Goal: Information Seeking & Learning: Learn about a topic

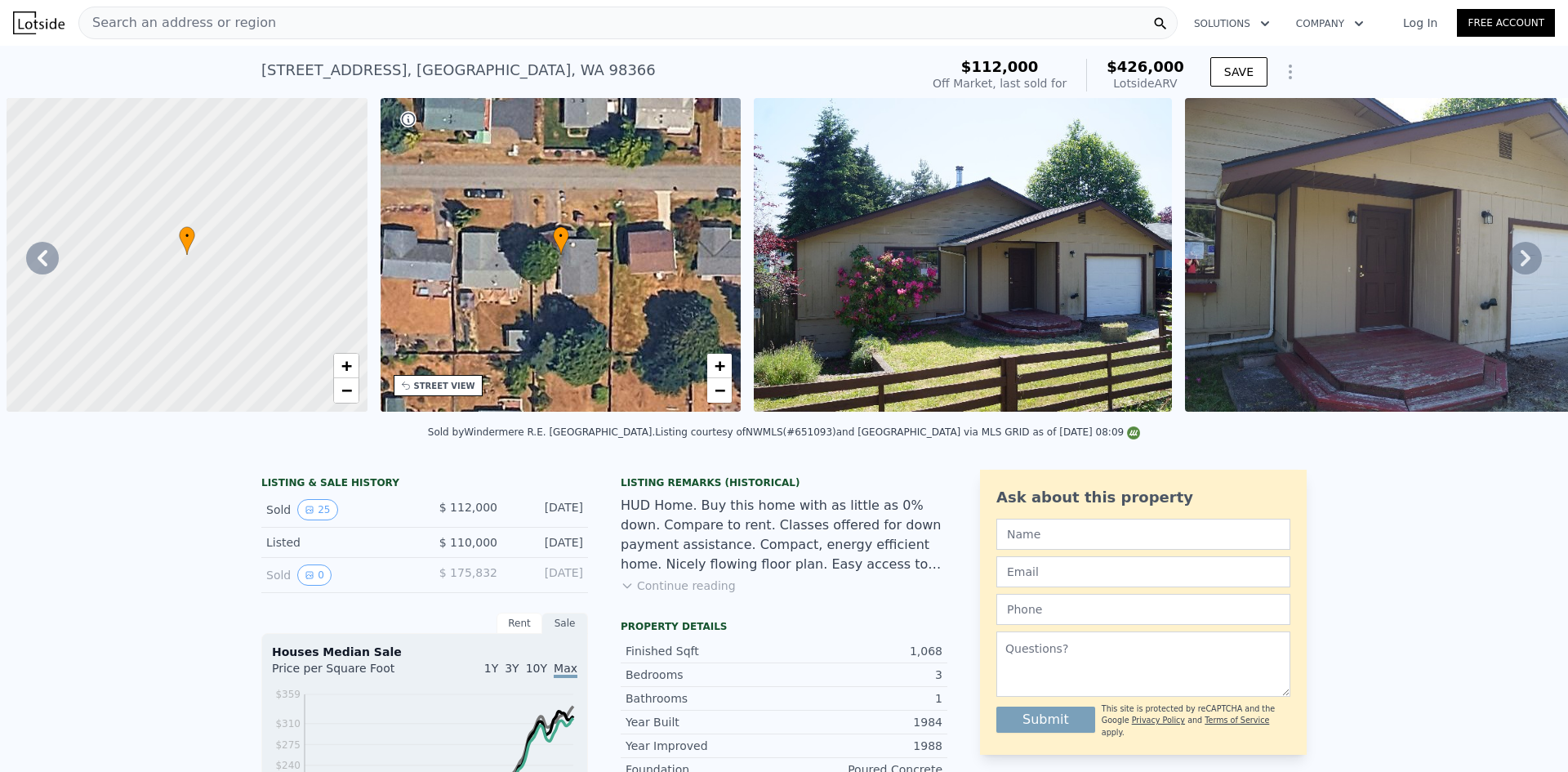
scroll to position [0, 7217]
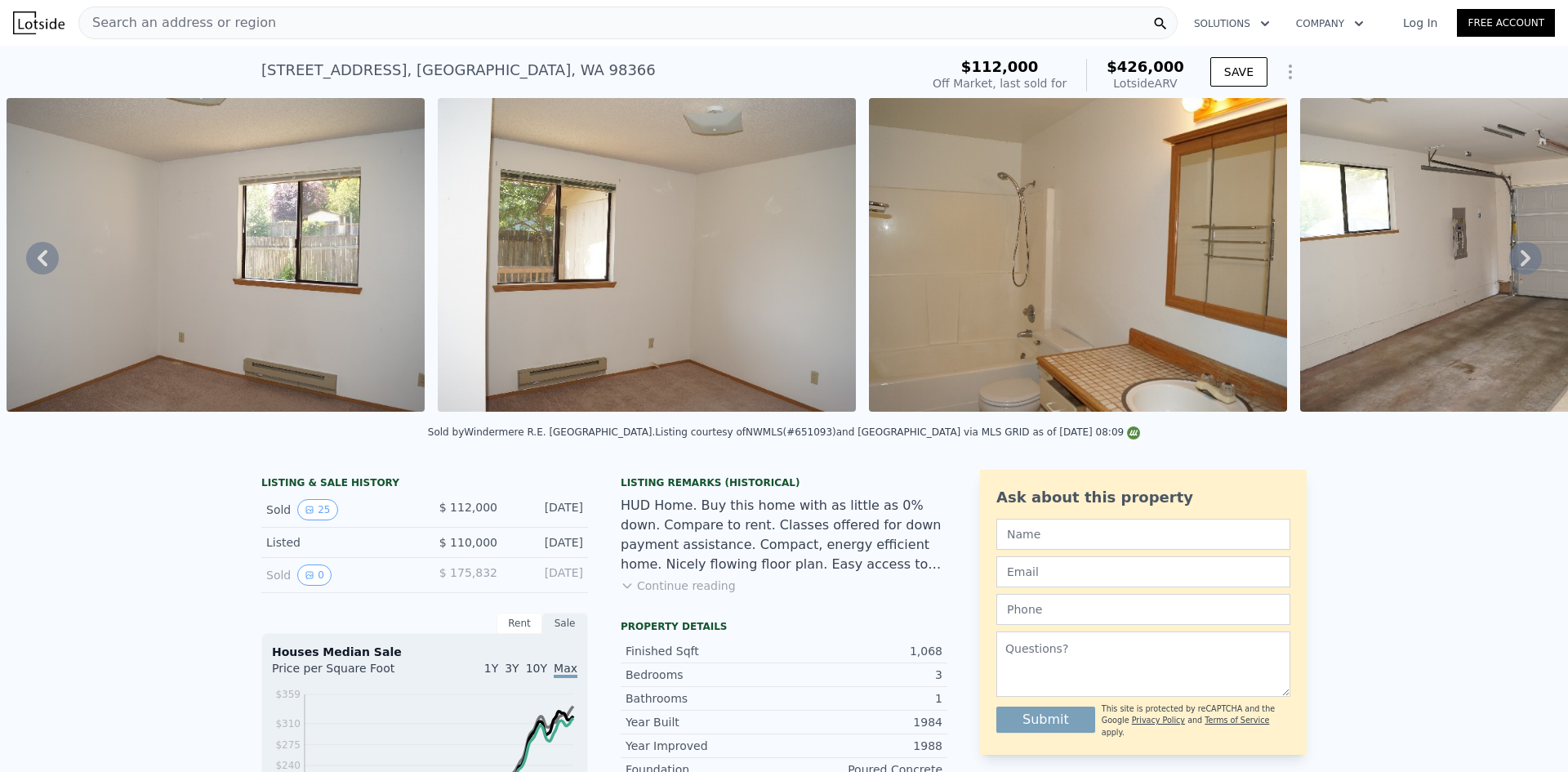
click at [200, 14] on span "Search an address or region" at bounding box center [178, 23] width 197 height 19
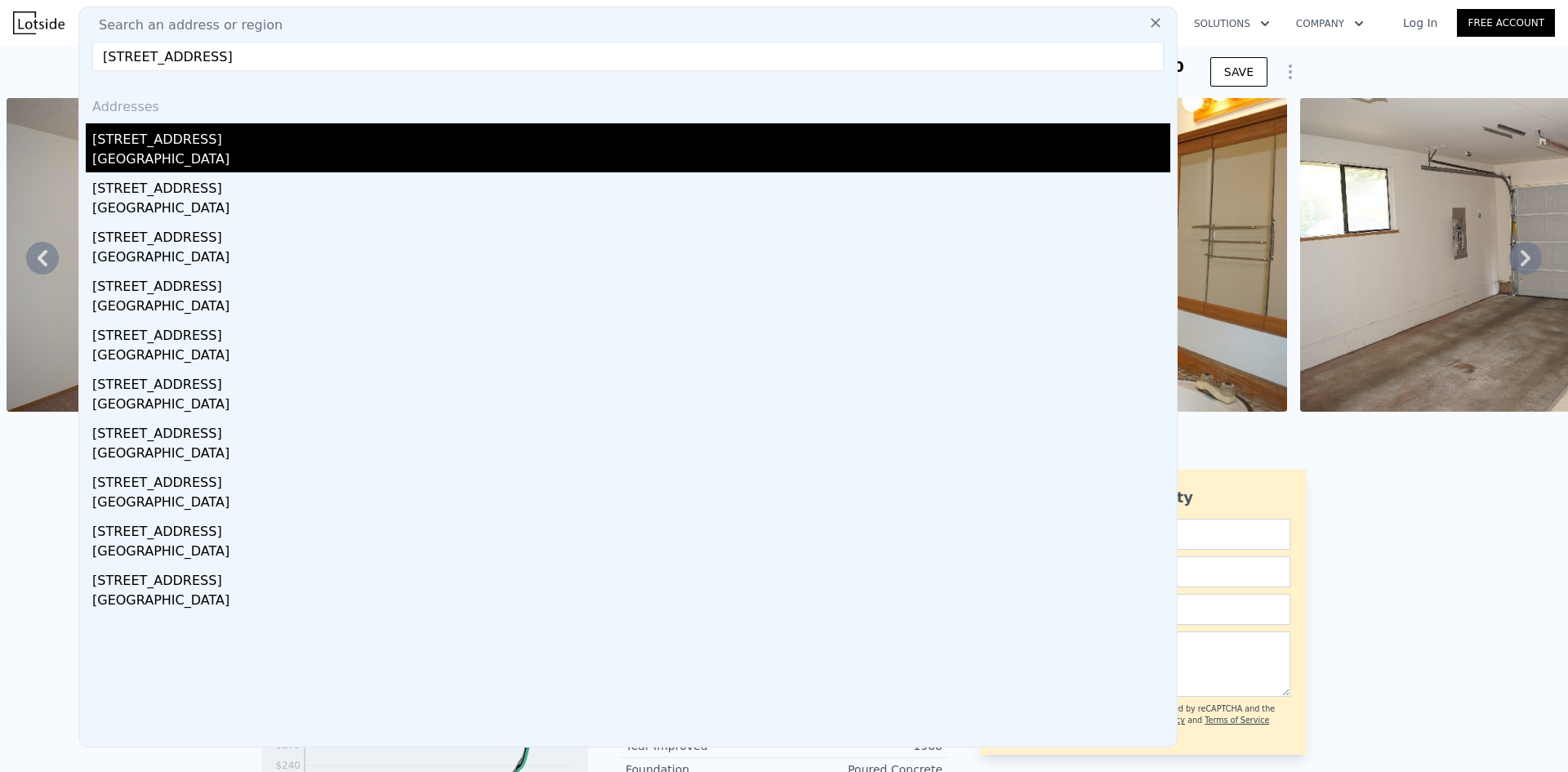
type input "17826 65th Pl W, Lynnwood, WA 98037"
click at [232, 142] on div "17826 65th Pl W" at bounding box center [631, 135] width 1078 height 26
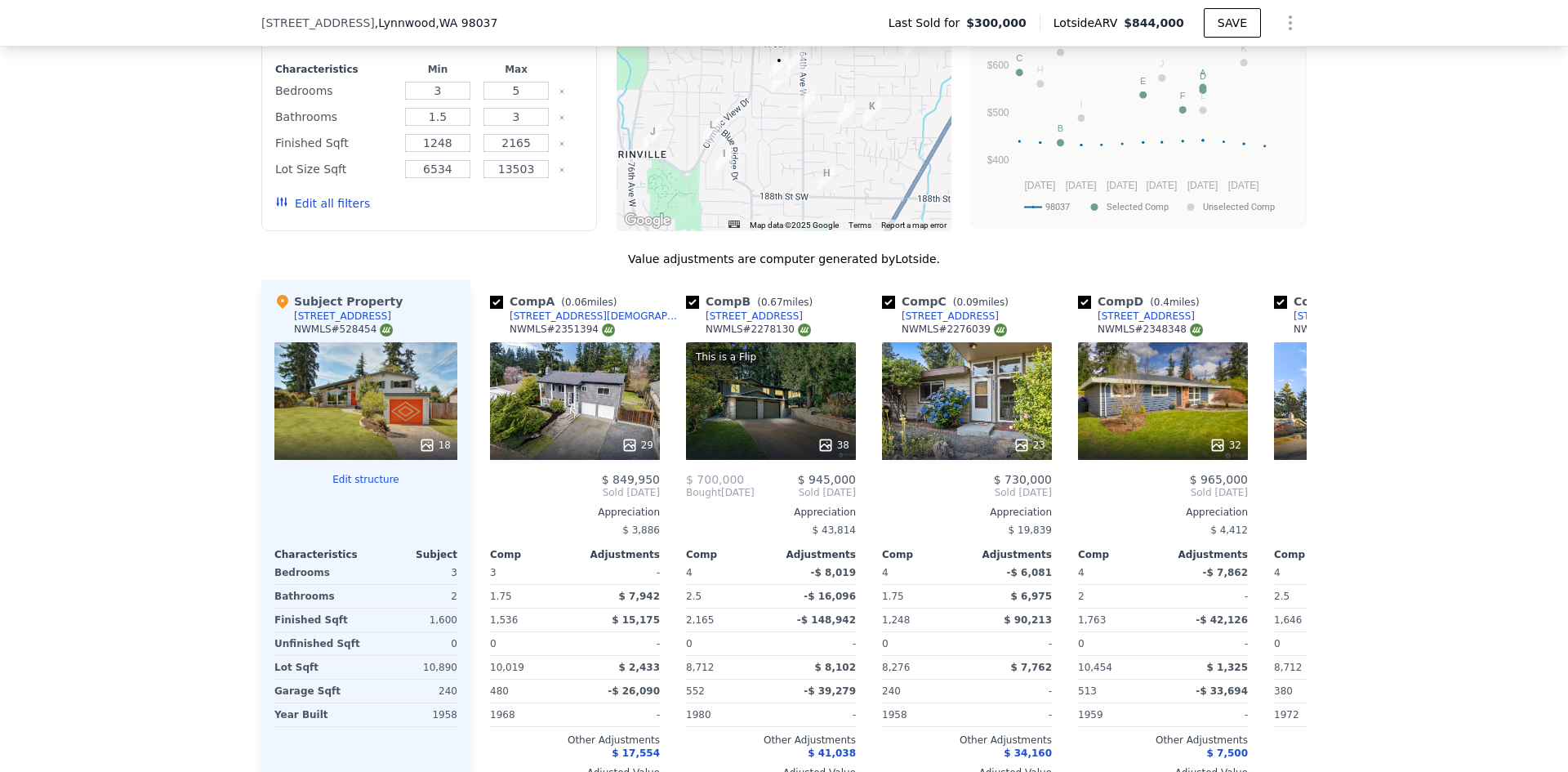
scroll to position [1797, 0]
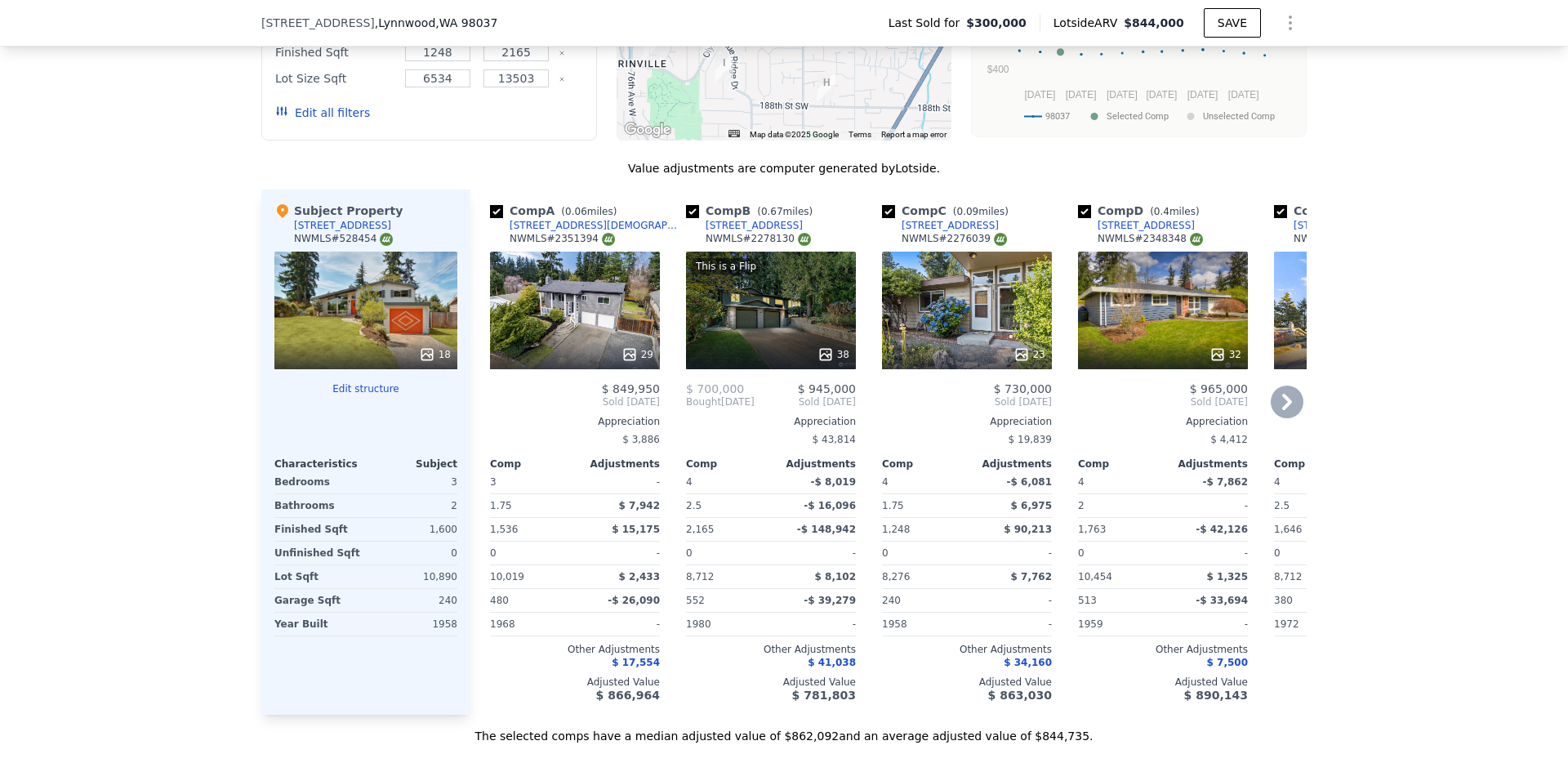
click at [1286, 395] on icon at bounding box center [1288, 402] width 33 height 33
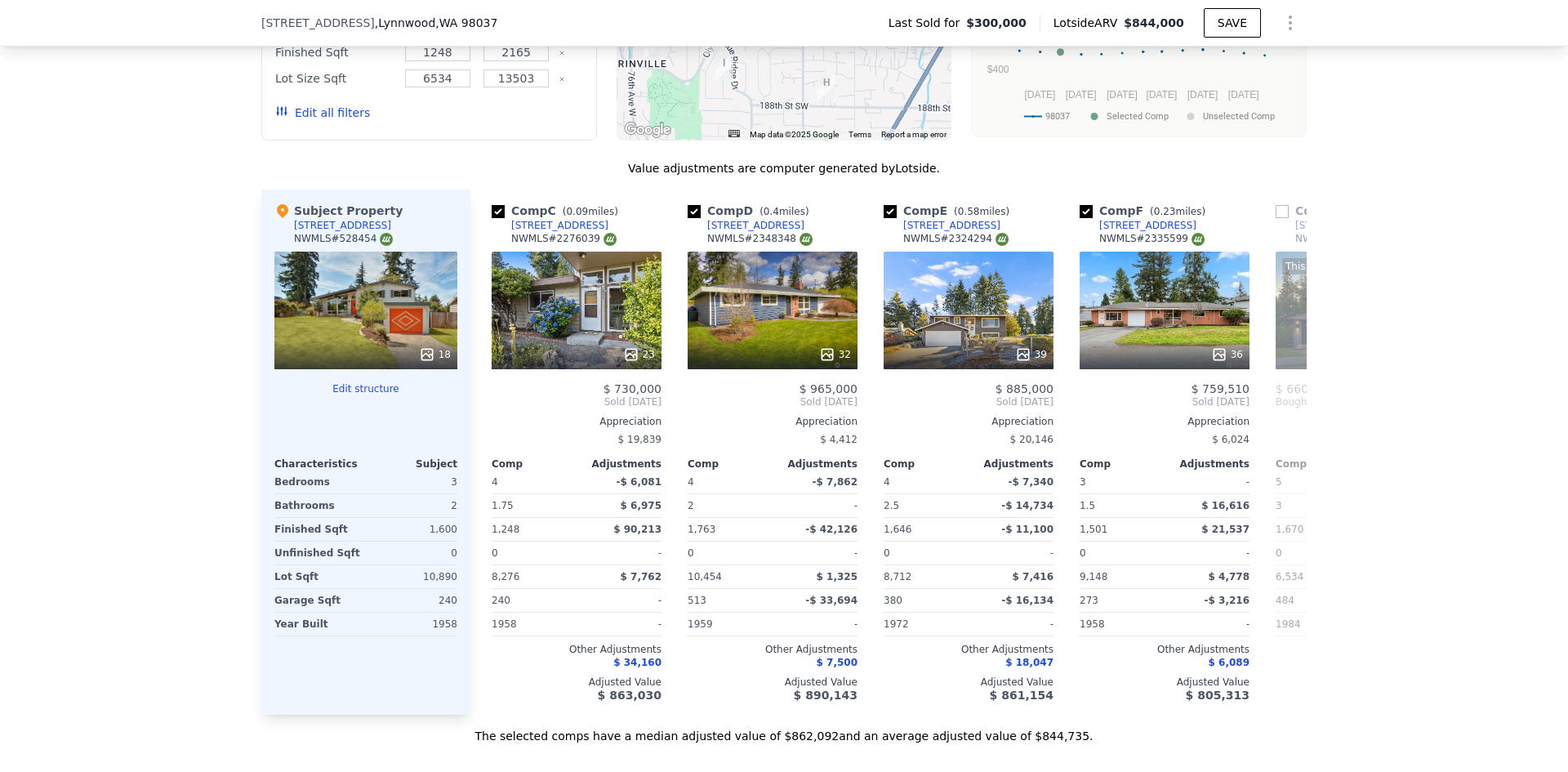
scroll to position [0, 392]
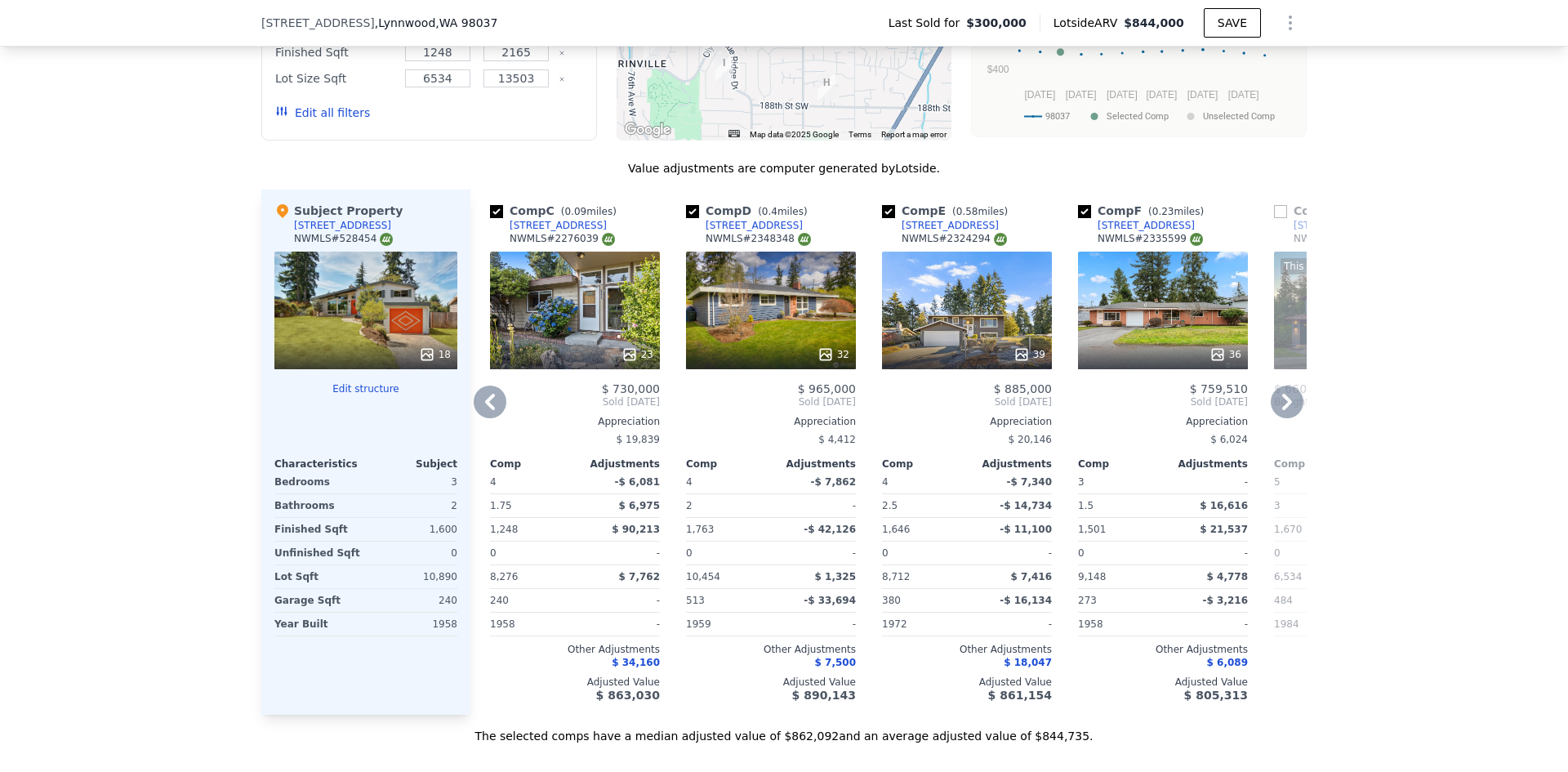
click at [1284, 395] on icon at bounding box center [1288, 401] width 10 height 16
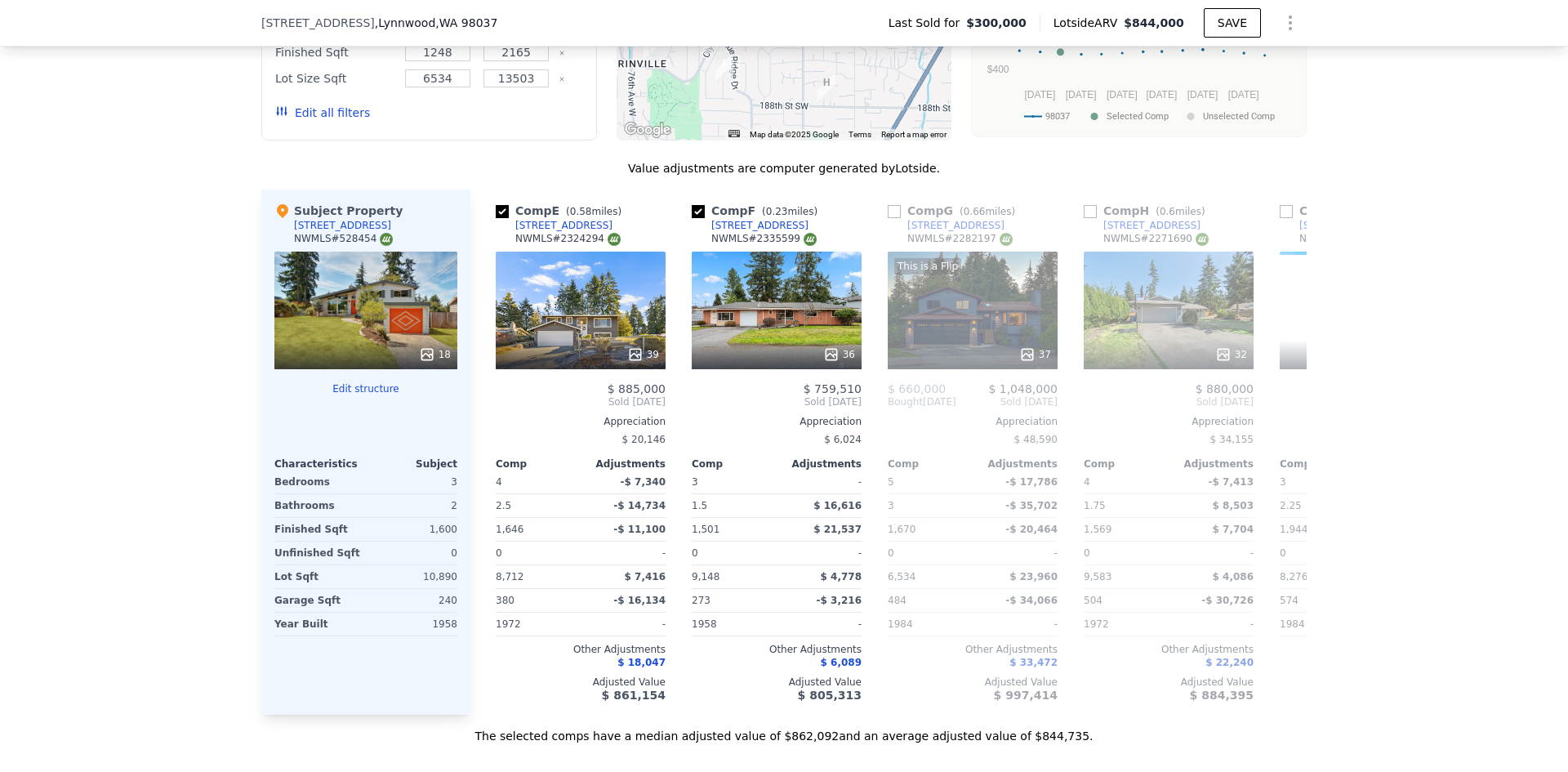
scroll to position [0, 784]
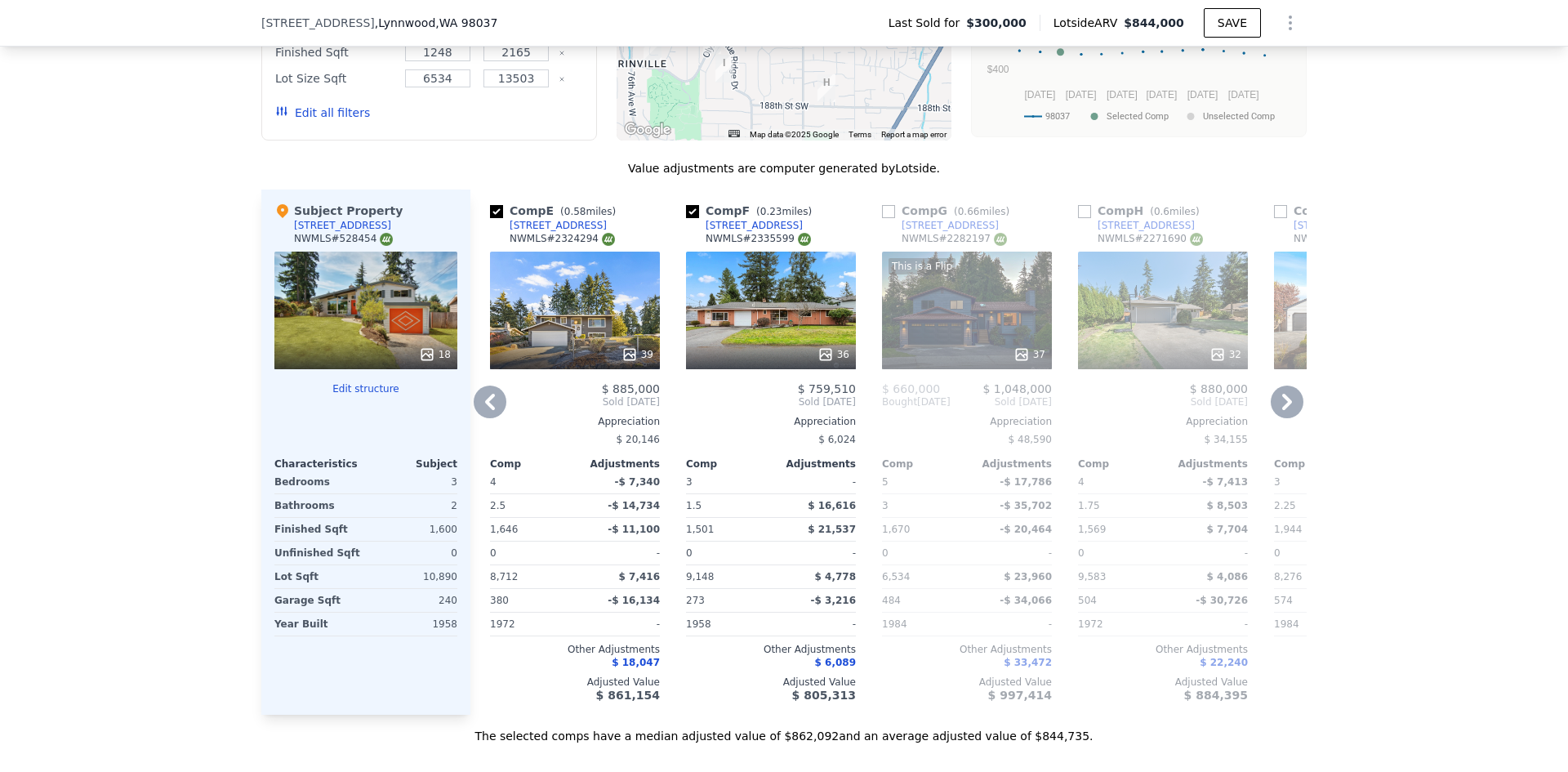
click at [1016, 347] on icon at bounding box center [1022, 354] width 16 height 16
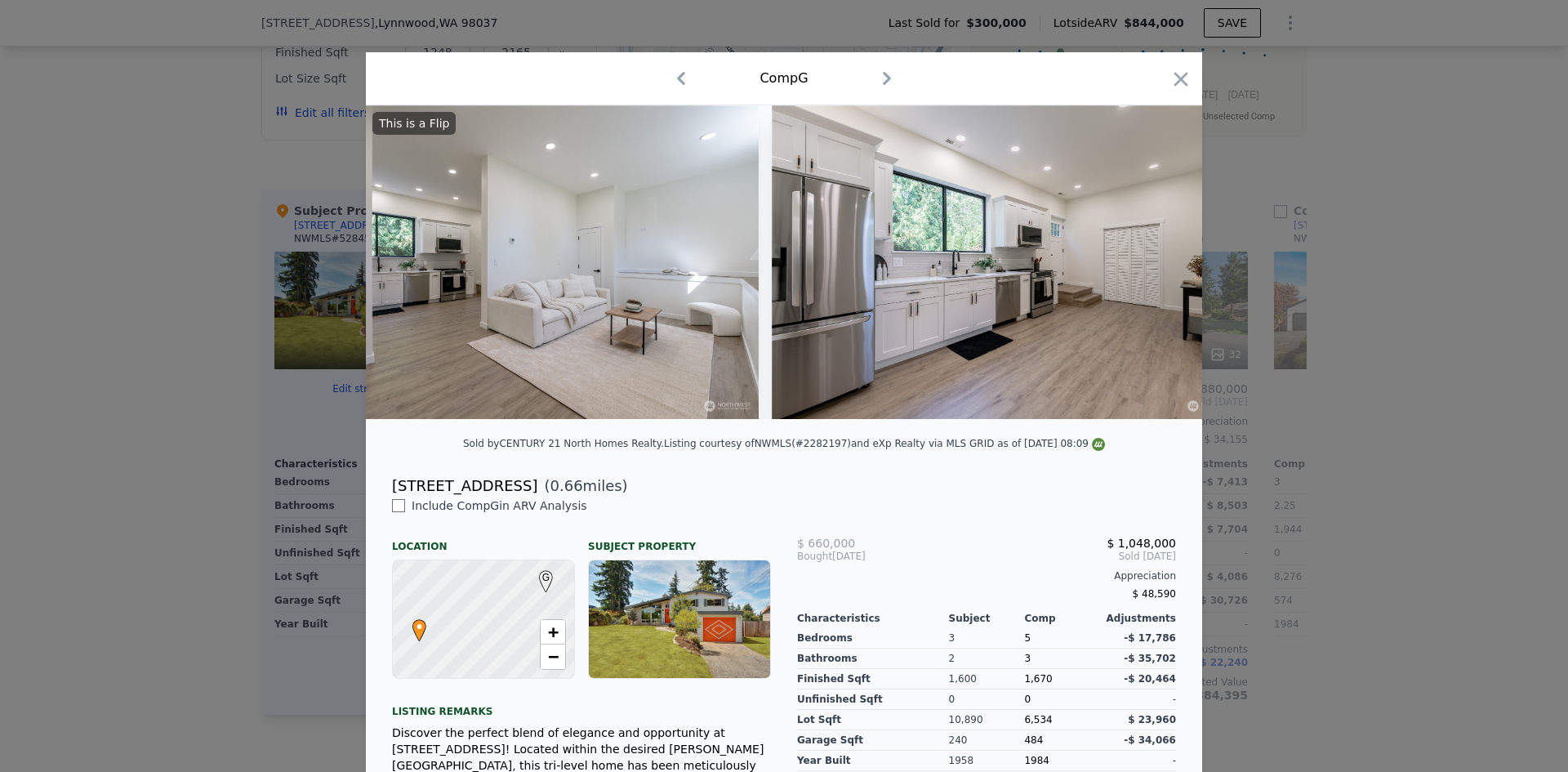
scroll to position [0, 16984]
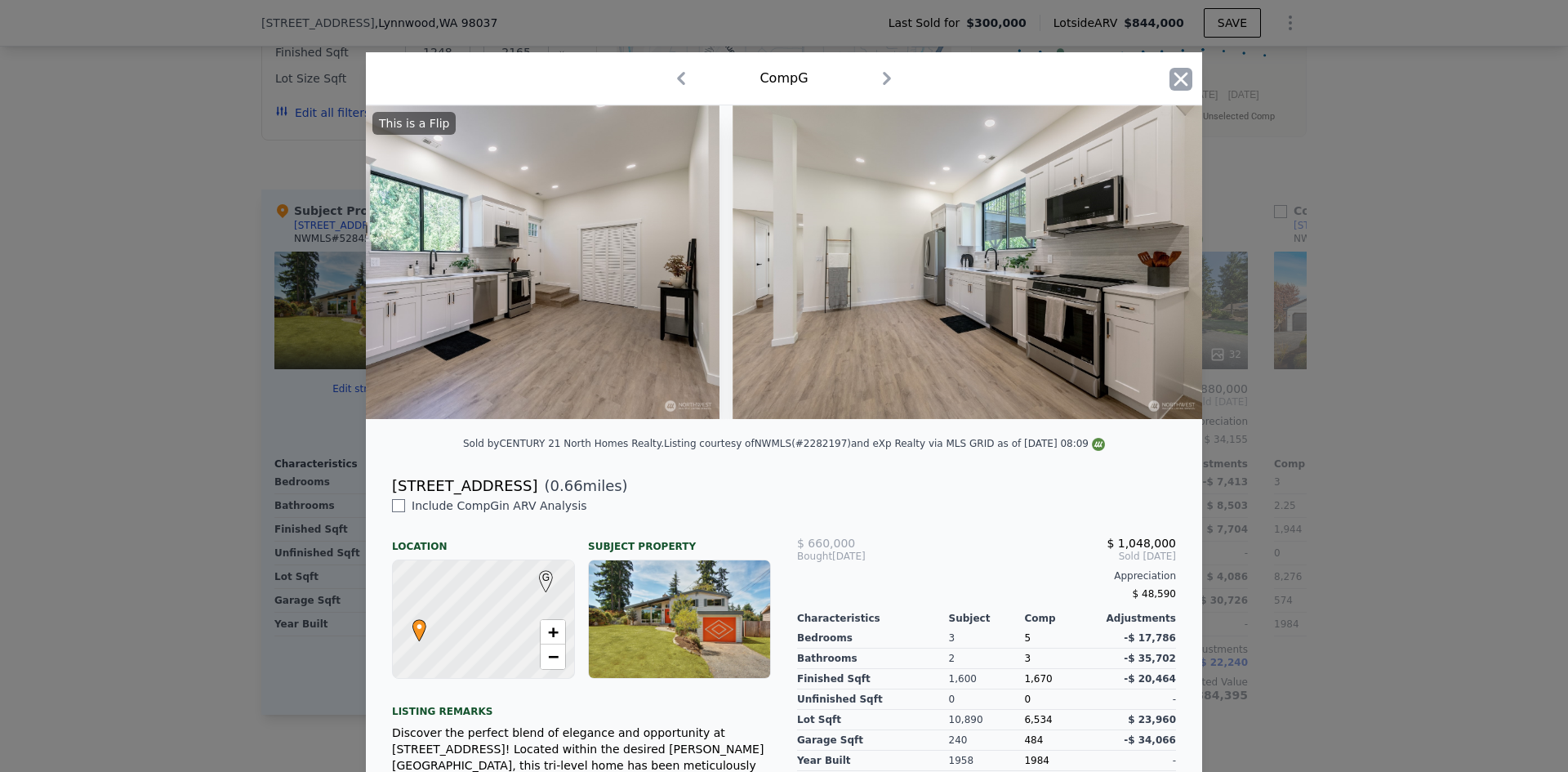
click at [1172, 74] on icon "button" at bounding box center [1181, 80] width 23 height 23
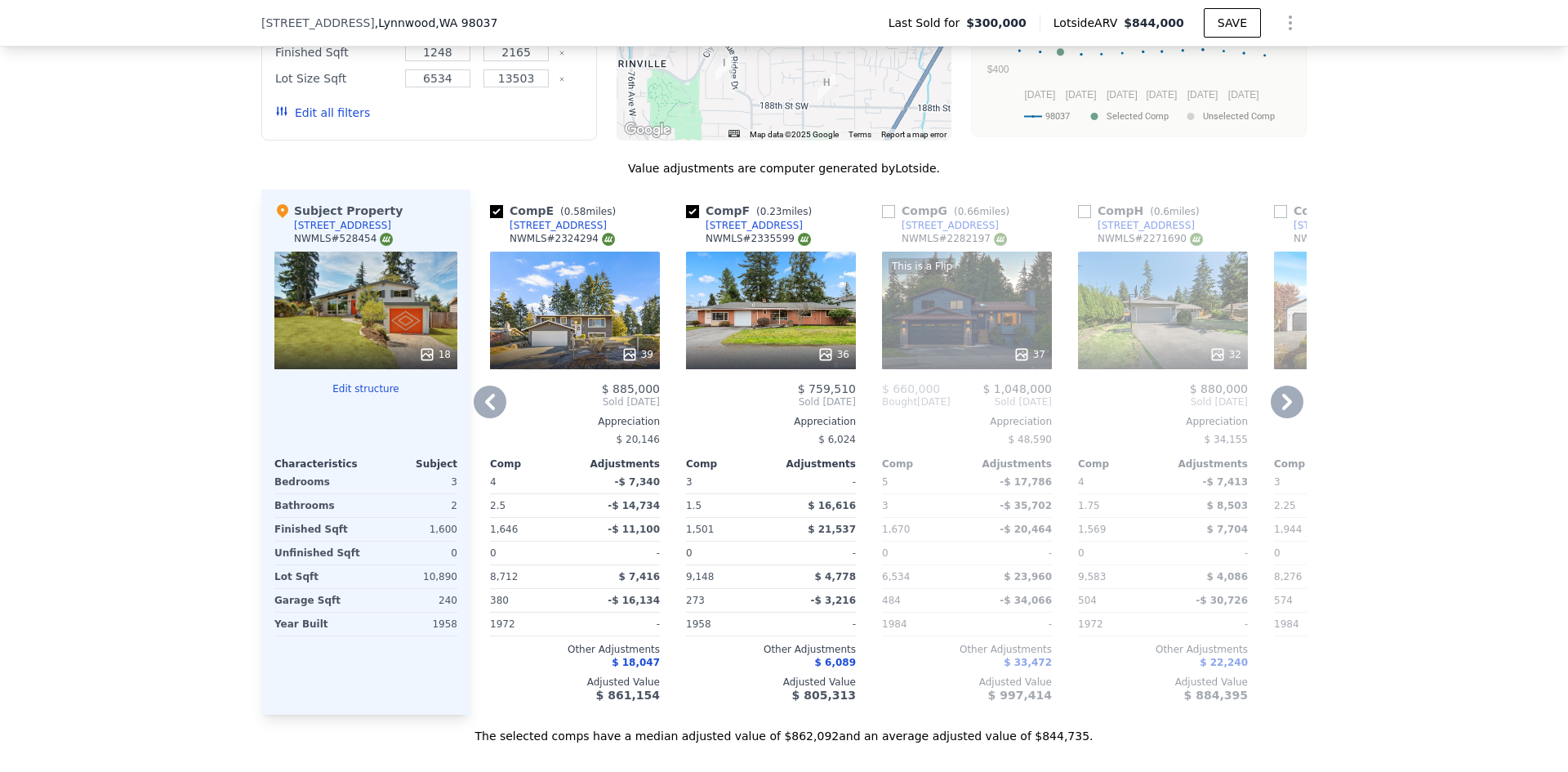
click at [1283, 398] on icon at bounding box center [1288, 401] width 10 height 16
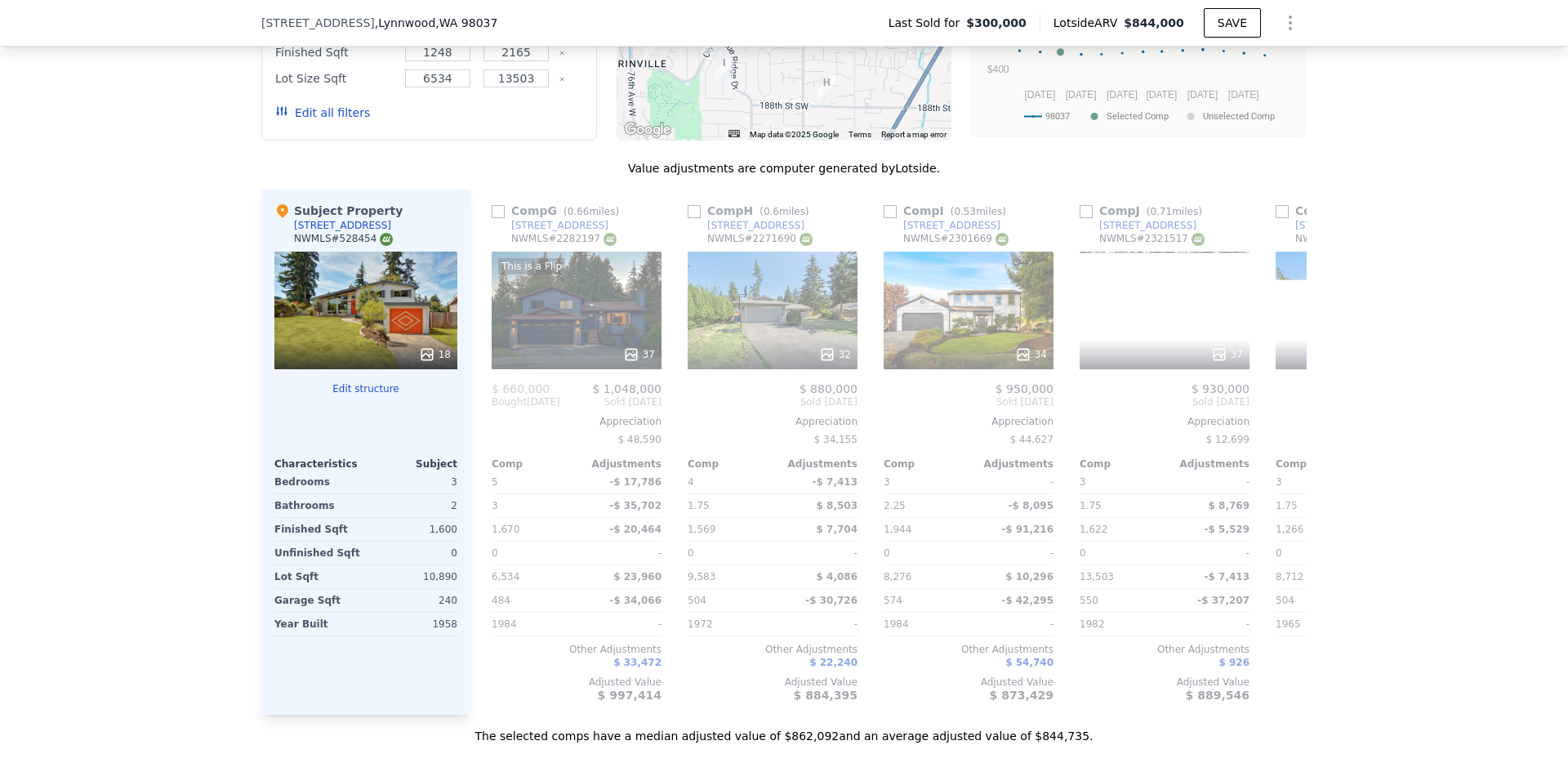
scroll to position [0, 1176]
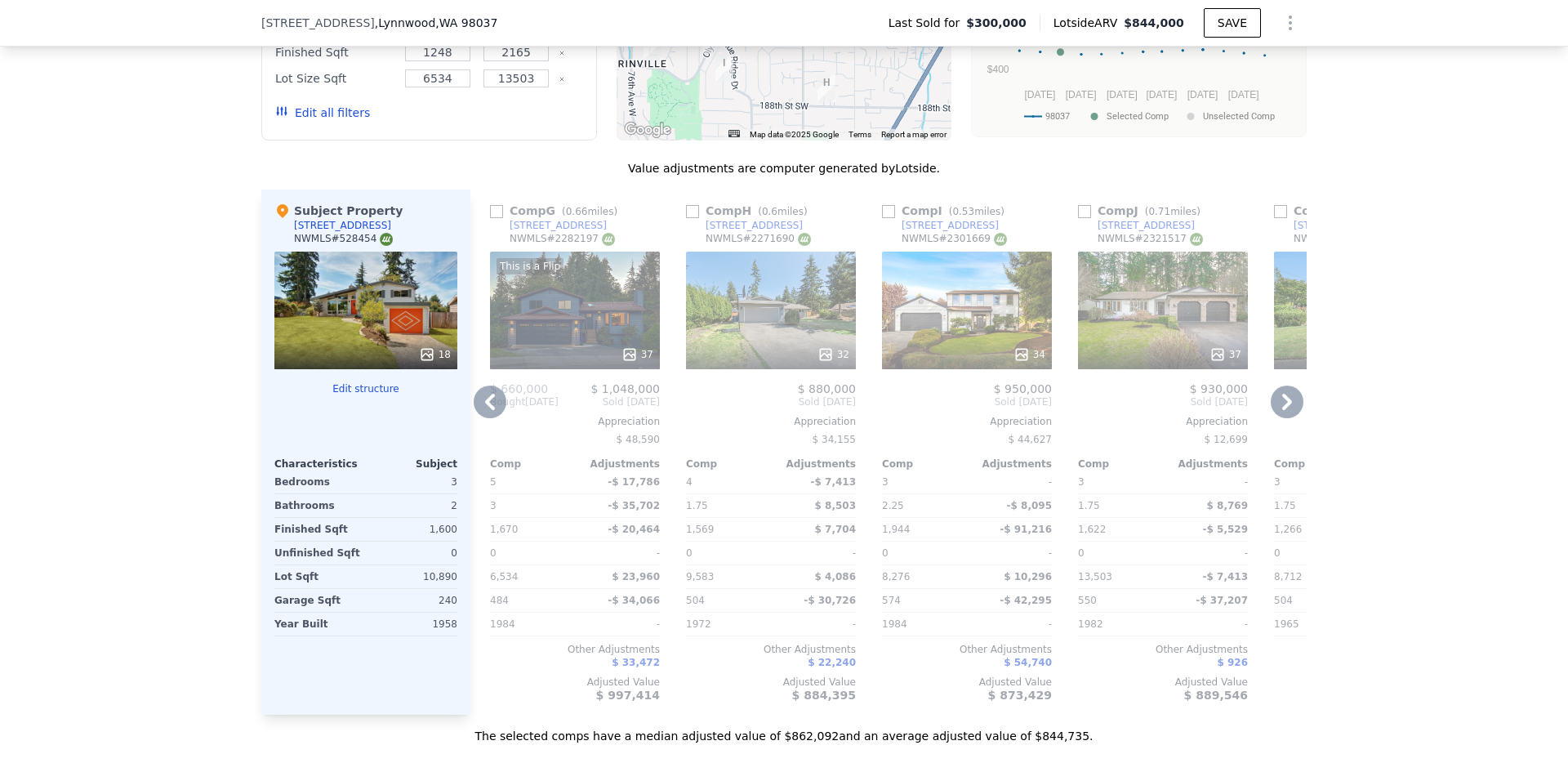
click at [1283, 398] on icon at bounding box center [1288, 401] width 10 height 16
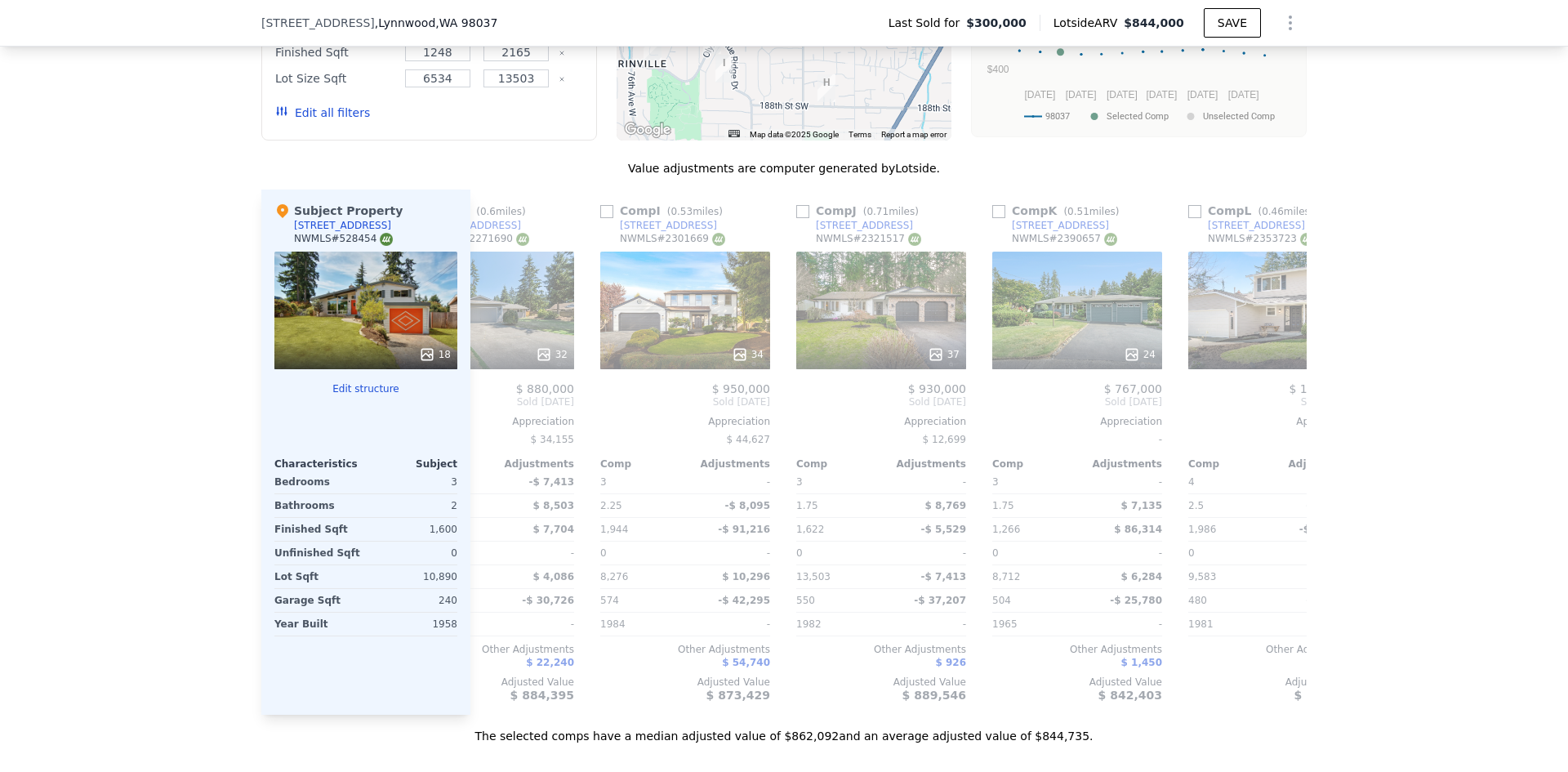
scroll to position [0, 1556]
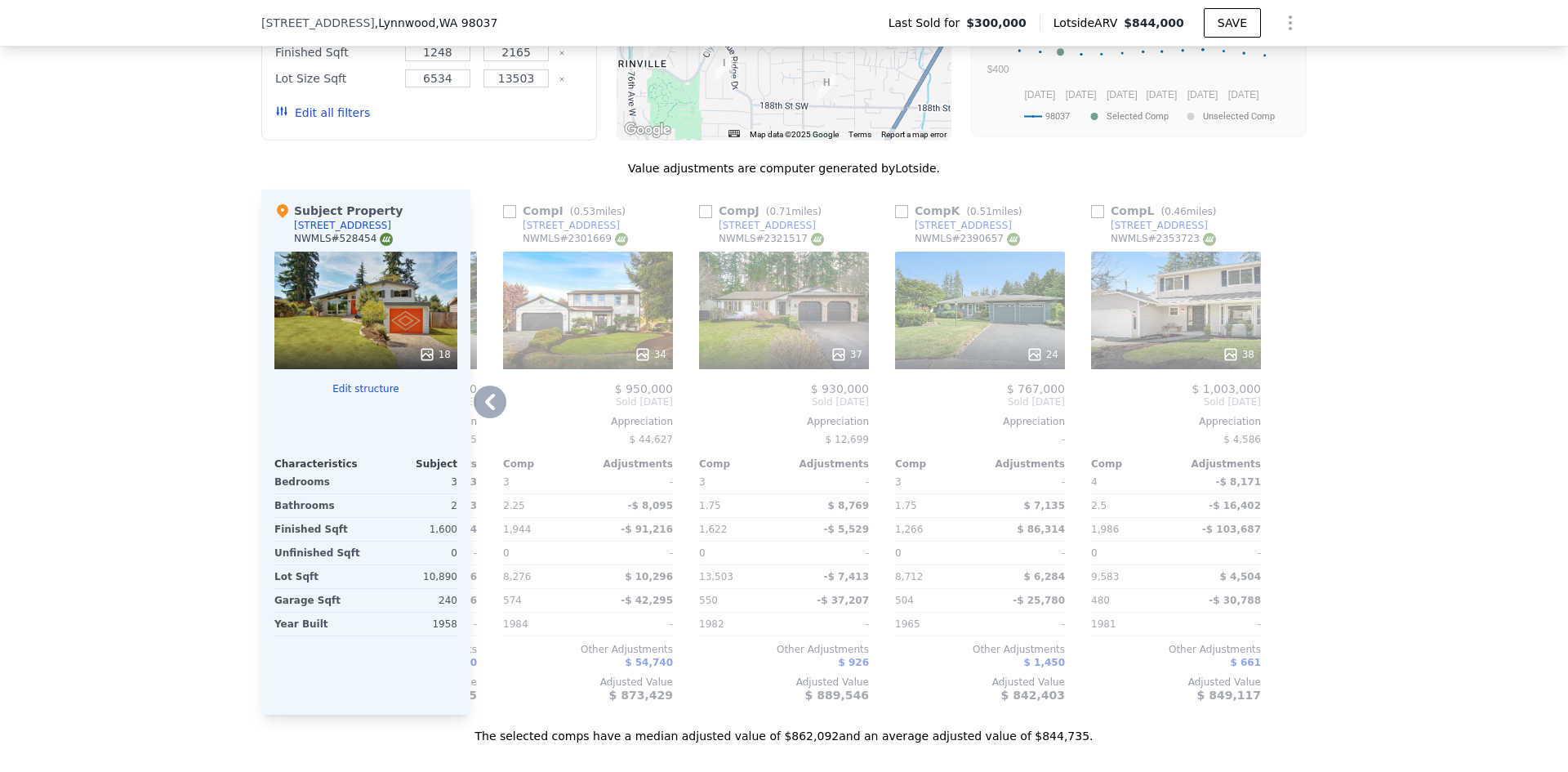
click at [485, 398] on icon at bounding box center [490, 401] width 10 height 16
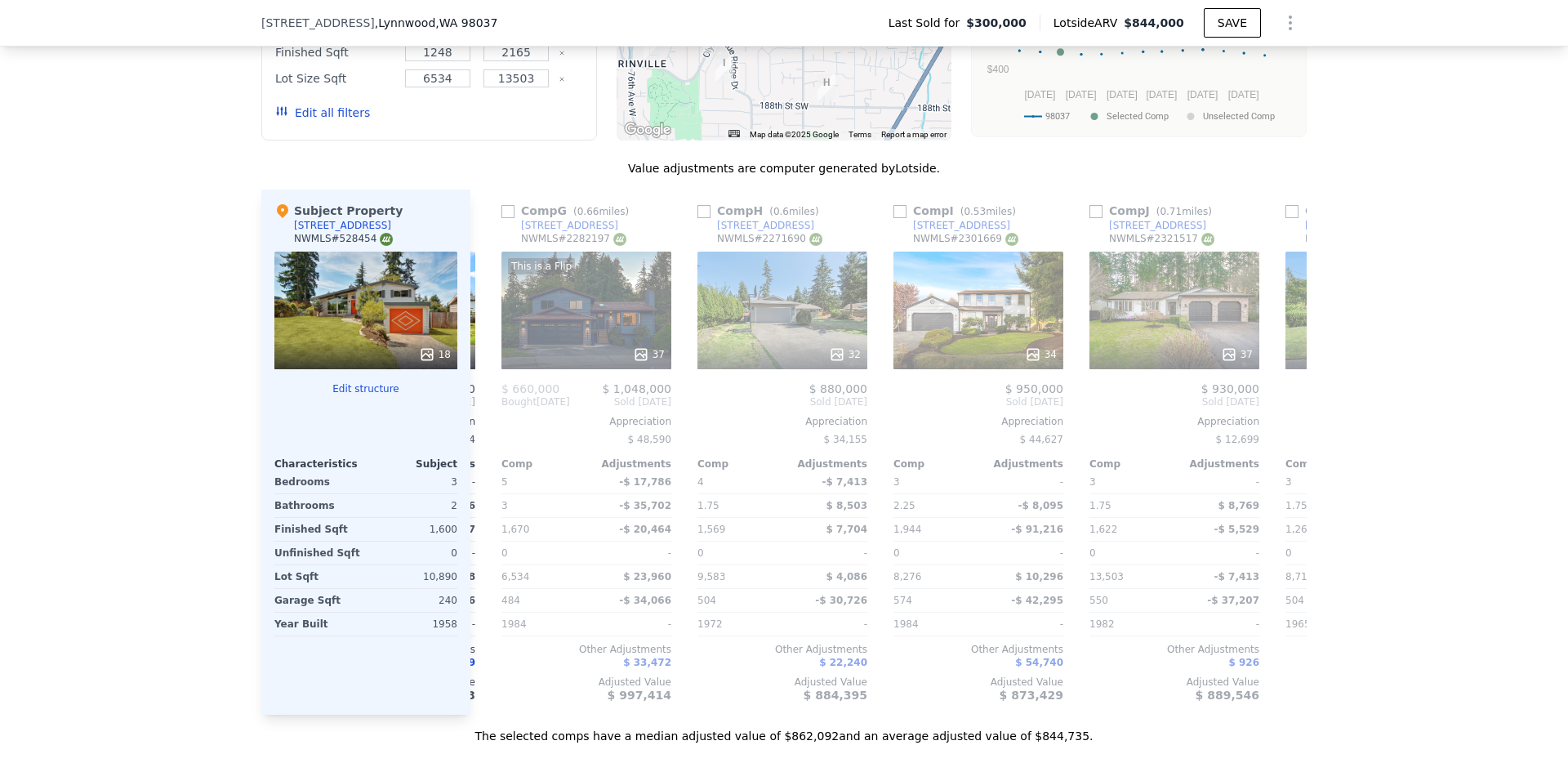
scroll to position [0, 1163]
click at [485, 398] on icon at bounding box center [490, 401] width 10 height 16
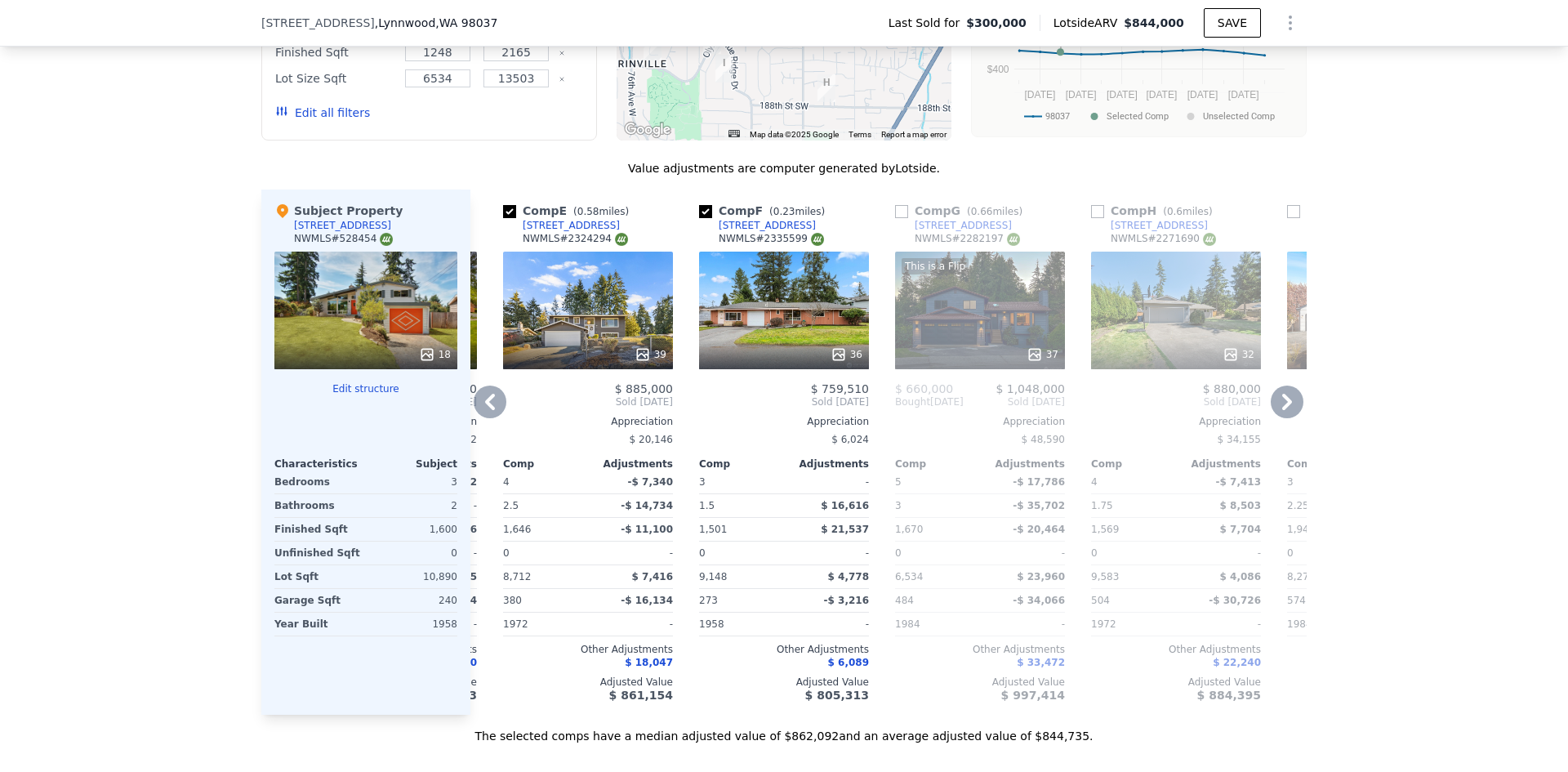
click at [485, 398] on icon at bounding box center [490, 401] width 10 height 16
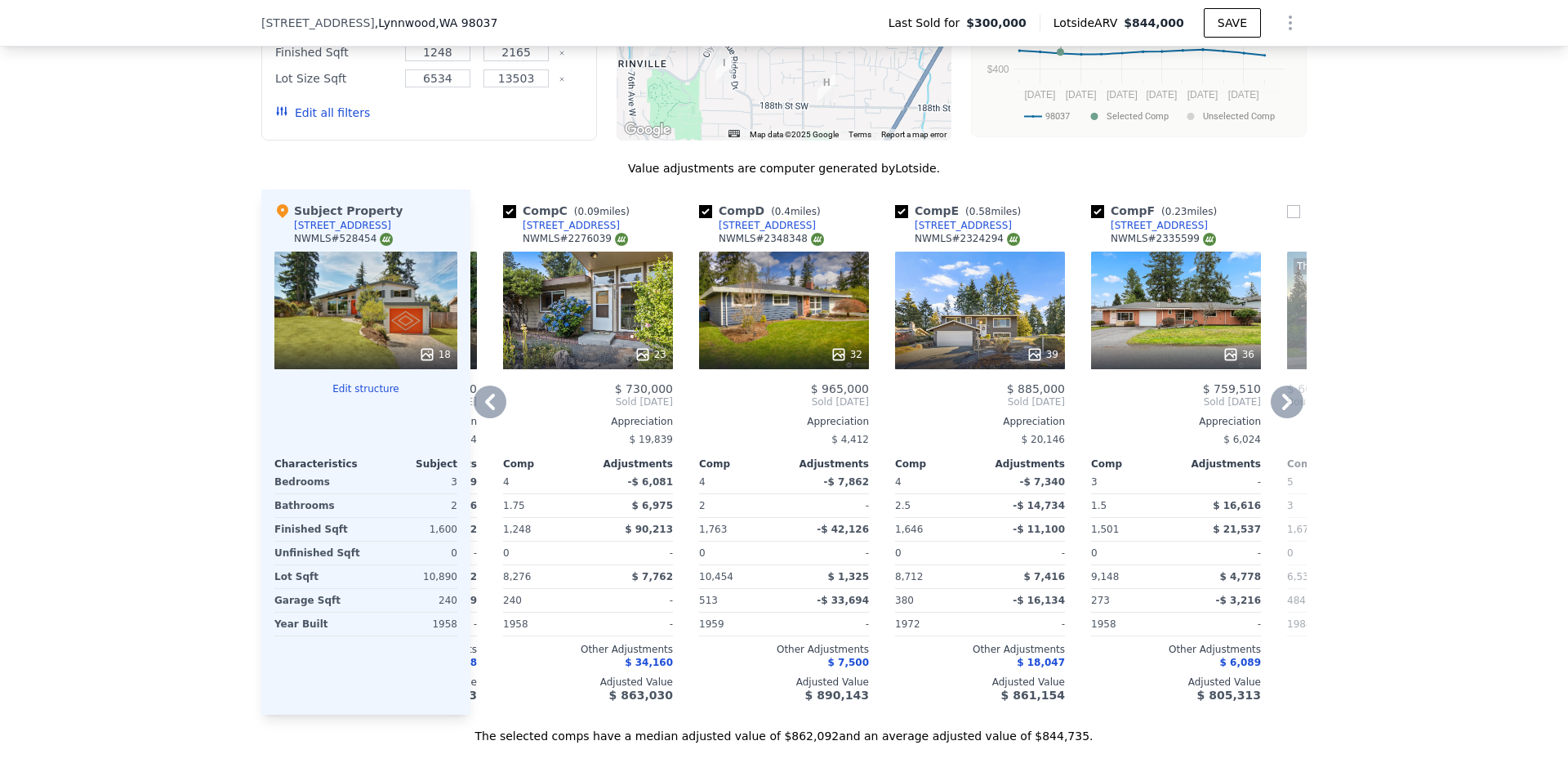
click at [485, 398] on icon at bounding box center [490, 401] width 10 height 16
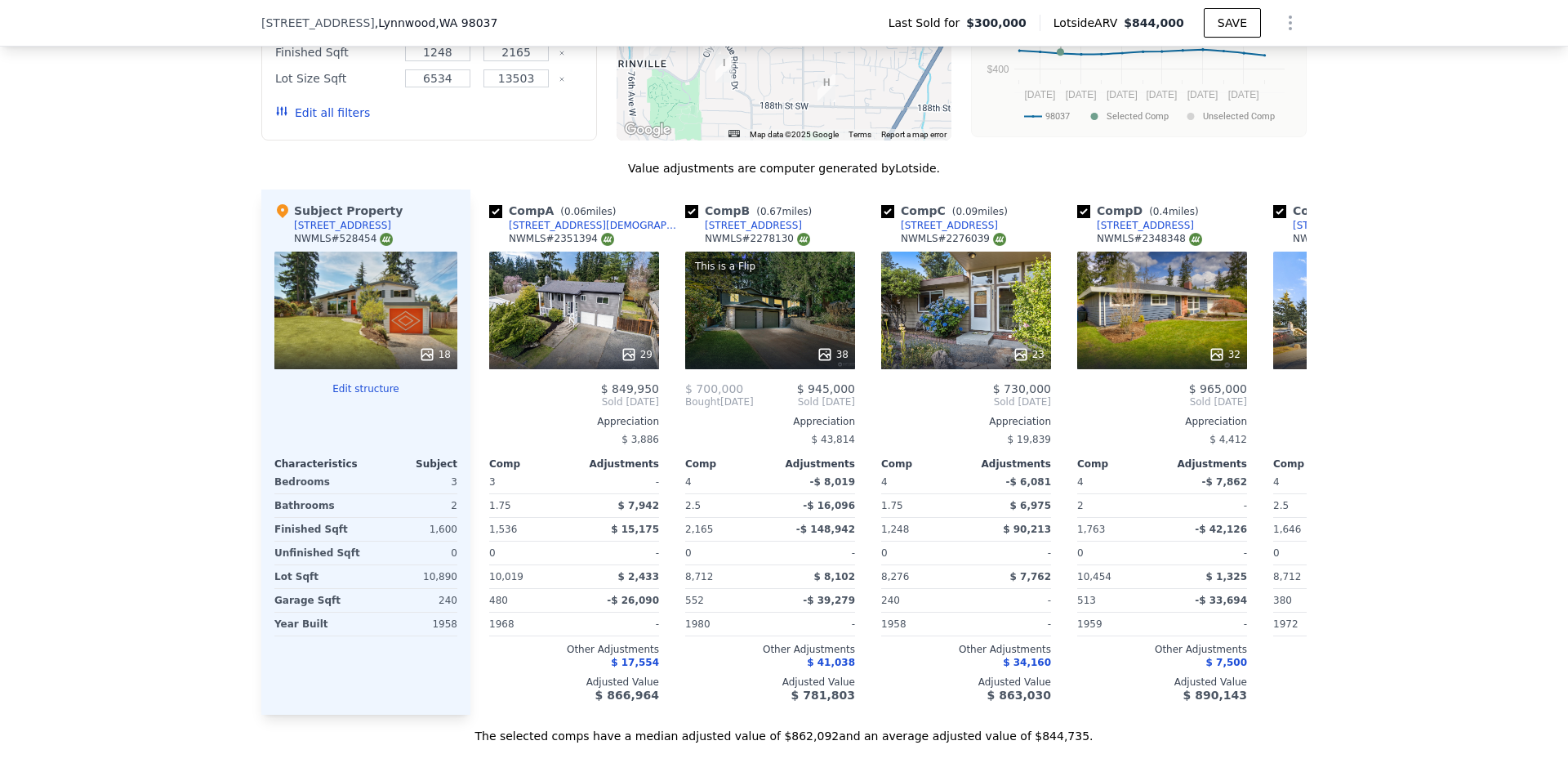
scroll to position [0, 0]
click at [429, 349] on icon at bounding box center [426, 353] width 11 height 11
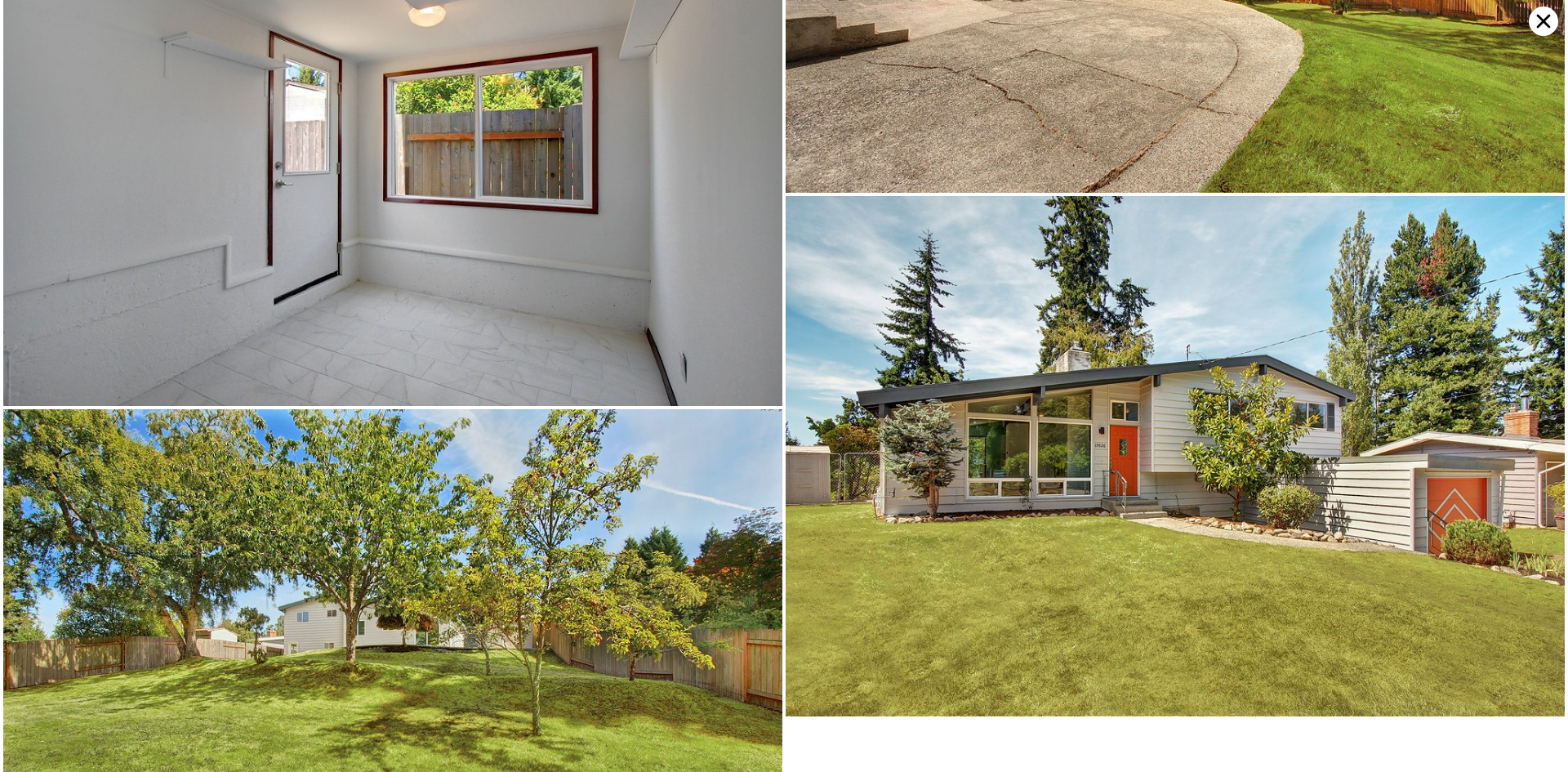
scroll to position [4234, 0]
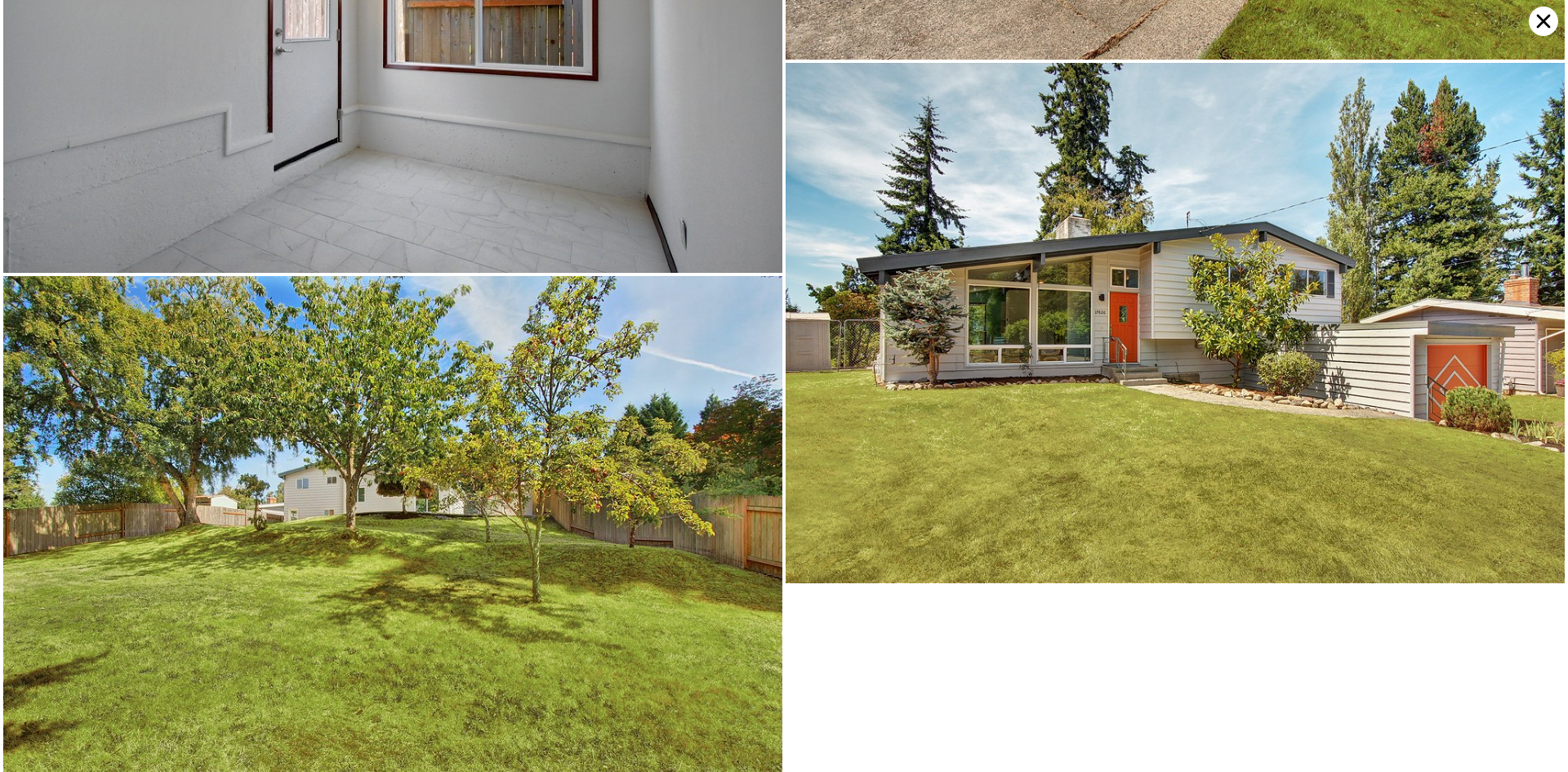
click at [1534, 13] on icon at bounding box center [1543, 21] width 30 height 30
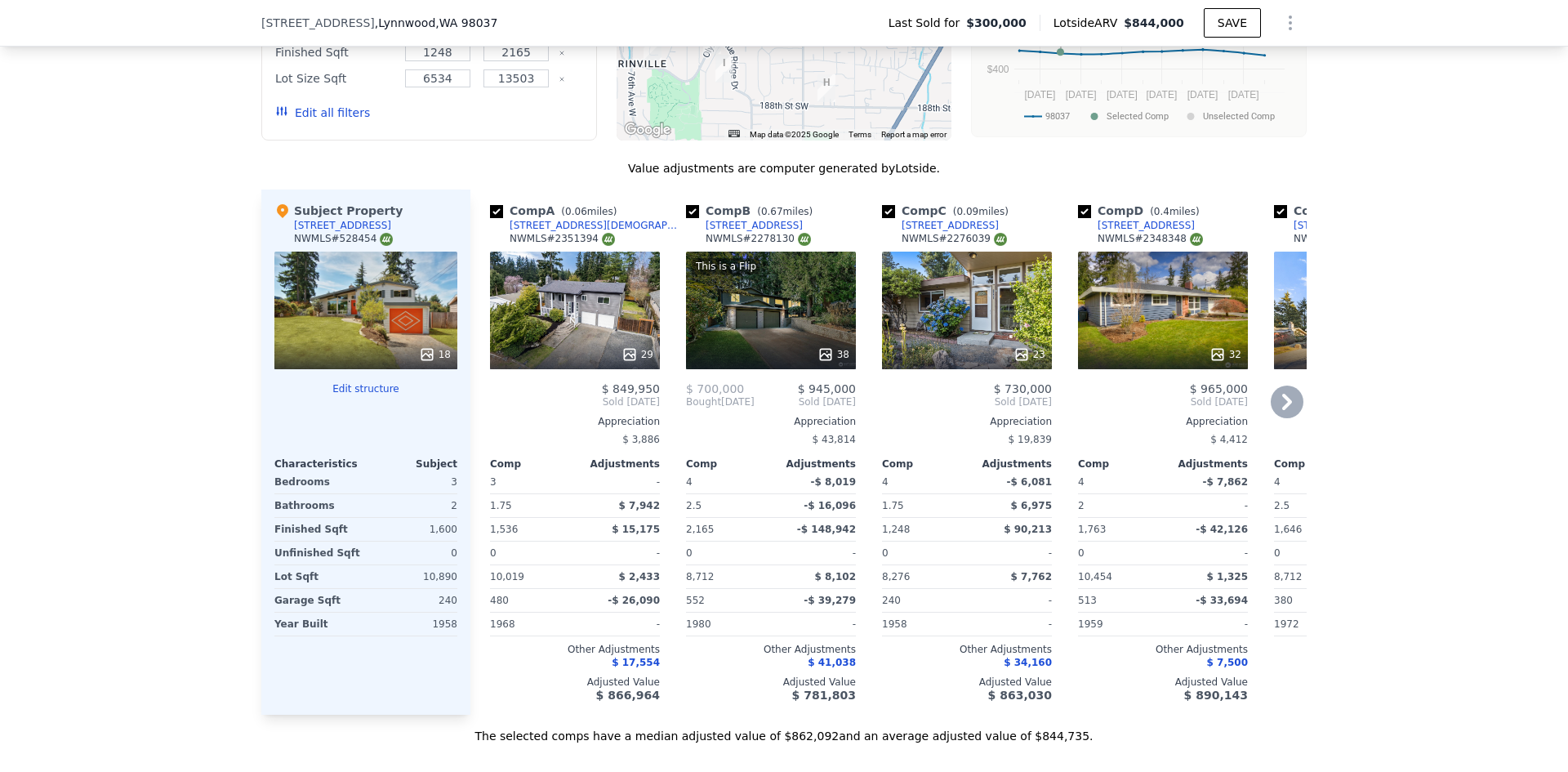
click at [623, 347] on icon at bounding box center [629, 354] width 16 height 16
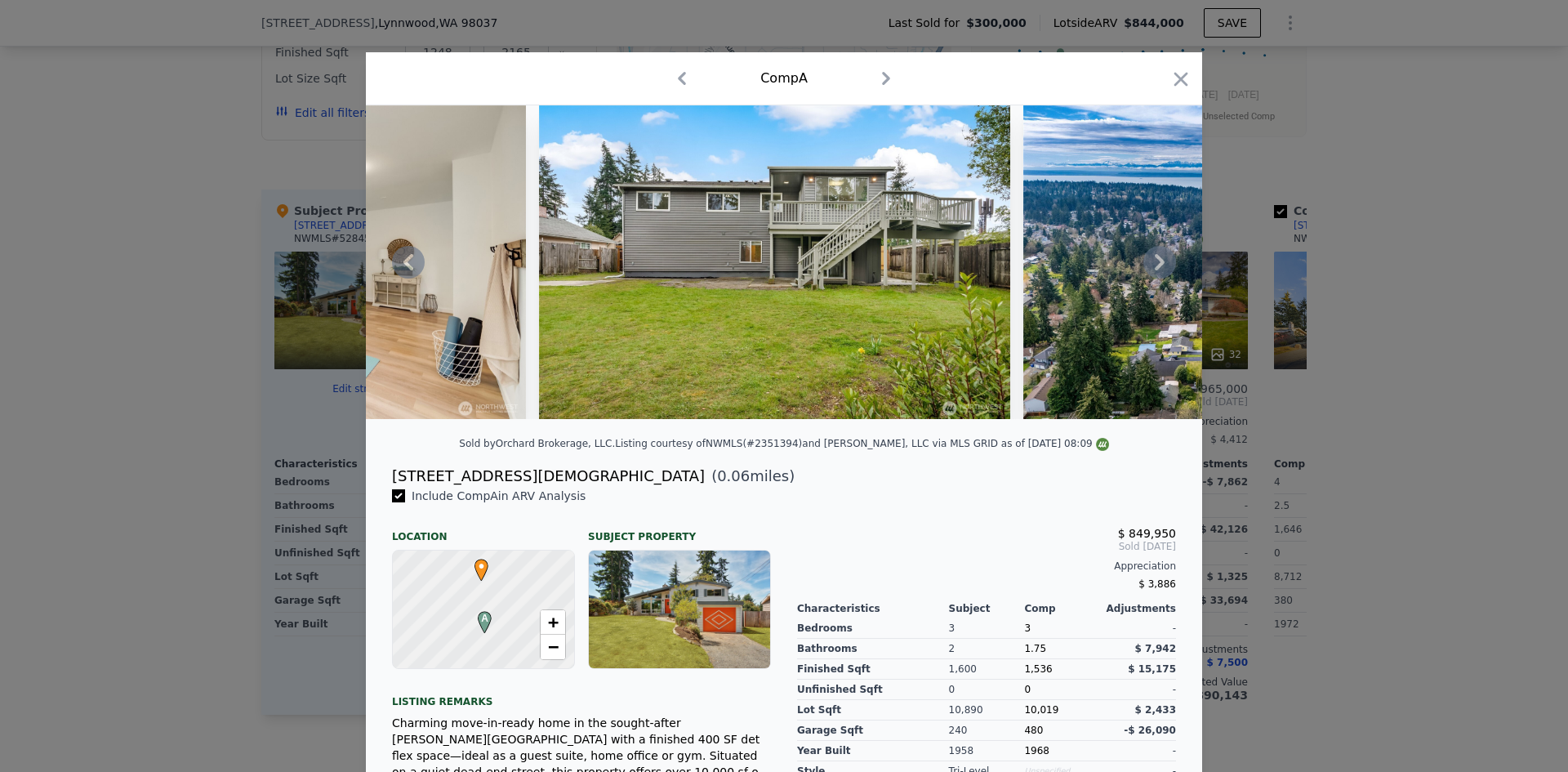
scroll to position [0, 13023]
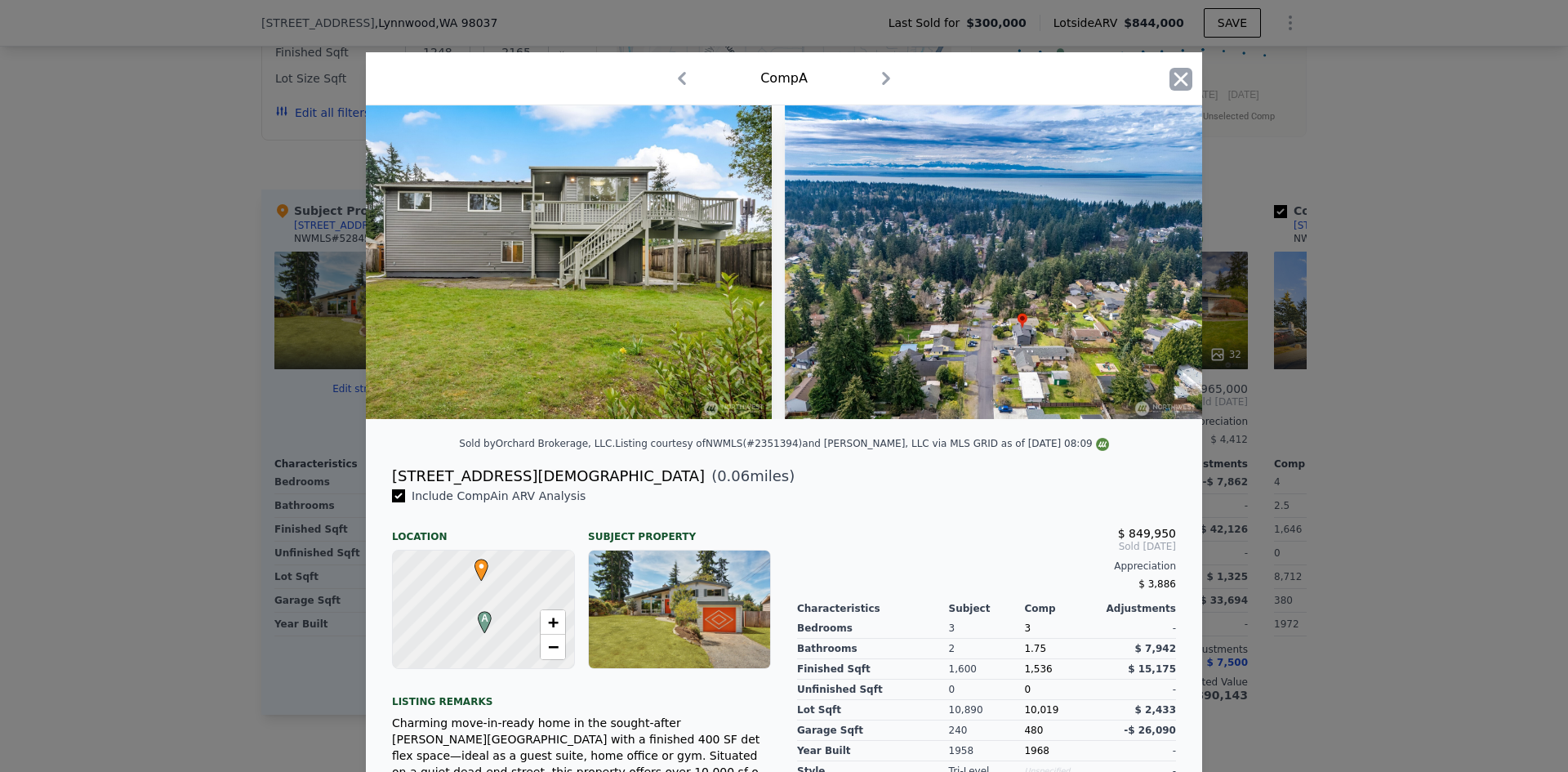
click at [1174, 83] on icon "button" at bounding box center [1181, 79] width 13 height 13
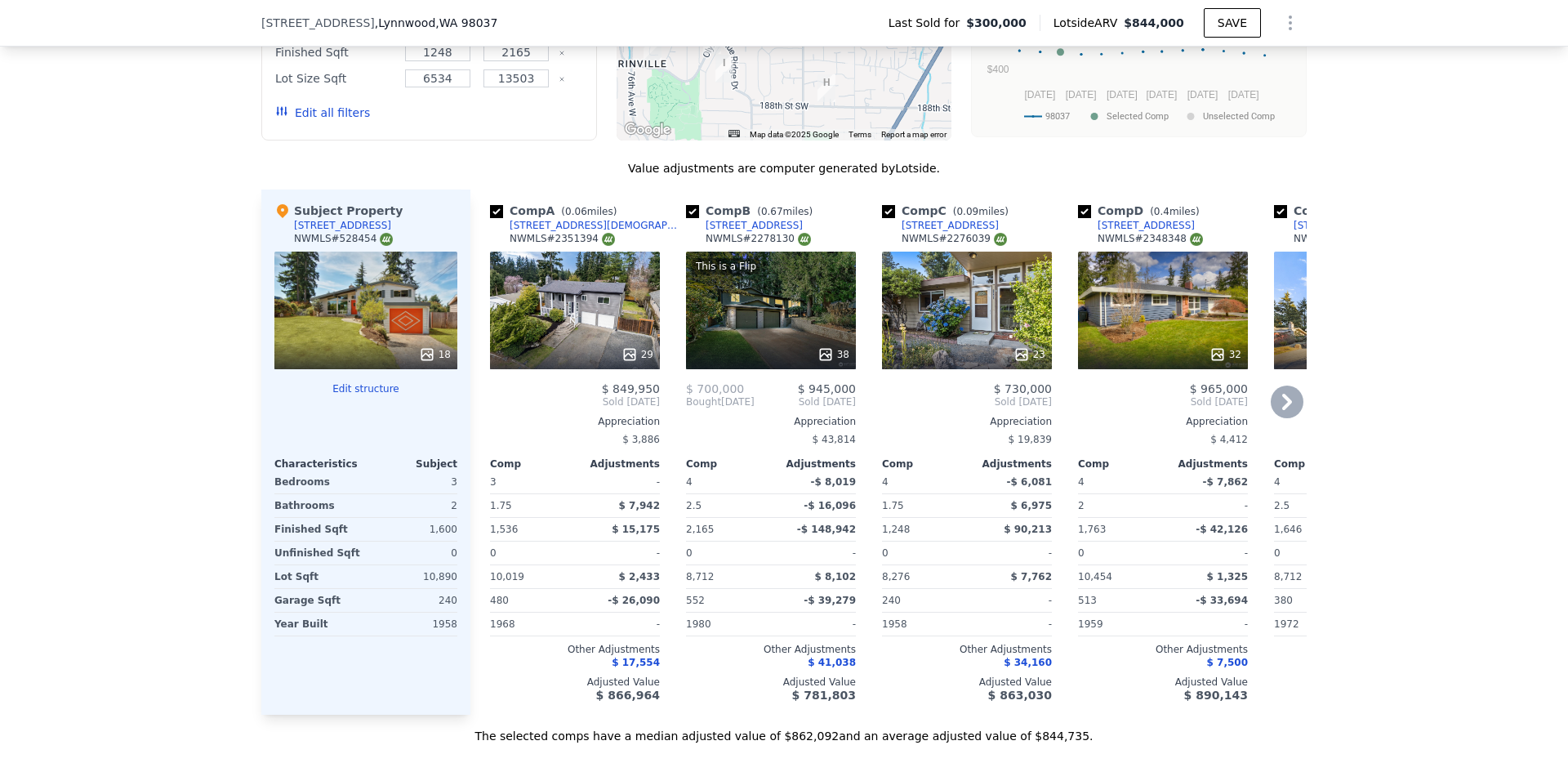
click at [1284, 395] on icon at bounding box center [1288, 401] width 10 height 16
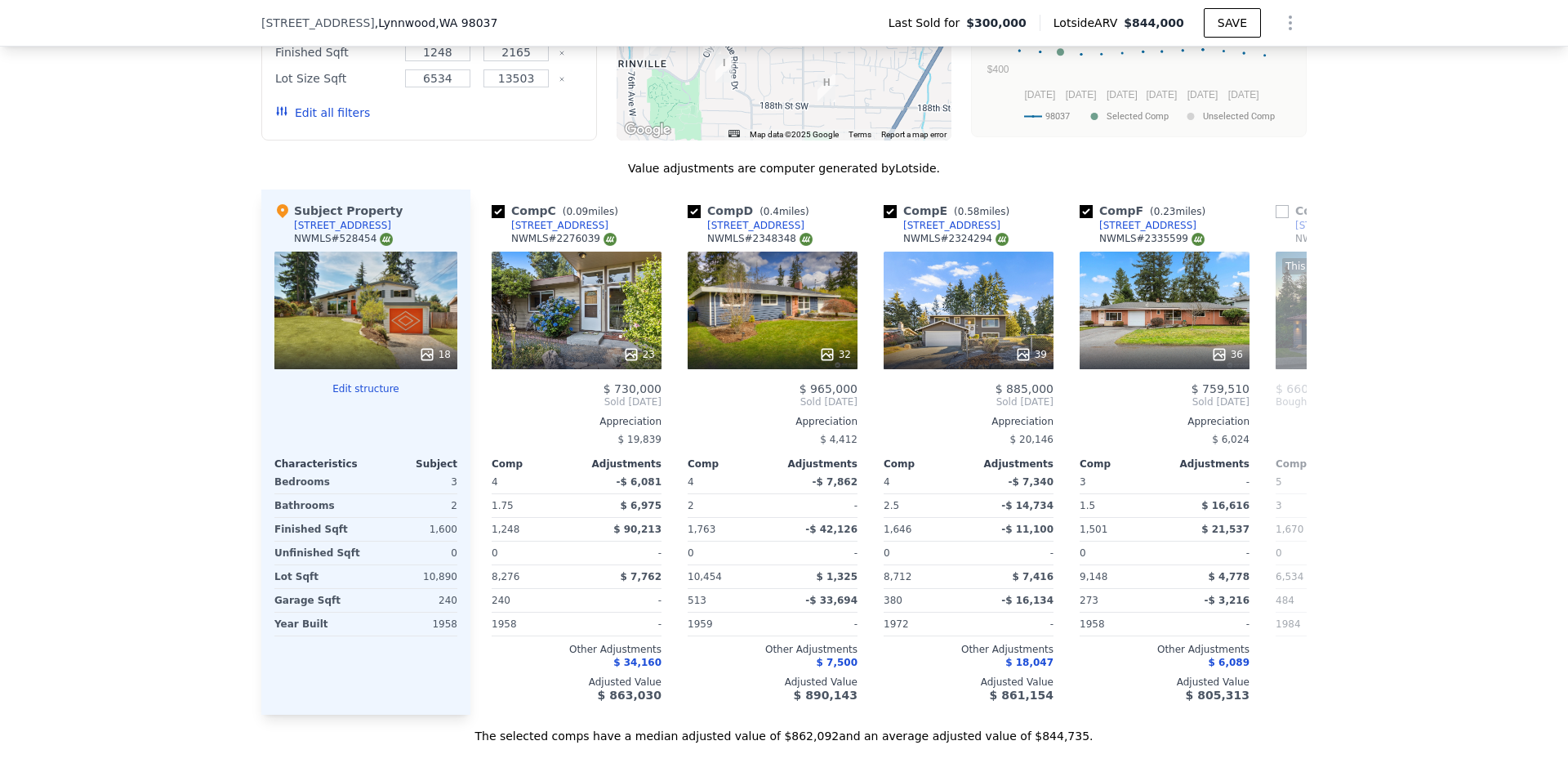
scroll to position [0, 392]
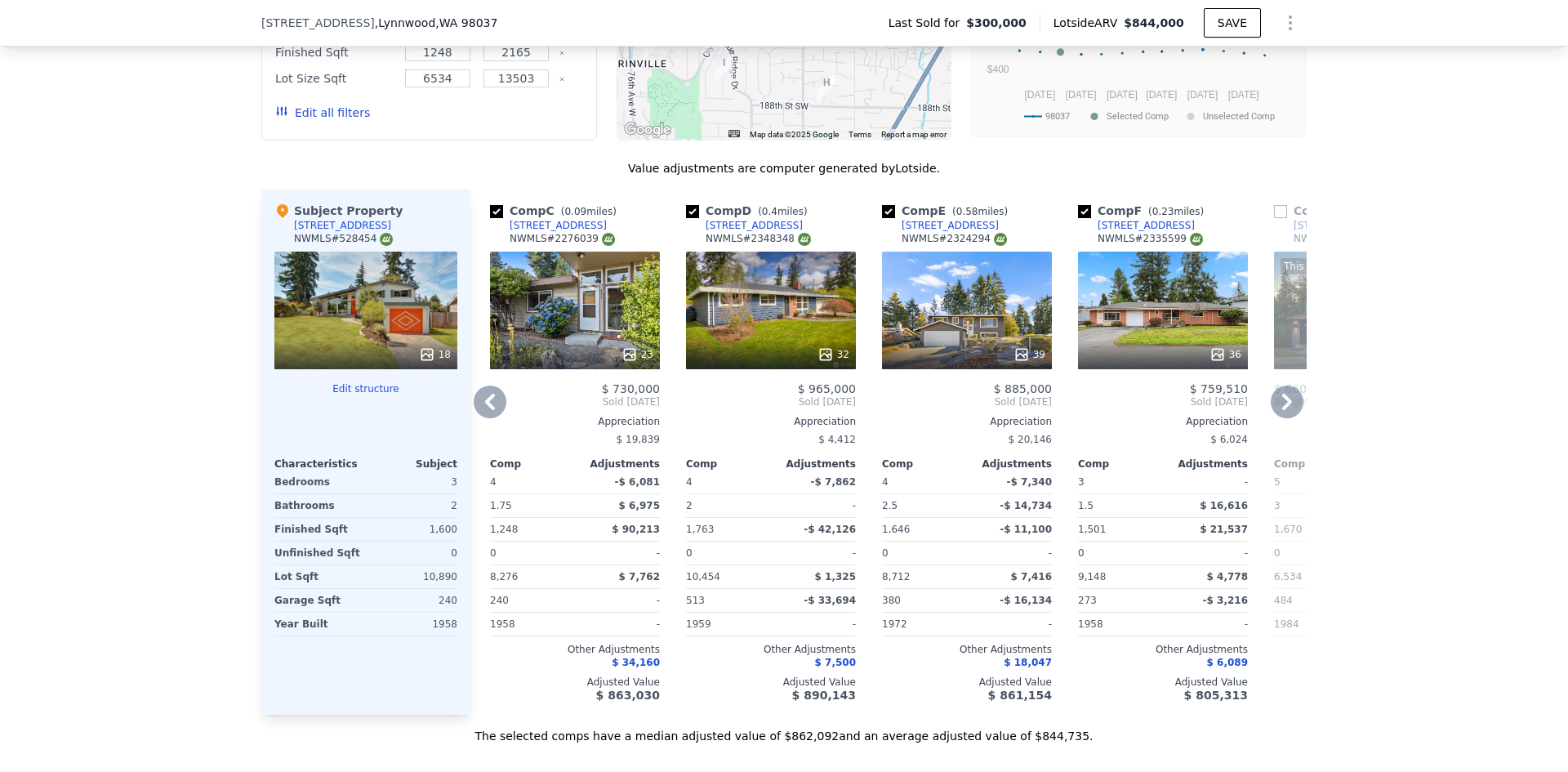
click at [1284, 393] on icon at bounding box center [1288, 402] width 33 height 33
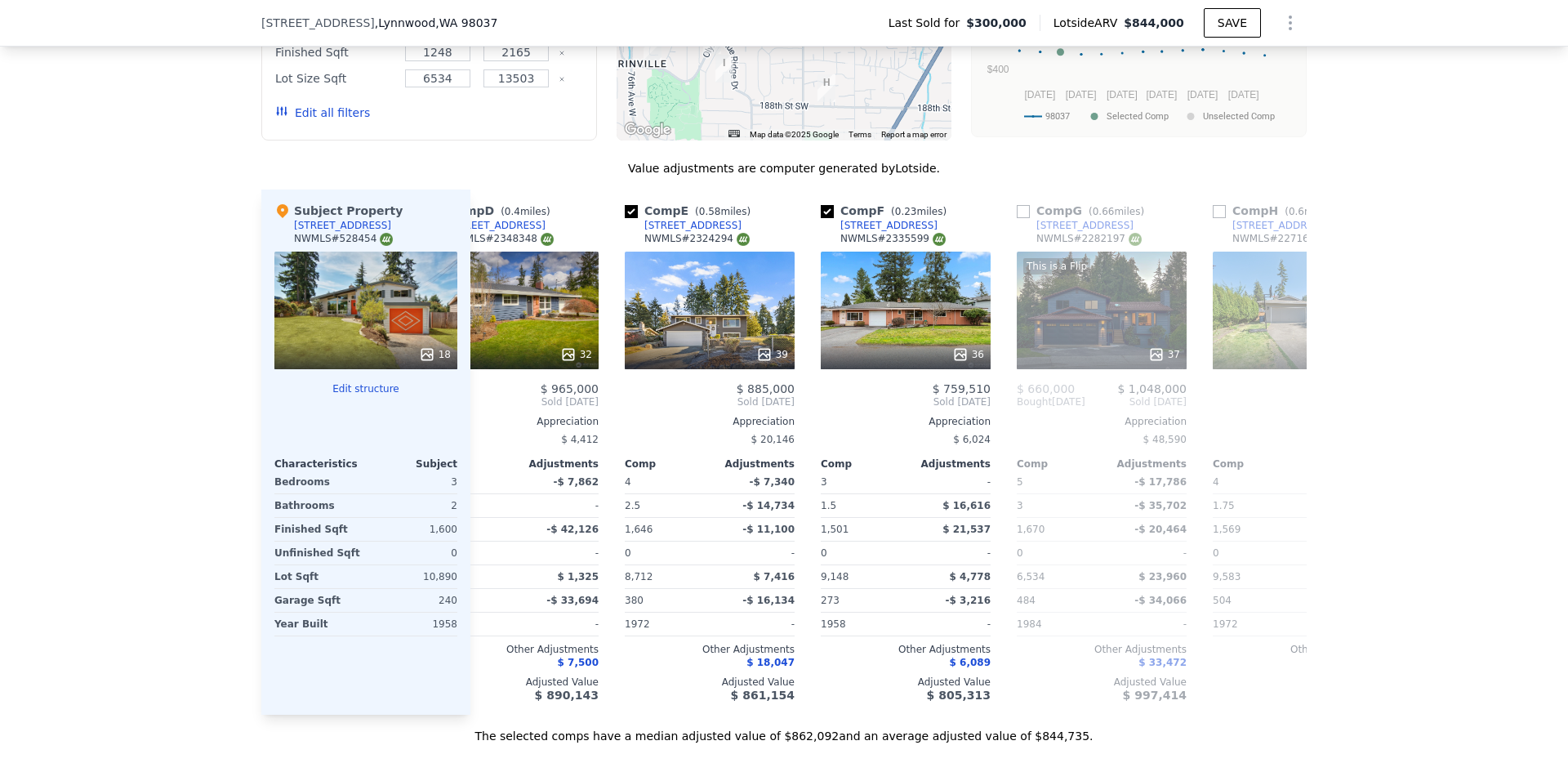
scroll to position [0, 784]
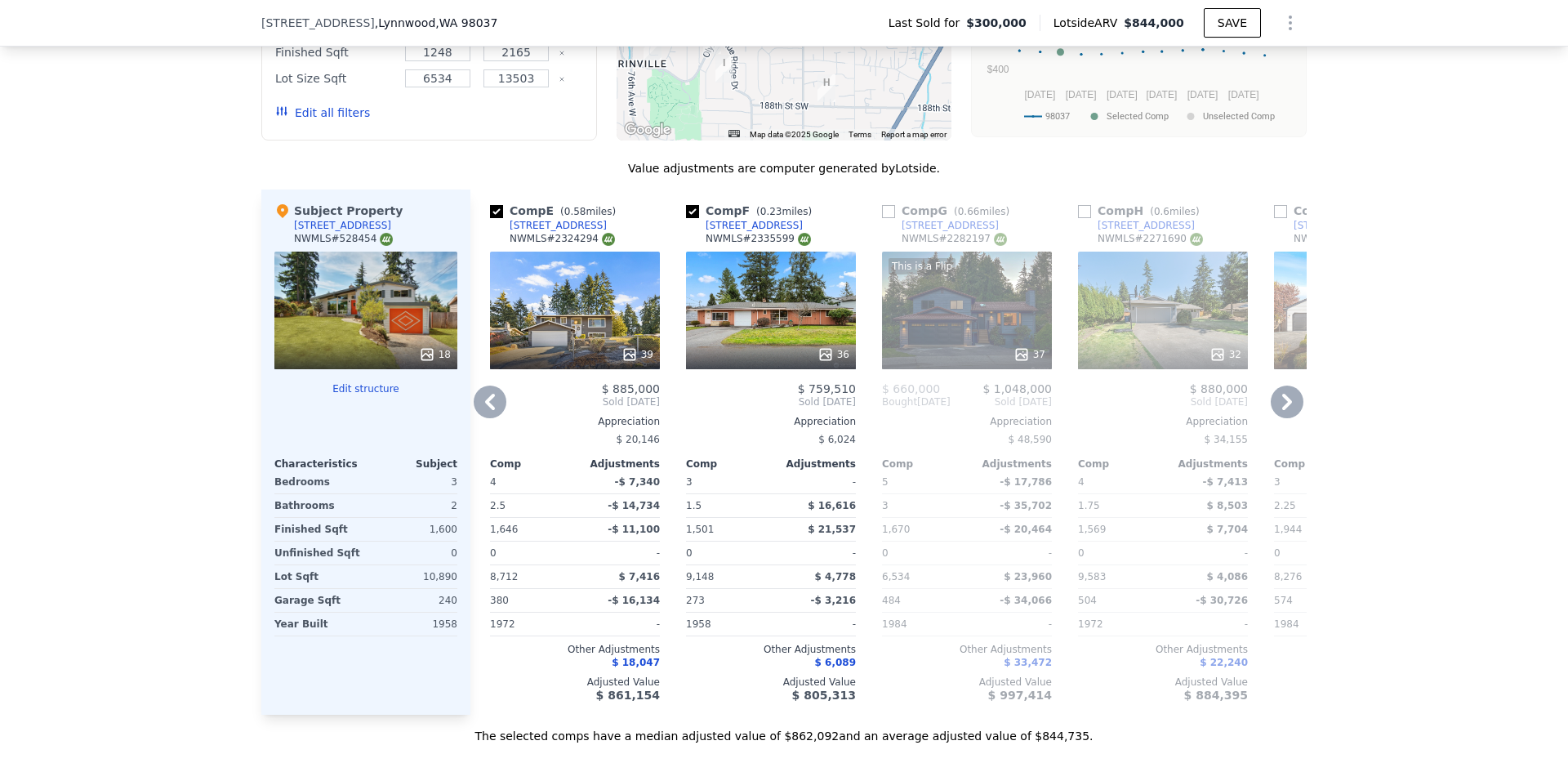
click at [1283, 397] on icon at bounding box center [1288, 401] width 10 height 16
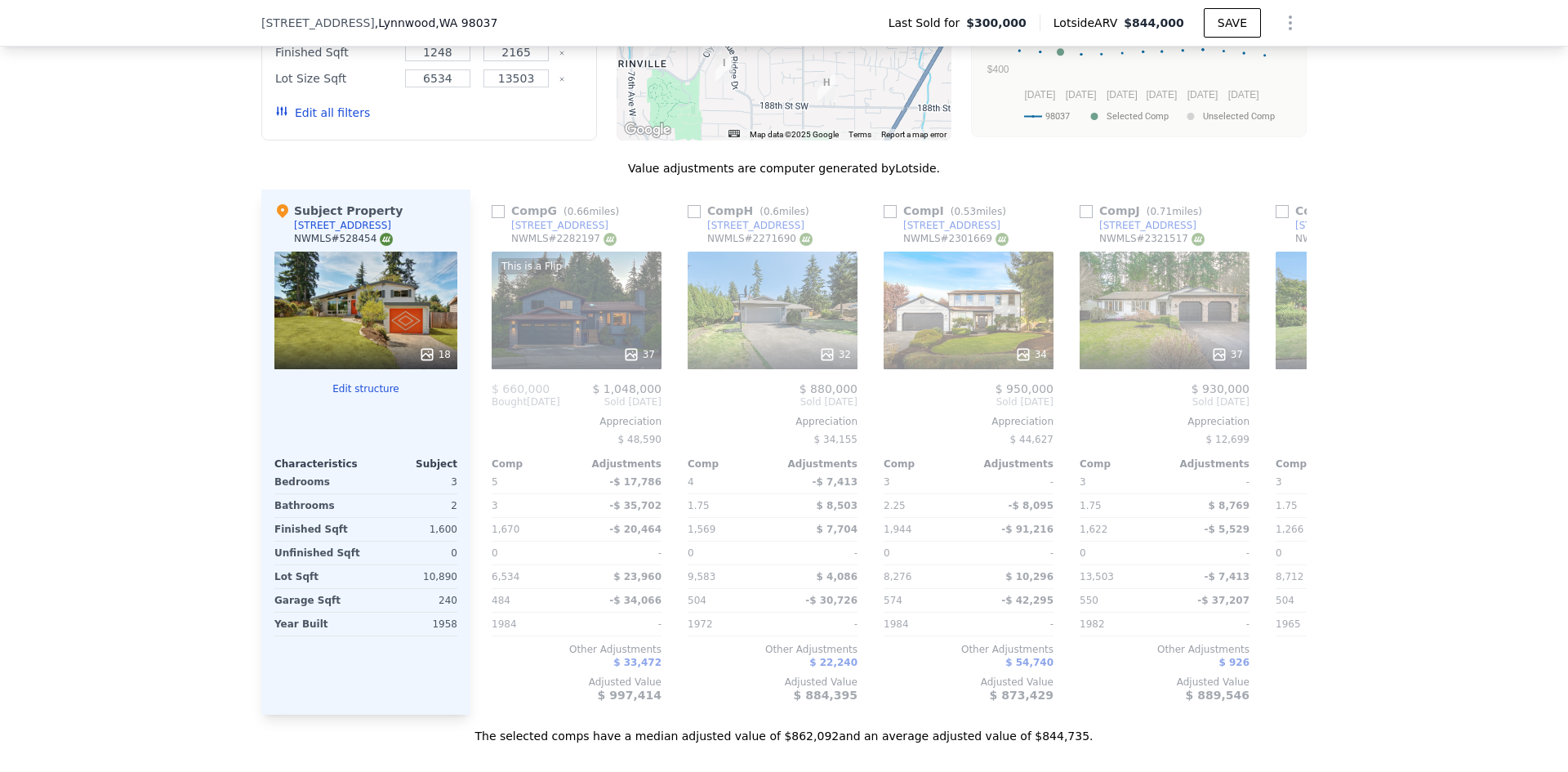
scroll to position [0, 1176]
click at [1283, 397] on icon at bounding box center [1288, 401] width 10 height 16
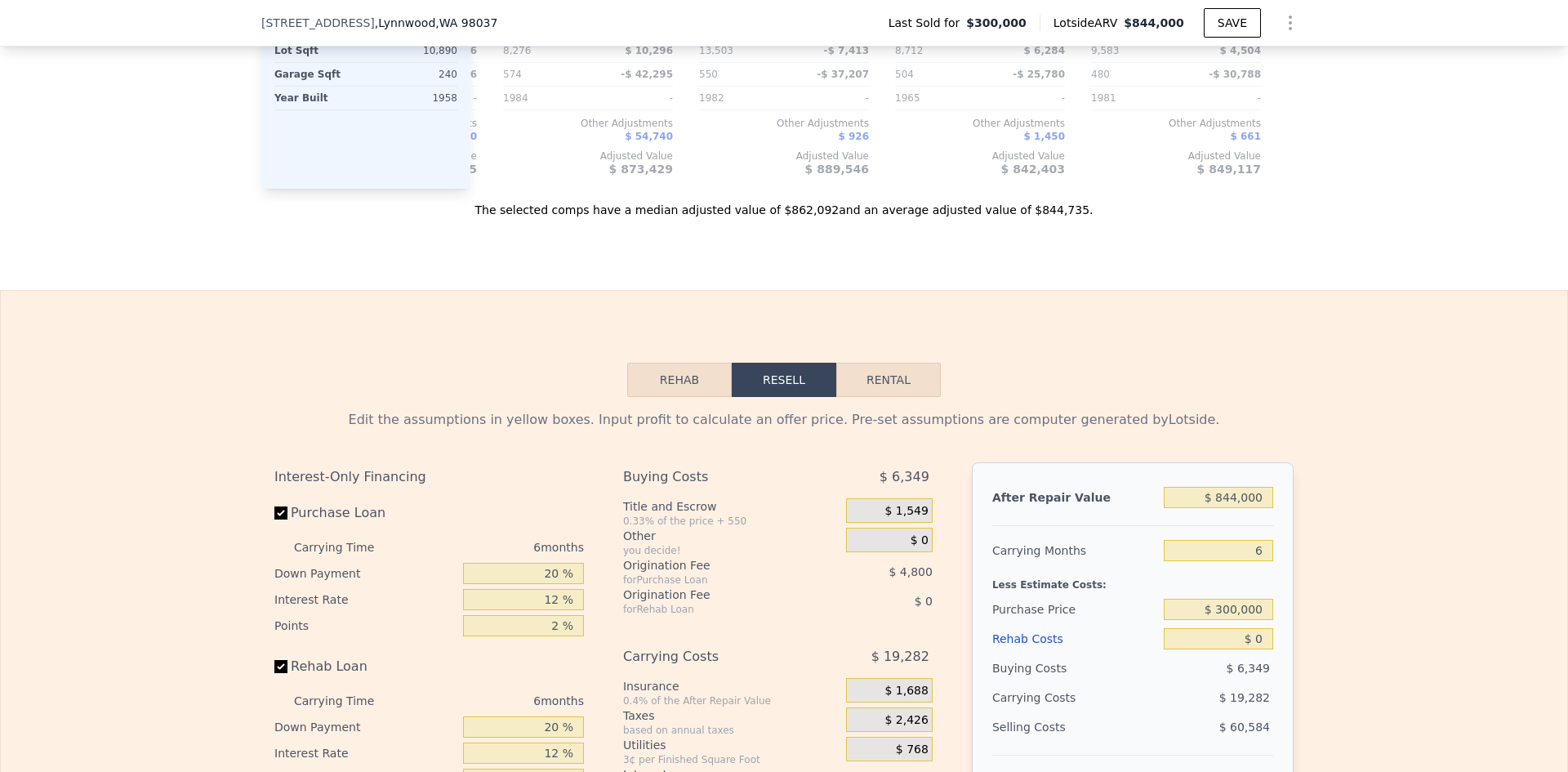
scroll to position [2614, 0]
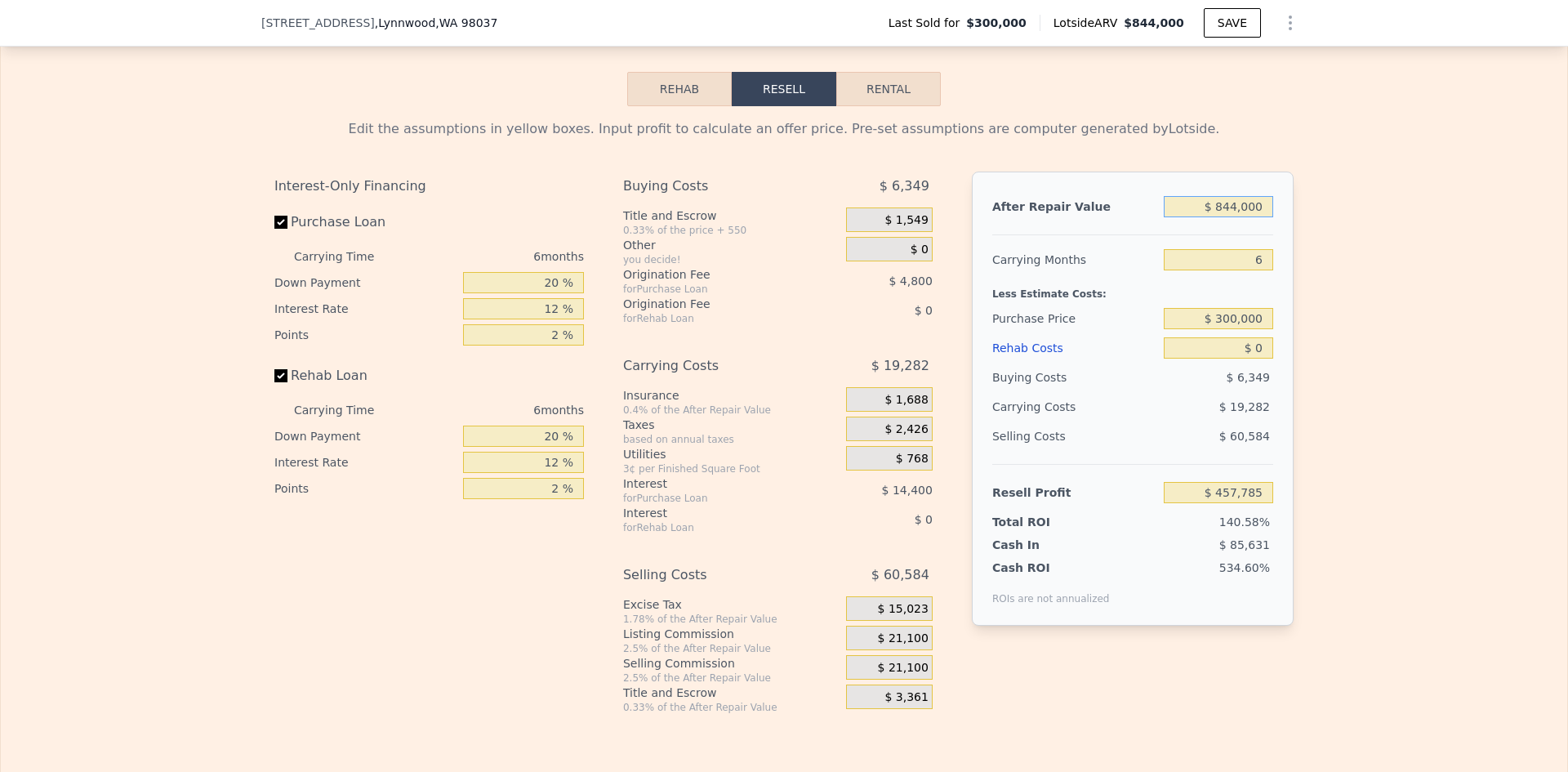
click at [1239, 211] on input "$ 844,000" at bounding box center [1218, 206] width 109 height 21
click at [1240, 211] on input "$ 844,000" at bounding box center [1218, 206] width 109 height 21
type input "$ 780,000"
type input "$ 398,466"
type input "$ 780,000"
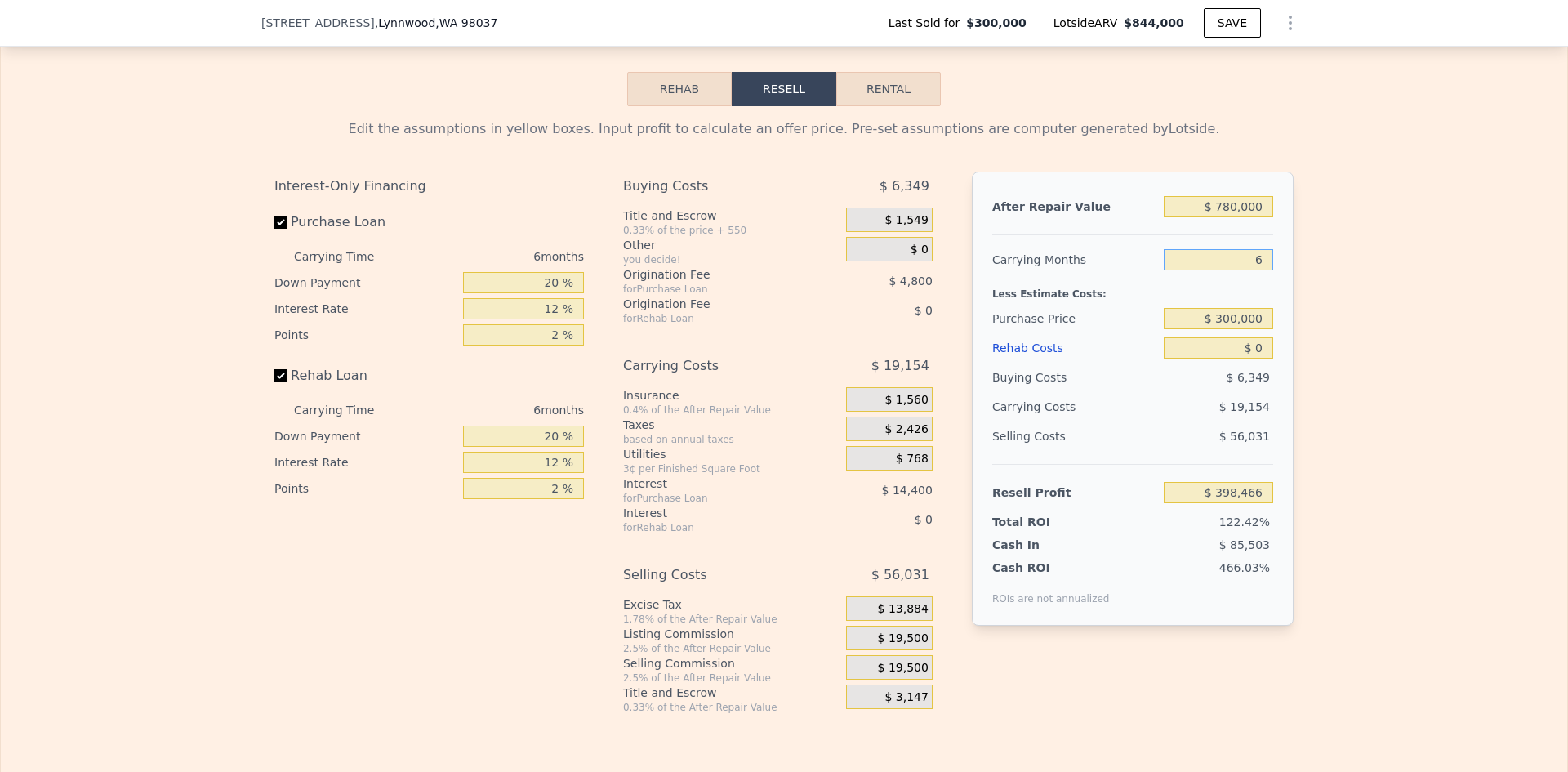
drag, startPoint x: 1255, startPoint y: 264, endPoint x: 1244, endPoint y: 265, distance: 11.0
click at [1244, 265] on input "6" at bounding box center [1218, 259] width 109 height 21
type input "4"
type input "$ 404,851"
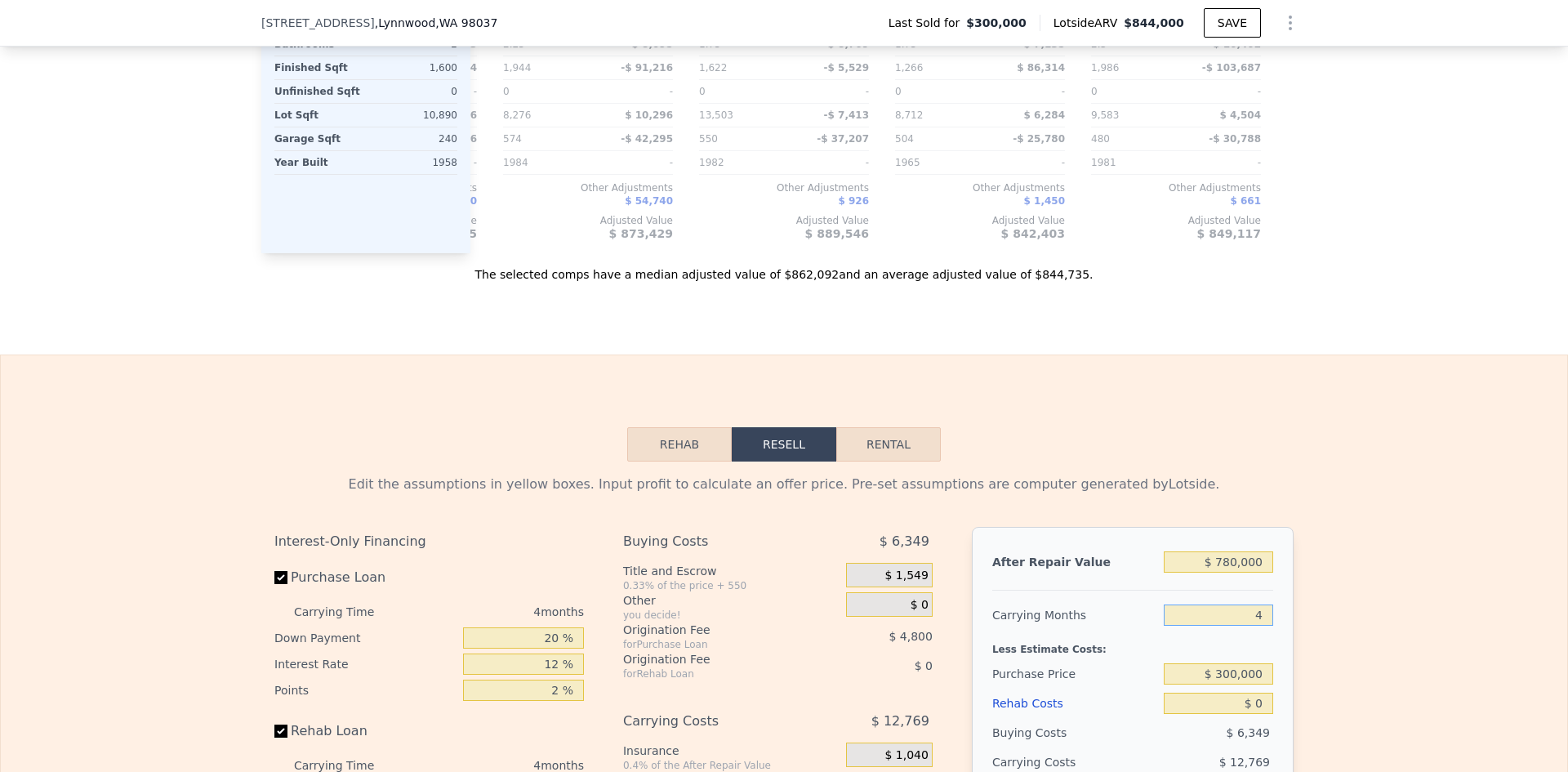
scroll to position [2695, 0]
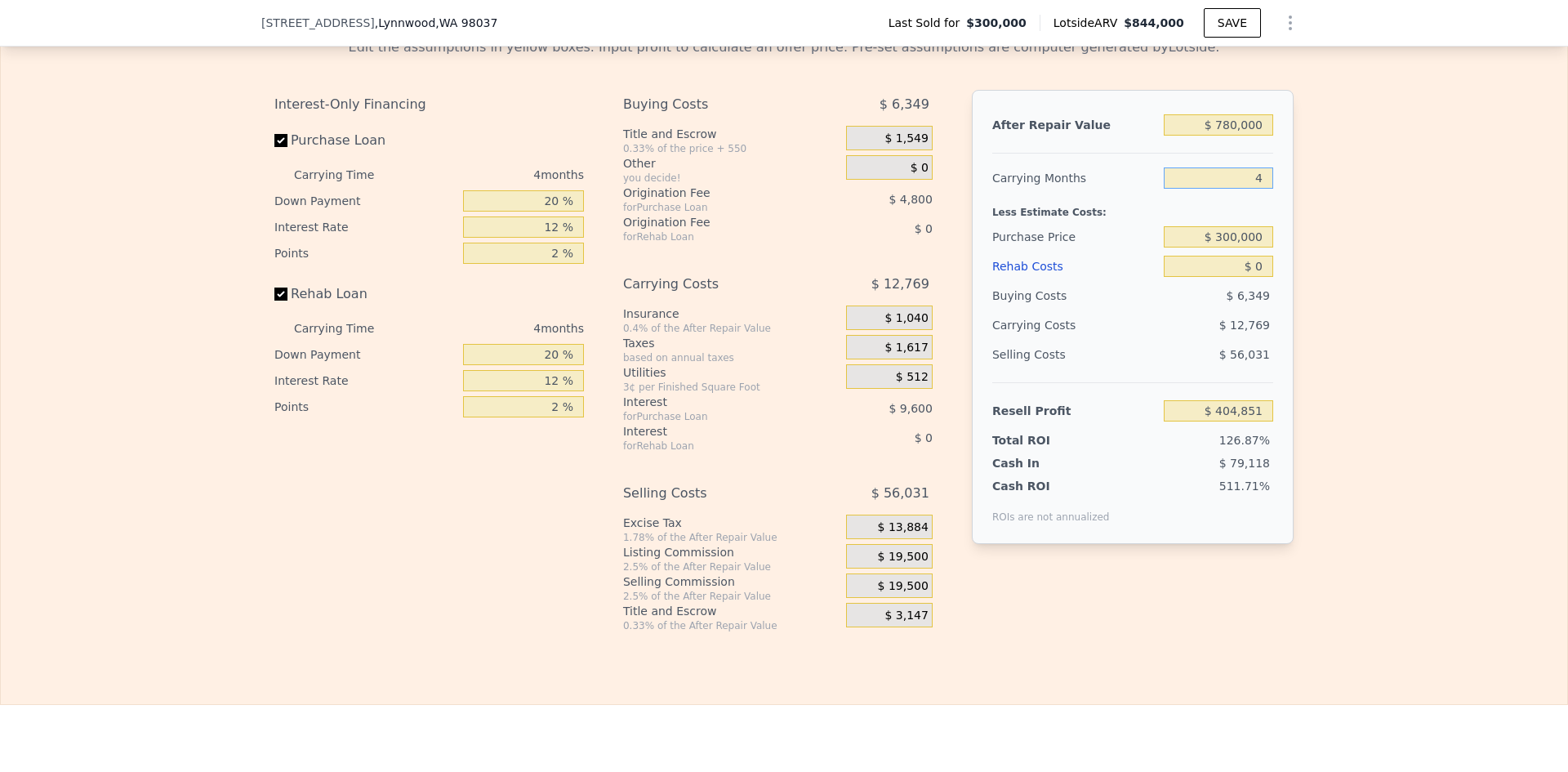
type input "4"
click at [1244, 244] on input "$ 300,000" at bounding box center [1218, 237] width 109 height 21
type input "$ 500,000"
click at [1261, 272] on input "$ 0" at bounding box center [1218, 266] width 109 height 21
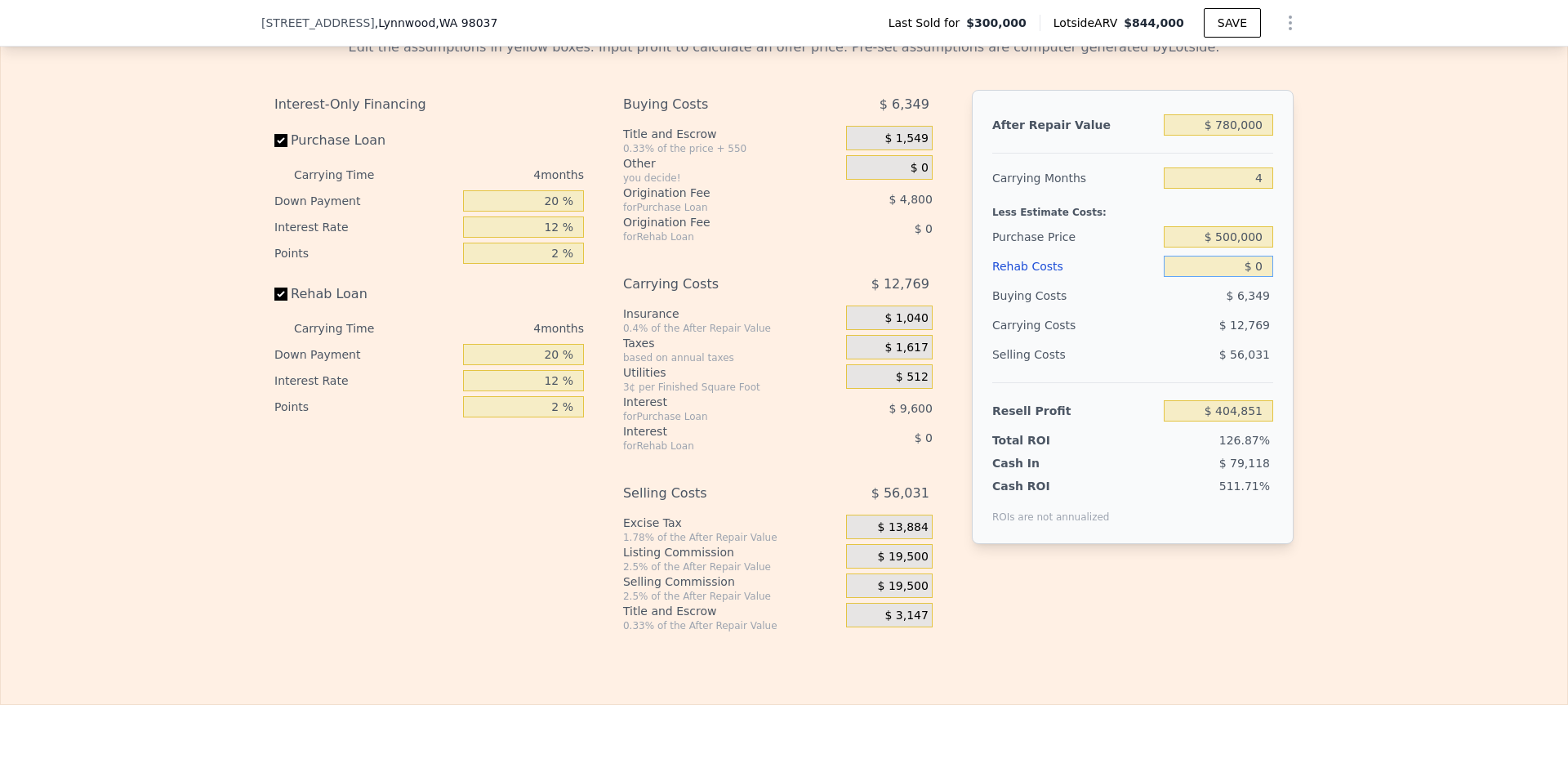
type input "$ 194,585"
type input "$ 50,000"
type input "$ 142,185"
type input "$ 50,000"
click at [550, 205] on input "20 %" at bounding box center [523, 201] width 121 height 21
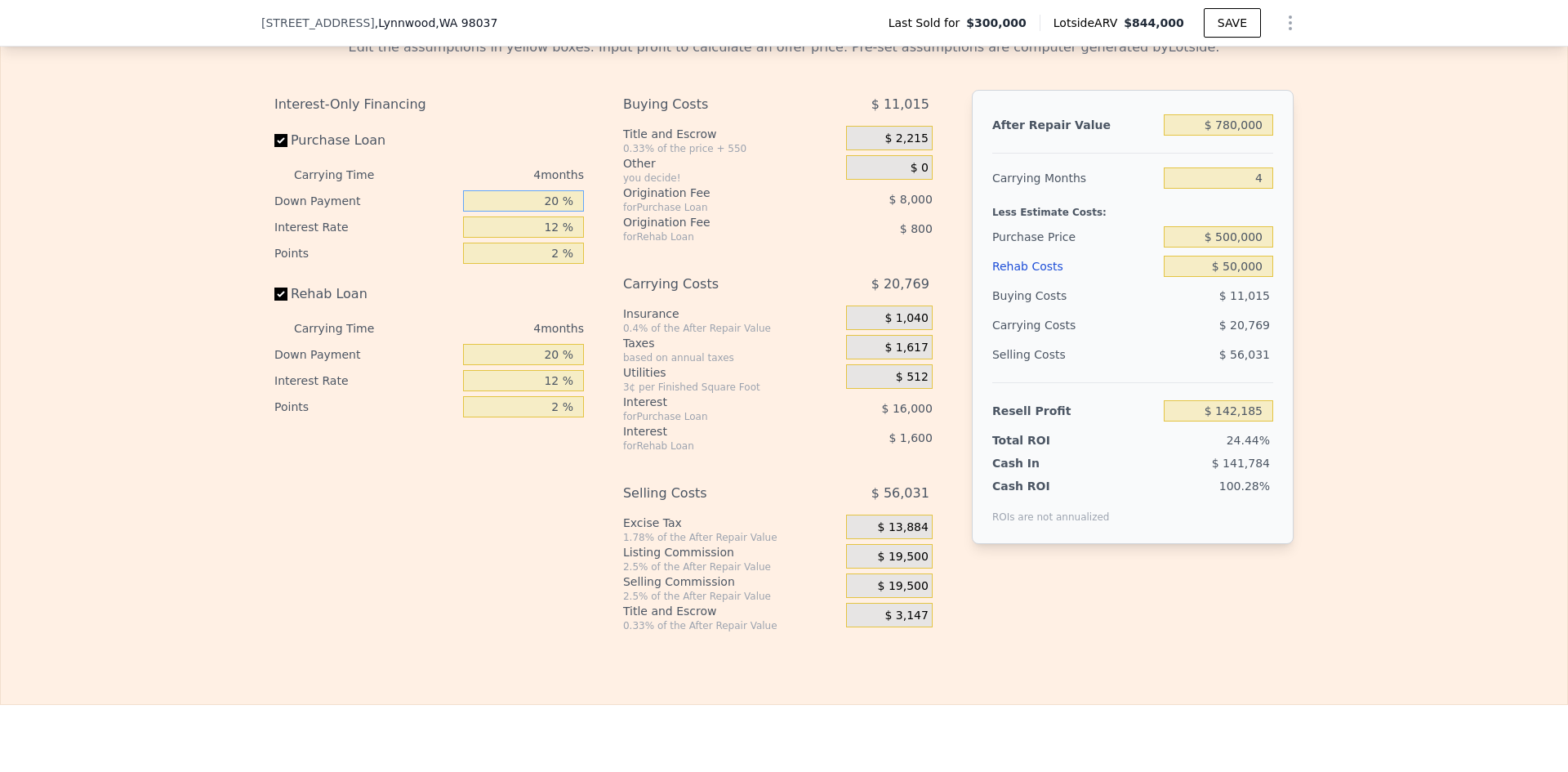
click at [550, 205] on input "20 %" at bounding box center [523, 201] width 121 height 21
type input "10 %"
type input "$ 139,185"
type input "10 %"
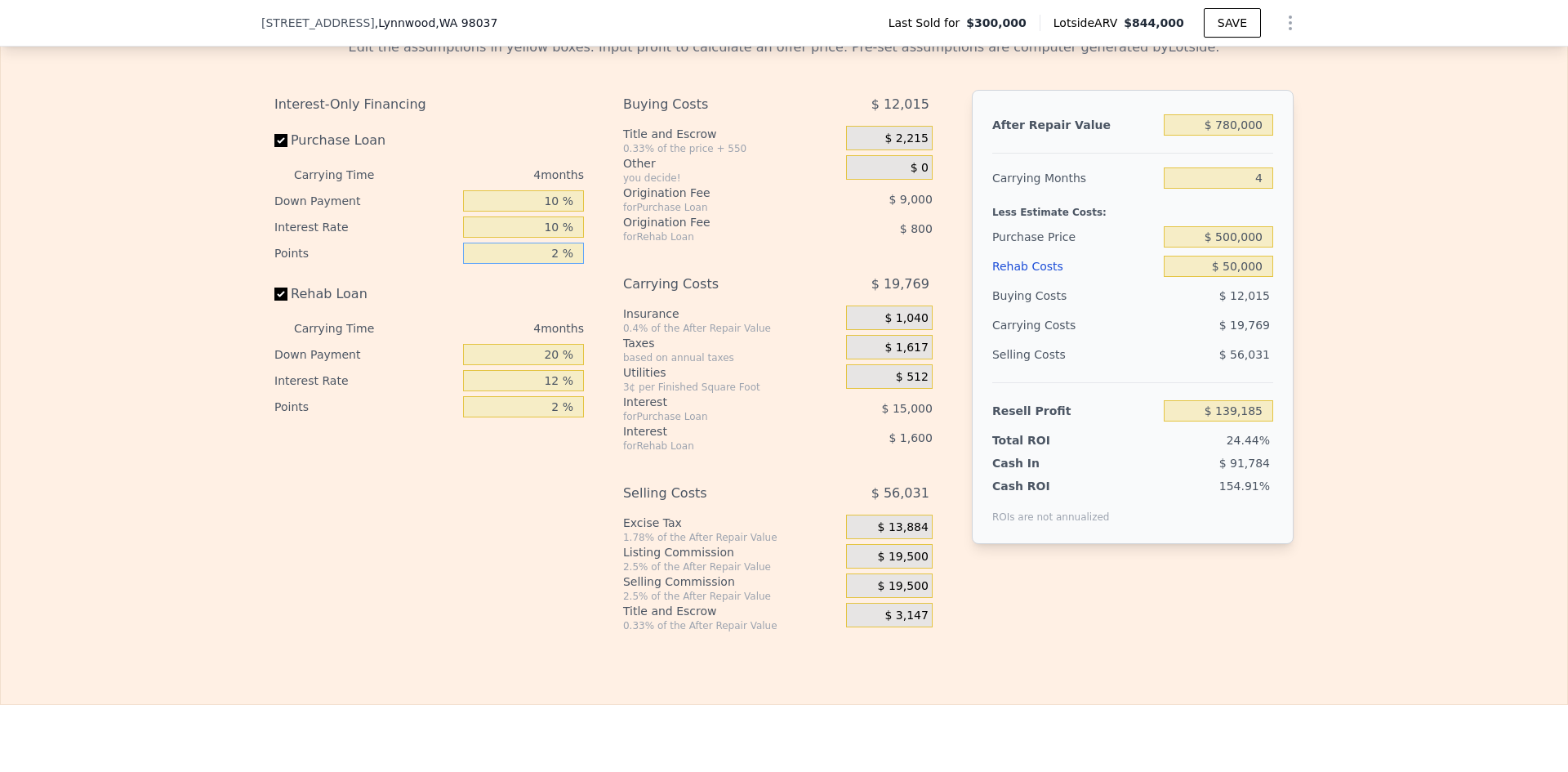
type input "$ 142,185"
type input "1 %"
type input "$ 146,685"
type input "1 %"
type input "10 %"
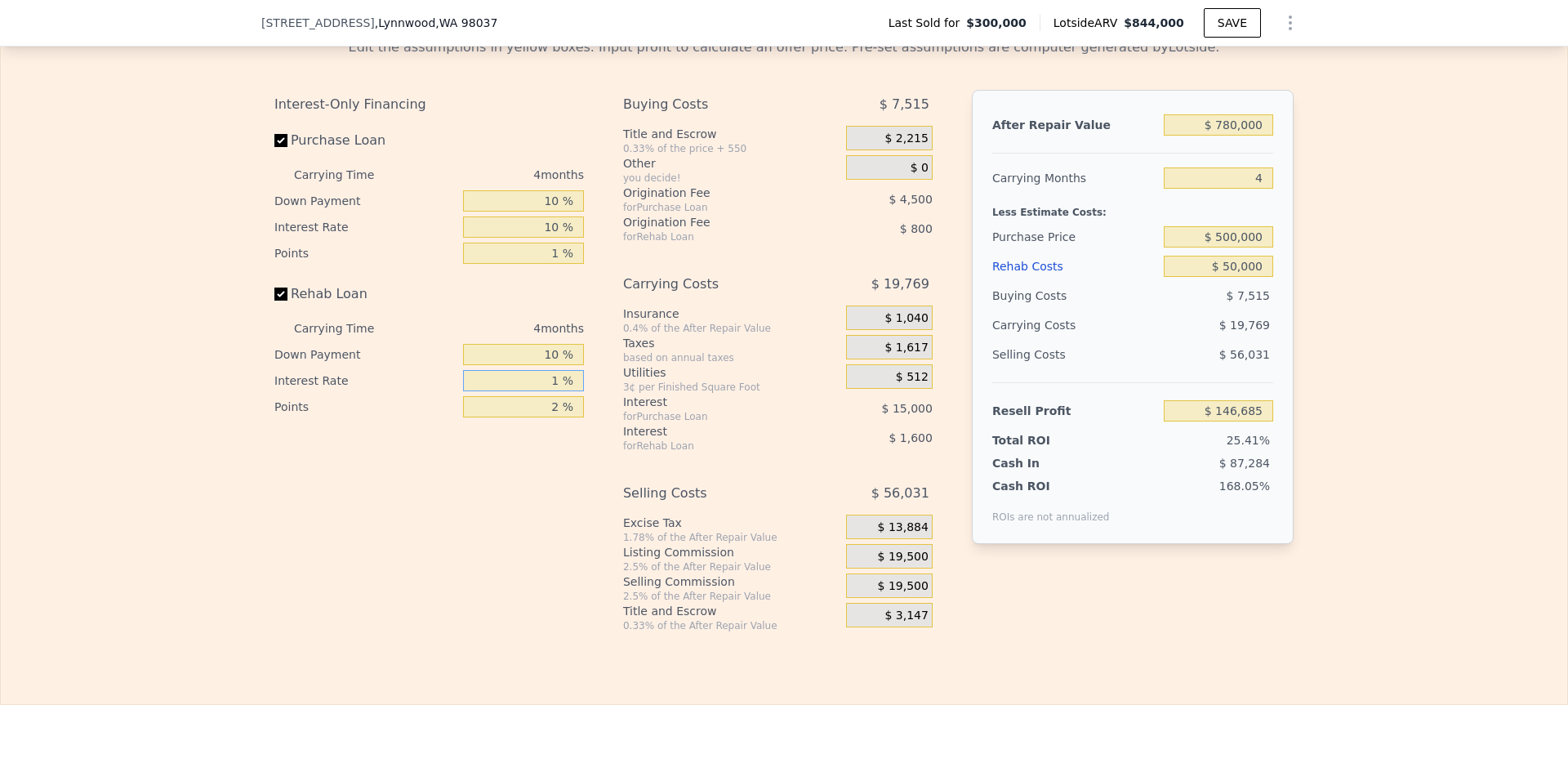
type input "10 %"
type input "$ 146,385"
type input "10 %"
type input "1 %"
type input "$ 147,135"
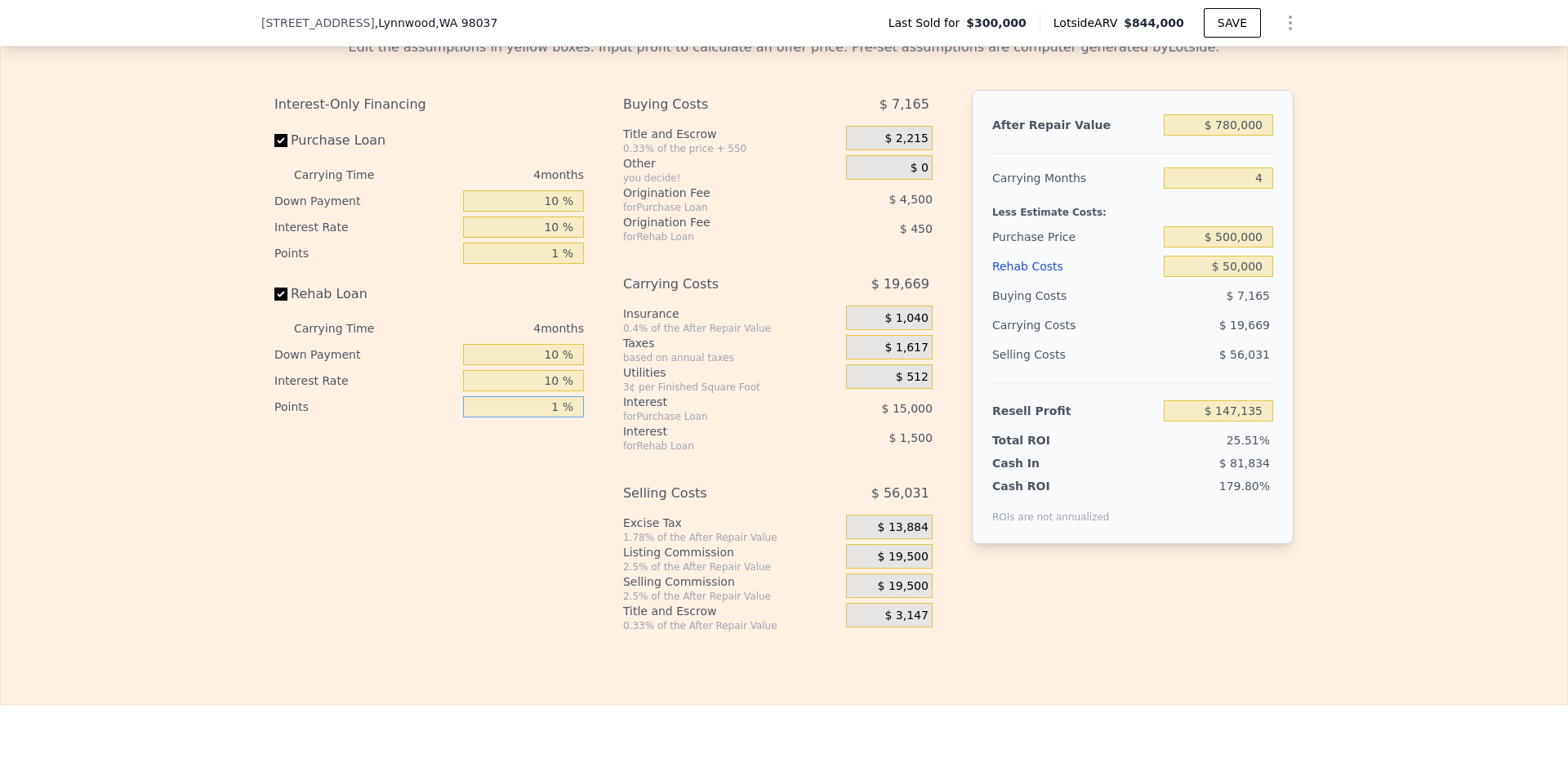
type input "1 %"
click at [909, 565] on span "$ 19,500" at bounding box center [903, 557] width 51 height 14
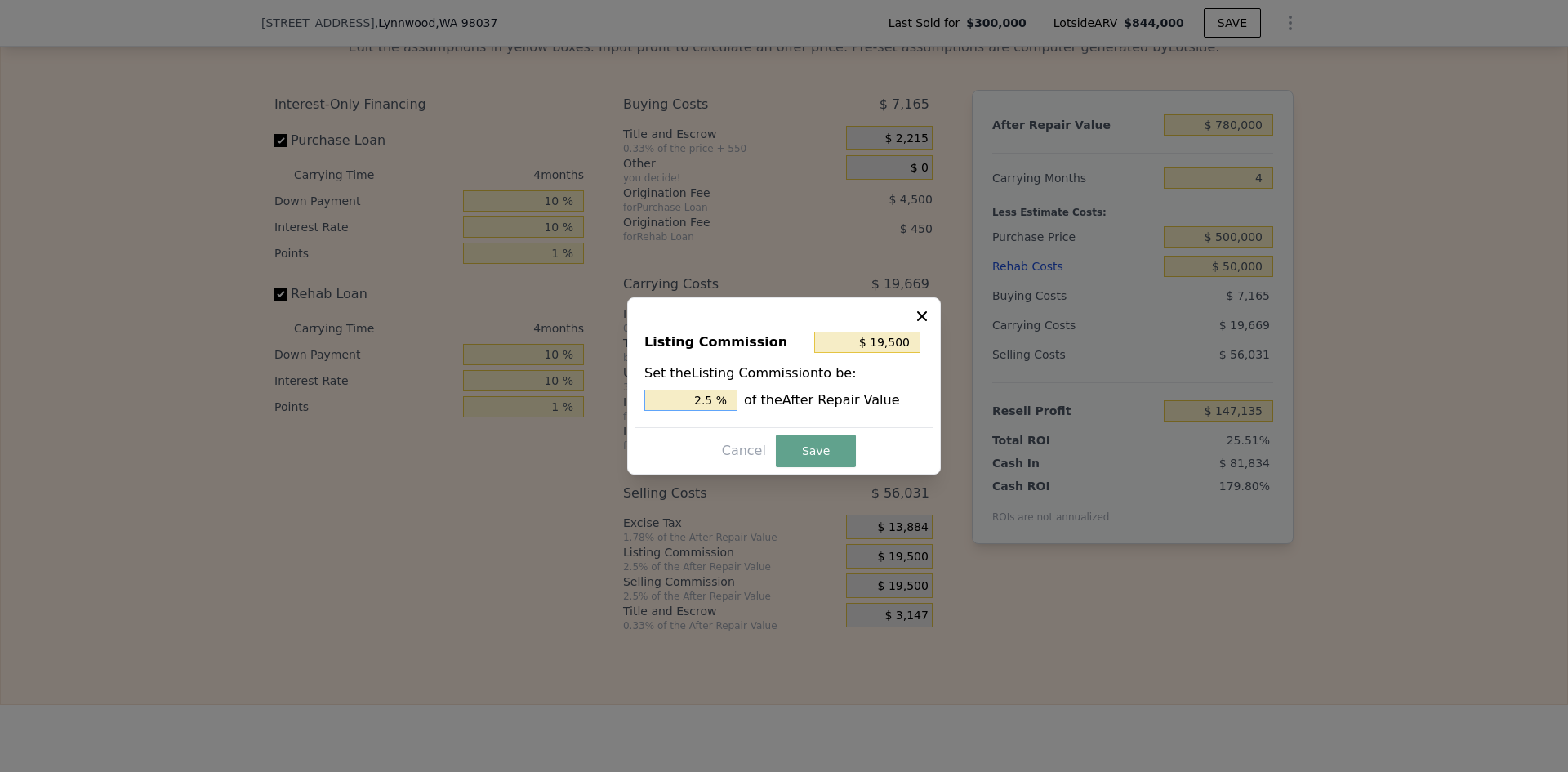
click at [712, 398] on input "2.5 %" at bounding box center [690, 400] width 93 height 21
type input "$ 15,600"
type input "2 %"
click at [820, 457] on button "Save" at bounding box center [815, 451] width 80 height 33
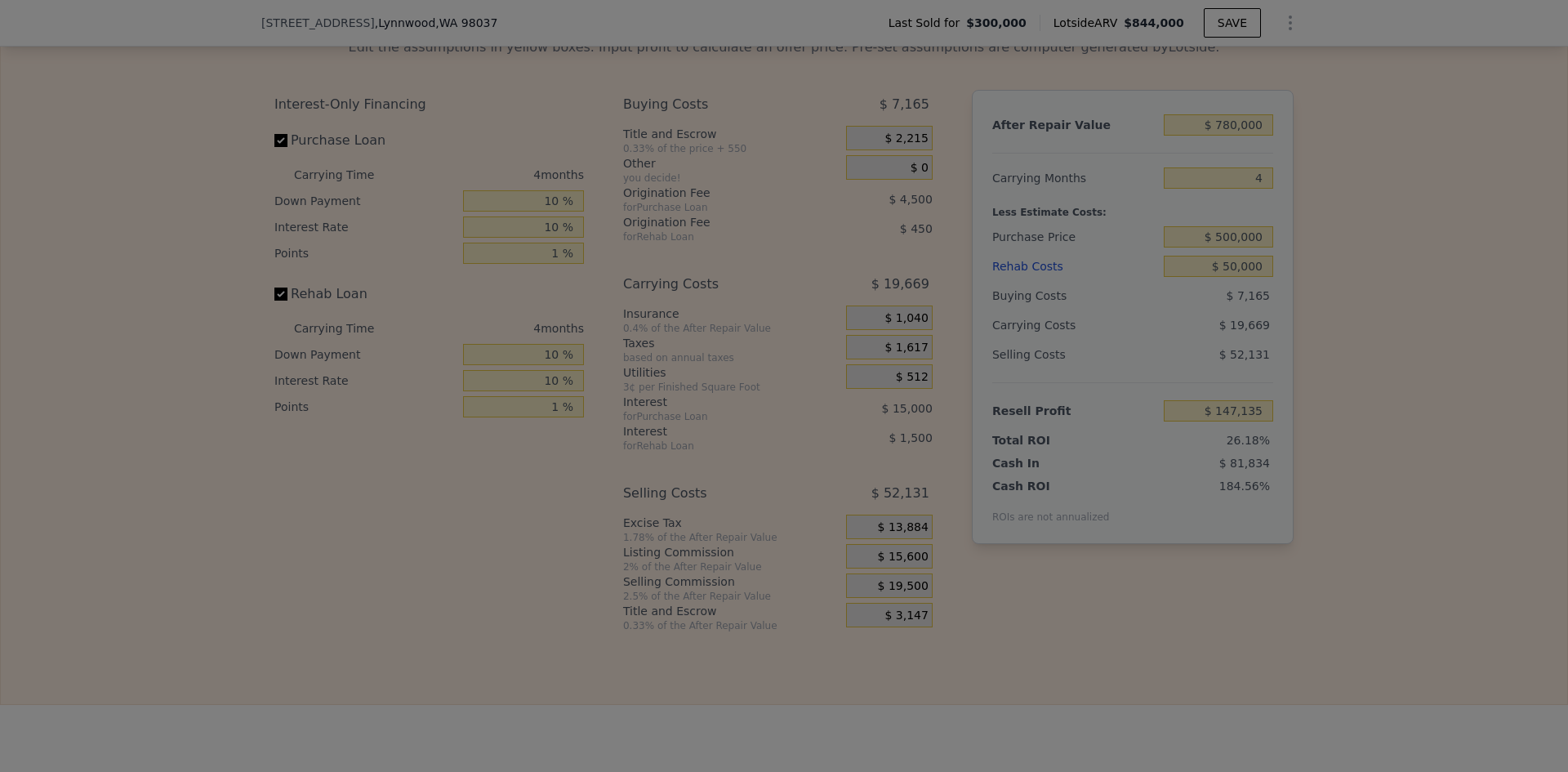
type input "$ 151,035"
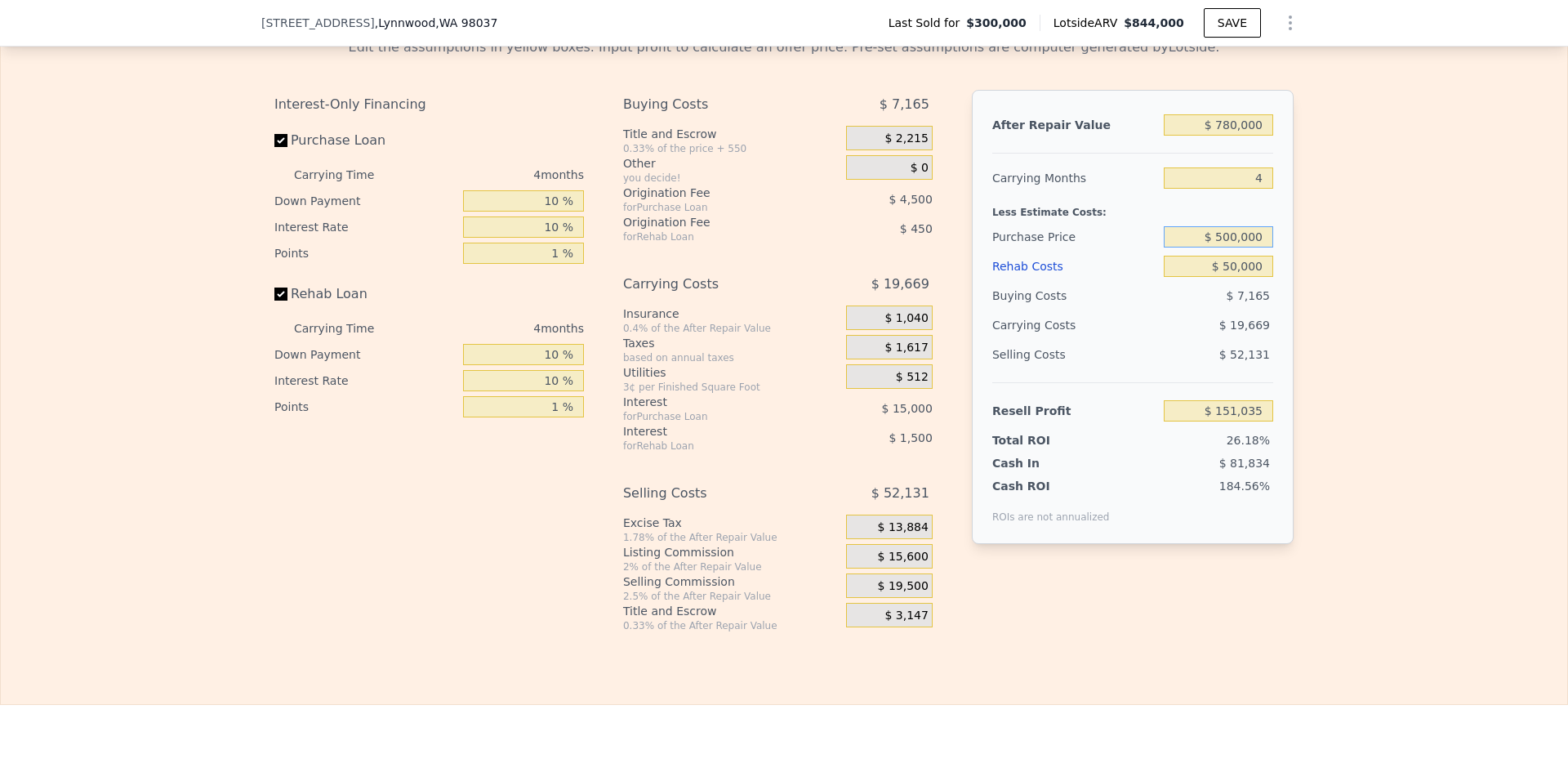
click at [1222, 243] on input "$ 500,000" at bounding box center [1218, 237] width 109 height 21
type input "$ 600,000"
click at [1340, 277] on div "Edit the assumptions in yellow boxes. Input profit to calculate an offer price.…" at bounding box center [784, 328] width 1567 height 608
type input "$ 46,802"
click at [1215, 245] on input "$ 600,000" at bounding box center [1218, 237] width 109 height 21
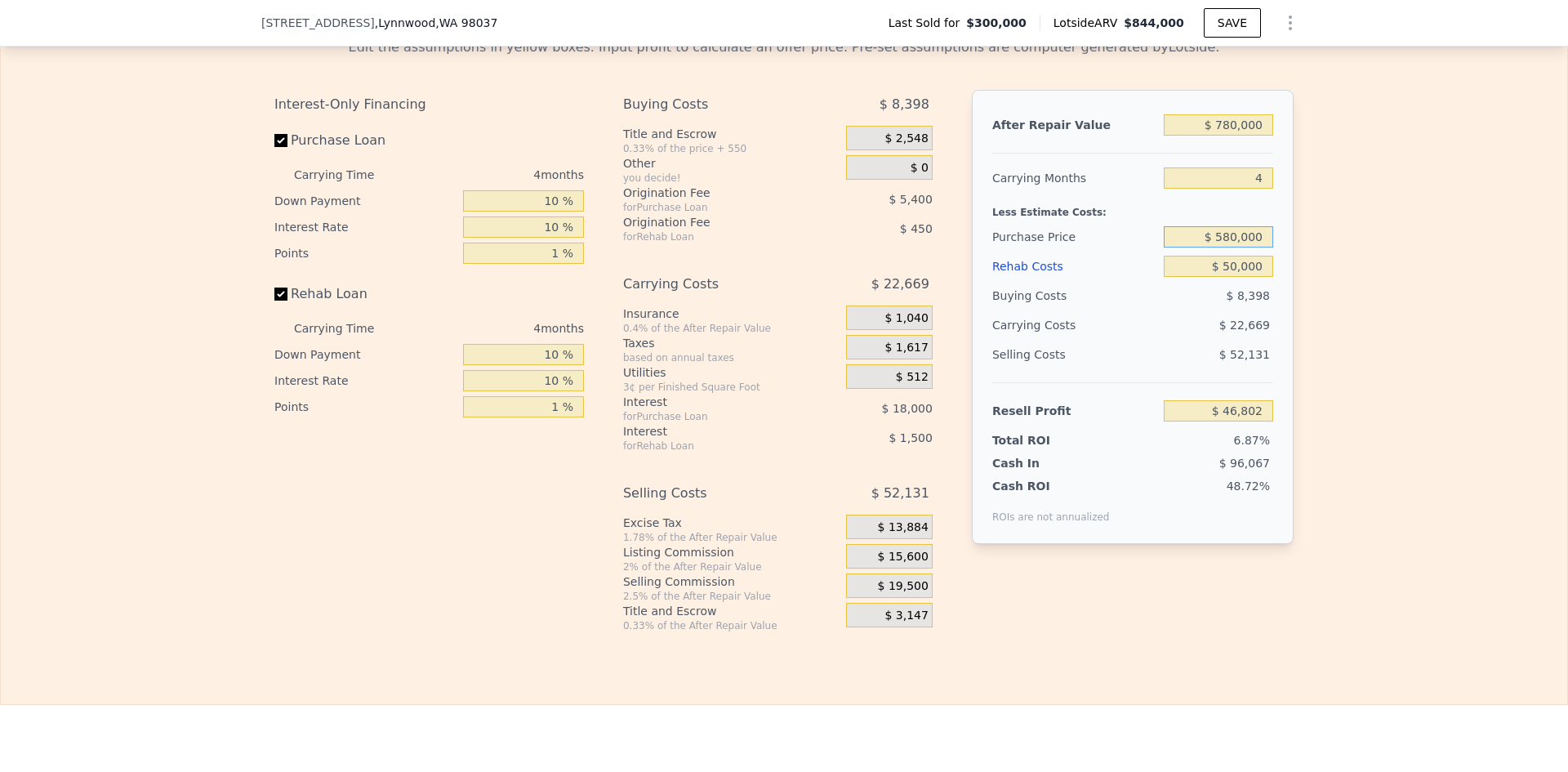
type input "$ 580,000"
click at [1330, 285] on div "Edit the assumptions in yellow boxes. Input profit to calculate an offer price.…" at bounding box center [784, 328] width 1567 height 608
type input "$ 67,649"
click at [1226, 243] on input "$ 580,000" at bounding box center [1218, 237] width 109 height 21
type input "$ 540,000"
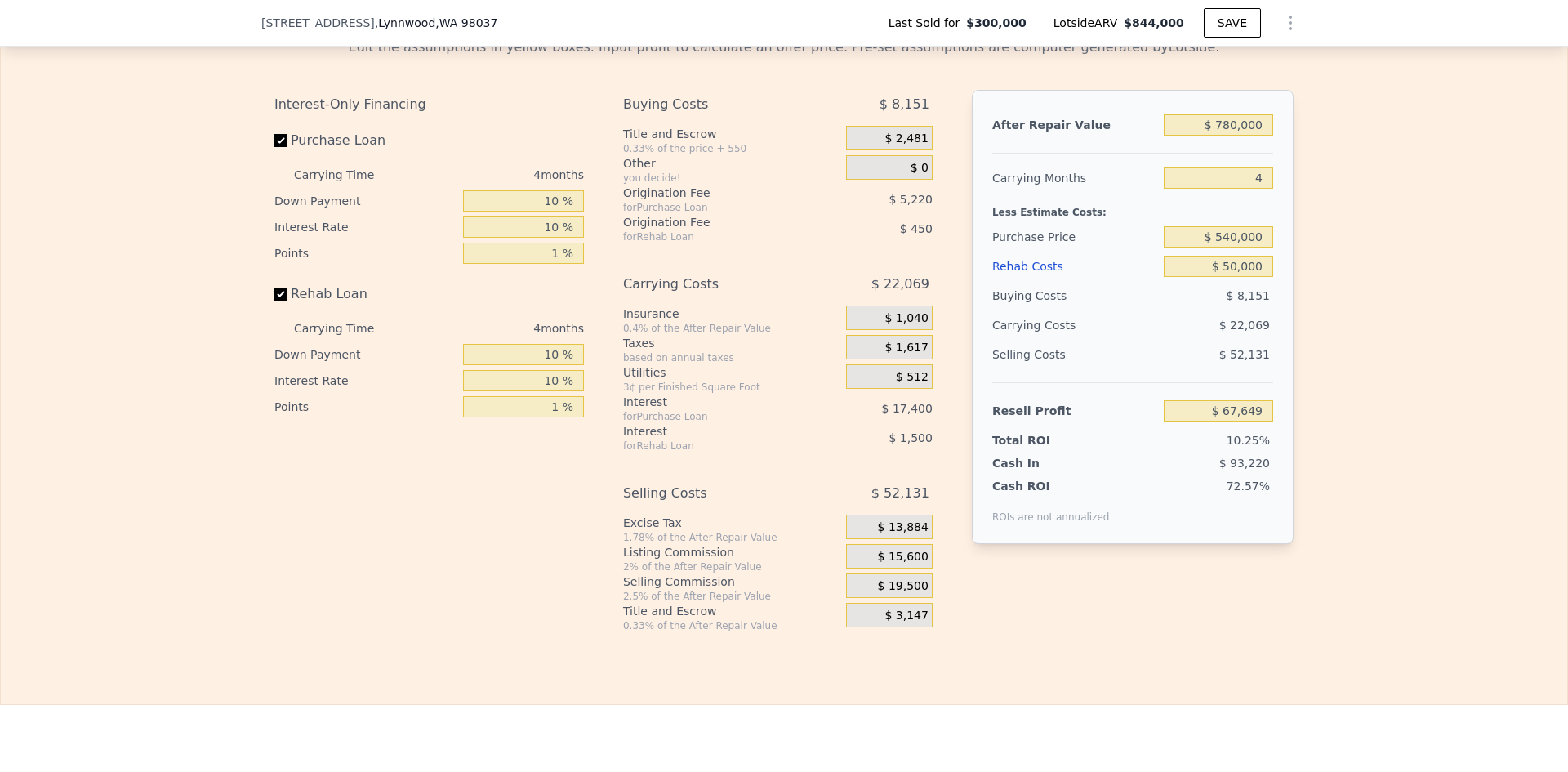
click at [1374, 297] on div "Edit the assumptions in yellow boxes. Input profit to calculate an offer price.…" at bounding box center [784, 328] width 1567 height 608
type input "$ 109,342"
click at [1225, 244] on input "$ 540,000" at bounding box center [1218, 237] width 109 height 21
type input "$ 500,000"
type input "$ 151,035"
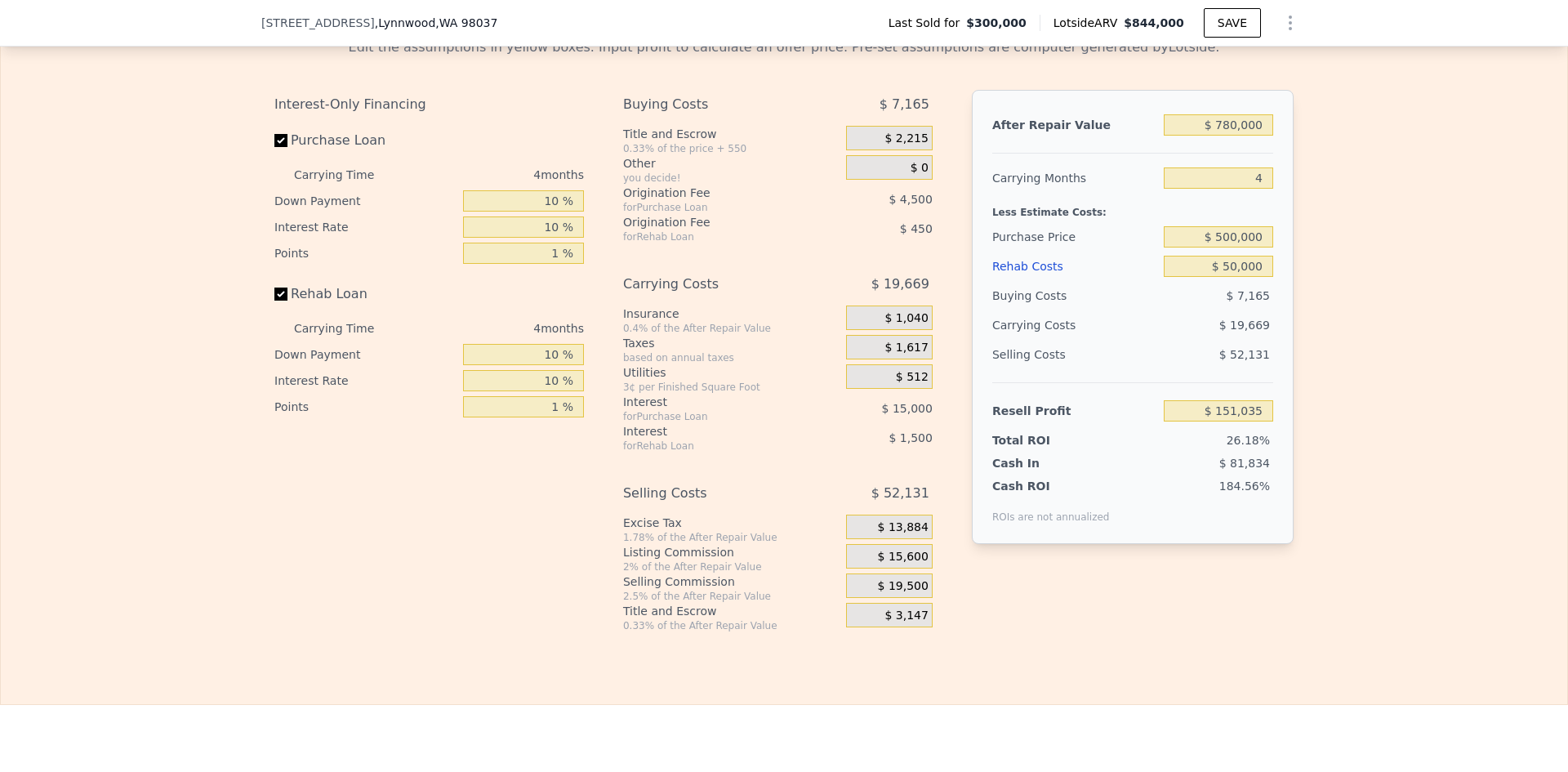
type input "$ 844,000"
type input "6"
type input "$ 0"
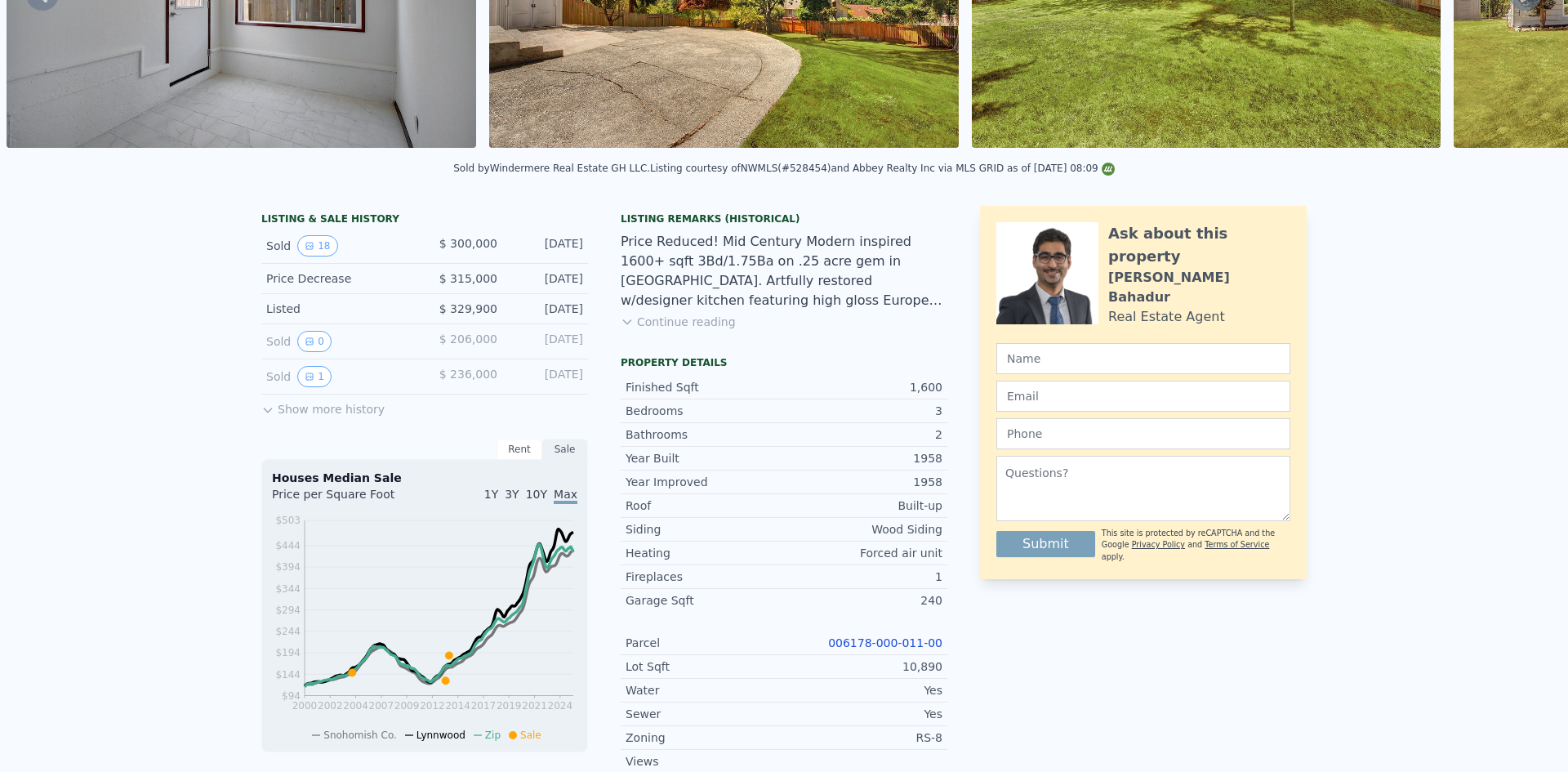
scroll to position [6, 0]
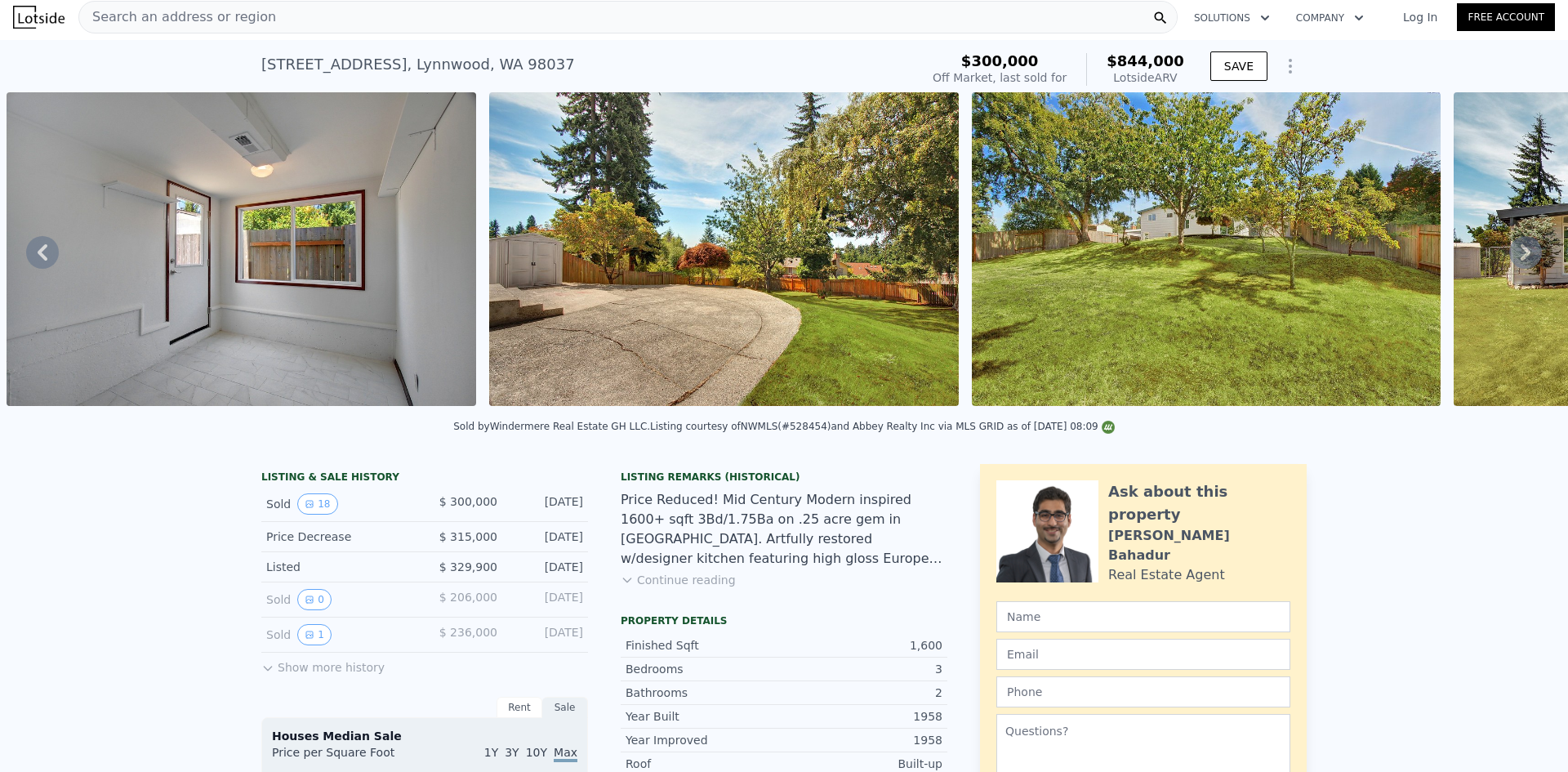
click at [135, 22] on span "Search an address or region" at bounding box center [178, 17] width 197 height 19
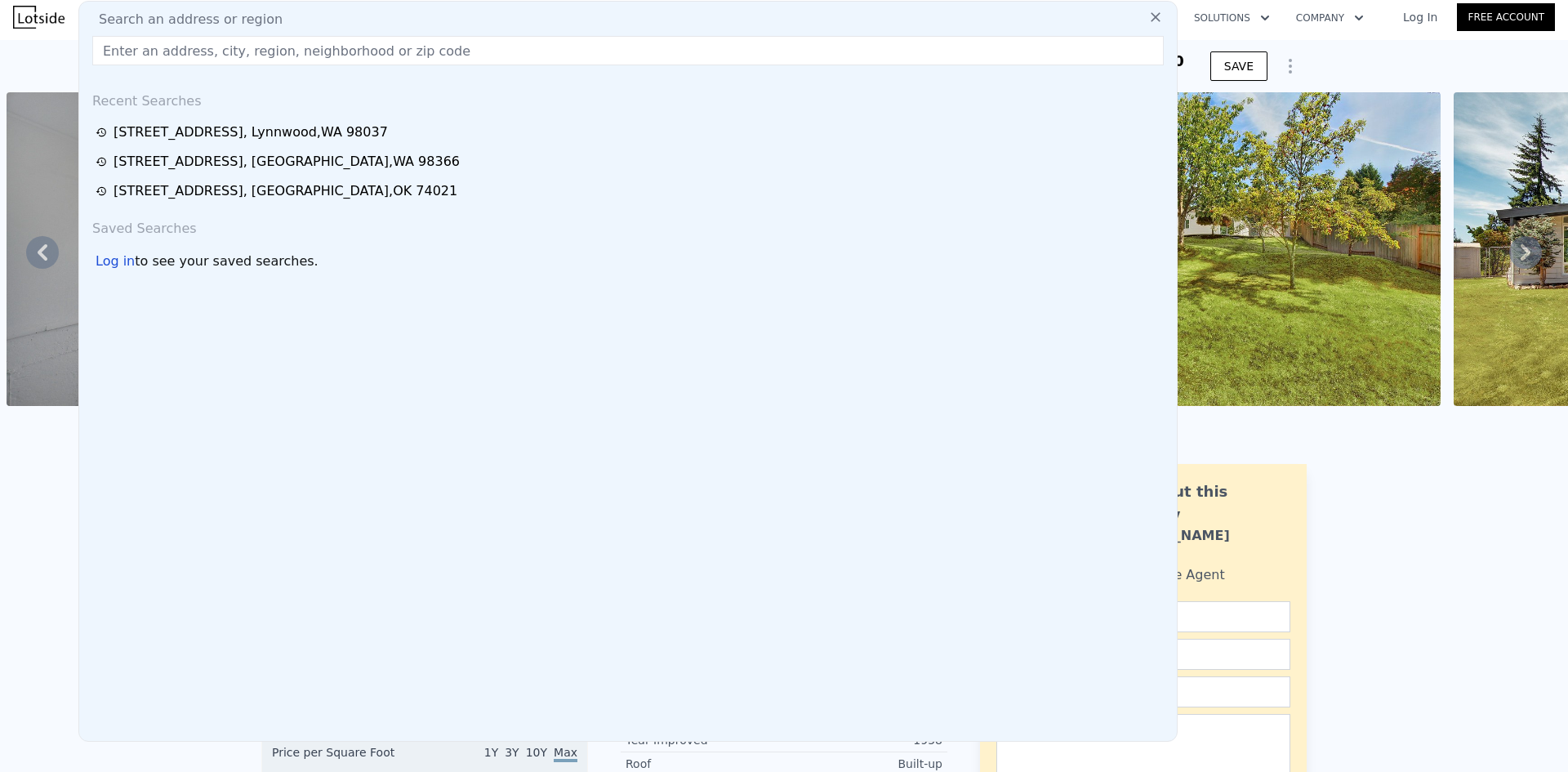
type input "$ 244,319"
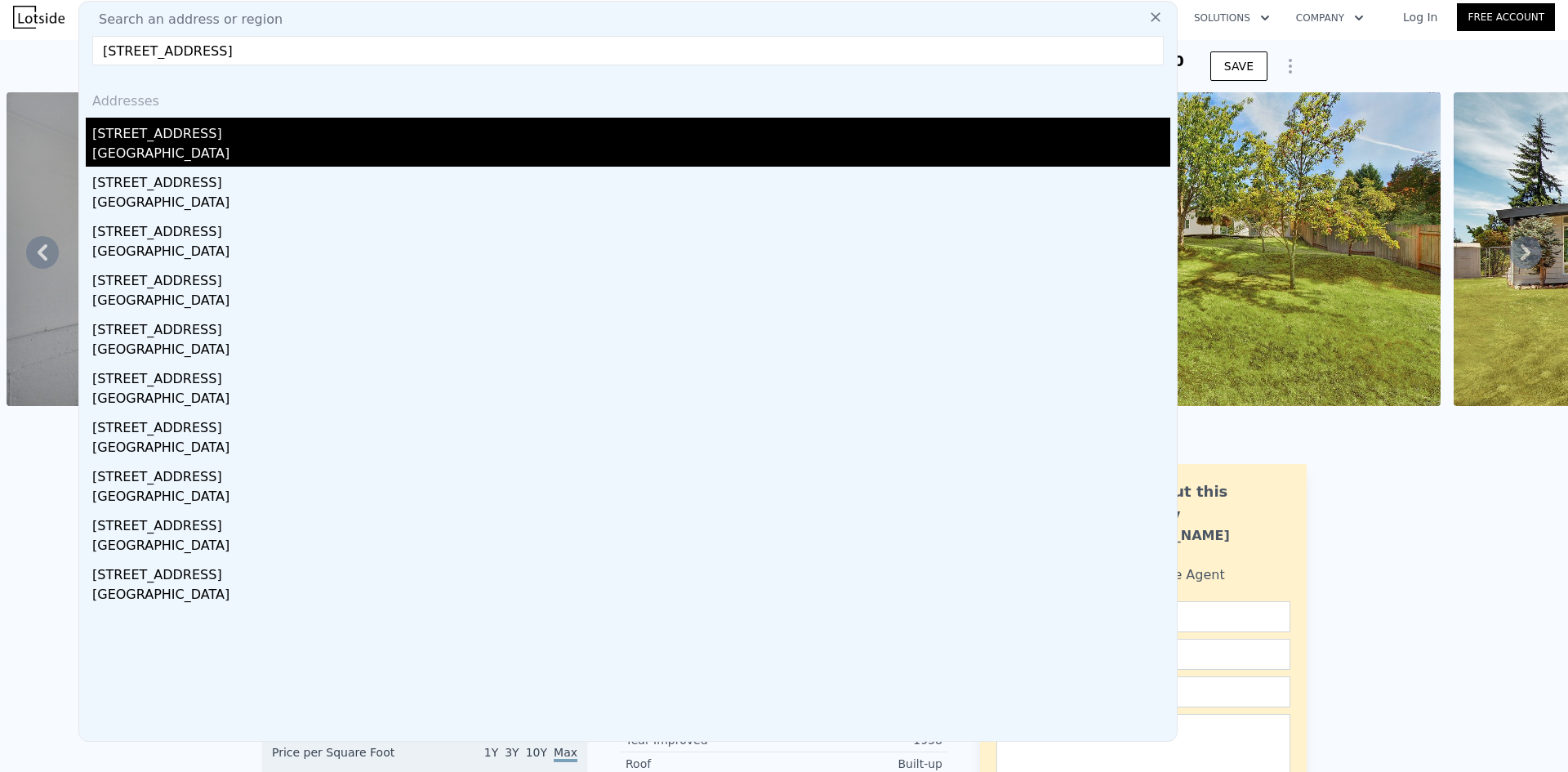
type input "7312 E Manchester Ct, Port Orchard, WA 98366"
click at [278, 150] on div "Port Orchard, WA 98366" at bounding box center [631, 156] width 1078 height 23
type input "2"
type input "4"
type input "1"
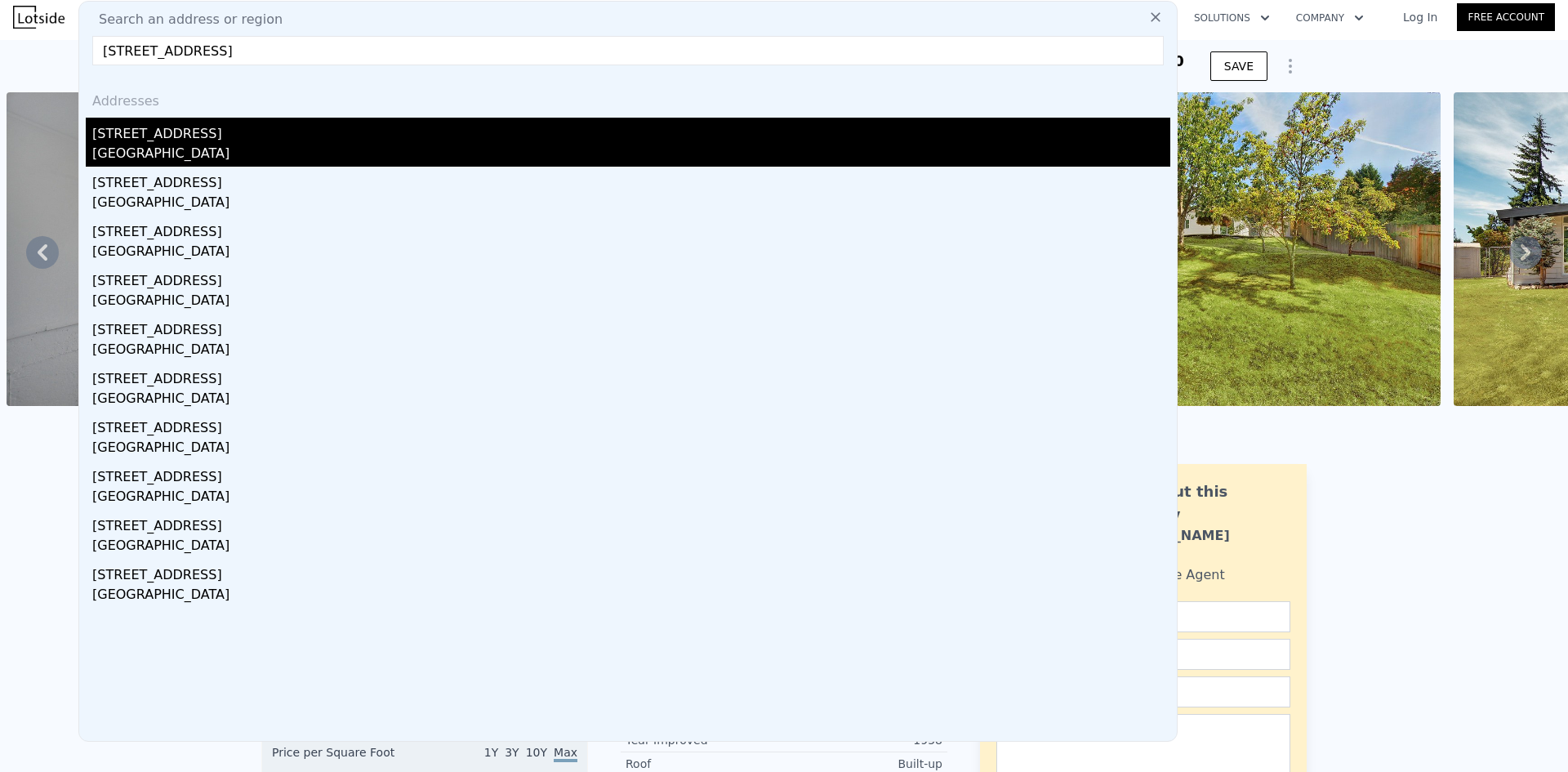
type input "2"
type input "1008"
type input "1476"
type input "7405"
type input "9583"
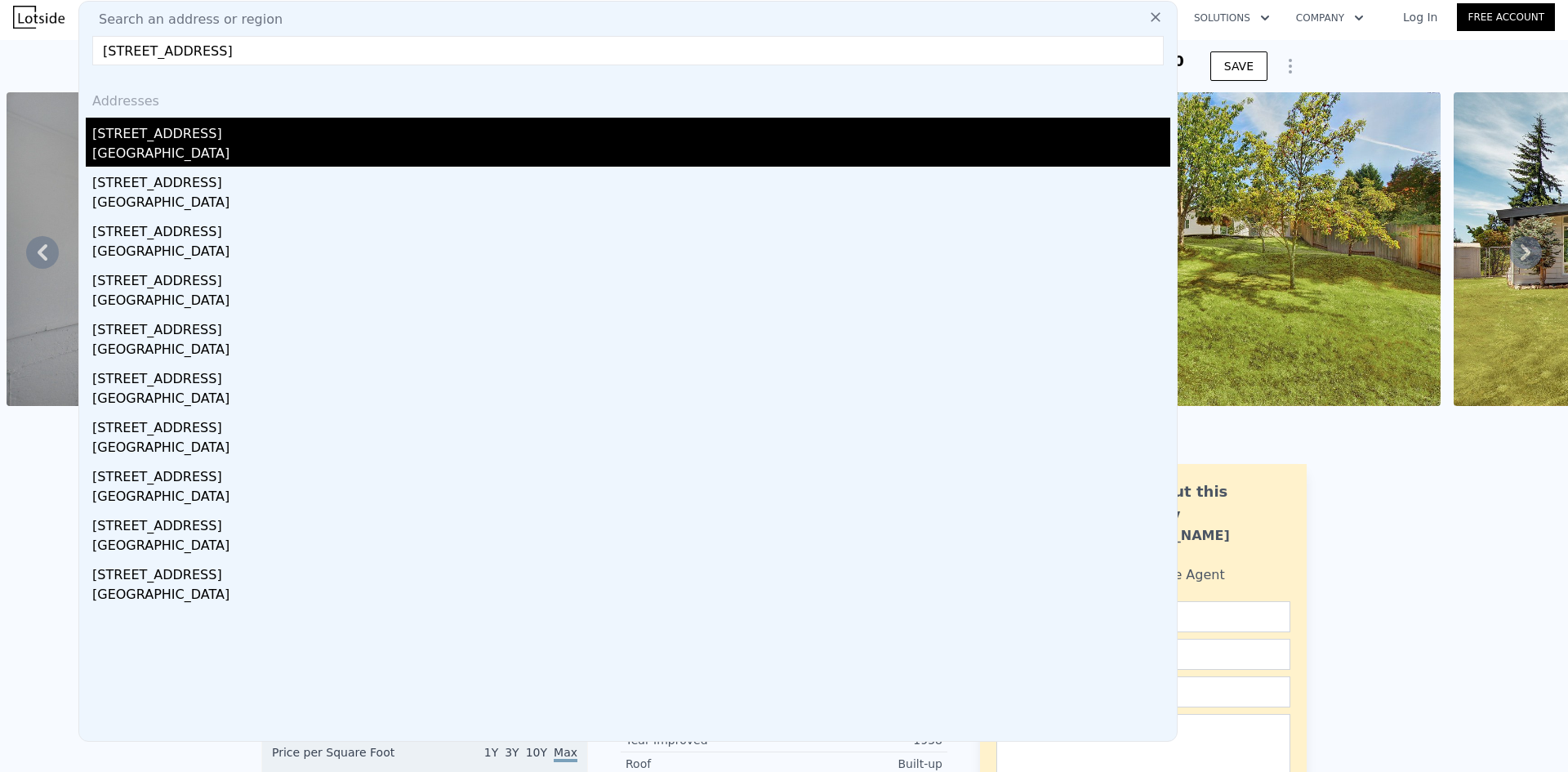
type input "$ 426,000"
type input "4"
type input "$ 275,592"
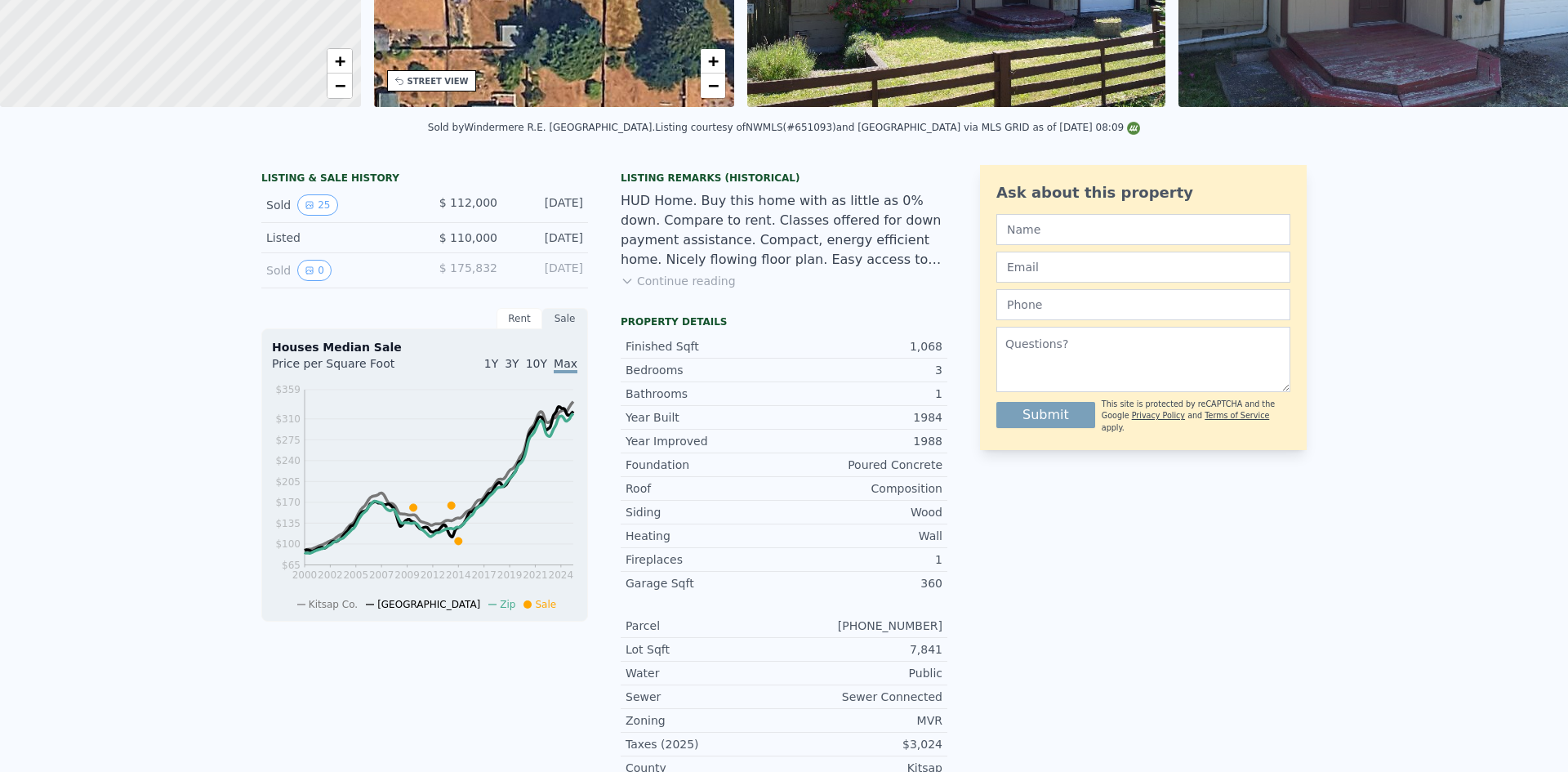
scroll to position [6, 0]
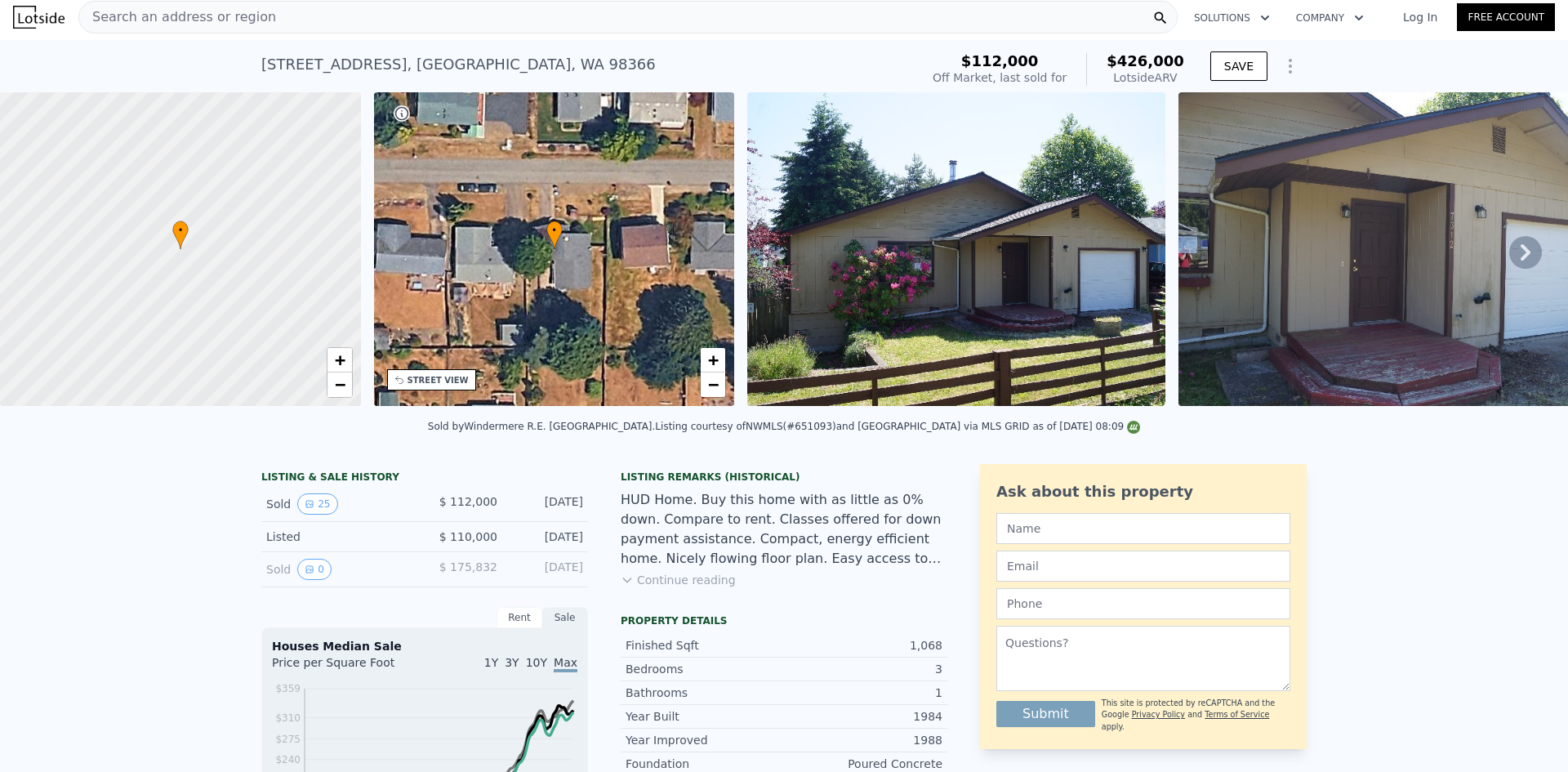
click at [196, 15] on span "Search an address or region" at bounding box center [178, 17] width 197 height 19
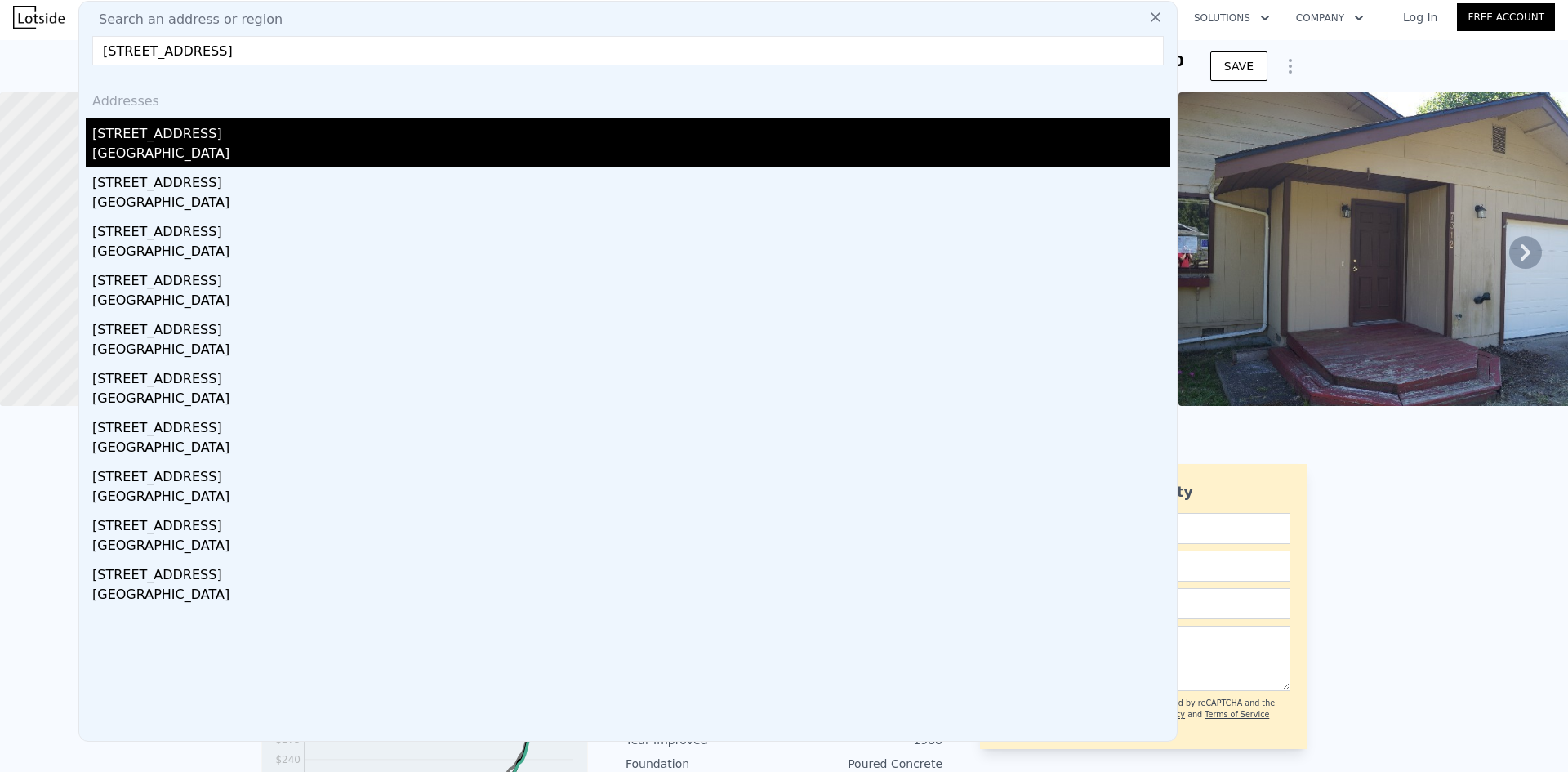
type input "2601 21st St, Everett, WA 98201"
click at [165, 135] on div "2601 21st St" at bounding box center [631, 130] width 1078 height 26
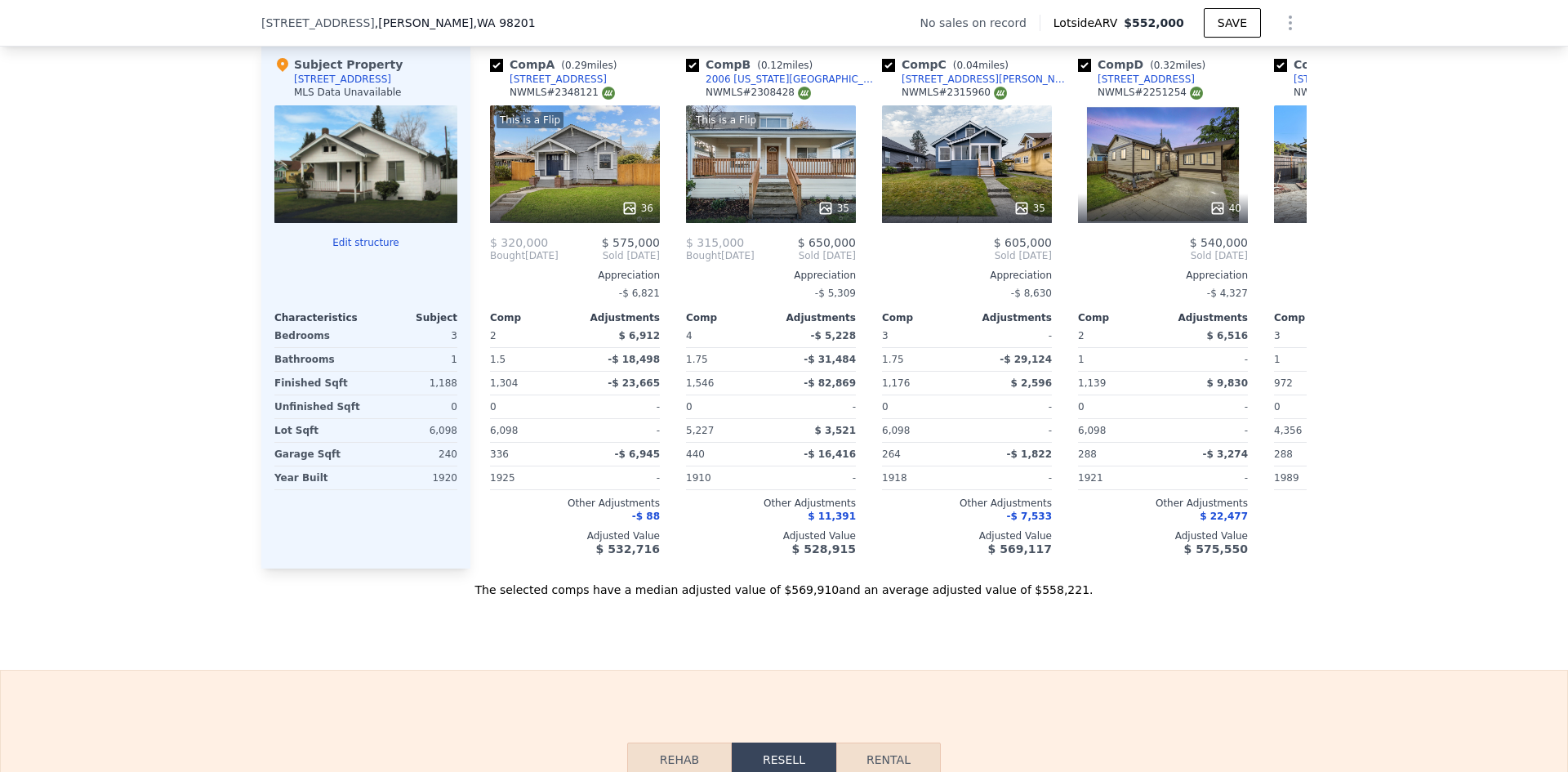
scroll to position [1721, 0]
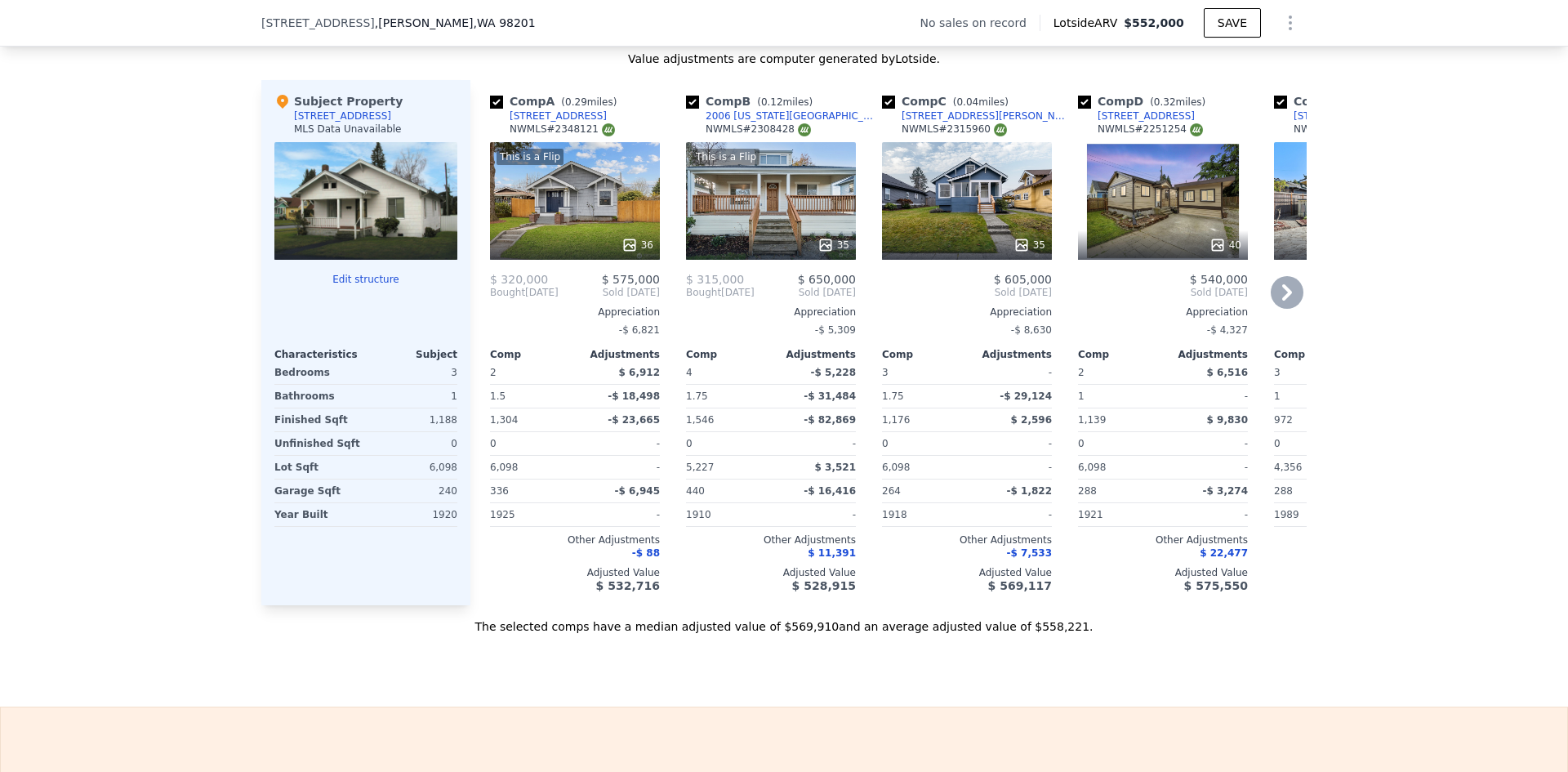
click at [1017, 242] on icon at bounding box center [1022, 245] width 16 height 16
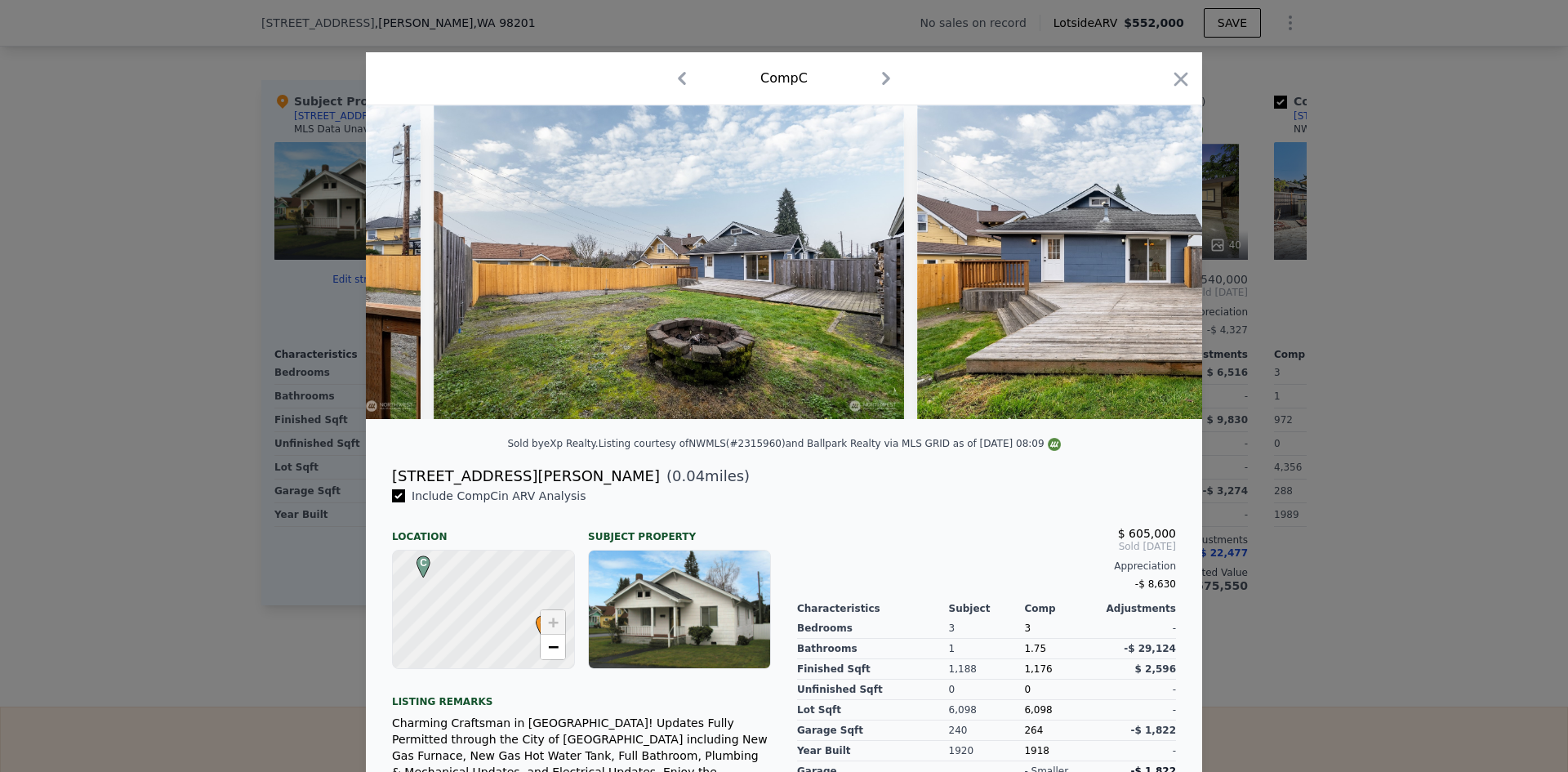
scroll to position [0, 15818]
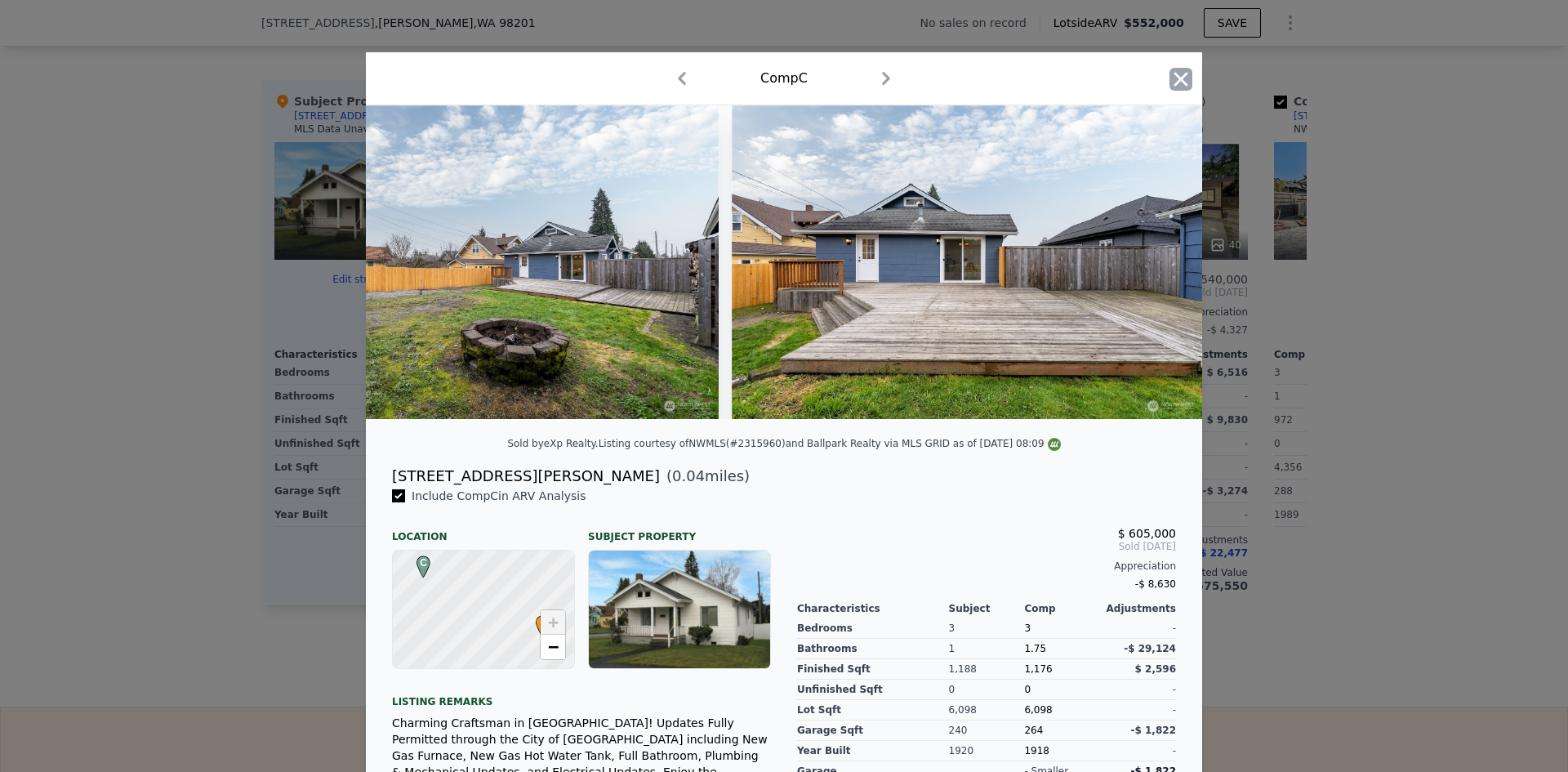
click at [1176, 77] on icon "button" at bounding box center [1181, 79] width 13 height 13
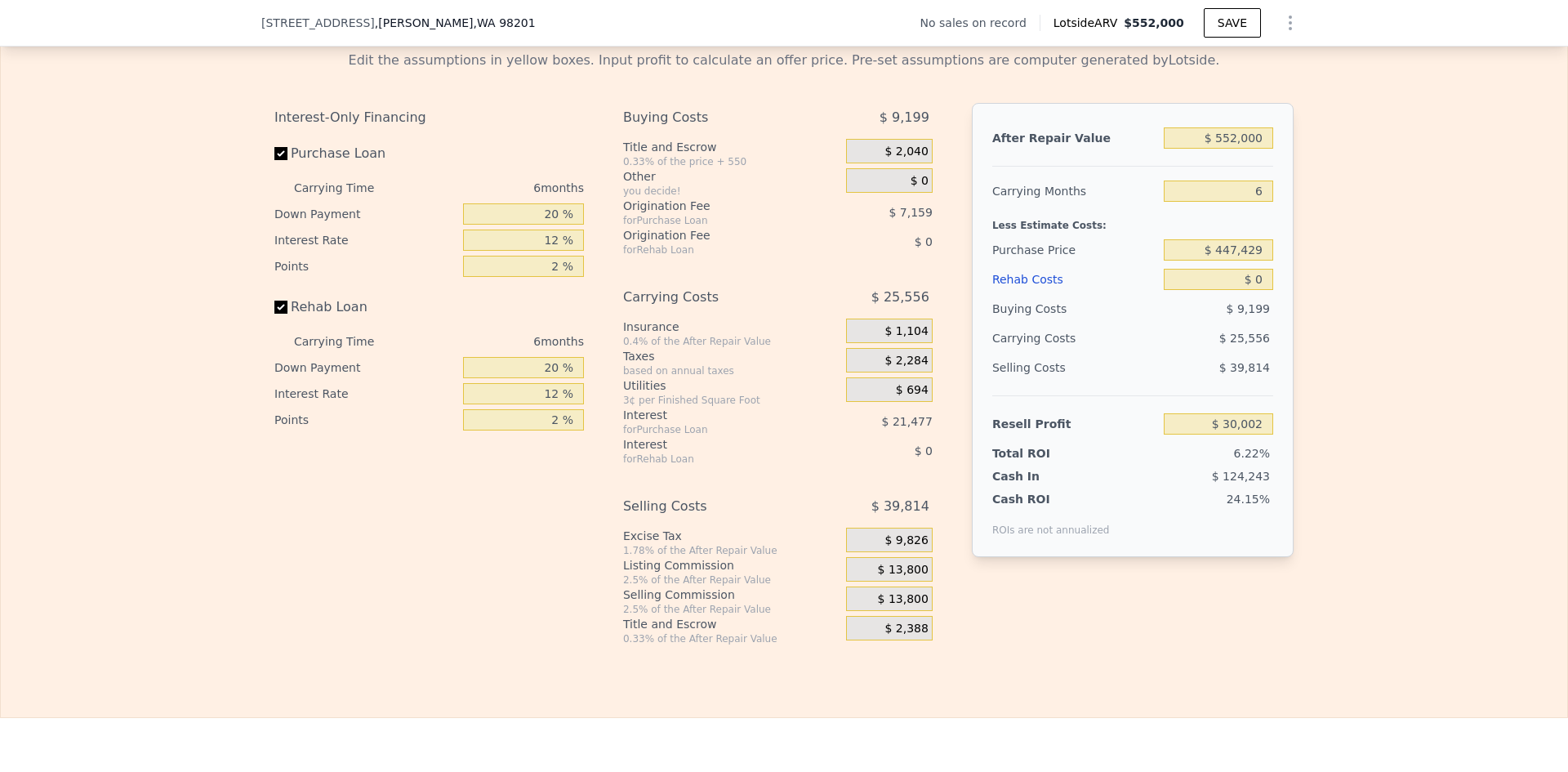
scroll to position [2456, 0]
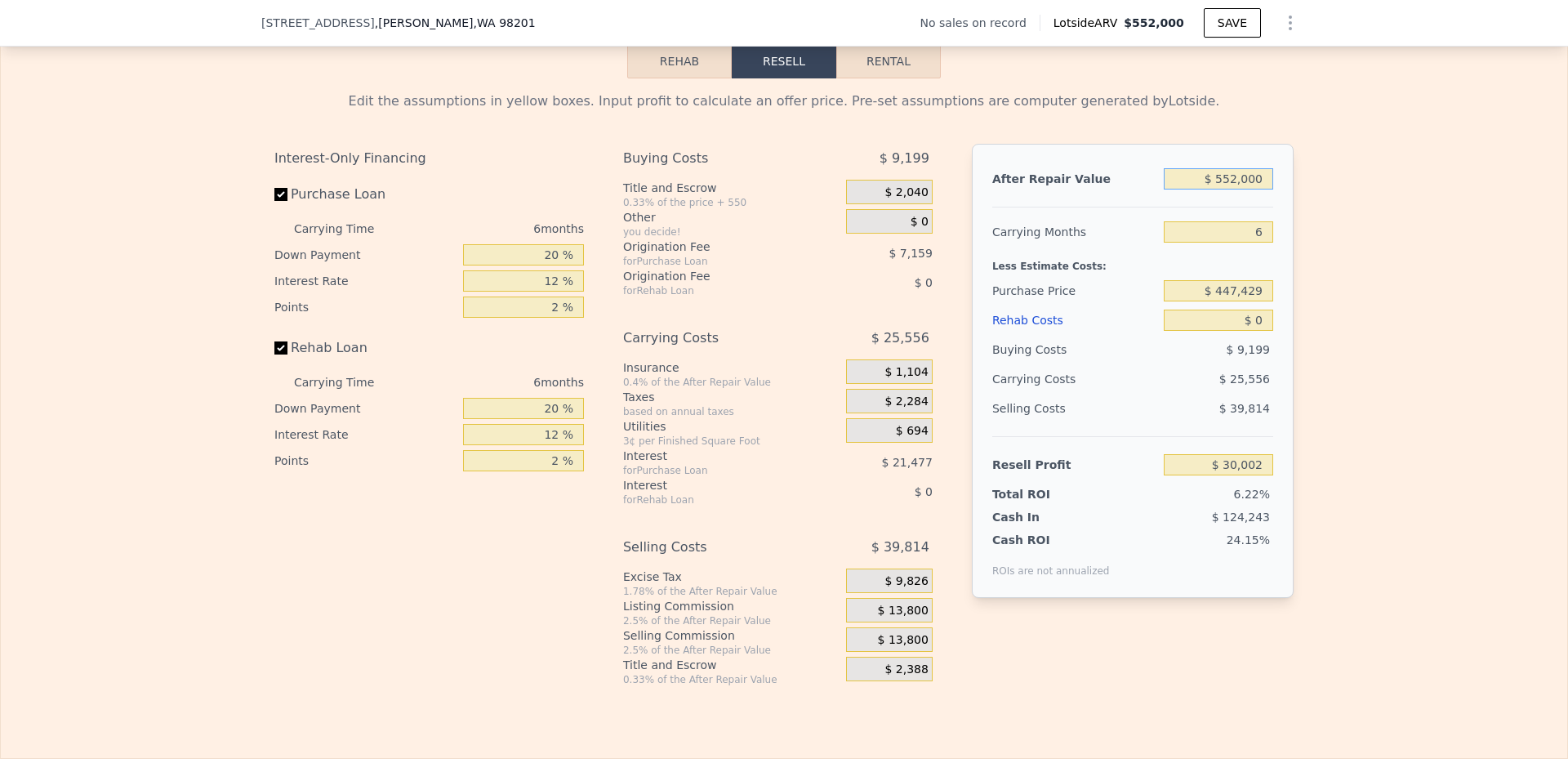
drag, startPoint x: 1222, startPoint y: 187, endPoint x: 1234, endPoint y: 189, distance: 12.2
click at [1234, 189] on input "$ 552,000" at bounding box center [1218, 179] width 109 height 21
type input "$ 580,000"
type input "$ 55,955"
type input "$ 580,000"
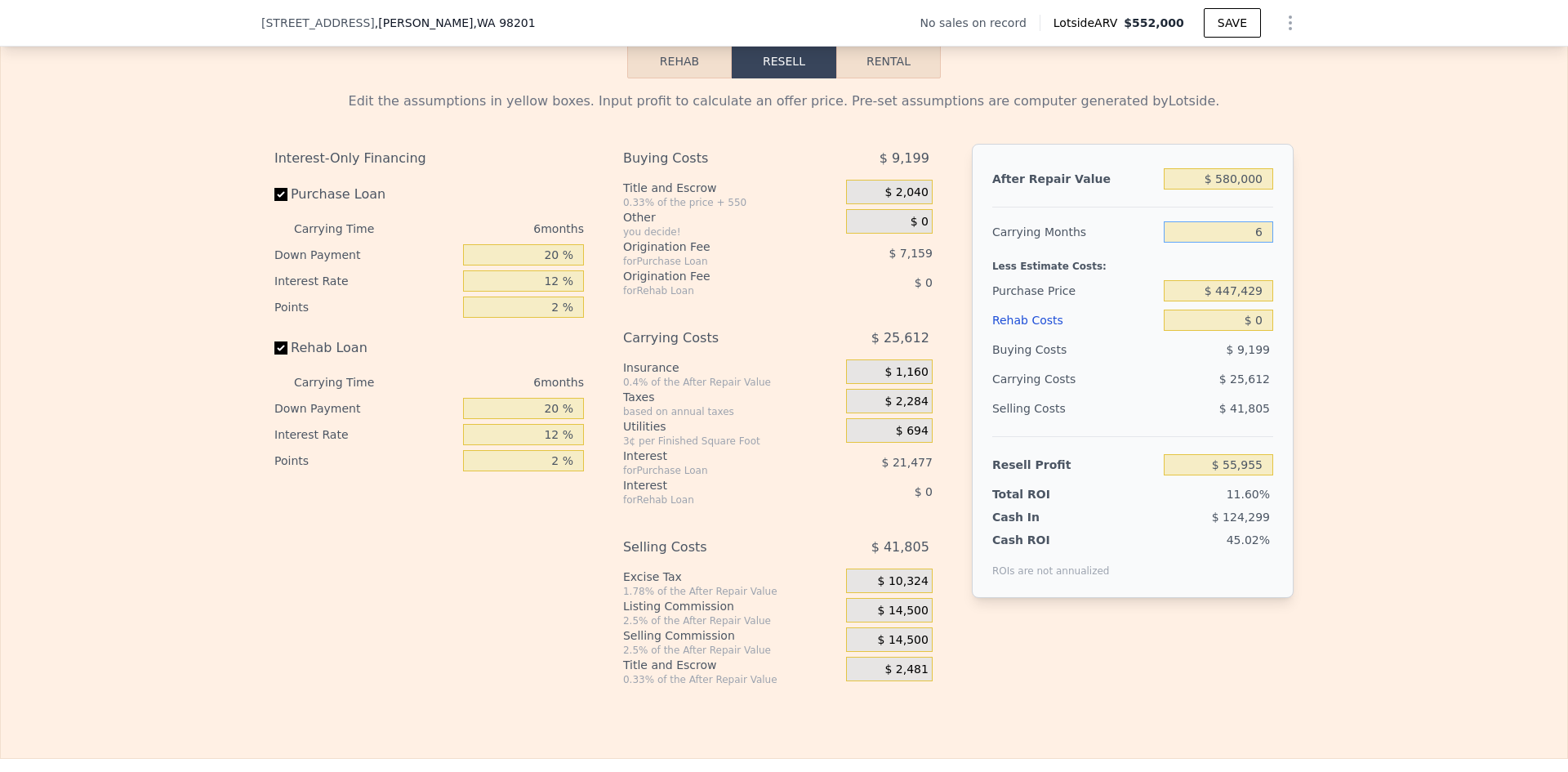
drag, startPoint x: 1266, startPoint y: 246, endPoint x: 1235, endPoint y: 239, distance: 31.8
click at [1242, 242] on input "6" at bounding box center [1218, 232] width 109 height 21
type input "4"
type input "$ 64,492"
type input "4"
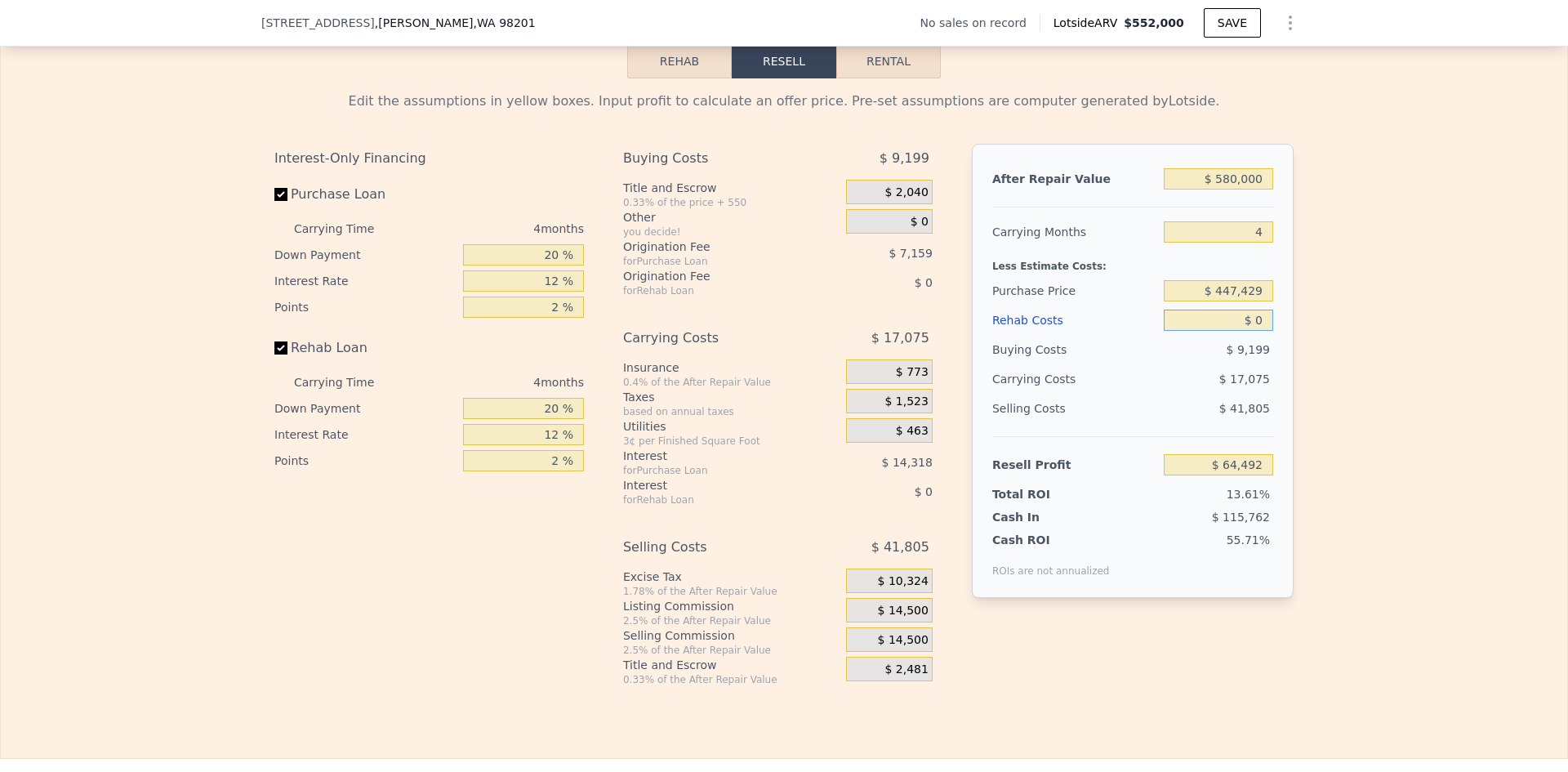
click at [1255, 328] on input "$ 0" at bounding box center [1218, 320] width 109 height 21
type input "$ 35,000"
type input "$ 27,812"
type input "$ 35,000"
click at [1239, 296] on input "$ 447,429" at bounding box center [1218, 291] width 109 height 21
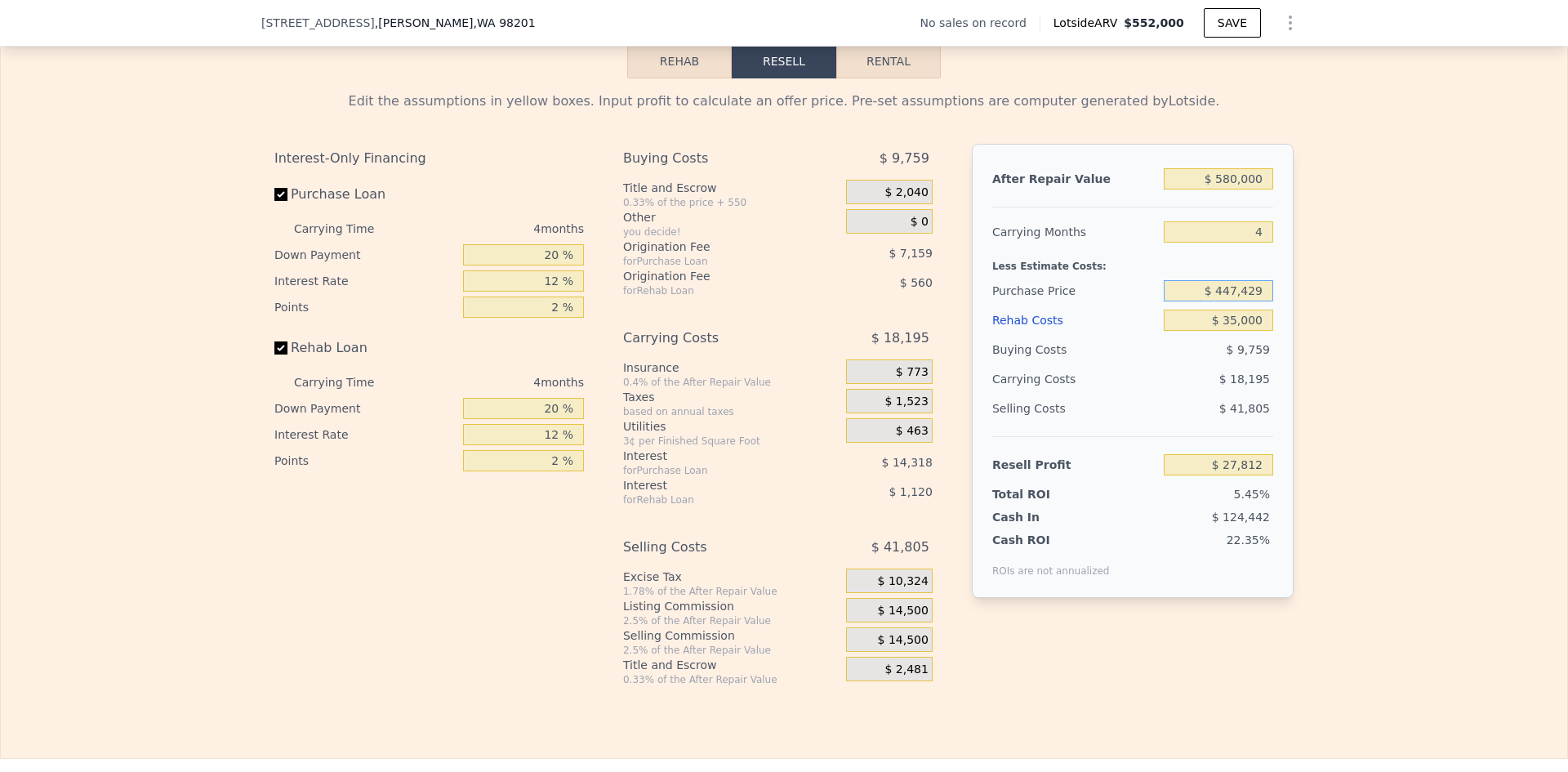
click at [1239, 296] on input "$ 447,429" at bounding box center [1218, 291] width 109 height 21
click at [1310, 290] on div "Edit the assumptions in yellow boxes. Input profit to calculate an offer price.…" at bounding box center [784, 382] width 1567 height 608
drag, startPoint x: 1223, startPoint y: 295, endPoint x: 1265, endPoint y: 296, distance: 42.0
click at [1265, 296] on input "$ 447,429" at bounding box center [1218, 291] width 109 height 21
type input "$ 400,000"
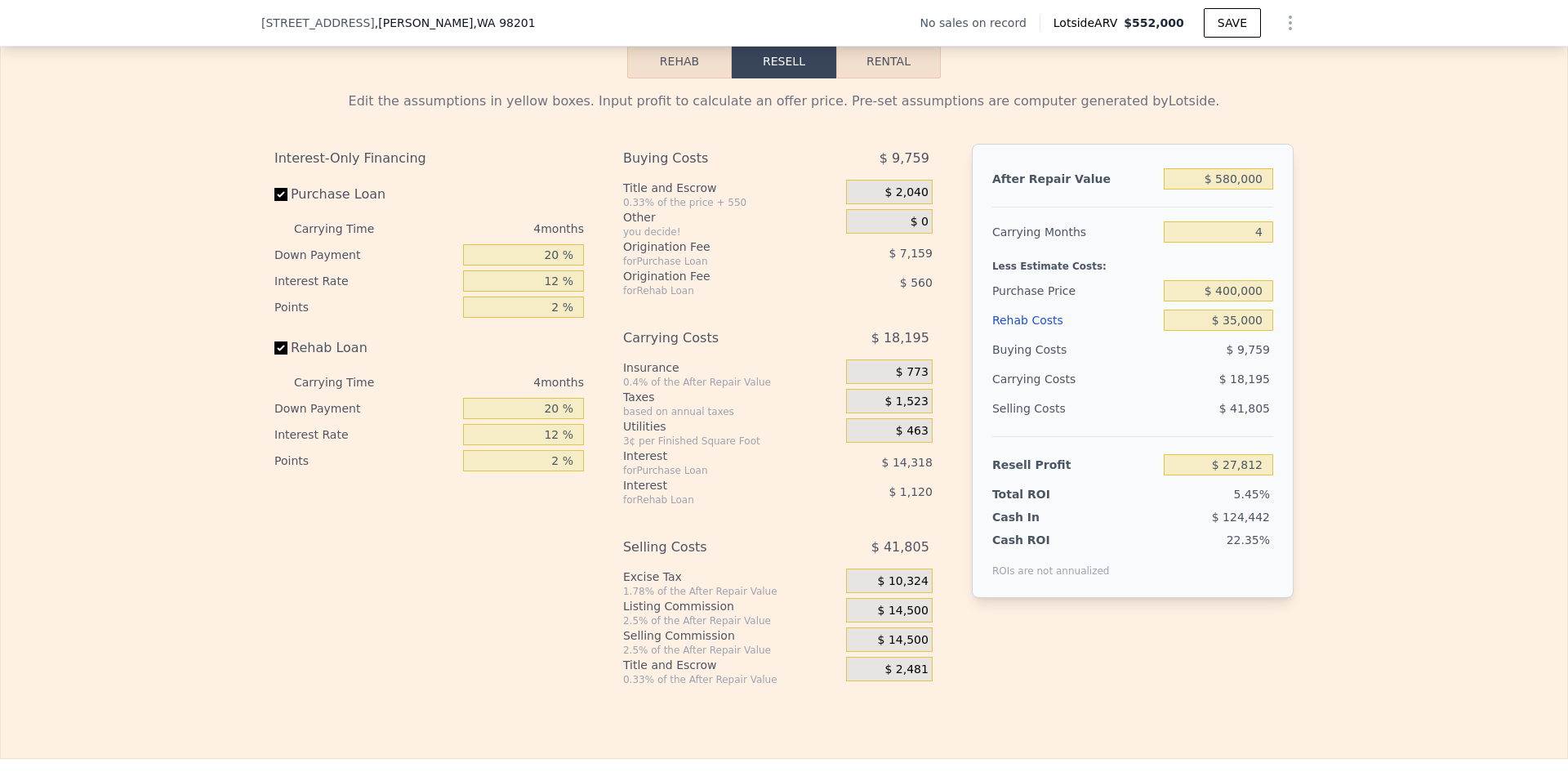
click at [1291, 302] on div "Edit the assumptions in yellow boxes. Input profit to calculate an offer price.…" at bounding box center [784, 382] width 1046 height 608
type input "$ 77,674"
click at [1234, 299] on input "$ 400,000" at bounding box center [1218, 291] width 109 height 21
click at [1218, 299] on input "$ 400,000" at bounding box center [1218, 291] width 109 height 21
click at [1220, 299] on input "$ 400,000" at bounding box center [1218, 291] width 109 height 21
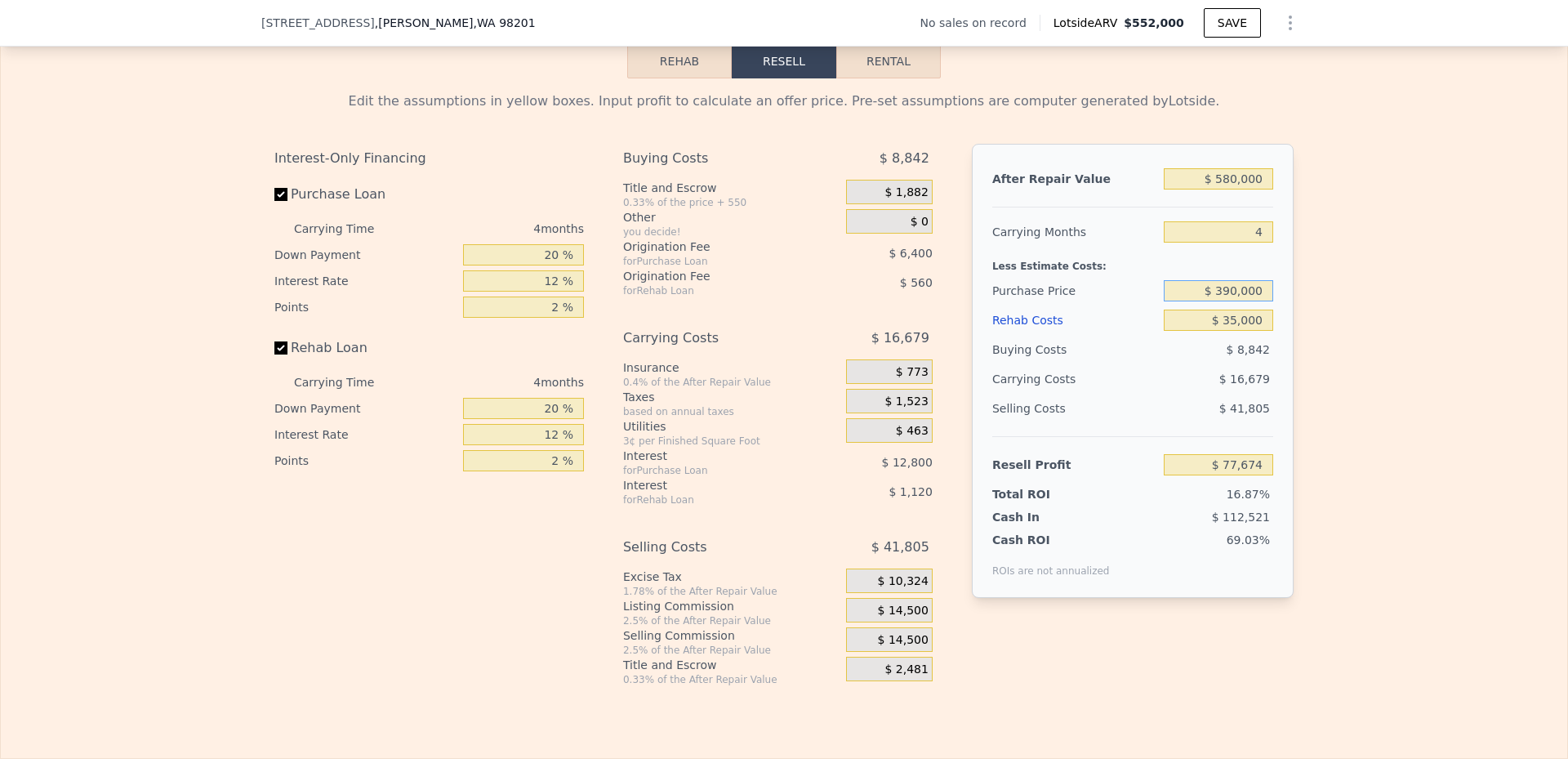
type input "$ 390,000"
click at [1323, 336] on div "Edit the assumptions in yellow boxes. Input profit to calculate an offer price.…" at bounding box center [784, 382] width 1567 height 608
type input "$ 88,187"
drag, startPoint x: 1216, startPoint y: 299, endPoint x: 1227, endPoint y: 299, distance: 11.0
click at [1227, 299] on input "$ 390,000" at bounding box center [1218, 291] width 109 height 21
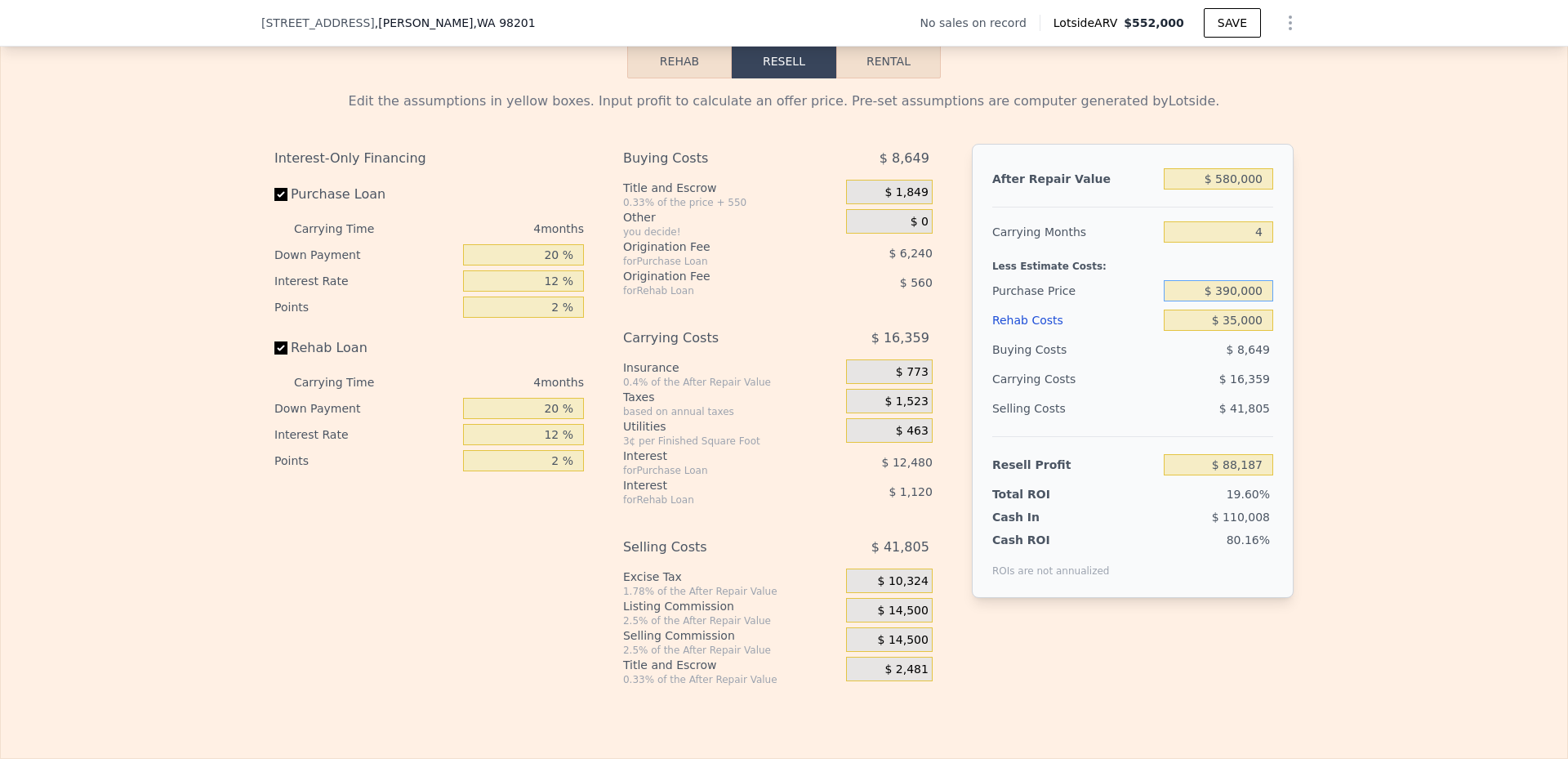
drag, startPoint x: 1216, startPoint y: 298, endPoint x: 1227, endPoint y: 298, distance: 11.0
click at [1227, 298] on input "$ 390,000" at bounding box center [1218, 291] width 109 height 21
type input "$ 420,000"
click at [1349, 317] on div "Edit the assumptions in yellow boxes. Input profit to calculate an offer price.…" at bounding box center [784, 382] width 1567 height 608
type input "$ 56,647"
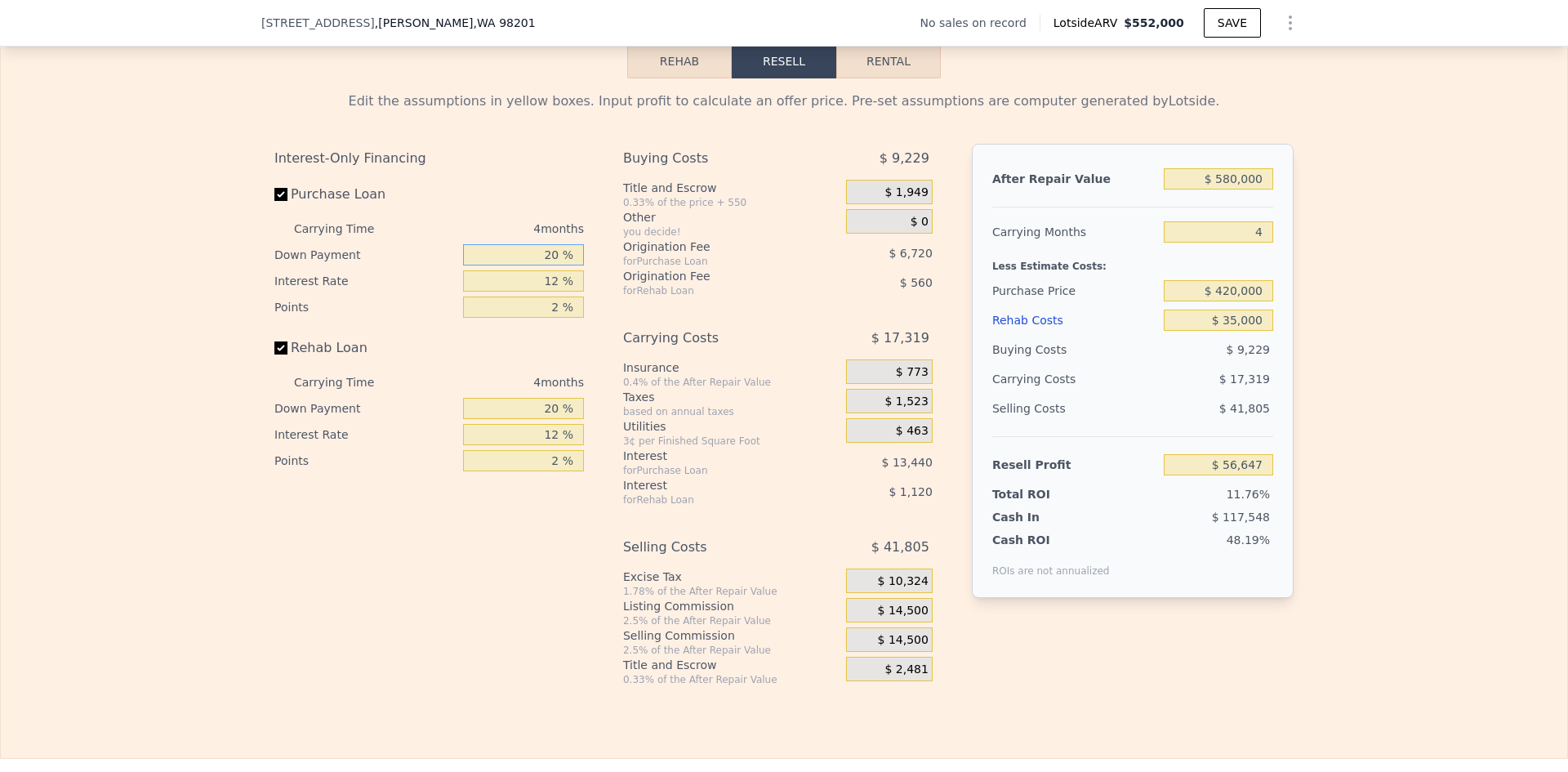
click at [550, 262] on input "20 %" at bounding box center [523, 254] width 121 height 21
type input "10 %"
type input "1 %"
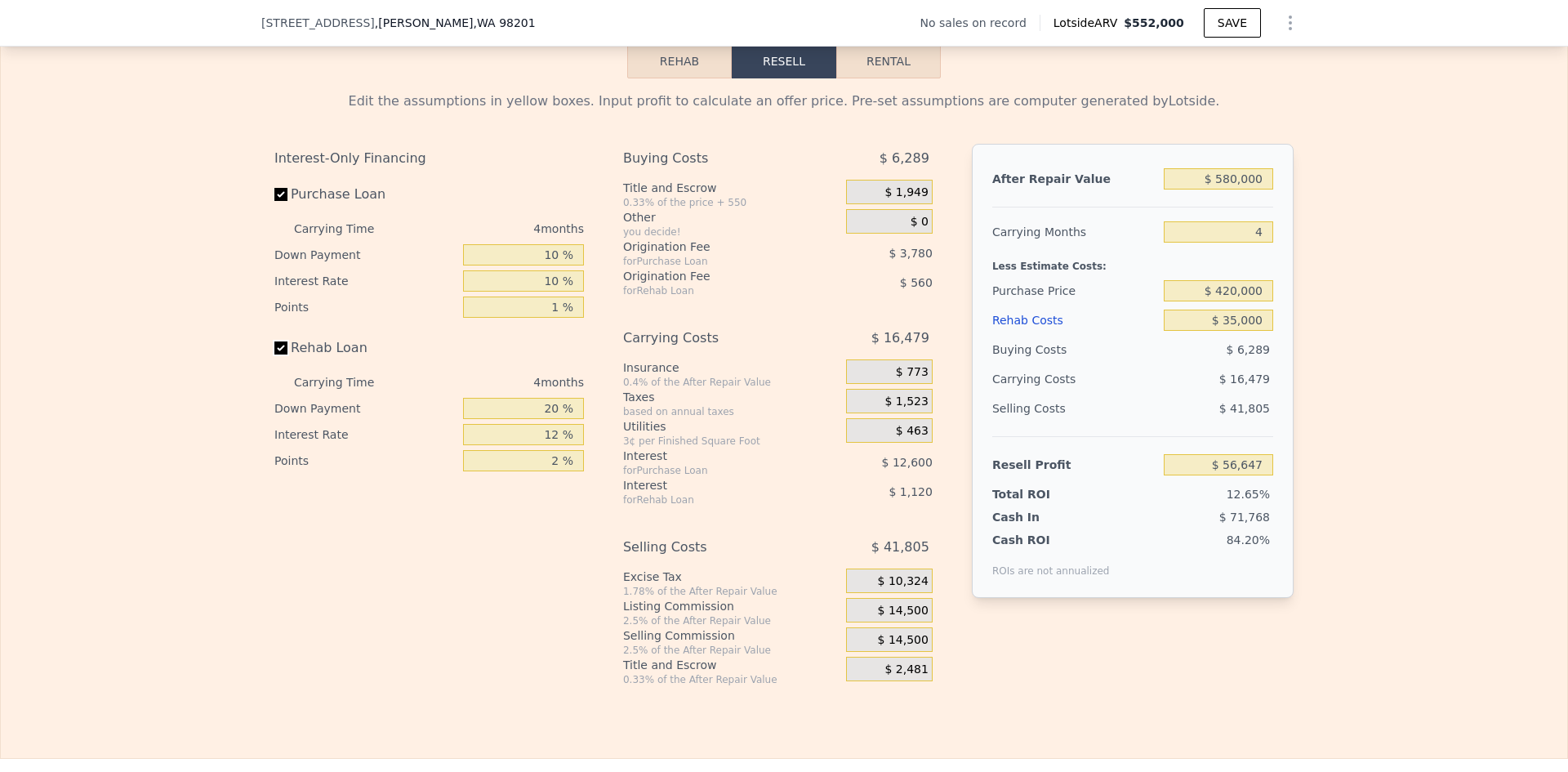
type input "$ 60,427"
type input "10 %"
type input "1 %"
type input "$ 60,740"
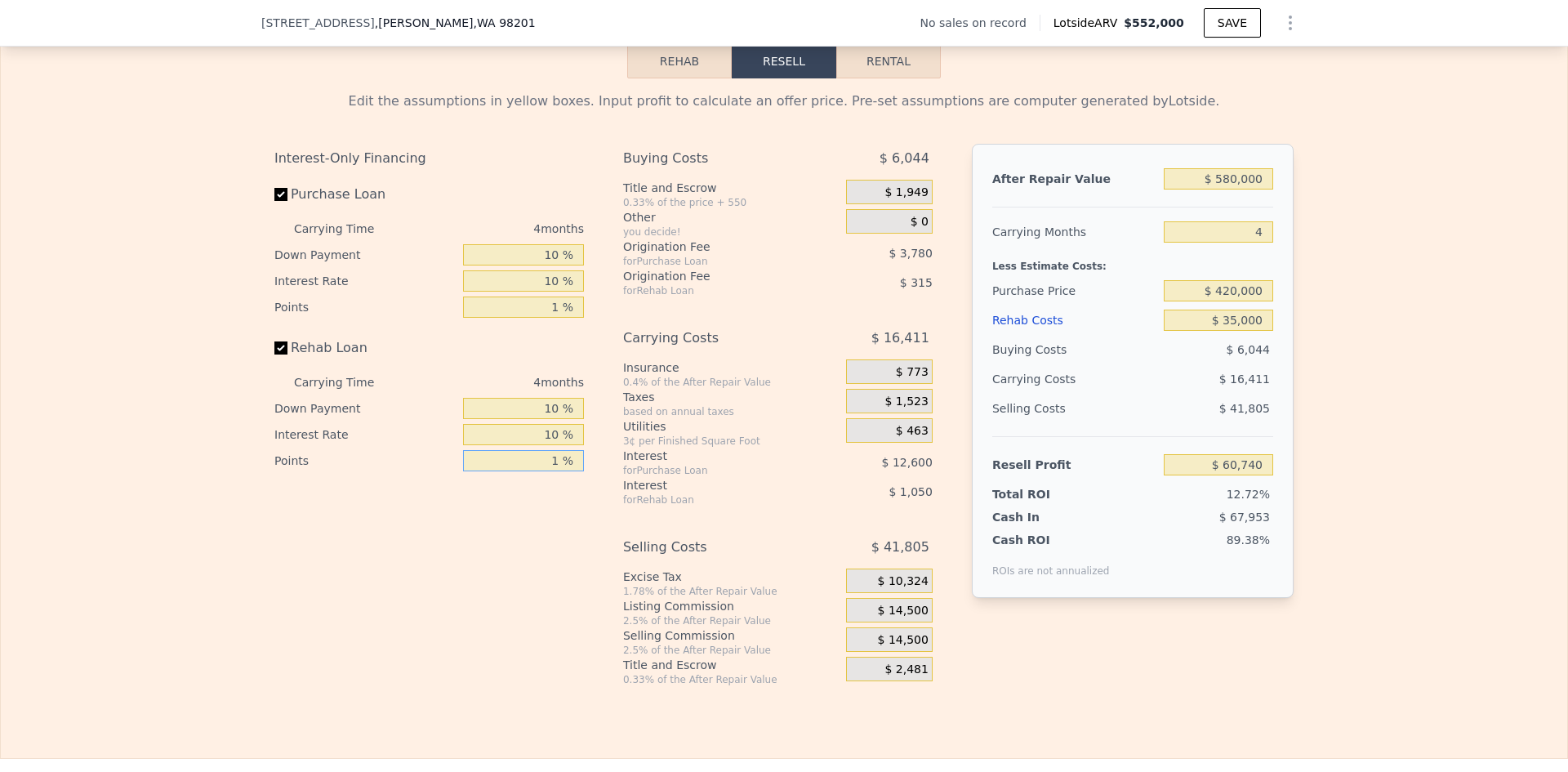
type input "1 %"
click at [900, 617] on span "$ 14,500" at bounding box center [903, 611] width 51 height 14
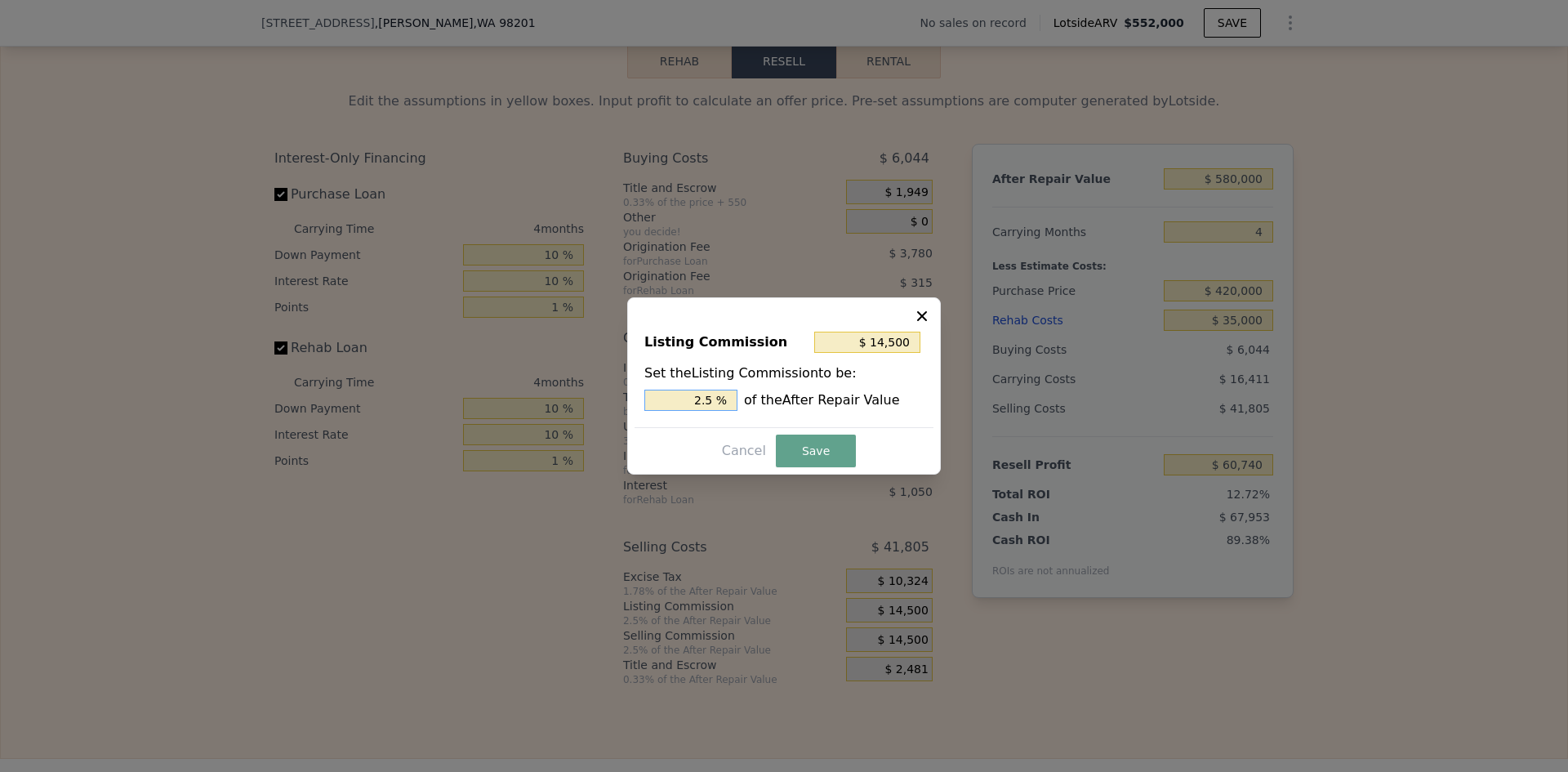
drag, startPoint x: 707, startPoint y: 400, endPoint x: 722, endPoint y: 398, distance: 15.1
click at [722, 398] on input "2.5 %" at bounding box center [690, 400] width 93 height 21
type input "$ 11,600"
type input "2 %"
click at [818, 456] on button "Save" at bounding box center [815, 451] width 80 height 33
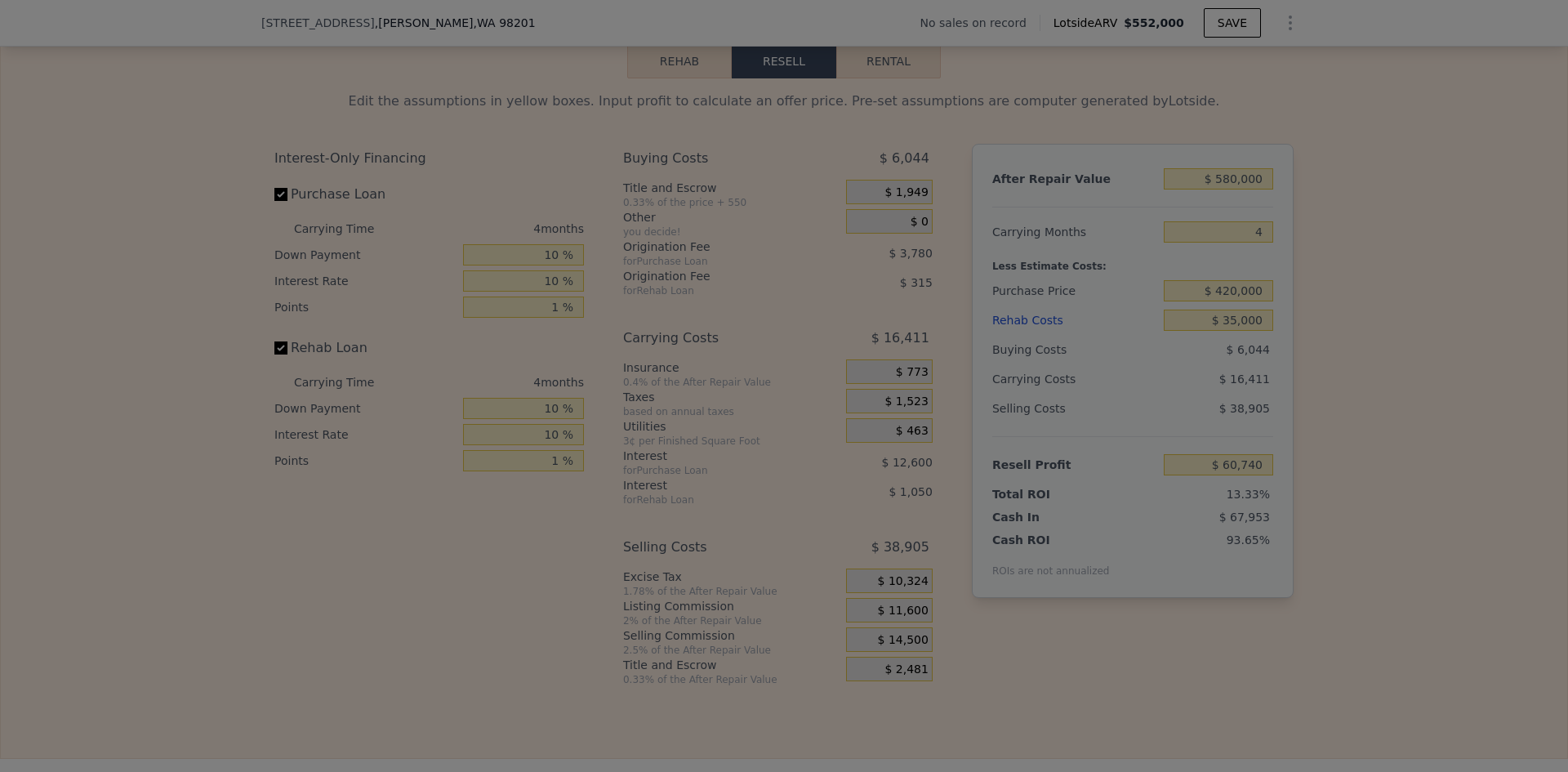
type input "$ 63,640"
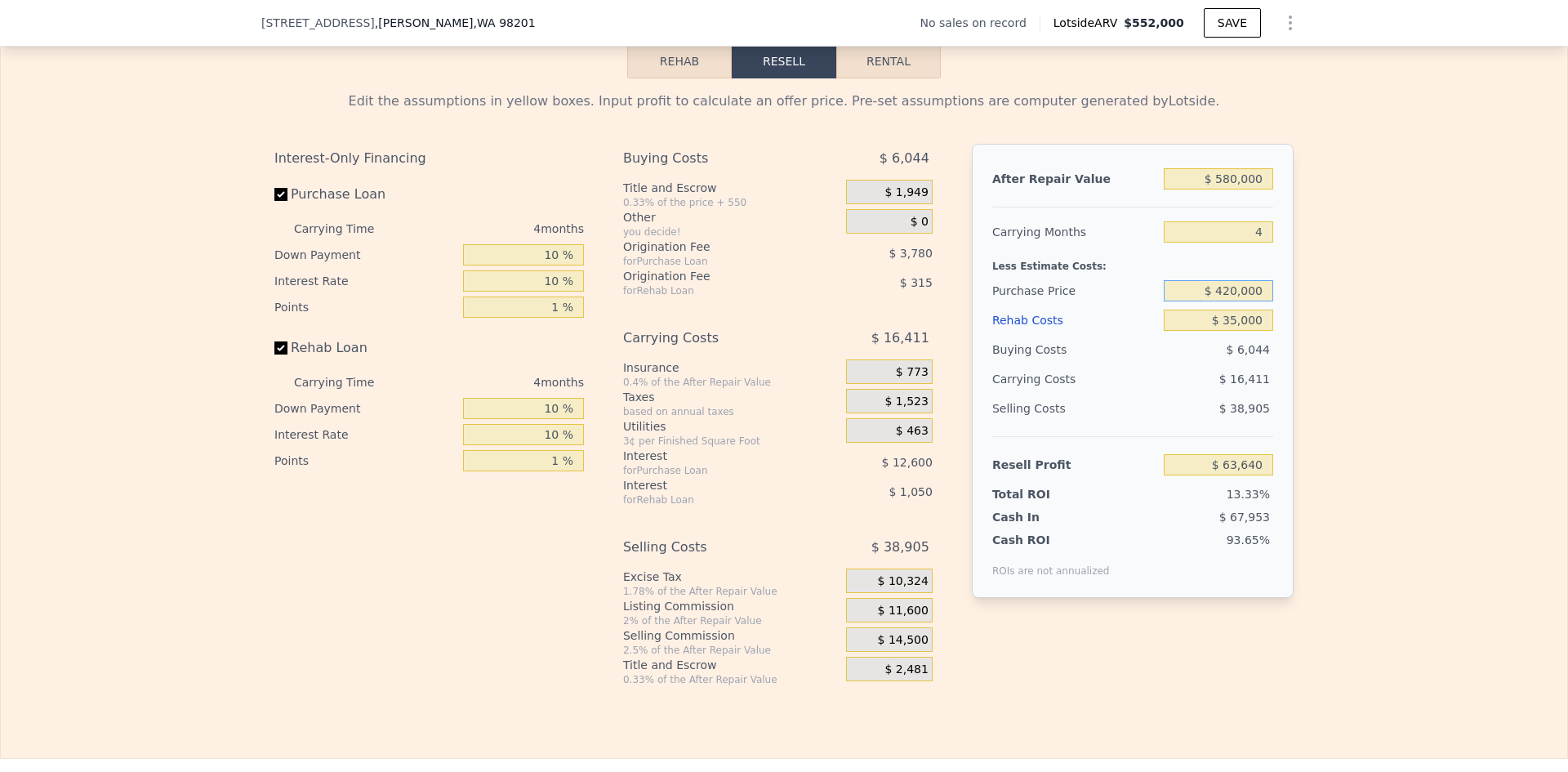
click at [1223, 299] on input "$ 420,000" at bounding box center [1218, 291] width 109 height 21
click at [1227, 298] on input "$ 420,000" at bounding box center [1218, 291] width 109 height 21
type input "$ 552,000"
type input "6"
type input "$ 0"
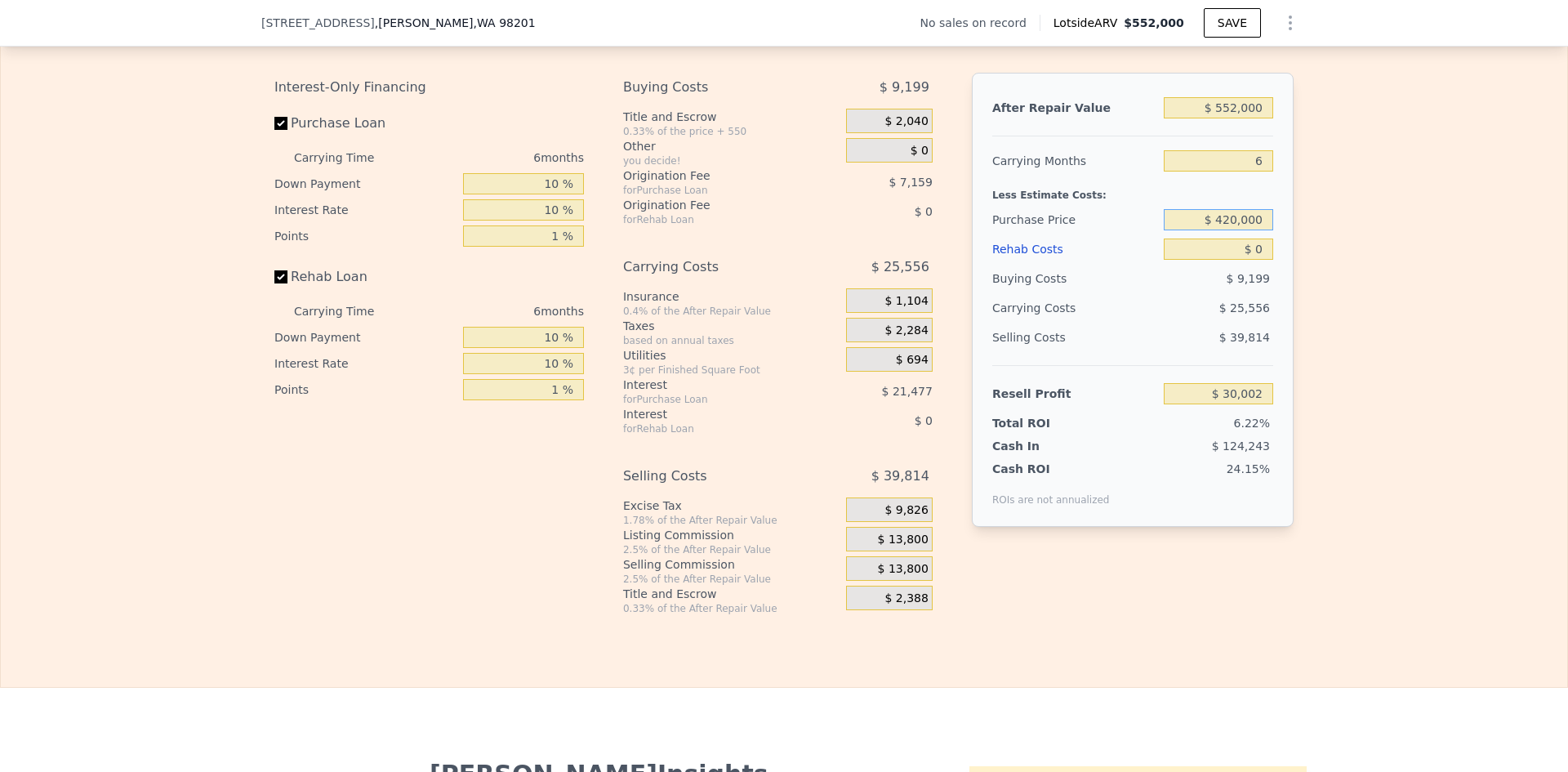
scroll to position [2538, 0]
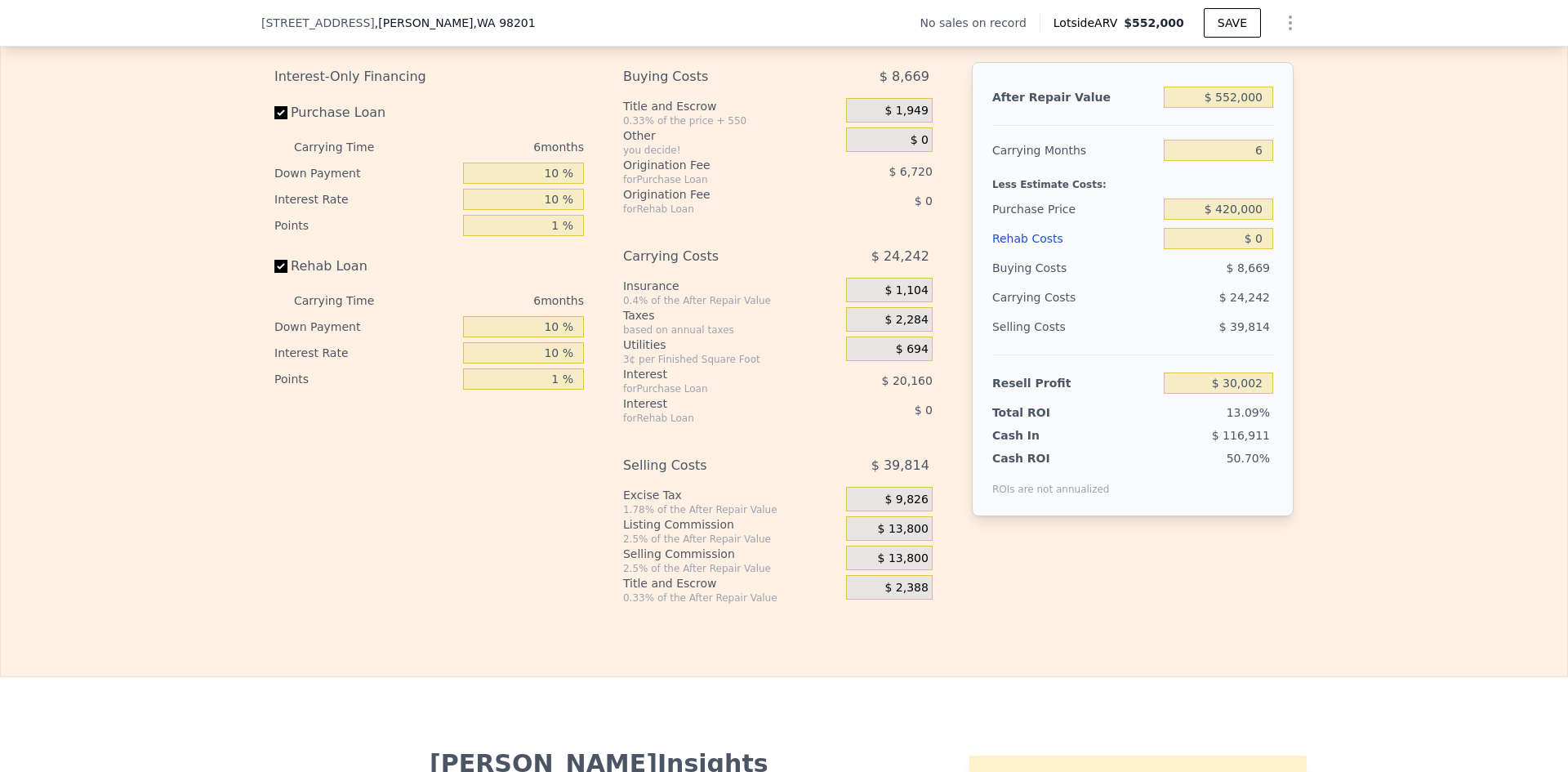
type input "$ 59,275"
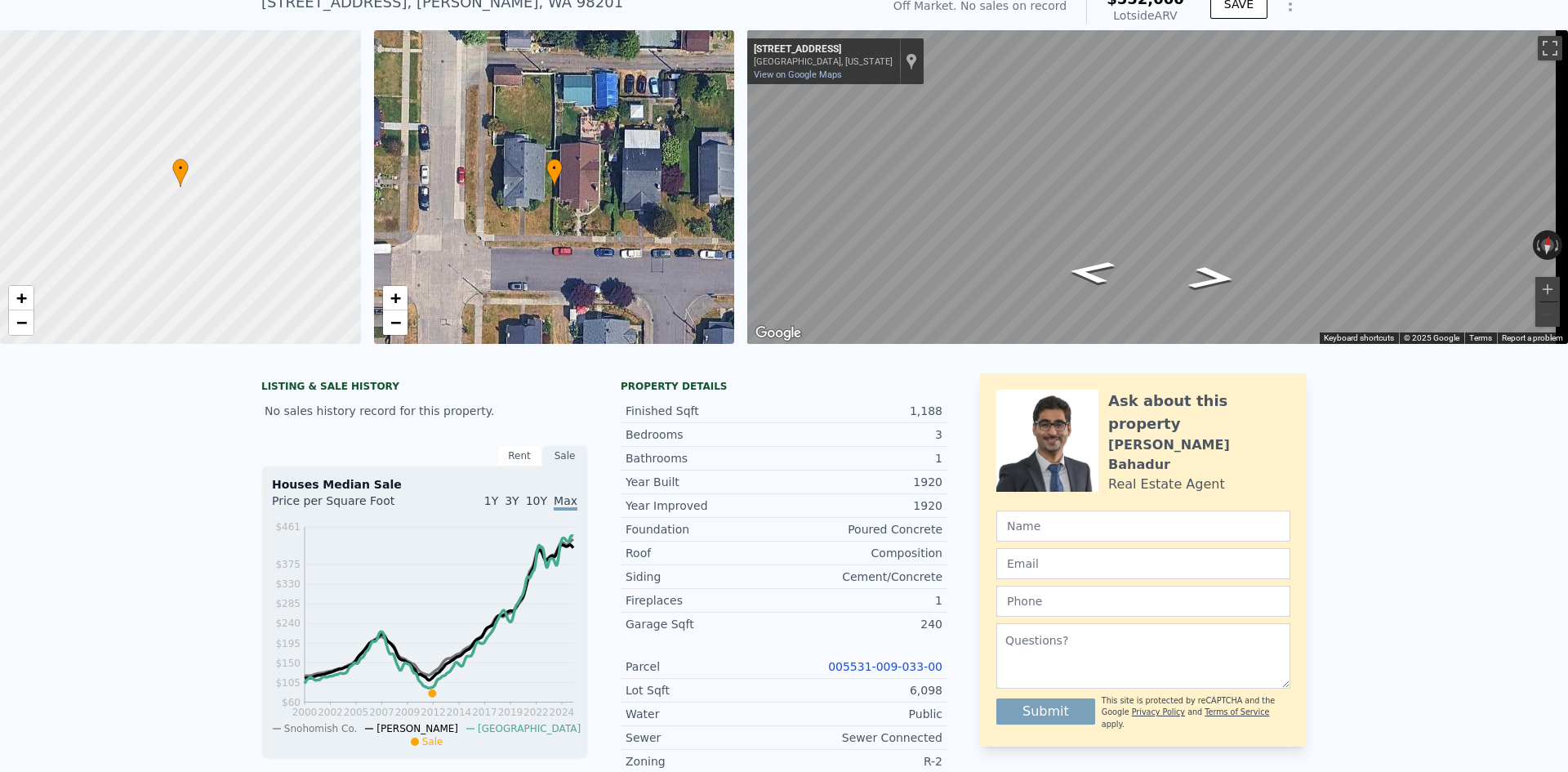
scroll to position [6, 0]
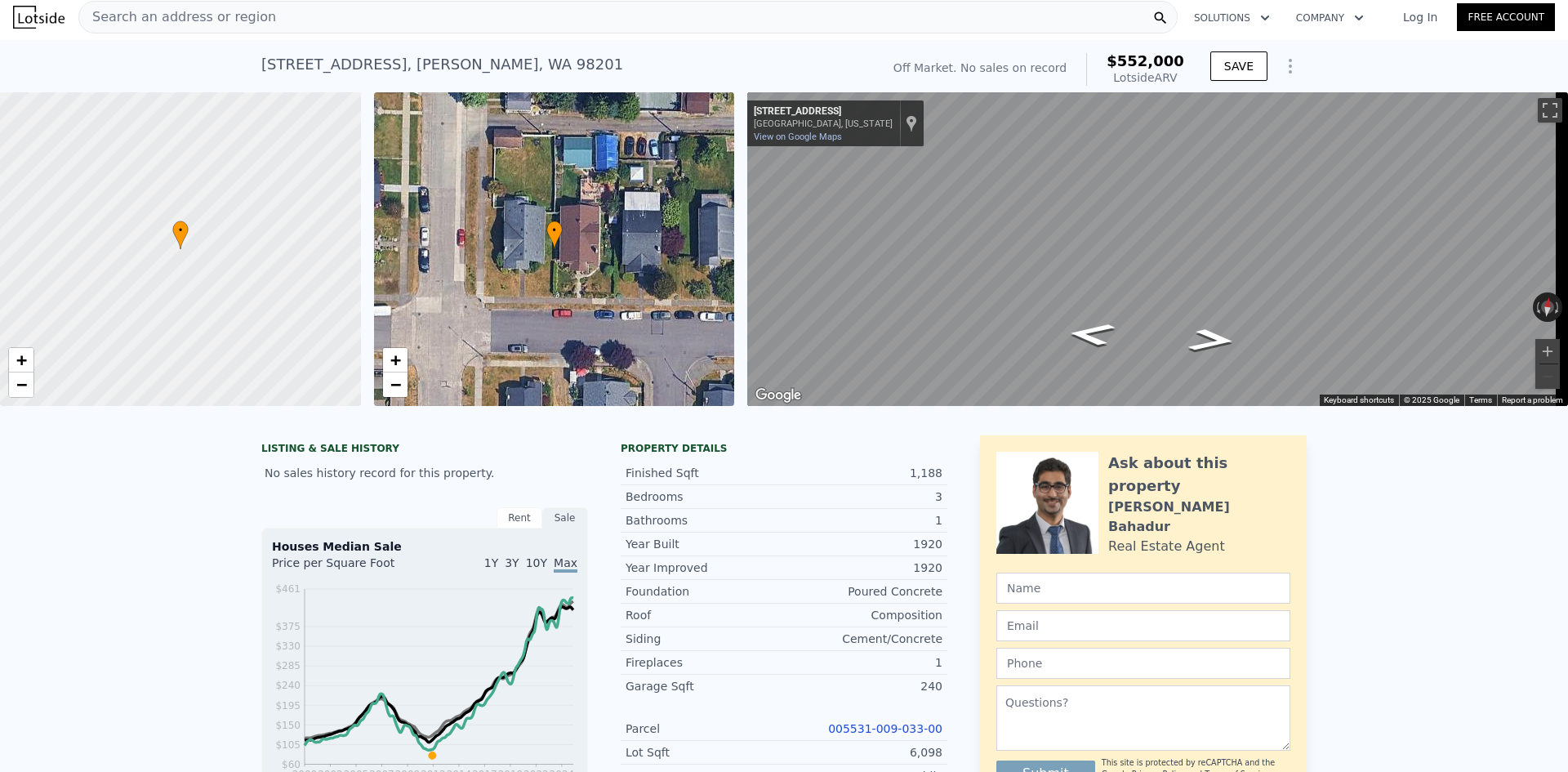
click at [194, 21] on span "Search an address or region" at bounding box center [178, 17] width 197 height 19
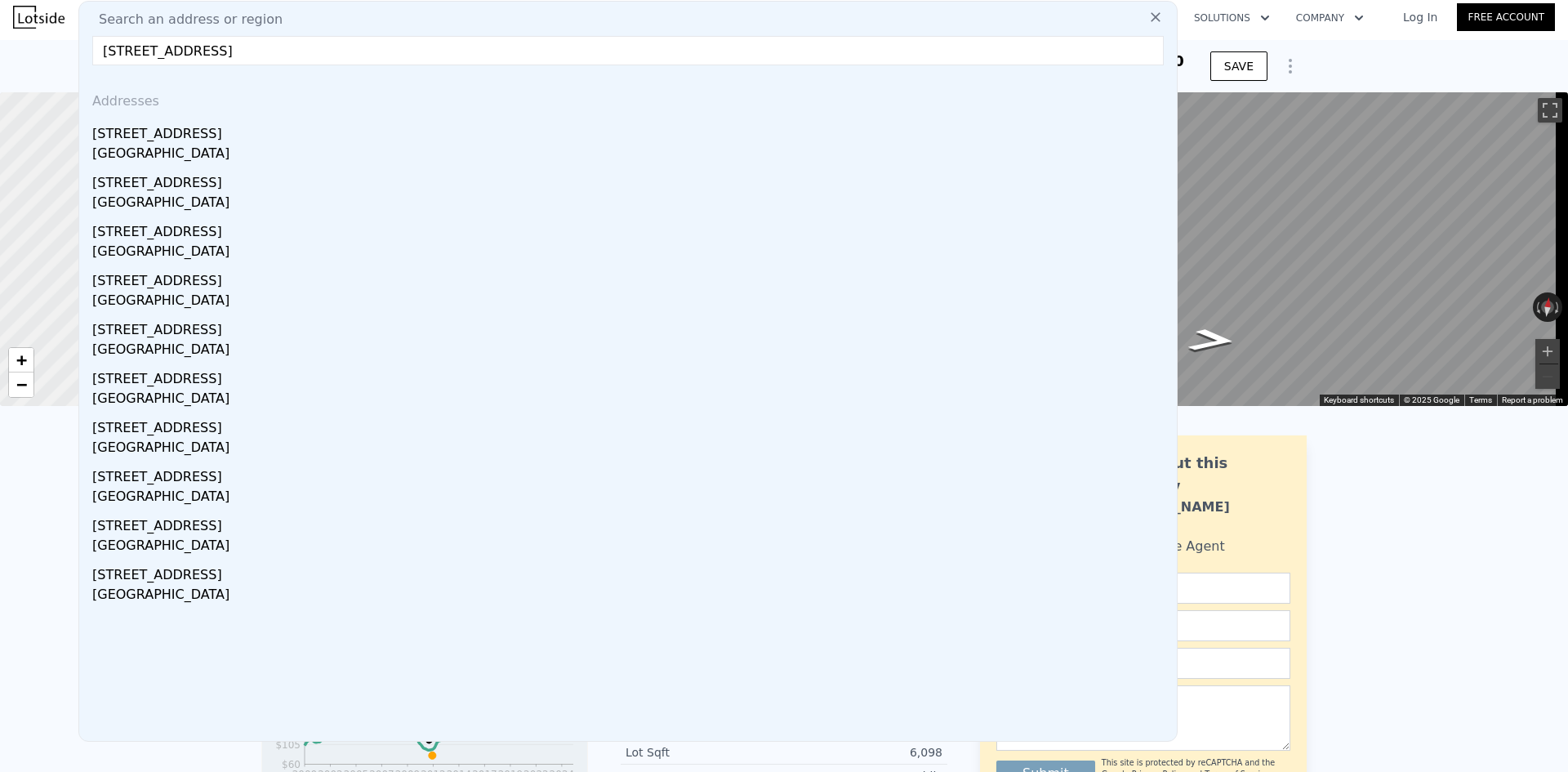
type input "21636 31st Ave S Des Moines, WA 98198"
click at [218, 144] on div "Des Moines, WA 98198" at bounding box center [631, 156] width 1078 height 23
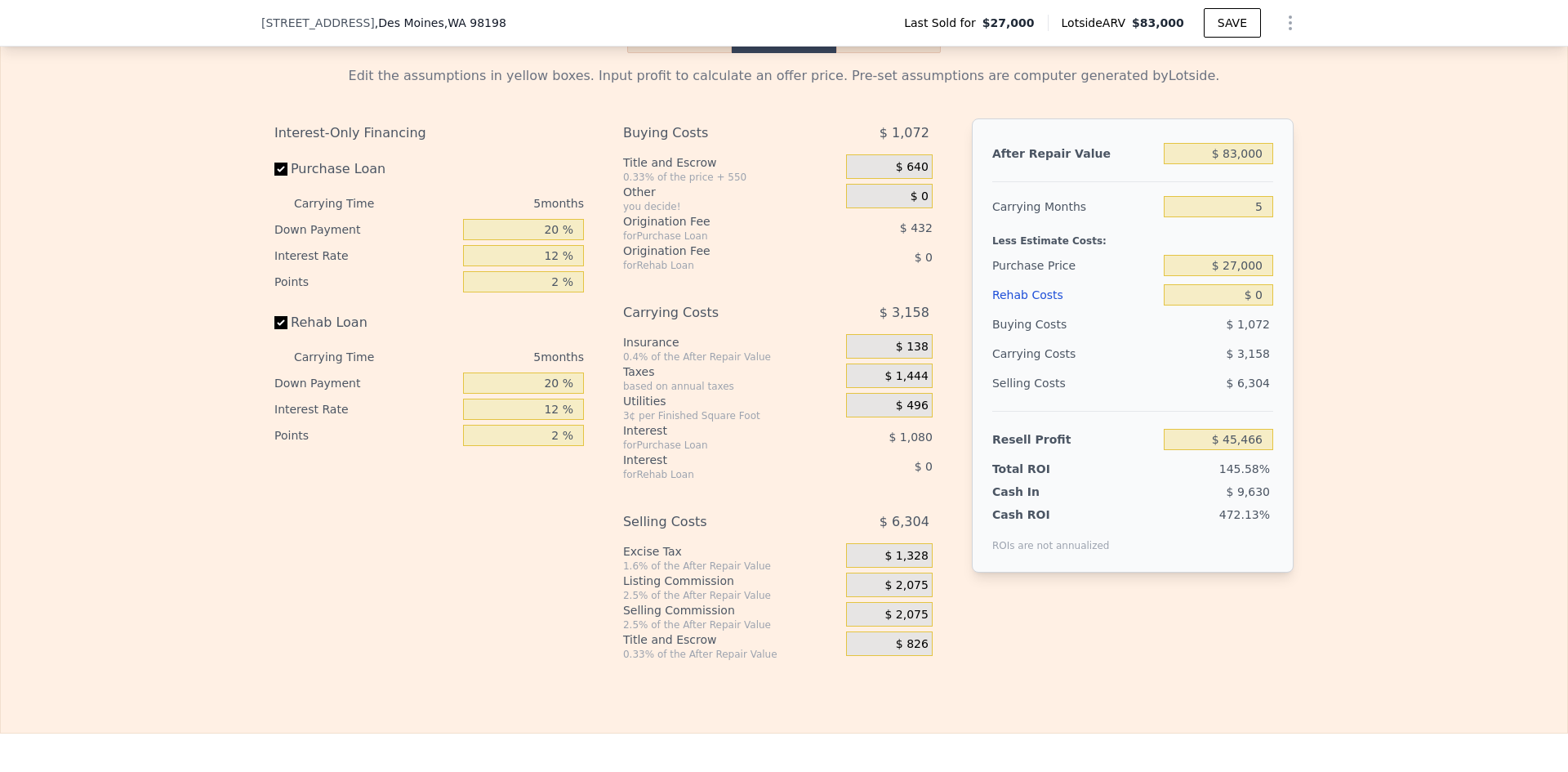
scroll to position [2369, 0]
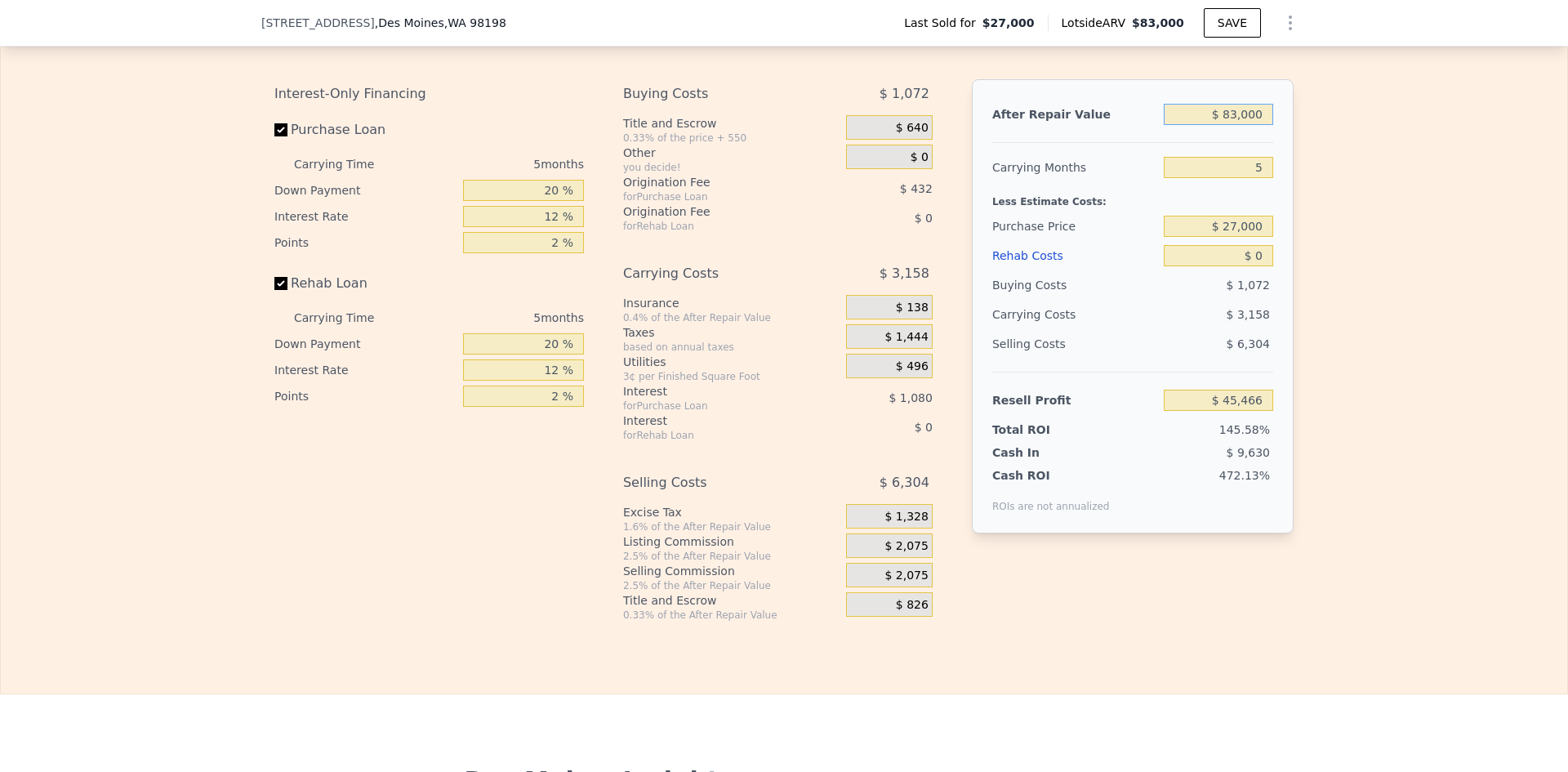
click at [1251, 125] on input "$ 83,000" at bounding box center [1218, 114] width 109 height 21
type input "$ 42,500,000"
type input "$ 39,451,000"
type input "$ 4,250,000"
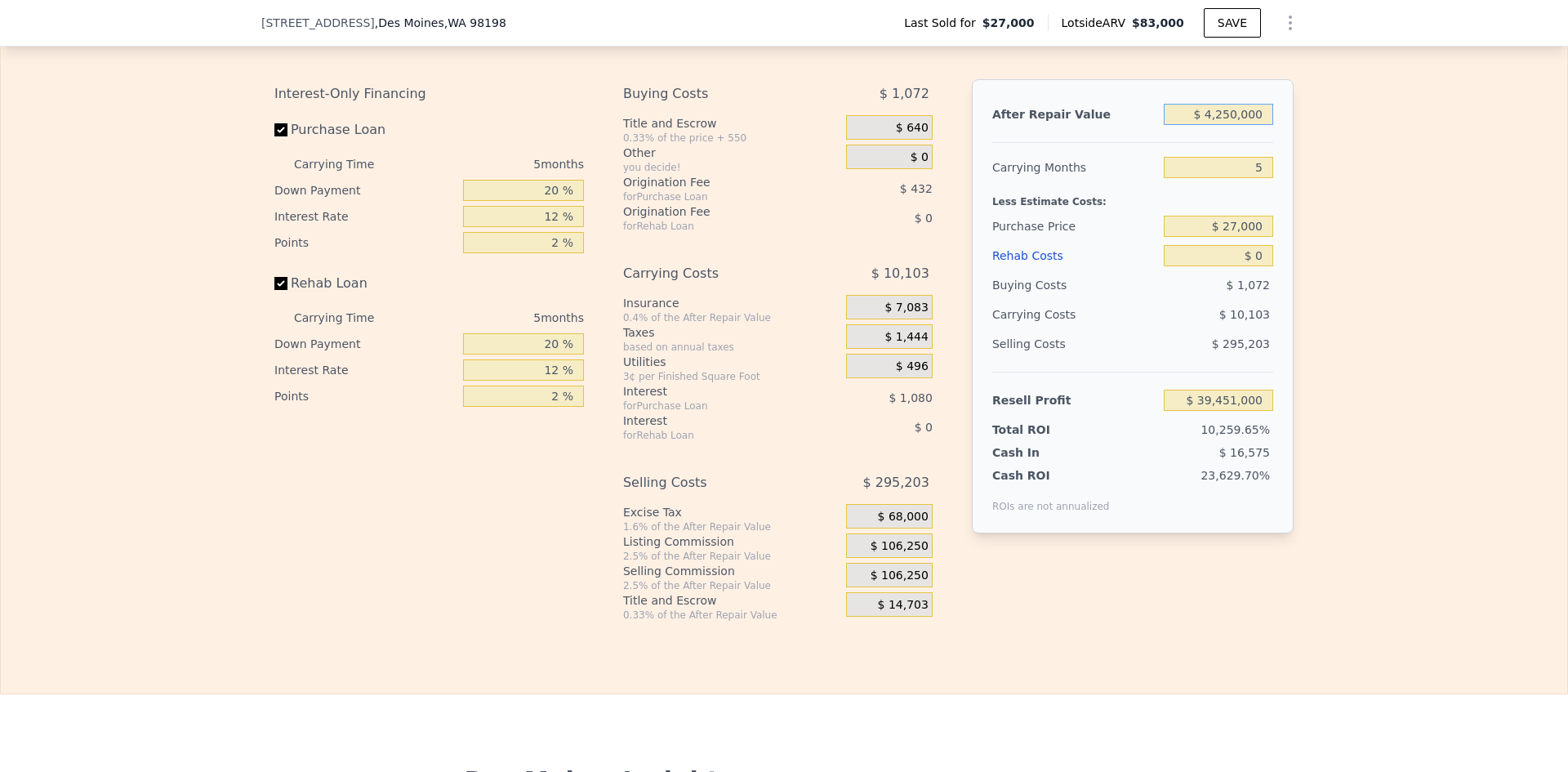
type input "$ 3,916,622"
type input "$ 425,000"
type input "$ 363,185"
type input "$ 425,000"
click at [1256, 178] on input "5" at bounding box center [1218, 167] width 109 height 21
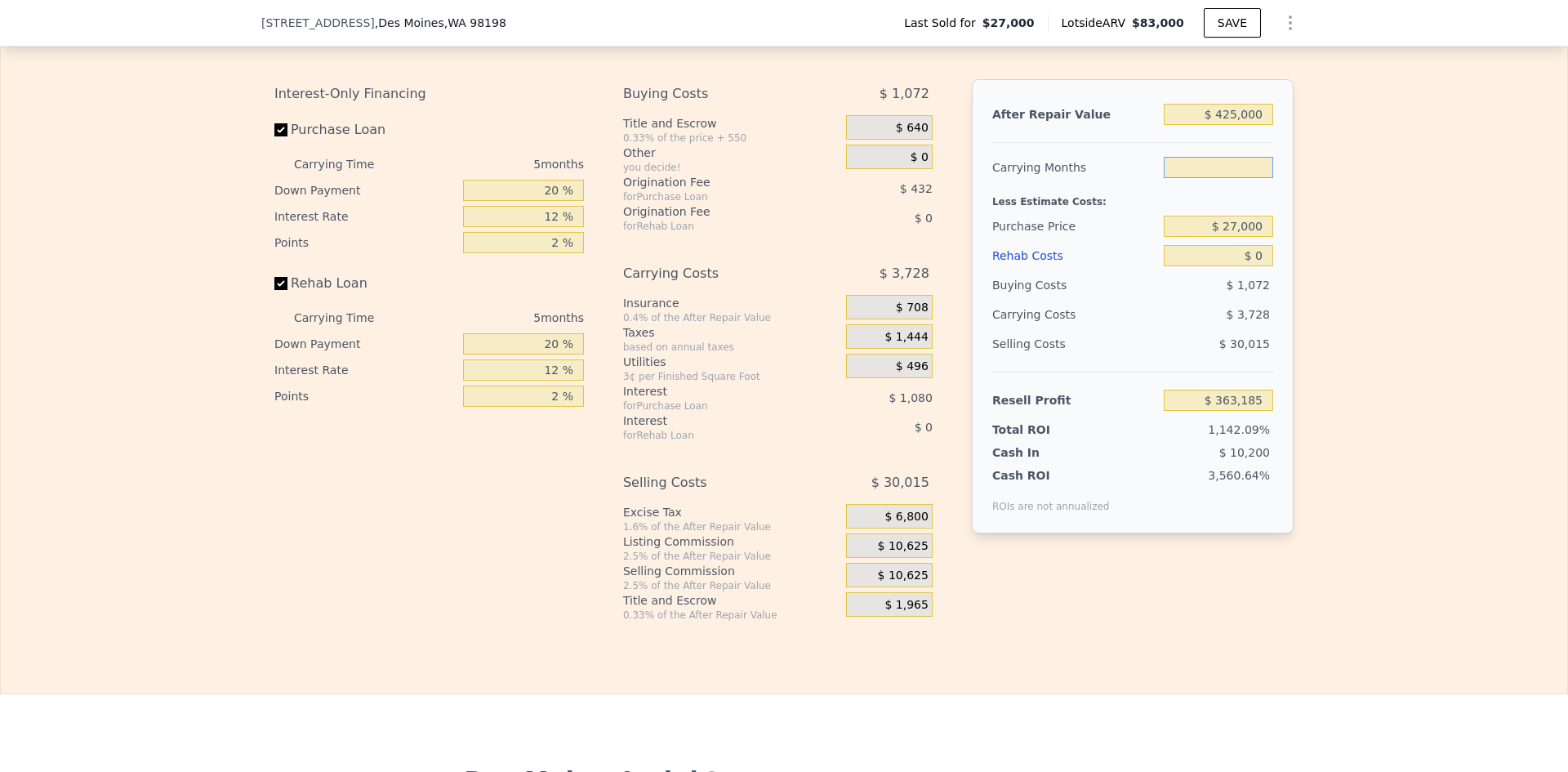
type input "1"
type input "$ 366,167"
type input "1"
click at [1240, 237] on input "$ 27,000" at bounding box center [1218, 227] width 109 height 21
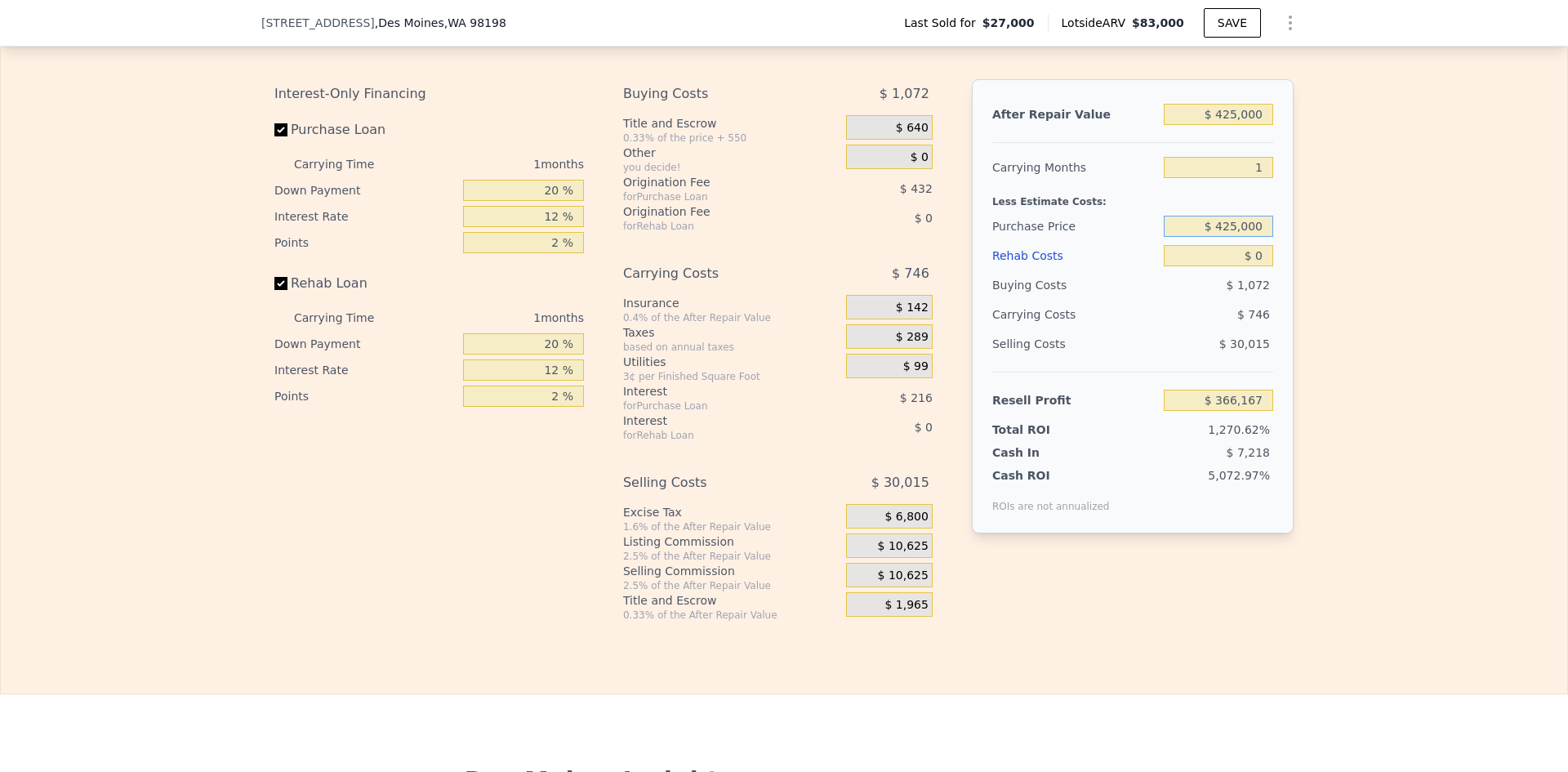
type input "$ 425,000"
drag, startPoint x: 1321, startPoint y: 238, endPoint x: 1315, endPoint y: 215, distance: 23.8
click at [1323, 237] on div "Edit the assumptions in yellow boxes. Input profit to calculate an offer price.…" at bounding box center [784, 317] width 1567 height 608
type input "-$ 42,710"
click at [545, 201] on input "20 %" at bounding box center [523, 190] width 121 height 21
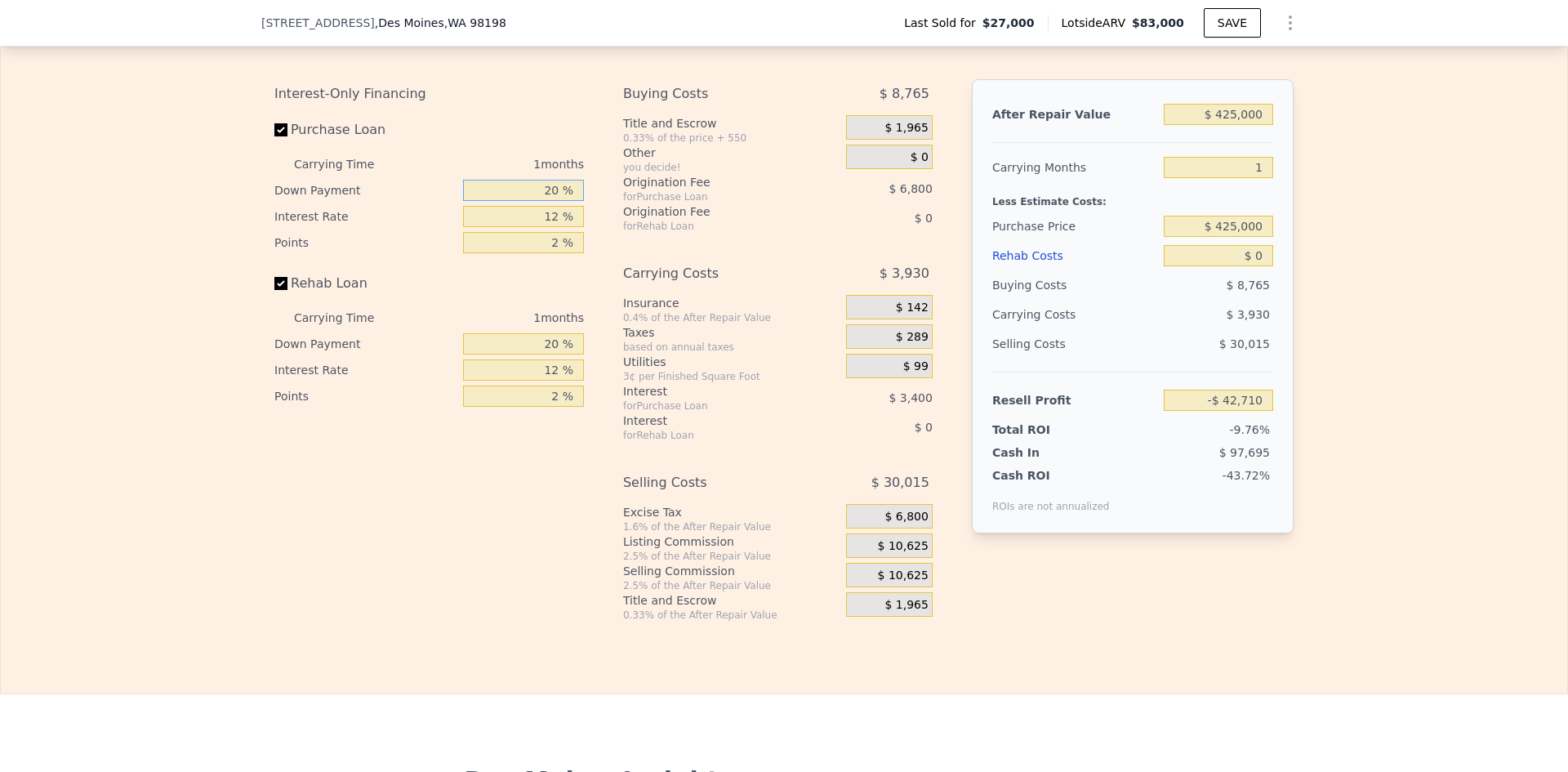
click at [546, 201] on input "20 %" at bounding box center [523, 190] width 121 height 21
type input "10 %"
type input "1 %"
type input "-$ 39,523"
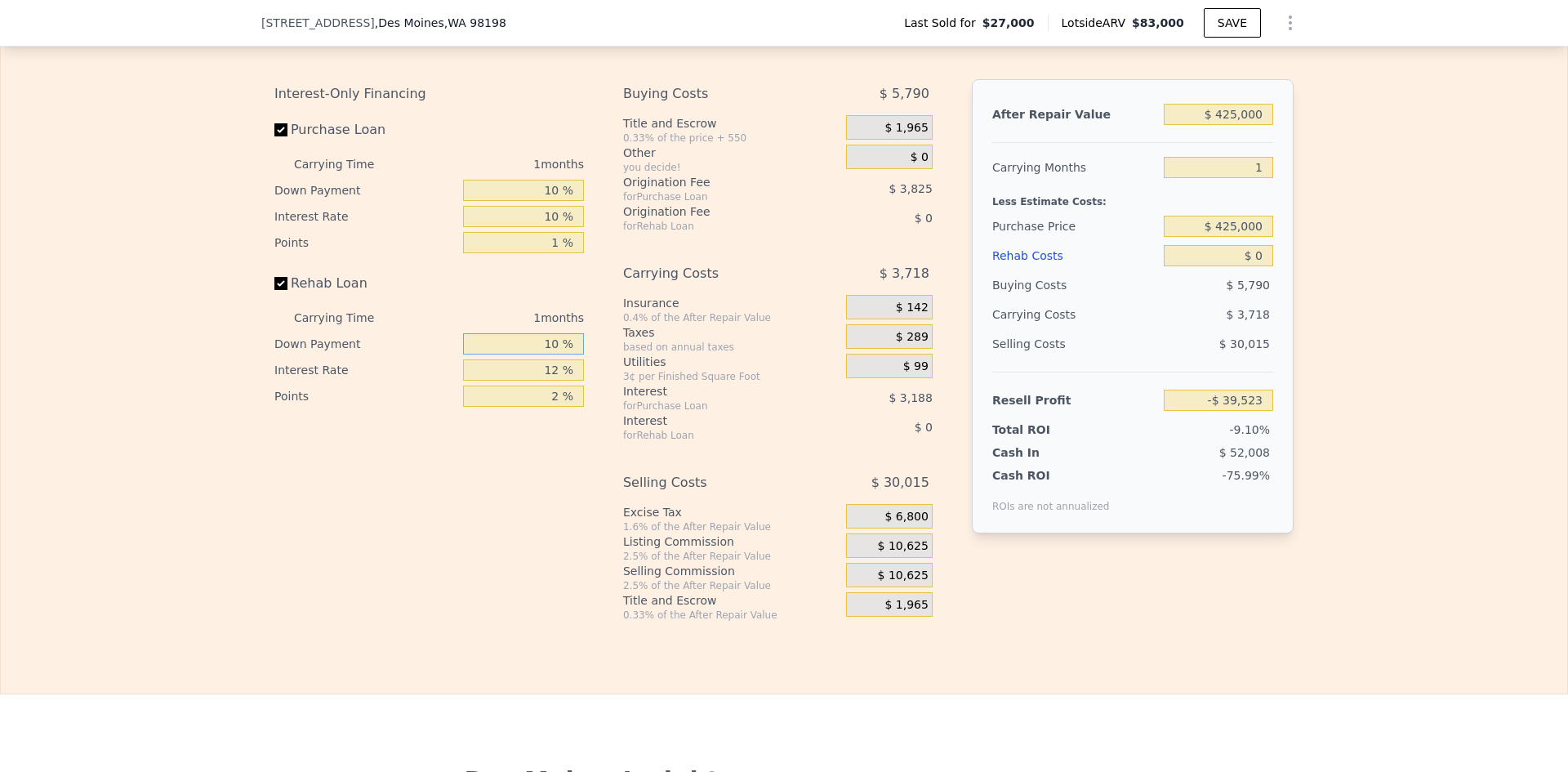
type input "10 %"
type input "1 %"
click at [906, 554] on span "$ 10,625" at bounding box center [903, 545] width 51 height 14
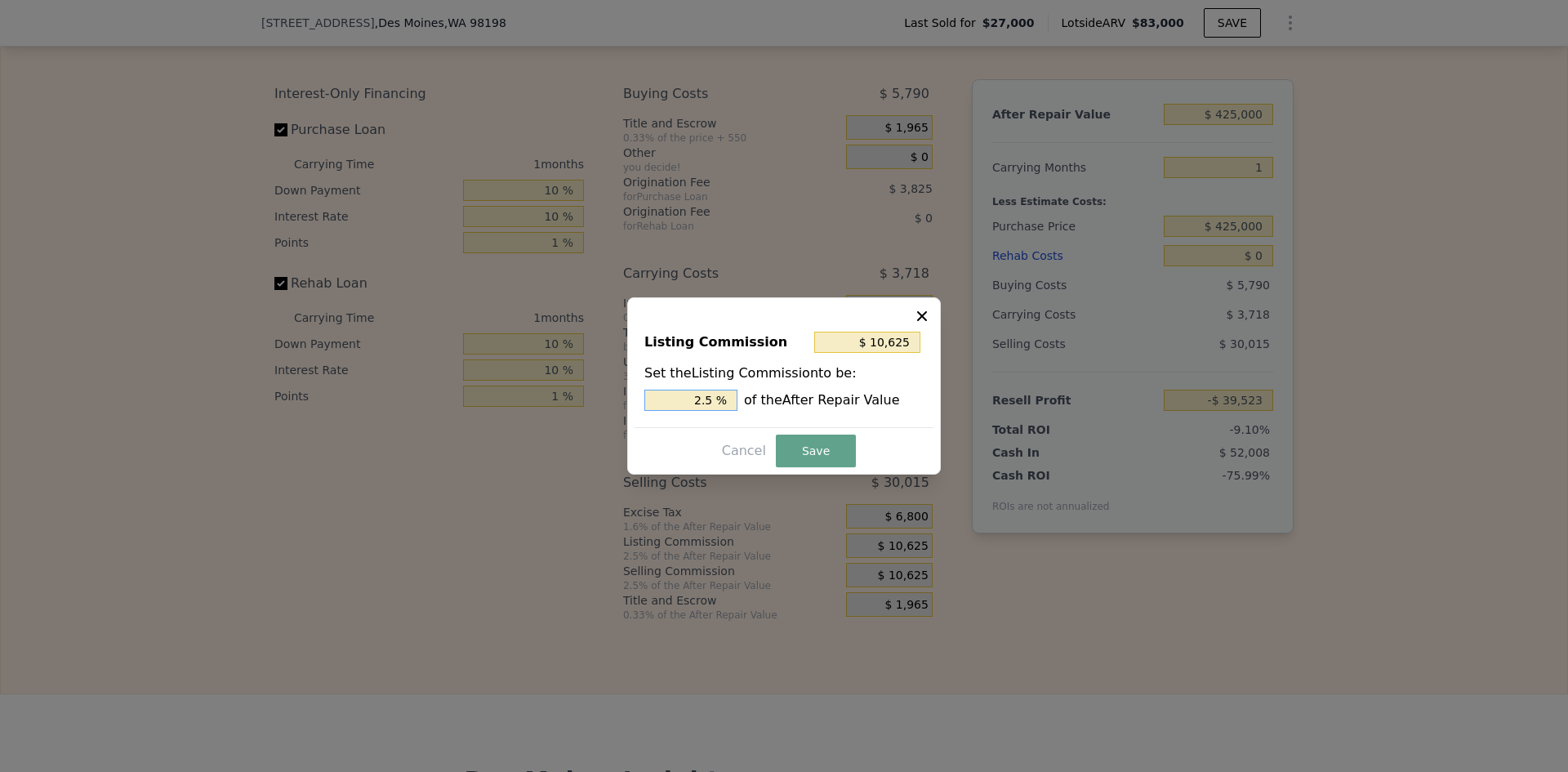
drag, startPoint x: 704, startPoint y: 399, endPoint x: 718, endPoint y: 399, distance: 14.0
click at [718, 399] on input "2.5 %" at bounding box center [690, 400] width 93 height 21
type input "$ 8,500"
type input "2 %"
click at [807, 444] on button "Save" at bounding box center [815, 451] width 80 height 33
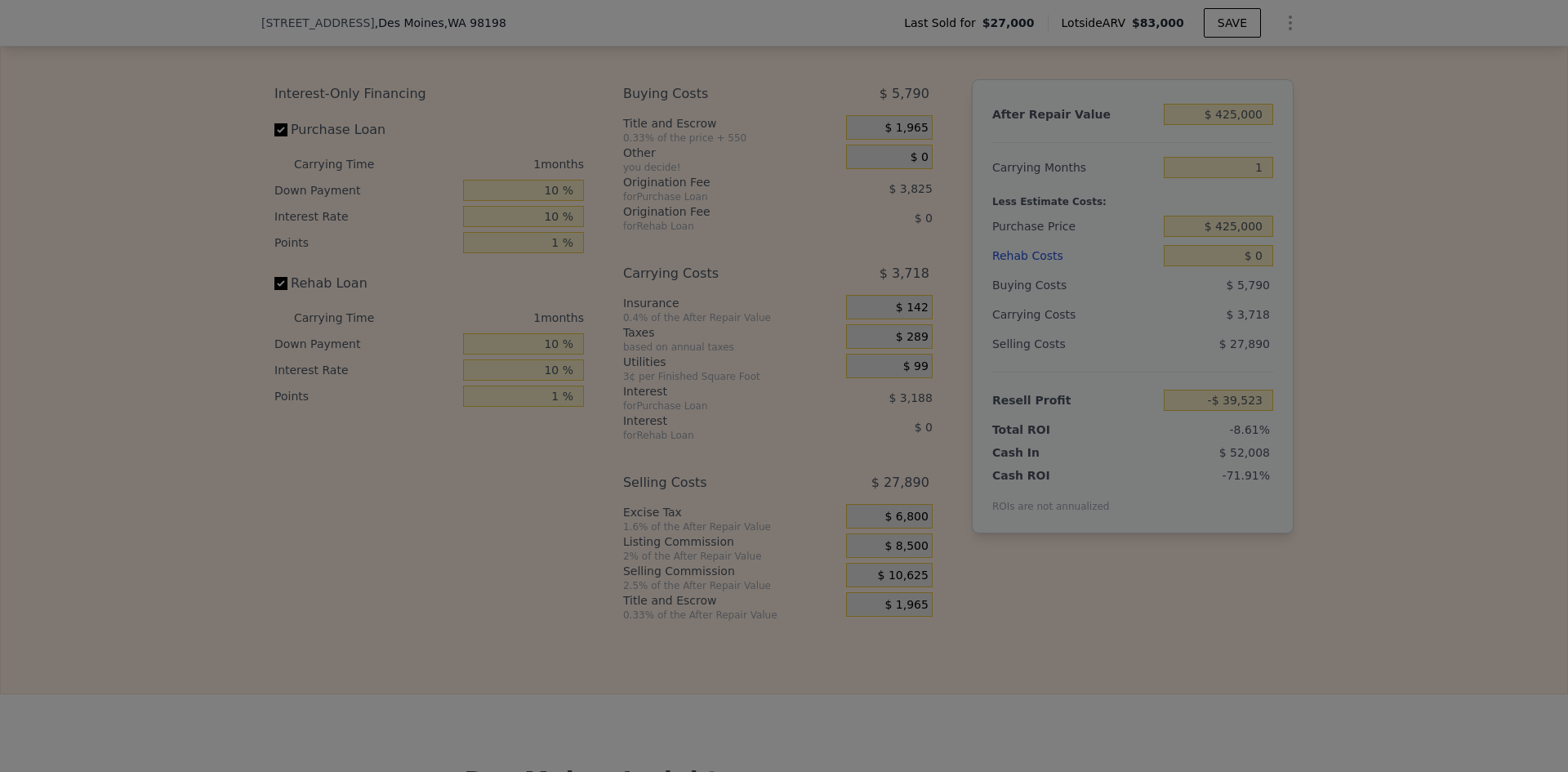
type input "-$ 37,398"
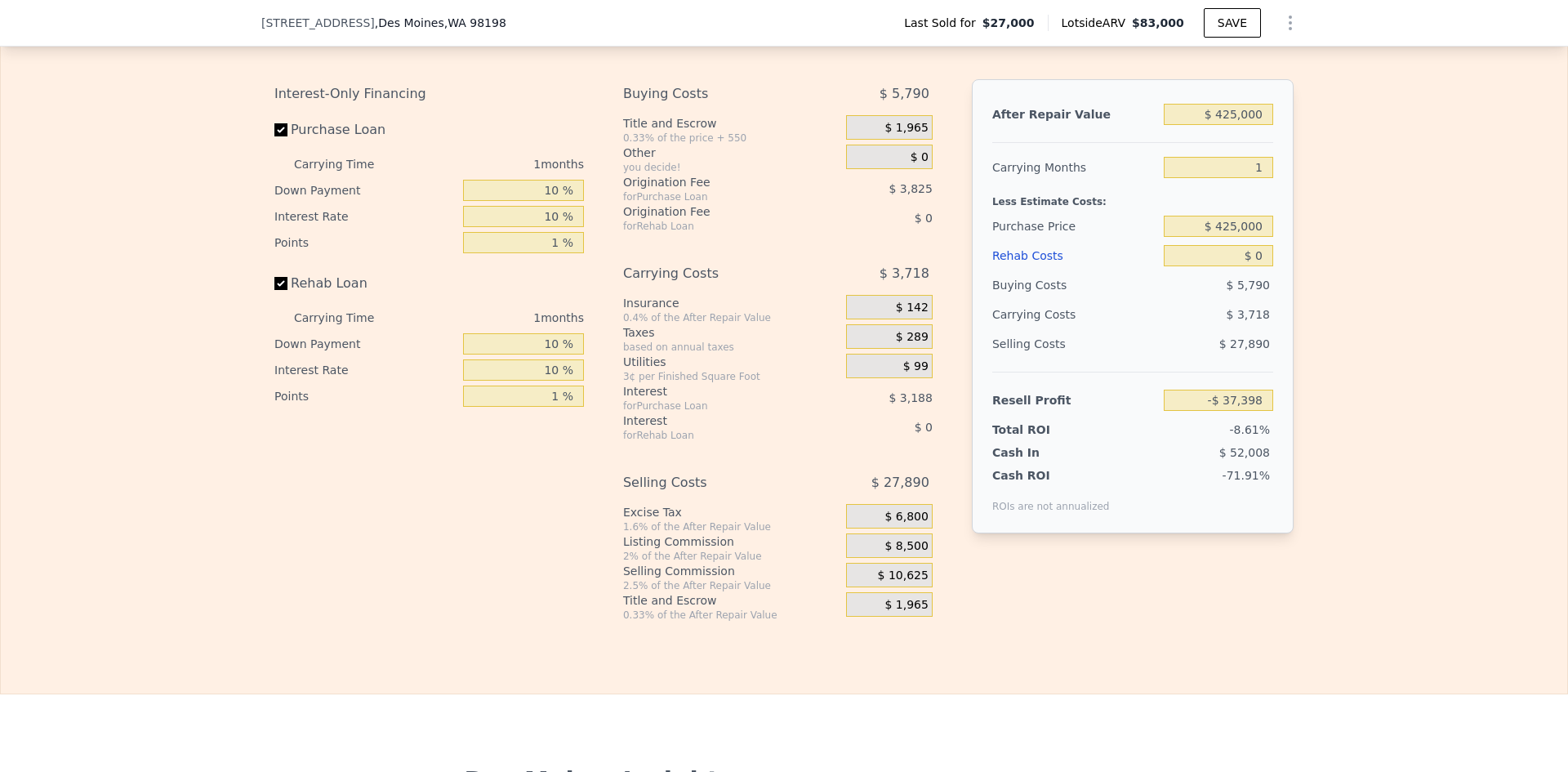
type input "$ 83,000"
type input "5"
type input "$ 45,466"
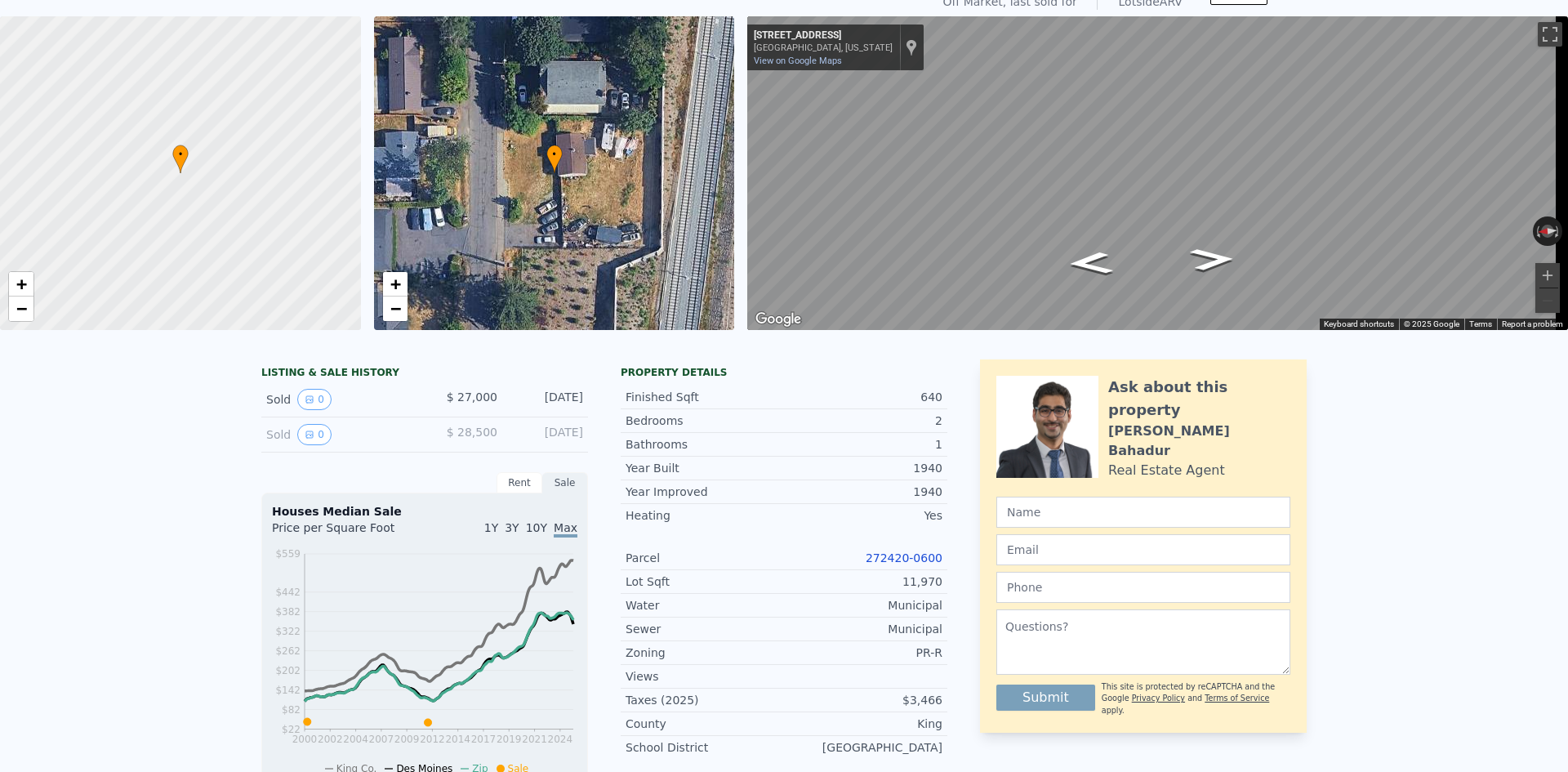
scroll to position [0, 0]
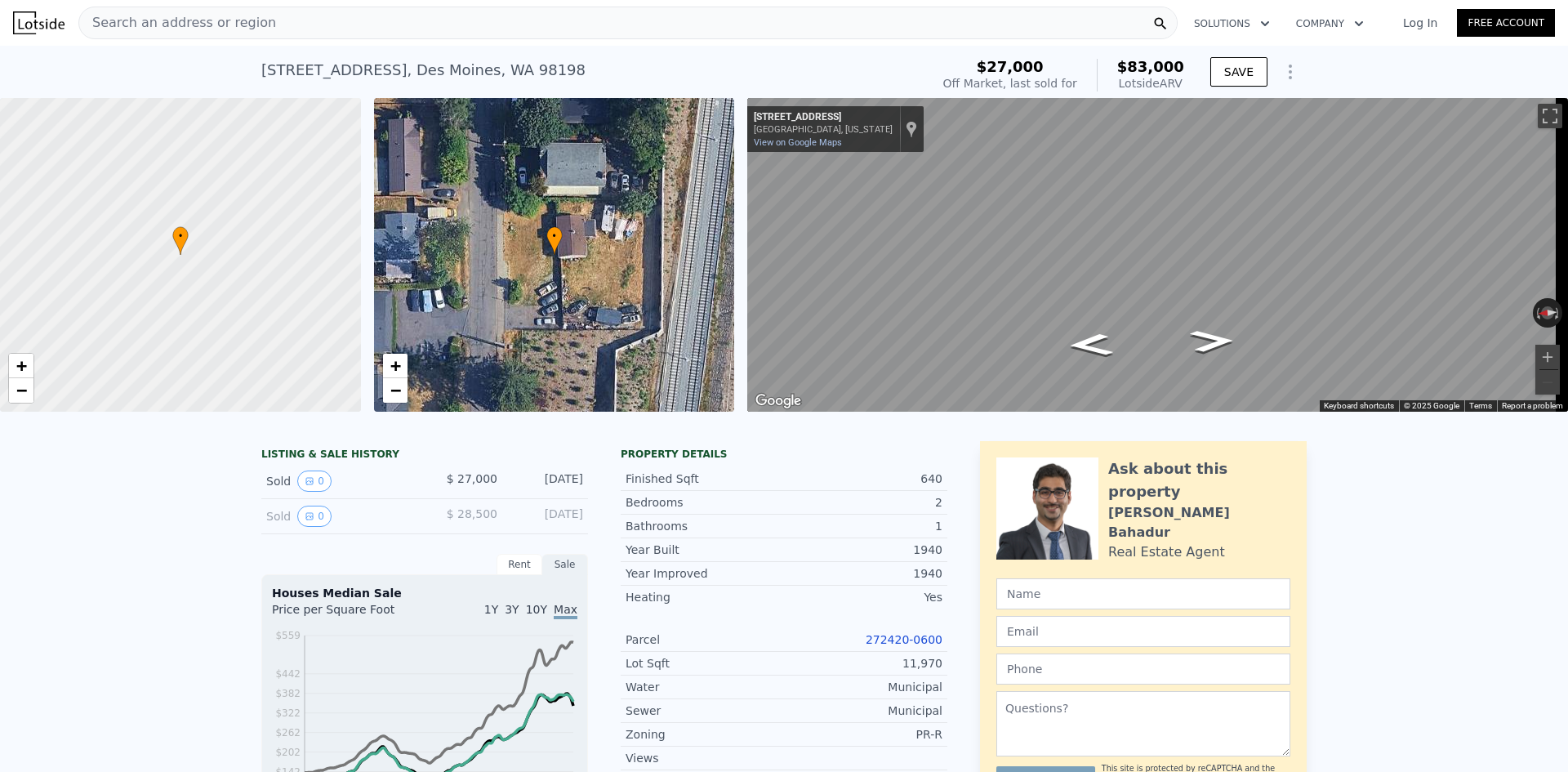
click at [232, 16] on span "Search an address or region" at bounding box center [178, 23] width 197 height 19
click at [136, 18] on span "Search an address or region" at bounding box center [178, 23] width 197 height 19
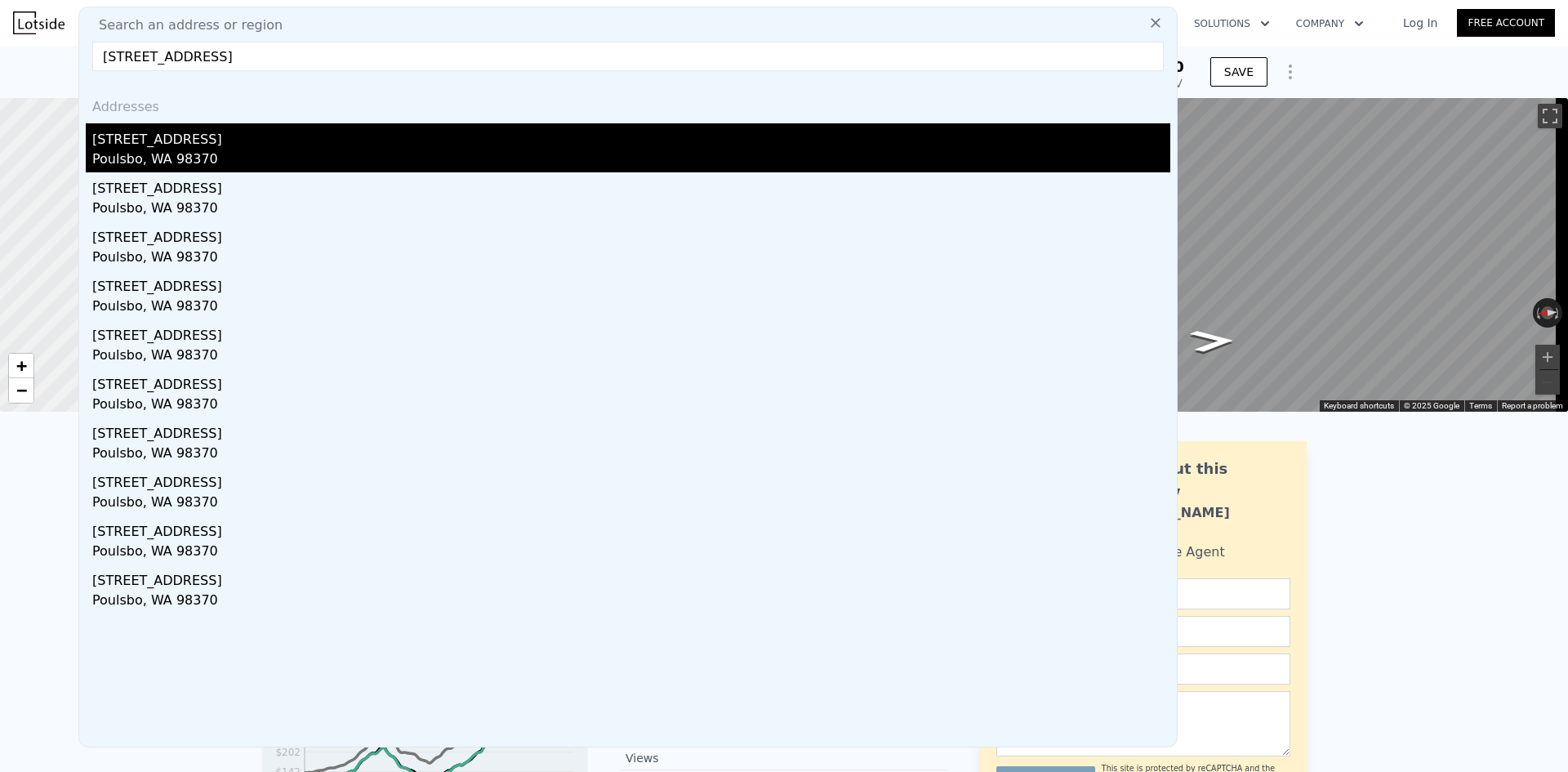
type input "27248 Big Valley Rd NE Poulsbo, WA 98370"
click at [277, 143] on div "[STREET_ADDRESS]" at bounding box center [631, 135] width 1078 height 26
type input "4"
type input "0"
type input "2.5"
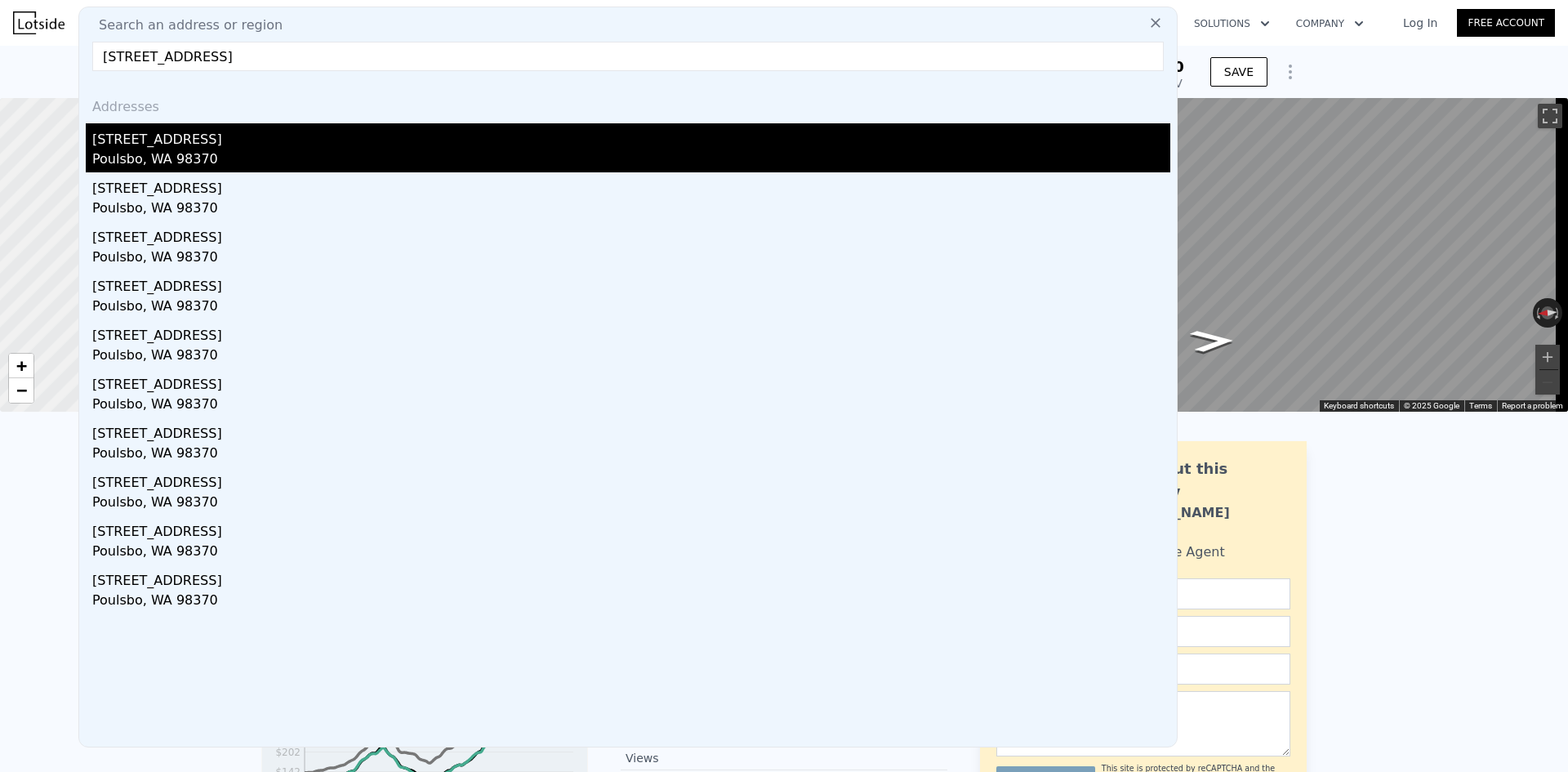
type input "1672"
type input "2314"
type input "63598"
type input "182952"
type input "$ 714,000"
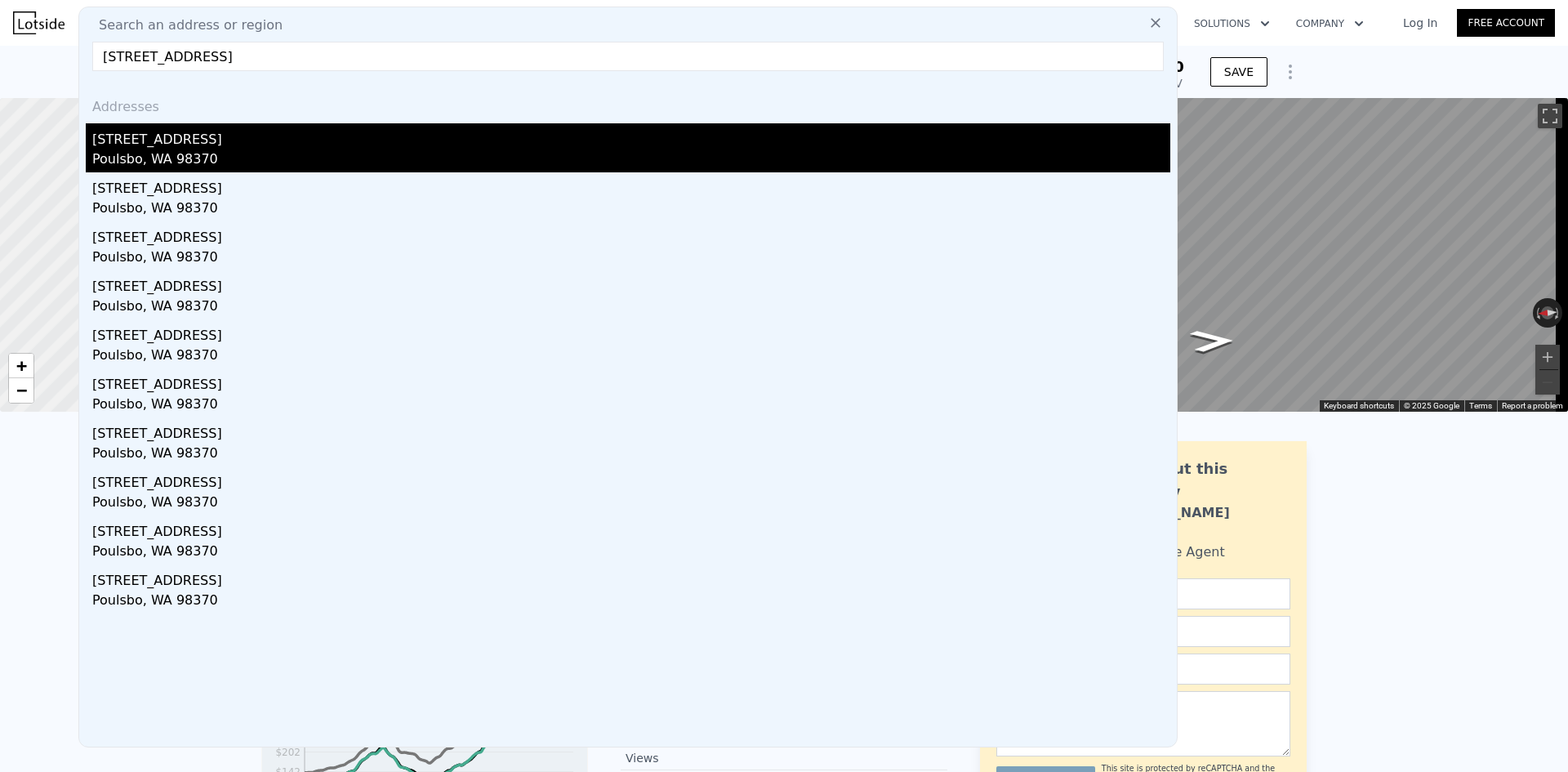
type input "7"
type input "$ 108,119"
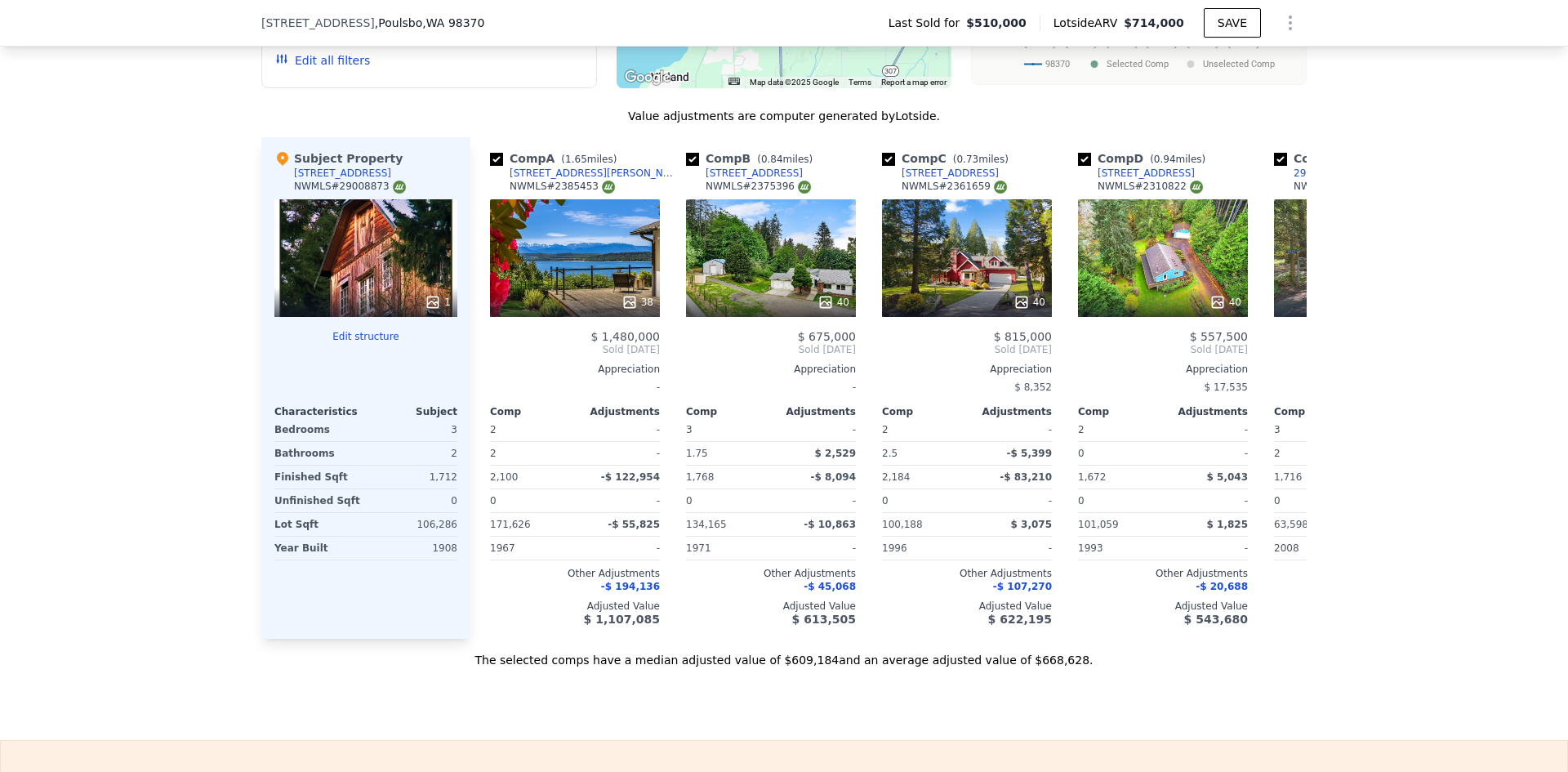
scroll to position [1628, 0]
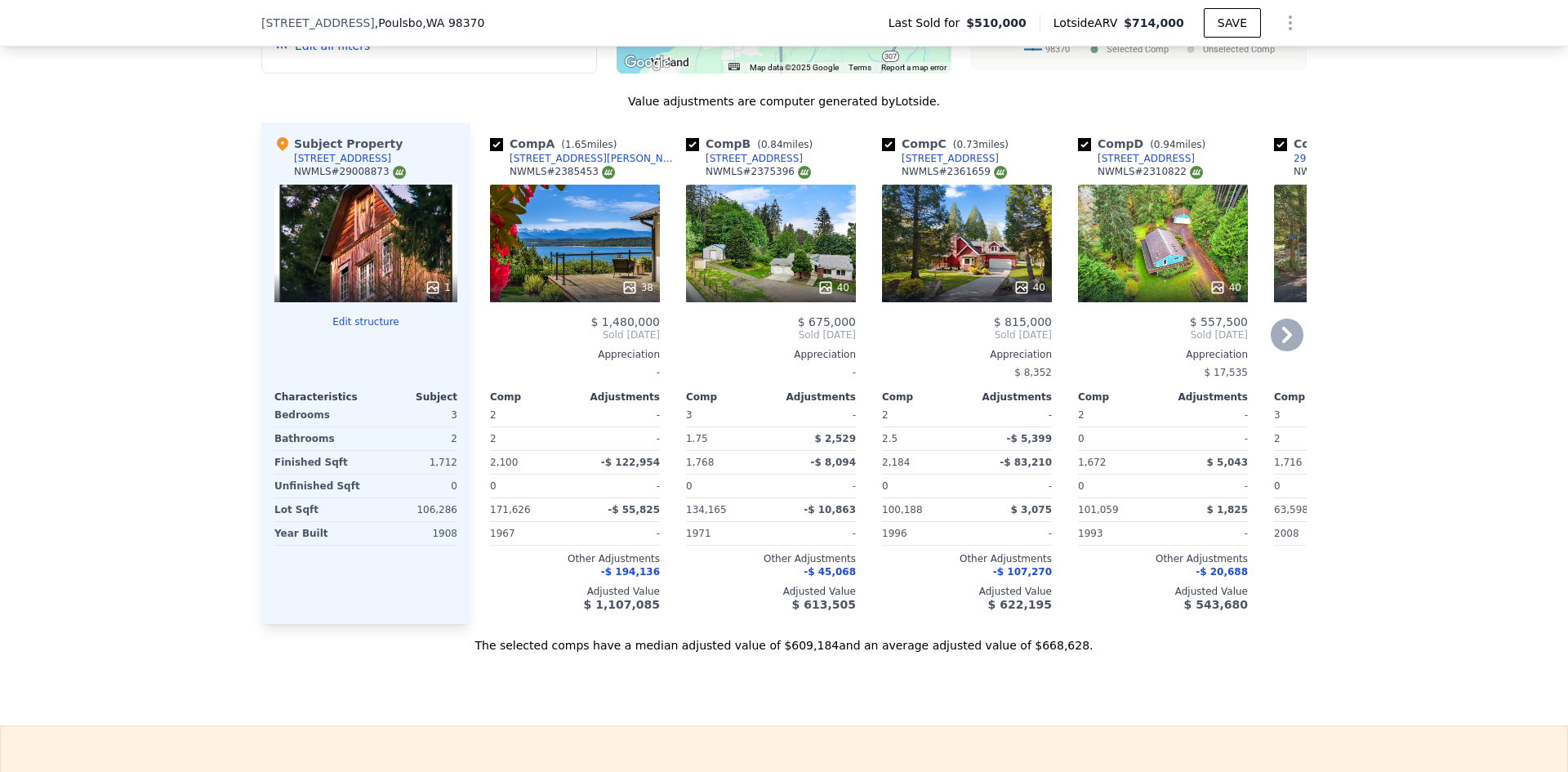
click at [1214, 293] on icon at bounding box center [1218, 287] width 16 height 16
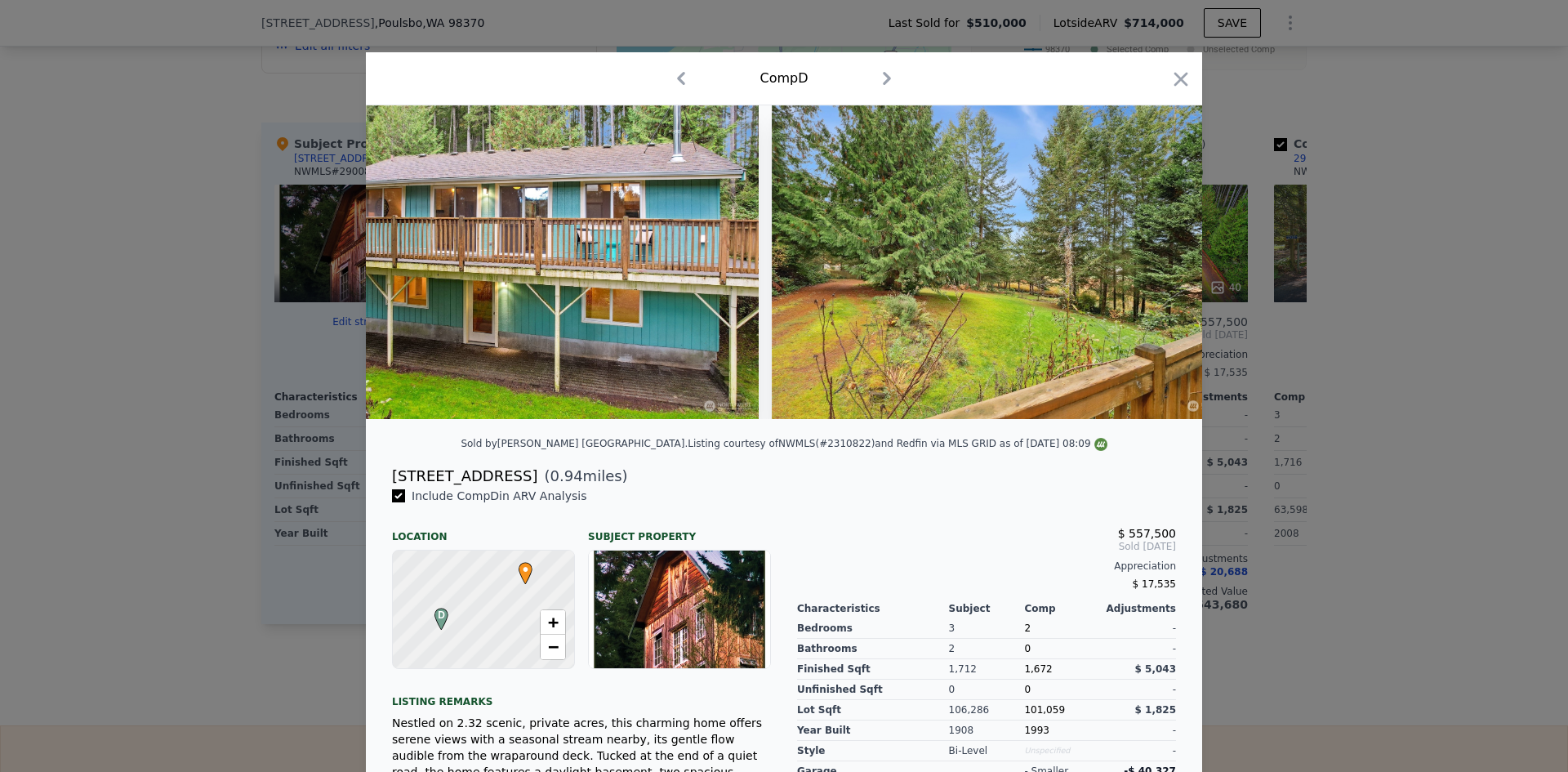
scroll to position [0, 12156]
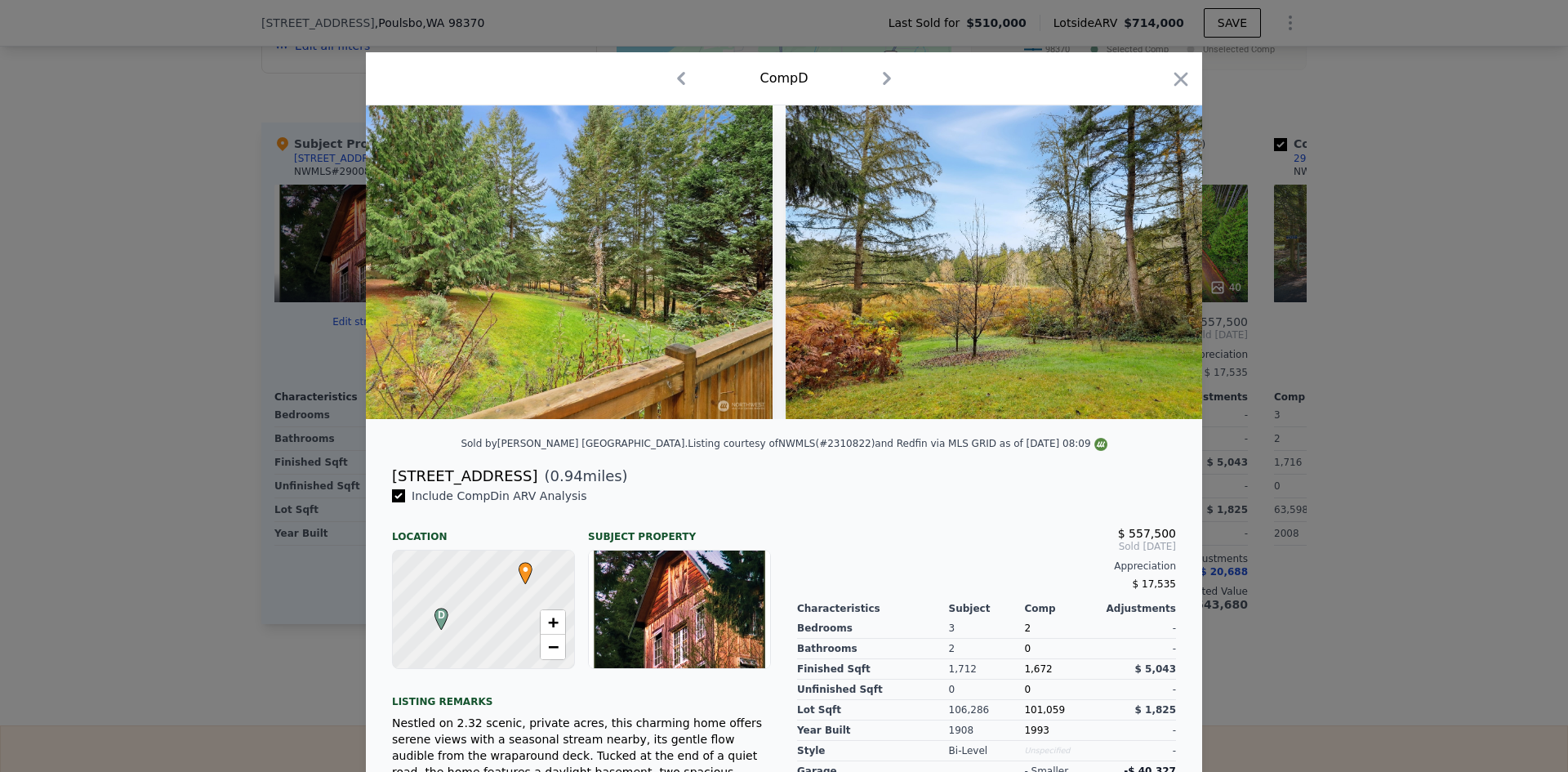
drag, startPoint x: 1168, startPoint y: 80, endPoint x: 1446, endPoint y: 386, distance: 413.4
click at [1170, 79] on icon "button" at bounding box center [1181, 80] width 23 height 23
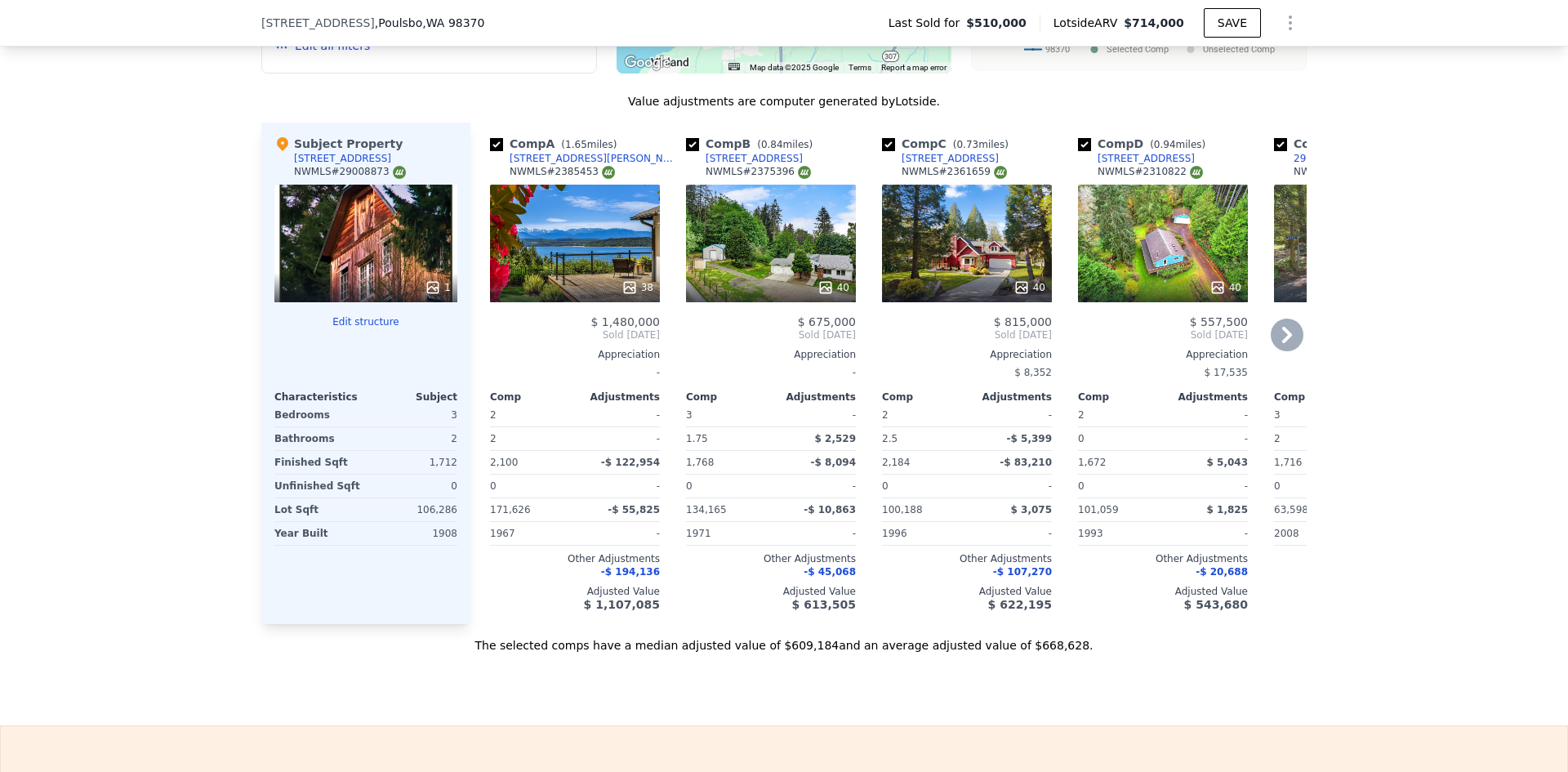
click at [1282, 340] on icon at bounding box center [1288, 335] width 33 height 33
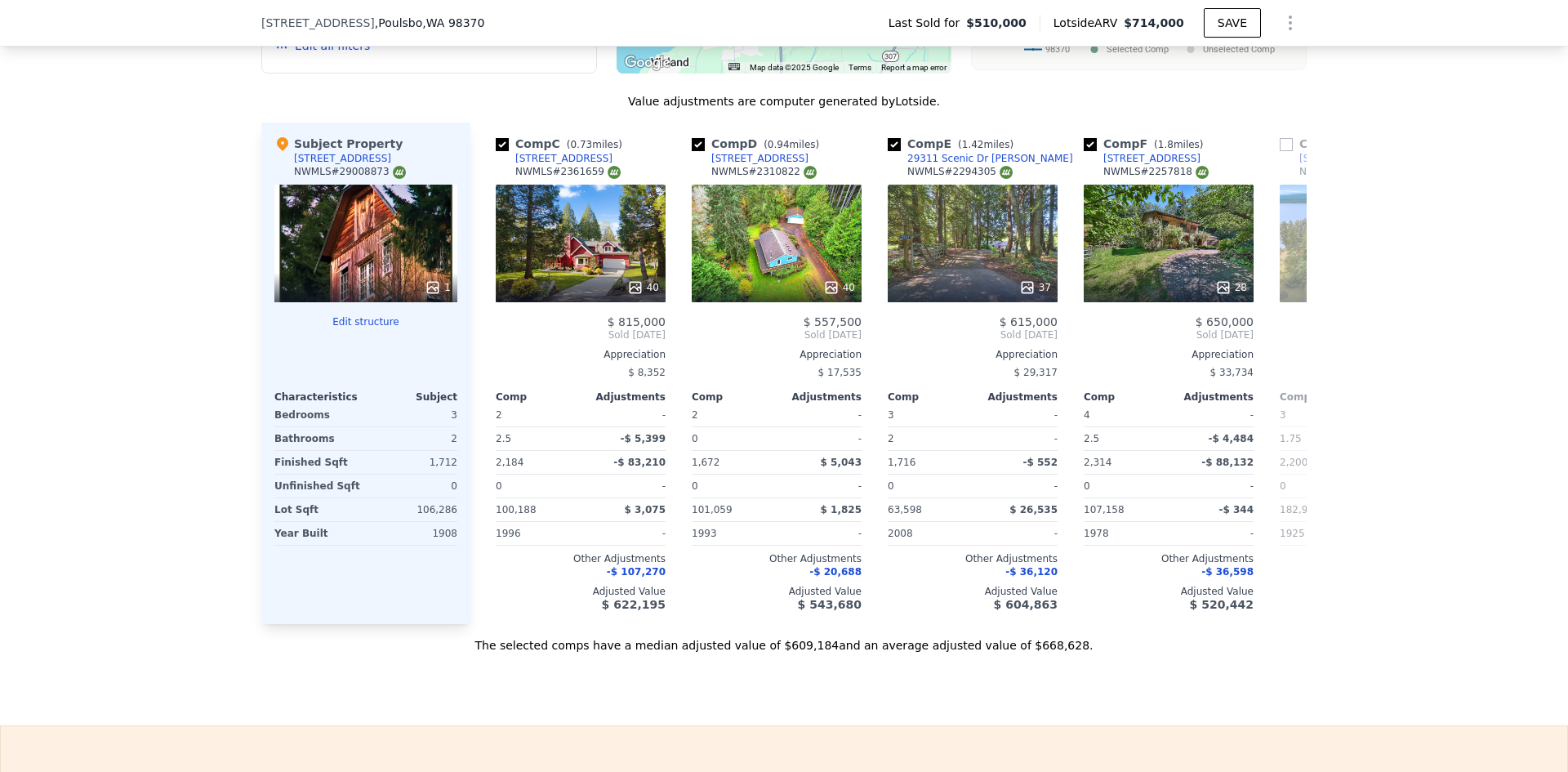
scroll to position [0, 392]
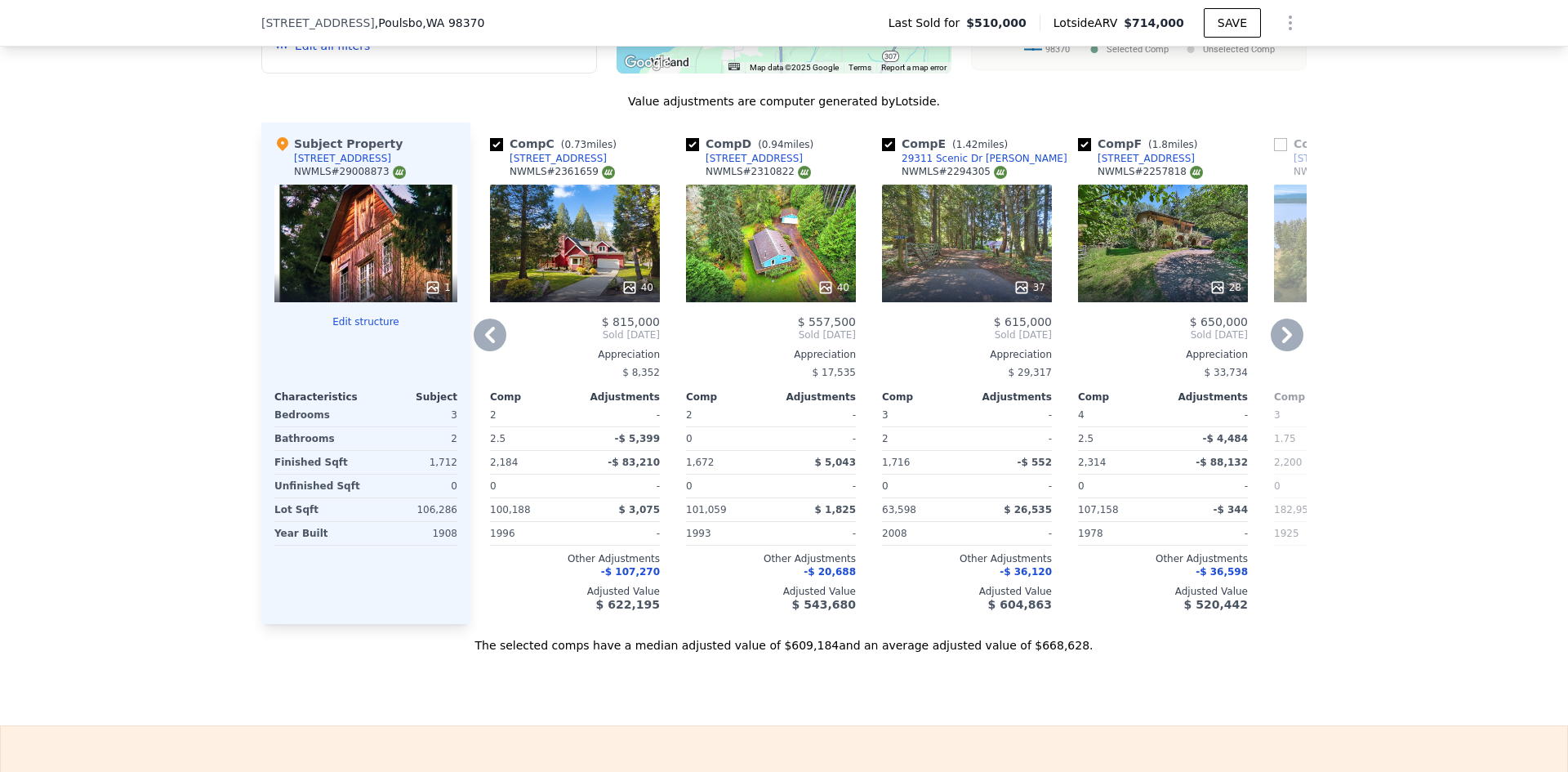
click at [1284, 344] on icon at bounding box center [1288, 335] width 33 height 33
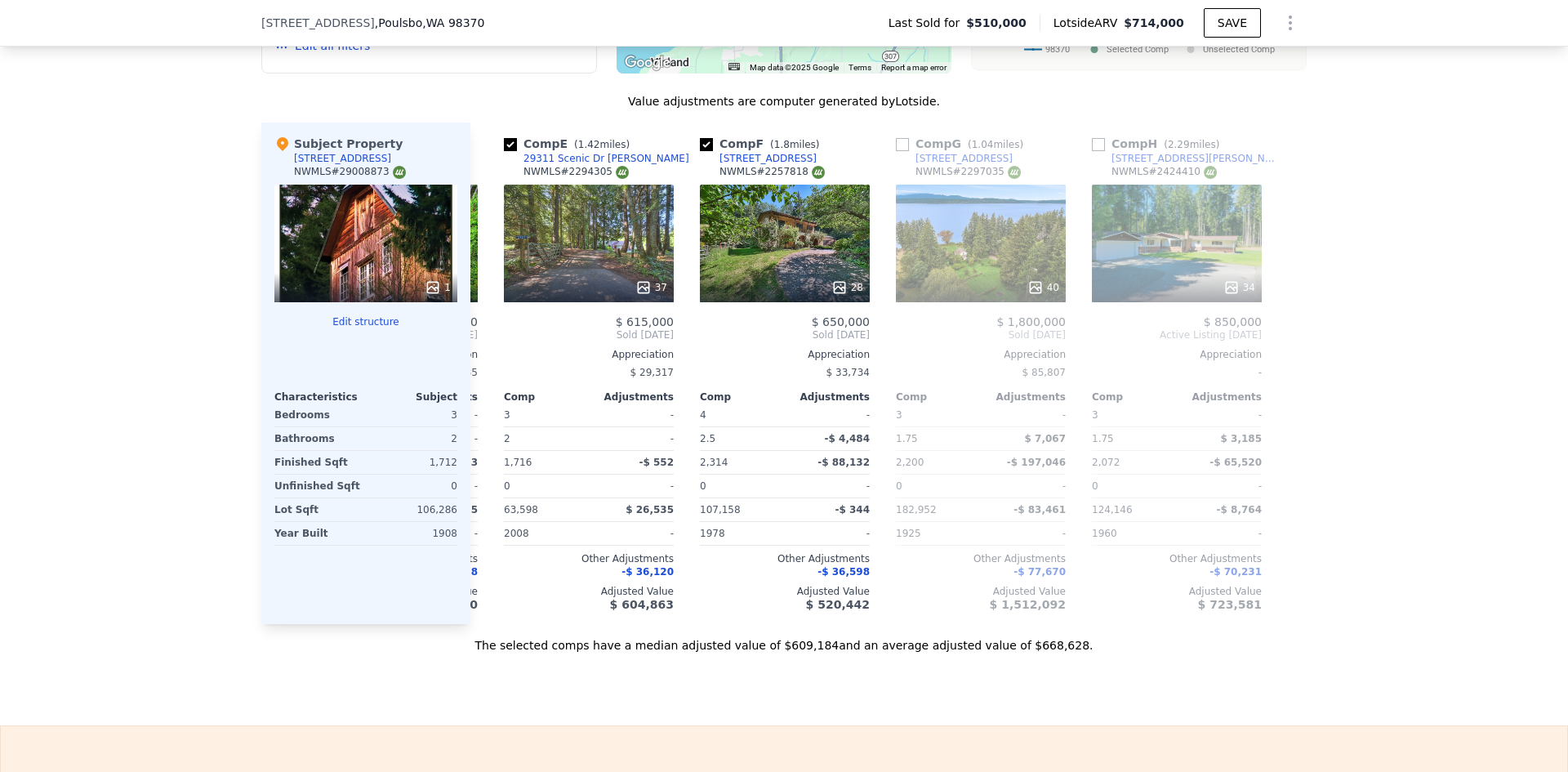
scroll to position [0, 771]
click at [840, 293] on icon at bounding box center [838, 287] width 16 height 16
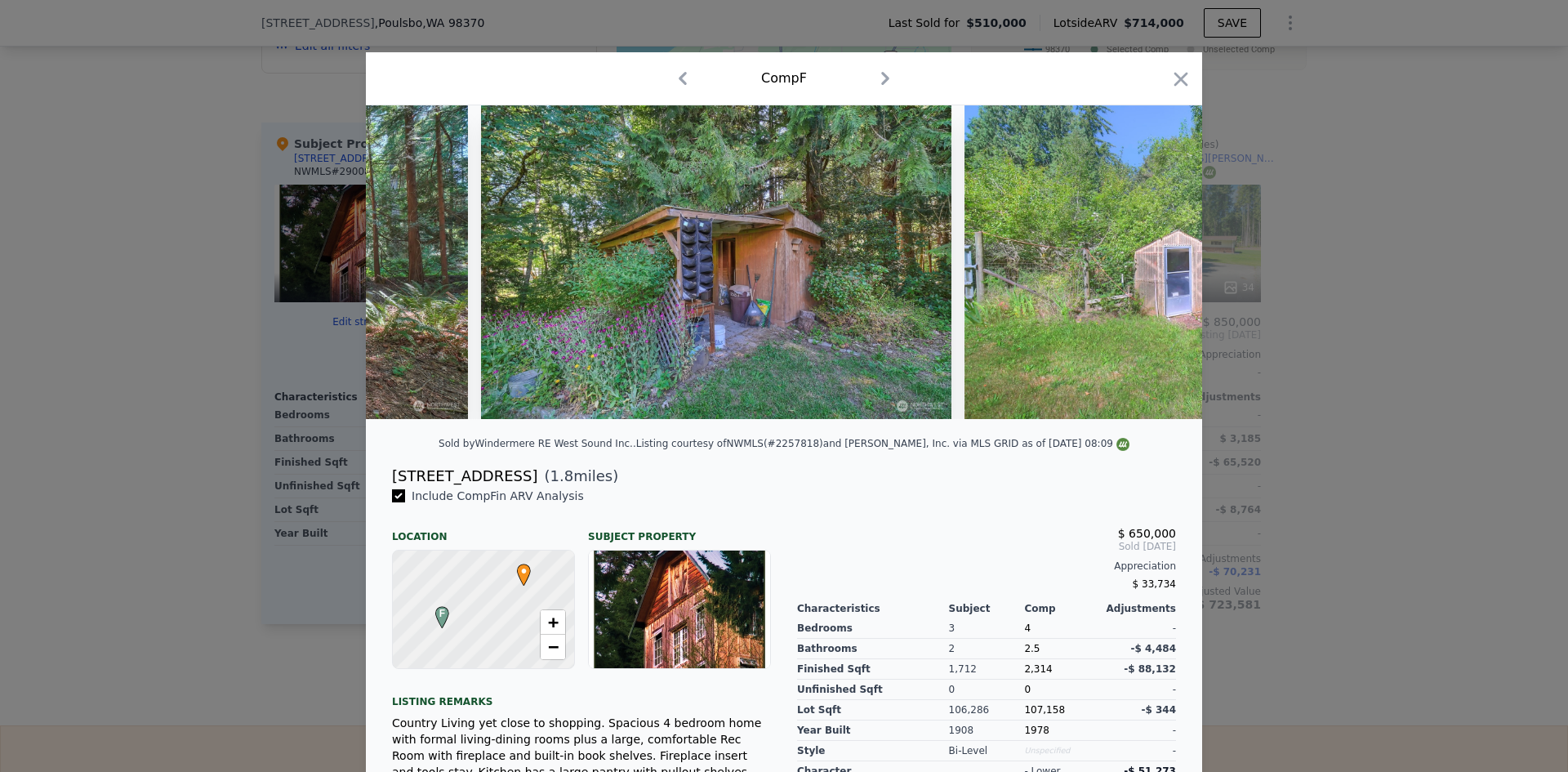
scroll to position [0, 12698]
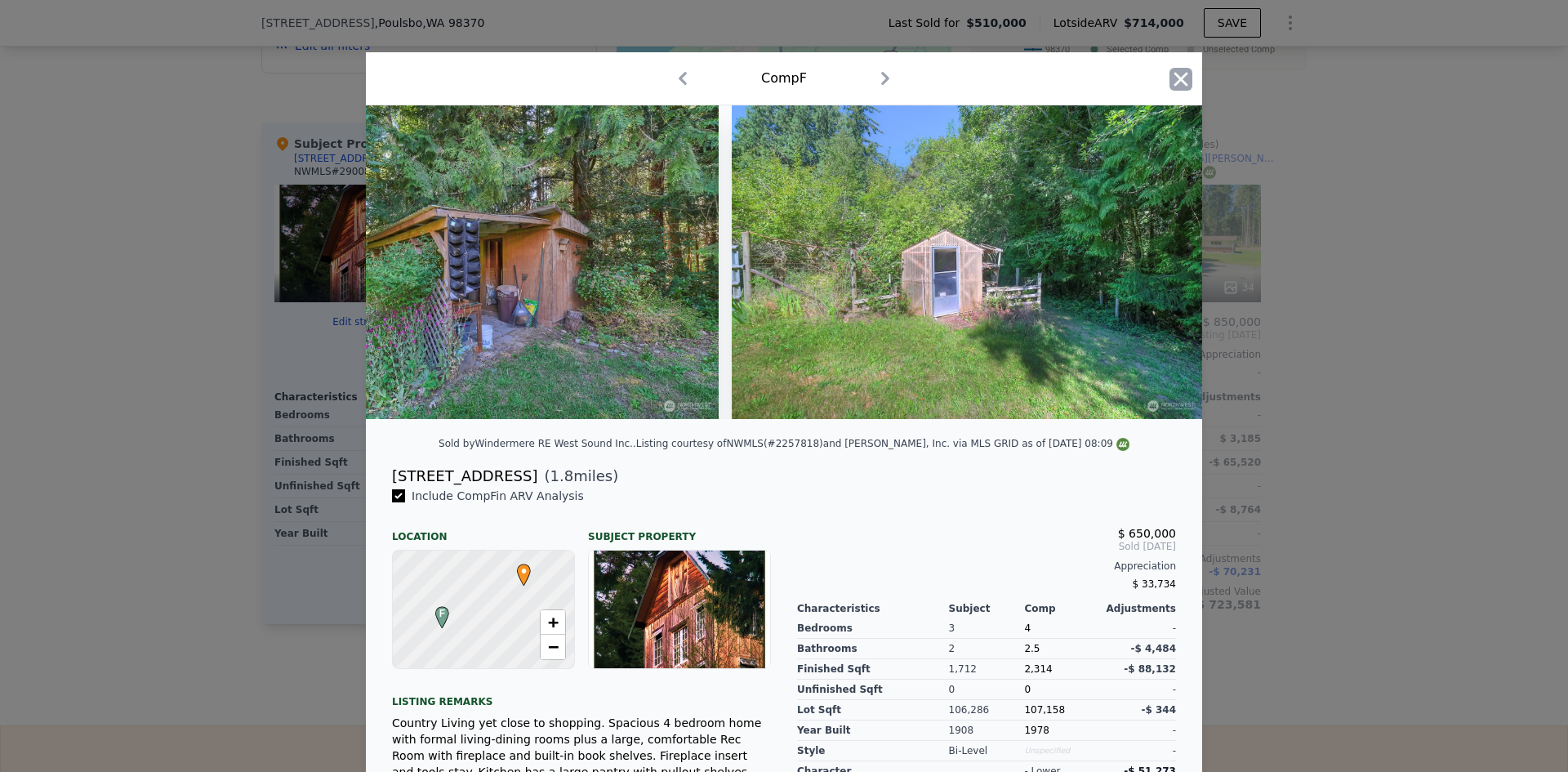
click at [1175, 78] on icon "button" at bounding box center [1181, 79] width 13 height 13
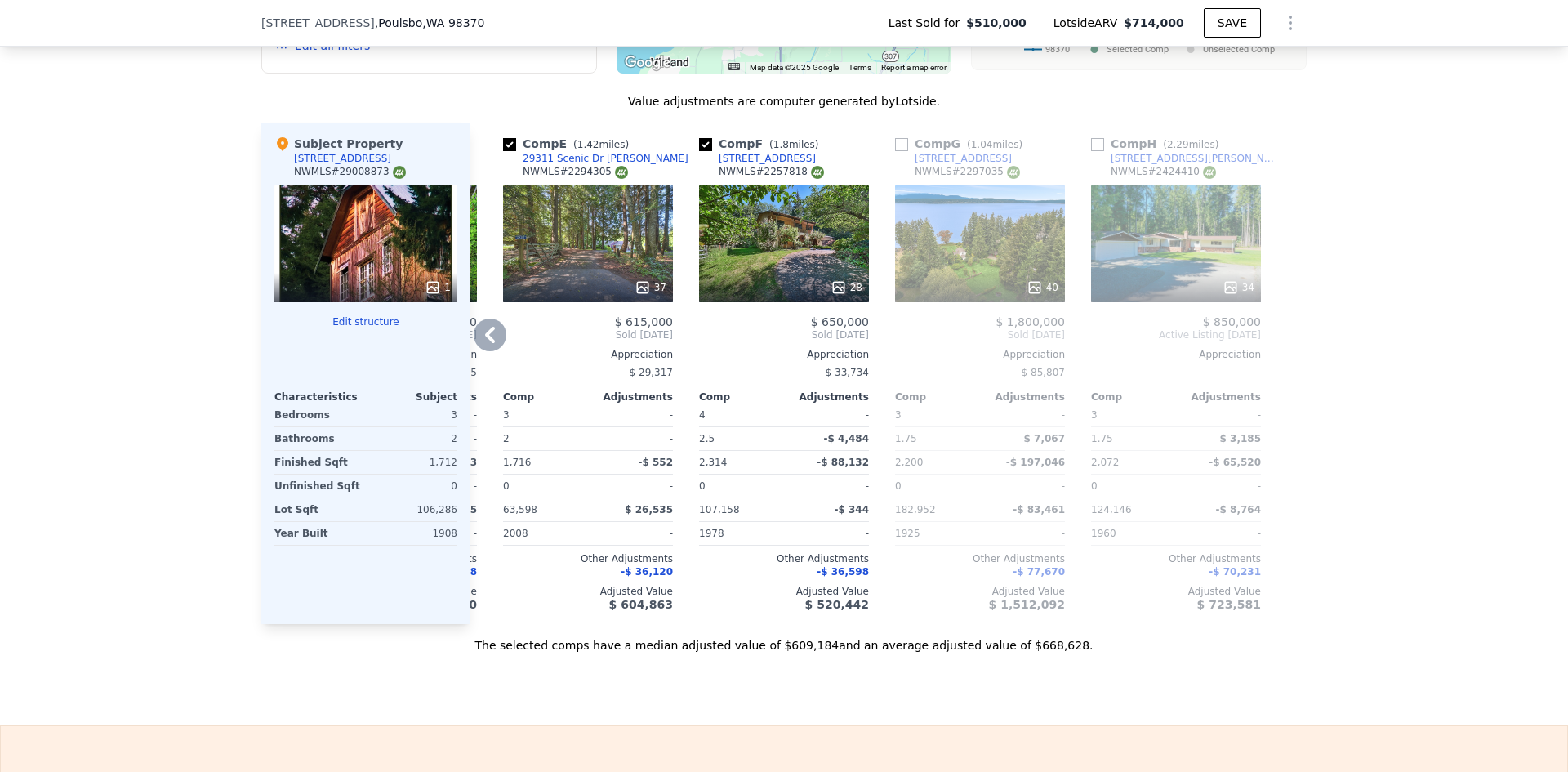
click at [485, 343] on icon at bounding box center [490, 334] width 10 height 16
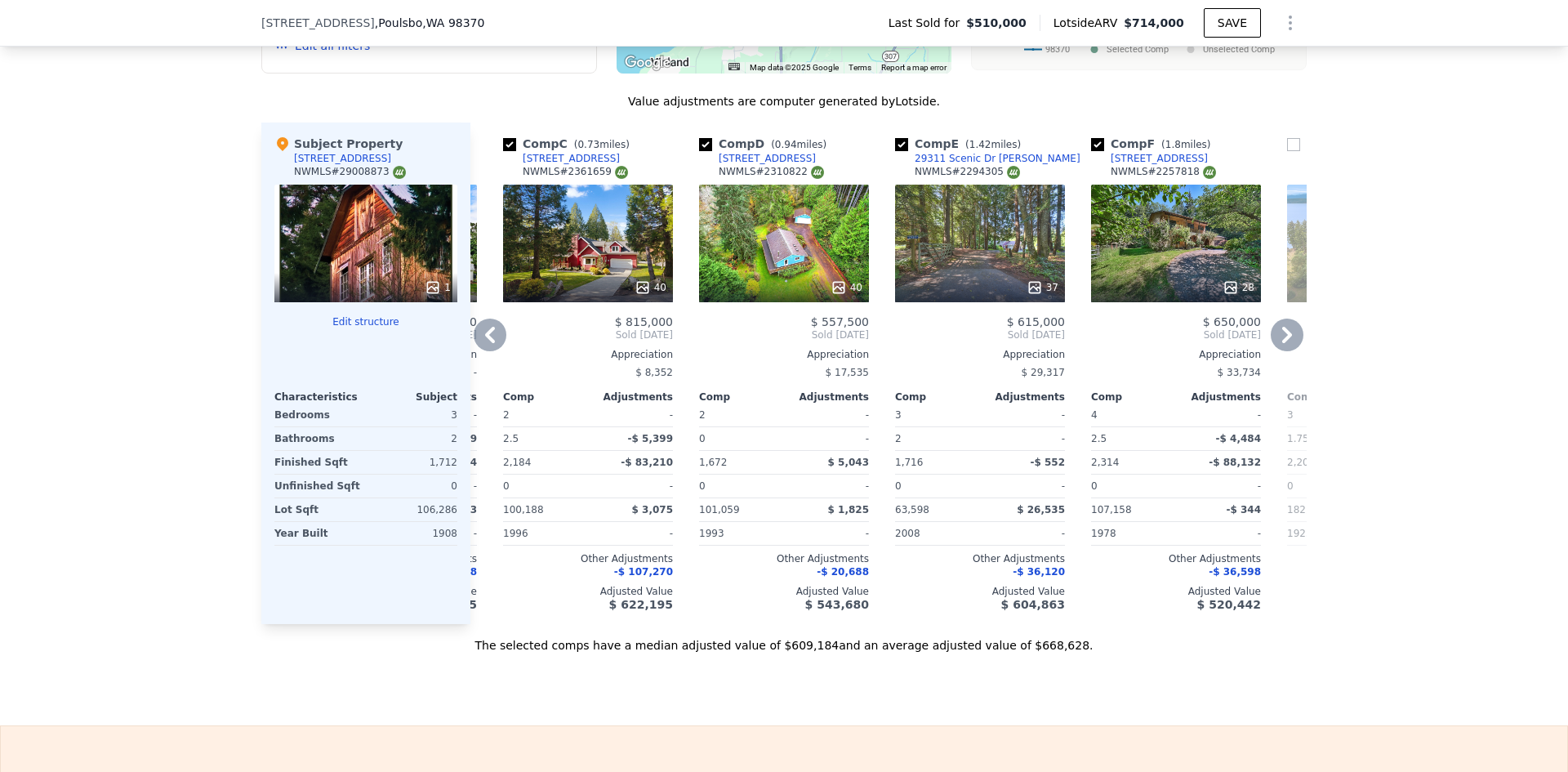
click at [485, 343] on icon at bounding box center [490, 334] width 10 height 16
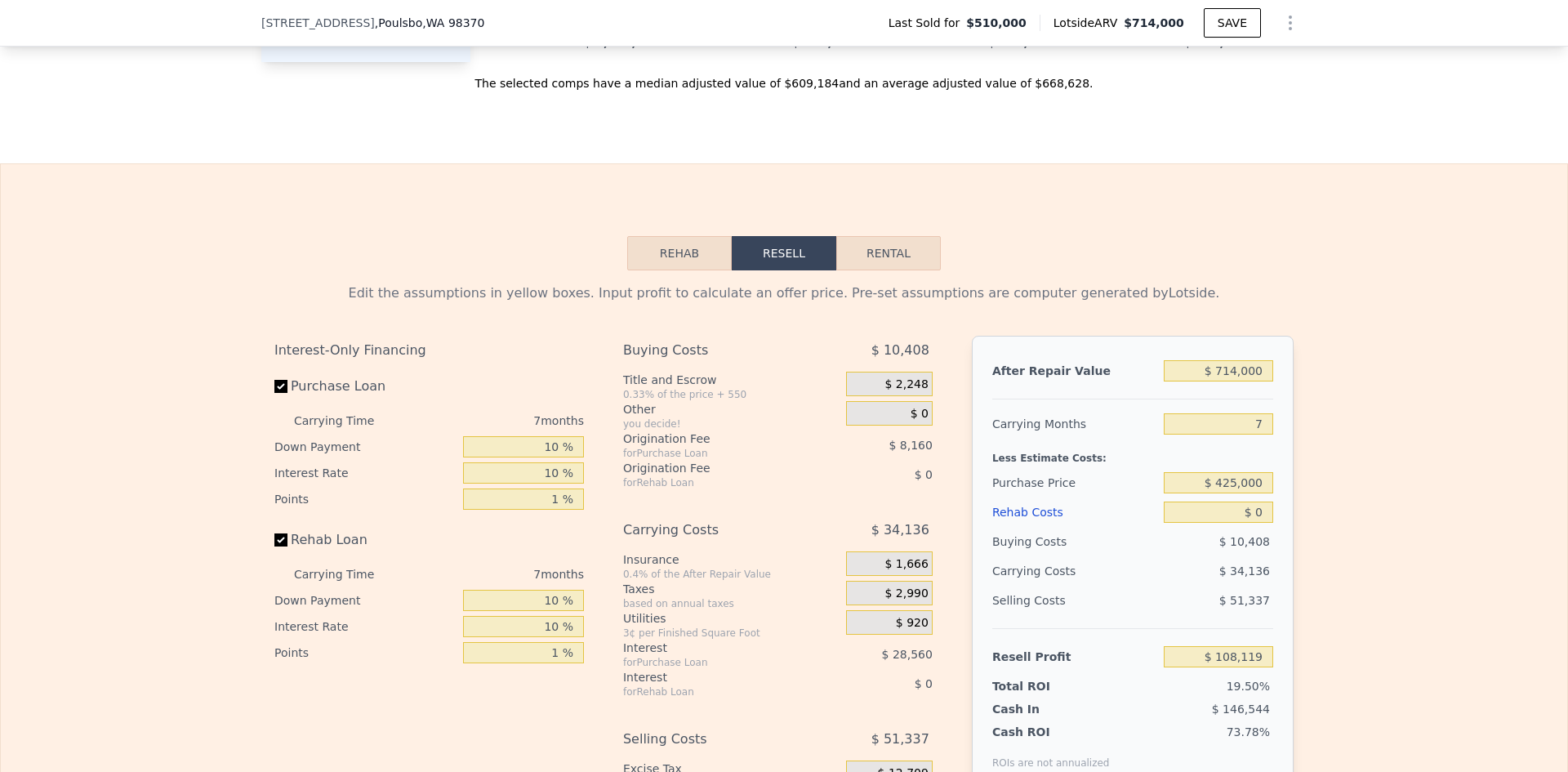
scroll to position [2281, 0]
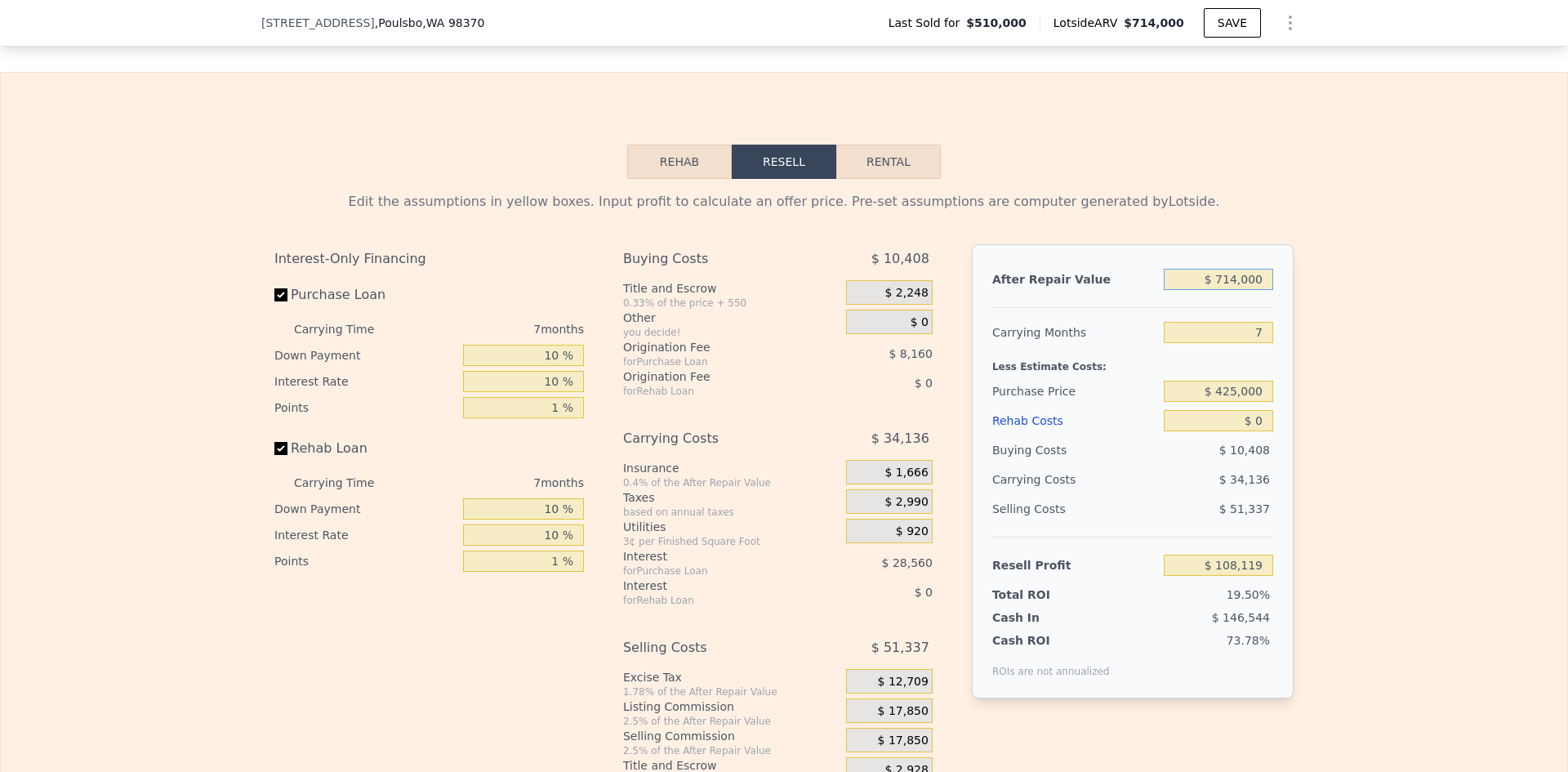
click at [1245, 290] on input "$ 714,000" at bounding box center [1218, 279] width 109 height 21
type input "$ 65"
type input "-$ 553,368"
type input "$ 65,000"
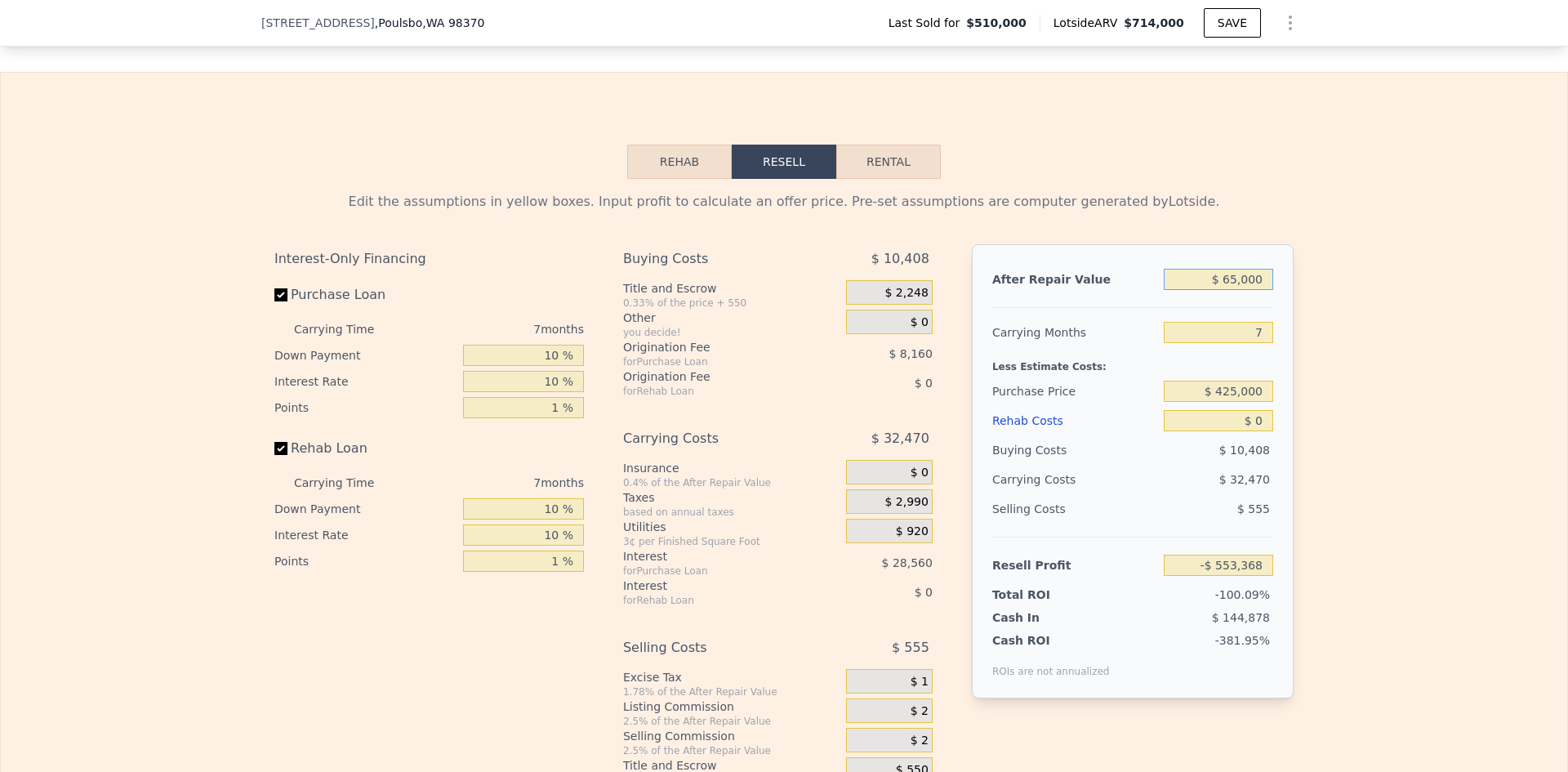
type input "-$ 493,203"
type input "$ 650,000"
type input "$ 48,820"
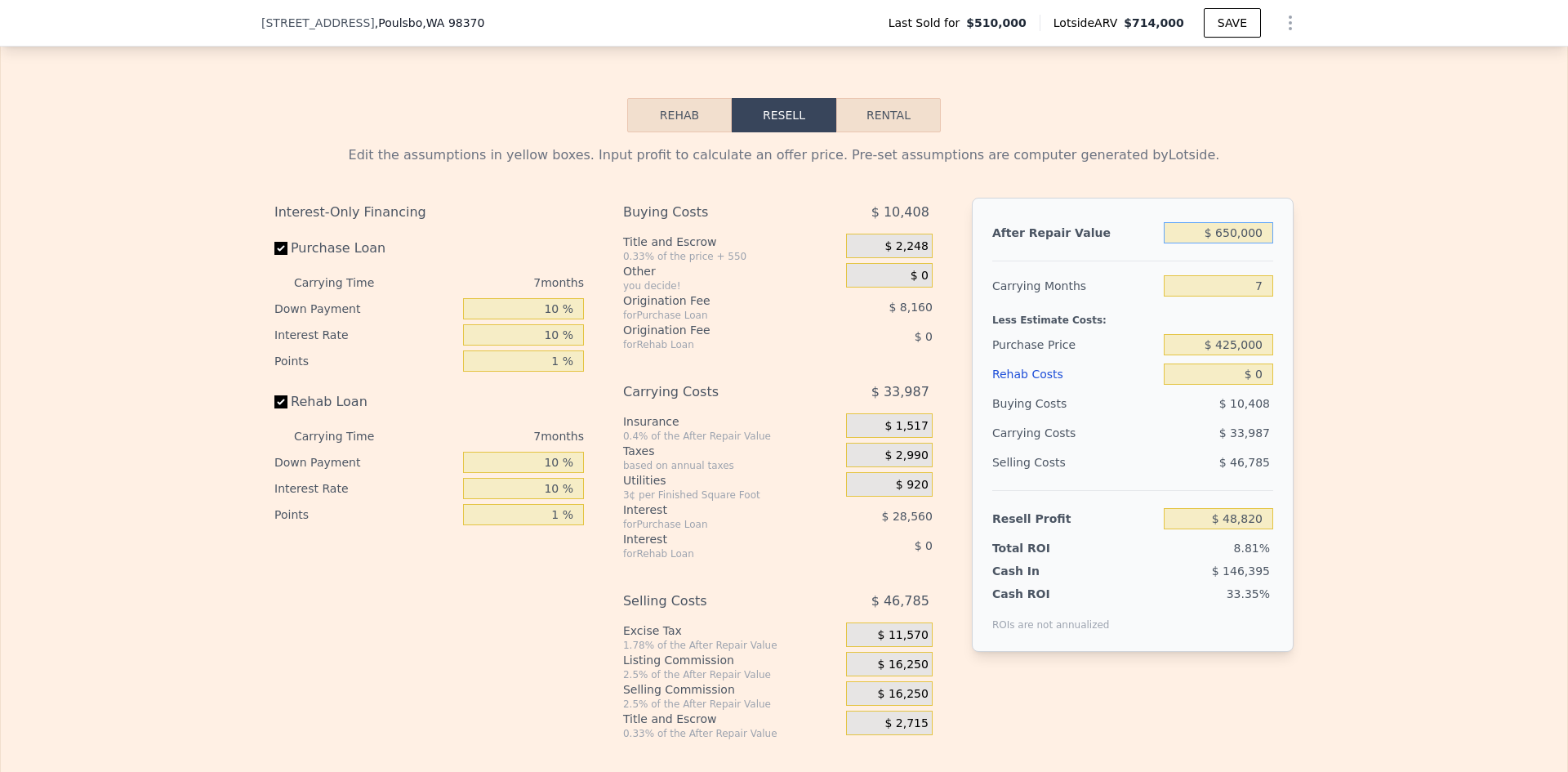
scroll to position [2445, 0]
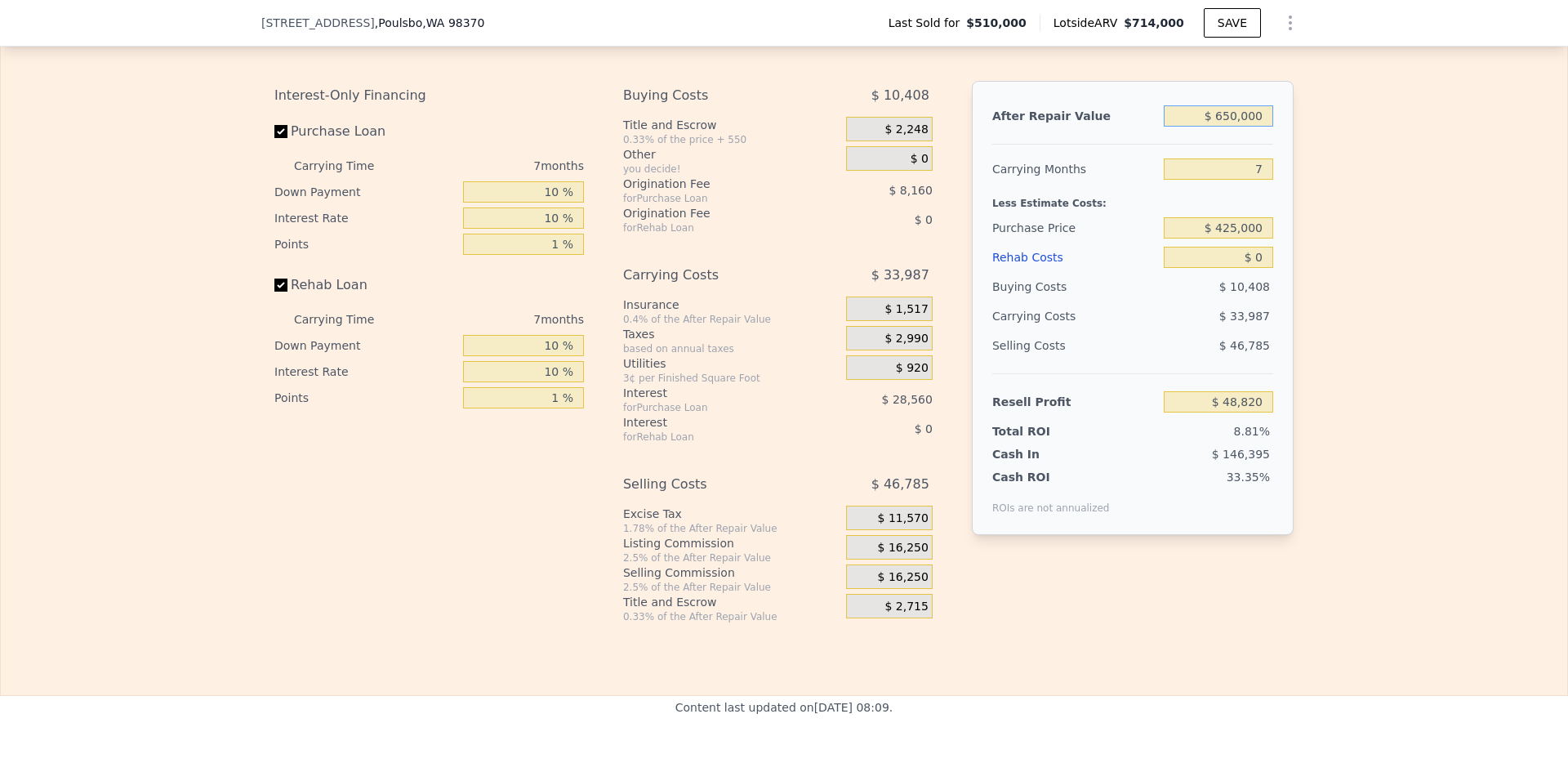
type input "$ 650,000"
drag, startPoint x: 1261, startPoint y: 190, endPoint x: 1252, endPoint y: 194, distance: 9.8
click at [1252, 180] on input "7" at bounding box center [1218, 169] width 109 height 21
type input "4"
type input "$ 63,387"
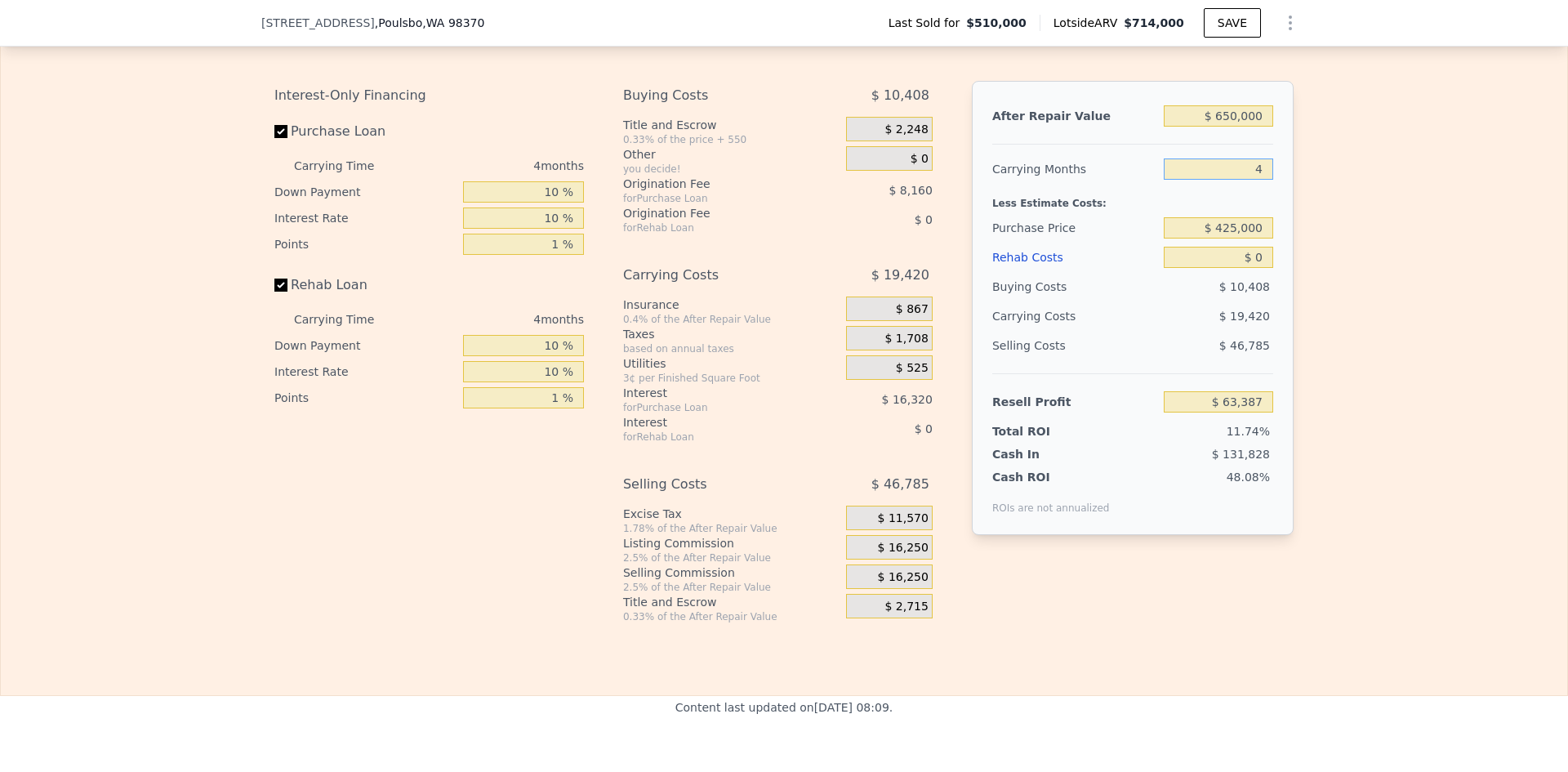
type input "4"
click at [1263, 268] on input "$ 0" at bounding box center [1218, 257] width 109 height 21
type input "$ 50,000"
type input "$ 10,987"
type input "$ 50,000"
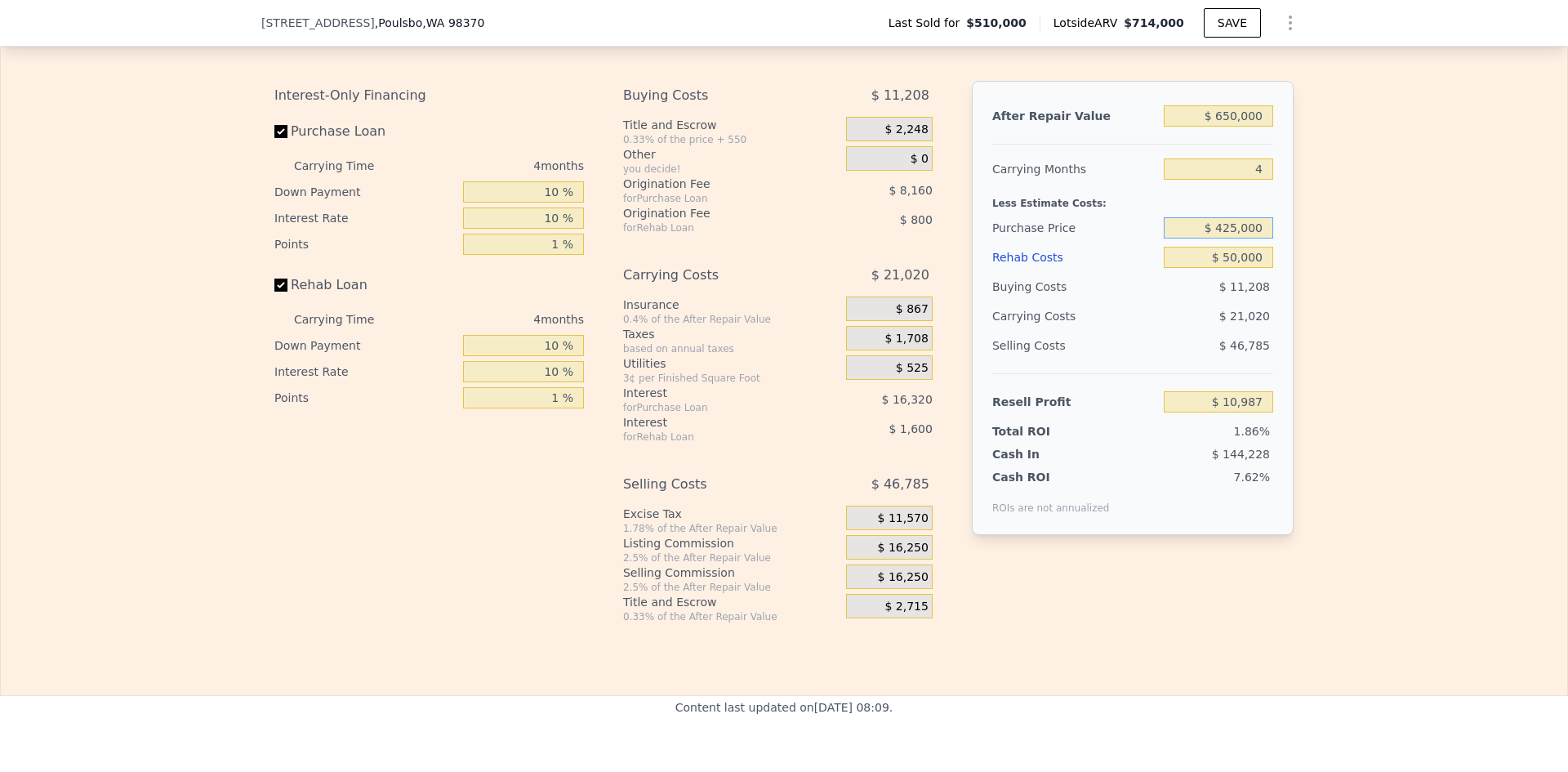
drag, startPoint x: 1226, startPoint y: 249, endPoint x: 1270, endPoint y: 247, distance: 44.0
click at [1270, 247] on div "After Repair Value $ 650,000 Carrying Months 4 Less Estimate Costs: Purchase Pr…" at bounding box center [1132, 307] width 322 height 454
type input "$ 400,000"
click at [1319, 245] on div "Edit the assumptions in yellow boxes. Input profit to calculate an offer price.…" at bounding box center [784, 319] width 1567 height 608
type input "$ 126,633"
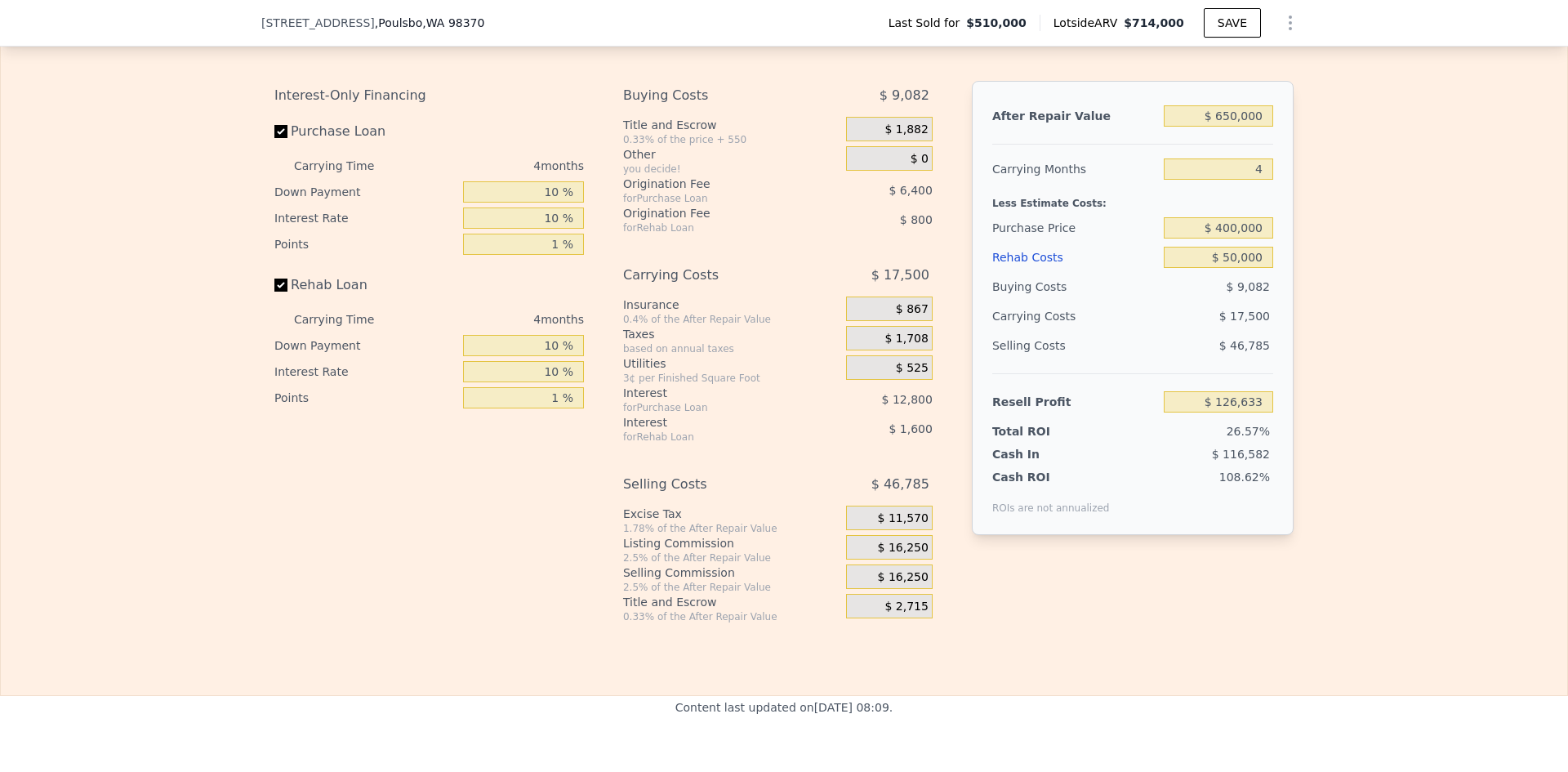
click at [916, 555] on span "$ 16,250" at bounding box center [903, 547] width 51 height 14
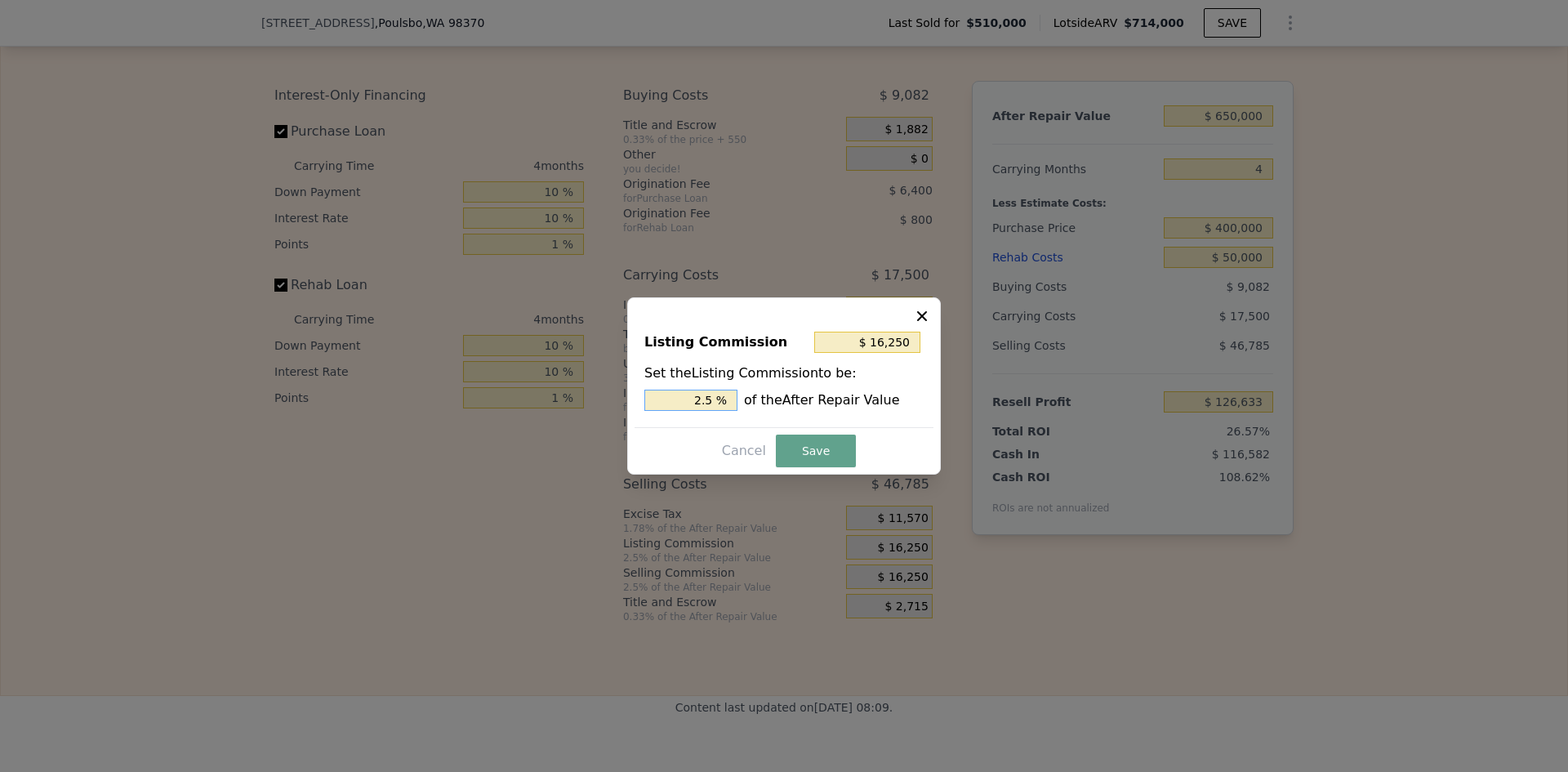
drag, startPoint x: 705, startPoint y: 399, endPoint x: 719, endPoint y: 398, distance: 14.0
click at [722, 398] on input "2.5 %" at bounding box center [690, 400] width 93 height 21
type input "$ 13,000"
type input "2 %"
click at [791, 451] on button "Save" at bounding box center [815, 451] width 80 height 33
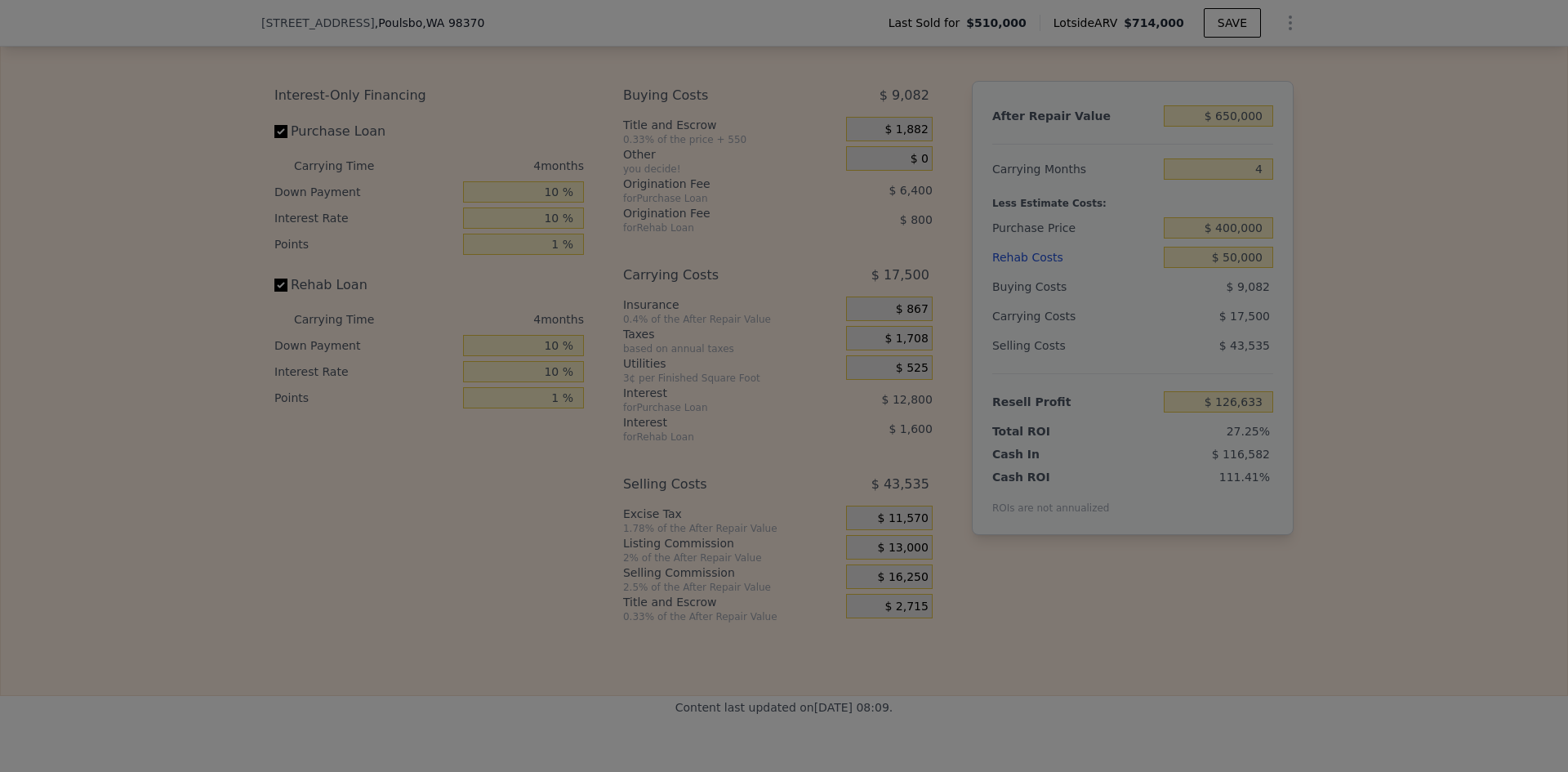
type input "$ 129,883"
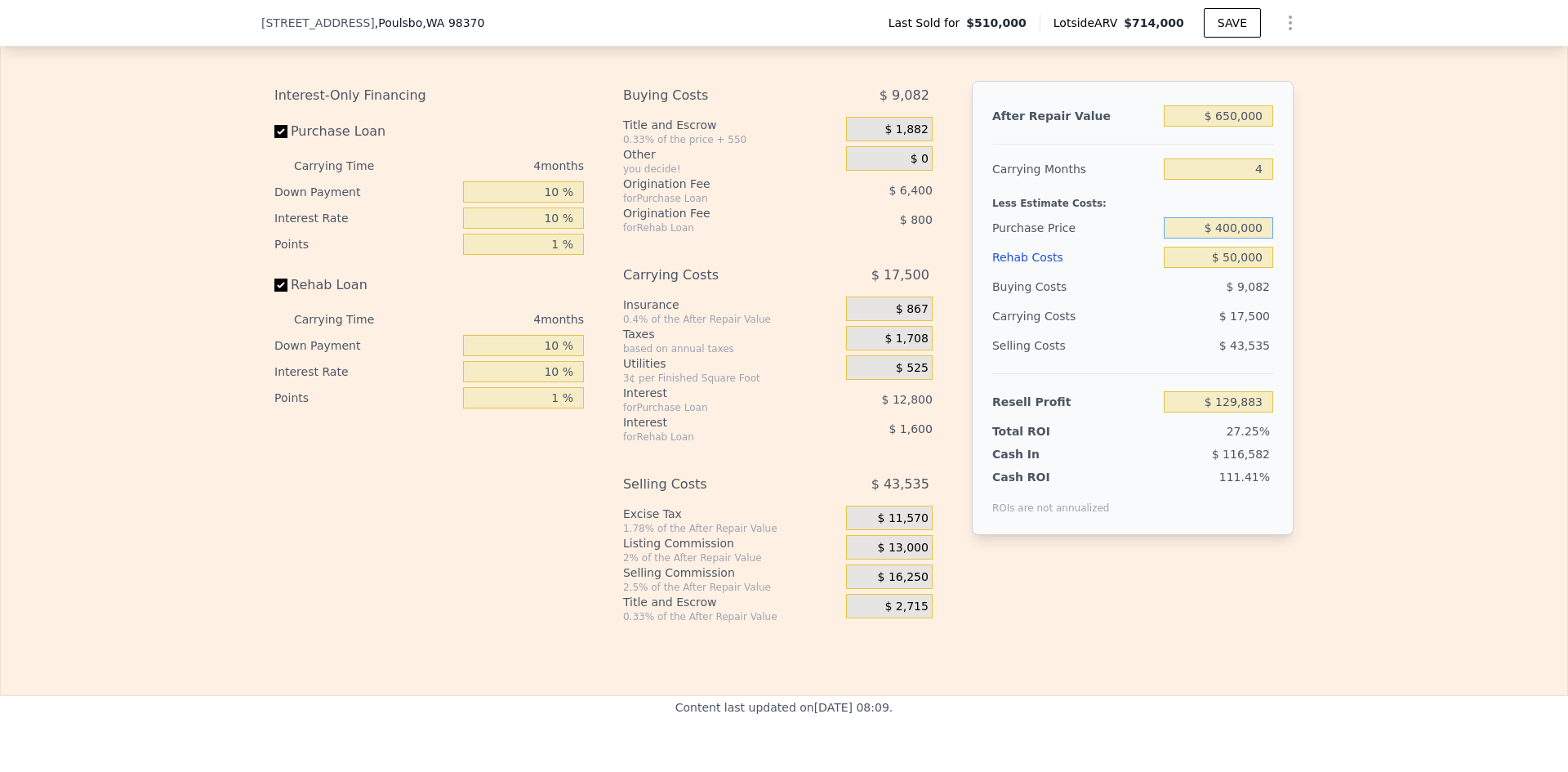
click at [1246, 238] on input "$ 400,000" at bounding box center [1218, 228] width 109 height 21
click at [1326, 253] on div "Edit the assumptions in yellow boxes. Input profit to calculate an offer price.…" at bounding box center [784, 319] width 1567 height 608
click at [1229, 238] on input "$ 400,000" at bounding box center [1218, 228] width 109 height 21
type input "$ 430,000"
click at [1313, 254] on div "Edit the assumptions in yellow boxes. Input profit to calculate an offer price.…" at bounding box center [784, 319] width 1567 height 608
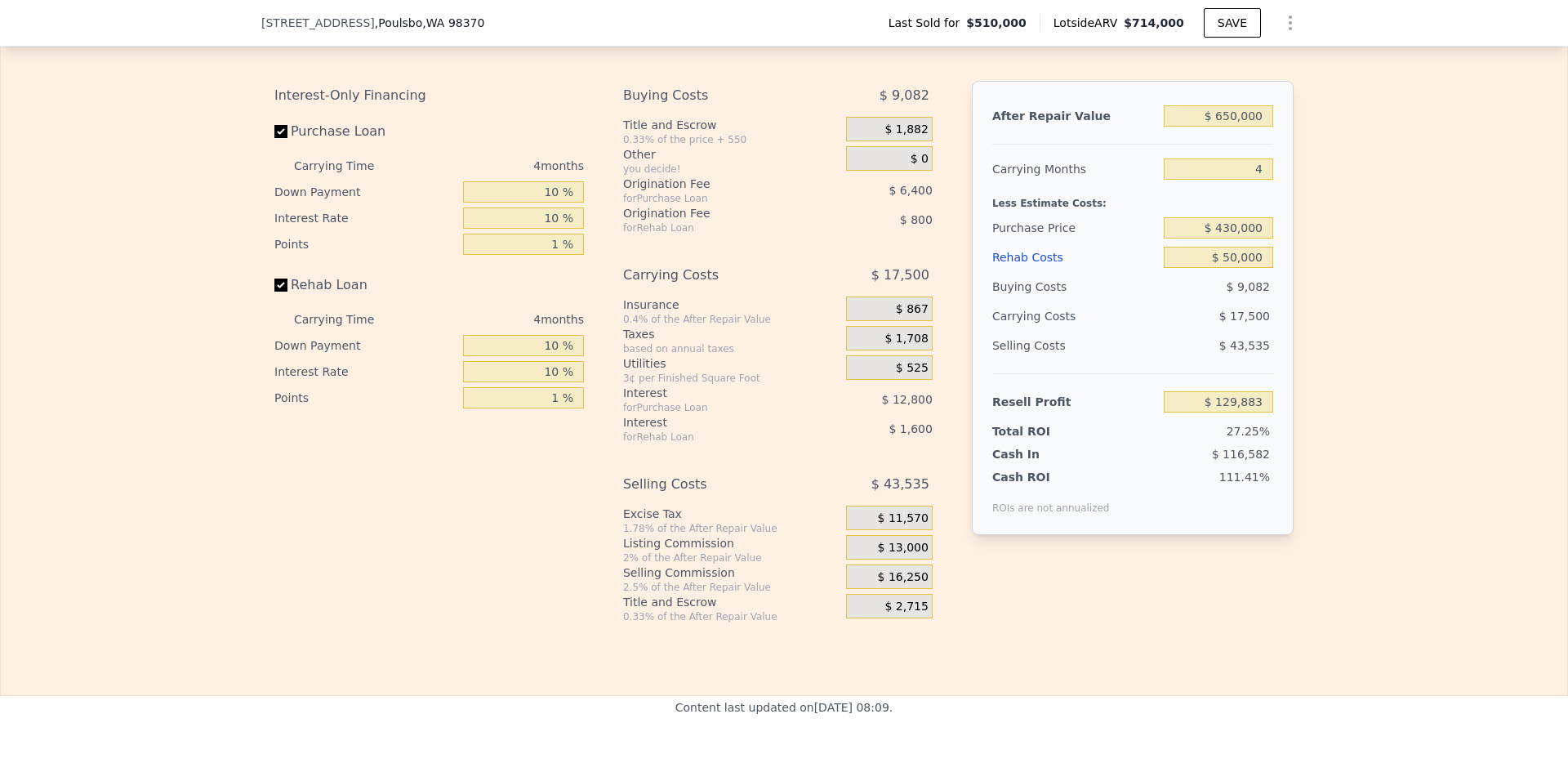
type input "$ 98,343"
click at [1228, 238] on input "$ 430,000" at bounding box center [1218, 228] width 109 height 21
type input "$ 450,000"
click at [1327, 262] on div "Edit the assumptions in yellow boxes. Input profit to calculate an offer price.…" at bounding box center [784, 319] width 1567 height 608
type input "$ 77,316"
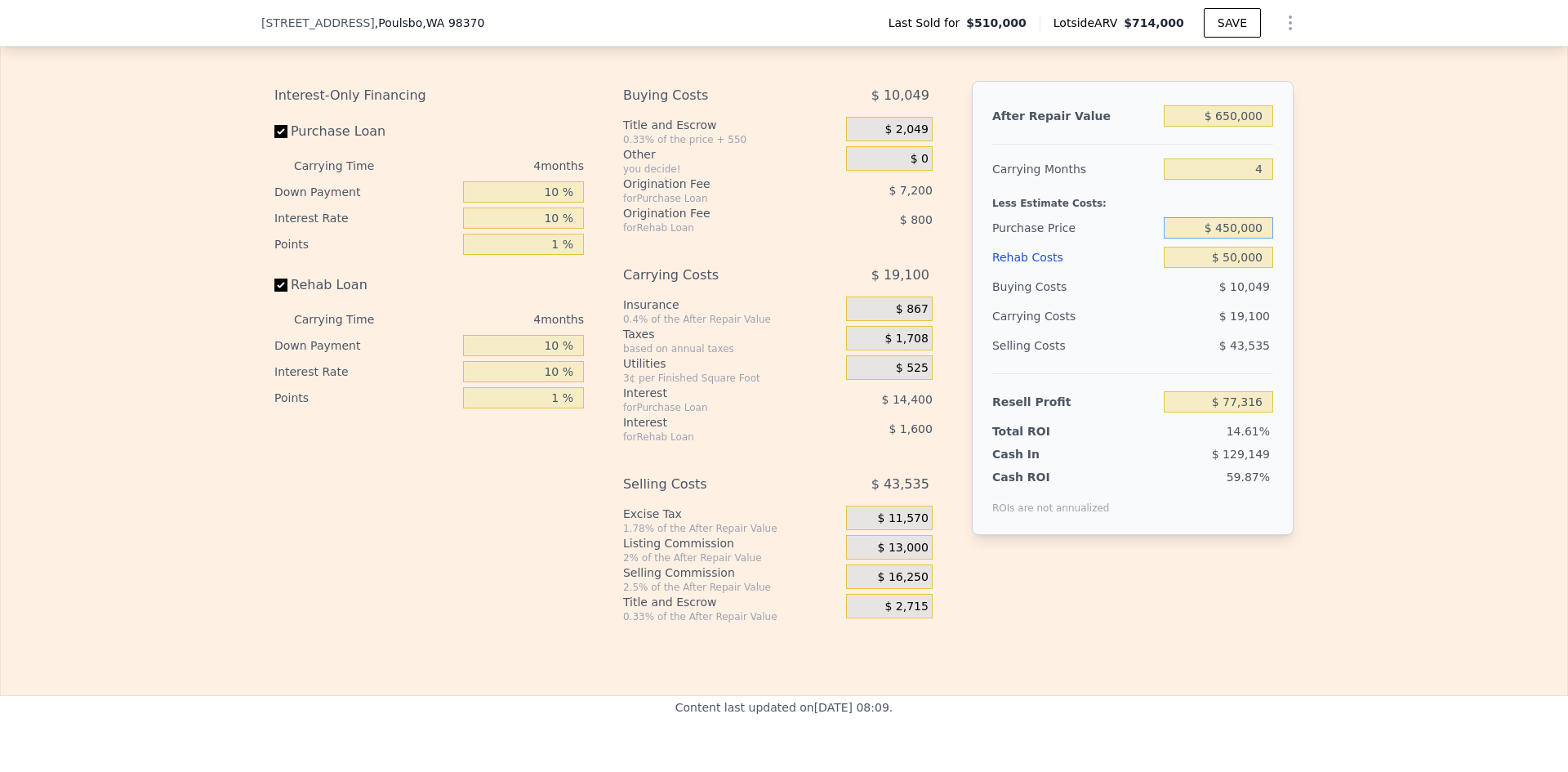
click at [1230, 238] on input "$ 450,000" at bounding box center [1218, 228] width 109 height 21
type input "$ 480,000"
click at [1315, 255] on div "Edit the assumptions in yellow boxes. Input profit to calculate an offer price.…" at bounding box center [784, 319] width 1567 height 608
type input "$ 45,777"
click at [1246, 238] on input "$ 480,000" at bounding box center [1218, 228] width 109 height 21
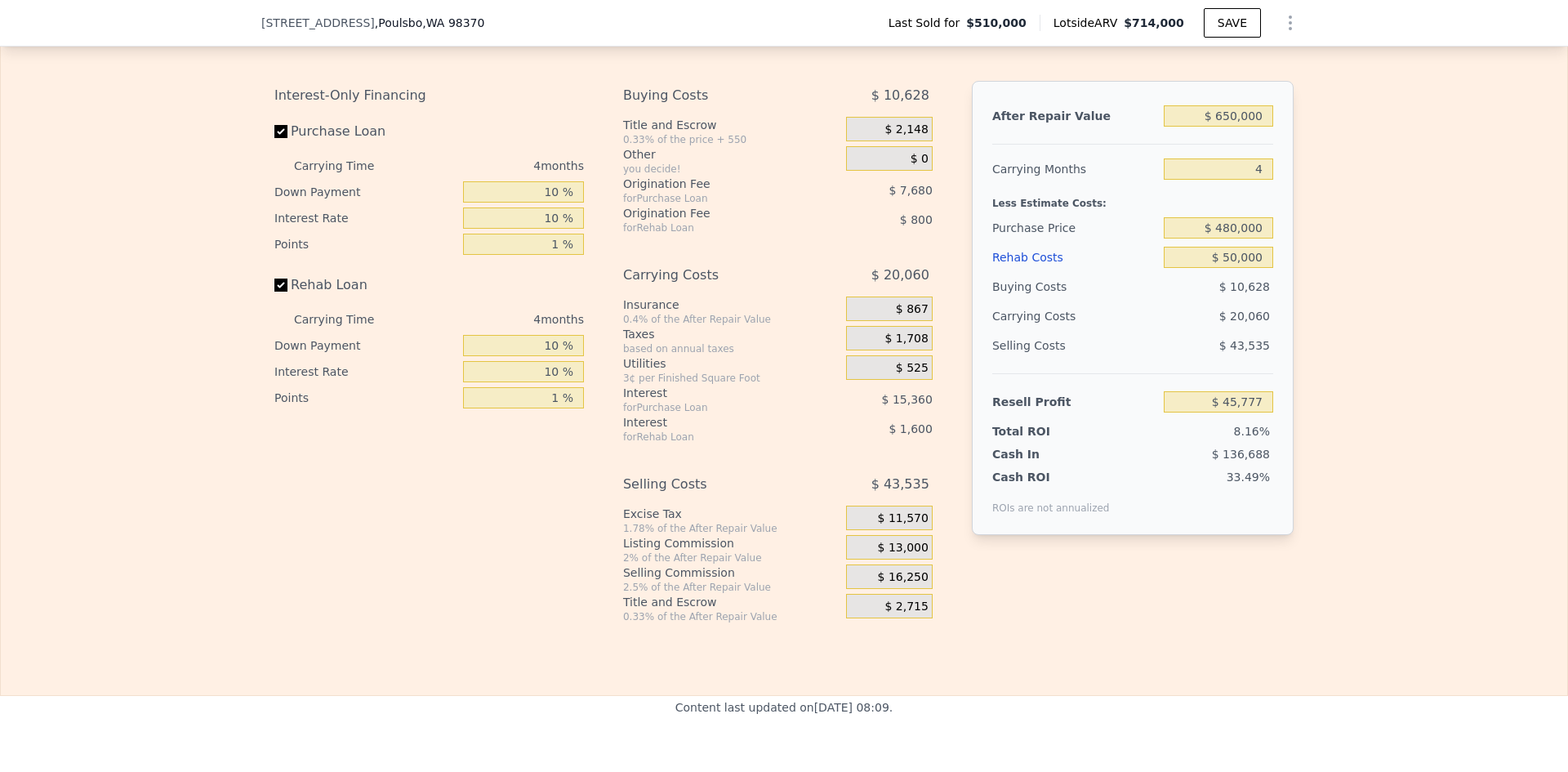
click at [1305, 255] on div "Edit the assumptions in yellow boxes. Input profit to calculate an offer price.…" at bounding box center [784, 319] width 1567 height 608
drag, startPoint x: 1224, startPoint y: 252, endPoint x: 1234, endPoint y: 252, distance: 10.0
click at [1234, 238] on input "$ 480,000" at bounding box center [1218, 228] width 109 height 21
type input "$ 475,000"
click at [1317, 272] on div "Edit the assumptions in yellow boxes. Input profit to calculate an offer price.…" at bounding box center [784, 319] width 1567 height 608
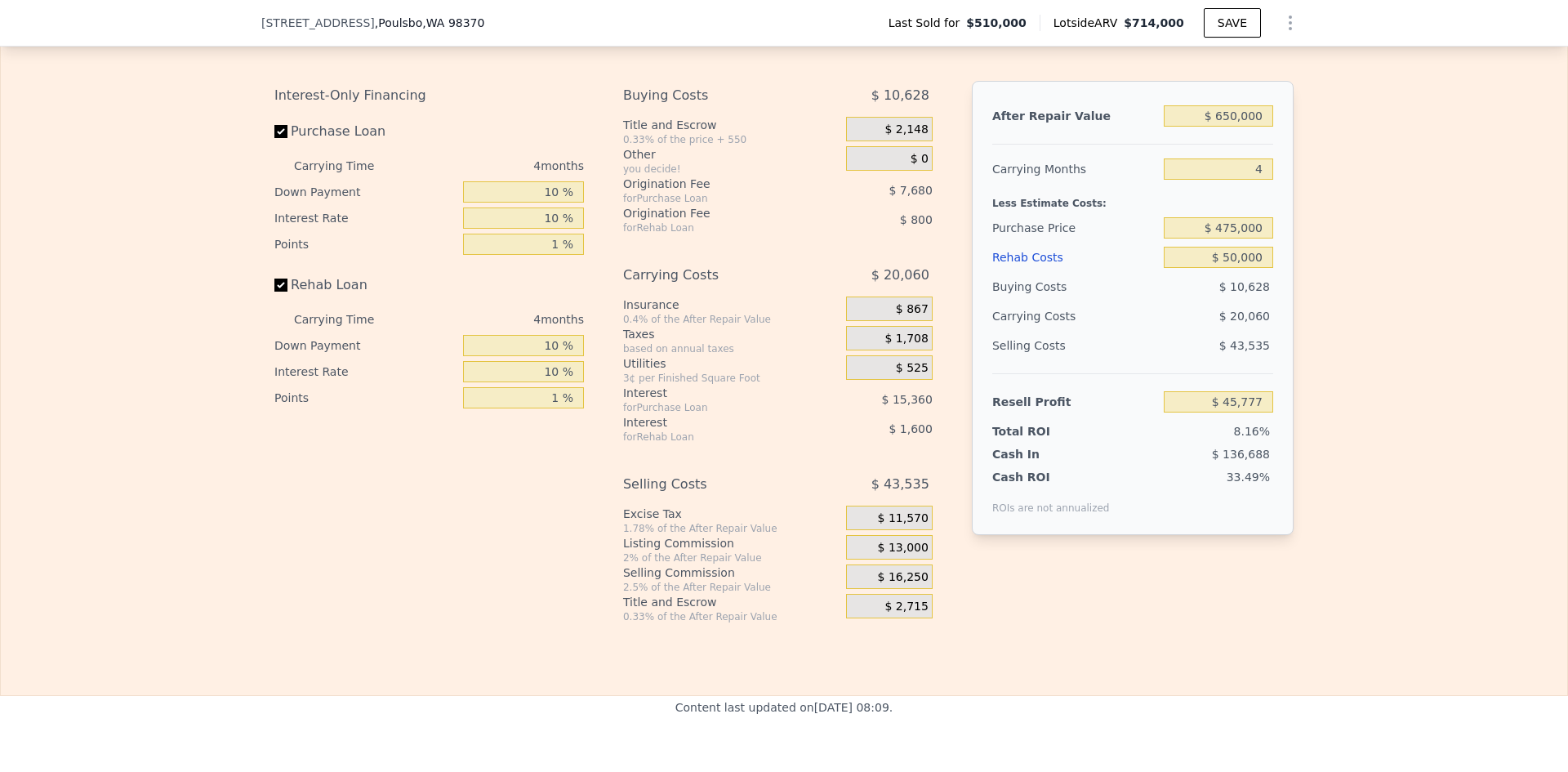
type input "$ 51,033"
click at [1233, 238] on input "$ 475,000" at bounding box center [1218, 228] width 109 height 21
click at [1232, 238] on input "$ 475,000" at bounding box center [1218, 228] width 109 height 21
click at [1234, 238] on input "$ 475,000" at bounding box center [1218, 228] width 109 height 21
type input "$ 470,000"
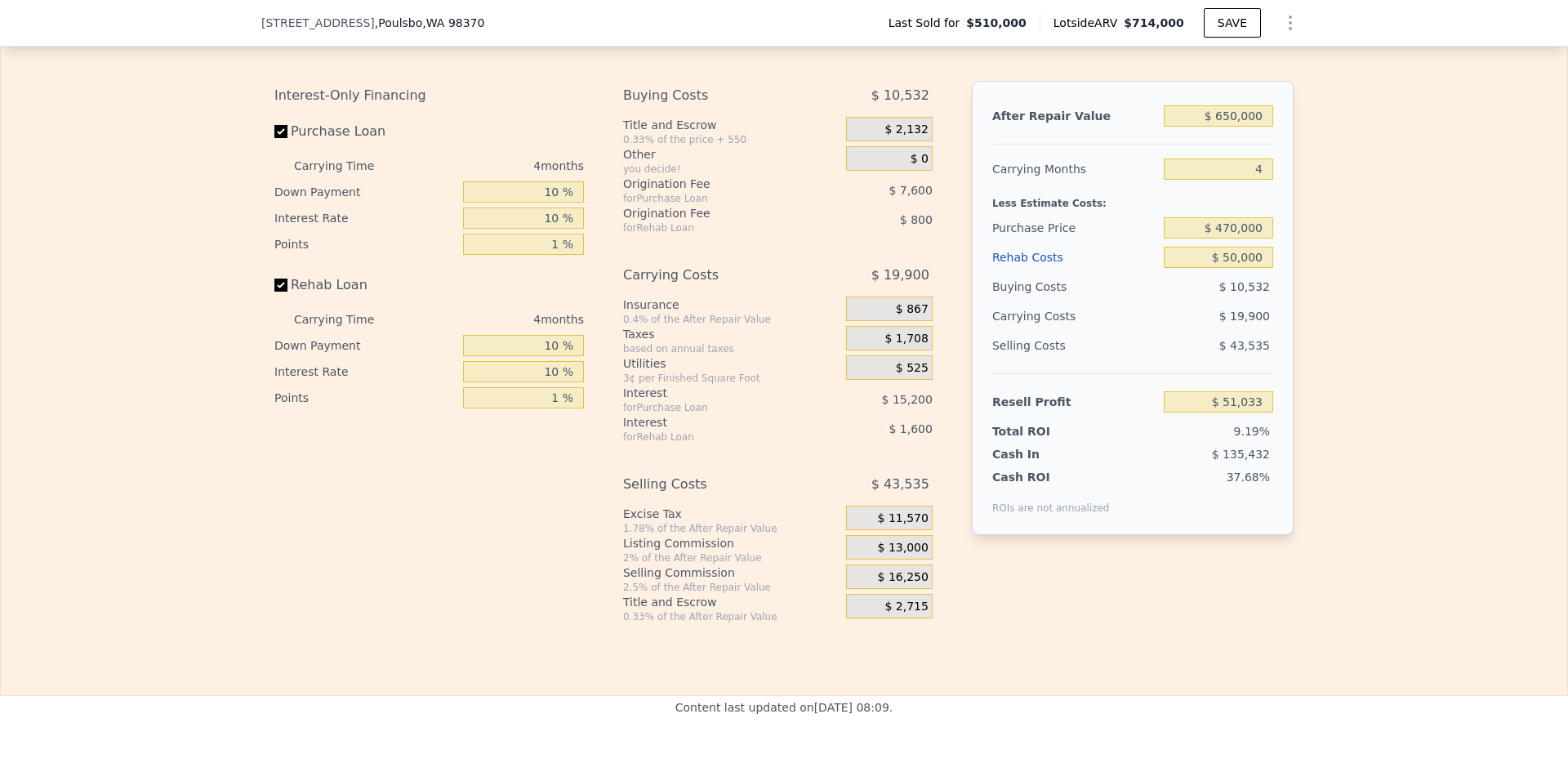
click at [1365, 254] on div "Edit the assumptions in yellow boxes. Input profit to calculate an offer price.…" at bounding box center [784, 319] width 1567 height 608
type input "$ 56,290"
click at [1231, 238] on input "$ 470,000" at bounding box center [1218, 228] width 109 height 21
type input "$ 460,000"
click at [1453, 248] on div "Edit the assumptions in yellow boxes. Input profit to calculate an offer price.…" at bounding box center [784, 319] width 1567 height 608
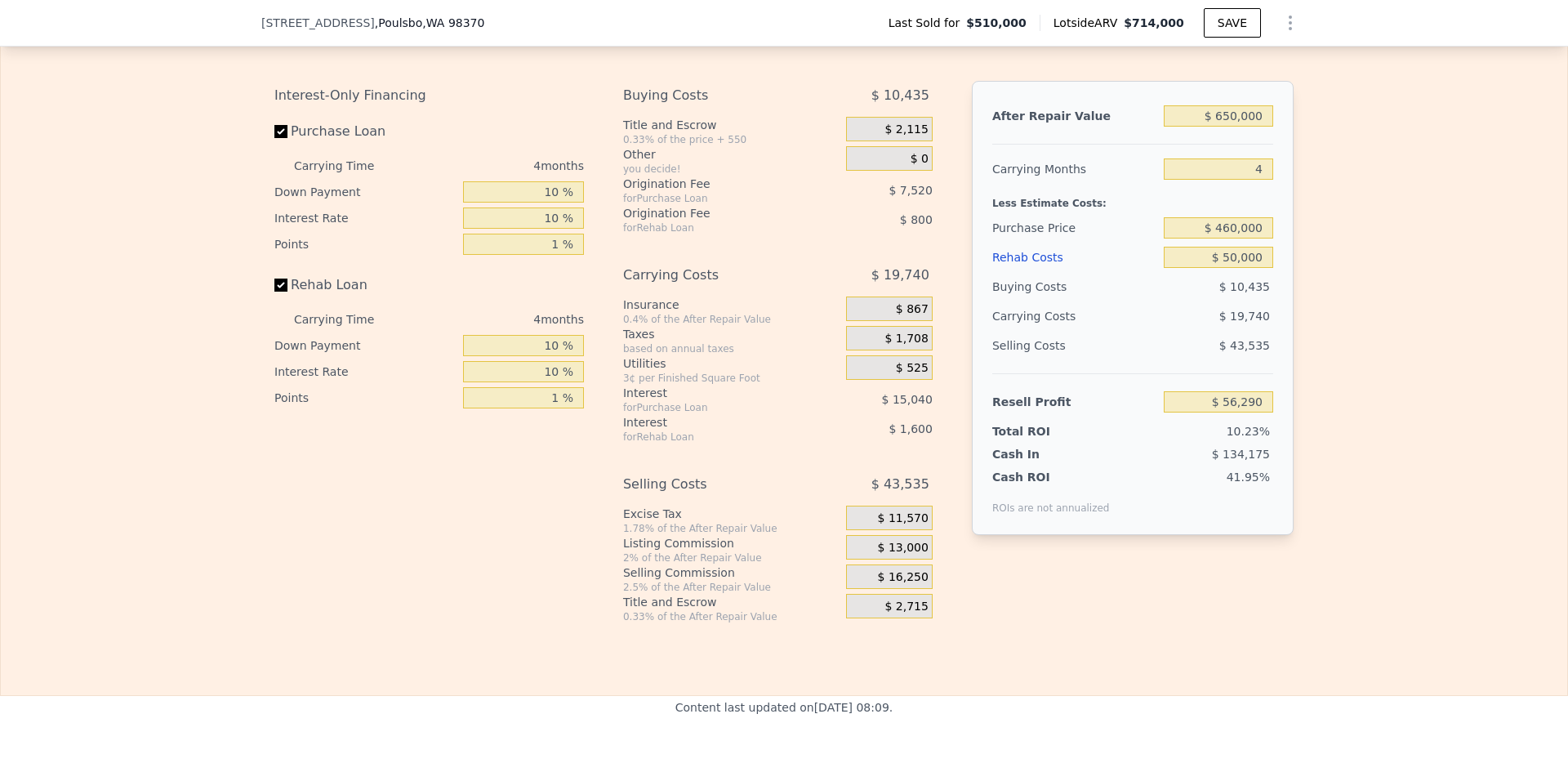
type input "$ 66,803"
type input "$ 714,000"
type input "7"
type input "$ 0"
type input "$ 108,119"
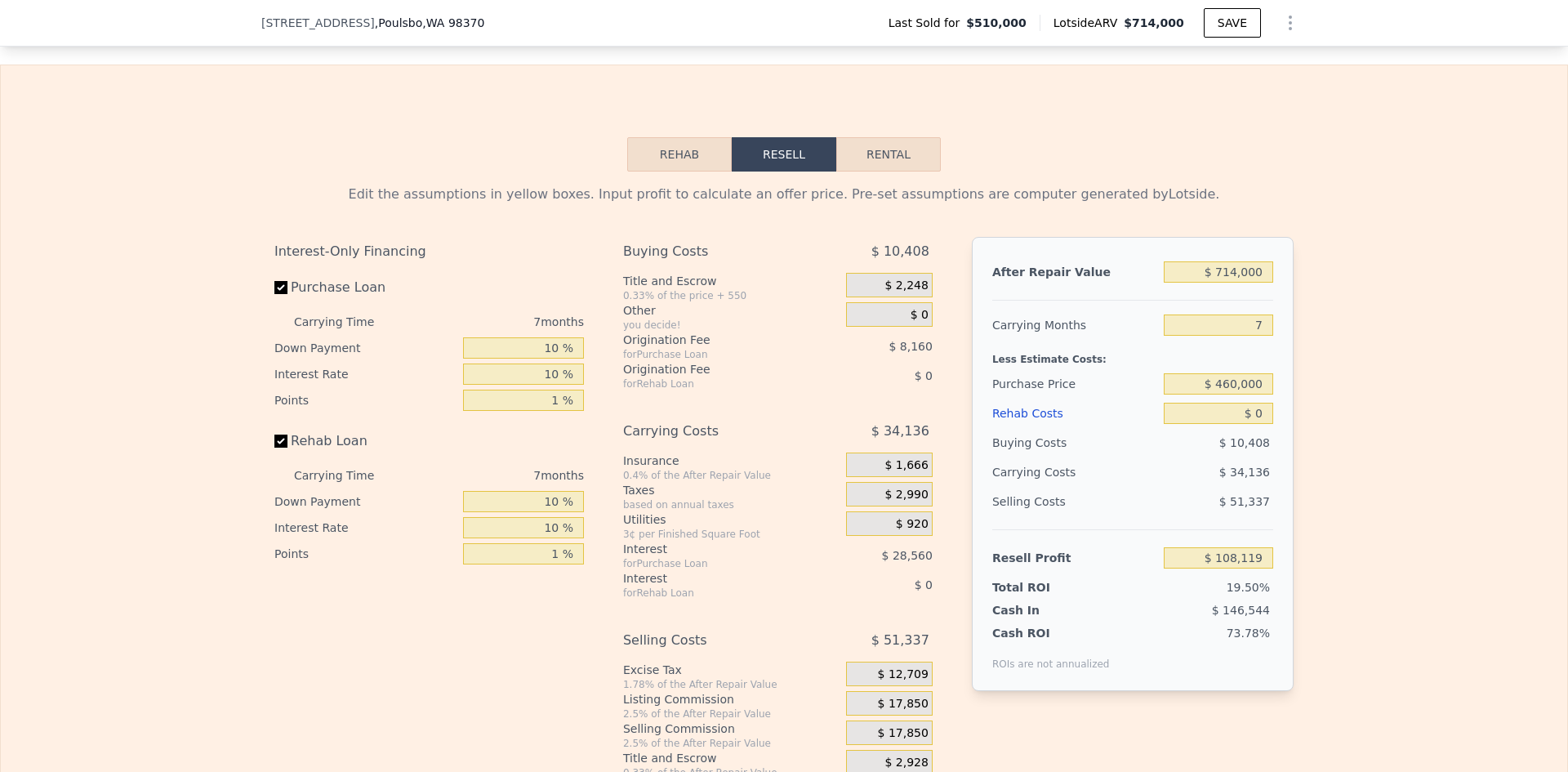
scroll to position [2281, 0]
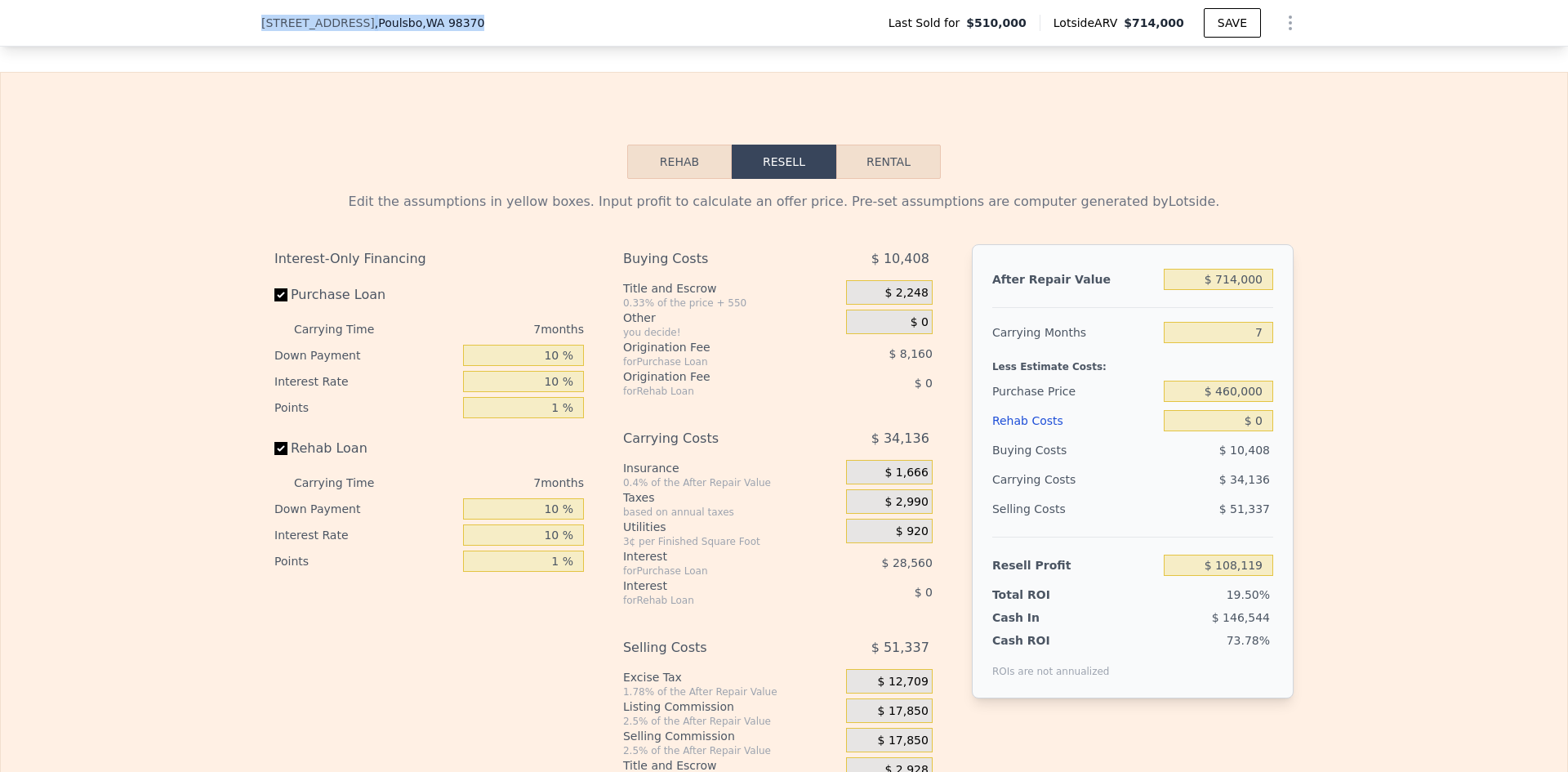
drag, startPoint x: 488, startPoint y: 19, endPoint x: 240, endPoint y: 25, distance: 248.1
click at [240, 25] on div "27248 Big Valley Rd NE , Poulsbo , WA 98370 Last Sold for $510,000 Lotside ARV …" at bounding box center [784, 23] width 1568 height 46
copy div "27248 Big Valley Rd NE , Poulsbo , WA 98370"
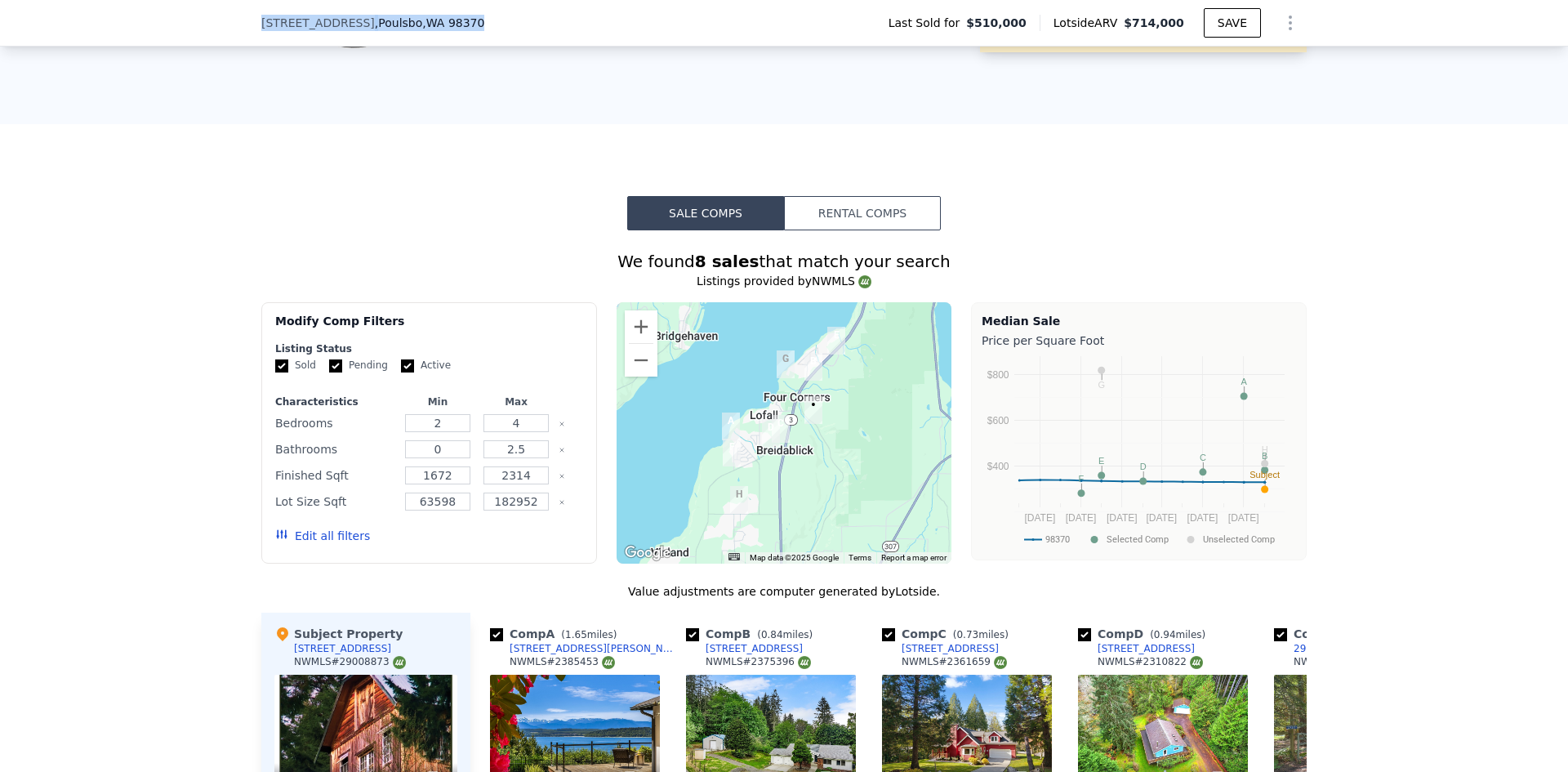
scroll to position [730, 0]
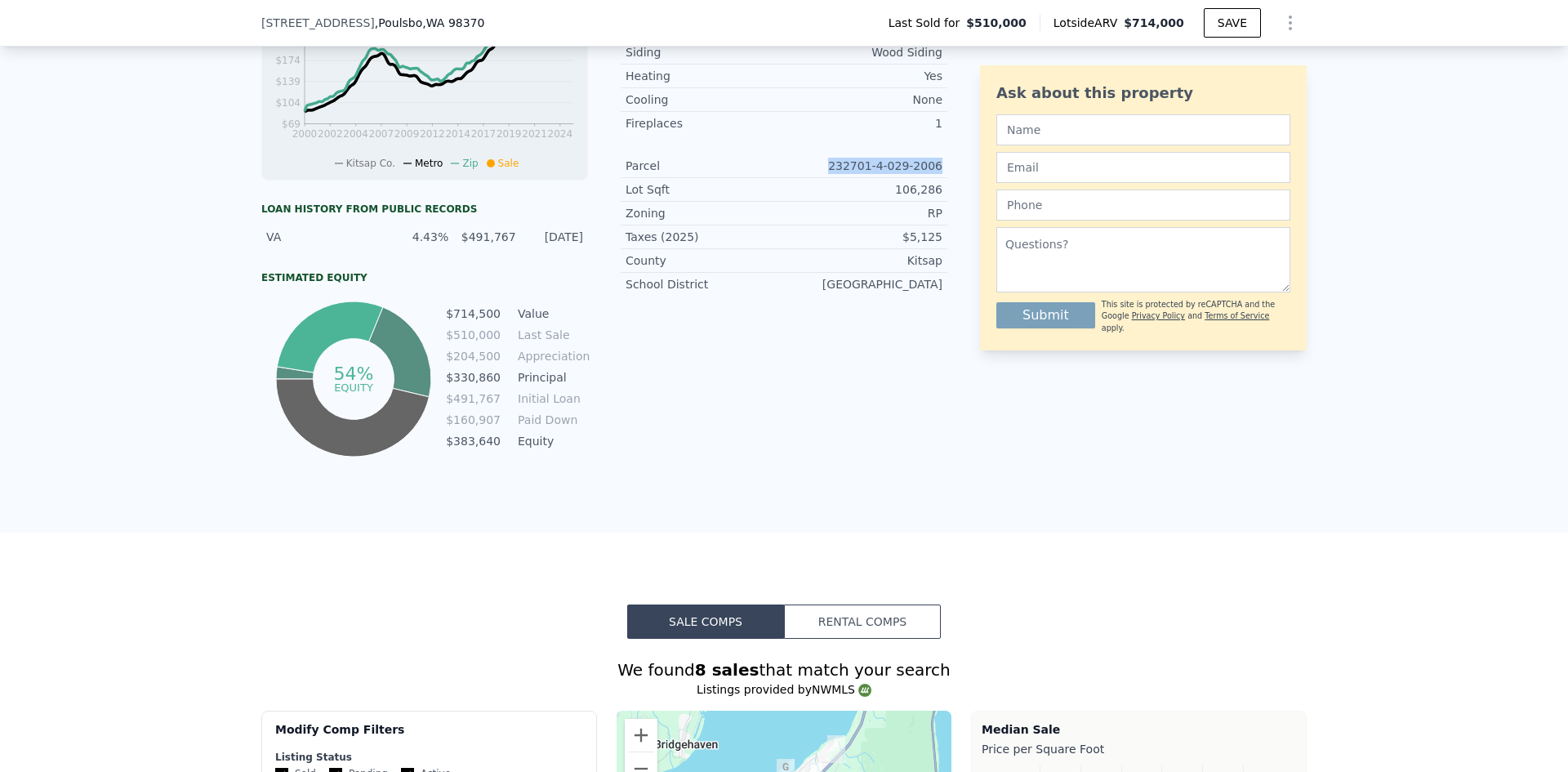
drag, startPoint x: 843, startPoint y: 177, endPoint x: 937, endPoint y: 181, distance: 94.1
click at [937, 178] on div "Parcel 232701-4-029-2006" at bounding box center [784, 166] width 326 height 24
copy div "232701-4-029-2006"
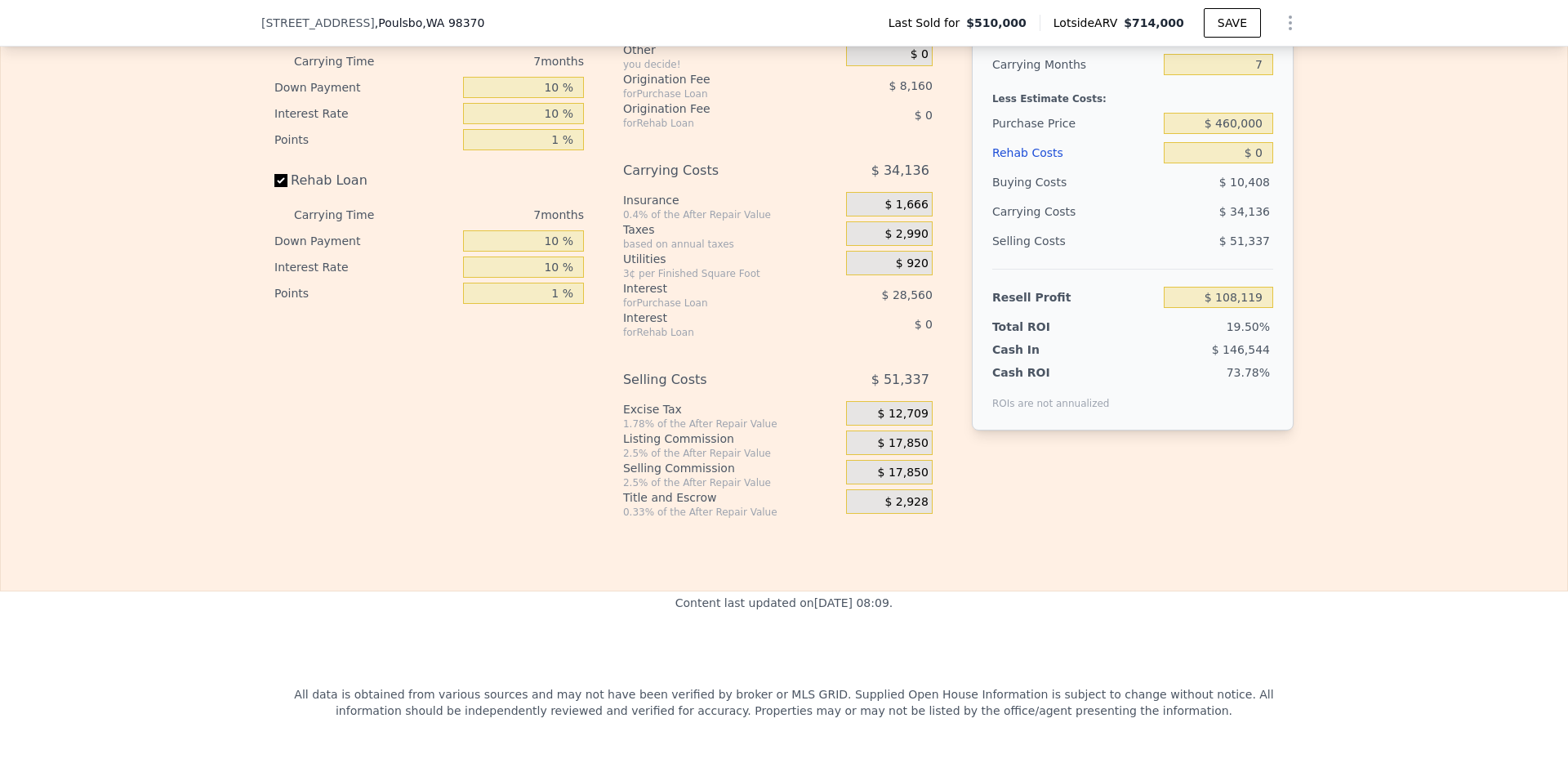
scroll to position [2363, 0]
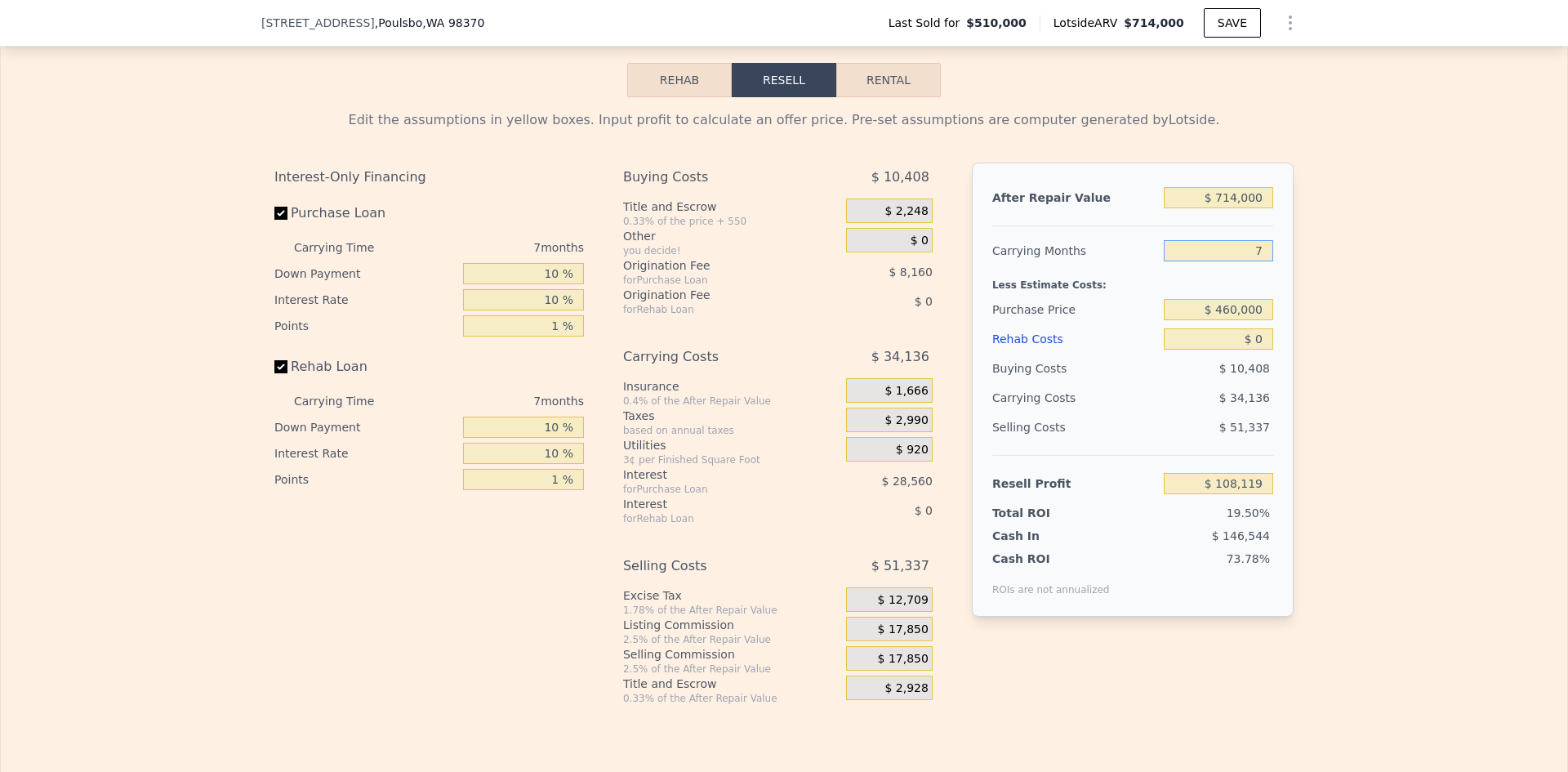
drag, startPoint x: 1260, startPoint y: 273, endPoint x: 1248, endPoint y: 270, distance: 12.4
click at [1248, 261] on input "7" at bounding box center [1218, 251] width 109 height 21
type input "4"
type input "$ 122,750"
type input "4"
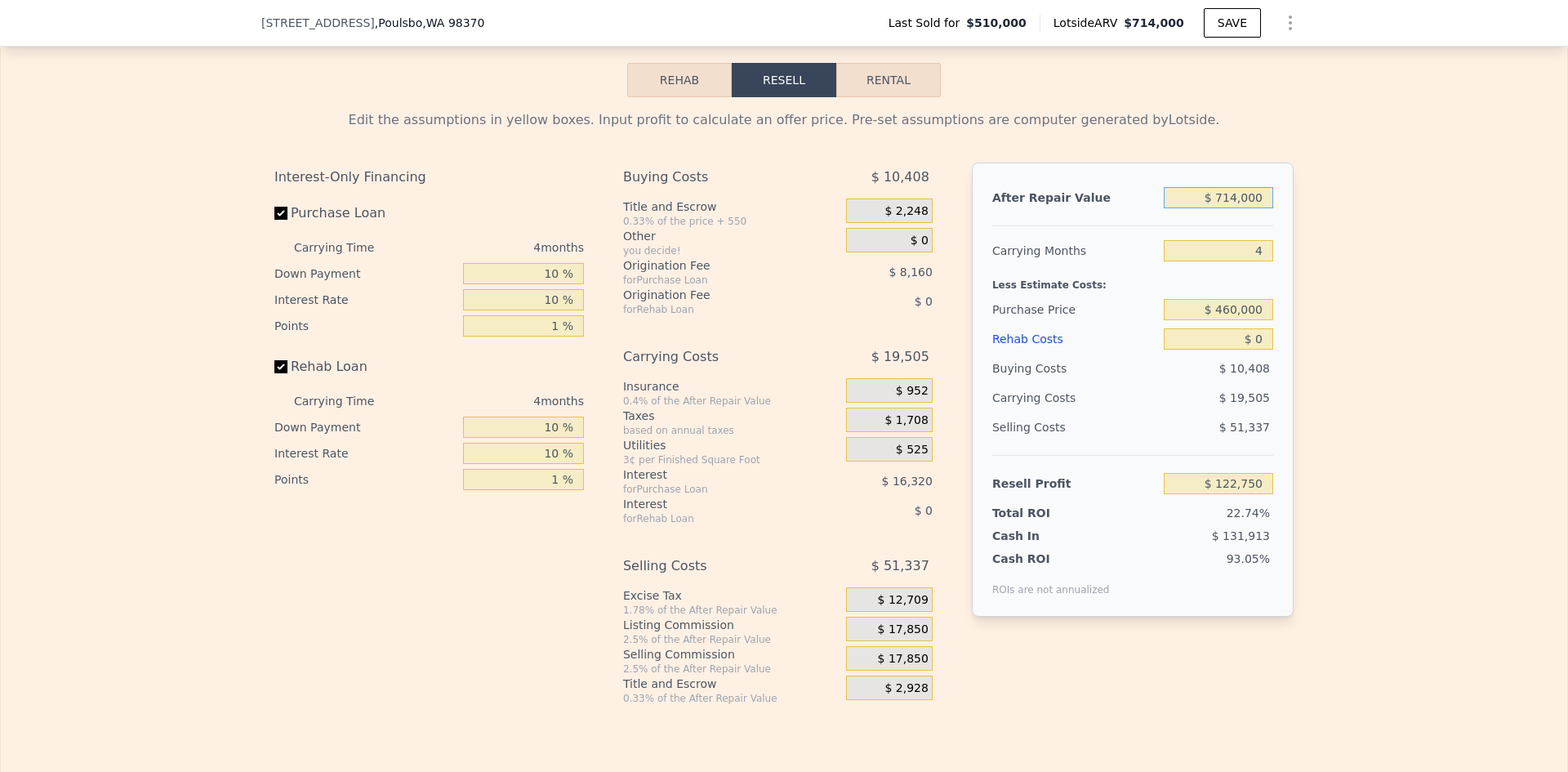
click at [1242, 208] on input "$ 714,000" at bounding box center [1218, 198] width 109 height 21
type input "$ 6,500"
type input "-$ 533,484"
type input "$ 6,500,000"
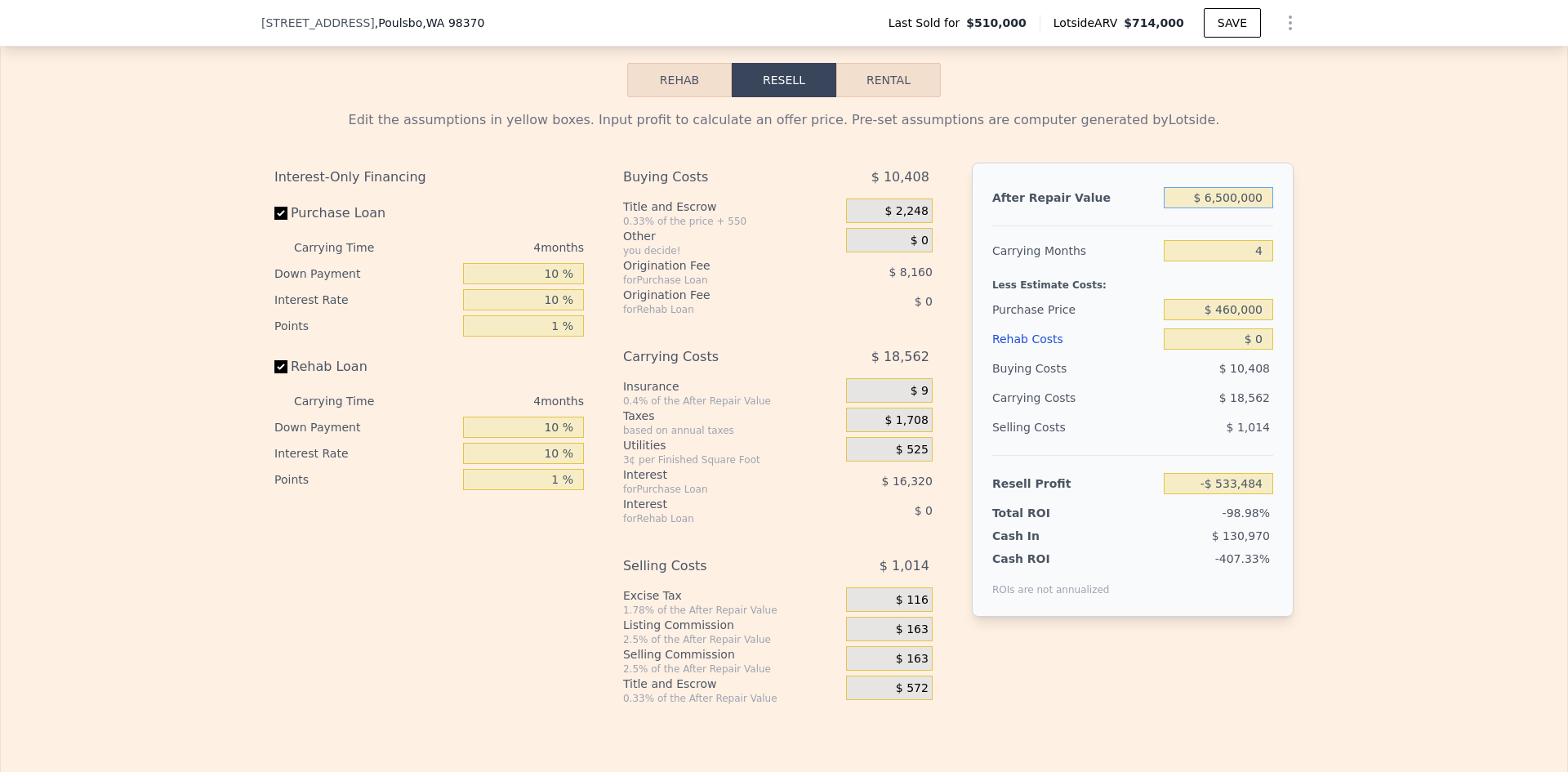
type input "$ 5,489,477"
type input "$ 650,000"
type input "$ 63,387"
type input "$ 714,000"
type input "7"
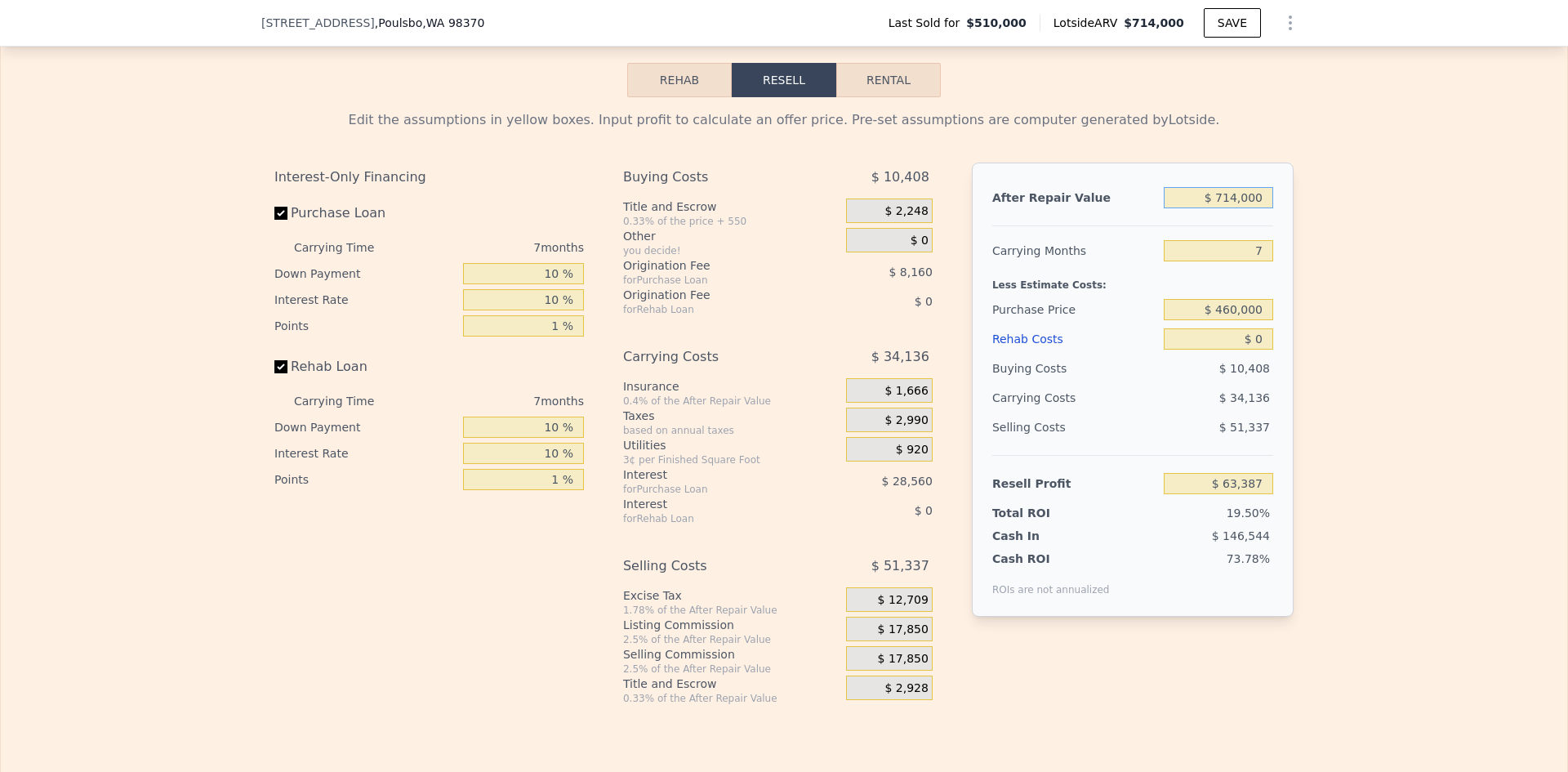
type input "$ 108,119"
drag, startPoint x: 1260, startPoint y: 272, endPoint x: 1243, endPoint y: 269, distance: 17.3
click at [1243, 261] on input "7" at bounding box center [1218, 251] width 109 height 21
type input "4"
type input "$ 122,750"
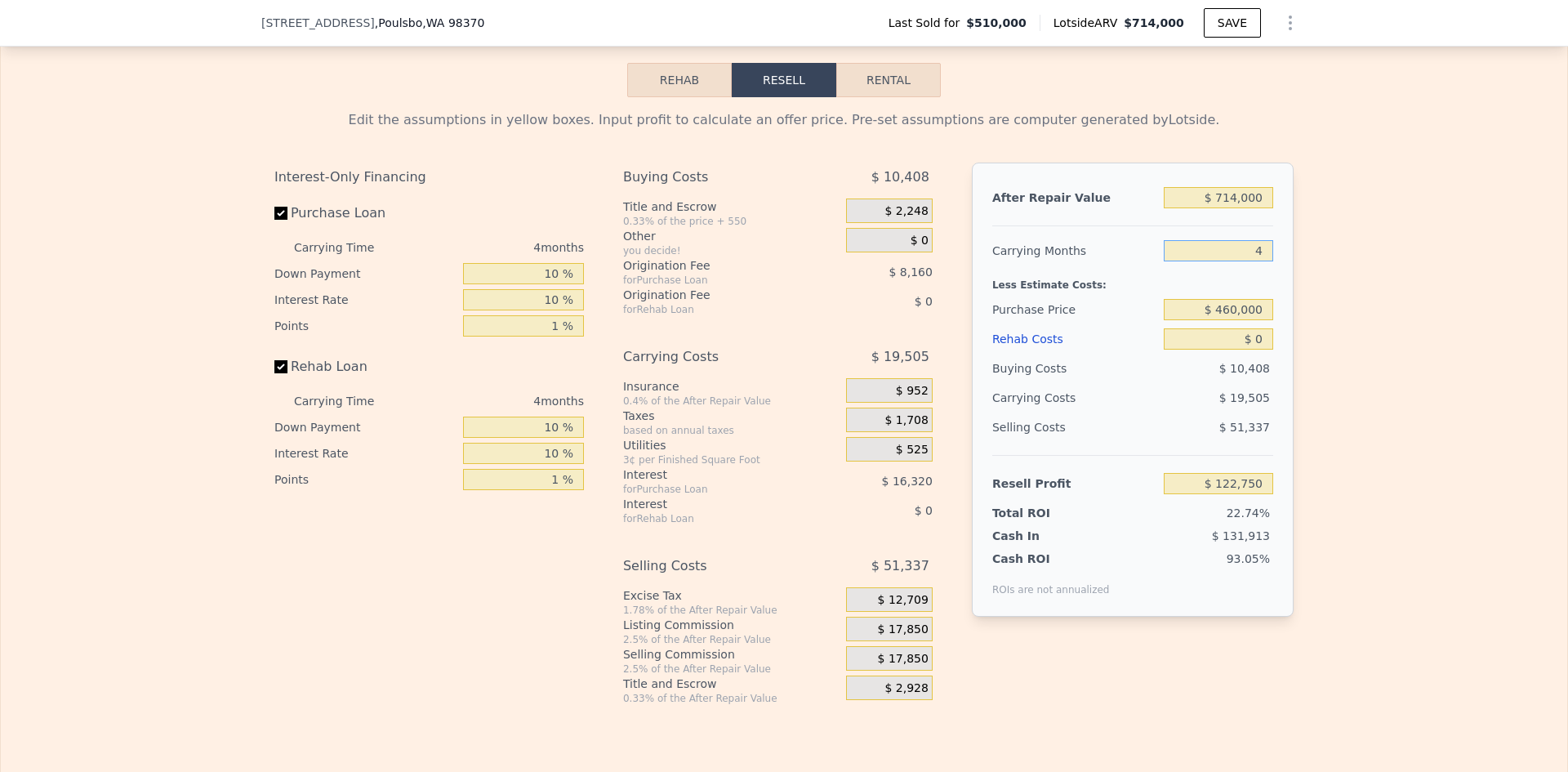
type input "4"
click at [1242, 208] on input "$ 714,000" at bounding box center [1218, 198] width 109 height 21
click at [1242, 208] on input "$ 714,000" at bounding box center [1218, 198] width 109 height 21
type input "$ 650"
type input "-$ 538,908"
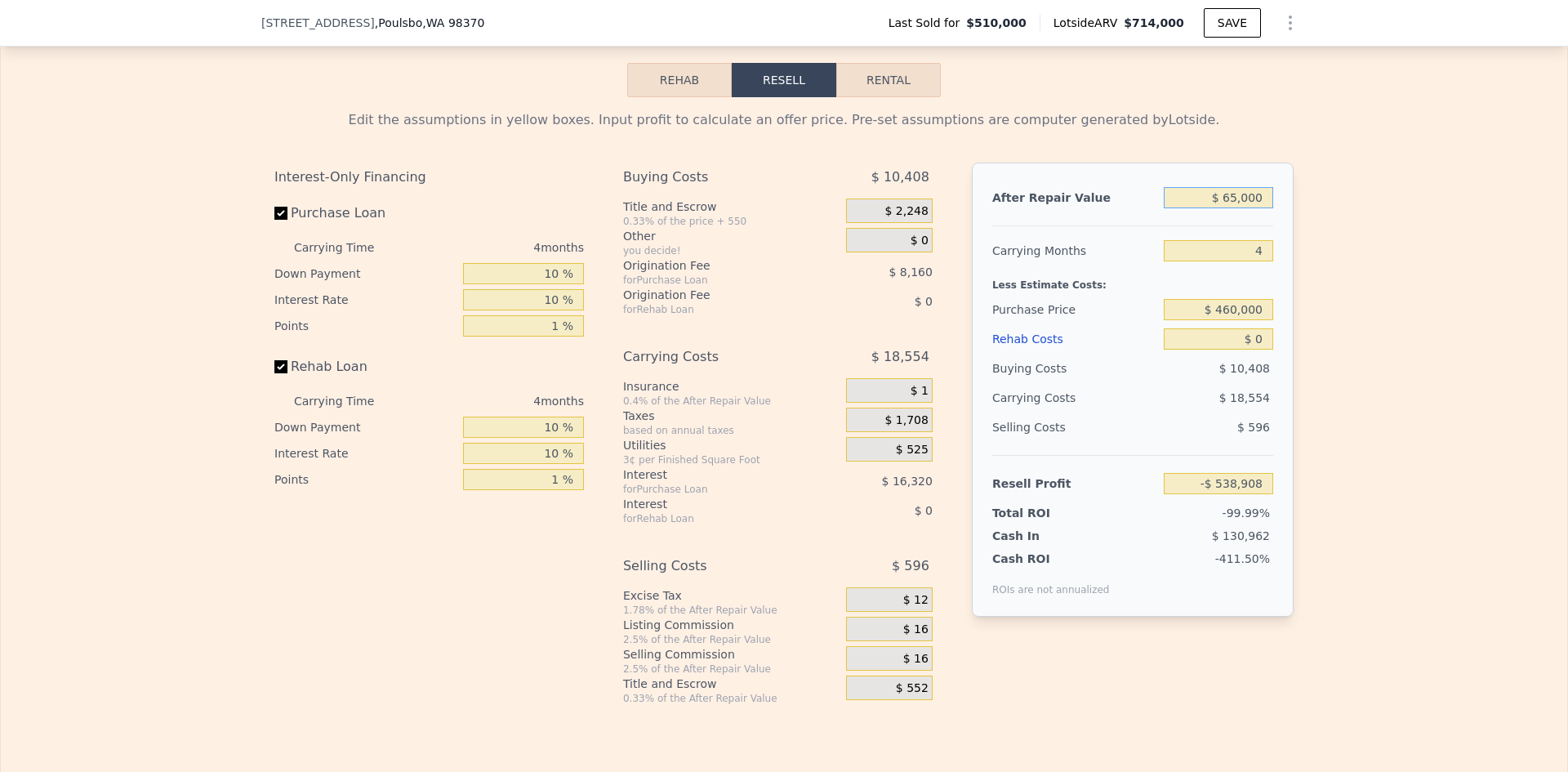
type input "$ 650,000"
type input "$ 63,387"
click at [1226, 208] on input "$ 650,000" at bounding box center [1218, 198] width 109 height 21
click at [1338, 218] on div "Edit the assumptions in yellow boxes. Input profit to calculate an offer price.…" at bounding box center [784, 400] width 1567 height 608
type input "$ 714,000"
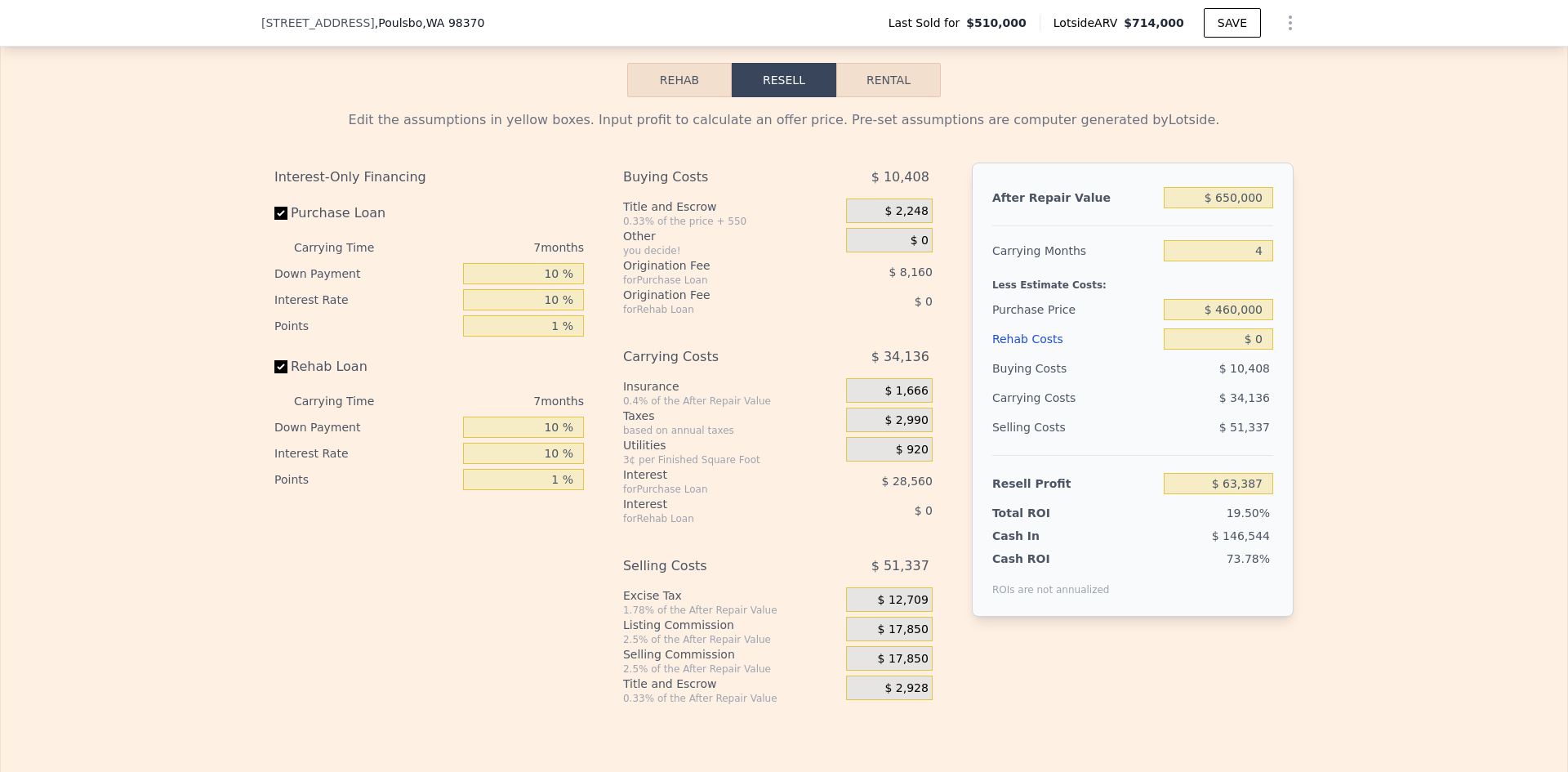
type input "7"
type input "$ 108,119"
click at [1234, 208] on input "$ 714,000" at bounding box center [1218, 198] width 109 height 21
type input "$ 650,000"
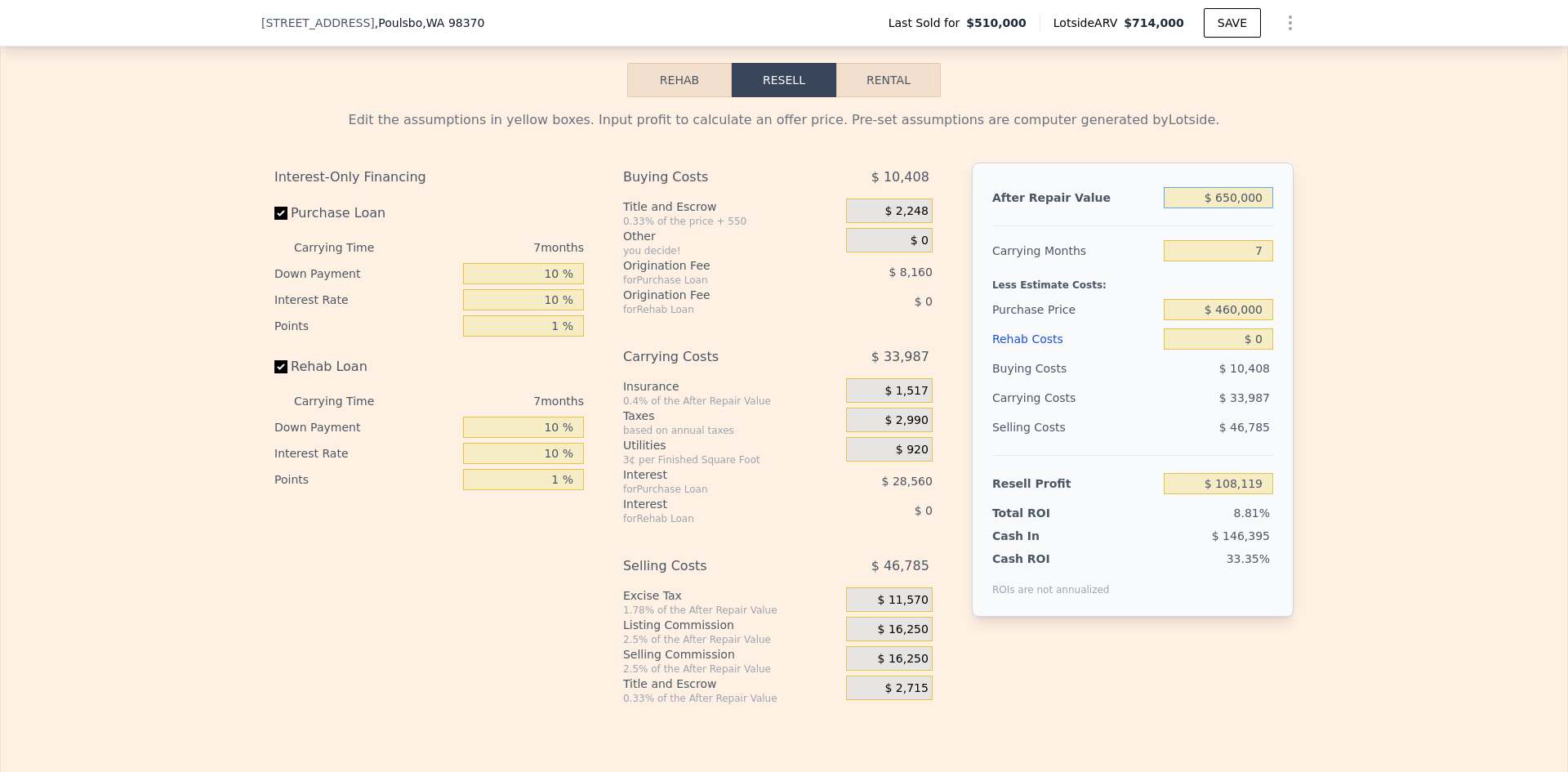
type input "$ 48,820"
type input "$ 650,000"
click at [1252, 261] on input "7" at bounding box center [1218, 251] width 109 height 21
type input "4"
type input "$ 63,387"
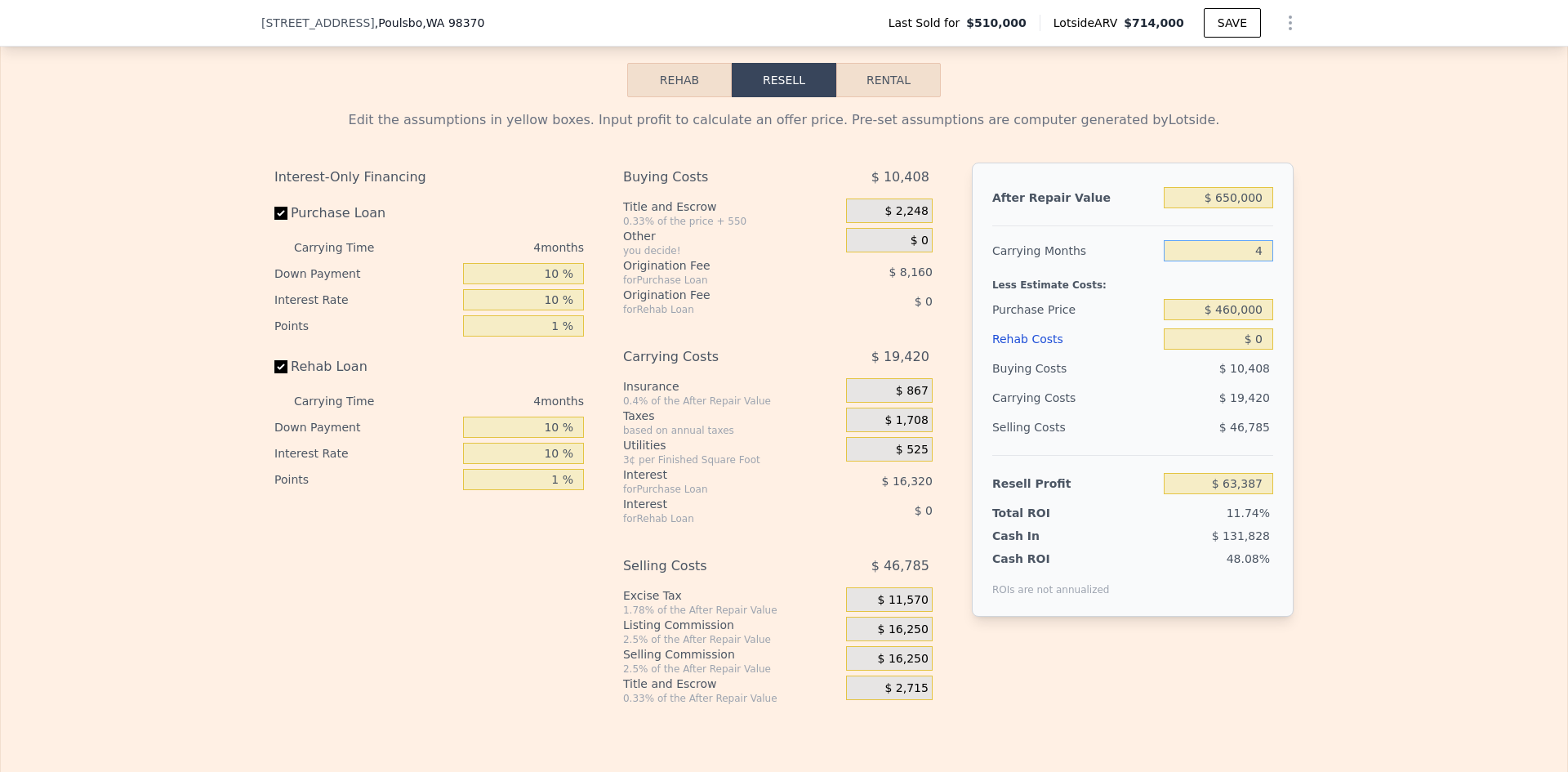
type input "4"
click at [1244, 320] on input "$ 460,000" at bounding box center [1218, 309] width 109 height 21
drag, startPoint x: 1327, startPoint y: 326, endPoint x: 1315, endPoint y: 329, distance: 12.4
click at [1327, 326] on div "Edit the assumptions in yellow boxes. Input profit to calculate an offer price.…" at bounding box center [784, 400] width 1567 height 608
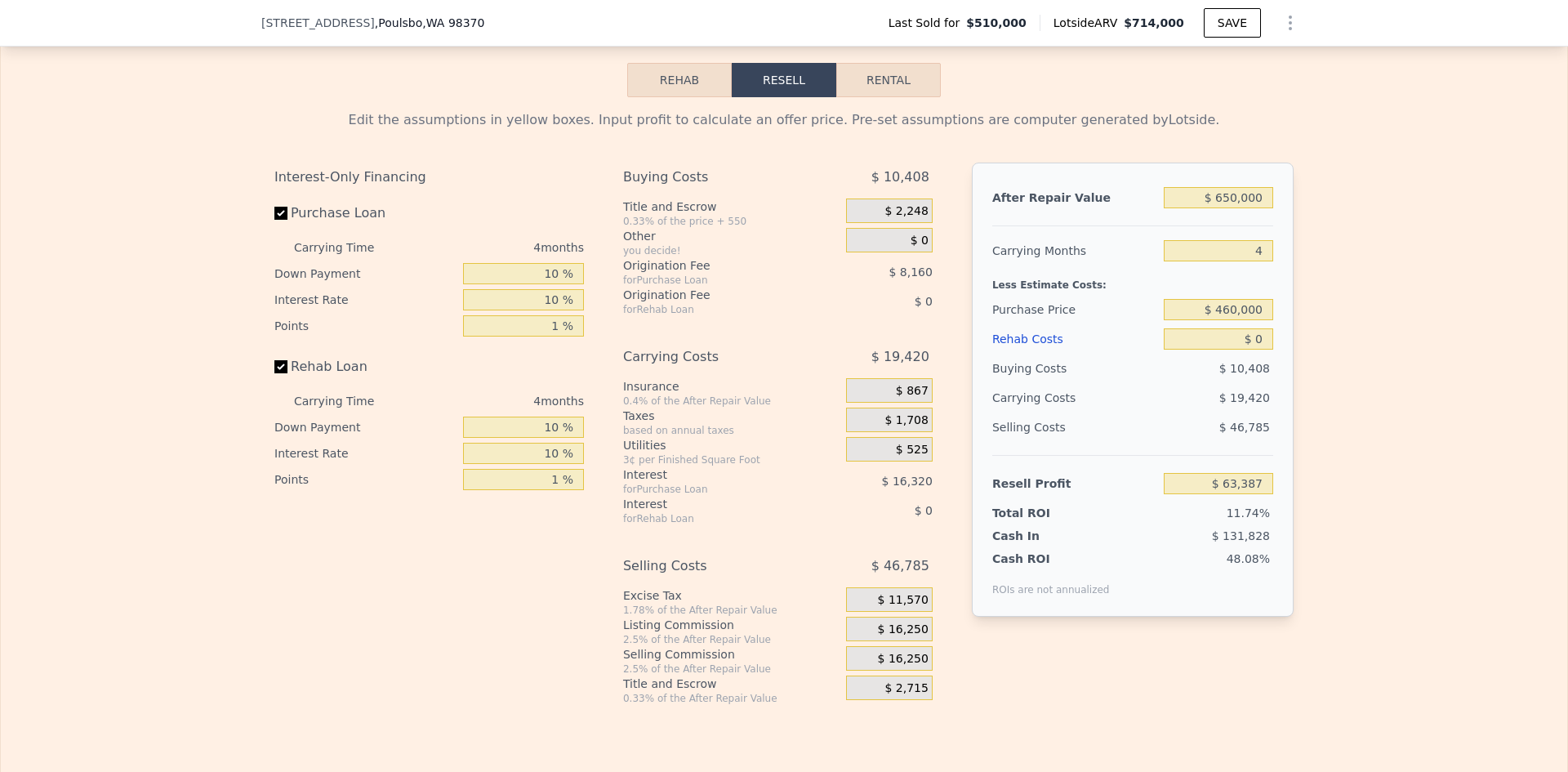
type input "$ 115,953"
click at [1261, 350] on input "$ 0" at bounding box center [1218, 339] width 109 height 21
type input "$ 60"
type input "$ 115,892"
type input "$ 60,000"
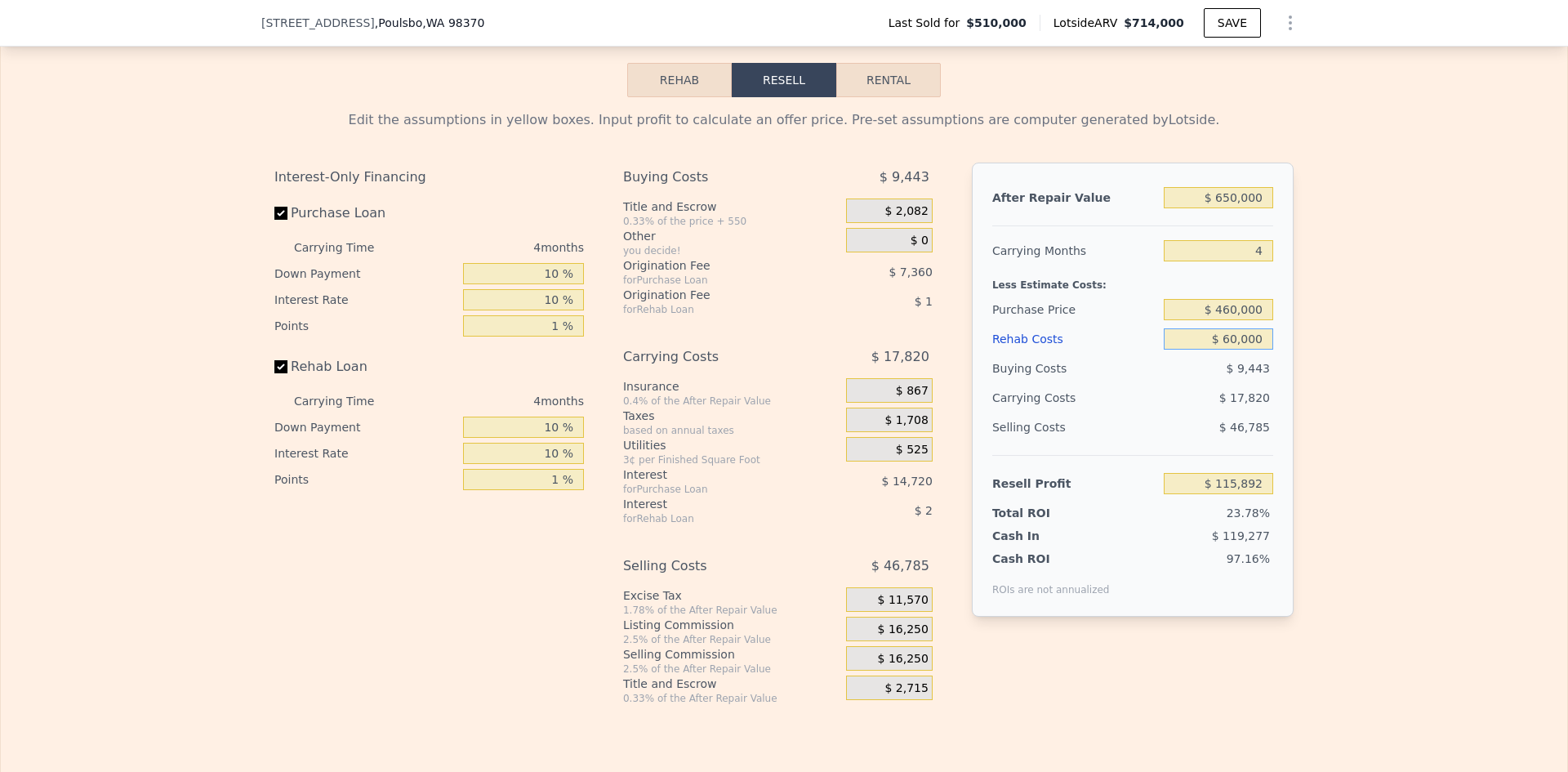
type input "$ 53,073"
type input "$ 60,000"
click at [1360, 316] on div "Edit the assumptions in yellow boxes. Input profit to calculate an offer price.…" at bounding box center [784, 400] width 1567 height 608
click at [1229, 320] on input "$ 460,000" at bounding box center [1218, 309] width 109 height 21
type input "$ 450,000"
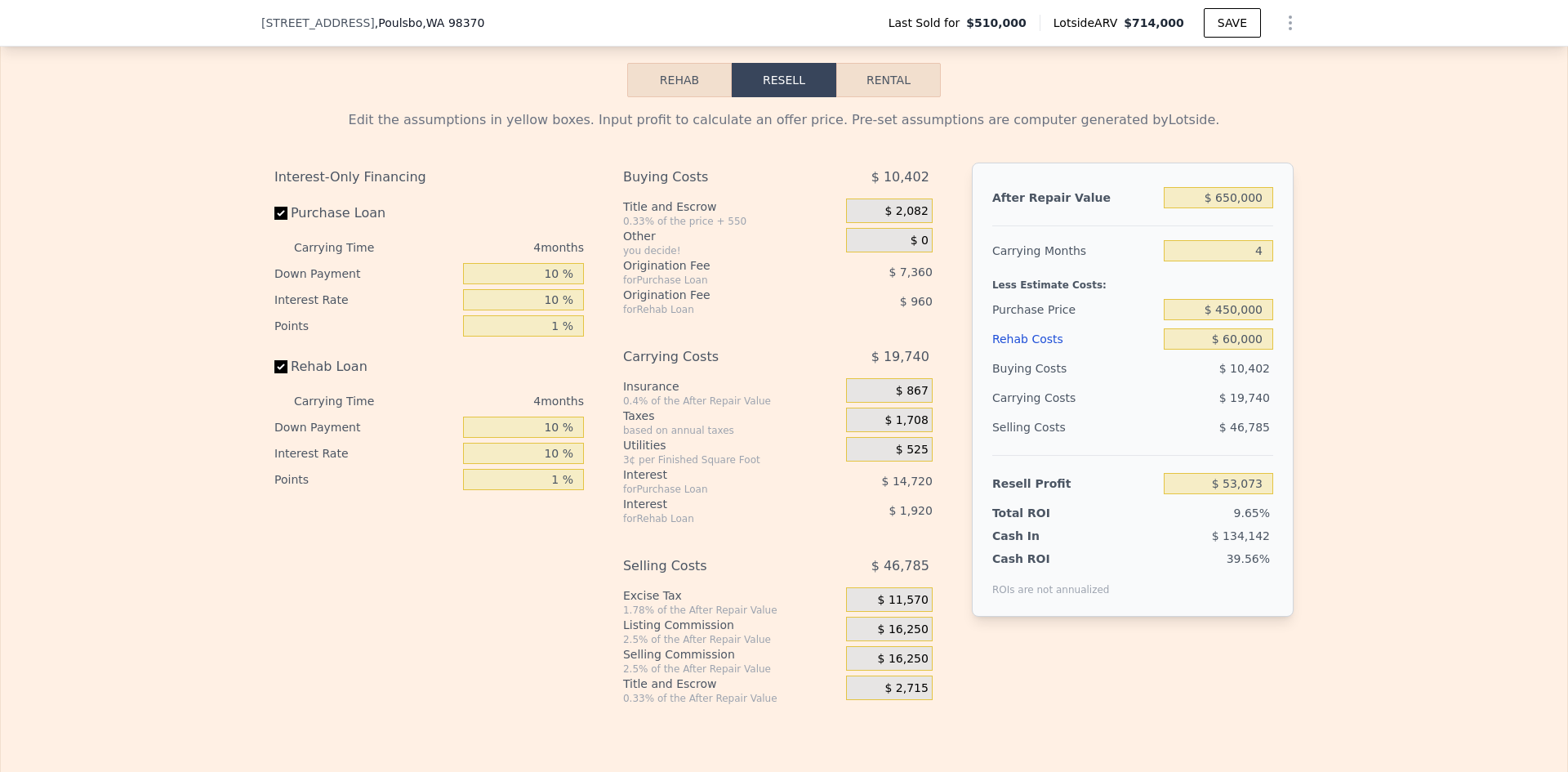
click at [1325, 370] on div "Edit the assumptions in yellow boxes. Input profit to calculate an offer price.…" at bounding box center [784, 400] width 1567 height 608
type input "$ 63,586"
click at [1223, 320] on input "$ 450,000" at bounding box center [1218, 309] width 109 height 21
type input "$ 440,000"
click at [1354, 369] on div "Edit the assumptions in yellow boxes. Input profit to calculate an offer price.…" at bounding box center [784, 400] width 1567 height 608
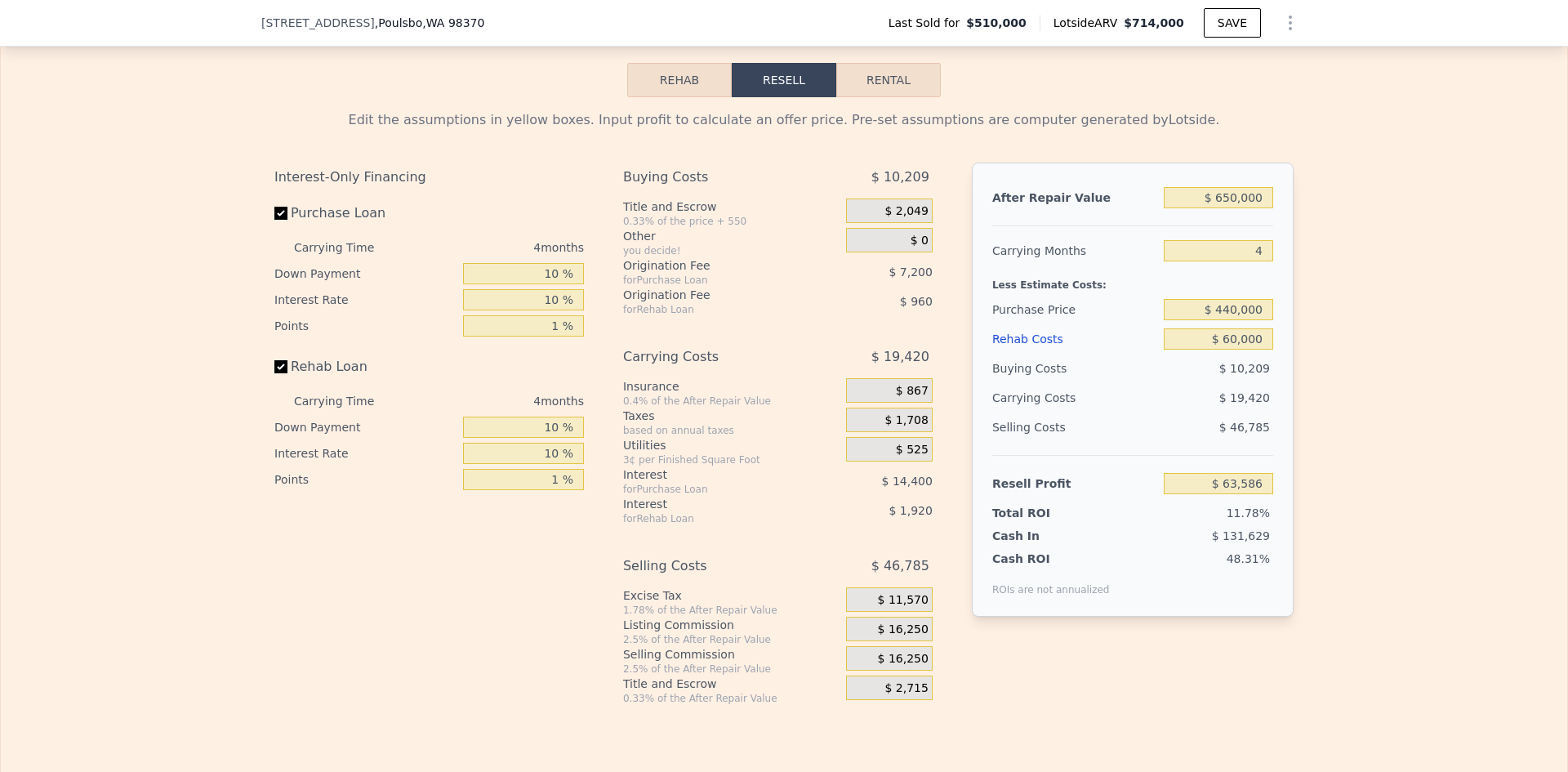
type input "$ 74,100"
click at [1228, 208] on input "$ 650,000" at bounding box center [1218, 198] width 109 height 21
type input "$ 600,000"
type input "$ 27,724"
type input "$ 600,000"
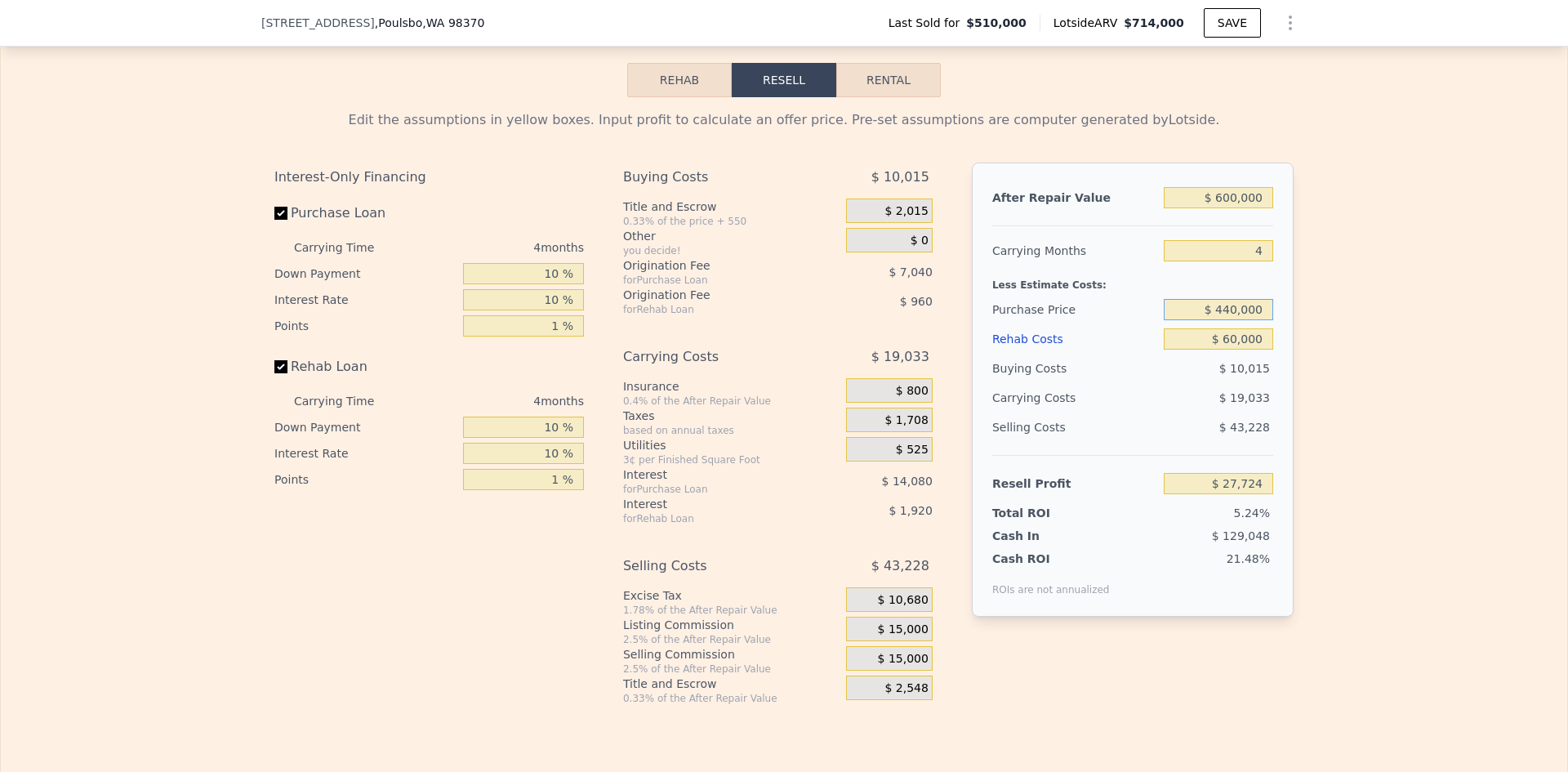
drag, startPoint x: 1224, startPoint y: 333, endPoint x: 1235, endPoint y: 330, distance: 11.4
click at [1235, 320] on input "$ 440,000" at bounding box center [1218, 309] width 109 height 21
type input "$ 400,000"
type input "$ 69,777"
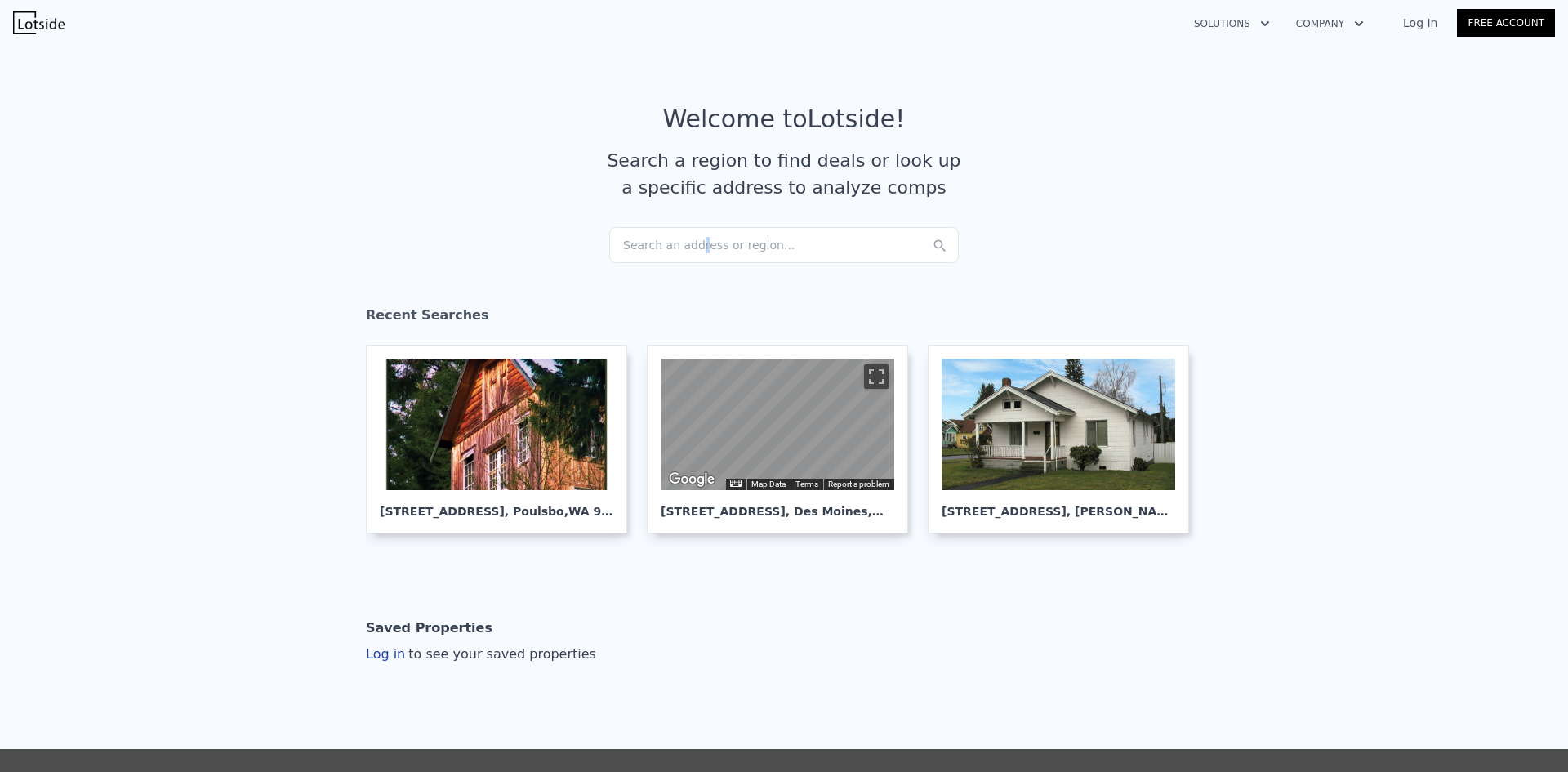
click at [688, 239] on div "Search an address or region..." at bounding box center [784, 244] width 350 height 36
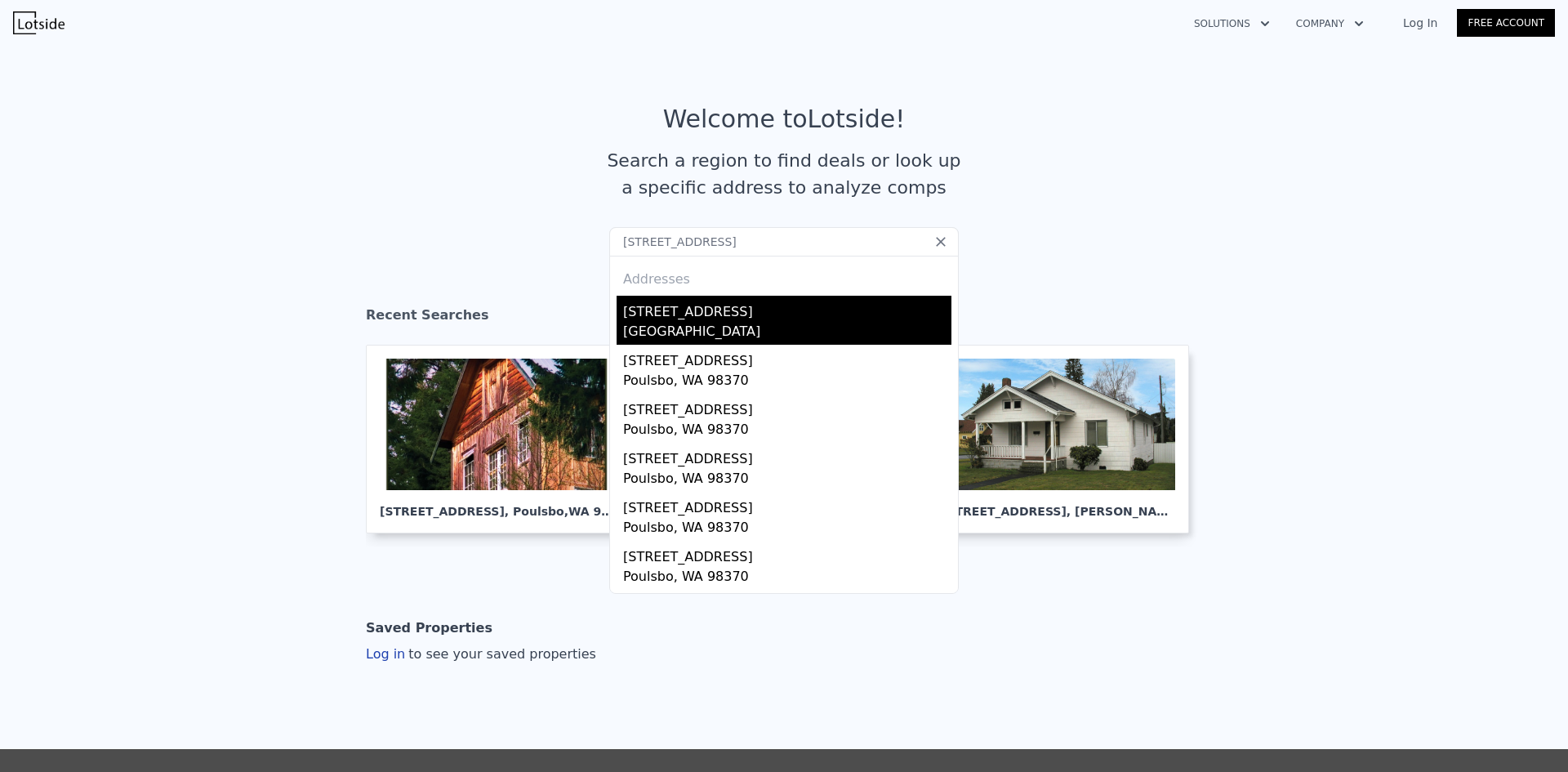
type input "27272 Big Valley Rd NE, Poulsbo, WA 98370"
click at [705, 324] on div "Kitsap County, WA 98370" at bounding box center [787, 333] width 328 height 23
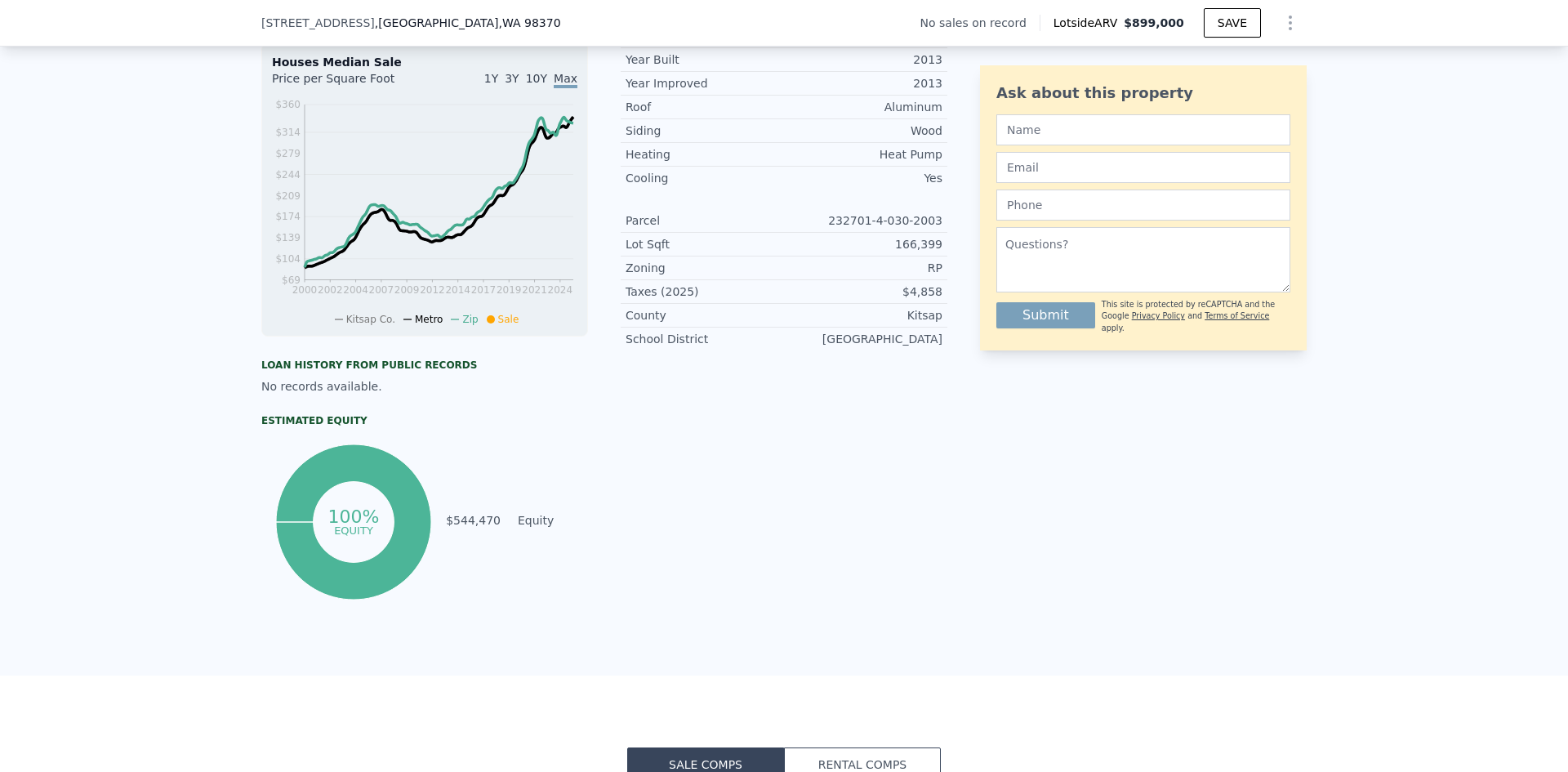
scroll to position [321, 0]
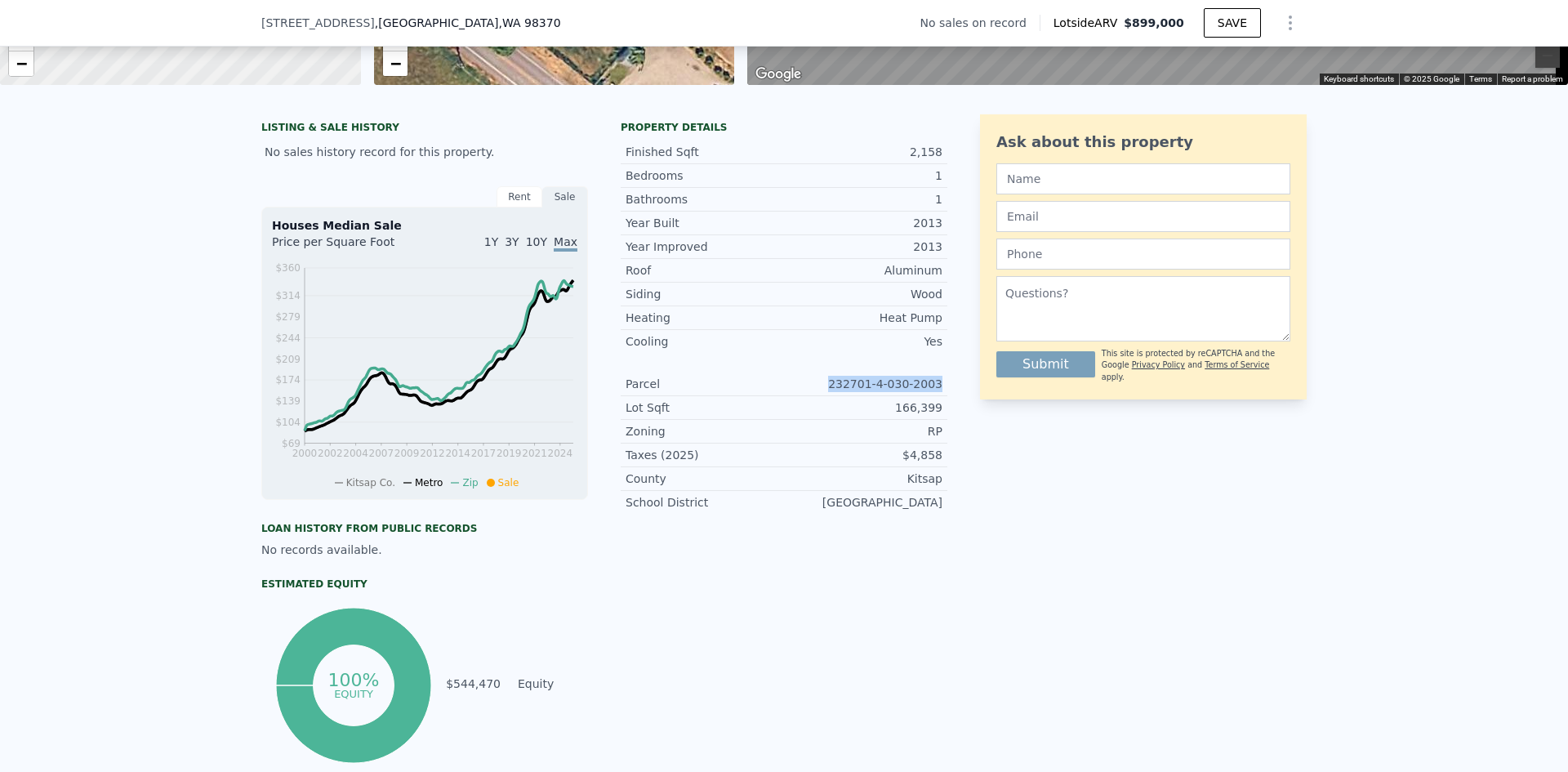
drag, startPoint x: 935, startPoint y: 394, endPoint x: 840, endPoint y: 398, distance: 95.1
click at [840, 392] on div "232701-4-030-2003" at bounding box center [863, 383] width 158 height 16
copy div "232701-4-030-2003"
drag, startPoint x: 515, startPoint y: 23, endPoint x: 252, endPoint y: 20, distance: 263.0
click at [252, 20] on div "27272 Big Valley Rd NE , Kitsap County , WA 98370 No sales on record Lotside AR…" at bounding box center [784, 23] width 1568 height 46
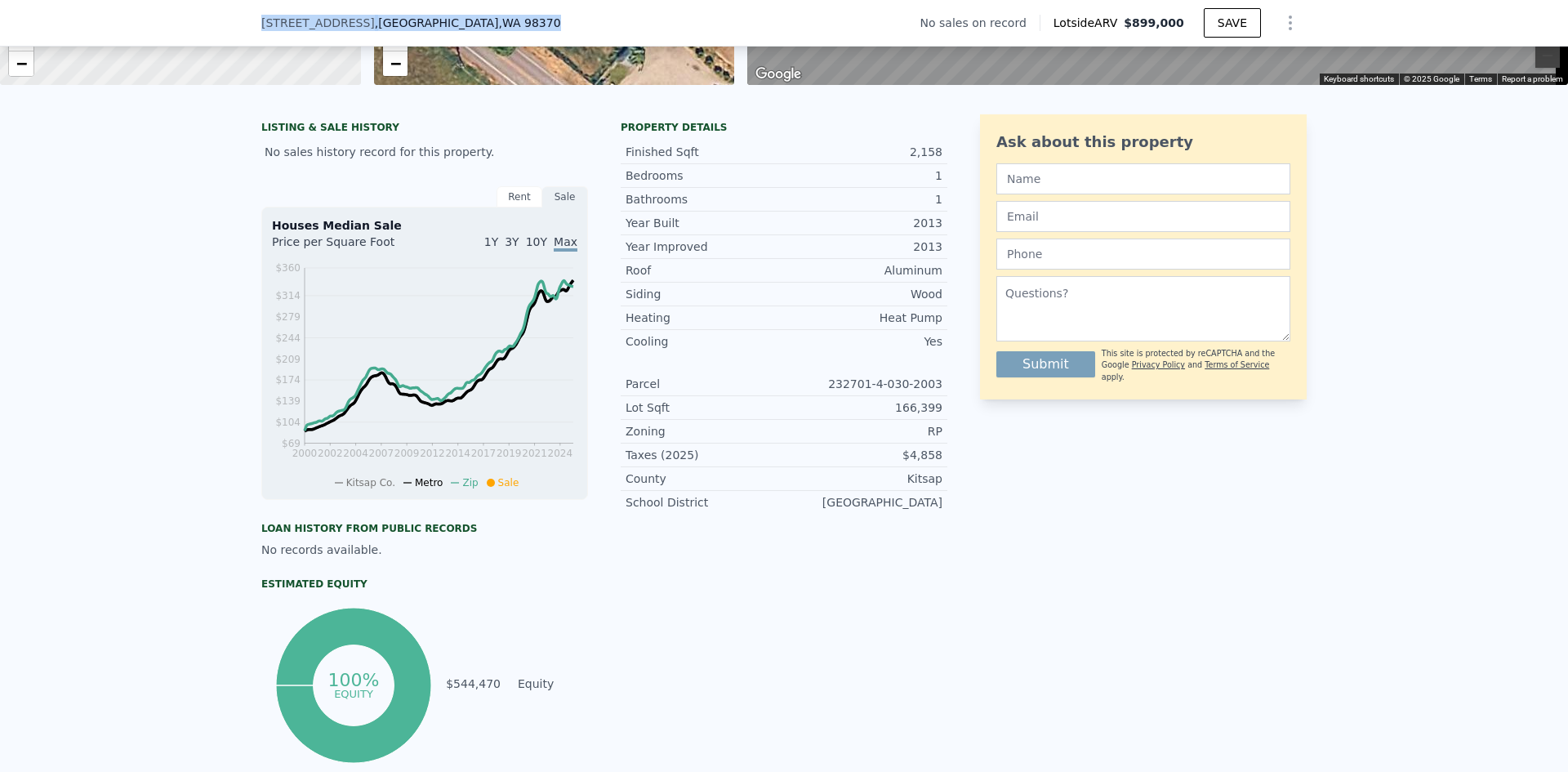
copy div "27272 Big Valley Rd NE , Kitsap County , WA 98370"
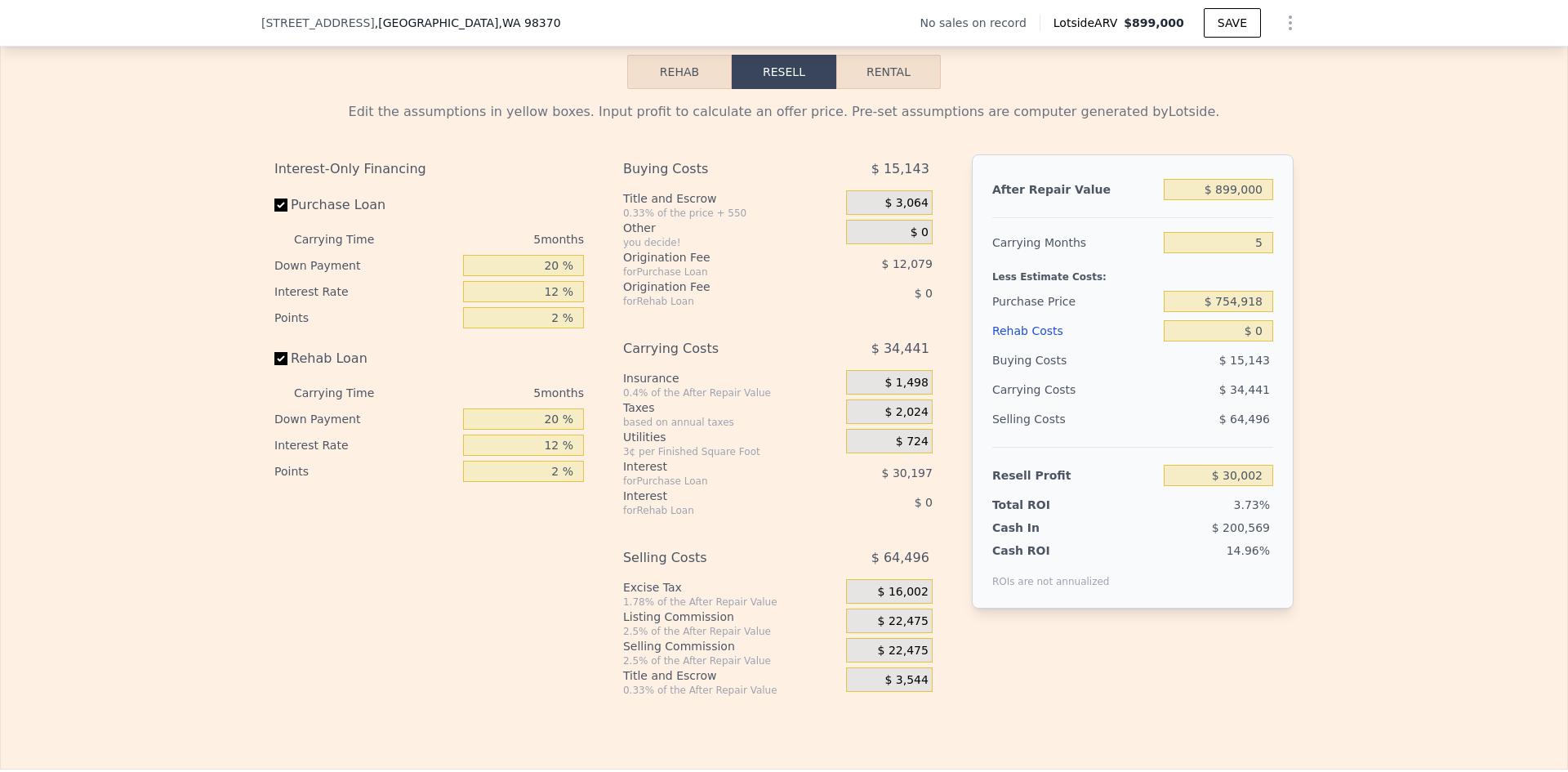
scroll to position [2281, 0]
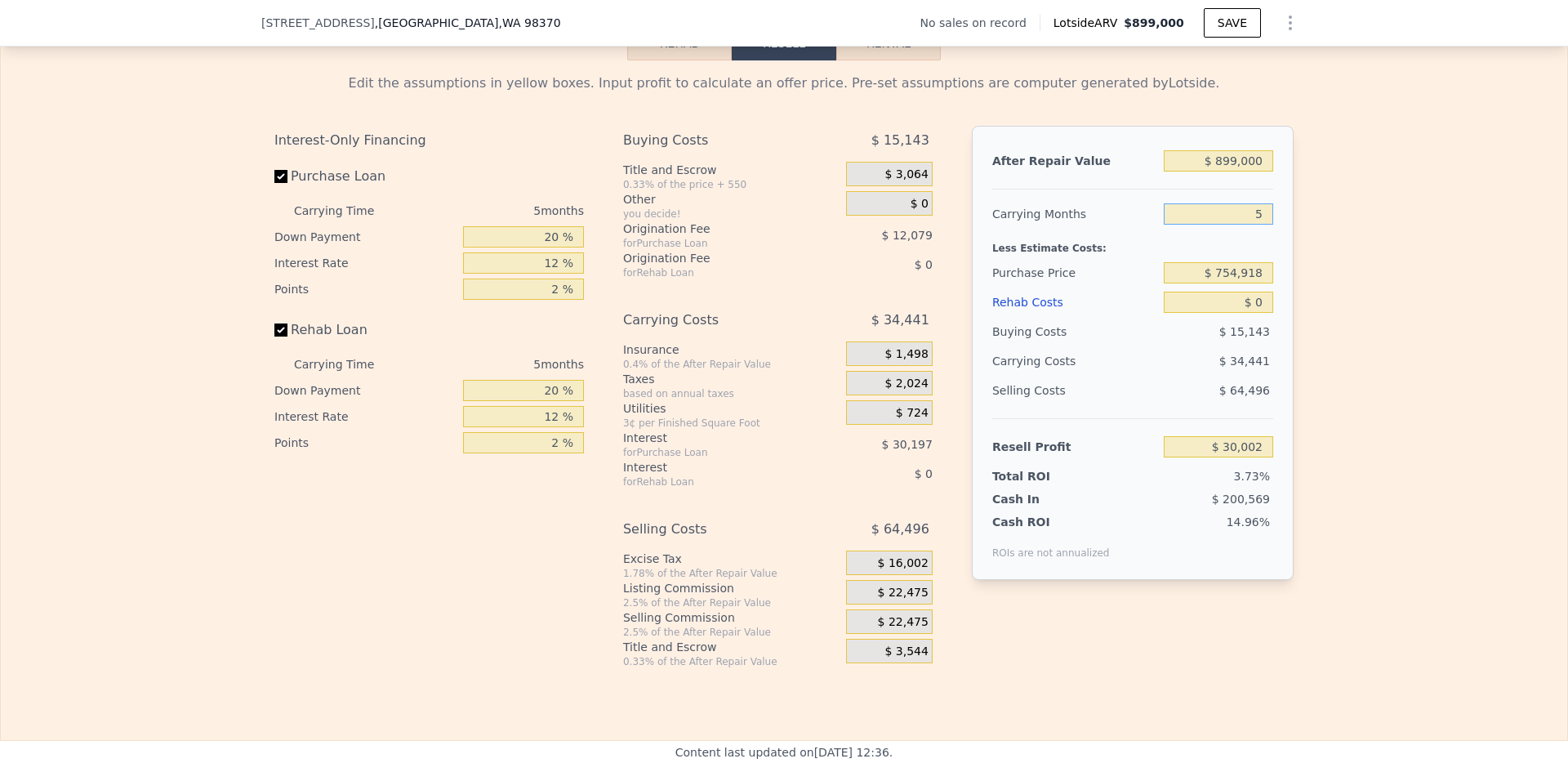
drag, startPoint x: 1259, startPoint y: 237, endPoint x: 1242, endPoint y: 238, distance: 17.0
click at [1242, 225] on input "5" at bounding box center [1218, 214] width 109 height 21
type input "3"
type input "$ 43,778"
type input "3"
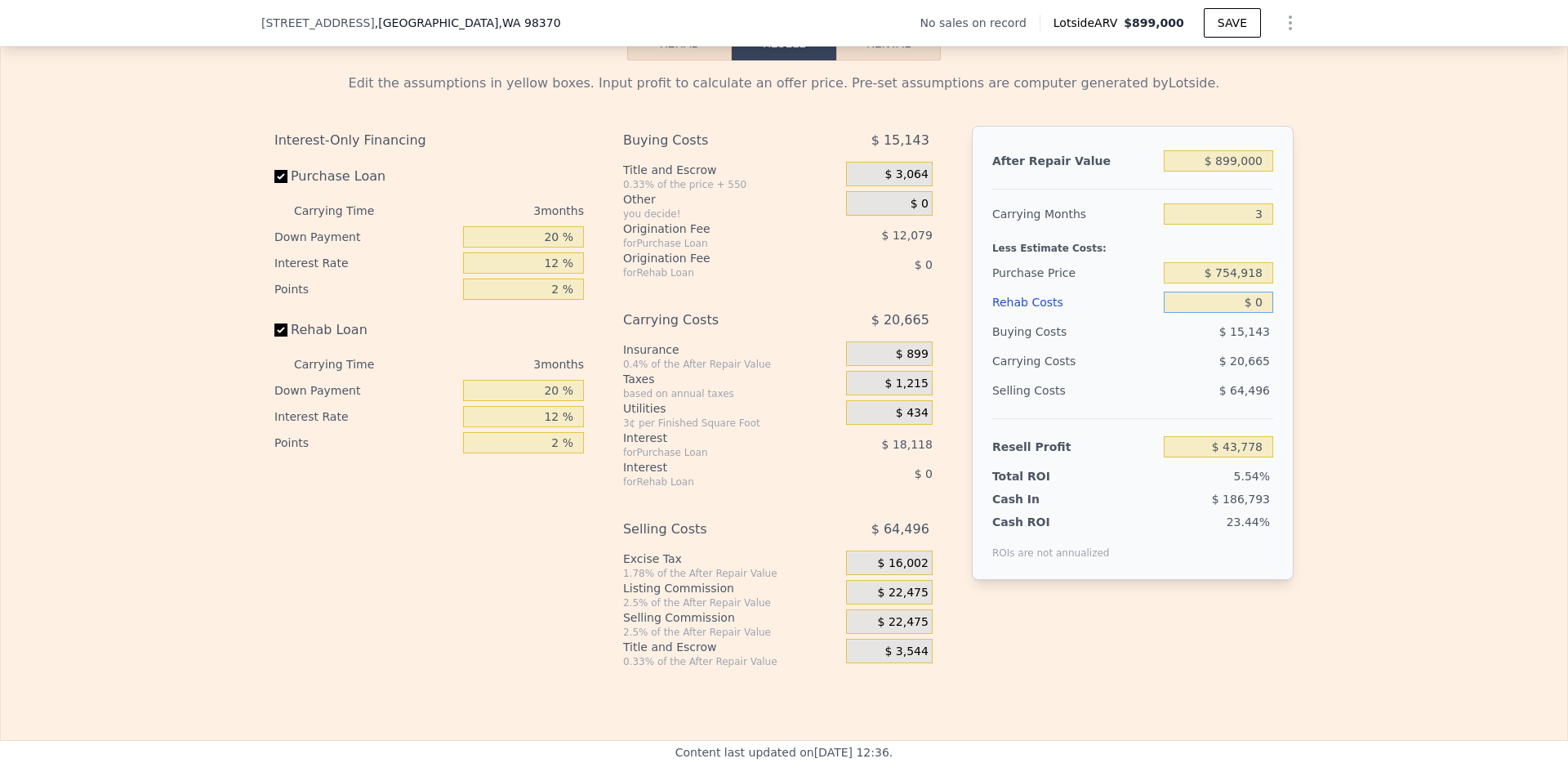
drag, startPoint x: 1259, startPoint y: 327, endPoint x: 1301, endPoint y: 317, distance: 43.2
click at [1260, 313] on input "$ 0" at bounding box center [1218, 302] width 109 height 21
type input "$ 4,000"
type input "$ 43,737"
type input "$ 40,000"
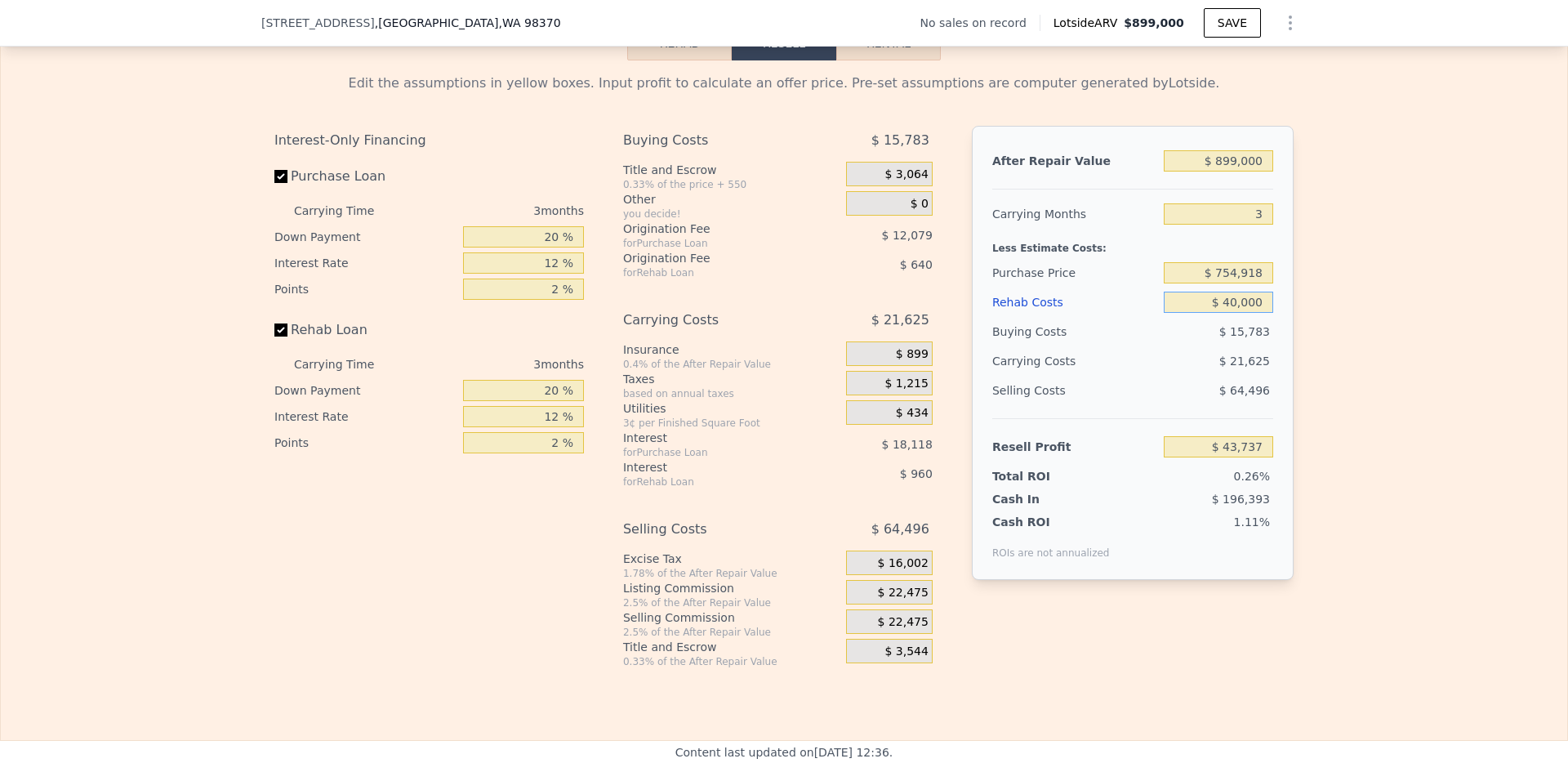
type input "$ 2,178"
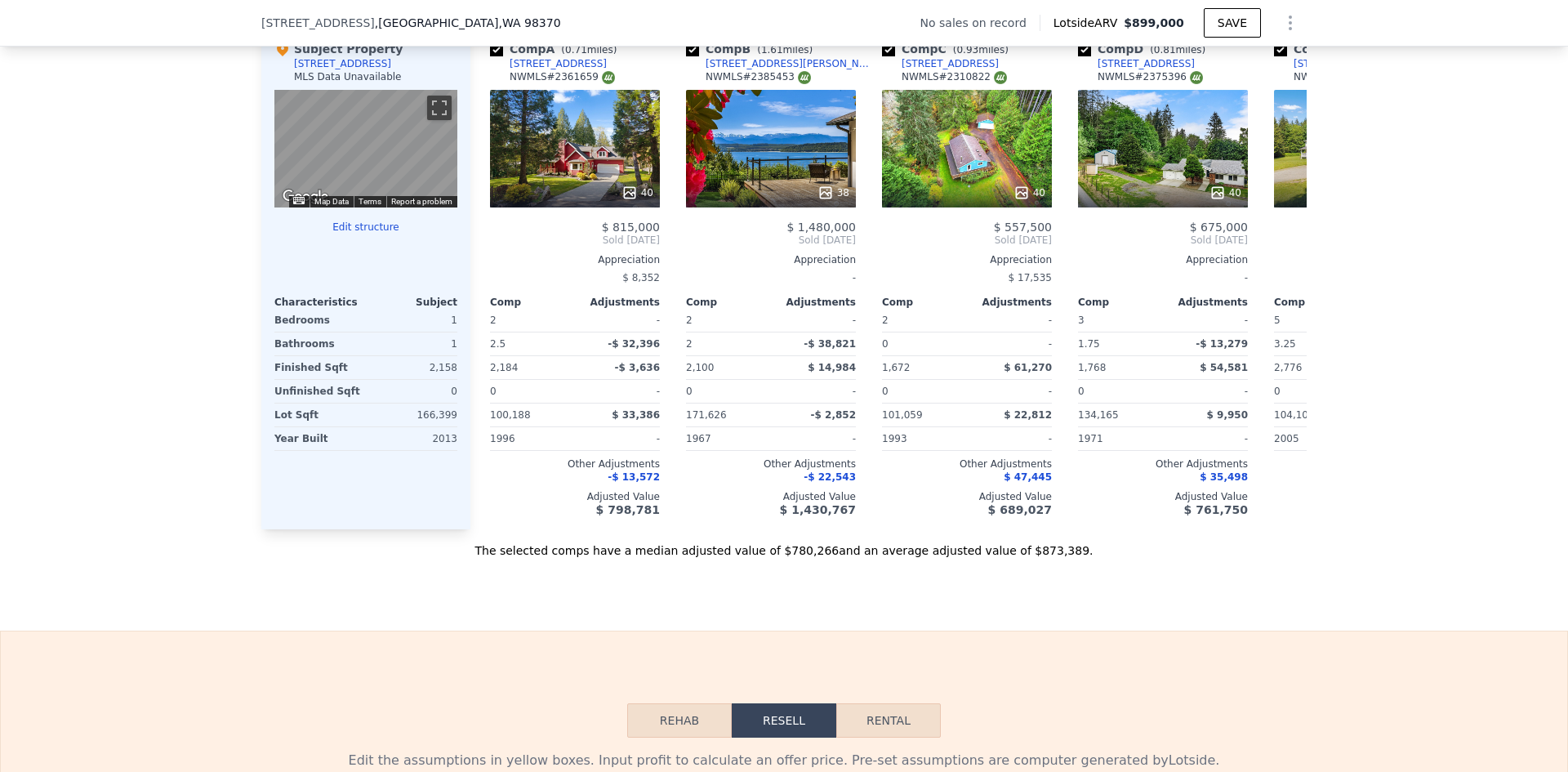
scroll to position [2118, 0]
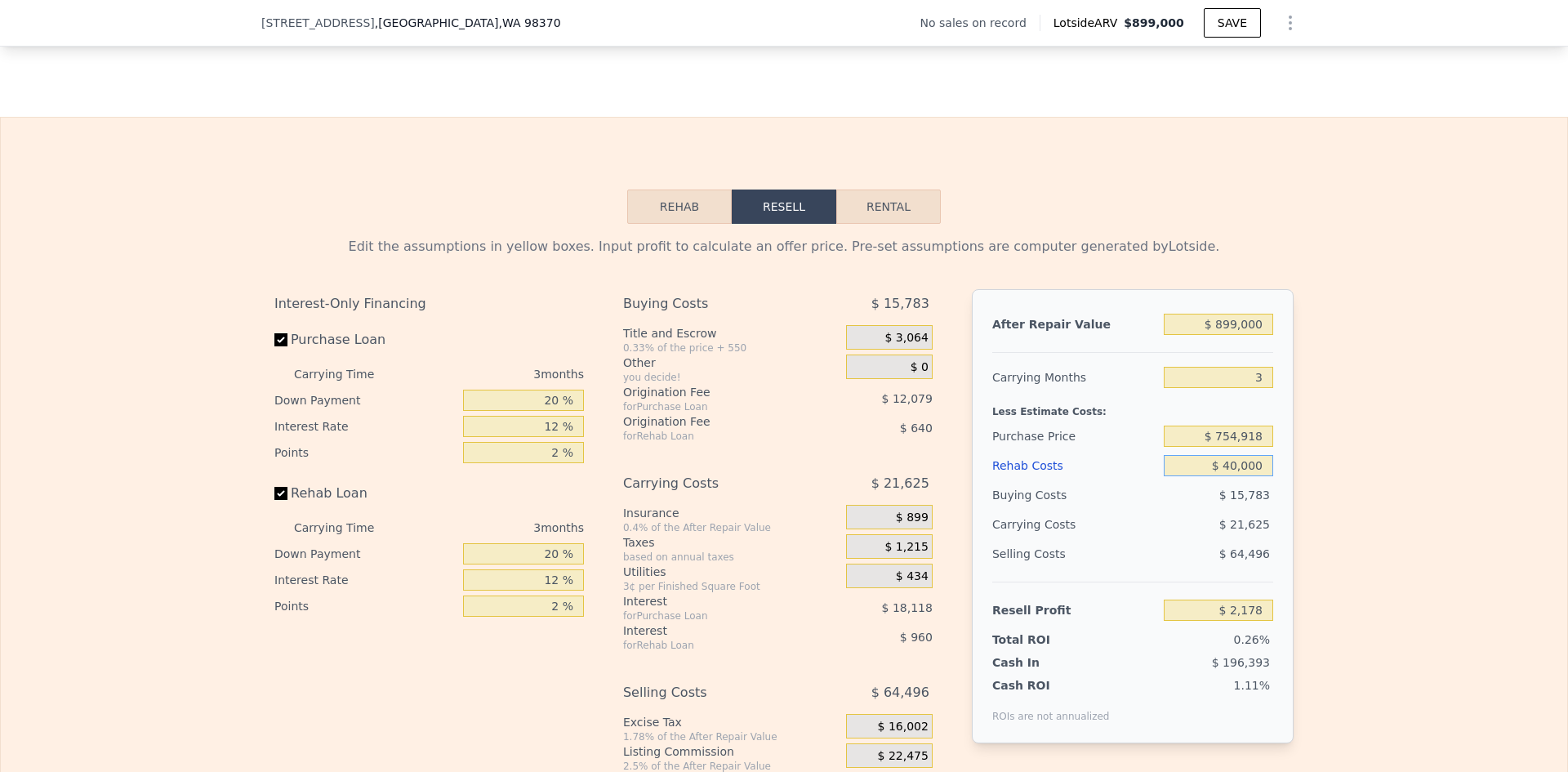
type input "$ 40,000"
click at [1239, 335] on input "$ 899,000" at bounding box center [1218, 325] width 109 height 21
type input "$ 800"
type input "-$ 831,235"
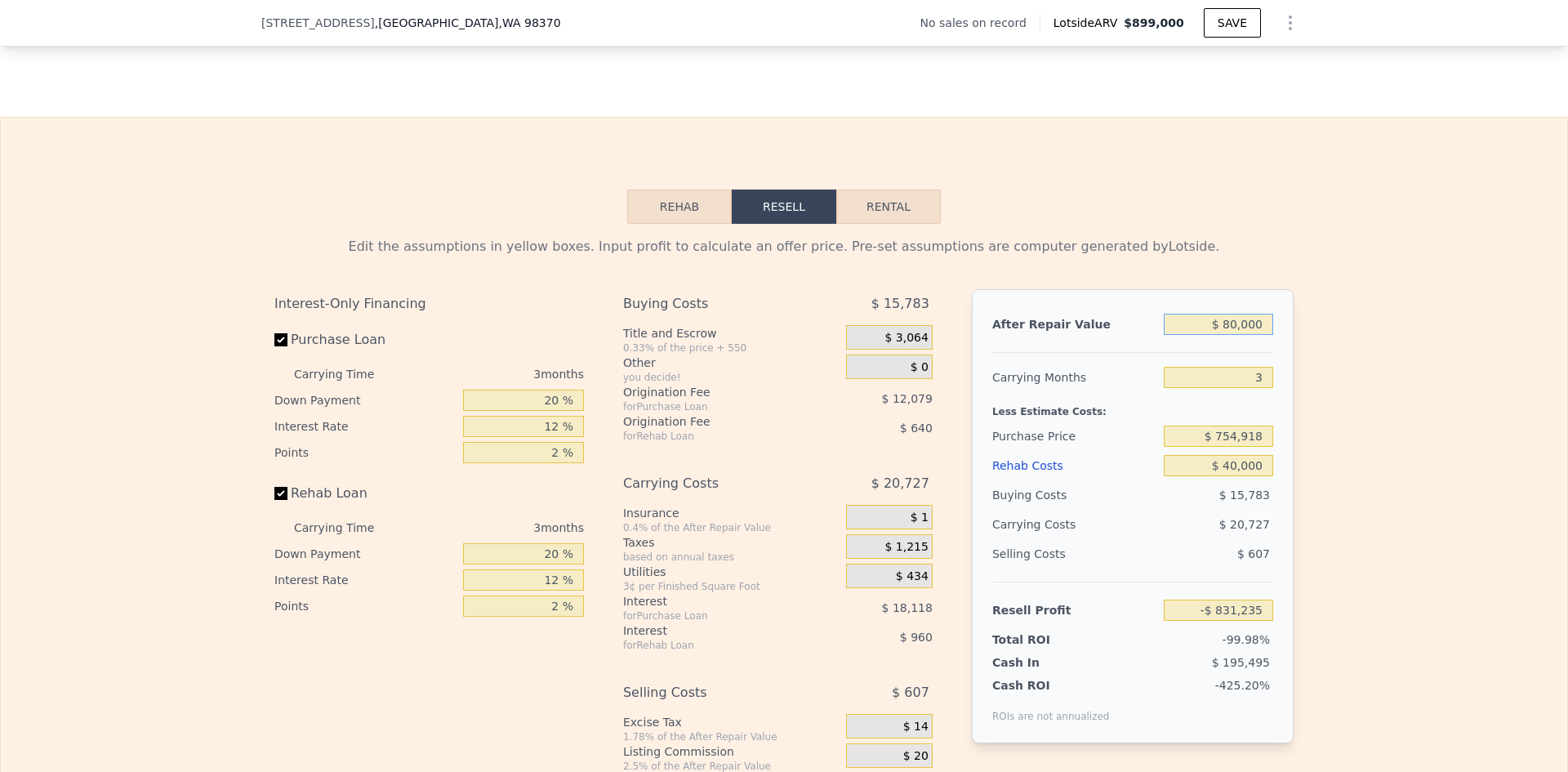
type input "$ 800,000"
type input "-$ 89,681"
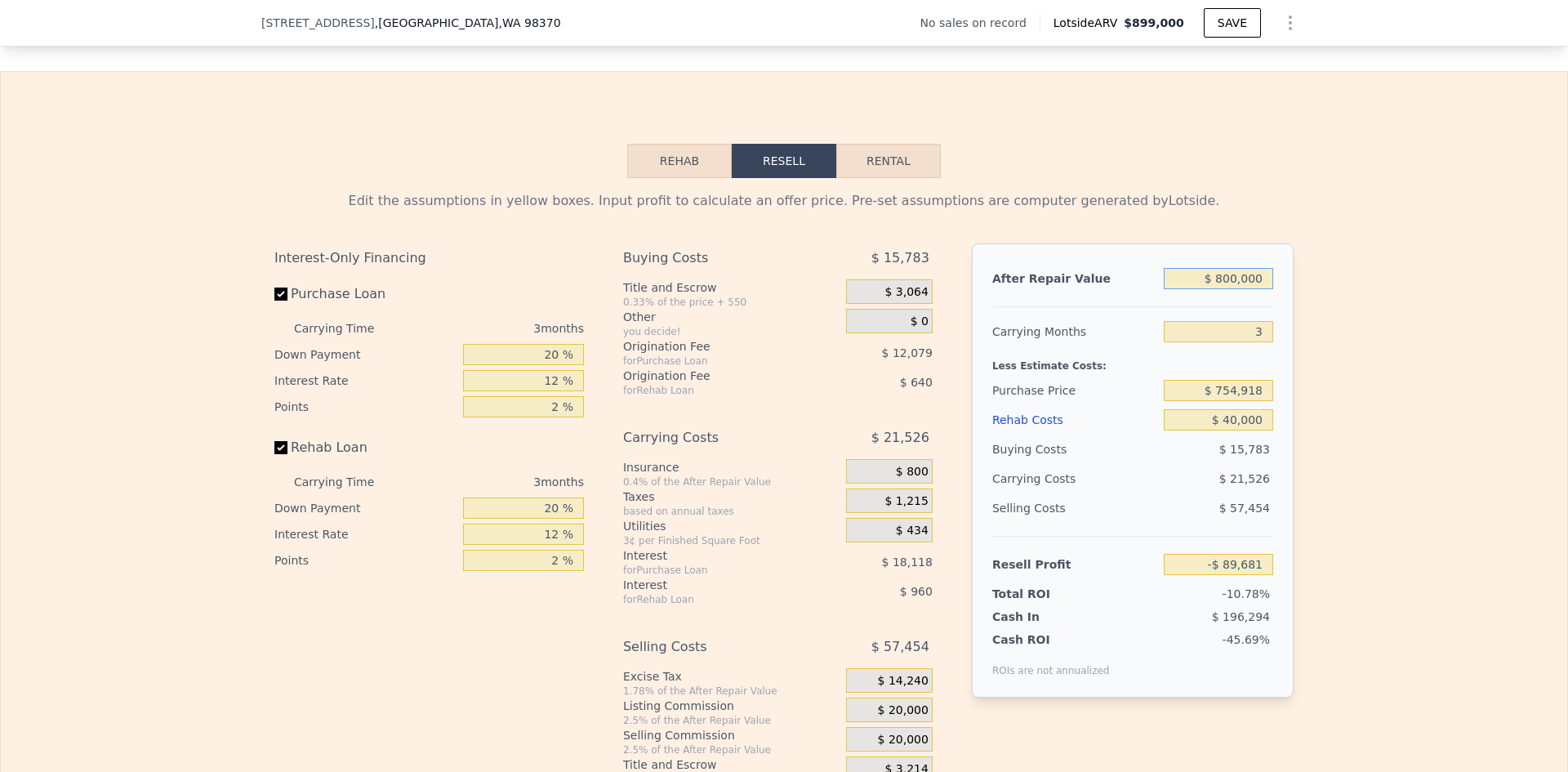
scroll to position [2281, 0]
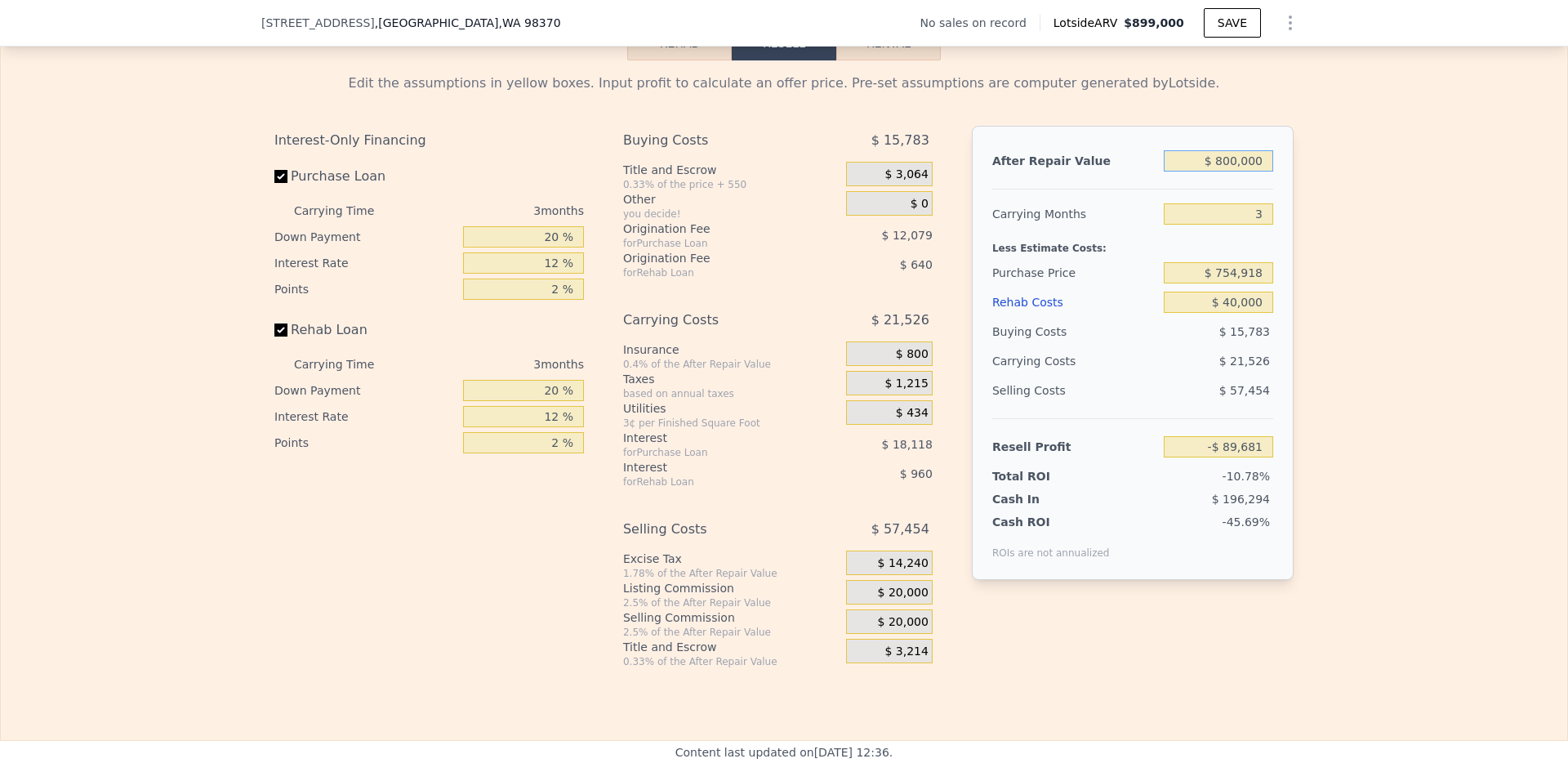
type input "$ 800,000"
click at [1227, 283] on input "$ 754,918" at bounding box center [1218, 273] width 109 height 21
drag, startPoint x: 1216, startPoint y: 296, endPoint x: 1266, endPoint y: 303, distance: 50.5
click at [1266, 283] on input "$ 754,918" at bounding box center [1218, 273] width 109 height 21
type input "$ 7"
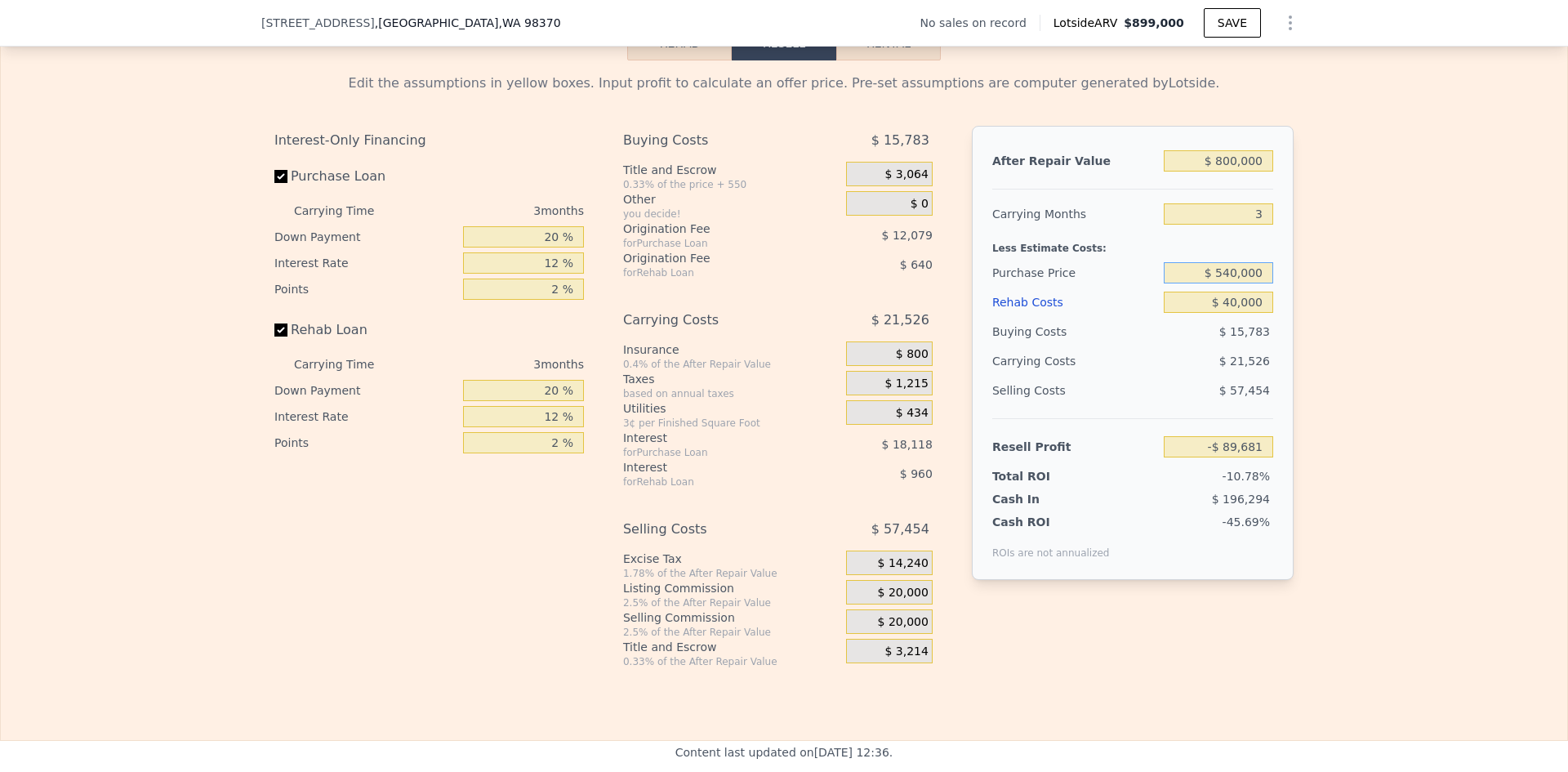
type input "$ 540,000"
click at [1338, 283] on div "Edit the assumptions in yellow boxes. Input profit to calculate an offer price.…" at bounding box center [784, 364] width 1567 height 608
type input "$ 134,549"
drag, startPoint x: 1222, startPoint y: 326, endPoint x: 1239, endPoint y: 325, distance: 17.0
click at [1239, 313] on input "$ 40,000" at bounding box center [1218, 302] width 109 height 21
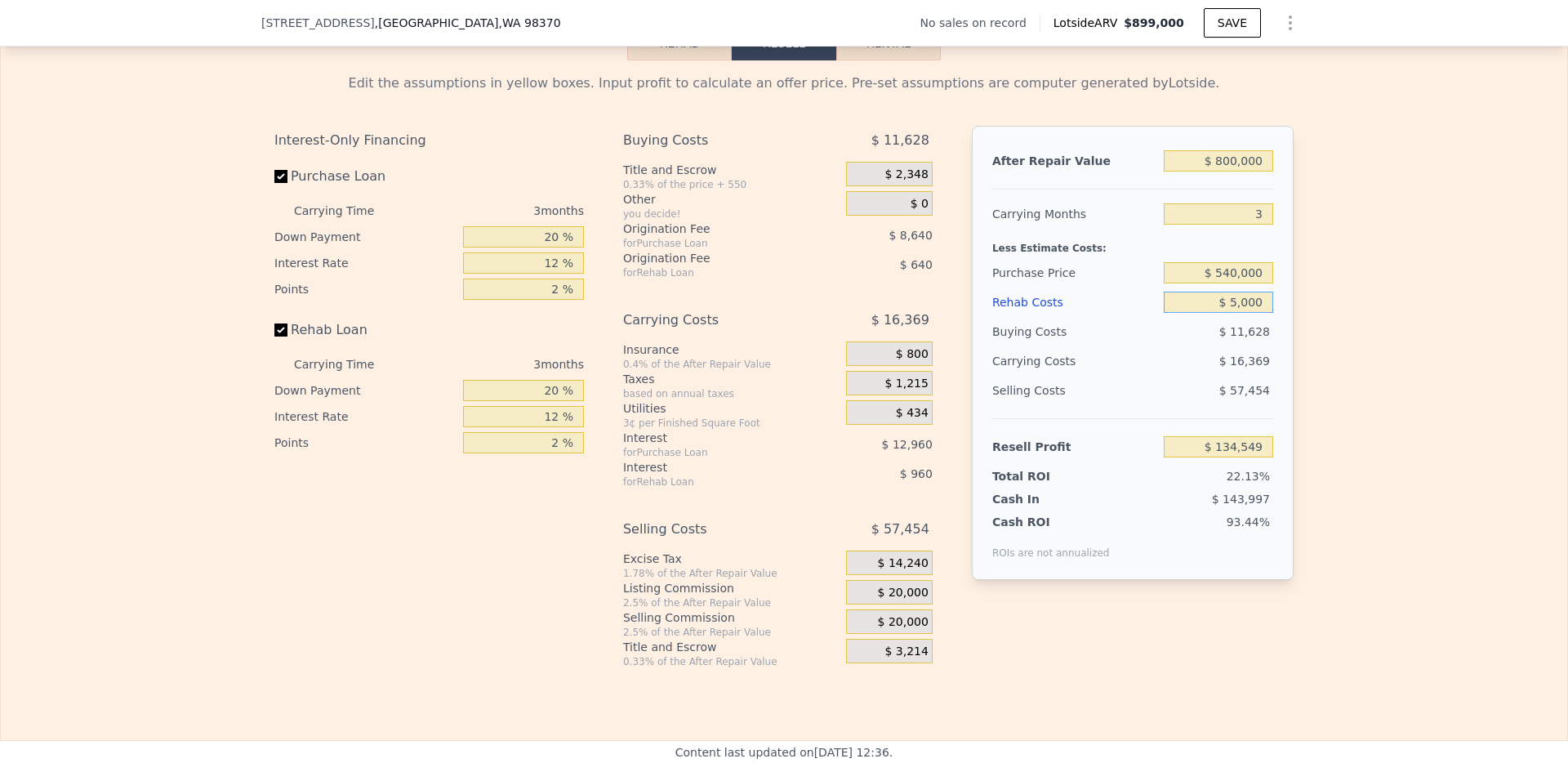
type input "$ 50,000"
type input "$ 124,149"
click at [1352, 293] on div "Edit the assumptions in yellow boxes. Input profit to calculate an offer price.…" at bounding box center [784, 364] width 1567 height 608
click at [1227, 313] on input "$ 50,000" at bounding box center [1218, 302] width 109 height 21
type input "$ 60,000"
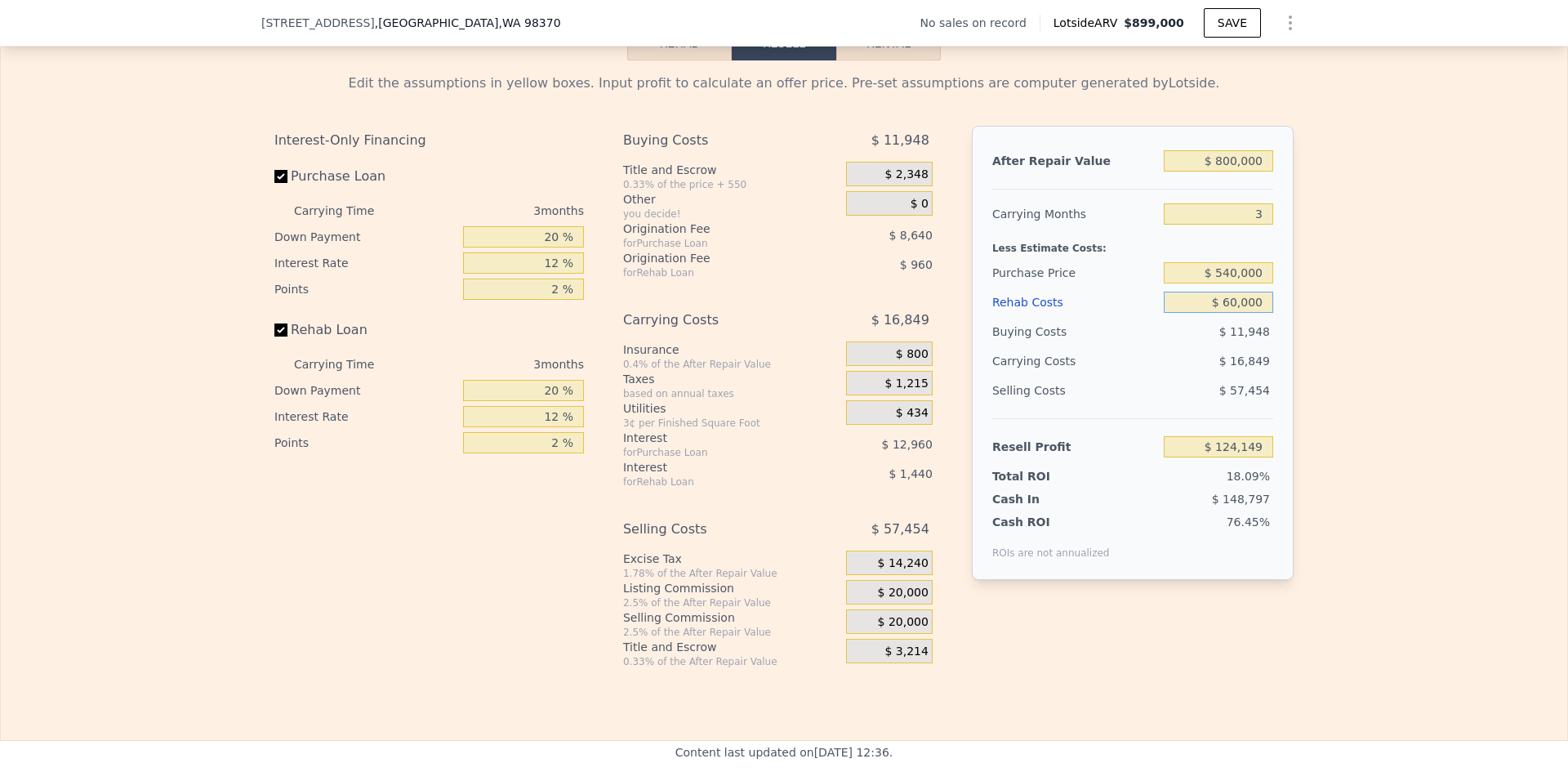
type input "$ 113,749"
type input "$ 60,000"
click at [1351, 320] on div "Edit the assumptions in yellow boxes. Input profit to calculate an offer price.…" at bounding box center [784, 364] width 1567 height 608
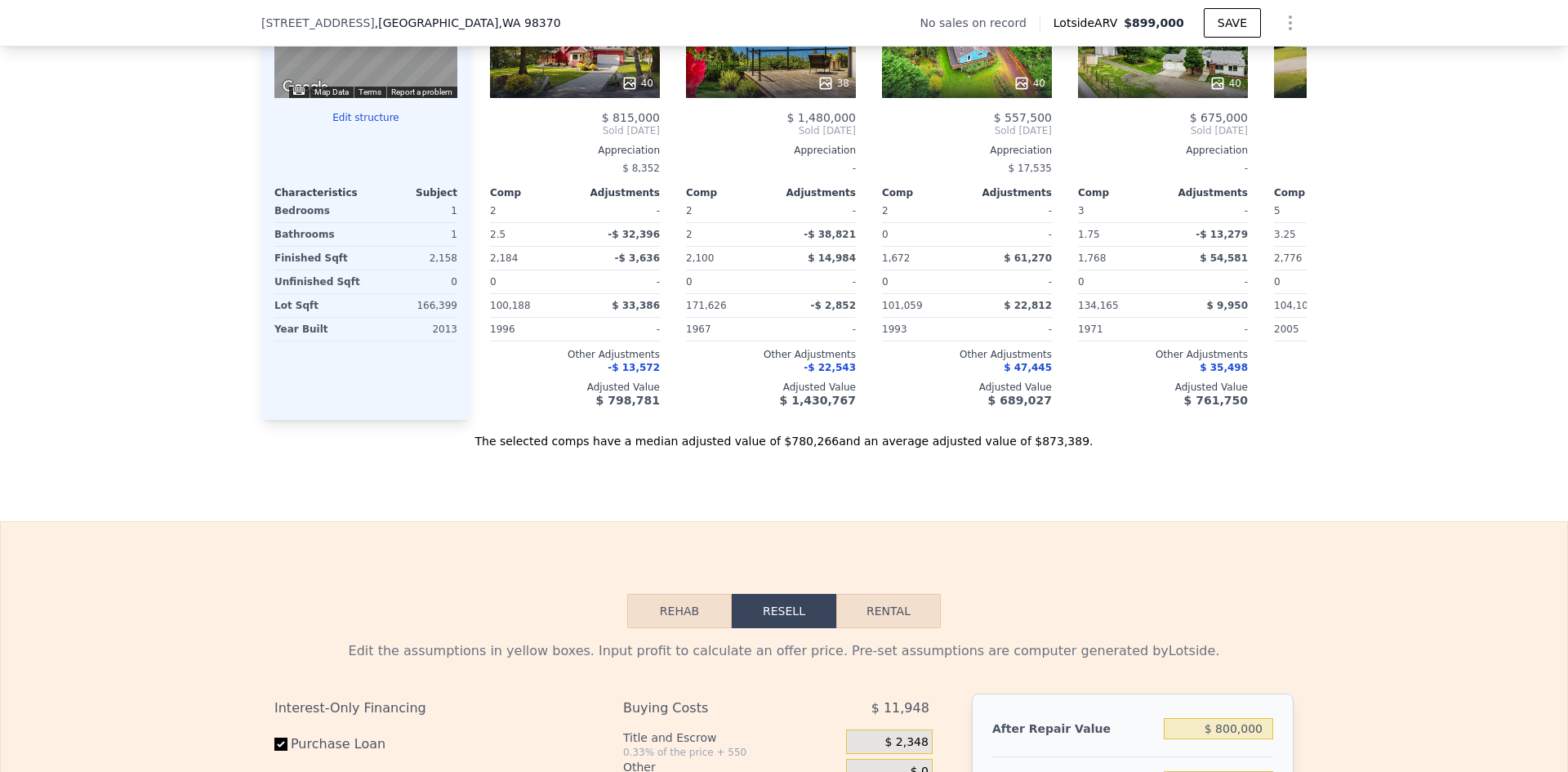
scroll to position [1546, 0]
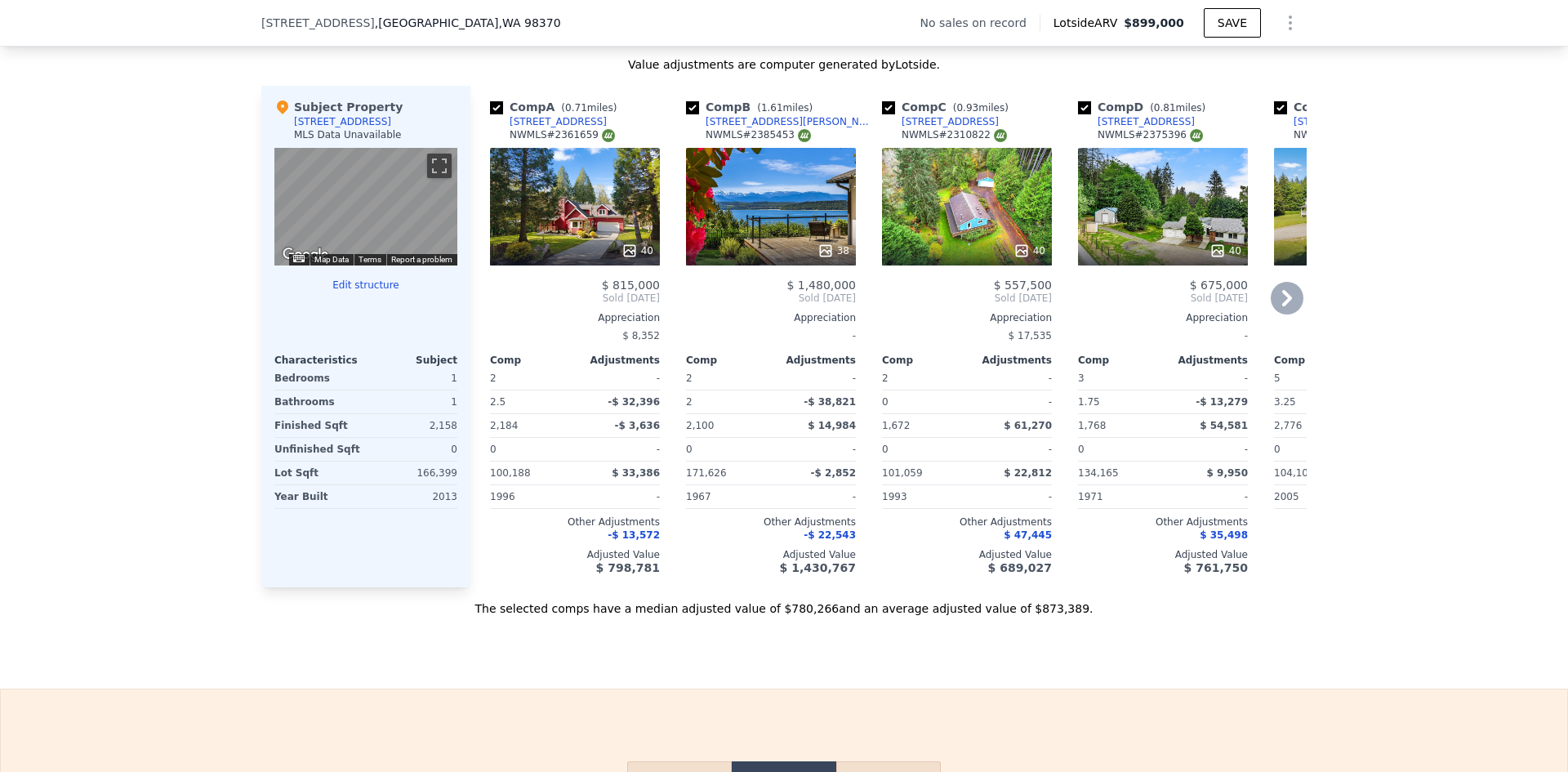
click at [1286, 307] on icon at bounding box center [1288, 298] width 33 height 33
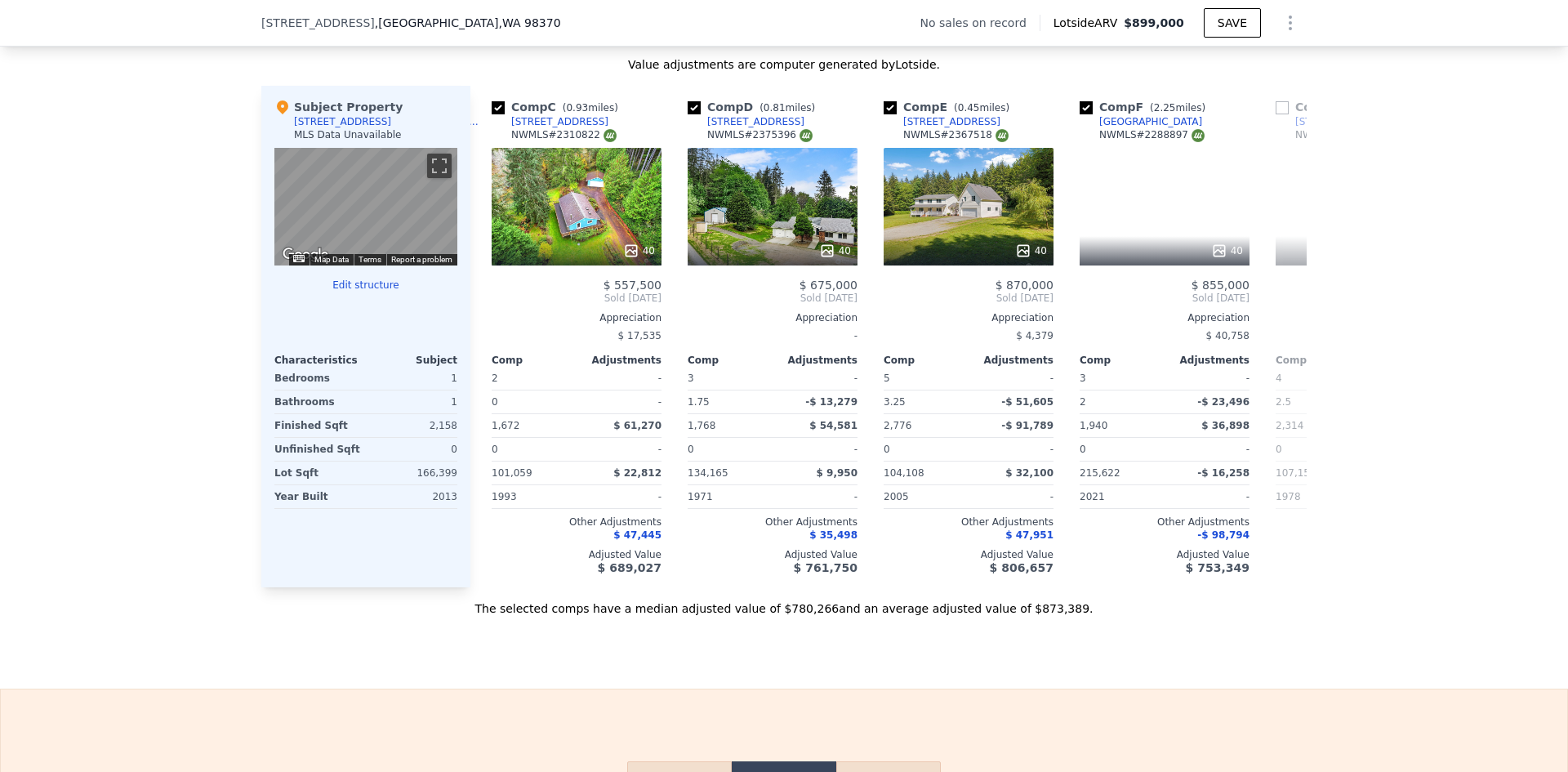
scroll to position [0, 392]
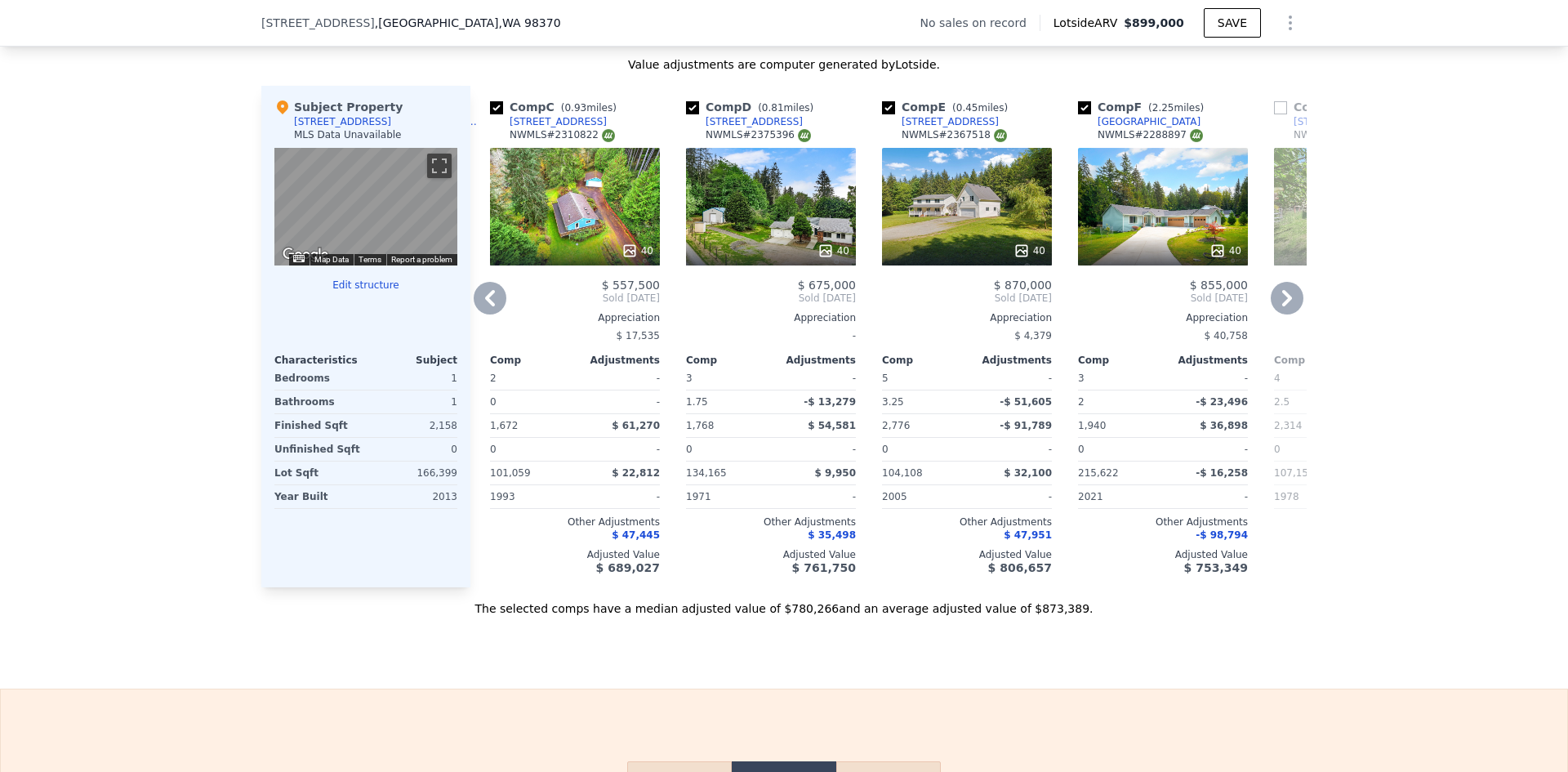
click at [1287, 313] on icon at bounding box center [1288, 298] width 33 height 33
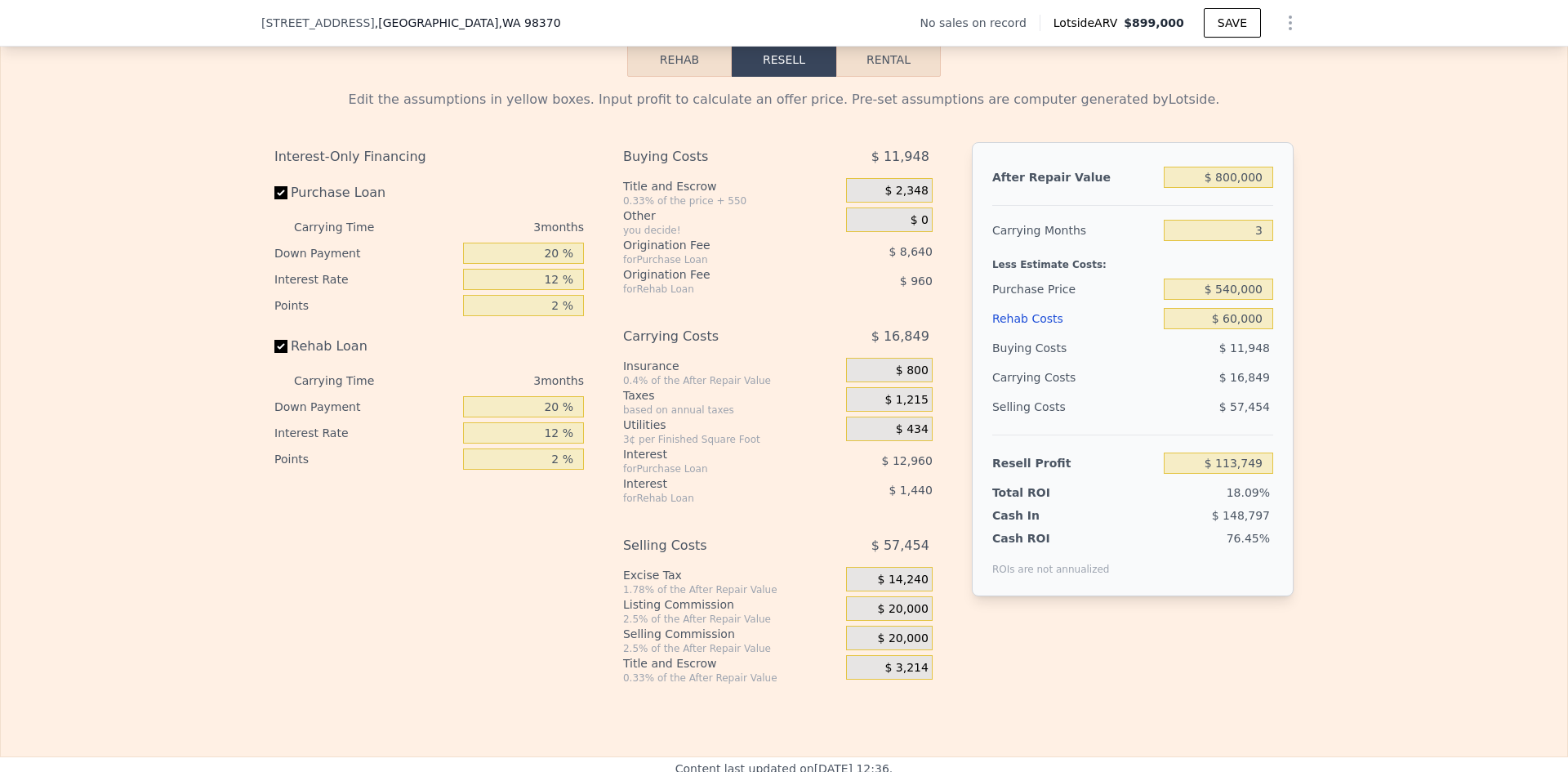
scroll to position [2281, 0]
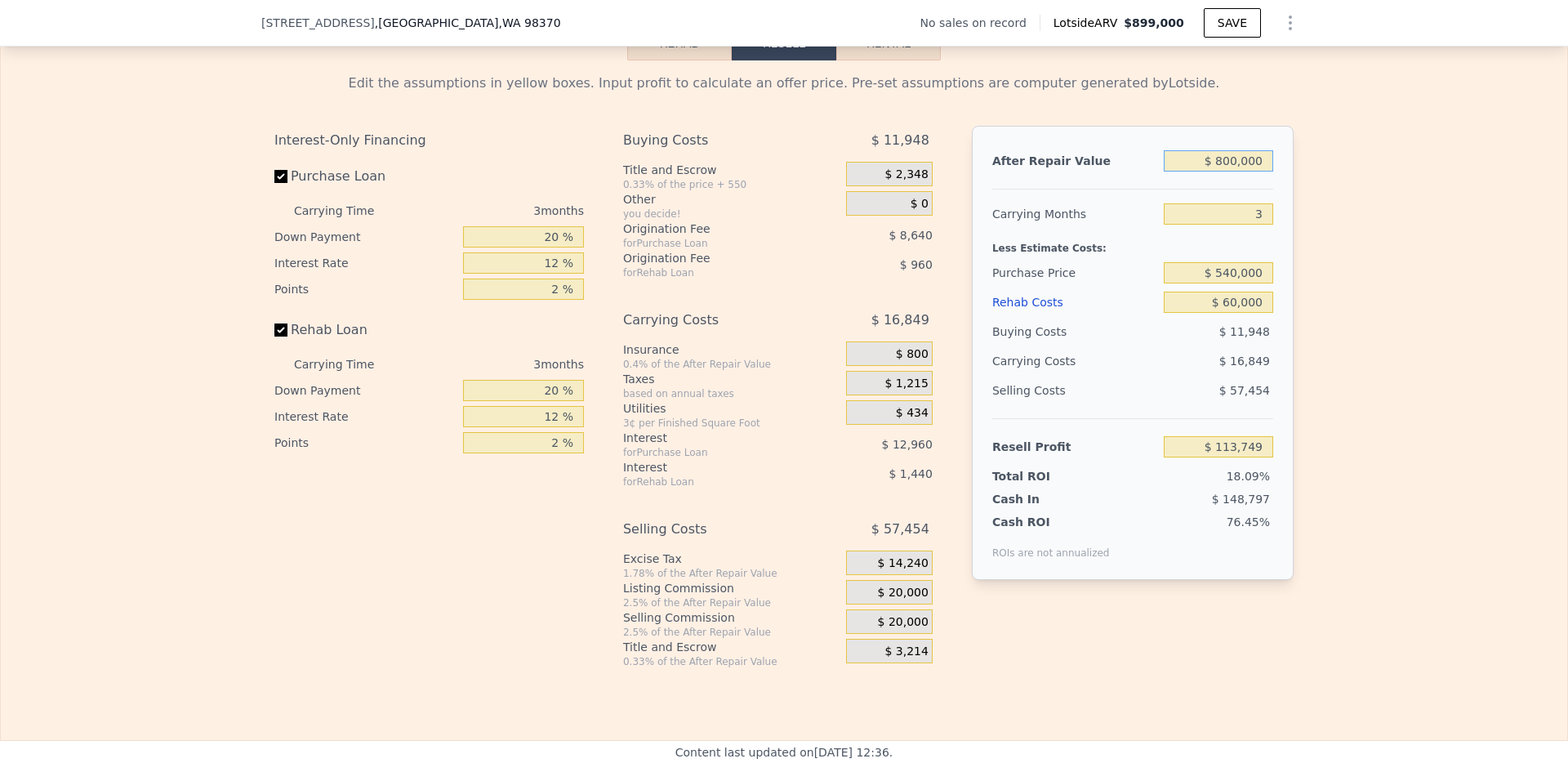
click at [1227, 172] on input "$ 800,000" at bounding box center [1218, 161] width 109 height 21
click at [1229, 172] on input "$ 800,000" at bounding box center [1218, 161] width 109 height 21
type input "$ 75"
type input "-$ 628,477"
type input "$ 750"
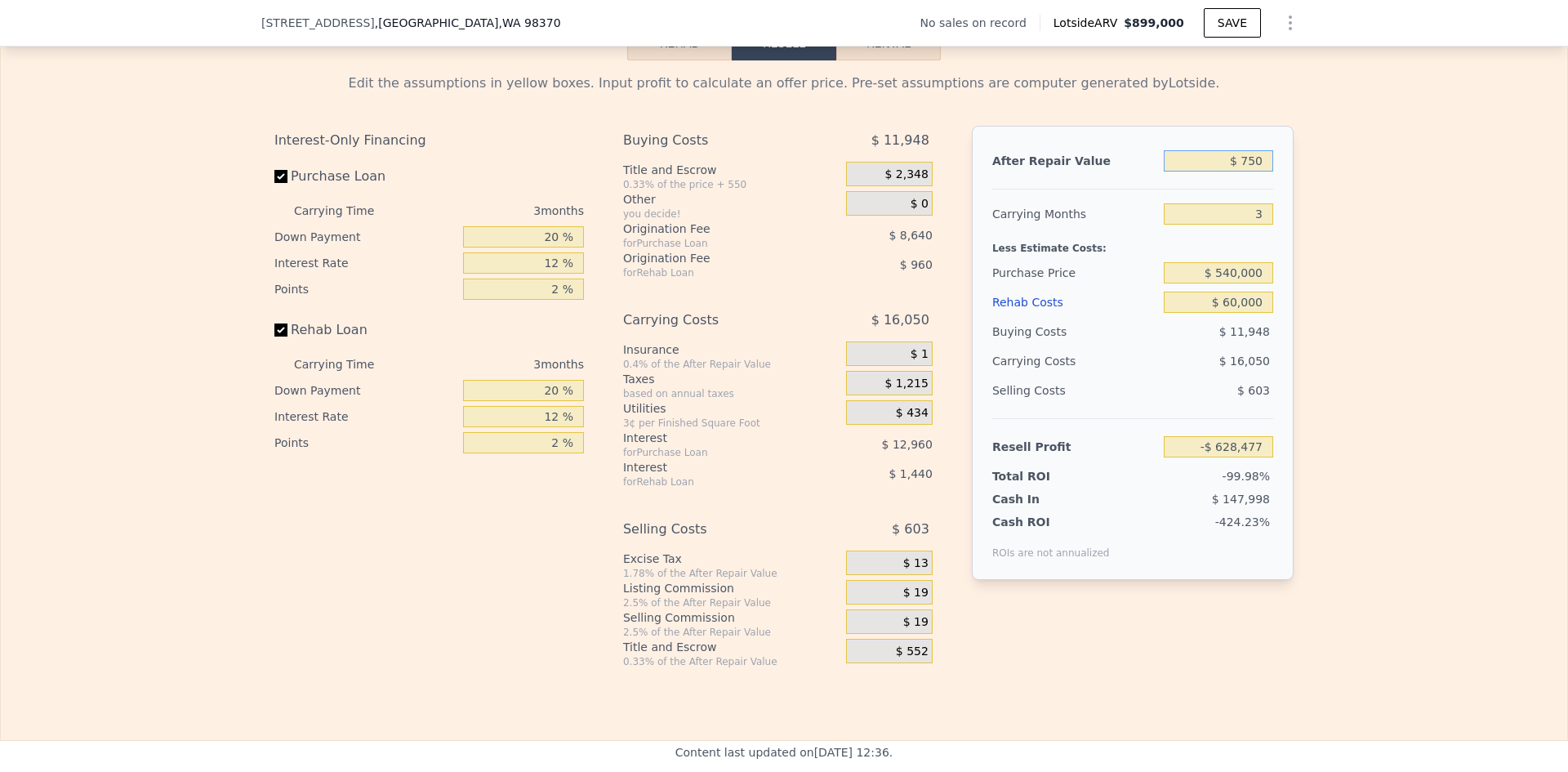
type input "-$ 627,851"
type input "$ 750,000"
type input "$ 67,355"
type input "$ 750,000"
click at [1358, 224] on div "Edit the assumptions in yellow boxes. Input profit to calculate an offer price.…" at bounding box center [784, 364] width 1567 height 608
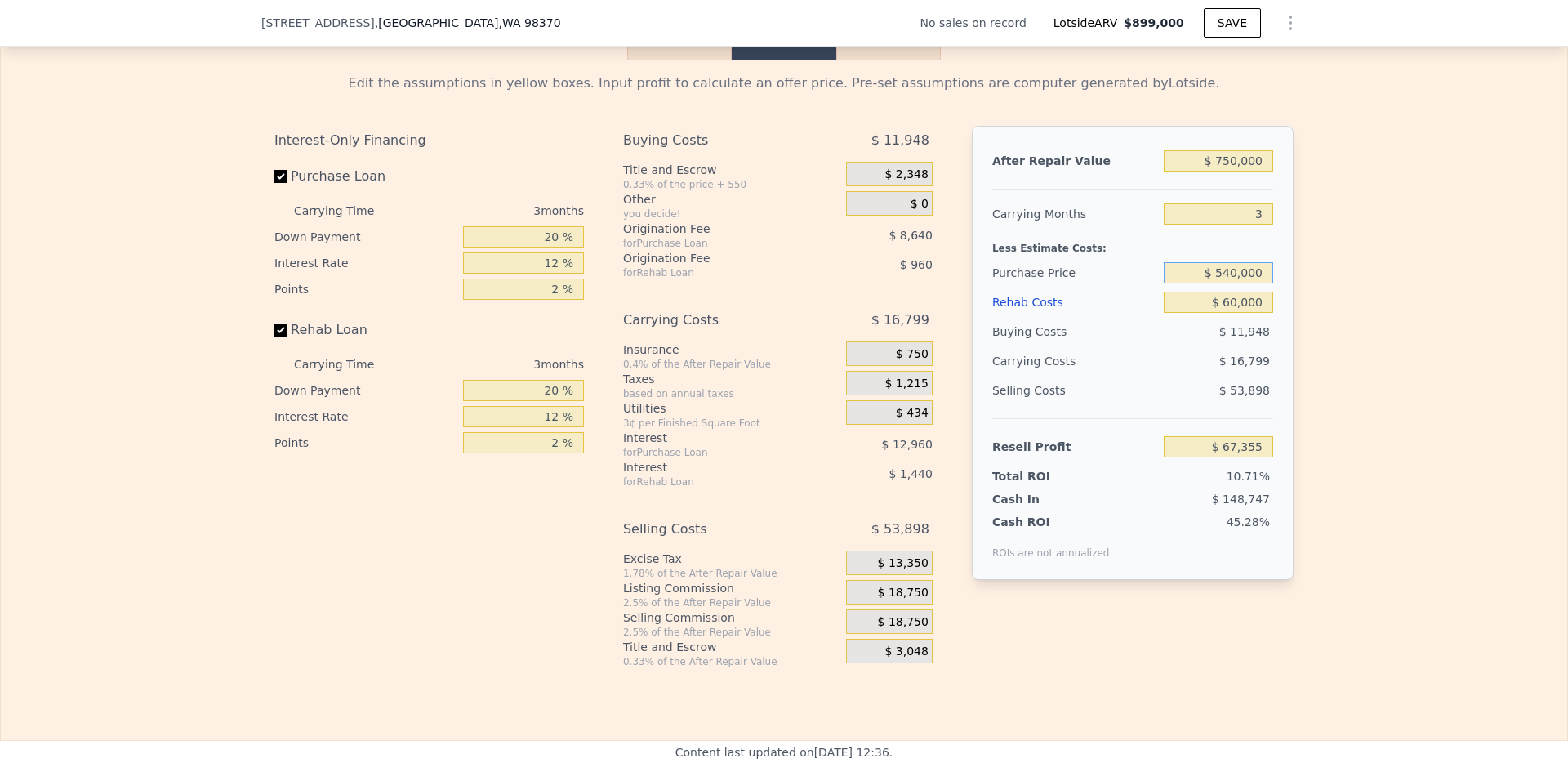
click at [1229, 283] on input "$ 540,000" at bounding box center [1218, 273] width 109 height 21
type input "$ 500,000"
drag, startPoint x: 1330, startPoint y: 308, endPoint x: 1320, endPoint y: 299, distance: 13.5
click at [1332, 307] on div "Edit the assumptions in yellow boxes. Input profit to calculate an offer price.…" at bounding box center [784, 364] width 1567 height 608
type input "$ 109,088"
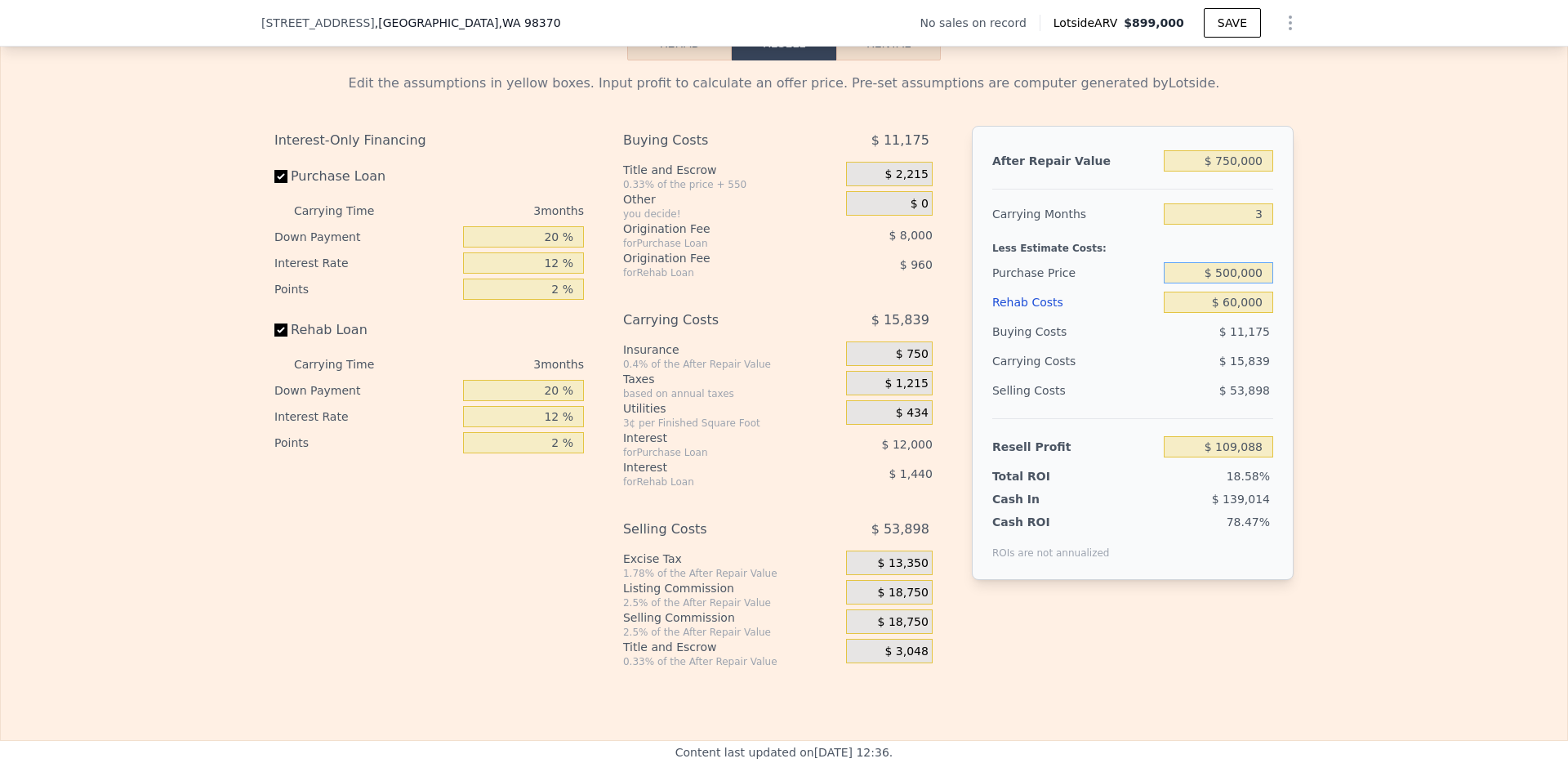
click at [1228, 283] on input "$ 500,000" at bounding box center [1218, 273] width 109 height 21
type input "$ 540,000"
click at [1387, 285] on div "Edit the assumptions in yellow boxes. Input profit to calculate an offer price.…" at bounding box center [784, 364] width 1567 height 608
type input "$ 67,355"
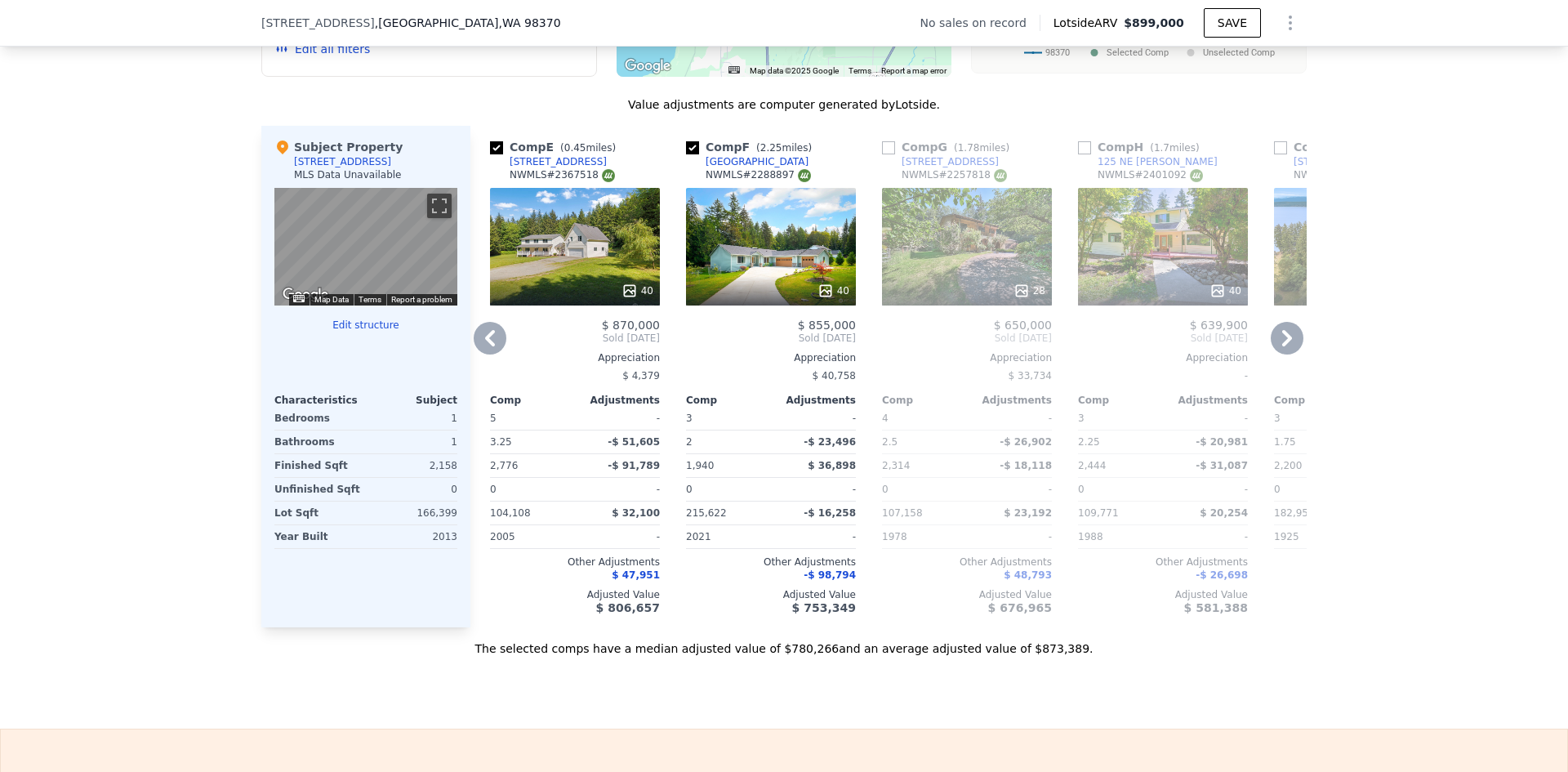
scroll to position [1546, 0]
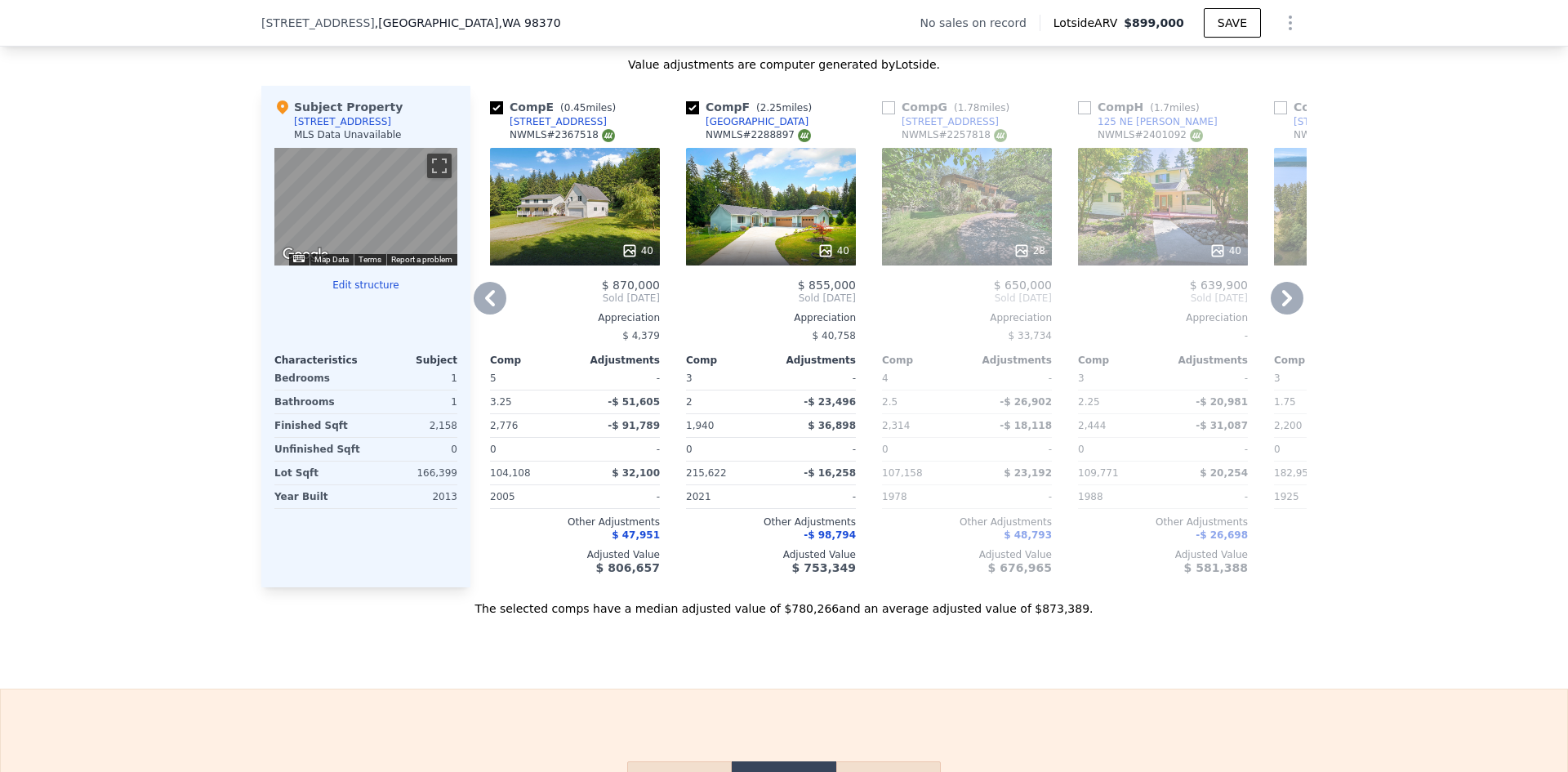
click at [1281, 315] on icon at bounding box center [1288, 298] width 33 height 33
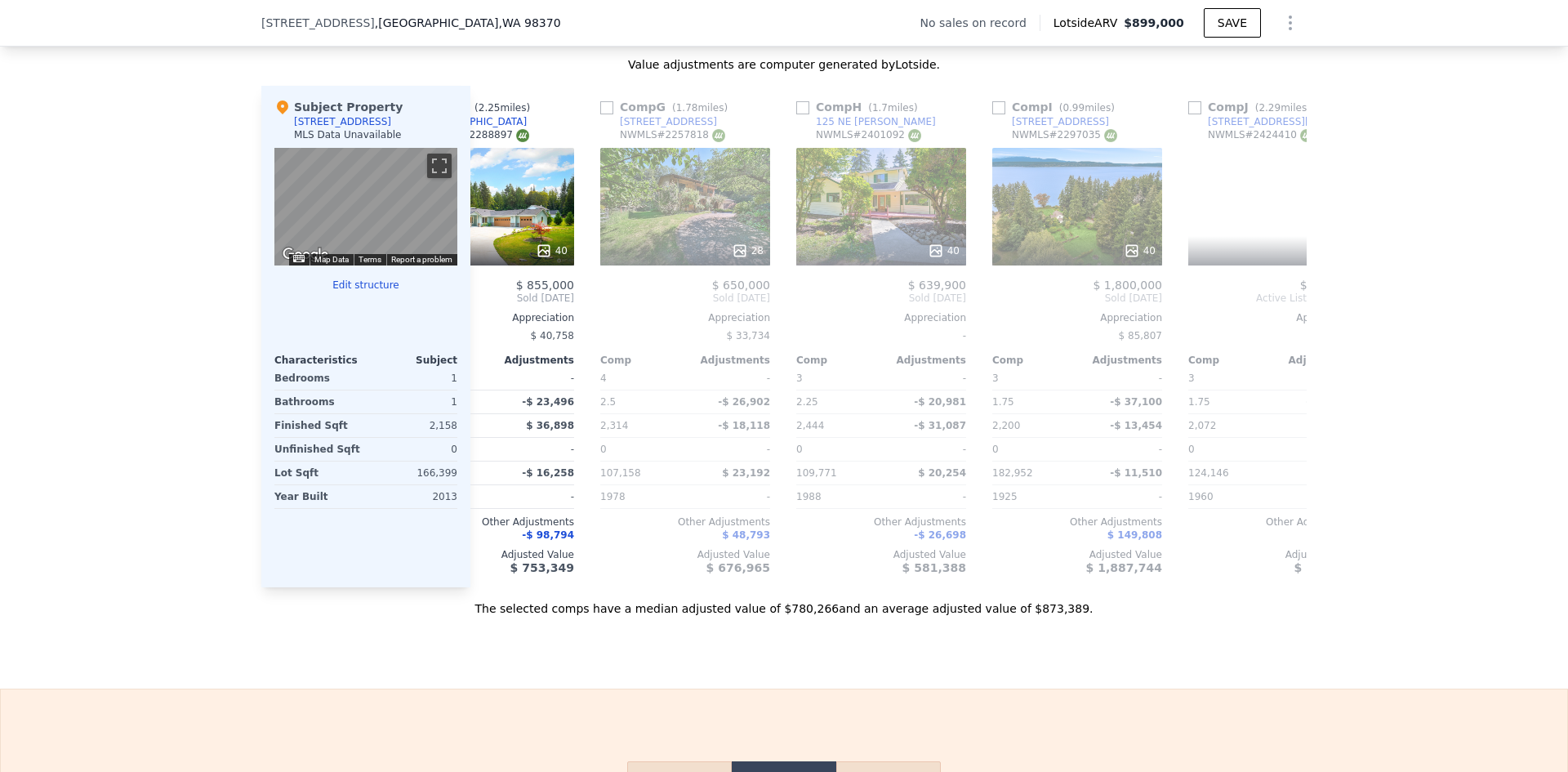
scroll to position [0, 1163]
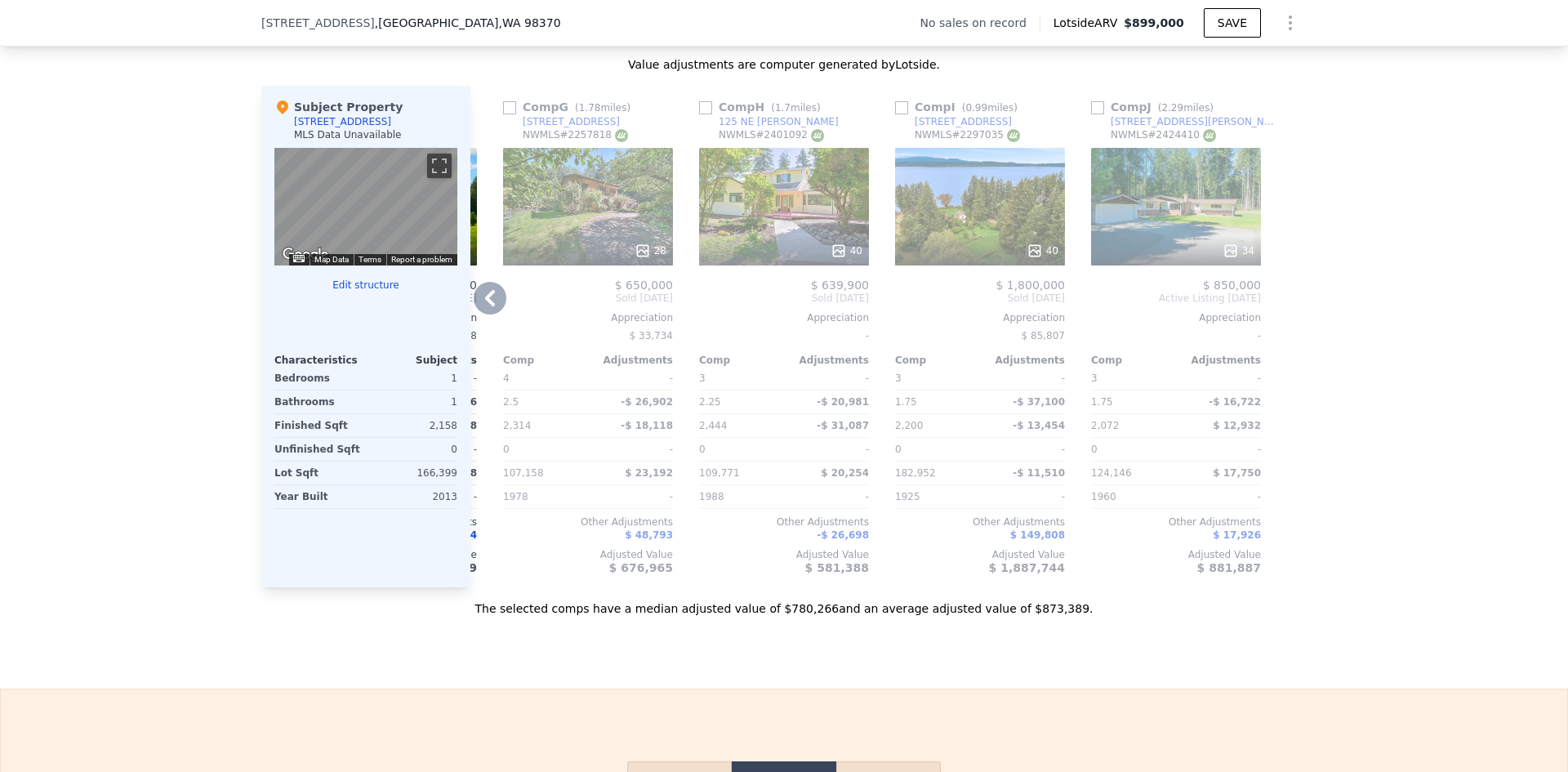
click at [1281, 319] on div at bounding box center [1293, 336] width 26 height 501
click at [1231, 259] on icon at bounding box center [1230, 251] width 16 height 16
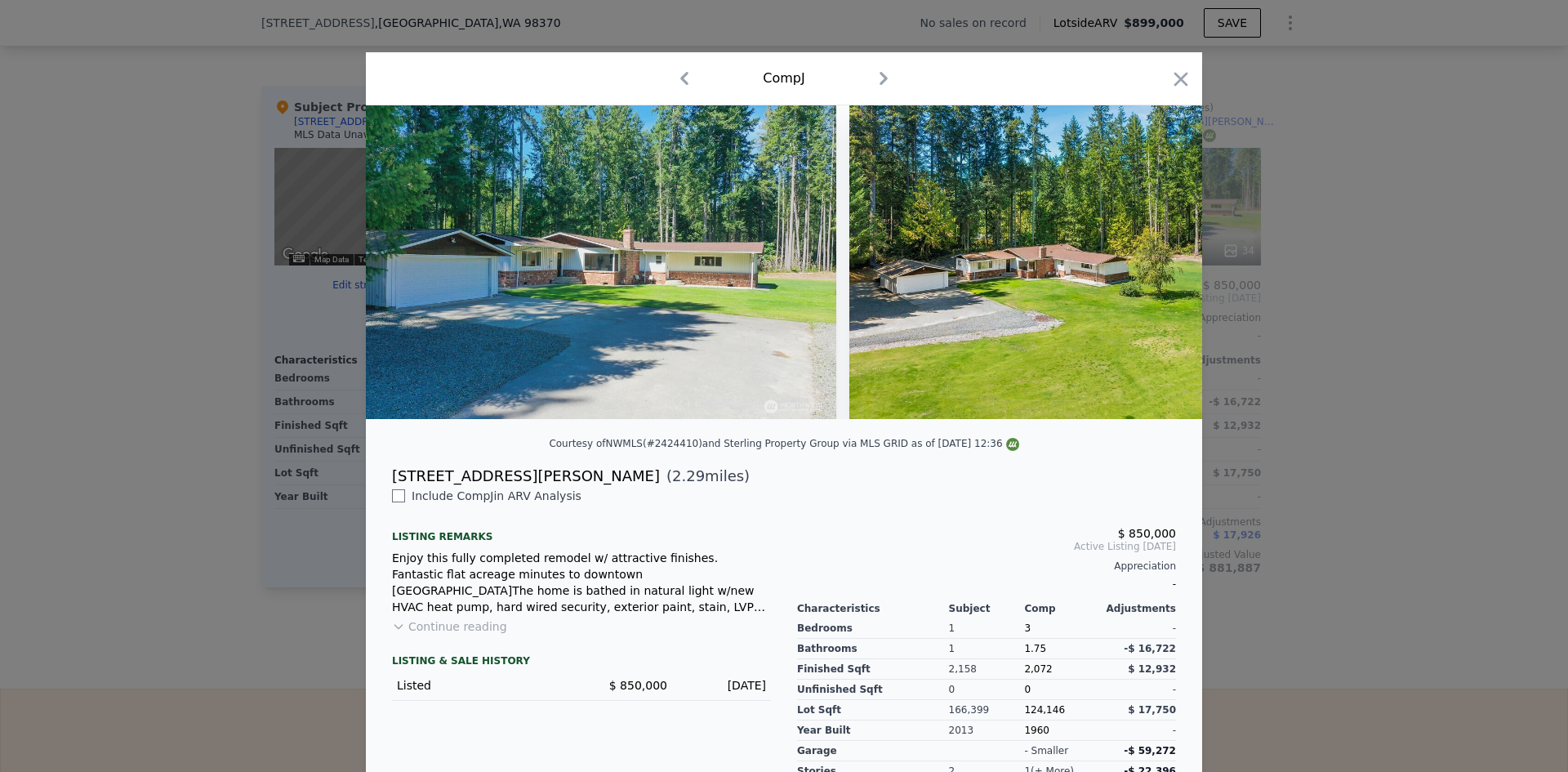
click at [1170, 82] on icon "button" at bounding box center [1181, 80] width 23 height 23
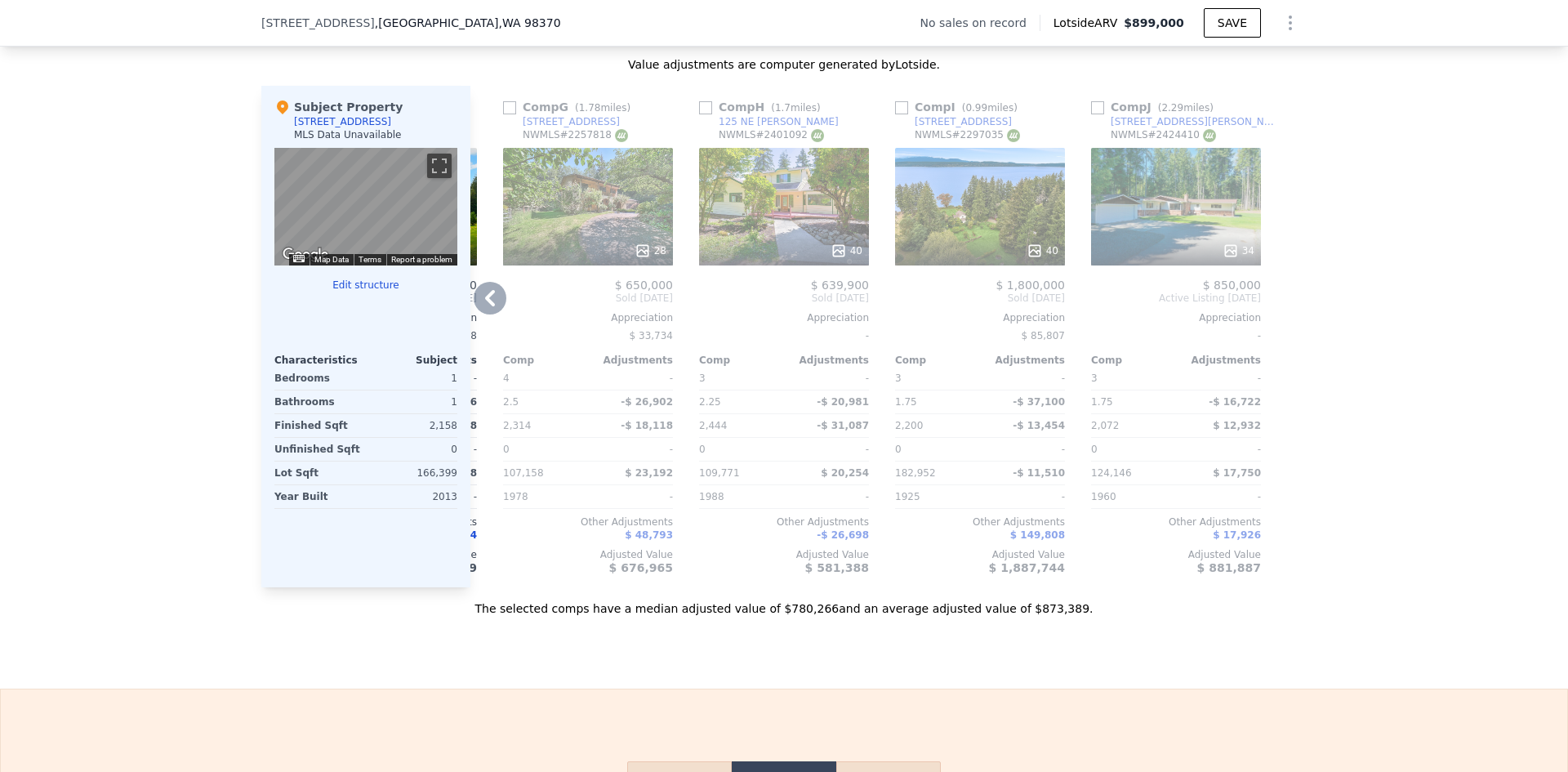
click at [1226, 259] on icon at bounding box center [1230, 251] width 16 height 16
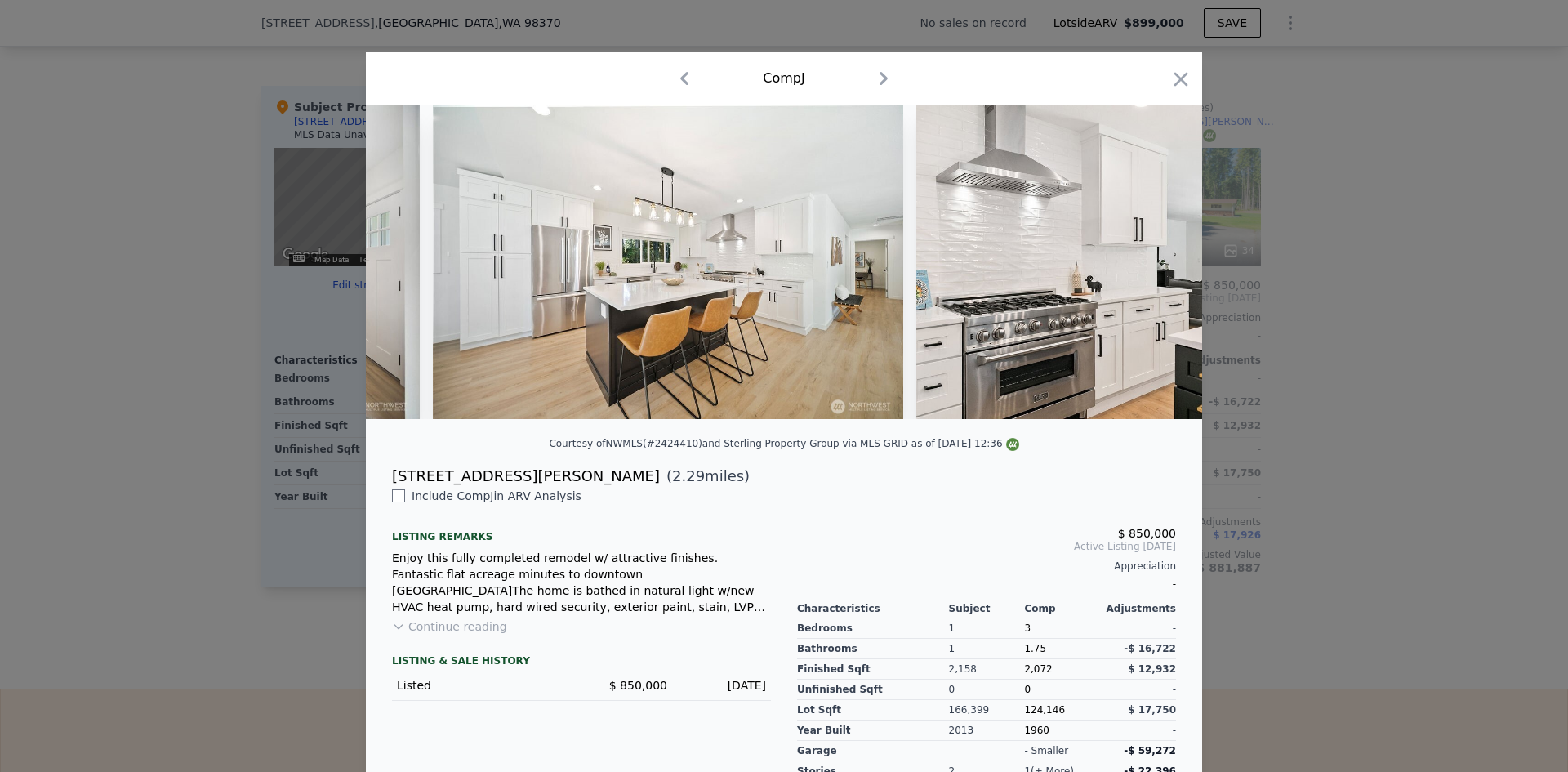
scroll to position [0, 4414]
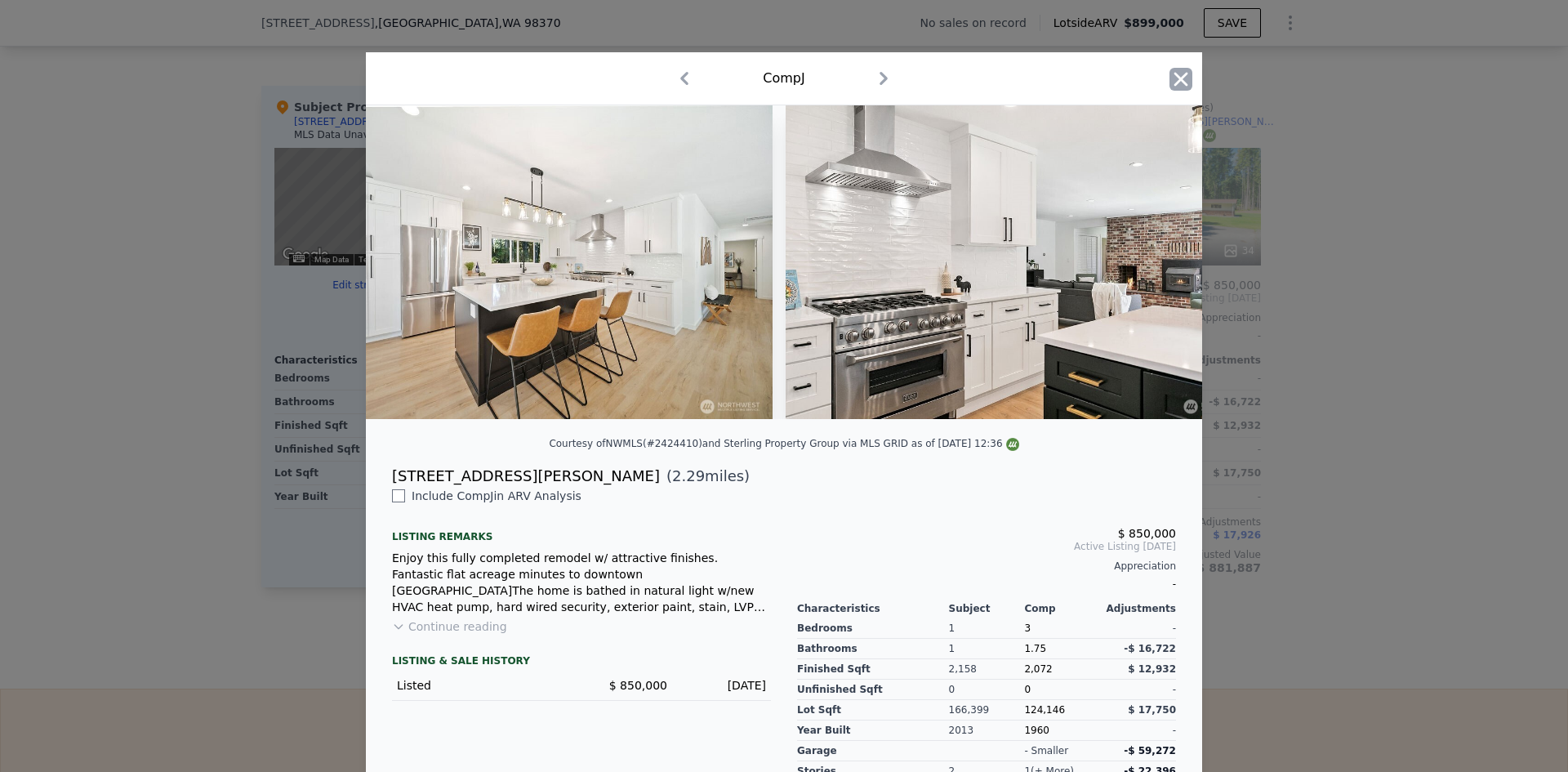
click at [1173, 73] on icon "button" at bounding box center [1181, 80] width 23 height 23
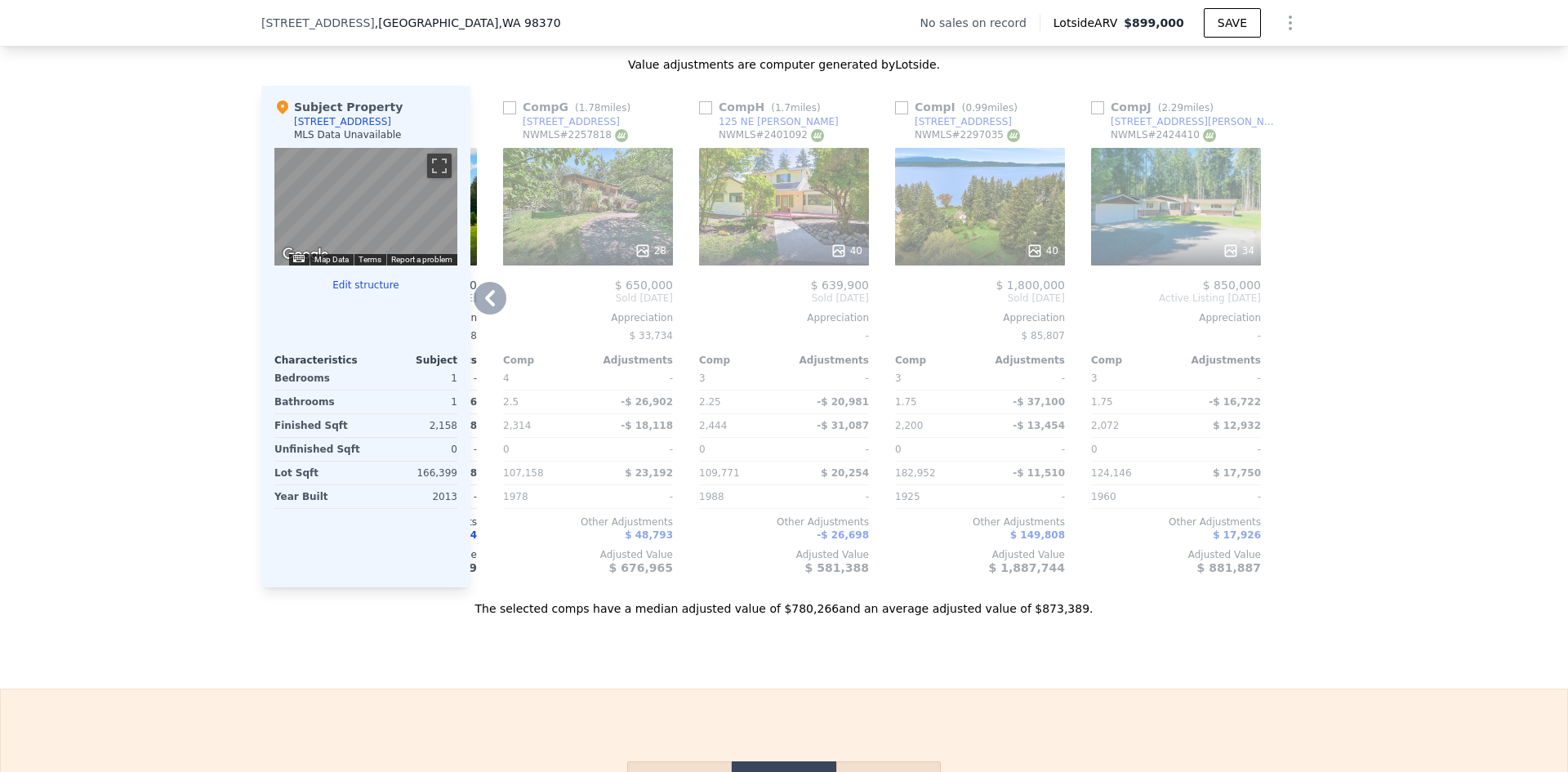
click at [638, 259] on icon at bounding box center [642, 251] width 16 height 16
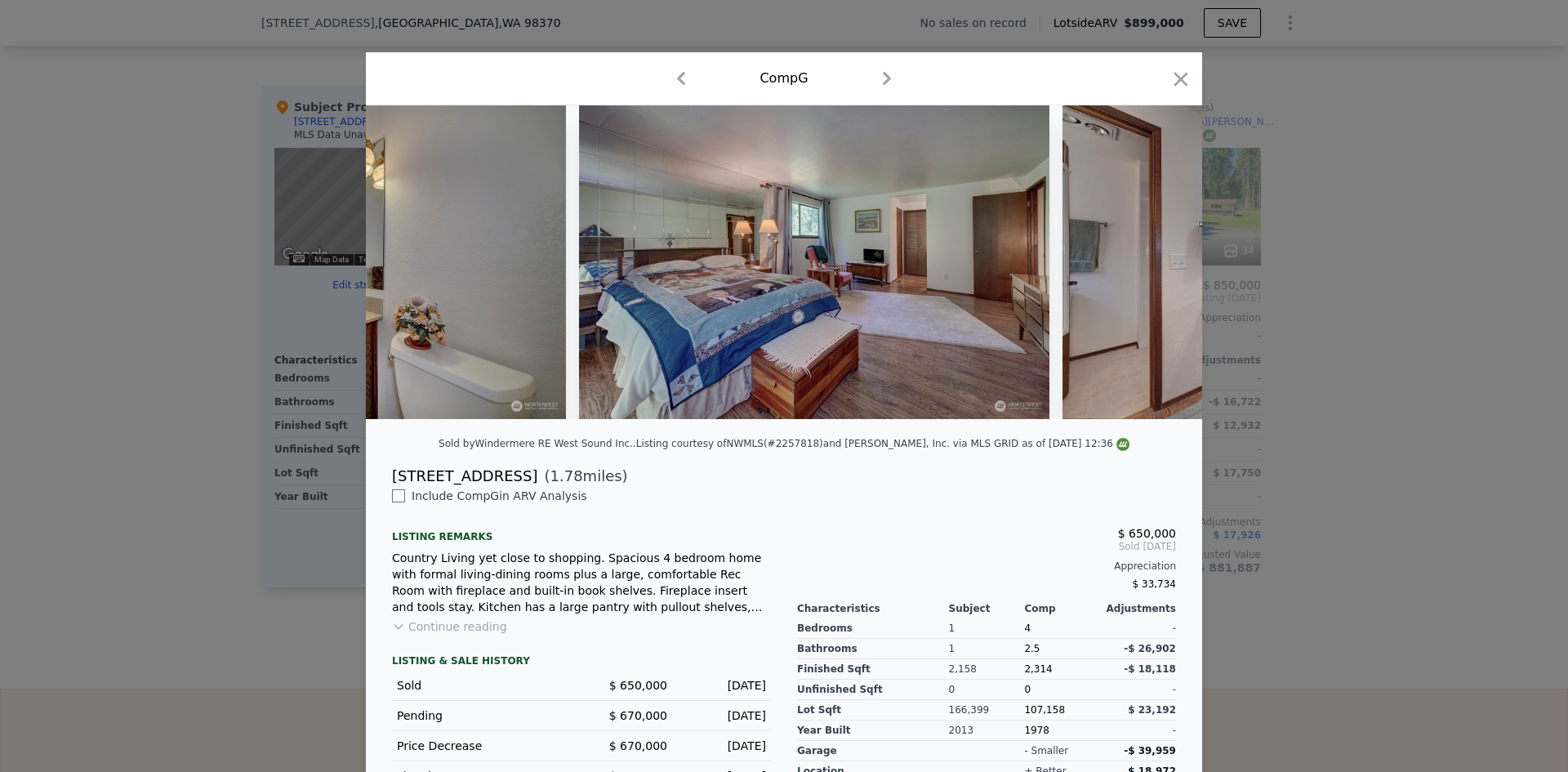
scroll to position [0, 6959]
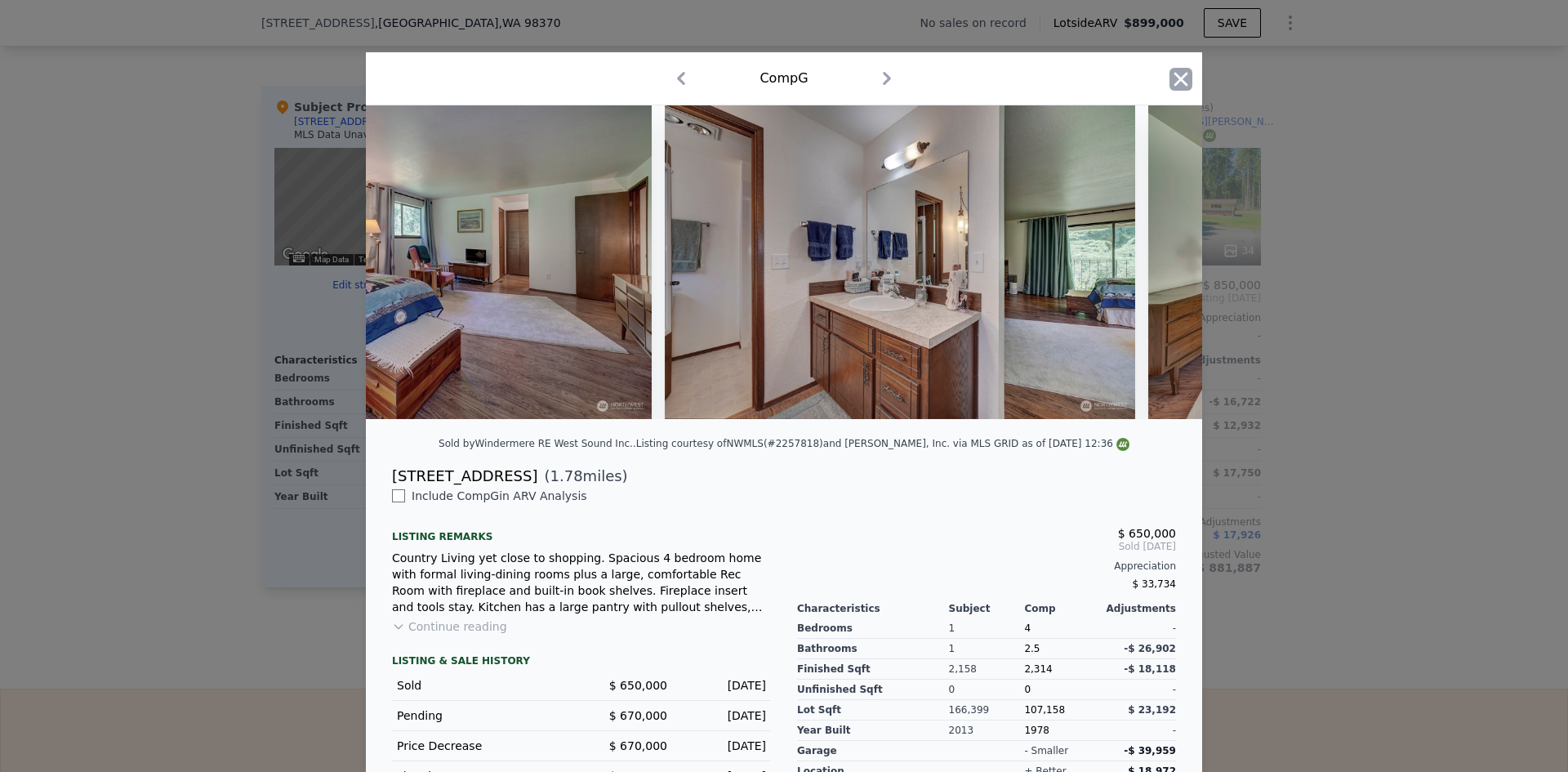
click at [1172, 75] on icon "button" at bounding box center [1181, 80] width 23 height 23
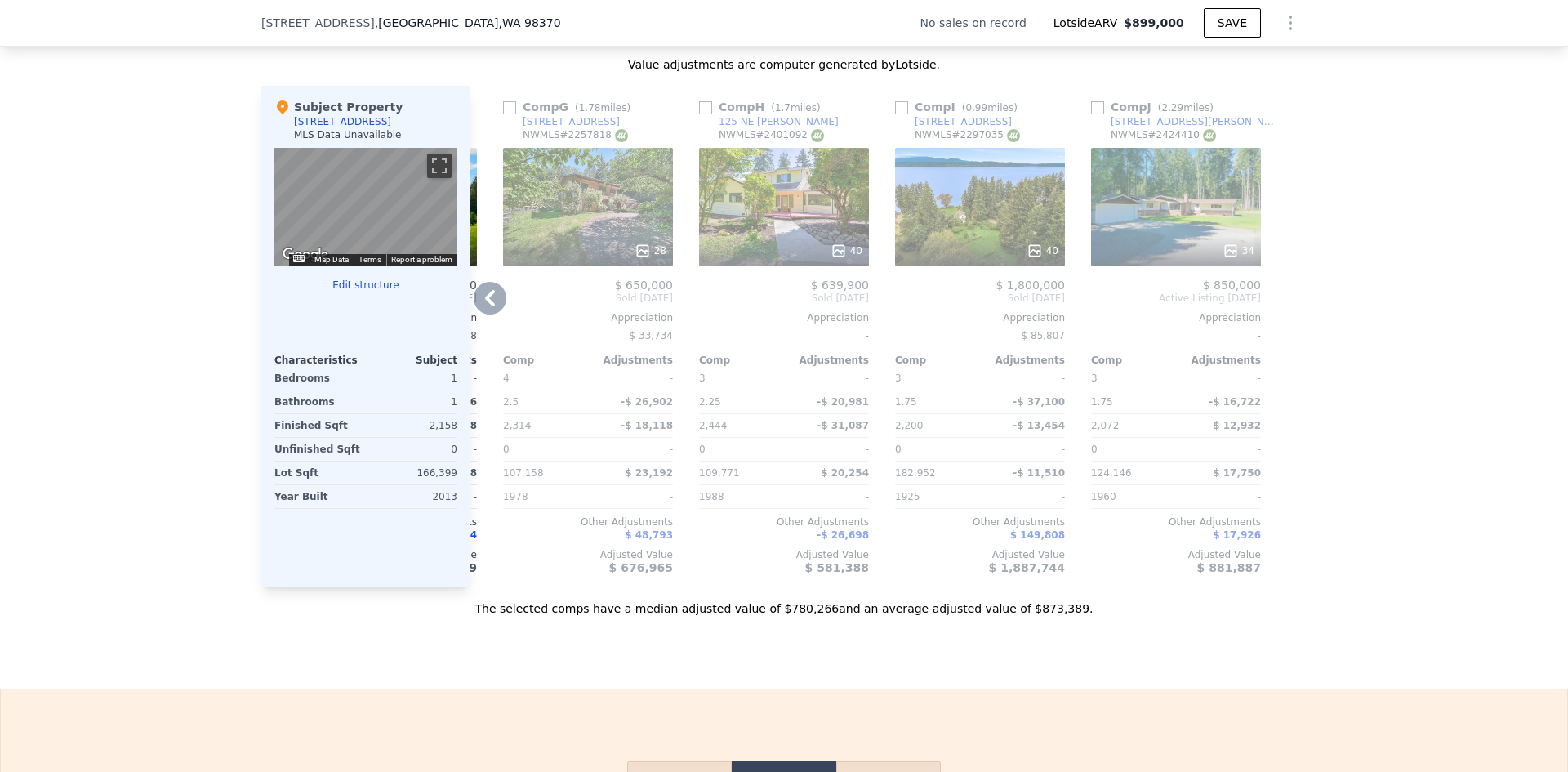
click at [483, 303] on icon at bounding box center [490, 298] width 33 height 33
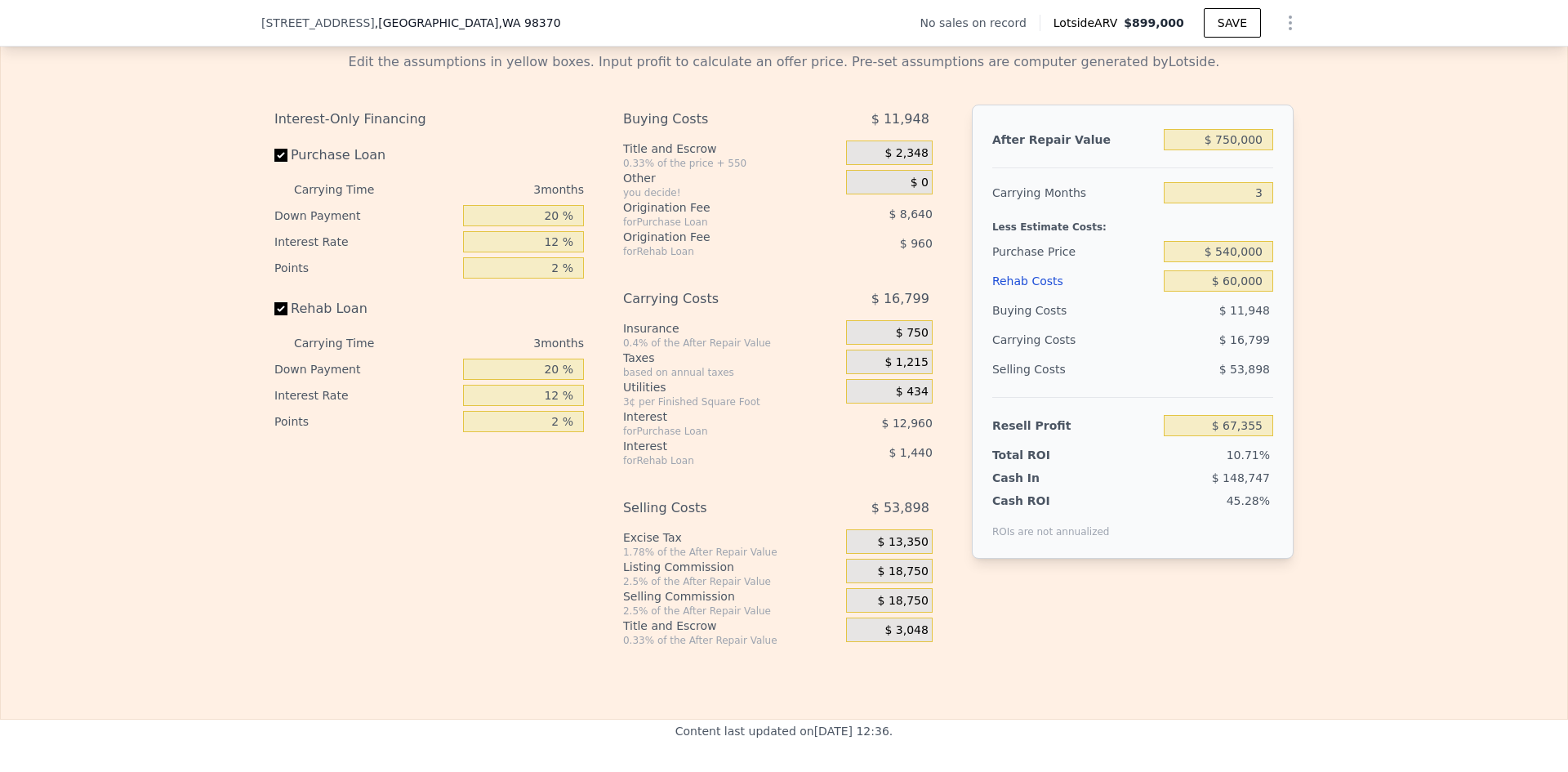
scroll to position [2200, 0]
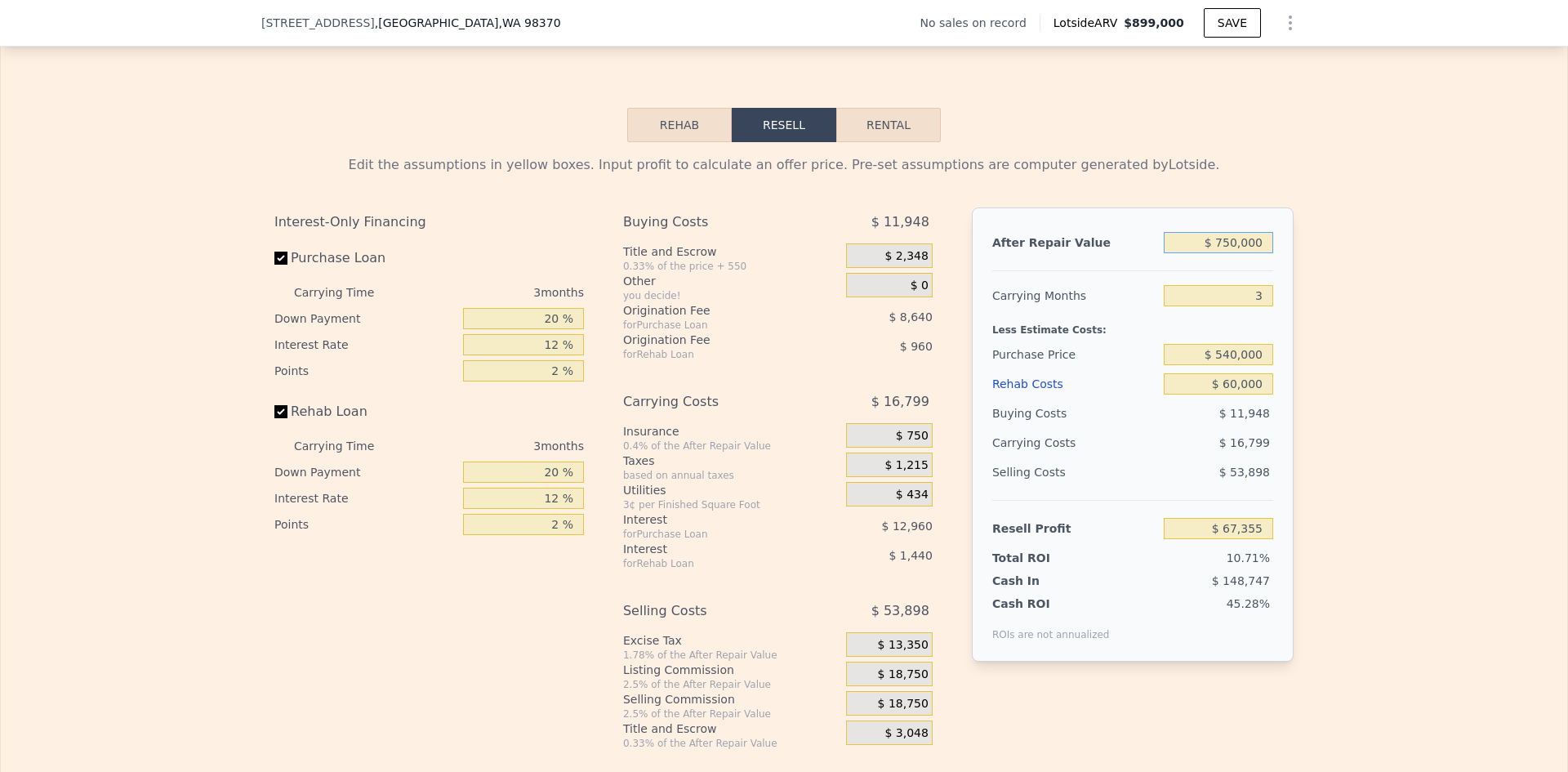
drag, startPoint x: 1222, startPoint y: 262, endPoint x: 1232, endPoint y: 267, distance: 11.2
click at [1228, 253] on input "$ 750,000" at bounding box center [1218, 243] width 109 height 21
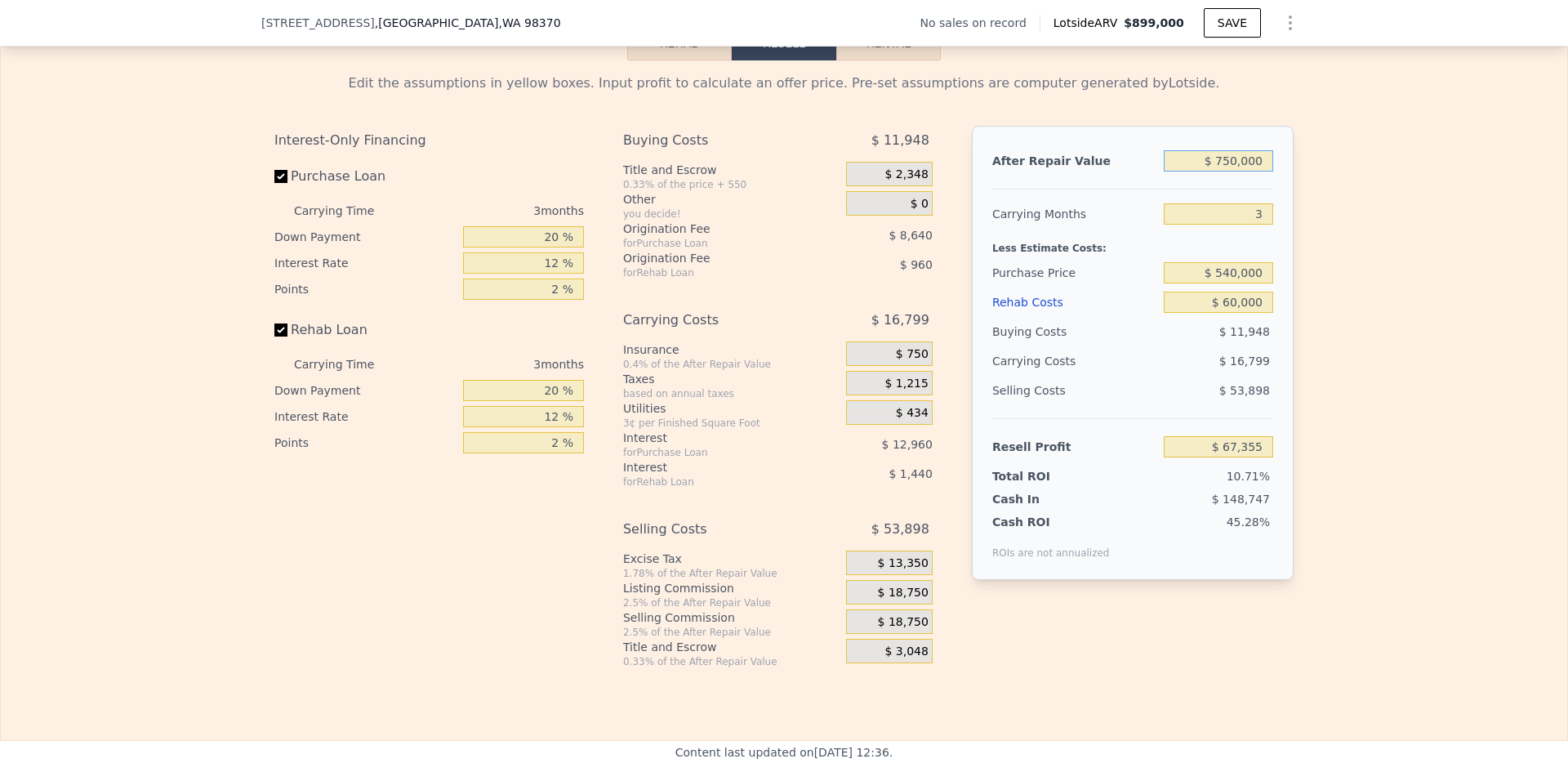
type input "$ 700,000"
type input "$ 20,962"
type input "$ 700,000"
drag, startPoint x: 1218, startPoint y: 297, endPoint x: 1230, endPoint y: 297, distance: 12.0
click at [1230, 283] on input "$ 540,000" at bounding box center [1218, 273] width 109 height 21
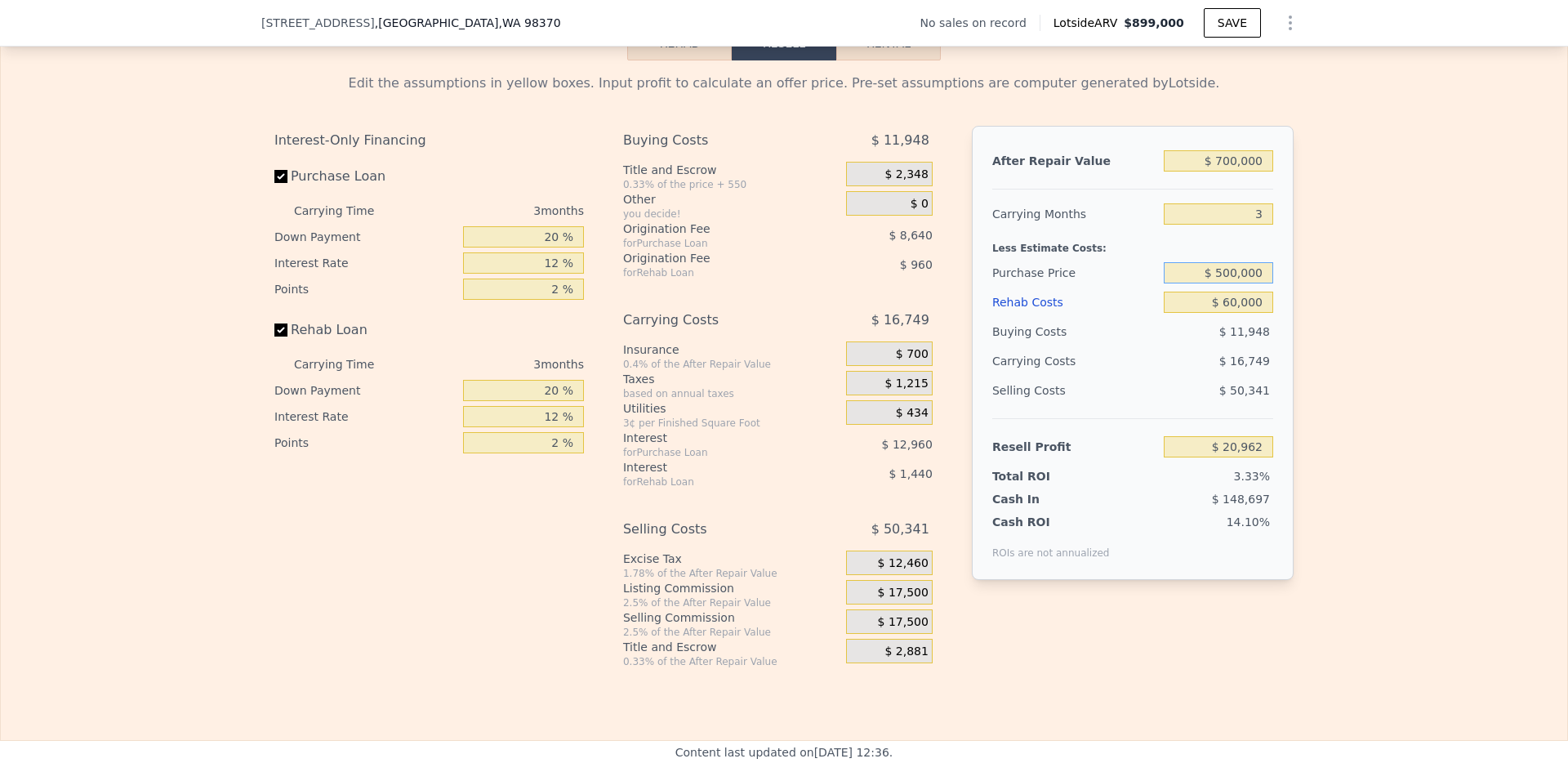
type input "$ 500,000"
type input "$ 62,695"
click at [1222, 313] on input "$ 60,000" at bounding box center [1218, 302] width 109 height 21
type input "$ 30,000"
type input "$ 93,895"
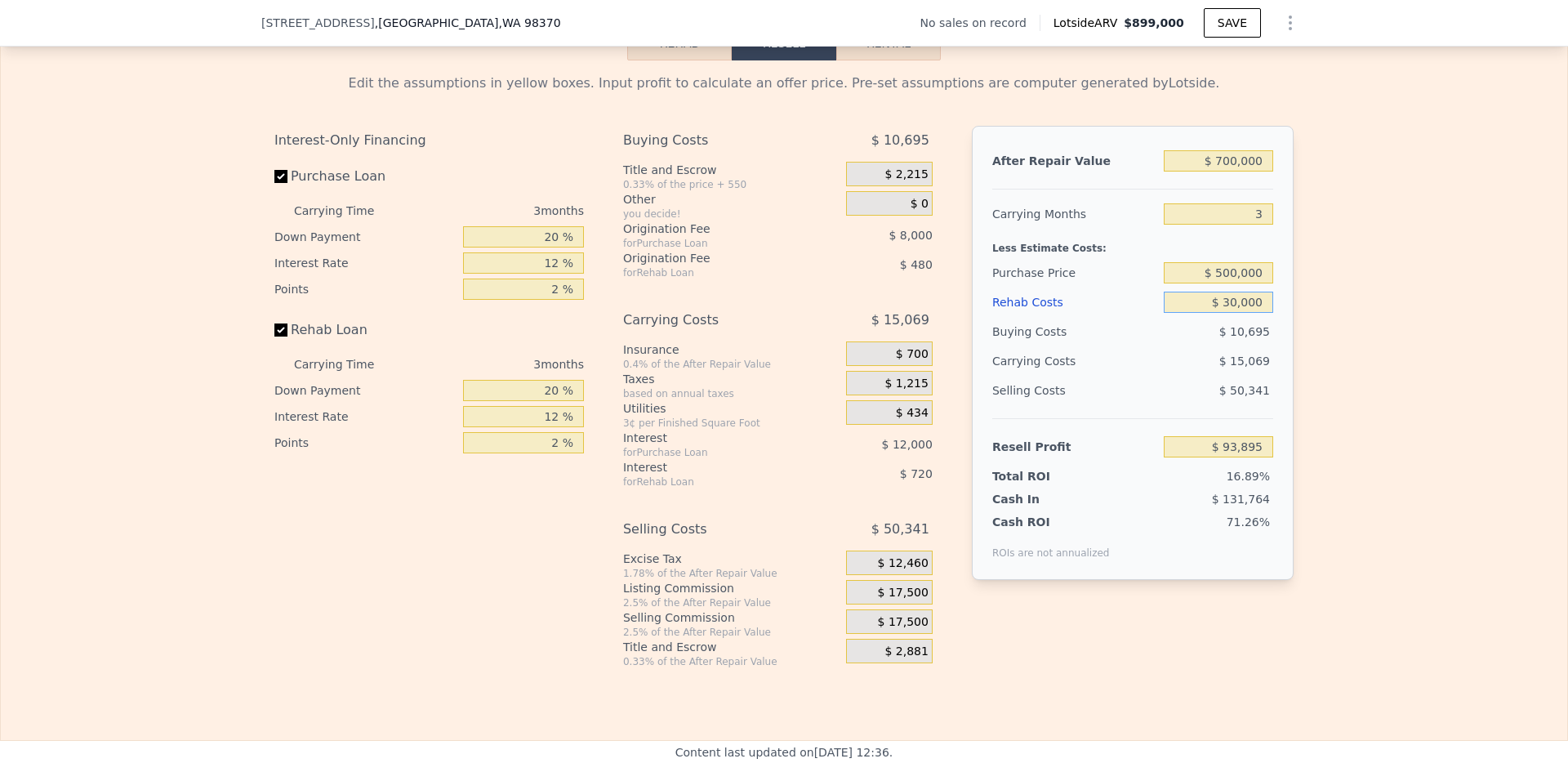
type input "$ 30,000"
click at [1295, 326] on div "Edit the assumptions in yellow boxes. Input profit to calculate an offer price.…" at bounding box center [784, 364] width 1046 height 608
click at [1224, 283] on input "$ 500,000" at bounding box center [1218, 273] width 109 height 21
click at [1220, 283] on input "$ 500,000" at bounding box center [1218, 273] width 109 height 21
type input "$ 540,000"
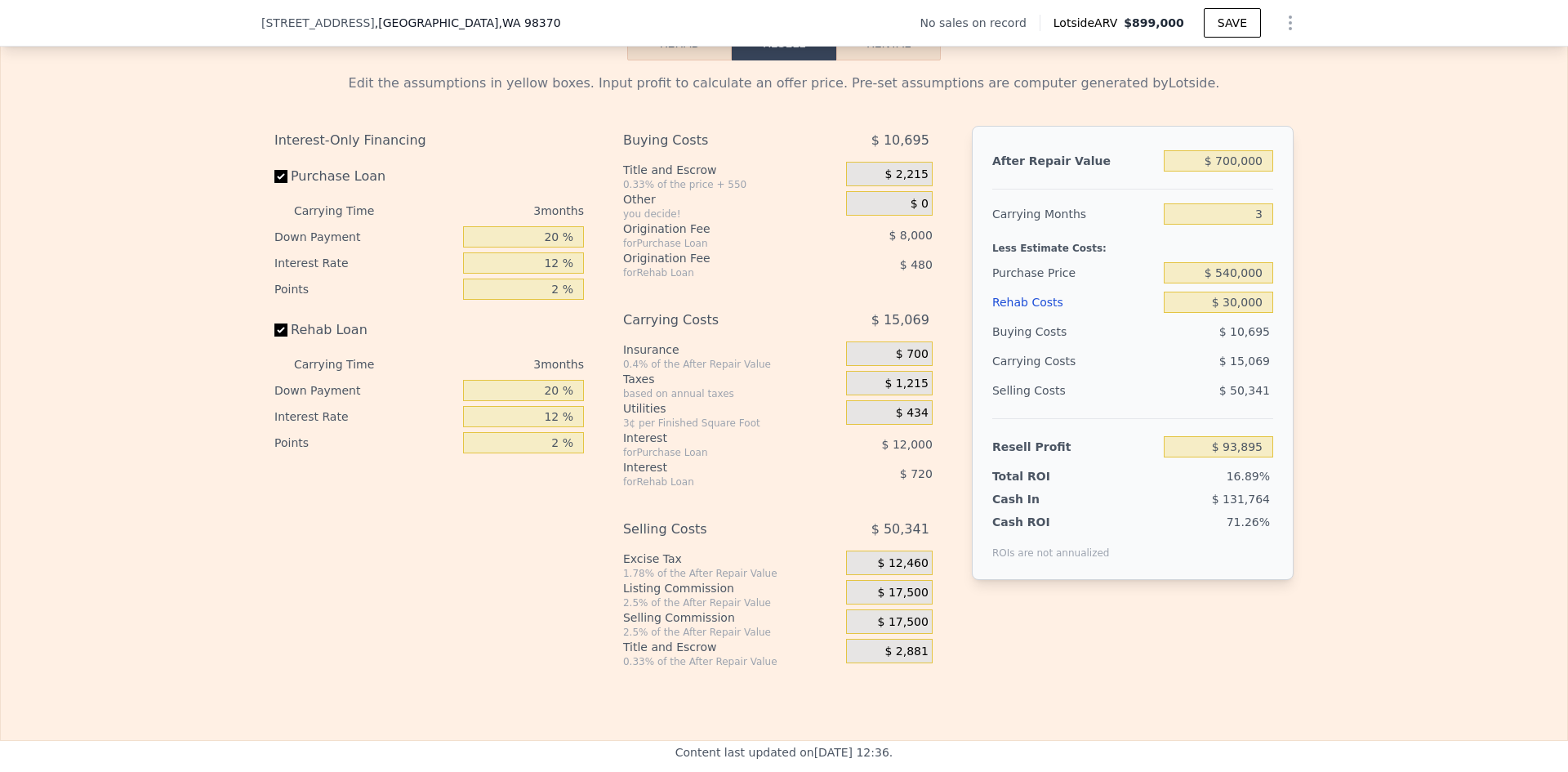
click at [1320, 302] on div "Edit the assumptions in yellow boxes. Input profit to calculate an offer price.…" at bounding box center [784, 364] width 1567 height 608
type input "$ 52,162"
click at [1226, 283] on input "$ 540,000" at bounding box center [1218, 273] width 109 height 21
type input "$ 530,000"
click at [1372, 340] on div "Edit the assumptions in yellow boxes. Input profit to calculate an offer price.…" at bounding box center [784, 364] width 1567 height 608
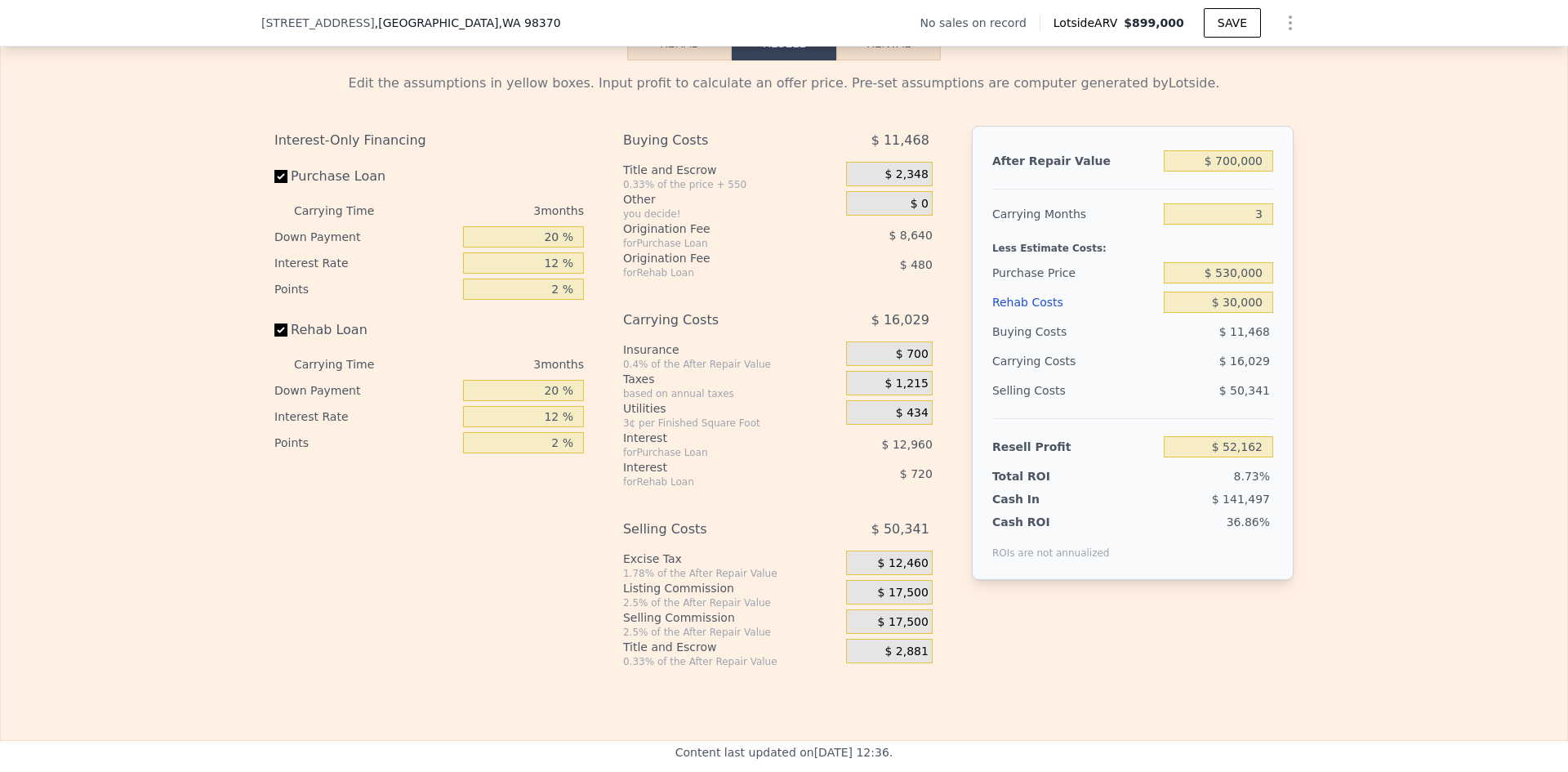
type input "$ 62,595"
click at [1228, 283] on input "$ 530,000" at bounding box center [1218, 273] width 109 height 21
type input "$ 500,000"
click at [1370, 303] on div "Edit the assumptions in yellow boxes. Input profit to calculate an offer price.…" at bounding box center [784, 364] width 1567 height 608
type input "$ 93,895"
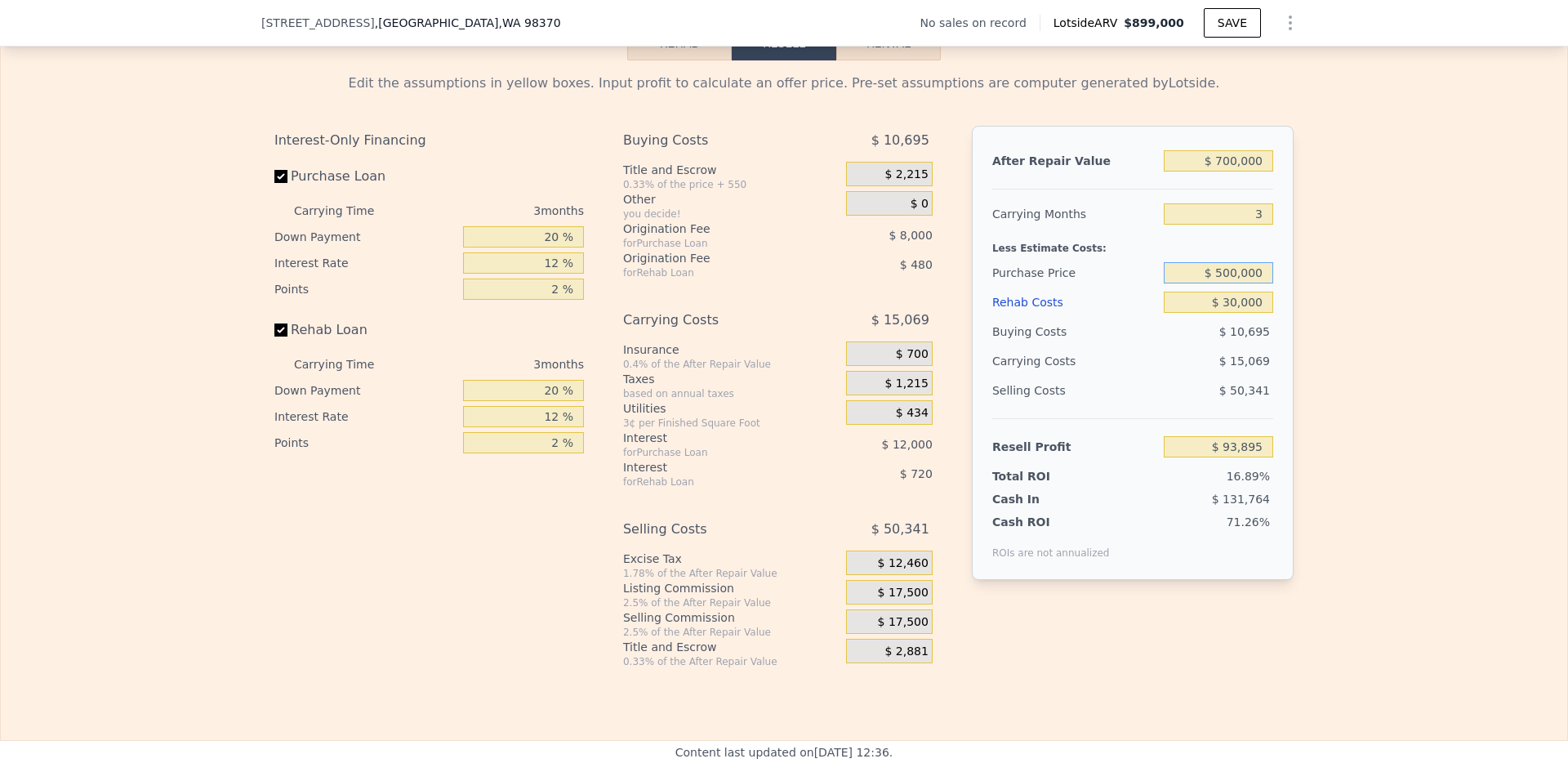
click at [1231, 283] on input "$ 500,000" at bounding box center [1218, 273] width 109 height 21
type input "$ 530,000"
click at [1236, 317] on div "$ 30,000" at bounding box center [1218, 302] width 109 height 30
type input "$ 62,595"
type input "$ 899,000"
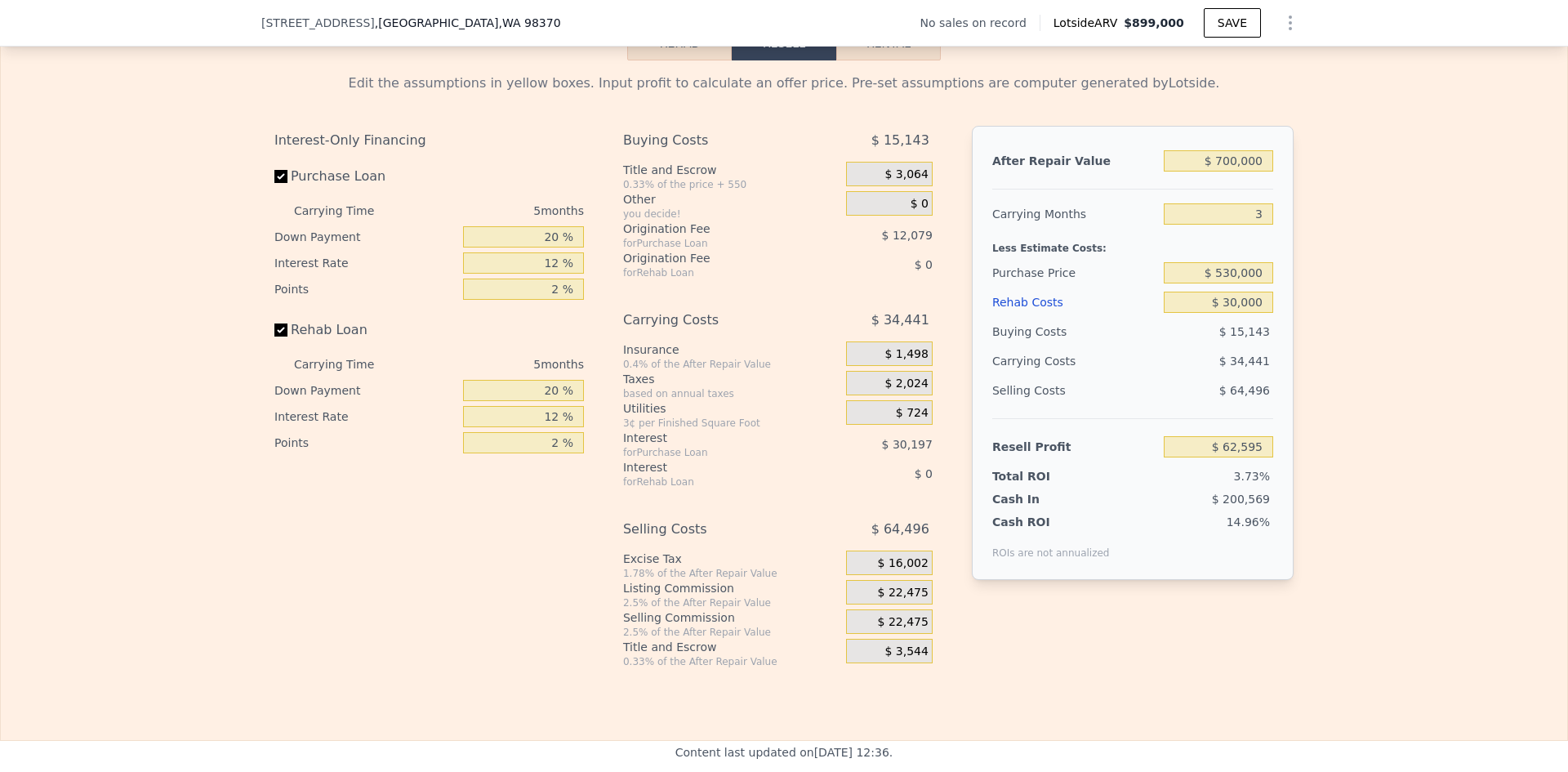
type input "5"
type input "$ 0"
type input "$ 30,002"
click at [1264, 313] on input "$ 0" at bounding box center [1218, 302] width 109 height 21
type input "$ 320"
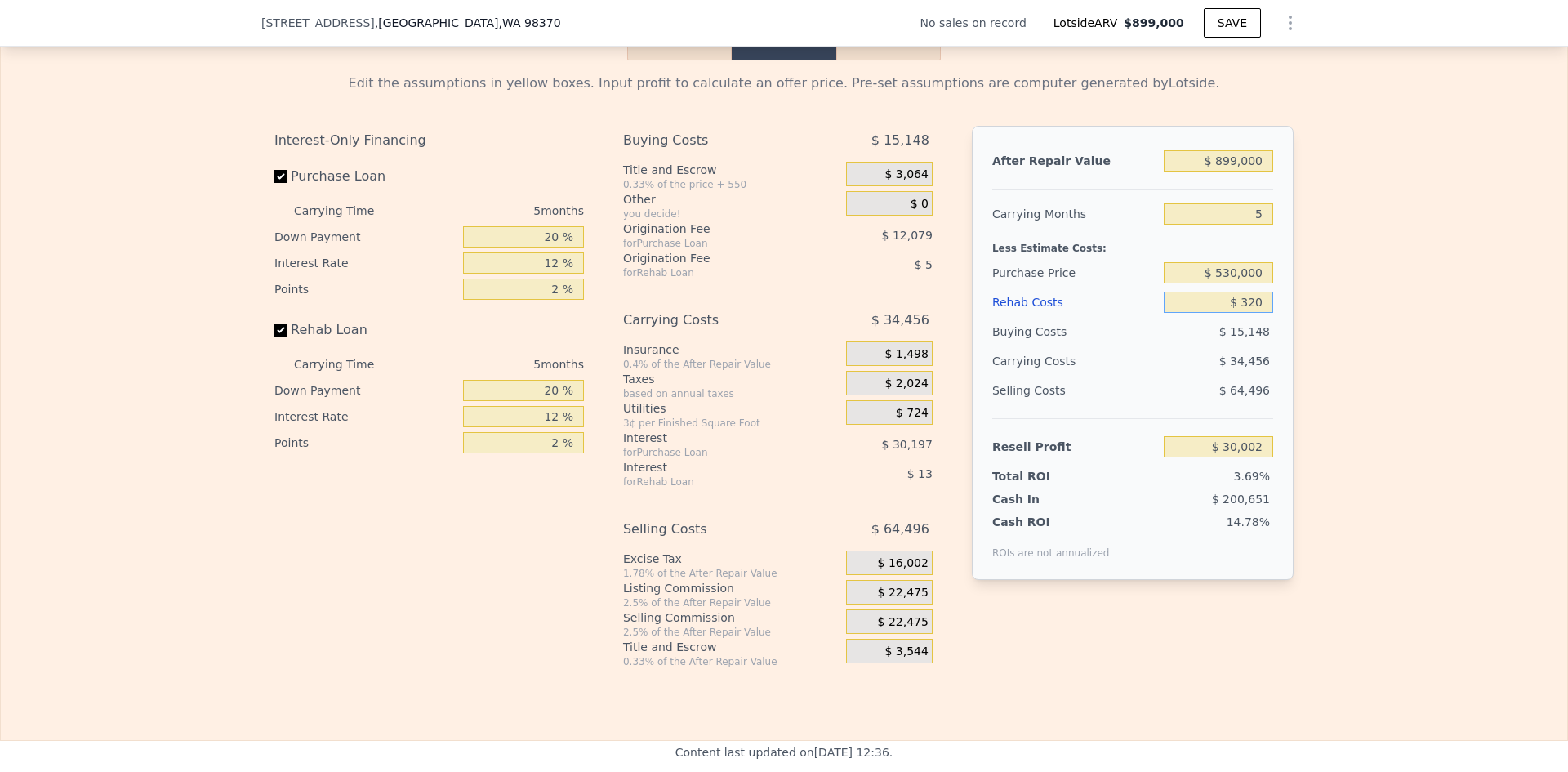
type input "$ 29,662"
type input "$ 3"
type input "$ 29,999"
type input "$ 30"
type input "$ 29,972"
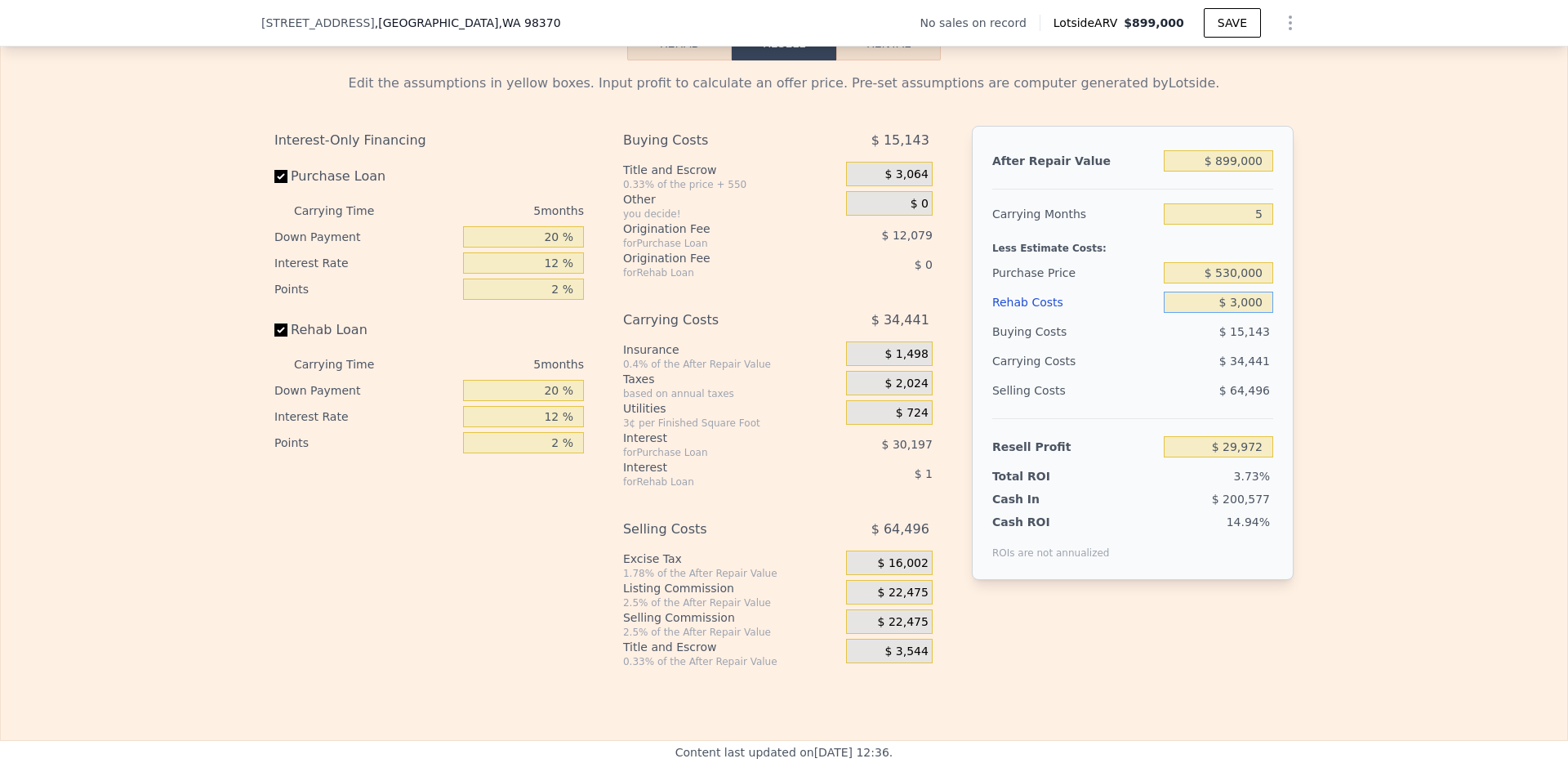
type input "$ 30,000"
type input "-$ 1,678"
type input "$ 30,000"
click at [1240, 172] on input "$ 899,000" at bounding box center [1218, 161] width 109 height 21
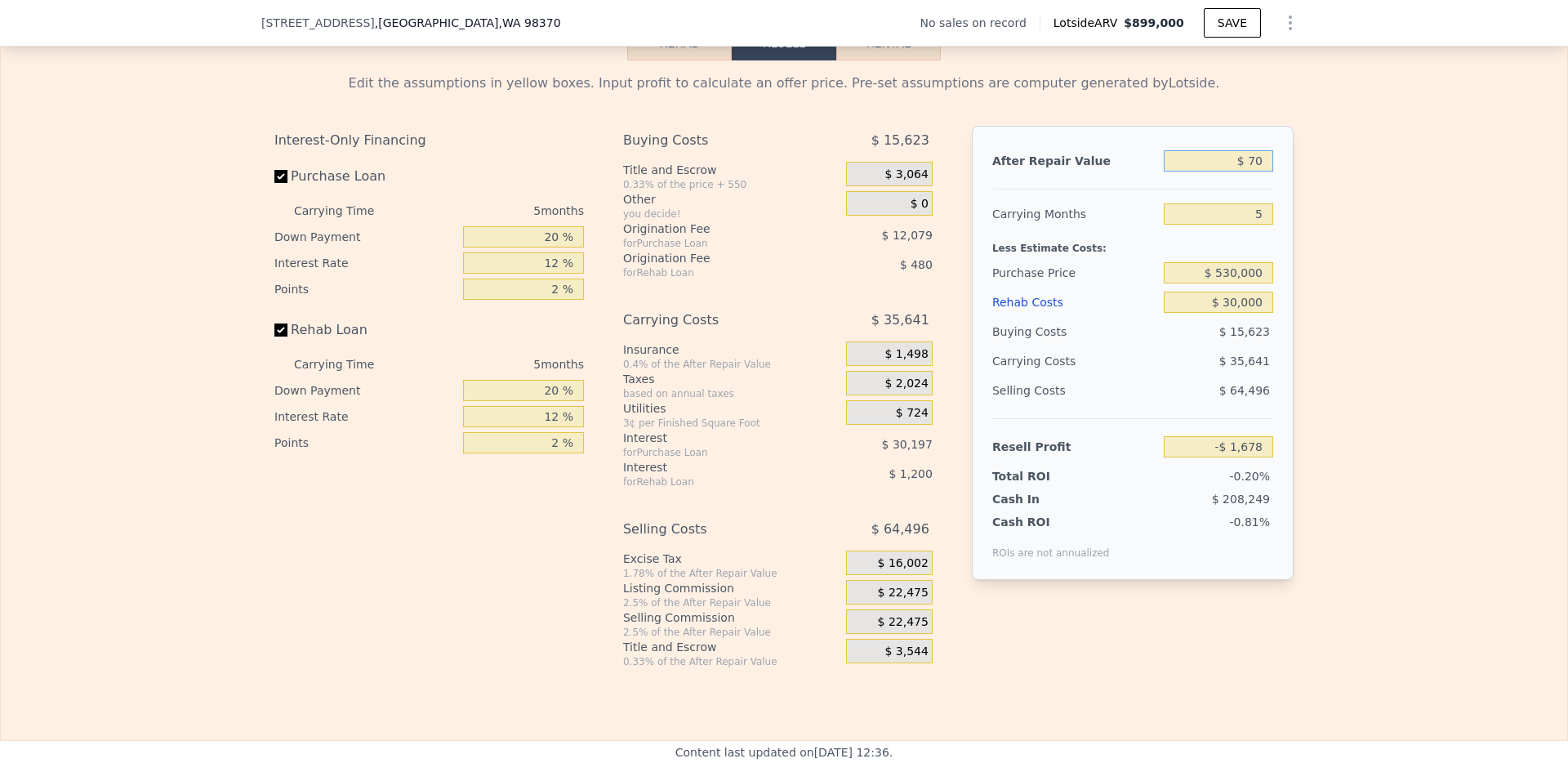
type input "$ 700"
type input "-$ 834,585"
type input "$ 700,000"
type input "-$ 186,192"
type input "$ 700,000"
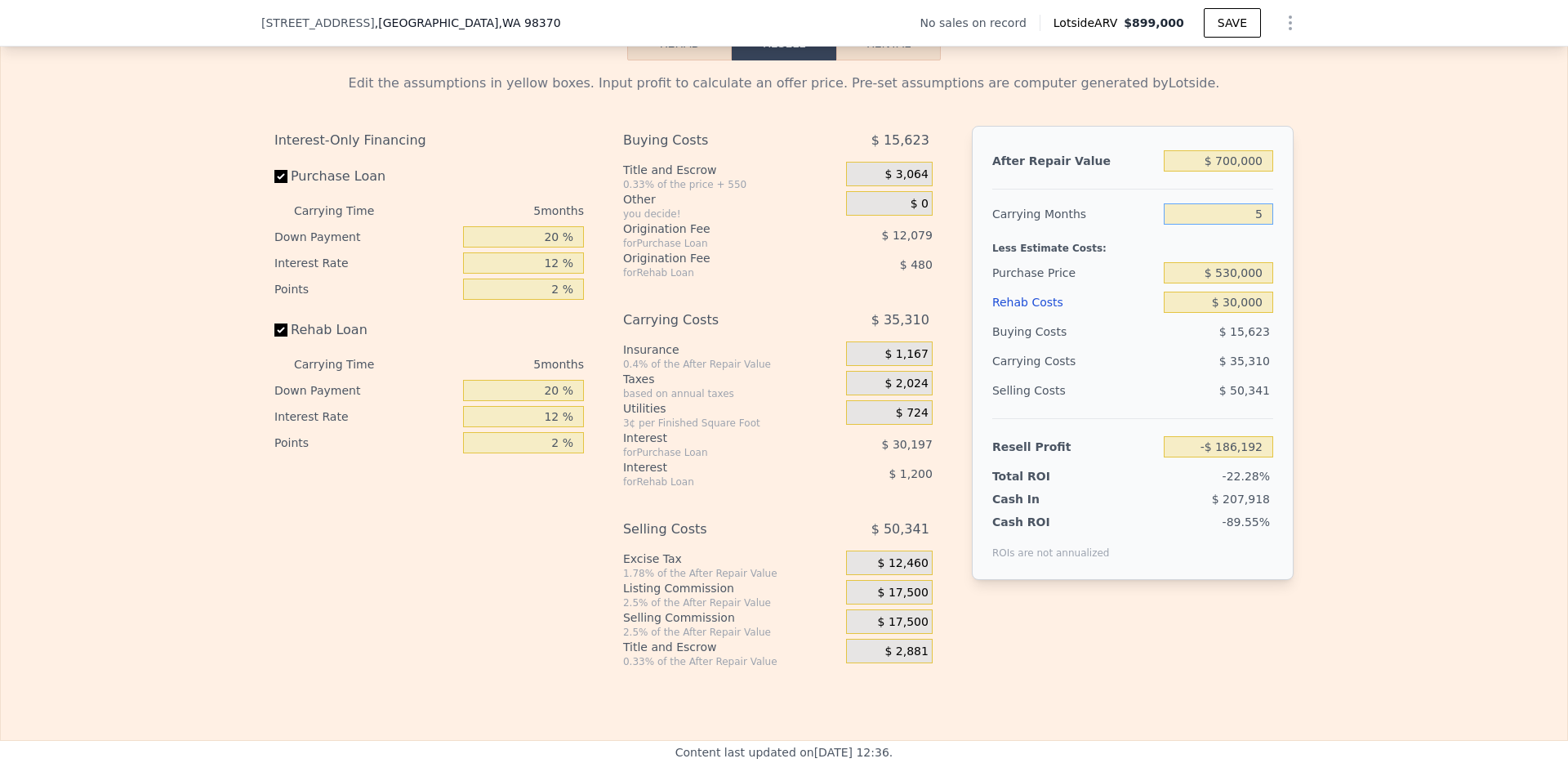
click at [1256, 225] on input "5" at bounding box center [1218, 214] width 109 height 21
type input "4"
type input "-$ 179,129"
type input "4"
click at [1365, 232] on div "Edit the assumptions in yellow boxes. Input profit to calculate an offer price.…" at bounding box center [784, 364] width 1567 height 608
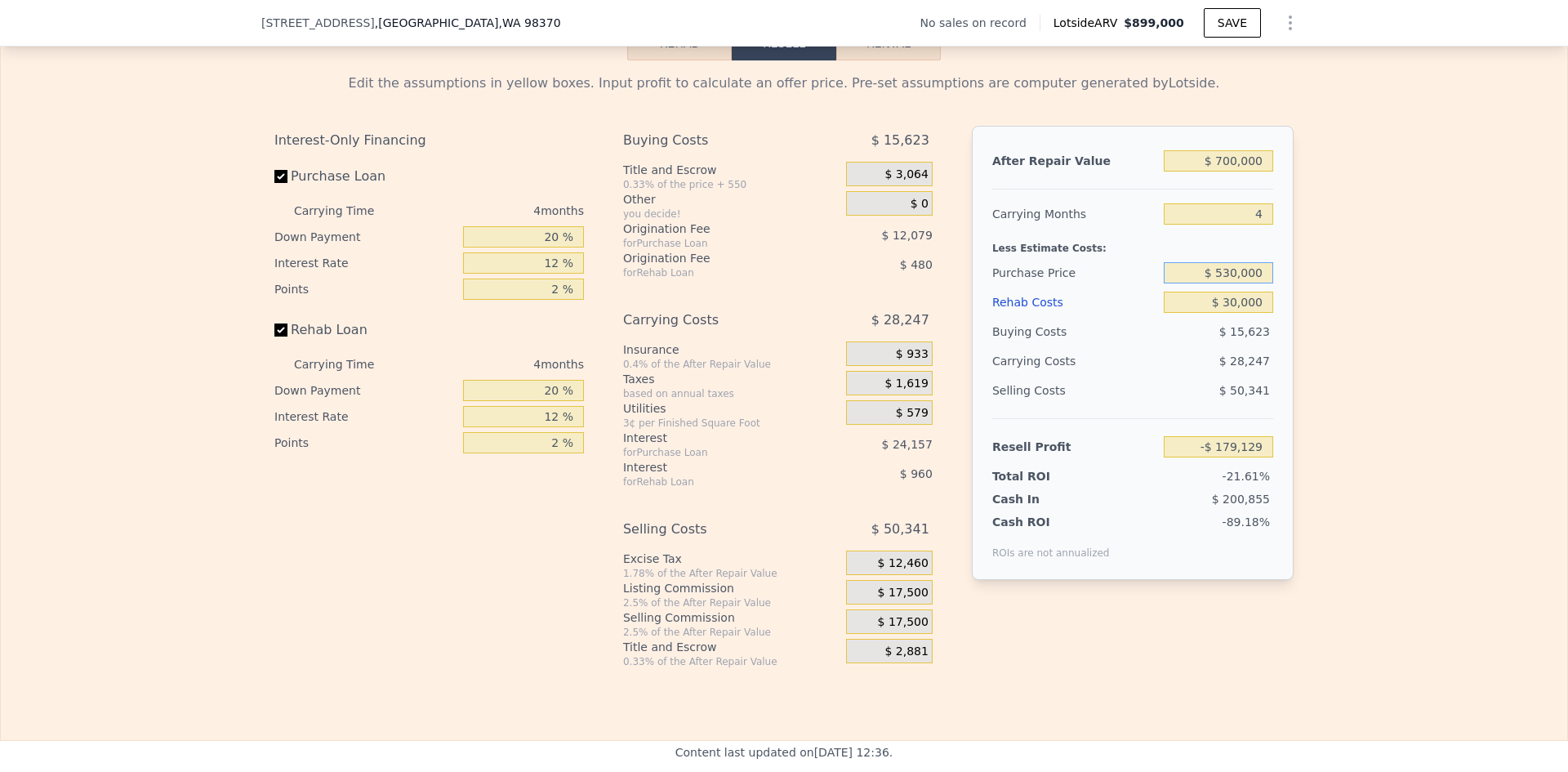
click at [1229, 283] on input "$ 530,000" at bounding box center [1218, 273] width 109 height 21
click at [1333, 301] on div "Edit the assumptions in yellow boxes. Input profit to calculate an offer price.…" at bounding box center [784, 364] width 1567 height 608
type input "$ 57,333"
click at [546, 248] on input "20 %" at bounding box center [523, 237] width 121 height 21
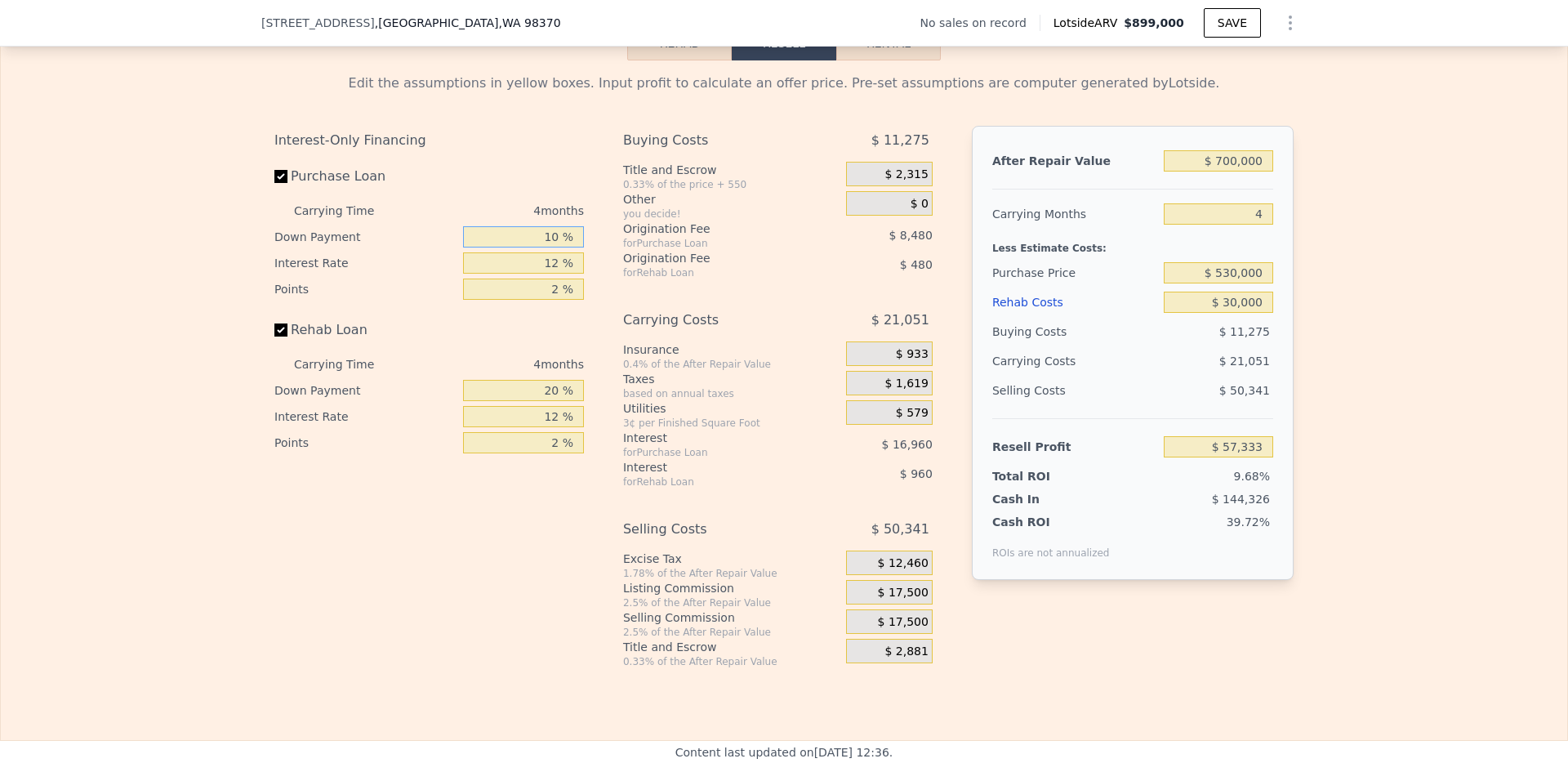
type input "10 %"
type input "$ 54,153"
type input "10 %"
type input "$ 57,333"
type input "1 %"
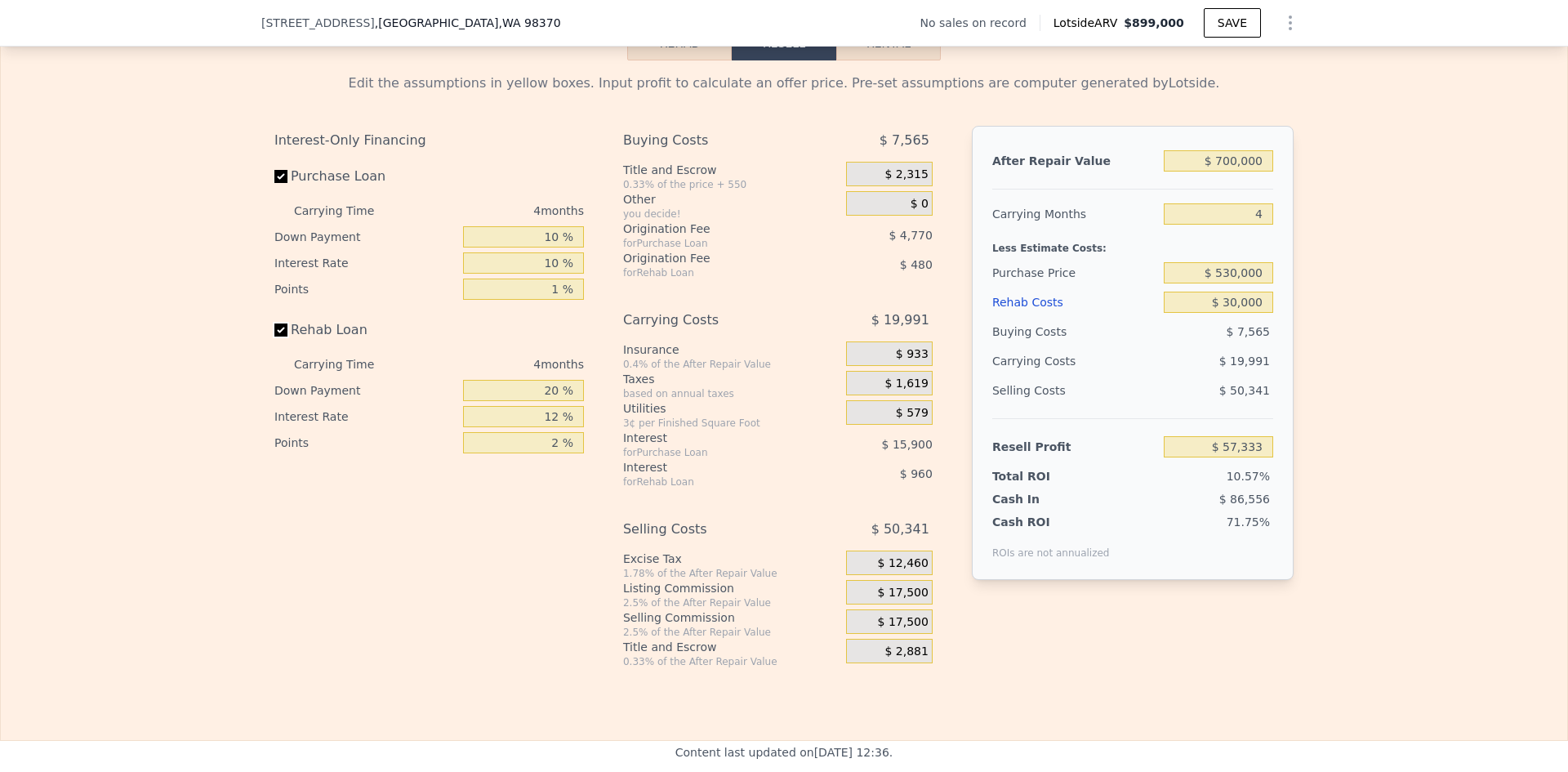
type input "$ 62,103"
type input "10 %"
type input "$ 61,923"
type input "10 %"
type input "1 %"
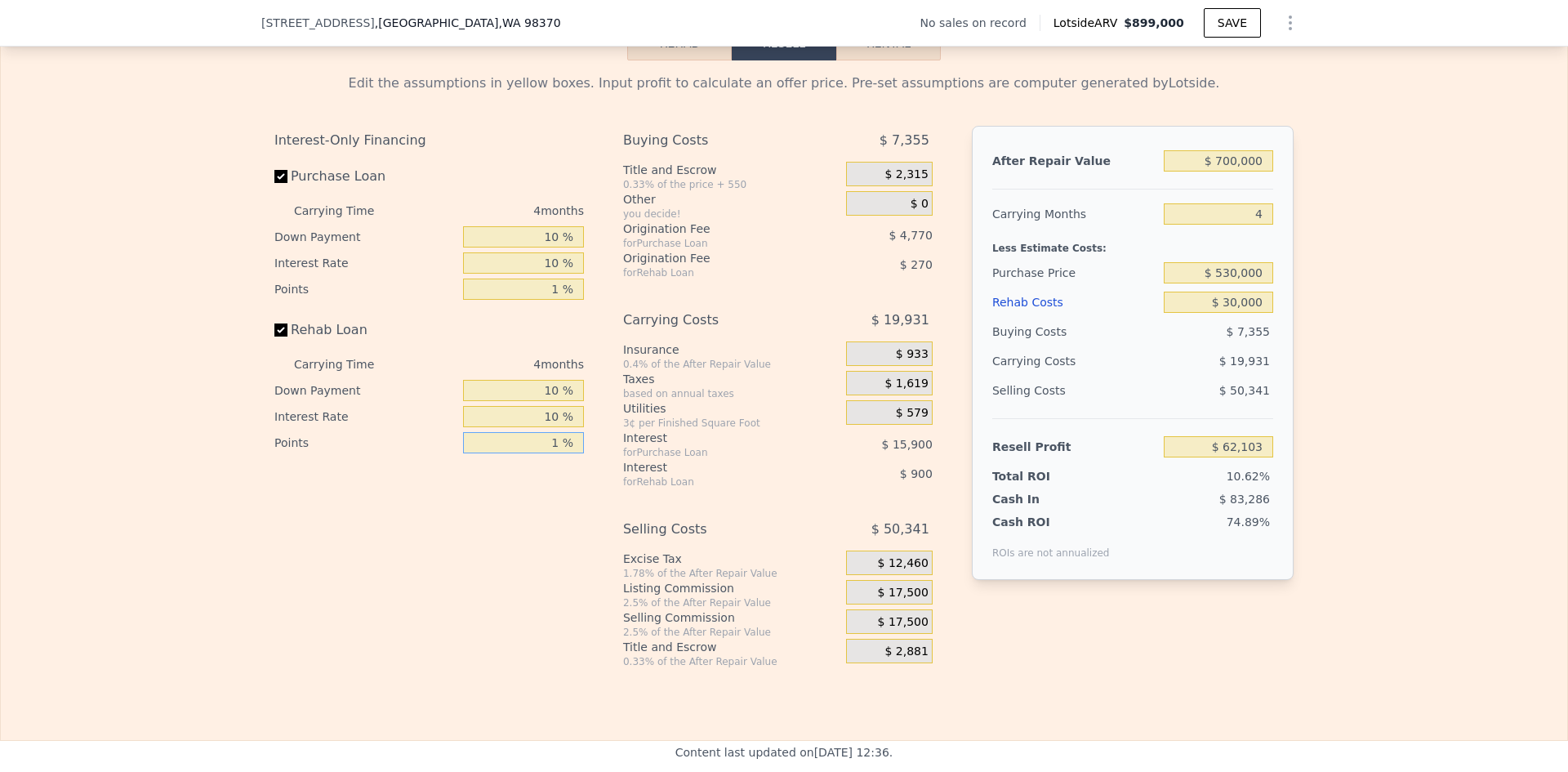
type input "$ 62,373"
type input "1 %"
click at [900, 600] on span "$ 17,500" at bounding box center [903, 592] width 51 height 14
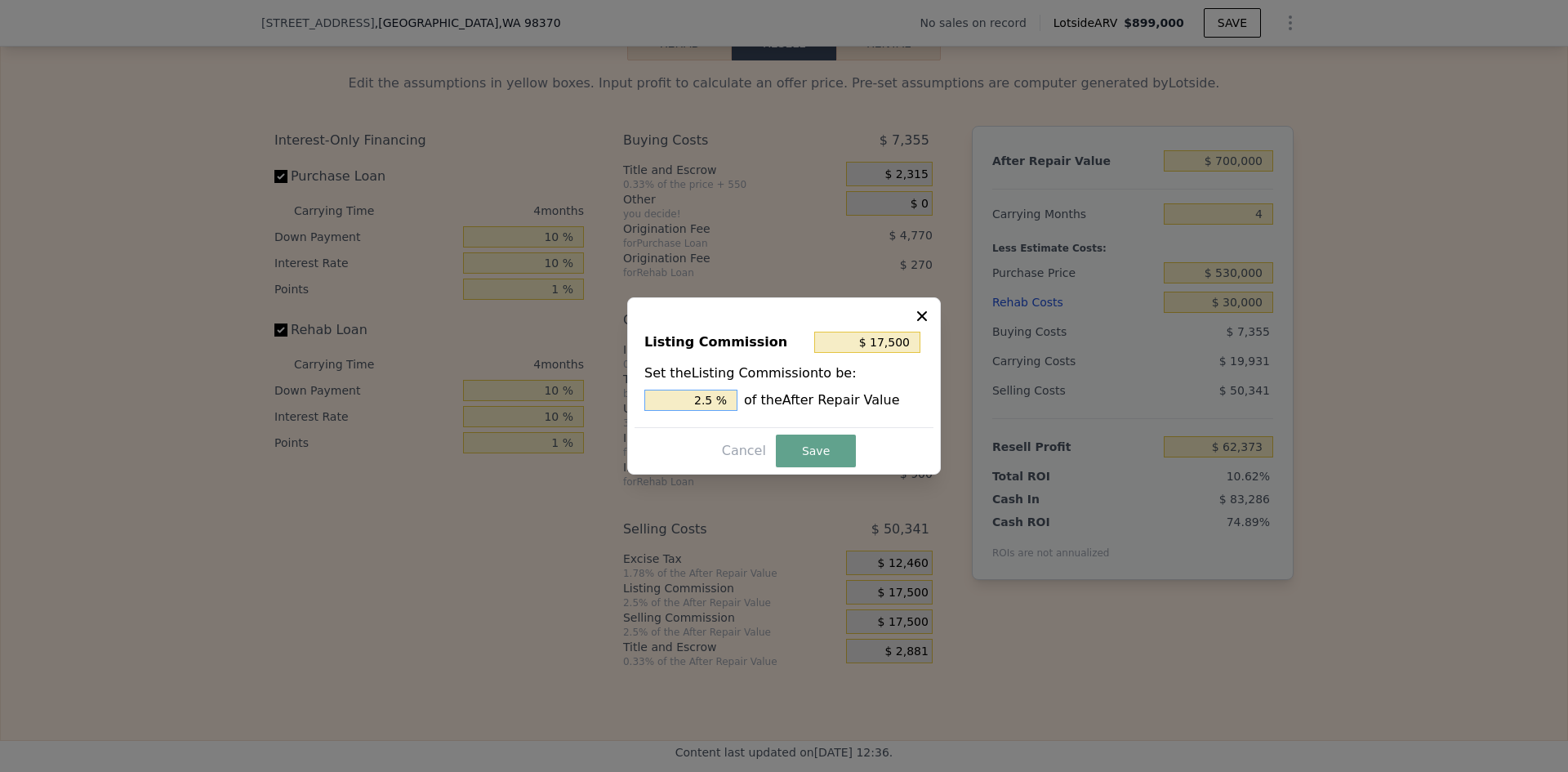
drag, startPoint x: 704, startPoint y: 400, endPoint x: 713, endPoint y: 398, distance: 9.2
click at [712, 400] on input "2.5 %" at bounding box center [690, 400] width 93 height 21
type input "$ 14,000"
type input "2 %"
click at [813, 453] on button "Save" at bounding box center [815, 451] width 80 height 33
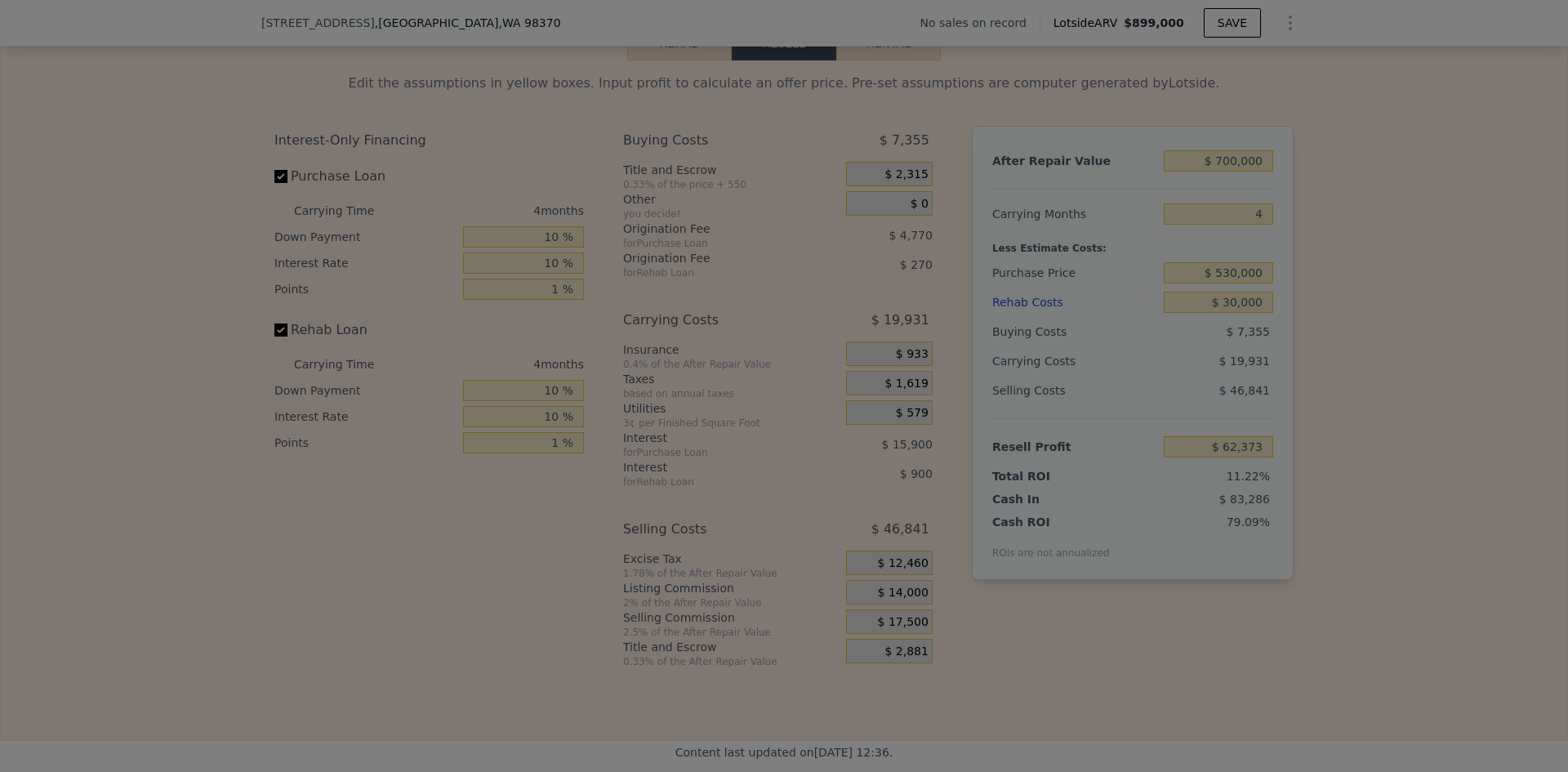
type input "$ 65,873"
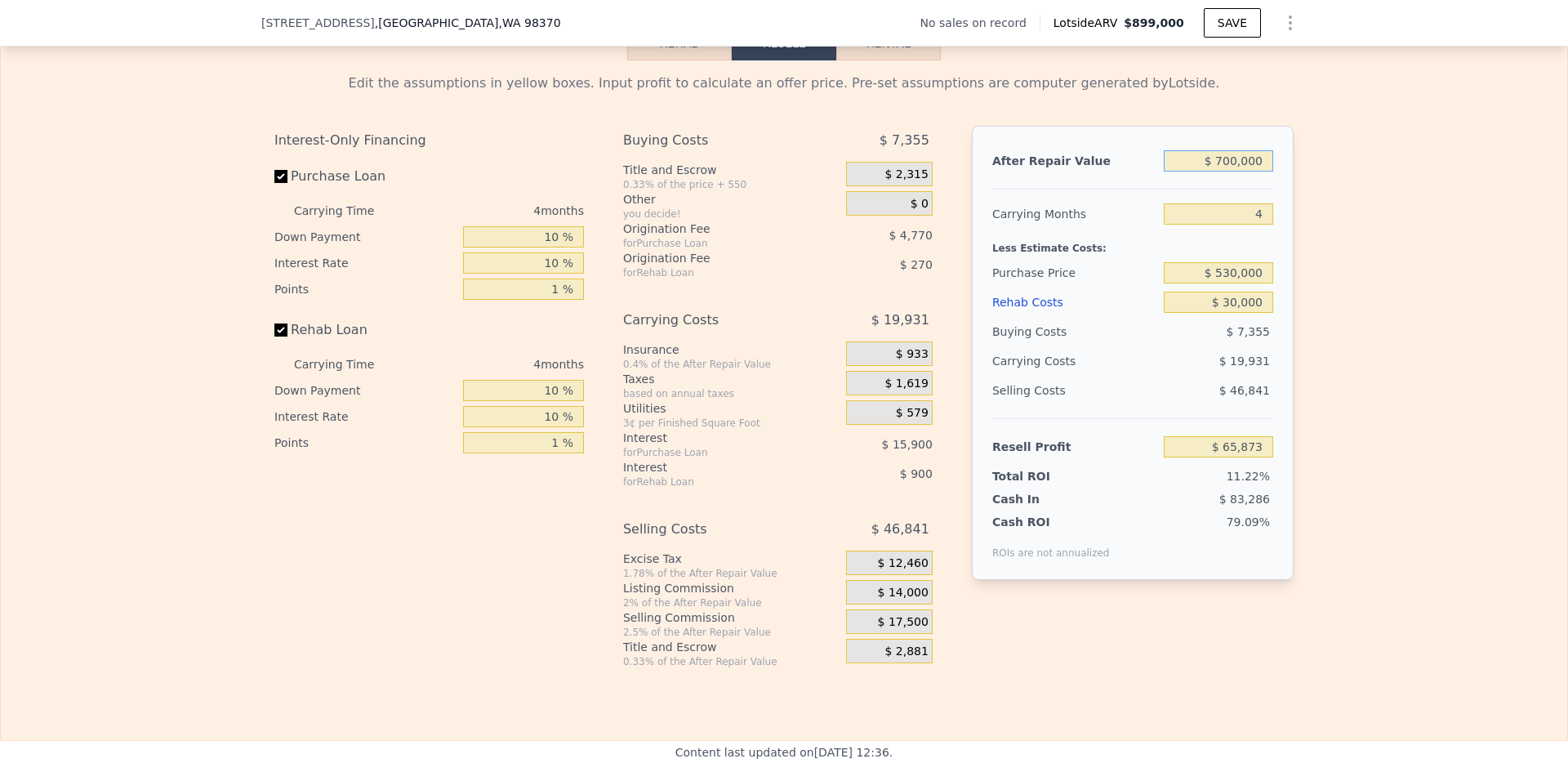
click at [1226, 172] on input "$ 700,000" at bounding box center [1218, 161] width 109 height 21
click at [1224, 172] on input "$ 700,000" at bounding box center [1218, 161] width 109 height 21
click at [1227, 172] on input "$ 700,000" at bounding box center [1218, 161] width 109 height 21
type input "$ 750,000"
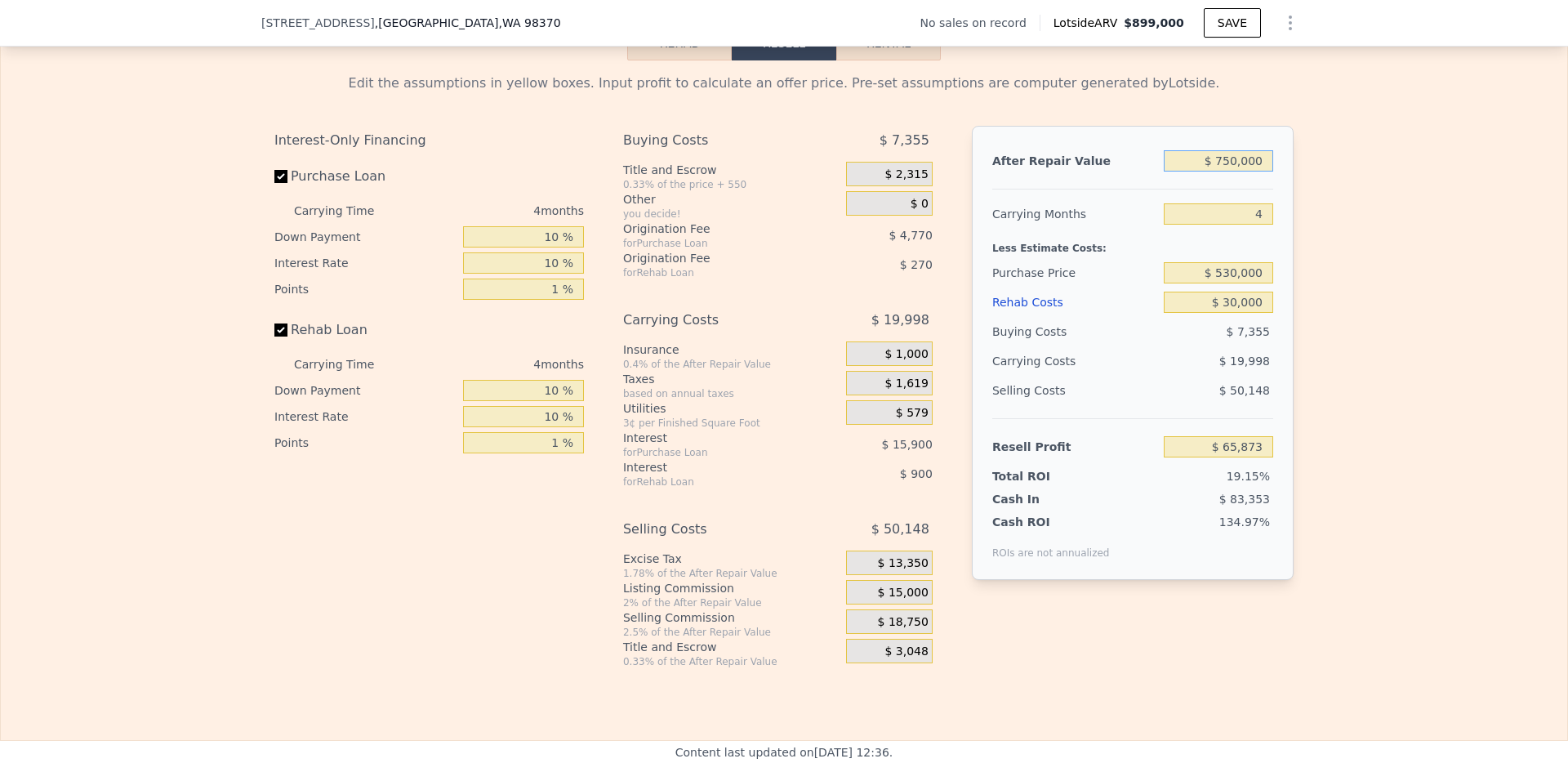
type input "$ 112,499"
type input "$ 750,000"
click at [1331, 216] on div "Edit the assumptions in yellow boxes. Input profit to calculate an offer price.…" at bounding box center [784, 364] width 1567 height 608
drag, startPoint x: 1233, startPoint y: 191, endPoint x: 1325, endPoint y: 204, distance: 92.9
click at [1235, 172] on input "$ 750,000" at bounding box center [1218, 161] width 109 height 21
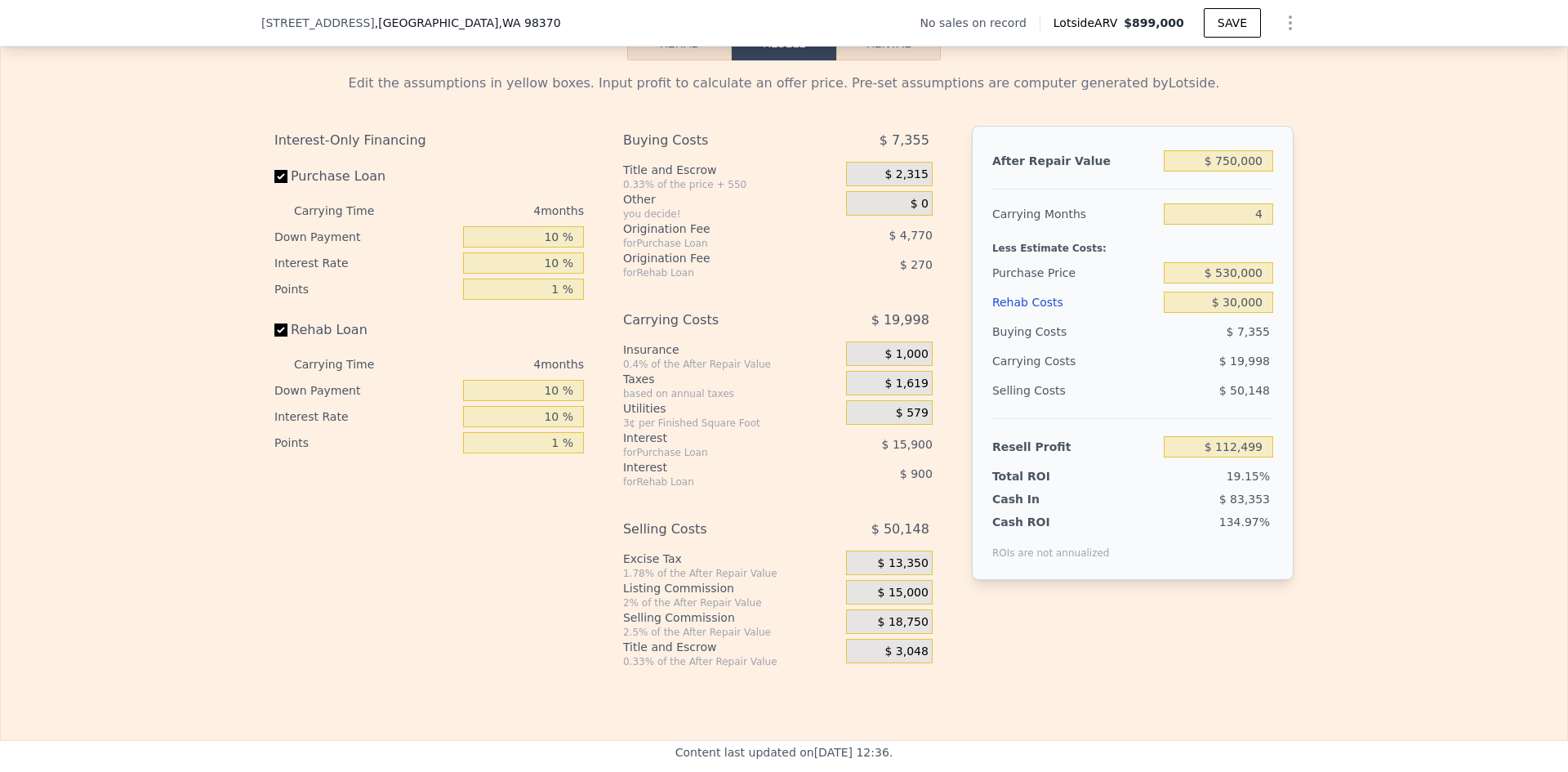
click at [1364, 209] on div "Edit the assumptions in yellow boxes. Input profit to calculate an offer price.…" at bounding box center [784, 364] width 1567 height 608
click at [1230, 283] on input "$ 530,000" at bounding box center [1218, 273] width 109 height 21
type input "$ 540,000"
type input "$ 899,000"
type input "5"
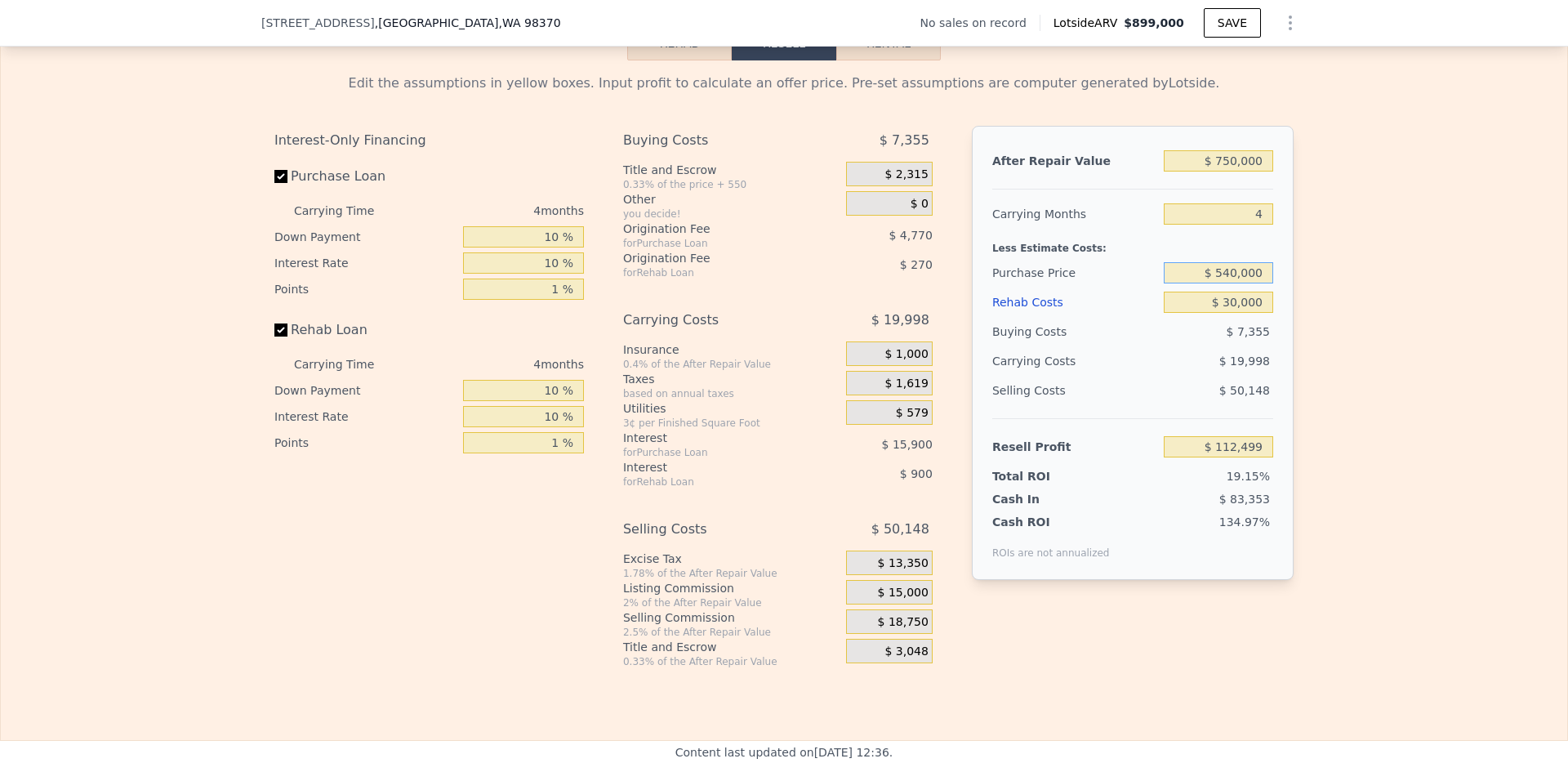
type input "$ 530,000"
type input "$ 0"
type input "$ 30,002"
click at [1232, 283] on input "$ 530,000" at bounding box center [1218, 273] width 109 height 21
type input "$ 540,000"
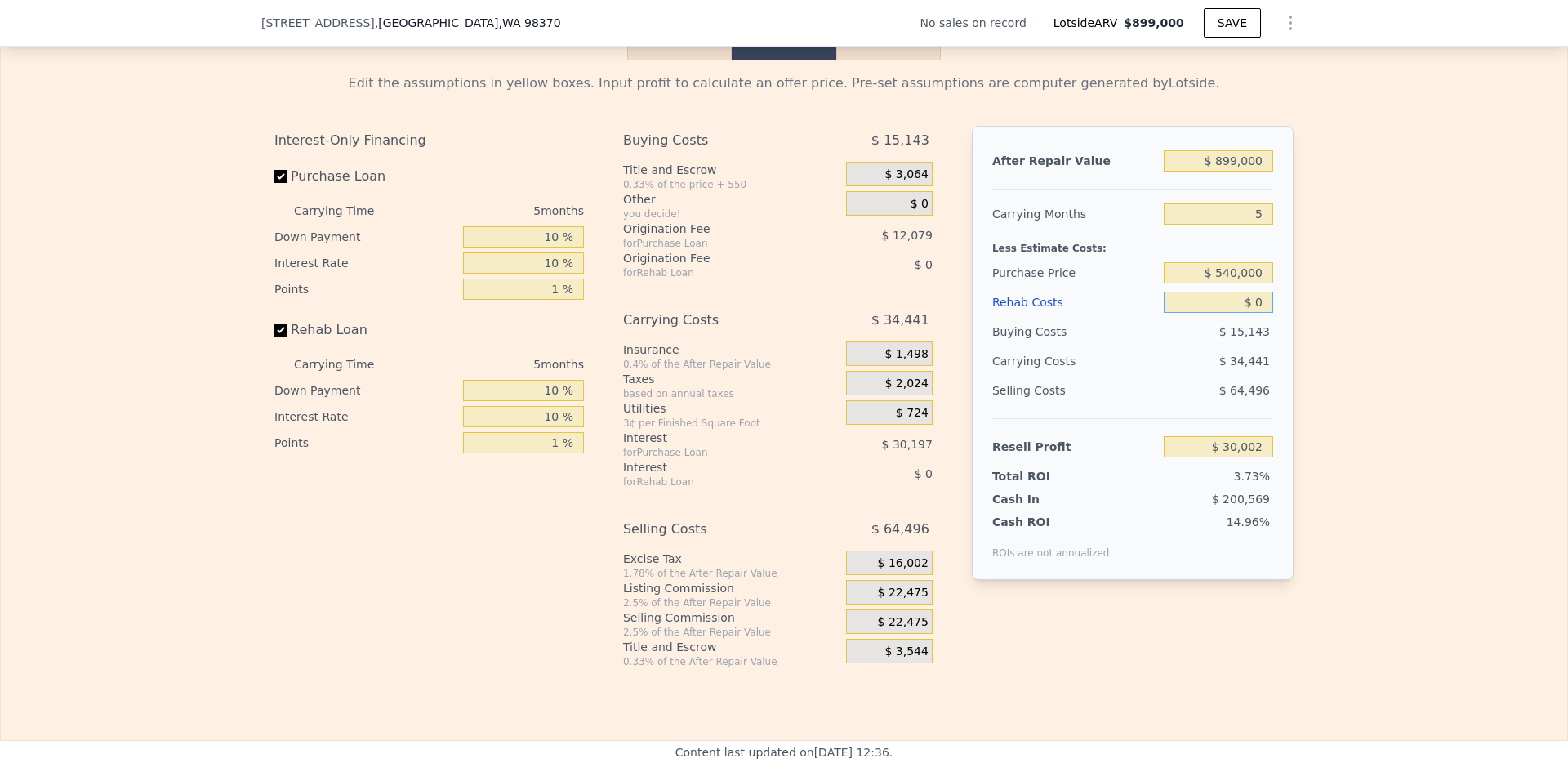
click at [1259, 313] on input "$ 0" at bounding box center [1218, 302] width 109 height 21
type input "$ 257,670"
type input "$ 30"
type input "$ 257,640"
type input "$ 30,000"
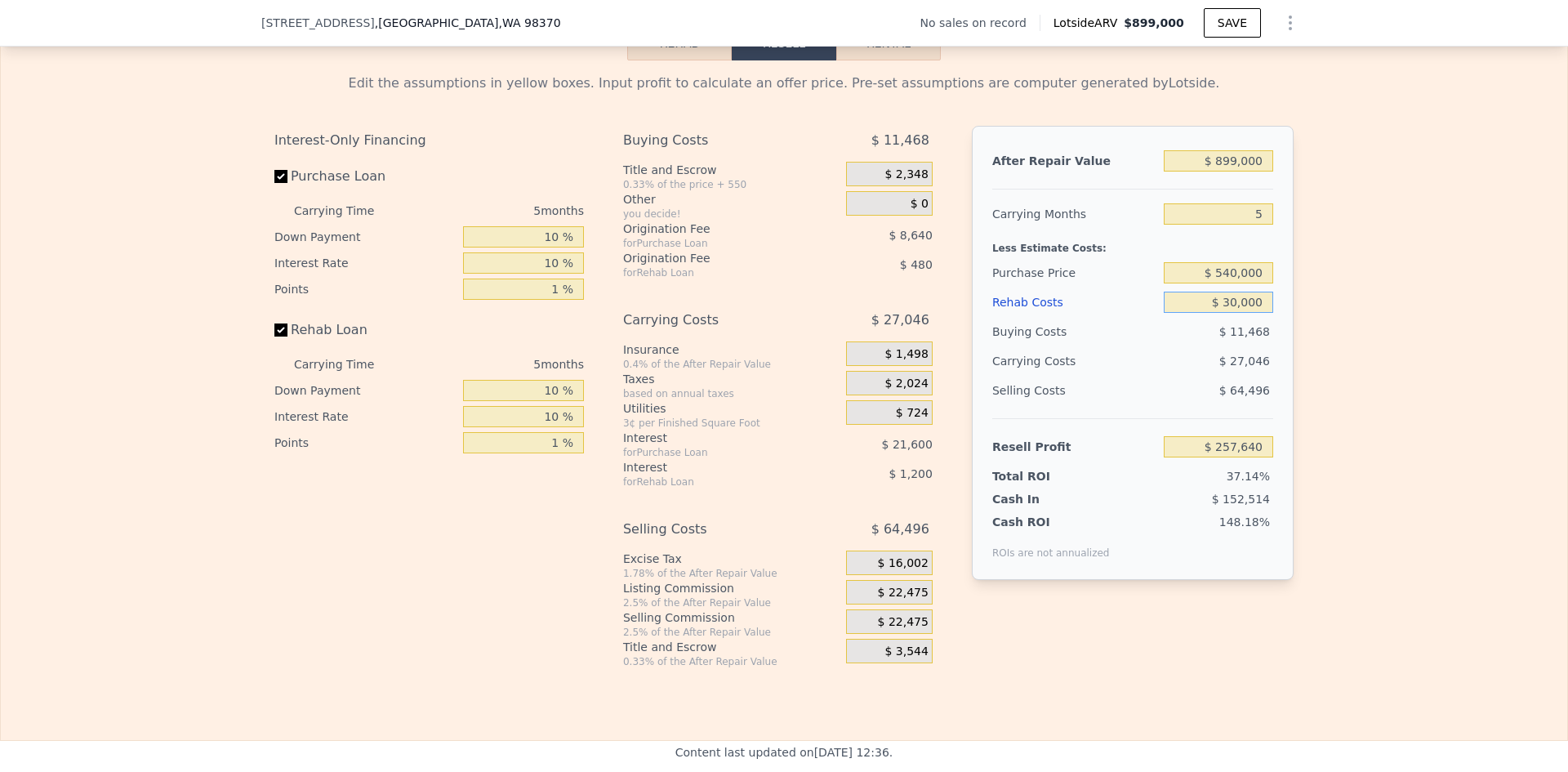
type input "$ 225,990"
type input "$ 30,000"
click at [1235, 283] on input "$ 540,000" at bounding box center [1218, 273] width 109 height 21
click at [1377, 290] on div "Edit the assumptions in yellow boxes. Input profit to calculate an offer price.…" at bounding box center [784, 364] width 1567 height 608
click at [1253, 225] on input "5" at bounding box center [1218, 214] width 109 height 21
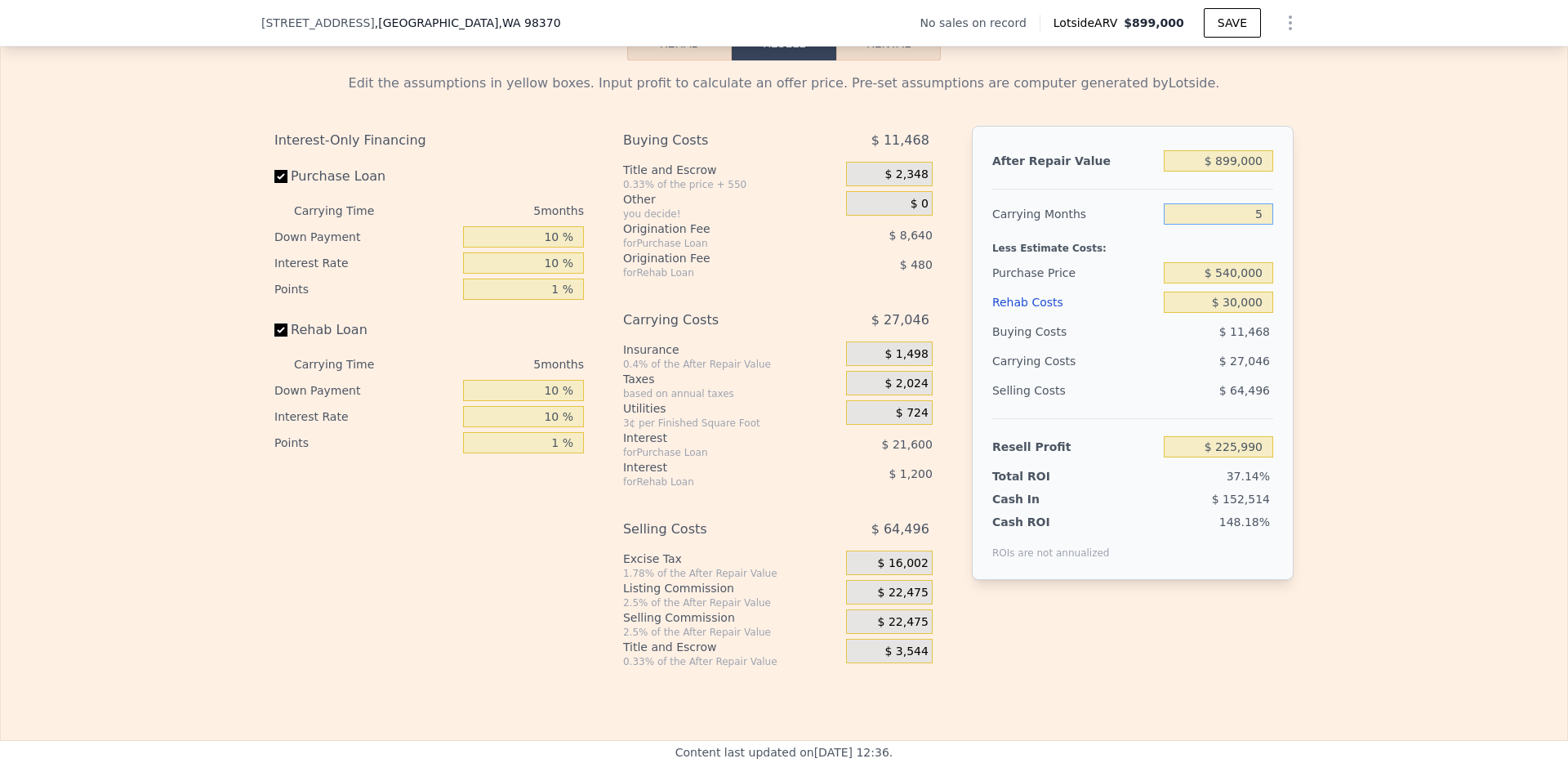
type input "4"
type input "$ 231,399"
type input "4"
click at [1394, 312] on div "Edit the assumptions in yellow boxes. Input profit to calculate an offer price.…" at bounding box center [784, 364] width 1567 height 608
click at [1222, 172] on input "$ 899,000" at bounding box center [1218, 161] width 109 height 21
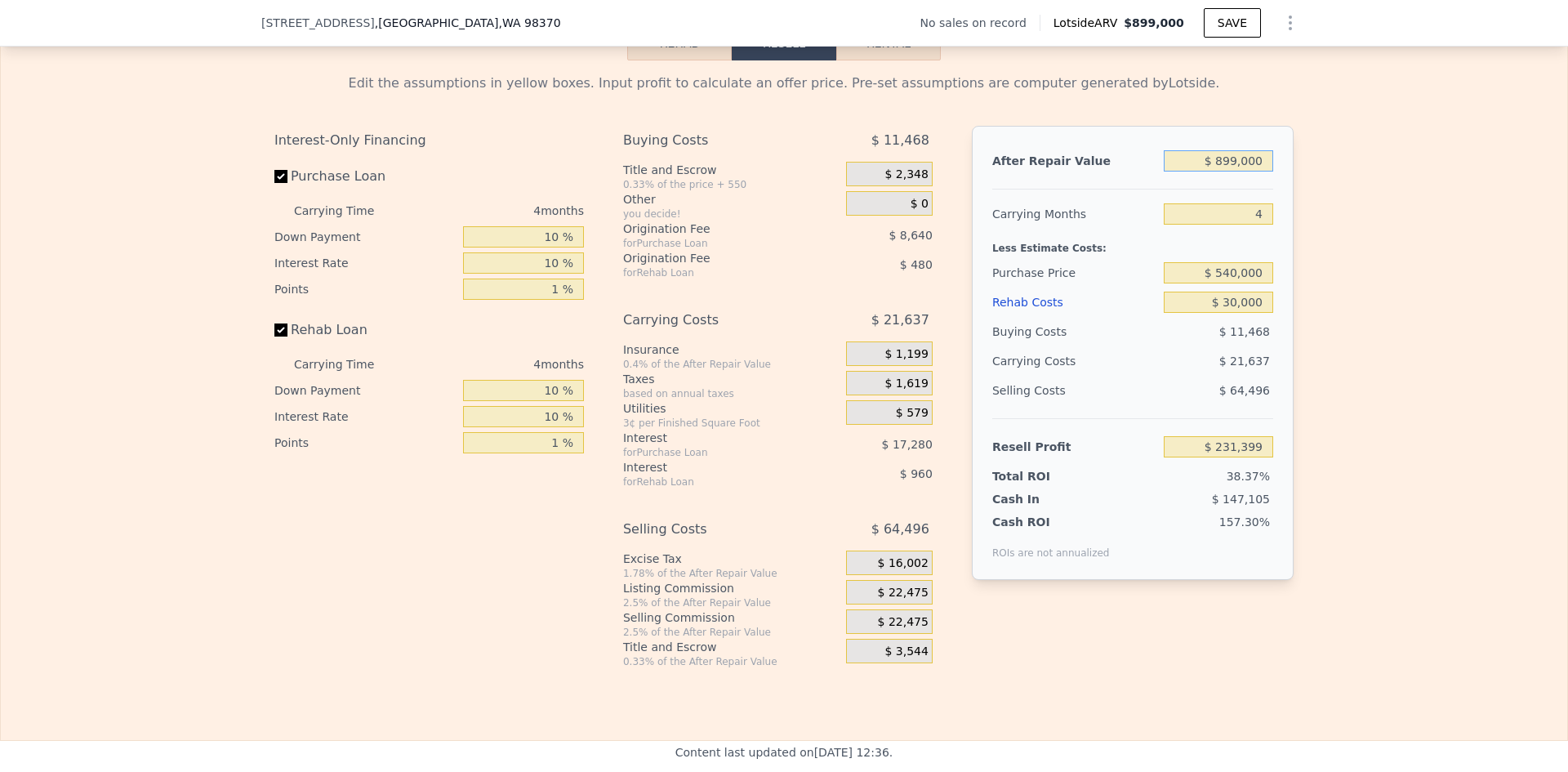
click at [1222, 172] on input "$ 899,000" at bounding box center [1218, 161] width 109 height 21
type input "$ 750,000"
type input "$ 93,196"
click at [1327, 291] on div "Edit the assumptions in yellow boxes. Input profit to calculate an offer price.…" at bounding box center [784, 364] width 1567 height 608
click at [1229, 172] on input "$ 750,000" at bounding box center [1218, 161] width 109 height 21
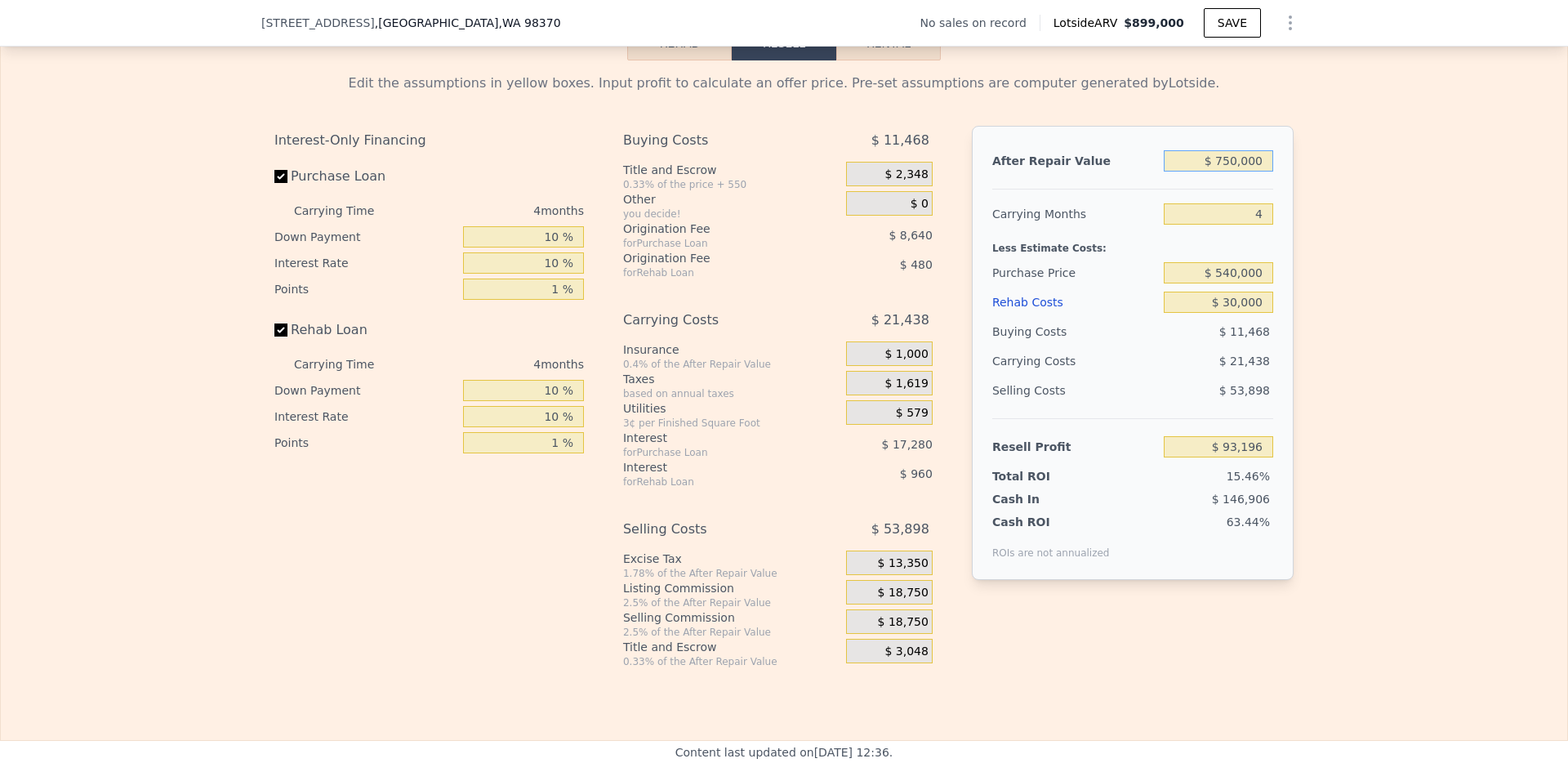
type input "$ 700,000"
type input "$ 46,820"
type input "$ 700,000"
click at [1347, 225] on div "Edit the assumptions in yellow boxes. Input profit to calculate an offer price.…" at bounding box center [784, 364] width 1567 height 608
drag, startPoint x: 1225, startPoint y: 296, endPoint x: 1234, endPoint y: 295, distance: 9.1
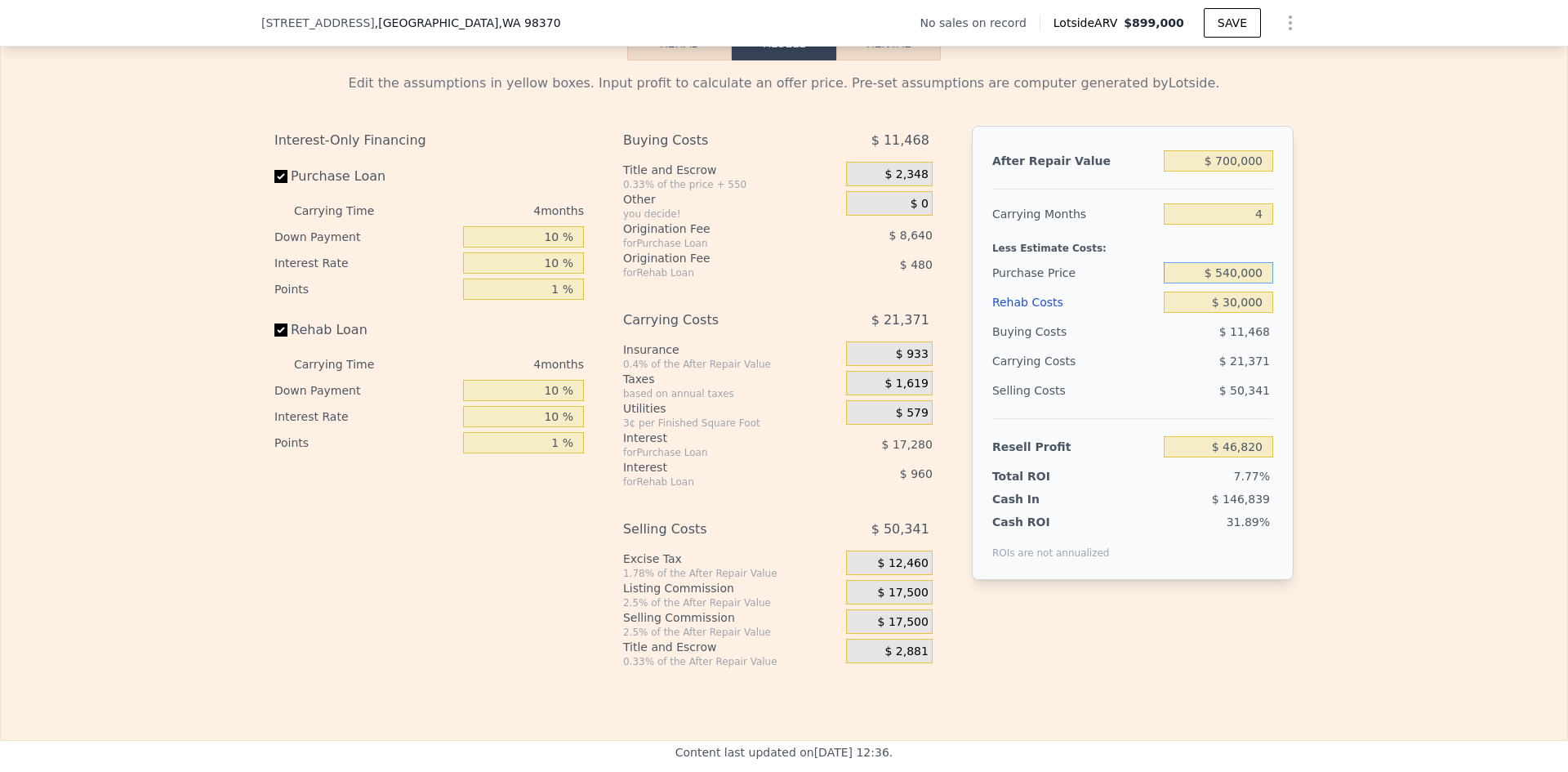
click at [1234, 283] on input "$ 540,000" at bounding box center [1218, 273] width 109 height 21
type input "$ 500,000"
type input "$ 899,000"
type input "5"
type input "$ 540,000"
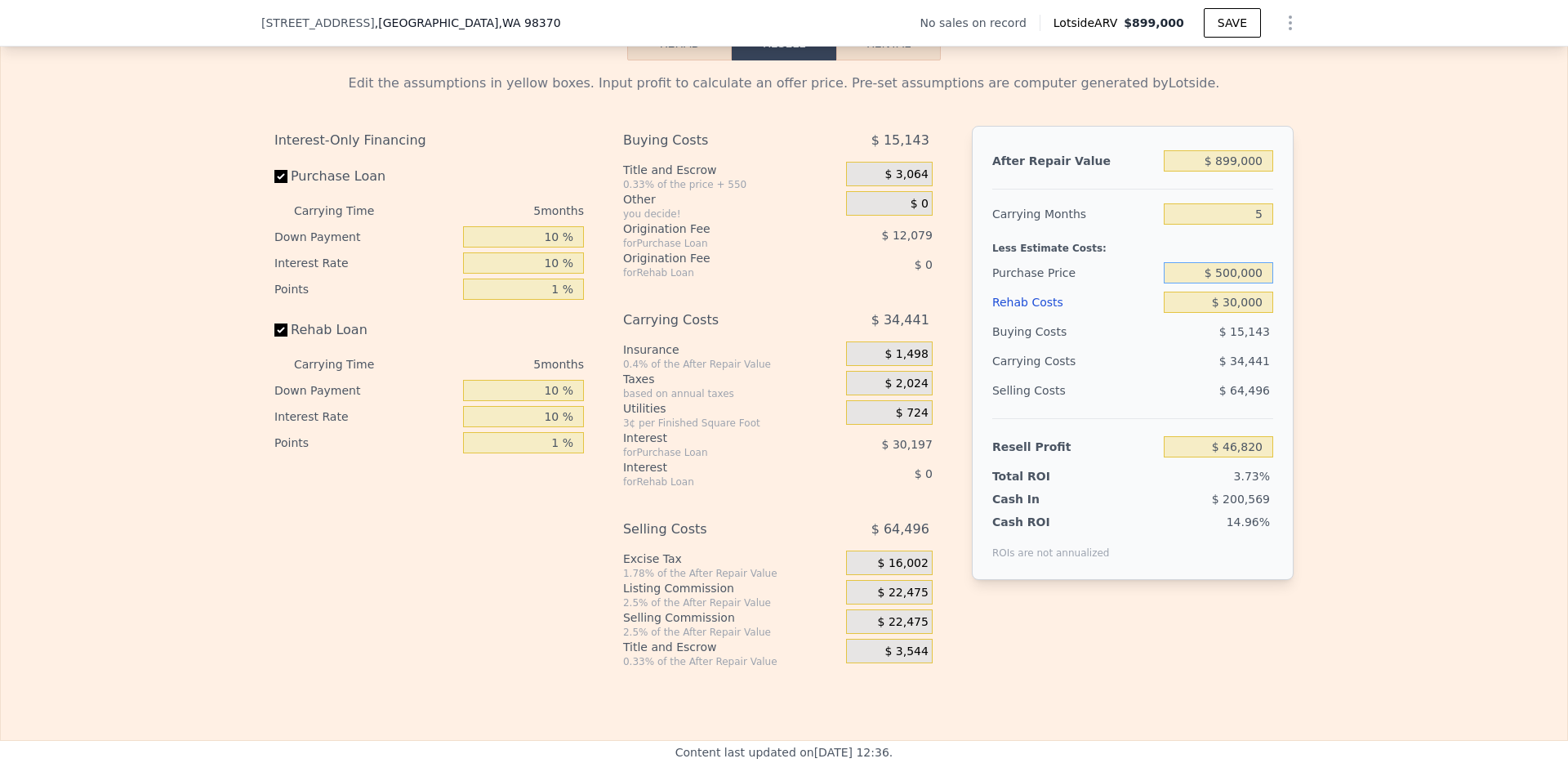
type input "$ 0"
click at [1216, 313] on input "$ 0" at bounding box center [1218, 302] width 109 height 21
type input "$ 257,670"
type input "$ 30"
type input "$ 257,640"
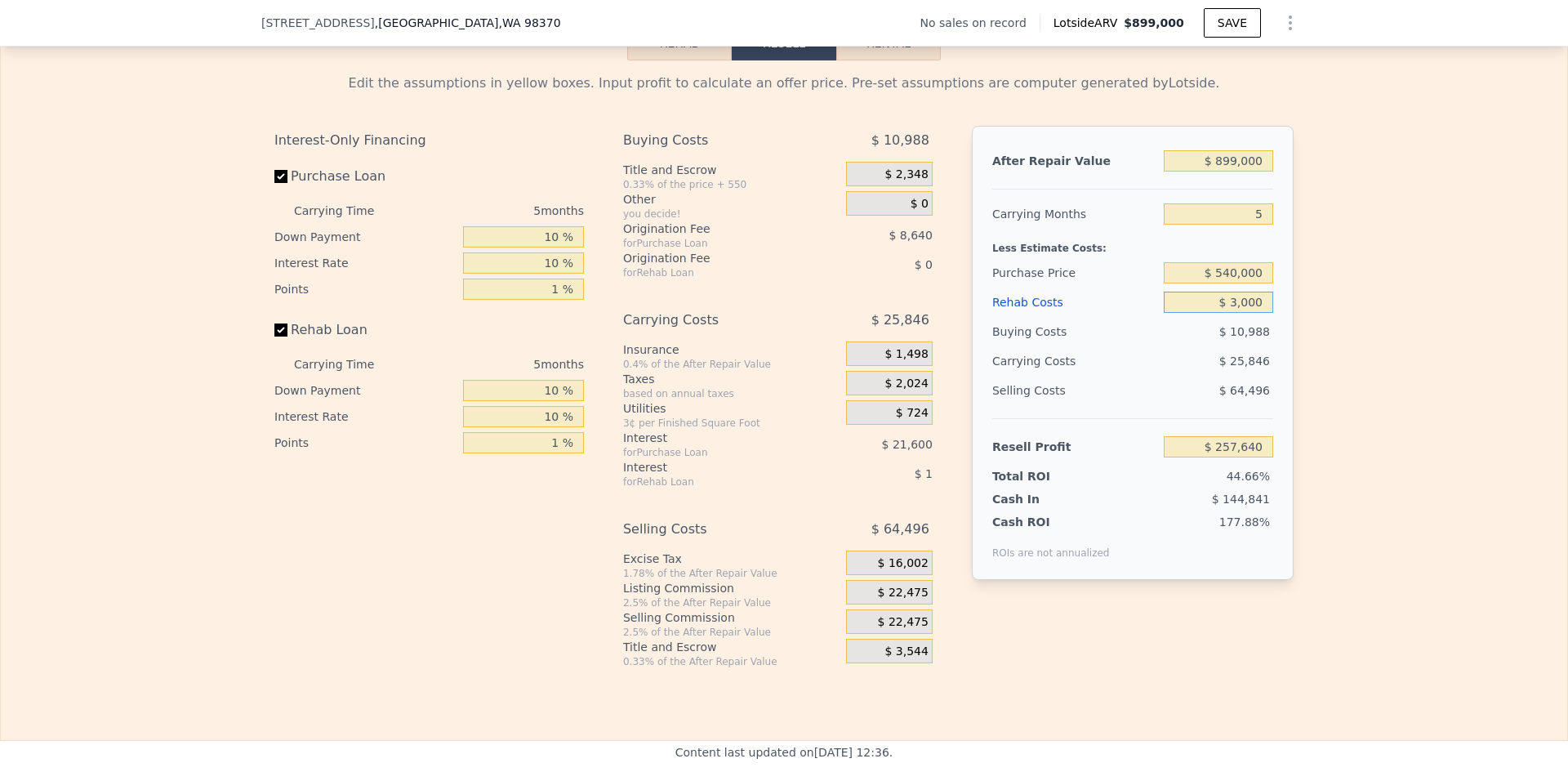
type input "$ 30,000"
type input "$ 225,990"
type input "$ 30,000"
click at [1355, 329] on div "Edit the assumptions in yellow boxes. Input profit to calculate an offer price.…" at bounding box center [784, 364] width 1567 height 608
drag, startPoint x: 1256, startPoint y: 242, endPoint x: 1247, endPoint y: 240, distance: 9.2
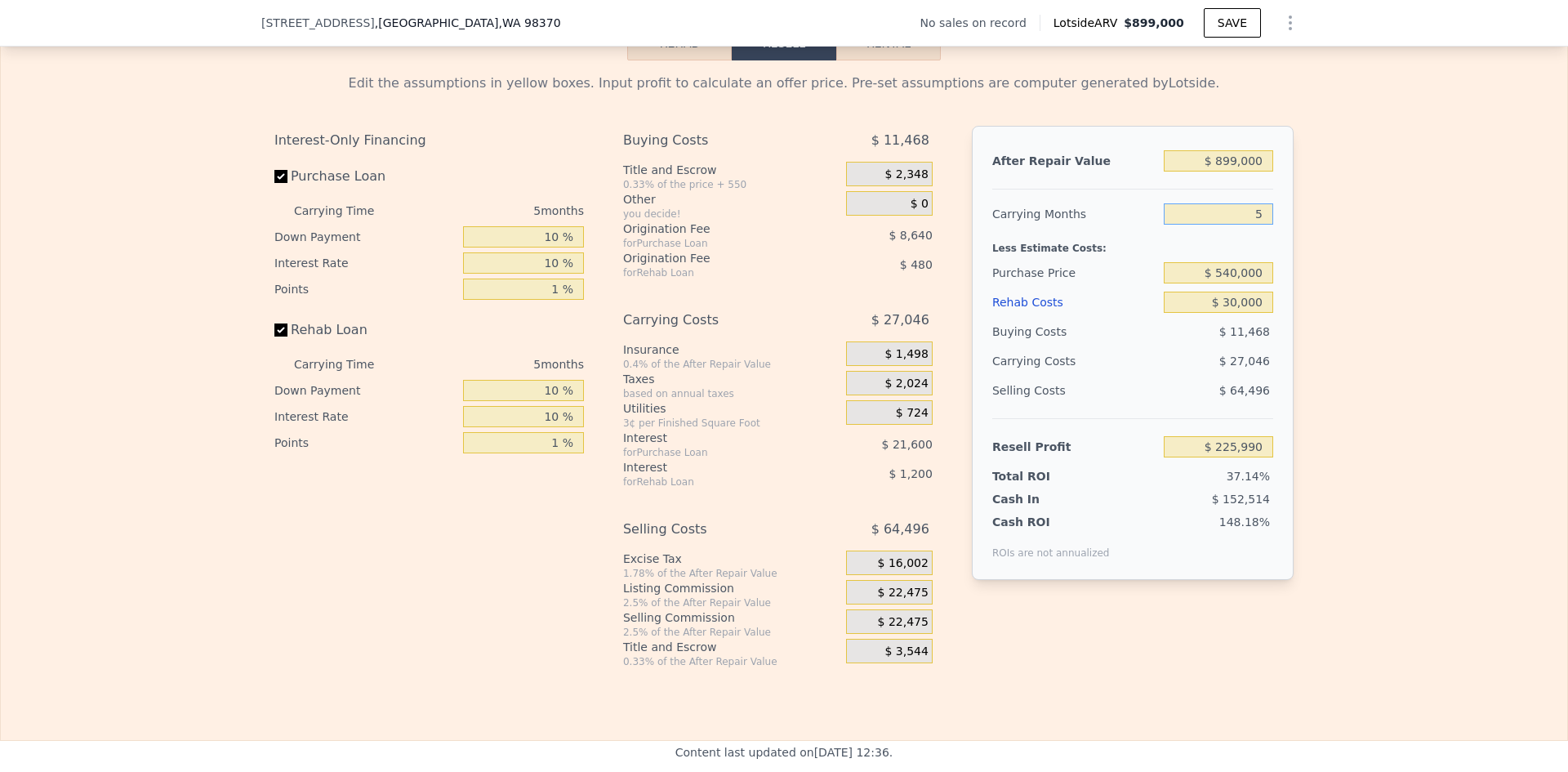
click at [1248, 225] on input "5" at bounding box center [1218, 214] width 109 height 21
type input "4"
type input "$ 231,399"
type input "4"
click at [1236, 172] on input "$ 899,000" at bounding box center [1218, 161] width 109 height 21
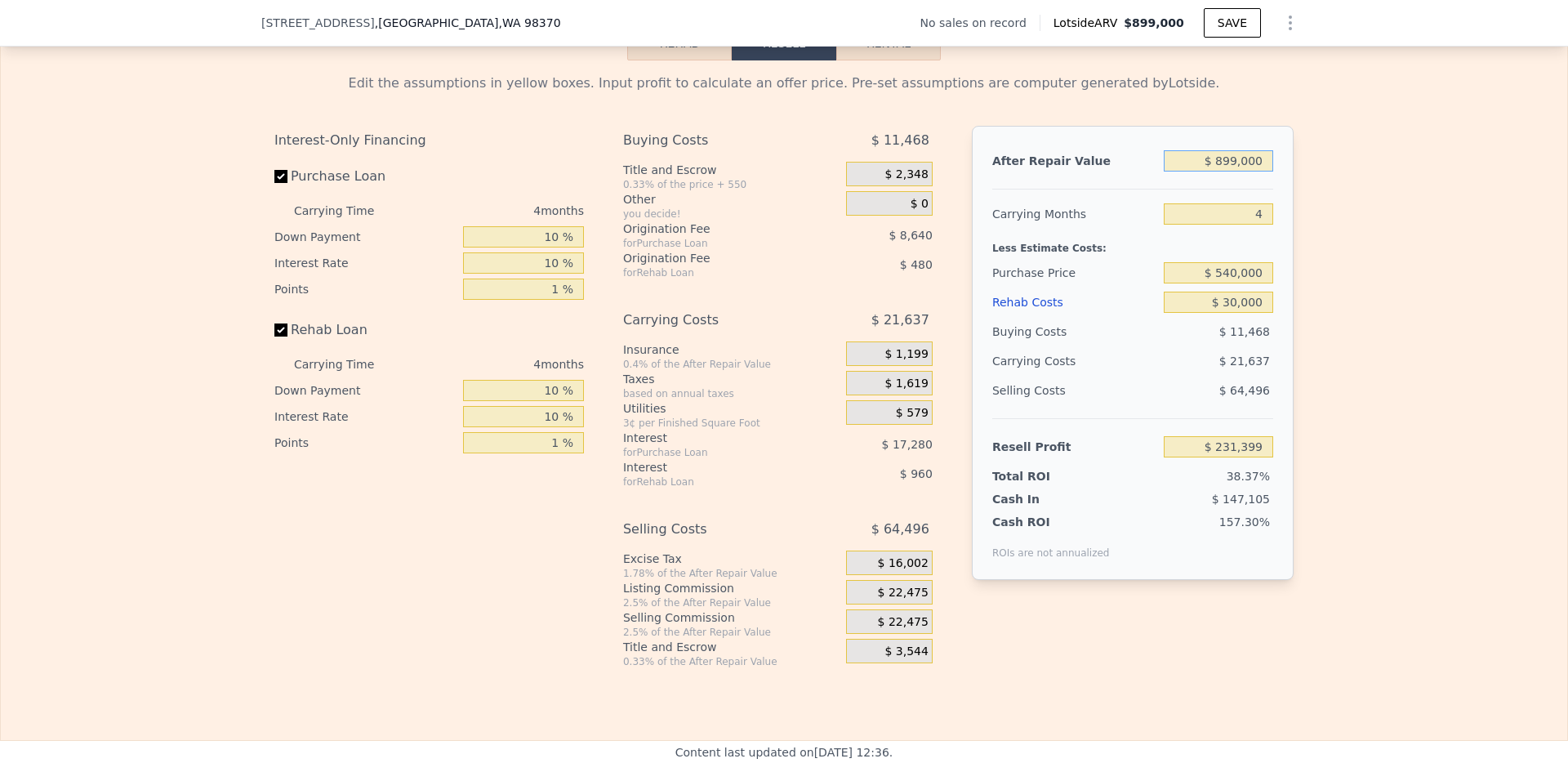
click at [1236, 172] on input "$ 899,000" at bounding box center [1218, 161] width 109 height 21
type input "$ 7"
type input "-$ 602,449"
type input "$ 700"
type input "-$ 601,807"
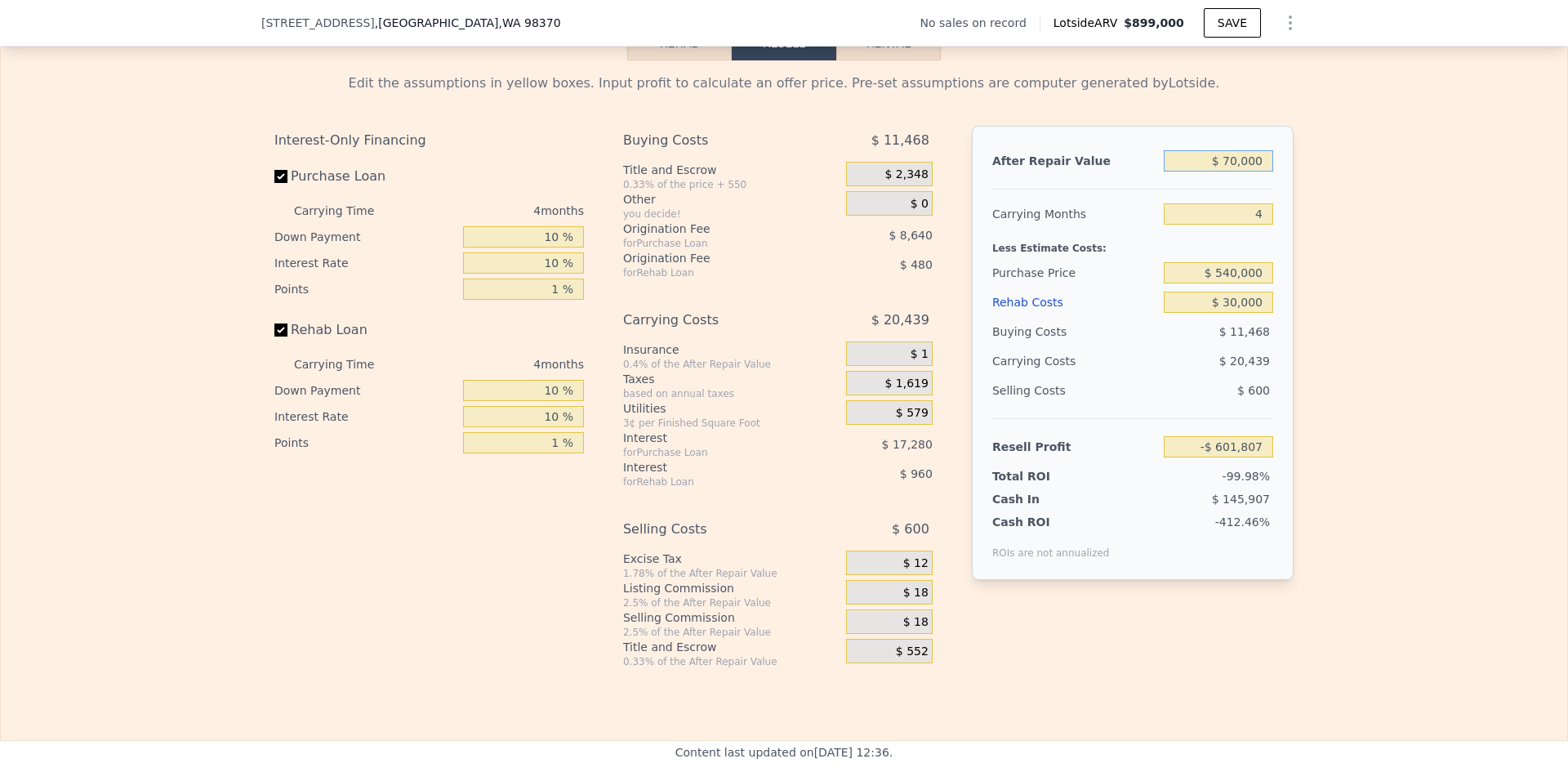
type input "$ 700,000"
type input "$ 46,820"
click at [1350, 228] on div "Edit the assumptions in yellow boxes. Input profit to calculate an offer price.…" at bounding box center [784, 364] width 1567 height 608
click at [1231, 172] on input "$ 700,000" at bounding box center [1218, 161] width 109 height 21
type input "$ 750,000"
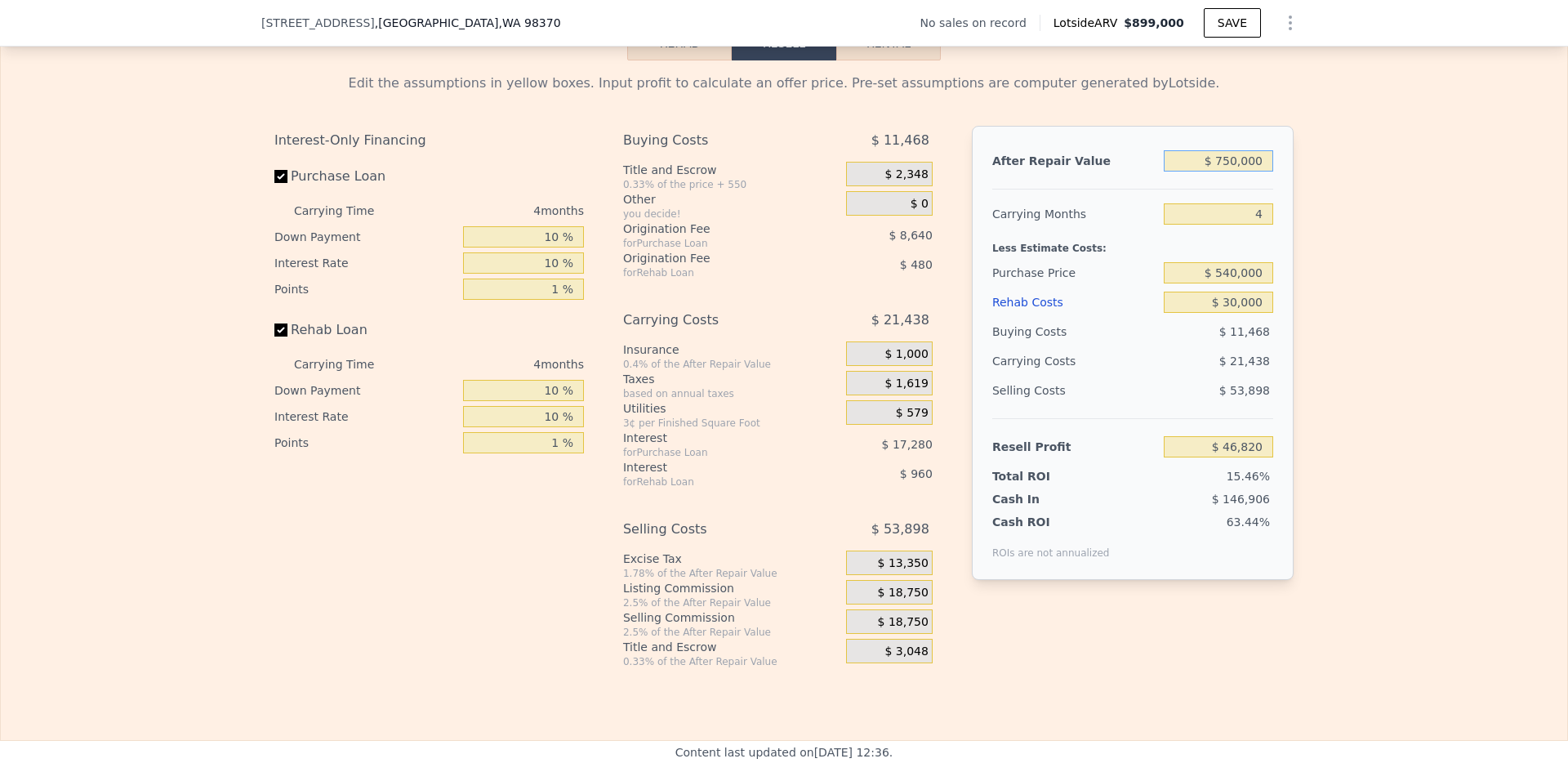
type input "$ 93,196"
click at [1324, 205] on div "Edit the assumptions in yellow boxes. Input profit to calculate an offer price.…" at bounding box center [784, 364] width 1567 height 608
type input "$ 899,000"
type input "5"
type input "$ 0"
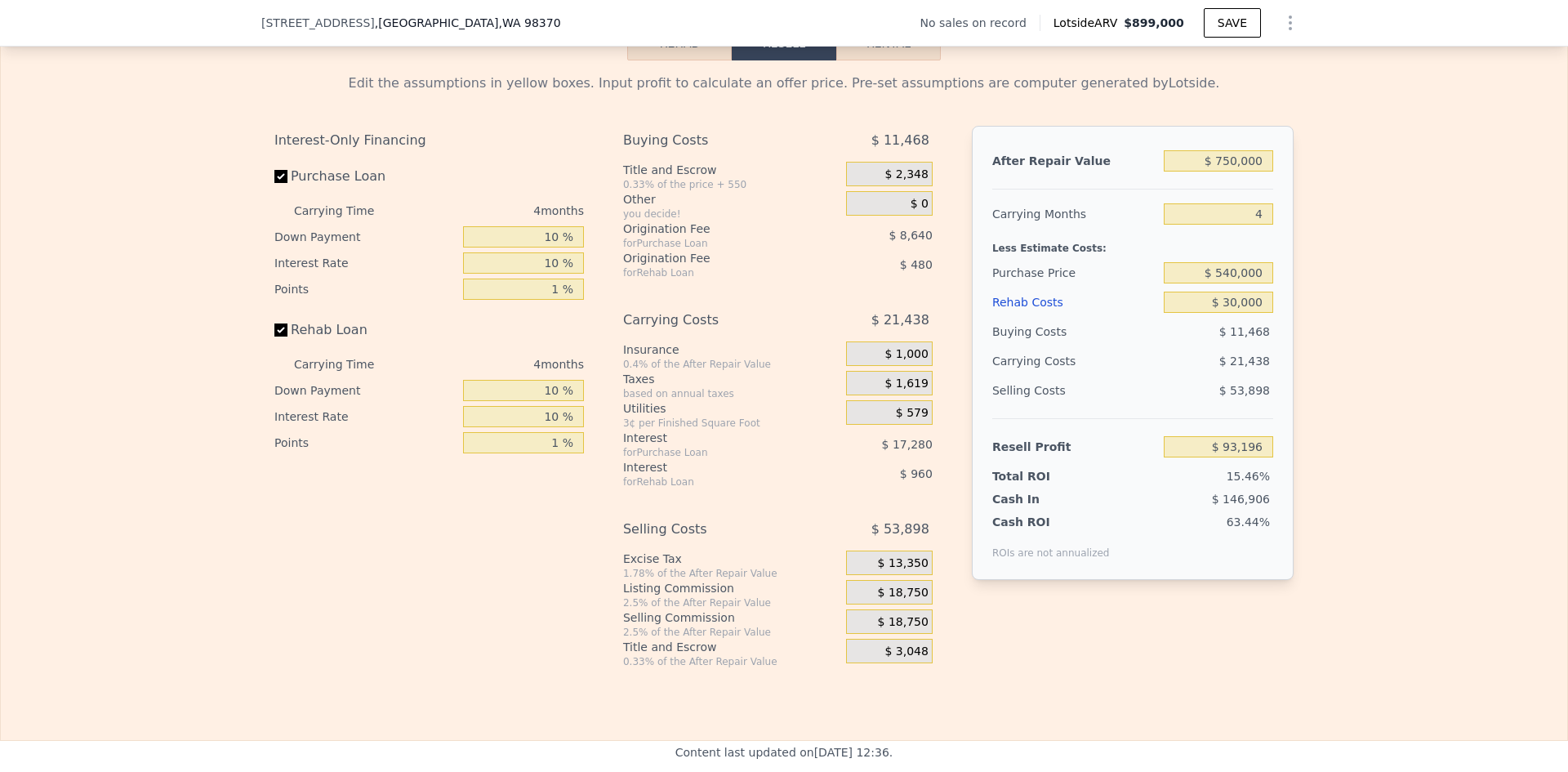
type input "$ 30,002"
click at [1249, 172] on input "$ 899,000" at bounding box center [1218, 161] width 109 height 21
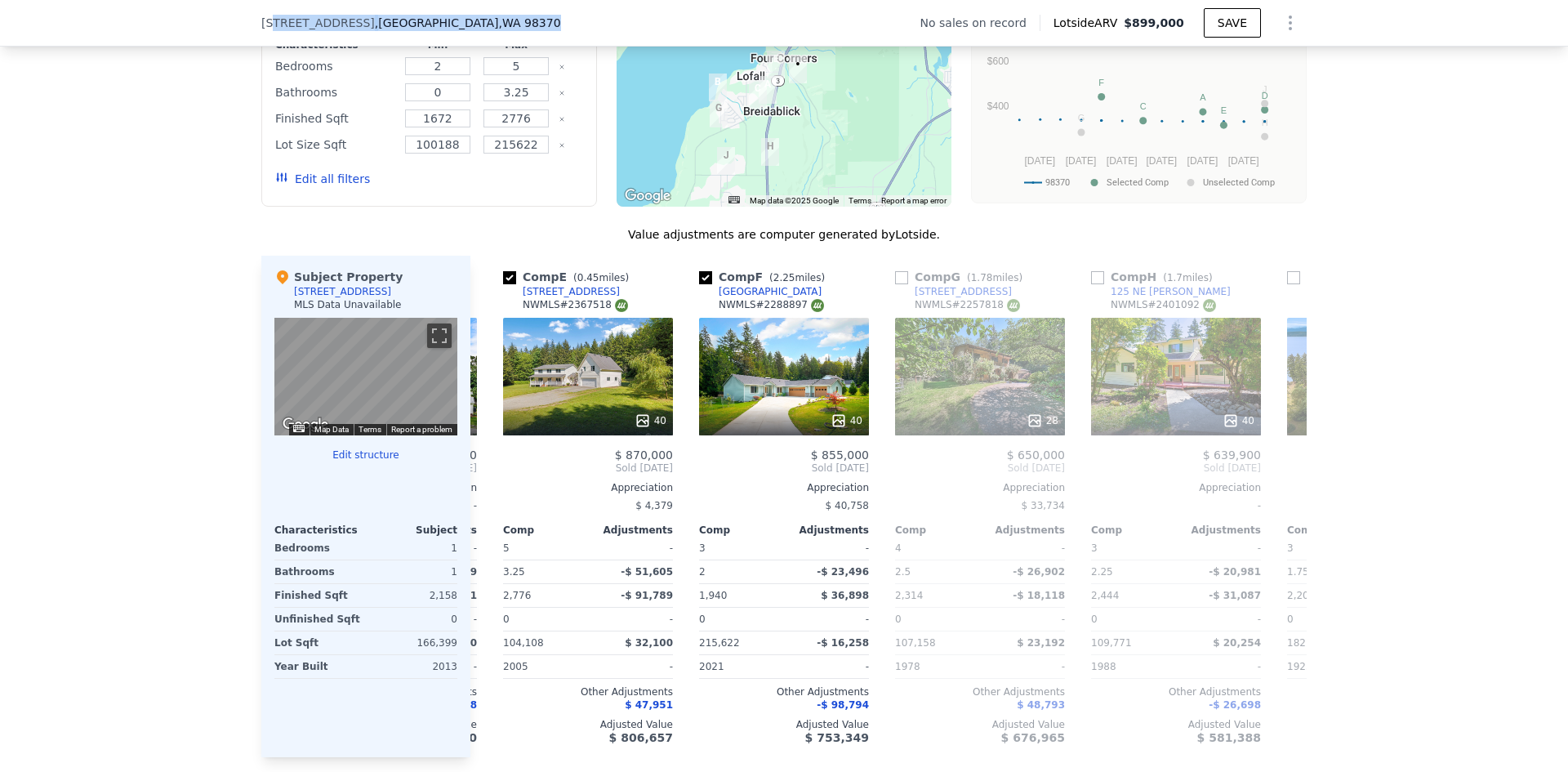
scroll to position [1343, 0]
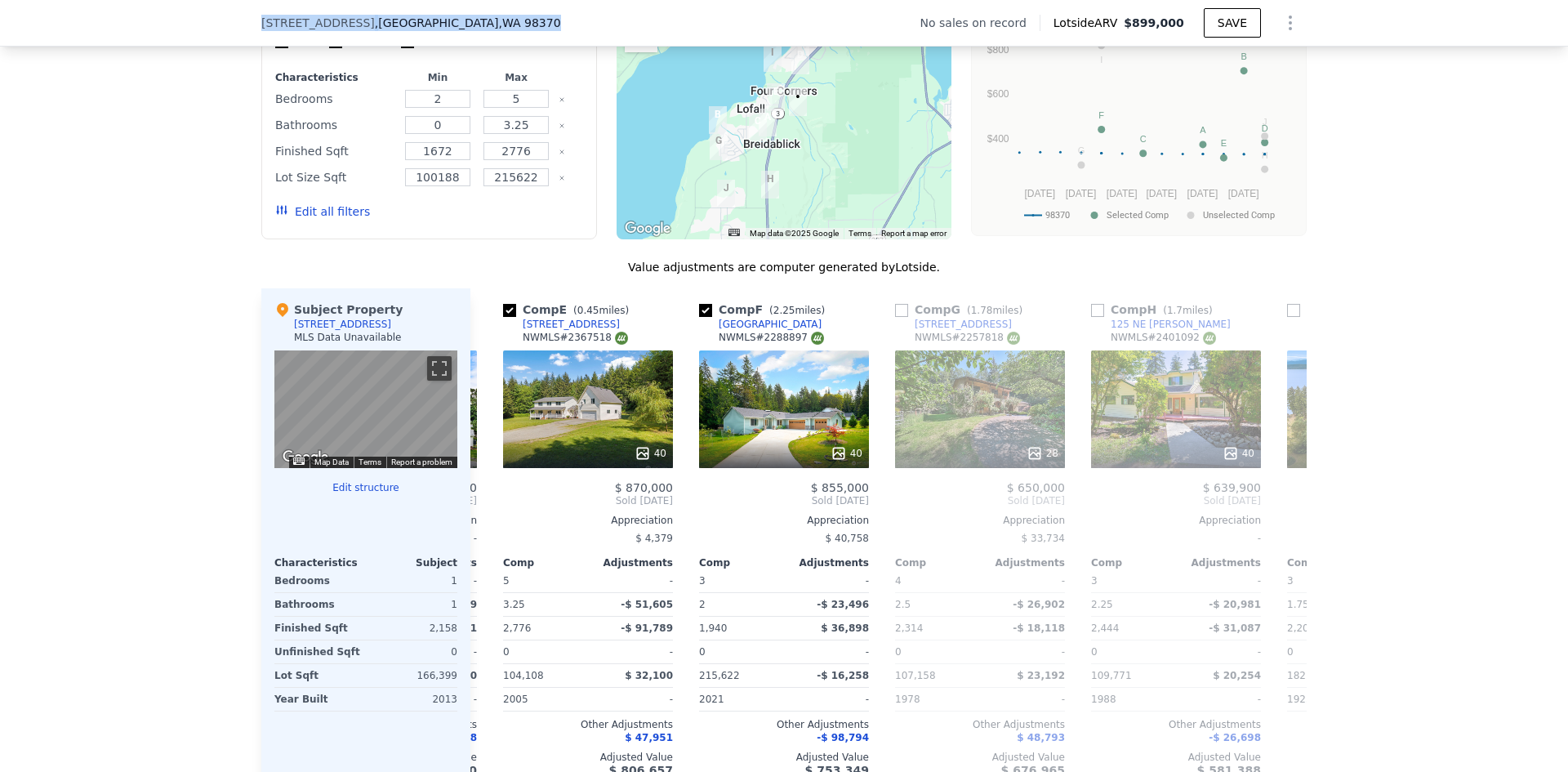
drag, startPoint x: 513, startPoint y: 25, endPoint x: 250, endPoint y: 20, distance: 263.0
click at [250, 20] on div "27272 Big Valley Rd NE , Kitsap County , WA 98370 No sales on record Lotside AR…" at bounding box center [784, 23] width 1568 height 46
copy div "27272 Big Valley Rd NE , Kitsap County , WA 98370"
drag, startPoint x: 587, startPoint y: 25, endPoint x: 578, endPoint y: 24, distance: 9.1
click at [585, 25] on div "27272 Big Valley Rd NE , Kitsap County , WA 98370 No sales on record Lotside AR…" at bounding box center [784, 23] width 1046 height 46
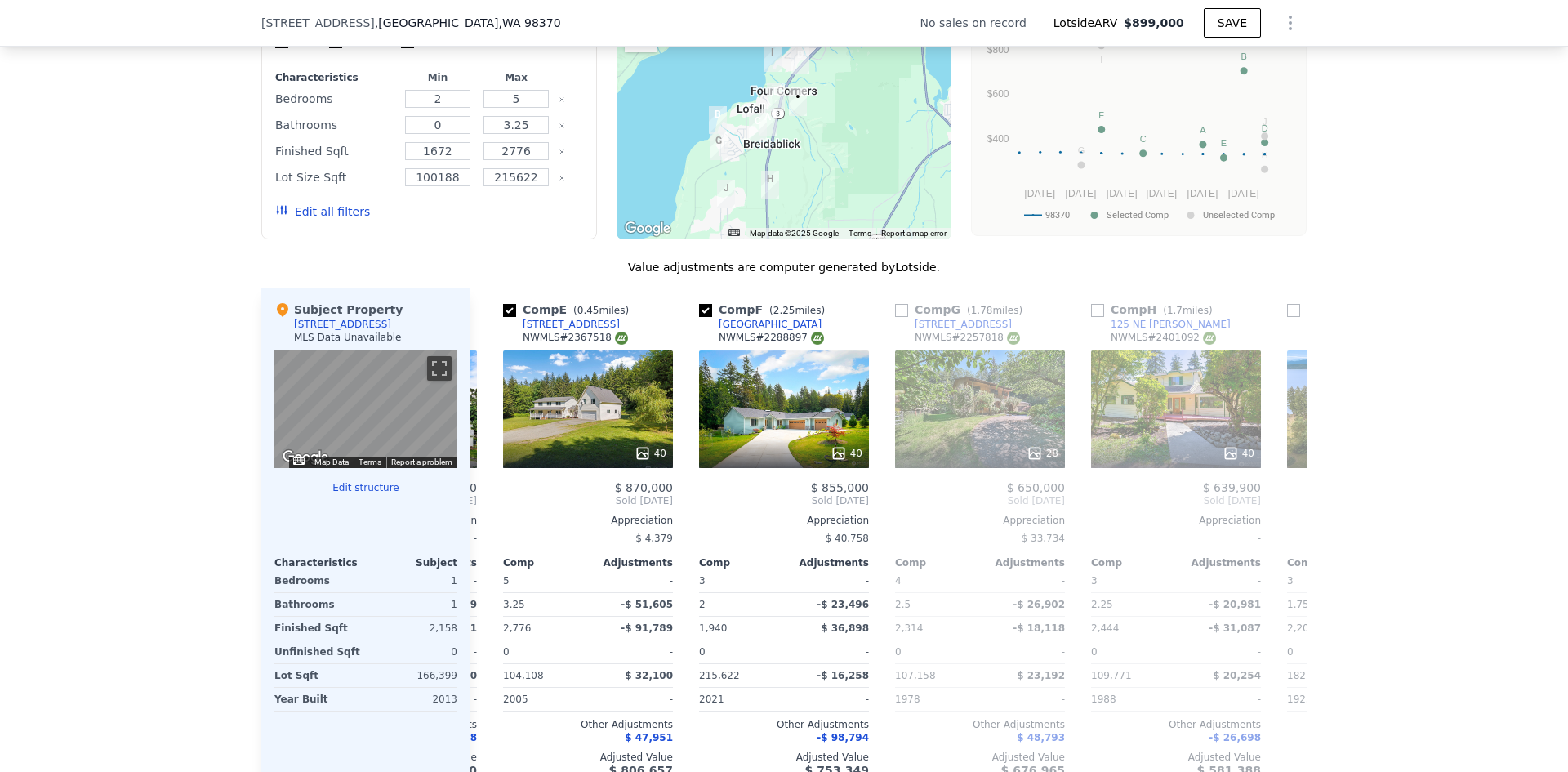
click at [161, 144] on div "We found 10 sales that match your search Filters Map Prices Modify Comp Filters…" at bounding box center [784, 371] width 1568 height 897
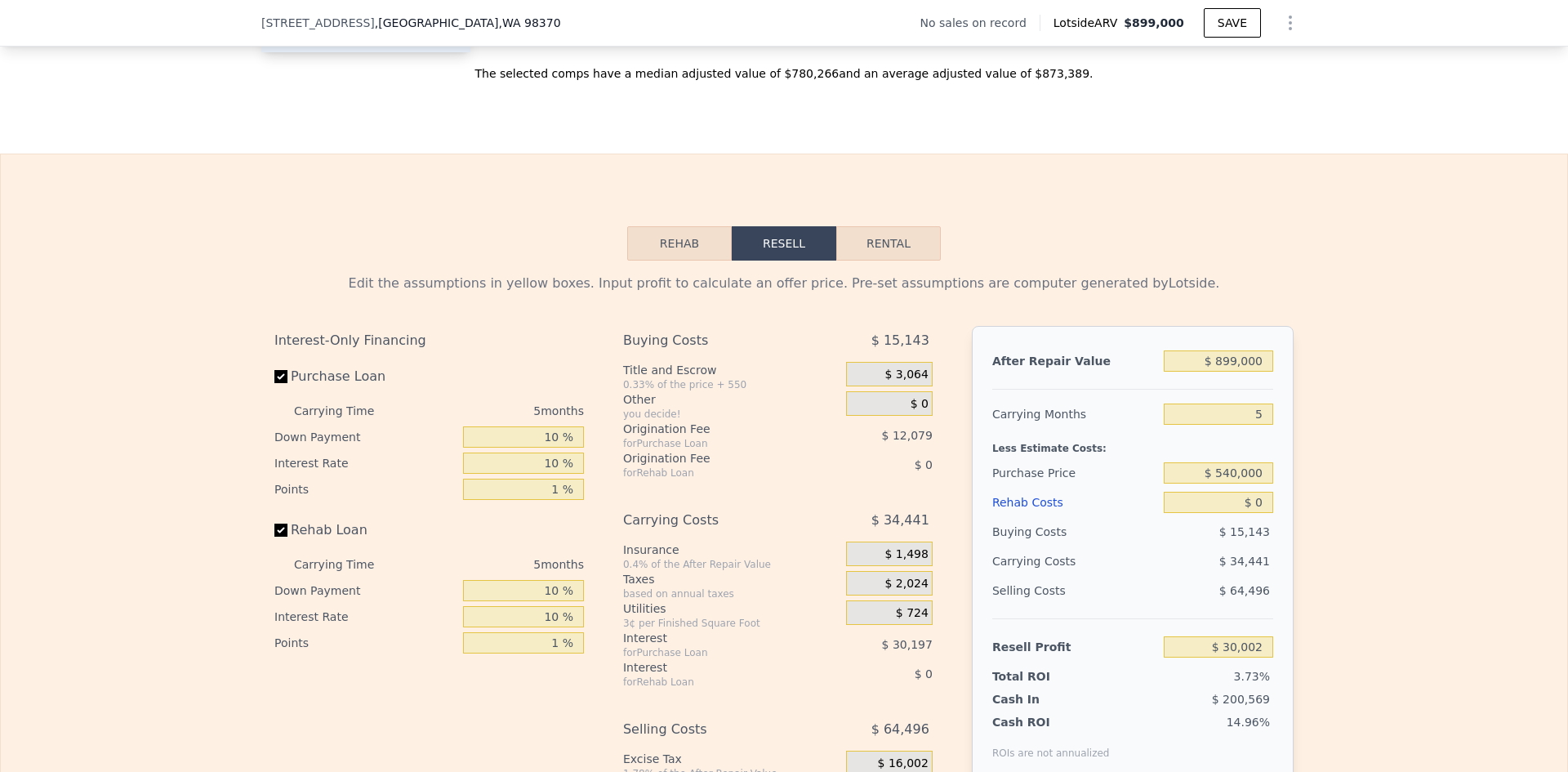
scroll to position [2242, 0]
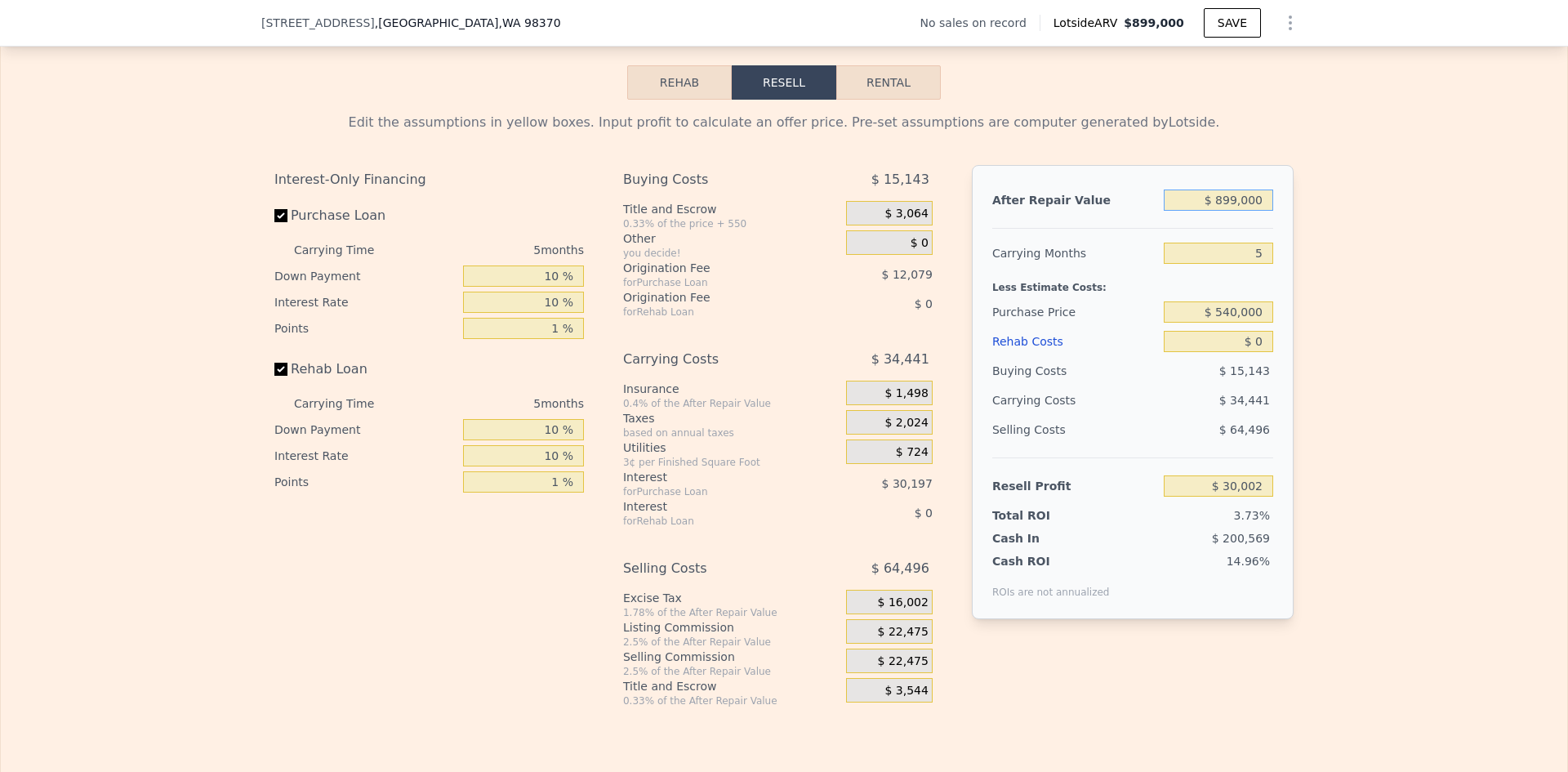
click at [1241, 210] on input "$ 899,000" at bounding box center [1218, 200] width 109 height 21
type input "$ 1,200,000"
type input "$ 309,090"
type input "$ 1,200,000"
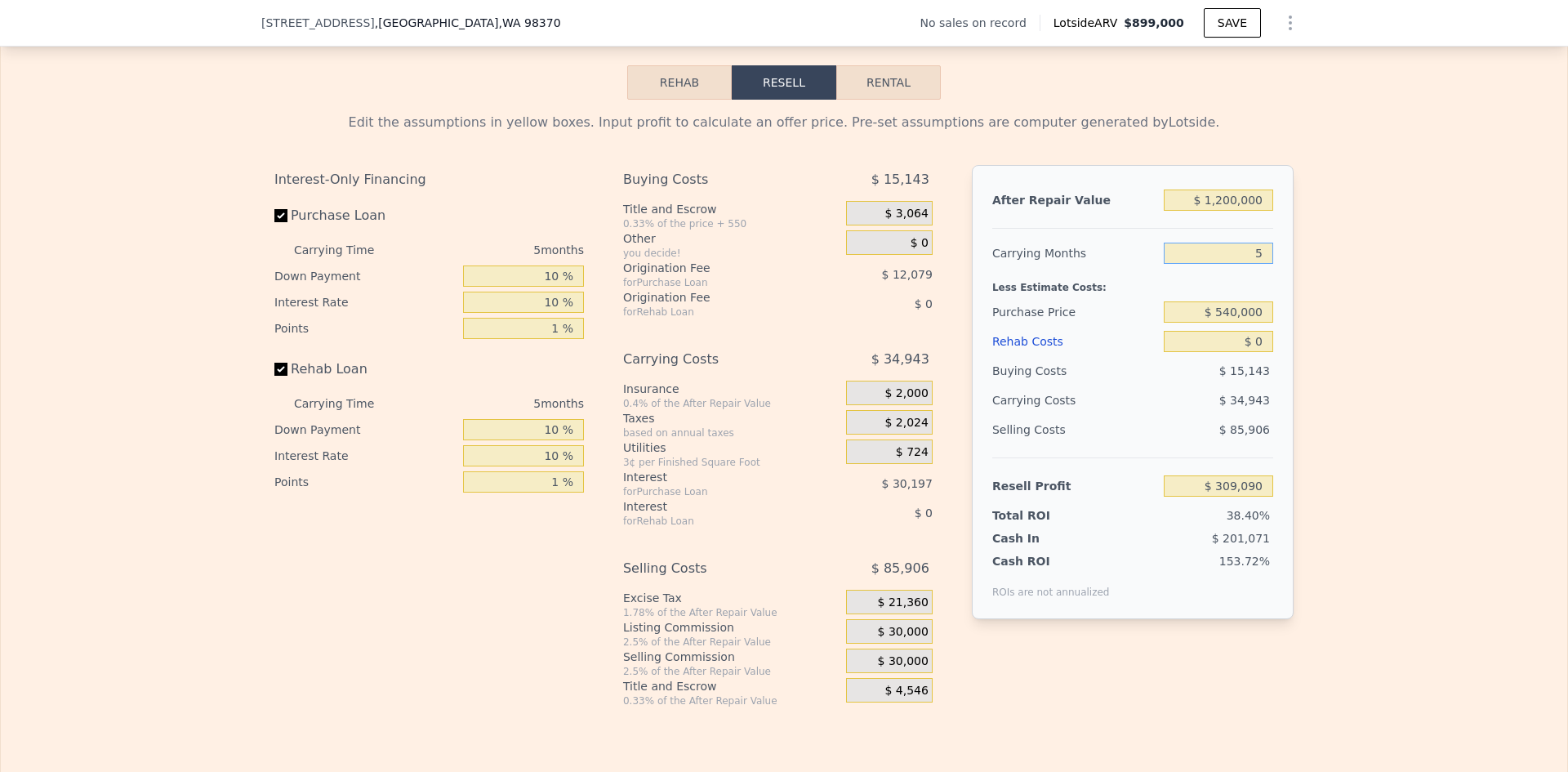
click at [1261, 264] on input "5" at bounding box center [1218, 253] width 109 height 21
type input "4"
type input "$ 316,079"
type input "4"
click at [1243, 323] on input "$ 540,000" at bounding box center [1218, 312] width 109 height 21
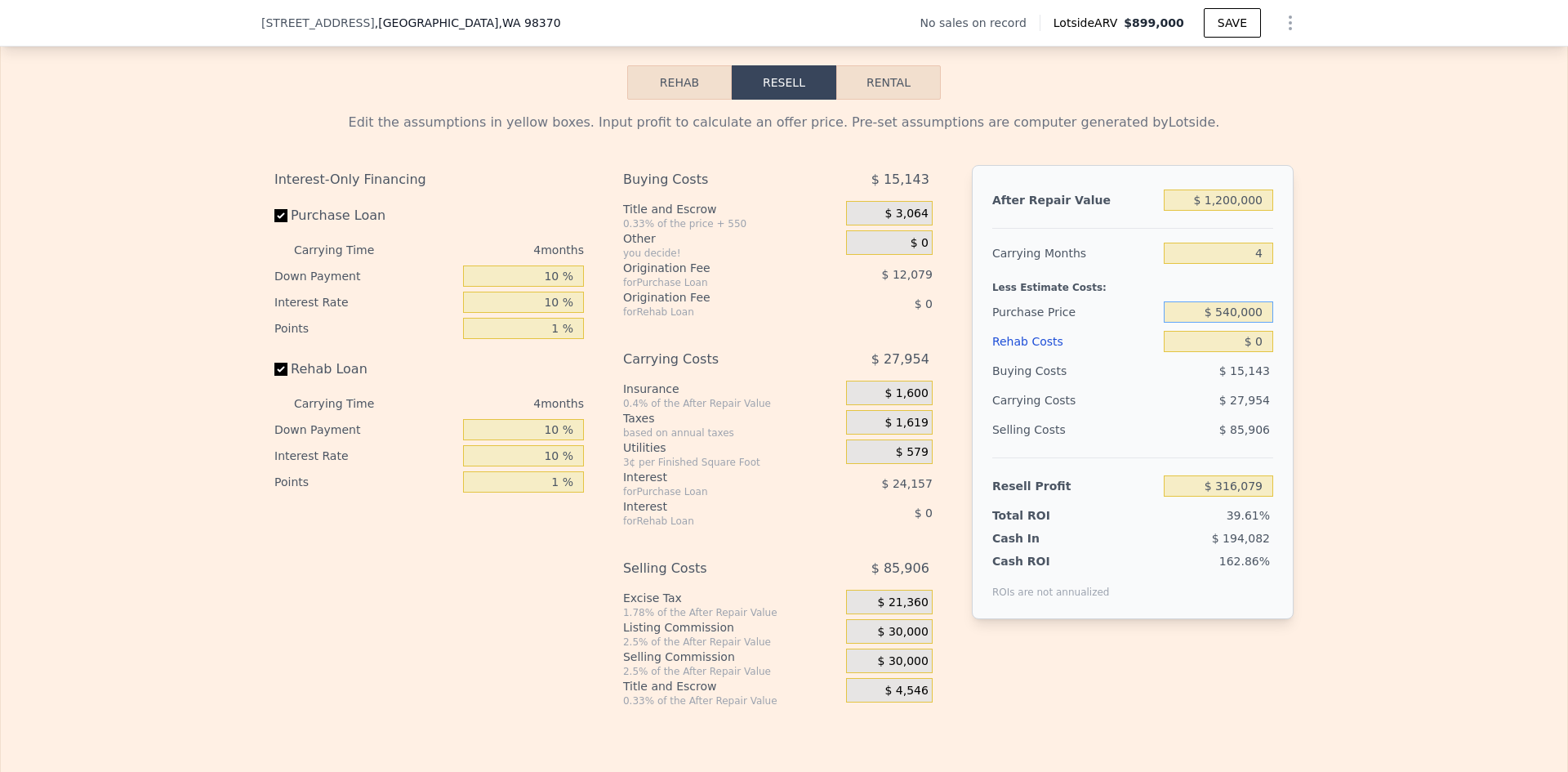
click at [1243, 323] on input "$ 540,000" at bounding box center [1218, 312] width 109 height 21
click at [1244, 323] on input "$ 540,000" at bounding box center [1218, 312] width 109 height 21
type input "$ 900,000"
click at [1263, 352] on input "$ 0" at bounding box center [1218, 342] width 109 height 21
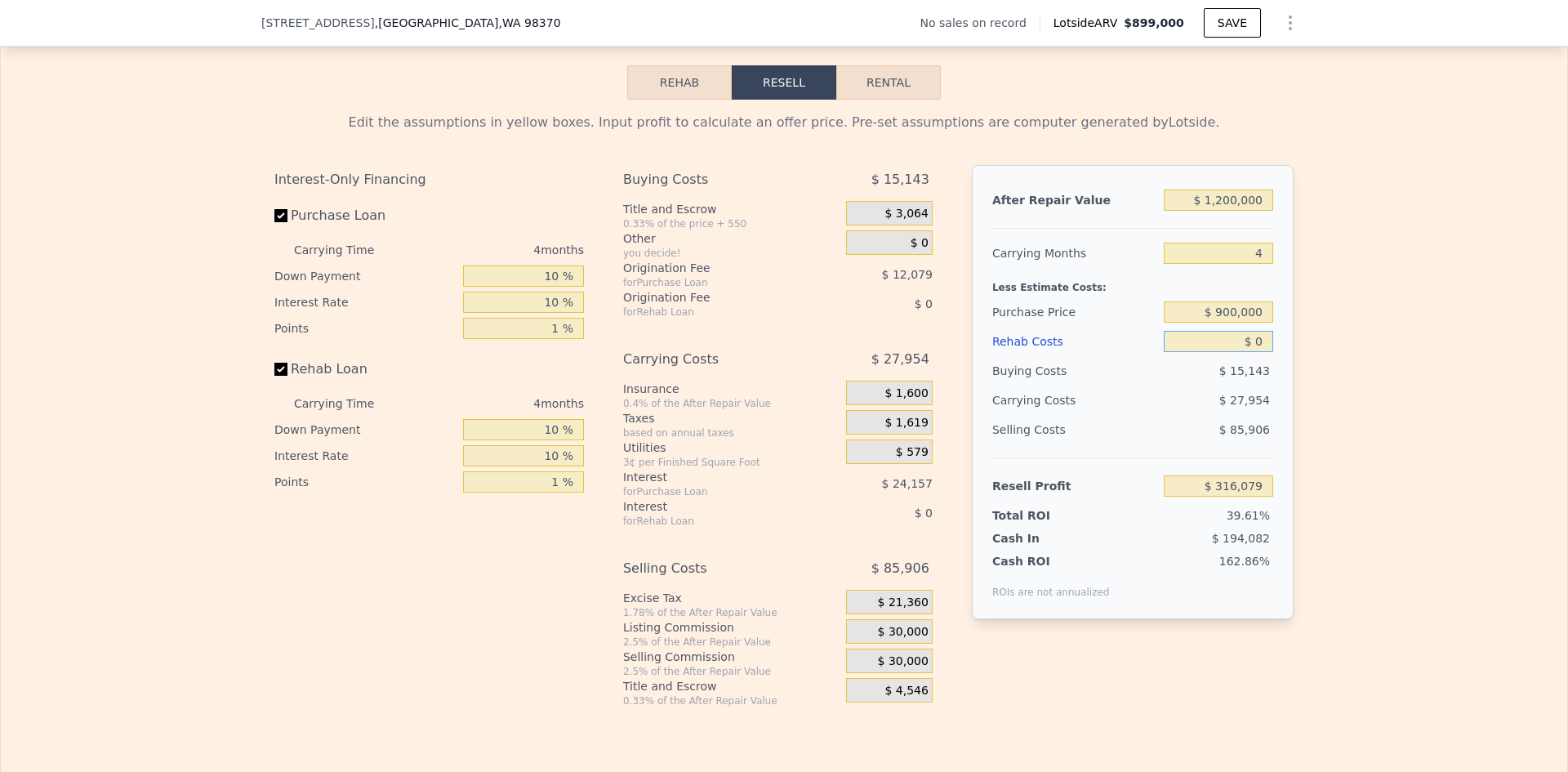
type input "$ 163,549"
type input "$ 90"
type input "$ 163,454"
type input "$ 90,000"
type input "$ 69,229"
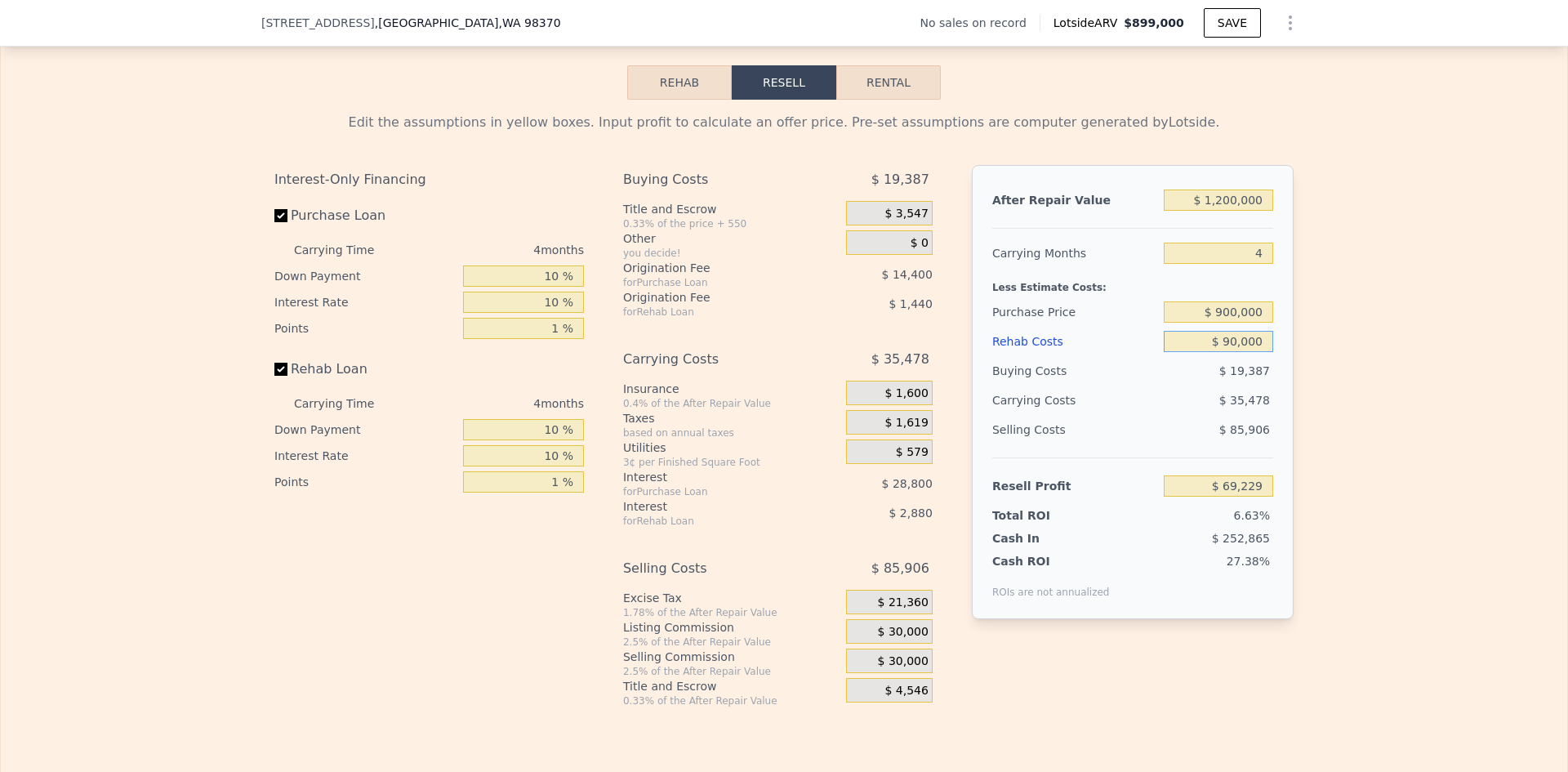
type input "$ 90,000"
click at [905, 639] on span "$ 30,000" at bounding box center [903, 632] width 51 height 14
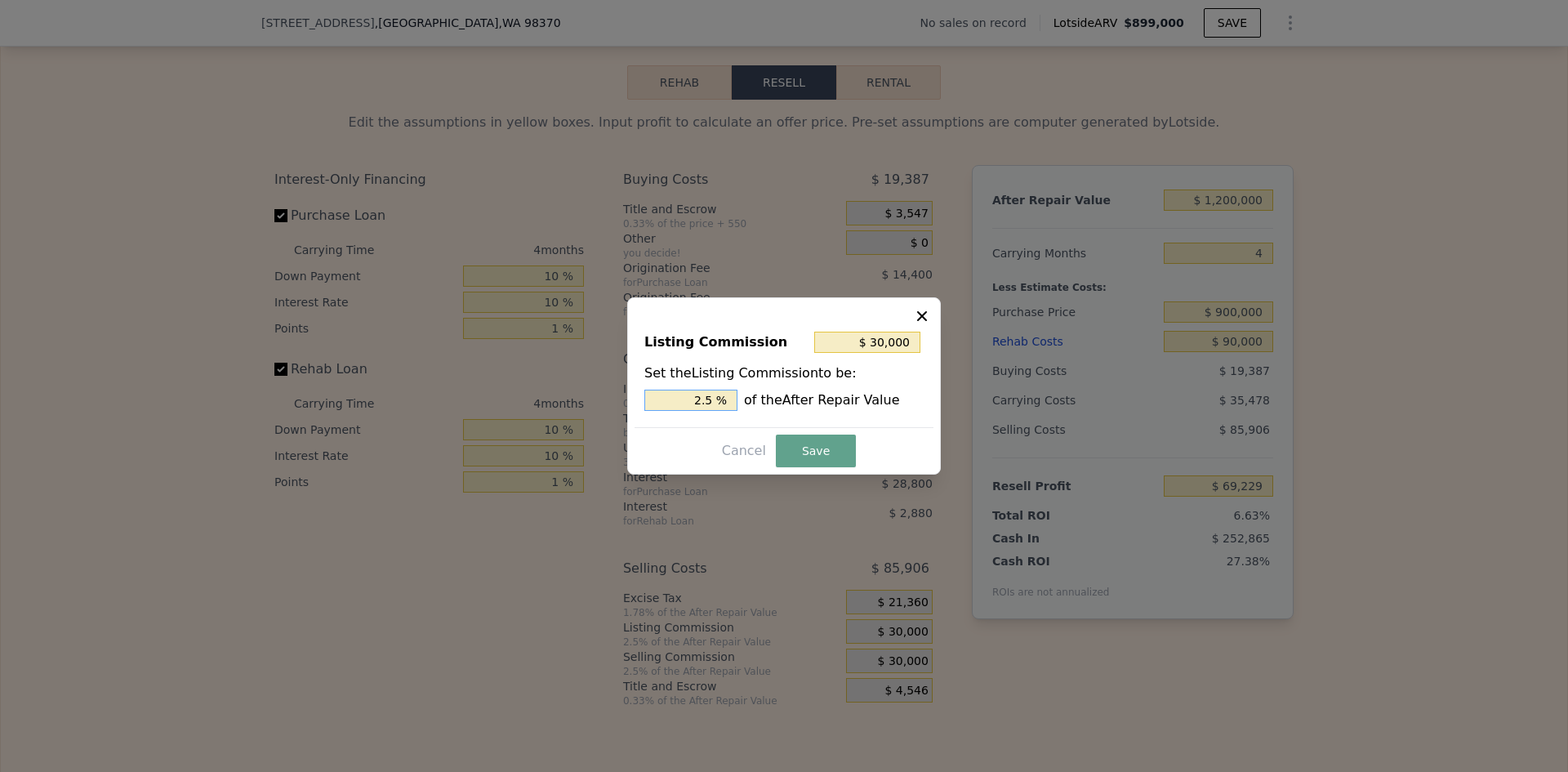
drag, startPoint x: 705, startPoint y: 399, endPoint x: 719, endPoint y: 400, distance: 14.0
click at [719, 400] on input "2.5 %" at bounding box center [690, 400] width 93 height 21
type input "$ 24,000"
type input "2 %"
click at [815, 468] on button "Save" at bounding box center [815, 451] width 80 height 33
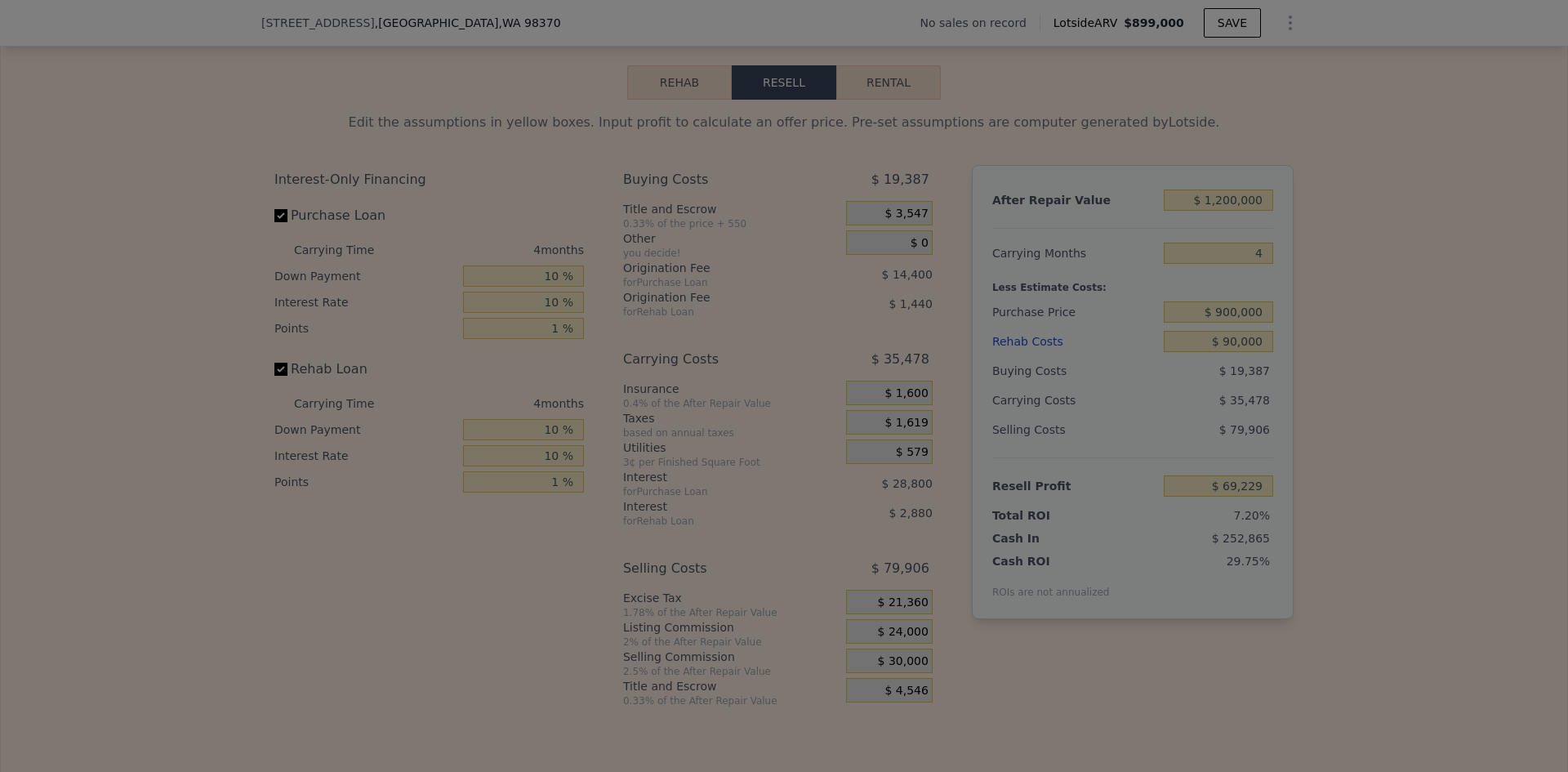
type input "$ 75,229"
click at [815, 454] on button "Save" at bounding box center [813, 444] width 76 height 31
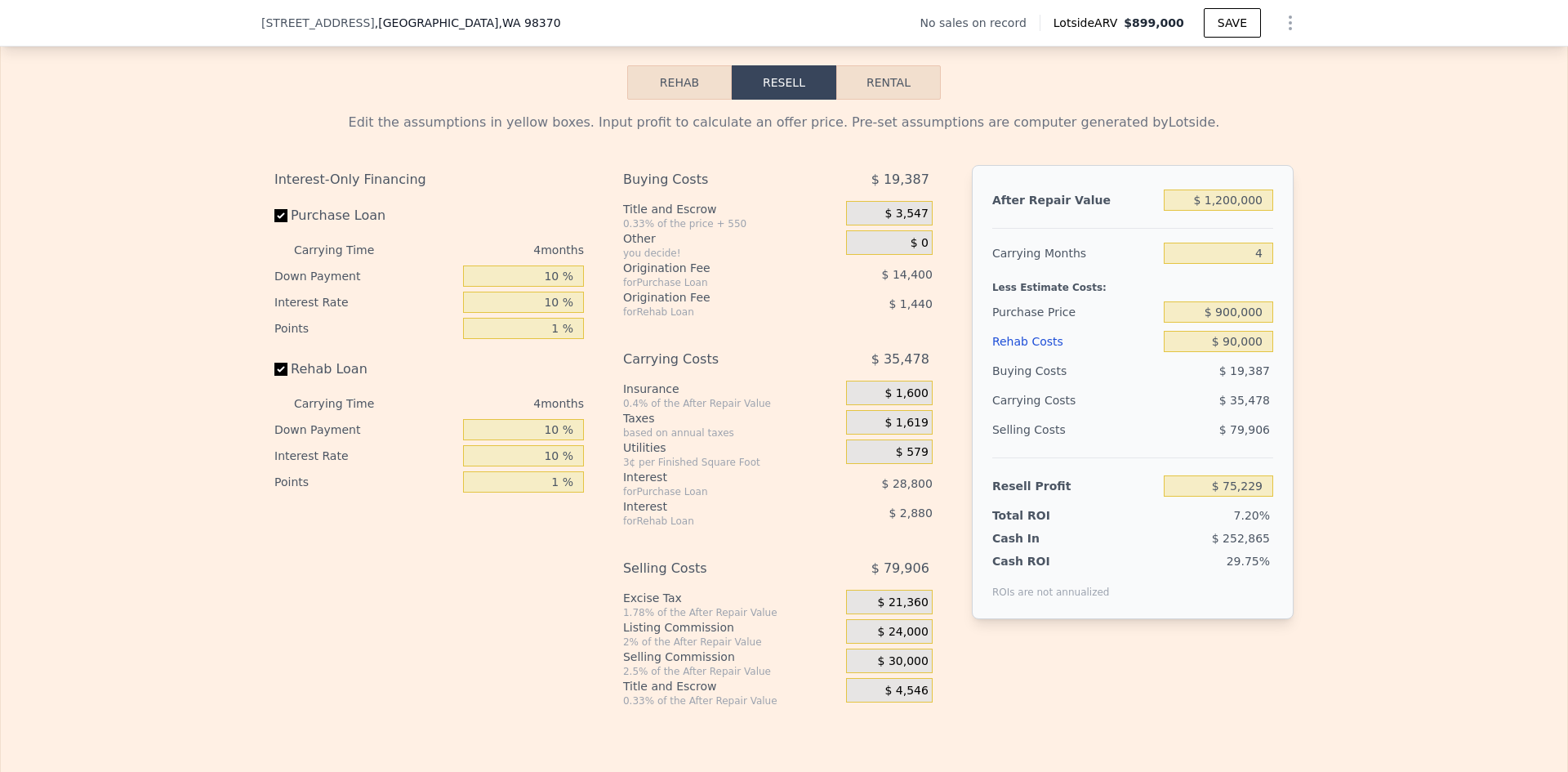
click at [1472, 451] on div "Edit the assumptions in yellow boxes. Input profit to calculate an offer price.…" at bounding box center [784, 403] width 1567 height 608
click at [1239, 323] on input "$ 900,000" at bounding box center [1218, 312] width 109 height 21
click at [1350, 347] on div "Edit the assumptions in yellow boxes. Input profit to calculate an offer price.…" at bounding box center [784, 403] width 1567 height 608
click at [1220, 210] on input "$ 1,200,000" at bounding box center [1218, 200] width 109 height 21
type input "$ 1,300,000"
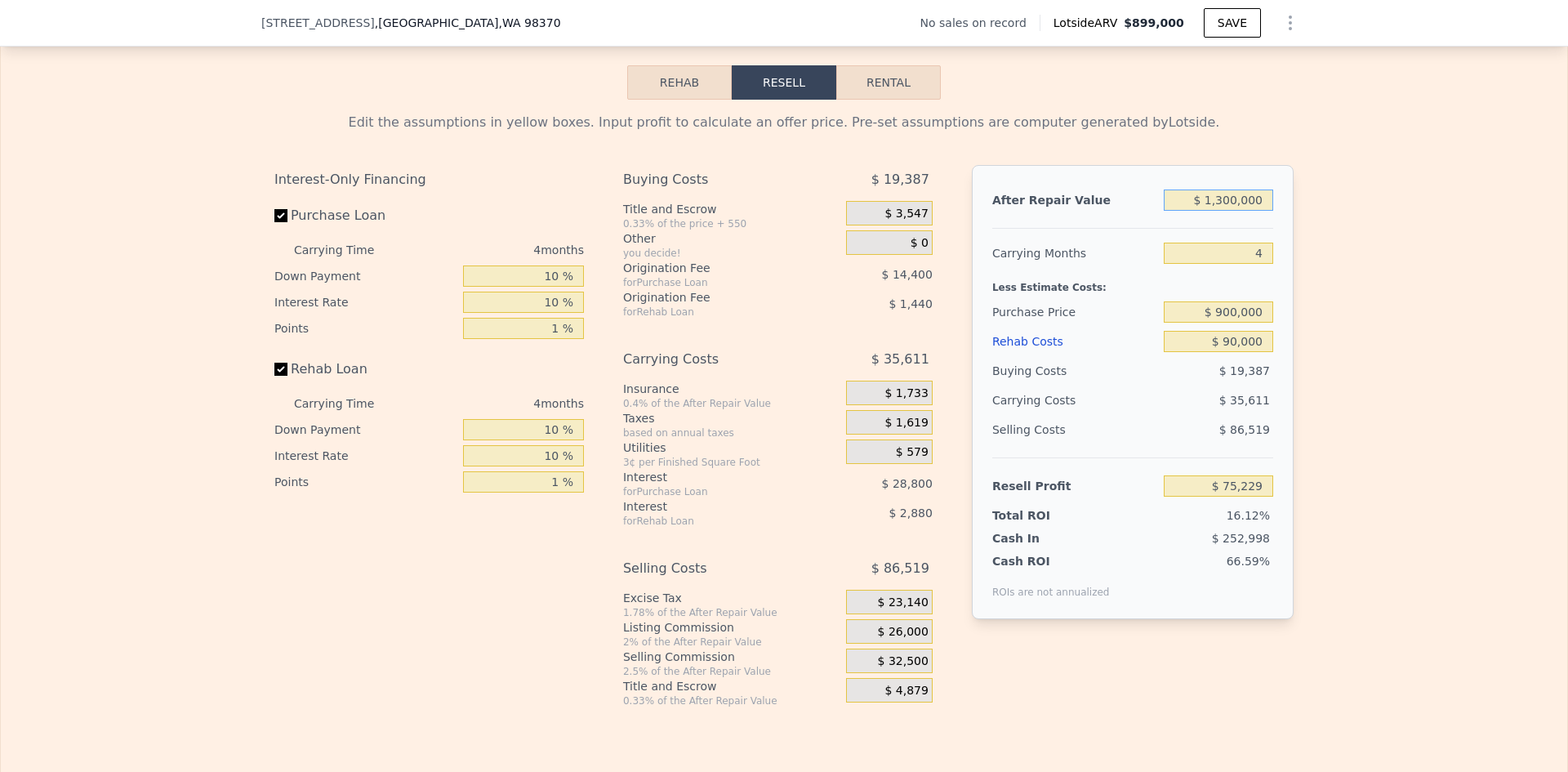
type input "$ 168,483"
type input "$ 1,300,000"
click at [1312, 267] on div "Edit the assumptions in yellow boxes. Input profit to calculate an offer price.…" at bounding box center [784, 403] width 1567 height 608
click at [1229, 323] on input "$ 900,000" at bounding box center [1218, 312] width 109 height 21
click at [1317, 320] on div "Edit the assumptions in yellow boxes. Input profit to calculate an offer price.…" at bounding box center [784, 403] width 1567 height 608
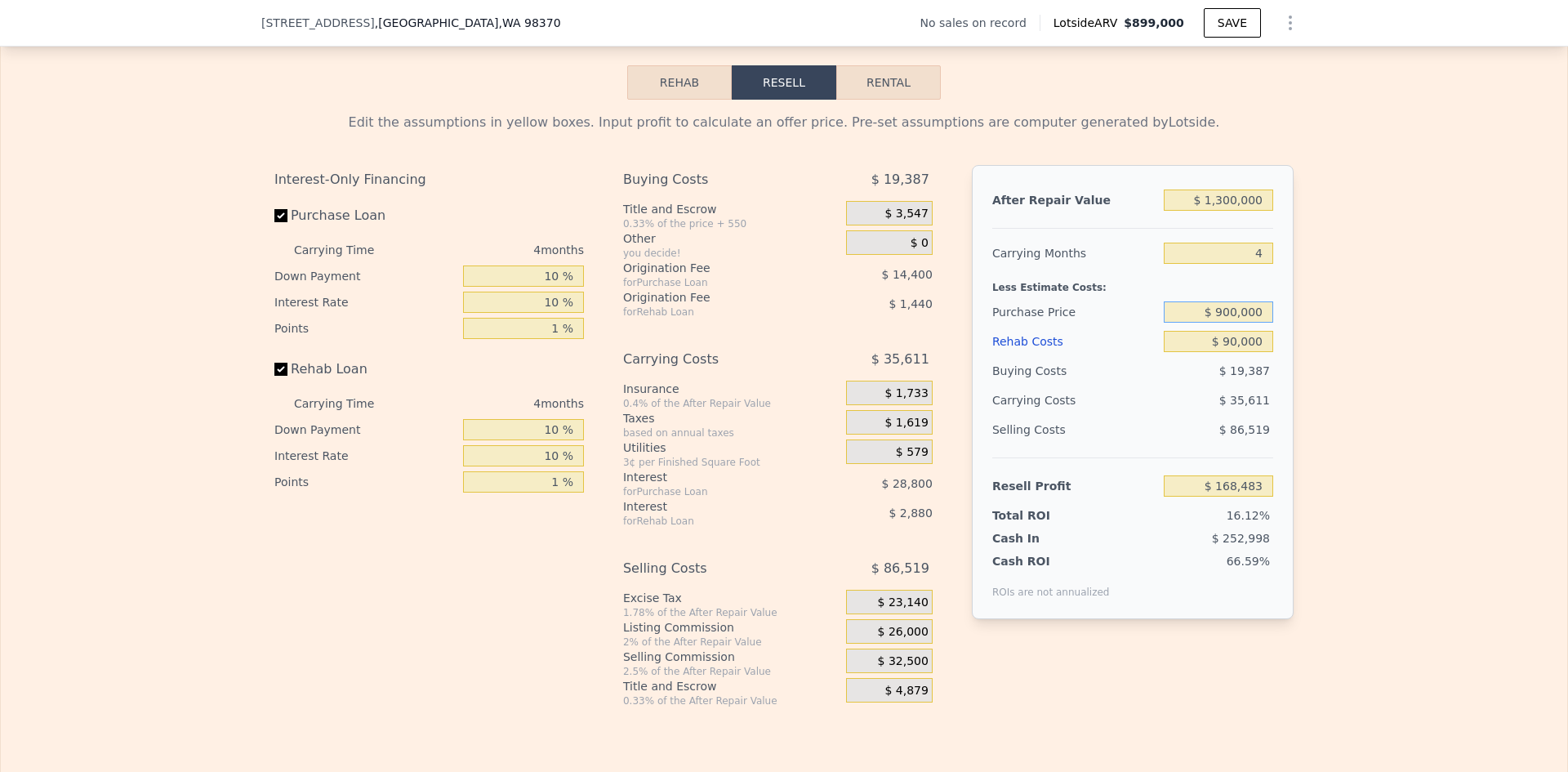
click at [1221, 323] on input "$ 900,000" at bounding box center [1218, 312] width 109 height 21
drag, startPoint x: 1218, startPoint y: 334, endPoint x: 1228, endPoint y: 332, distance: 10.2
click at [1228, 323] on input "$ 900,000" at bounding box center [1218, 312] width 109 height 21
type input "$ 850,000"
click at [1305, 349] on div "Edit the assumptions in yellow boxes. Input profit to calculate an offer price.…" at bounding box center [784, 403] width 1567 height 608
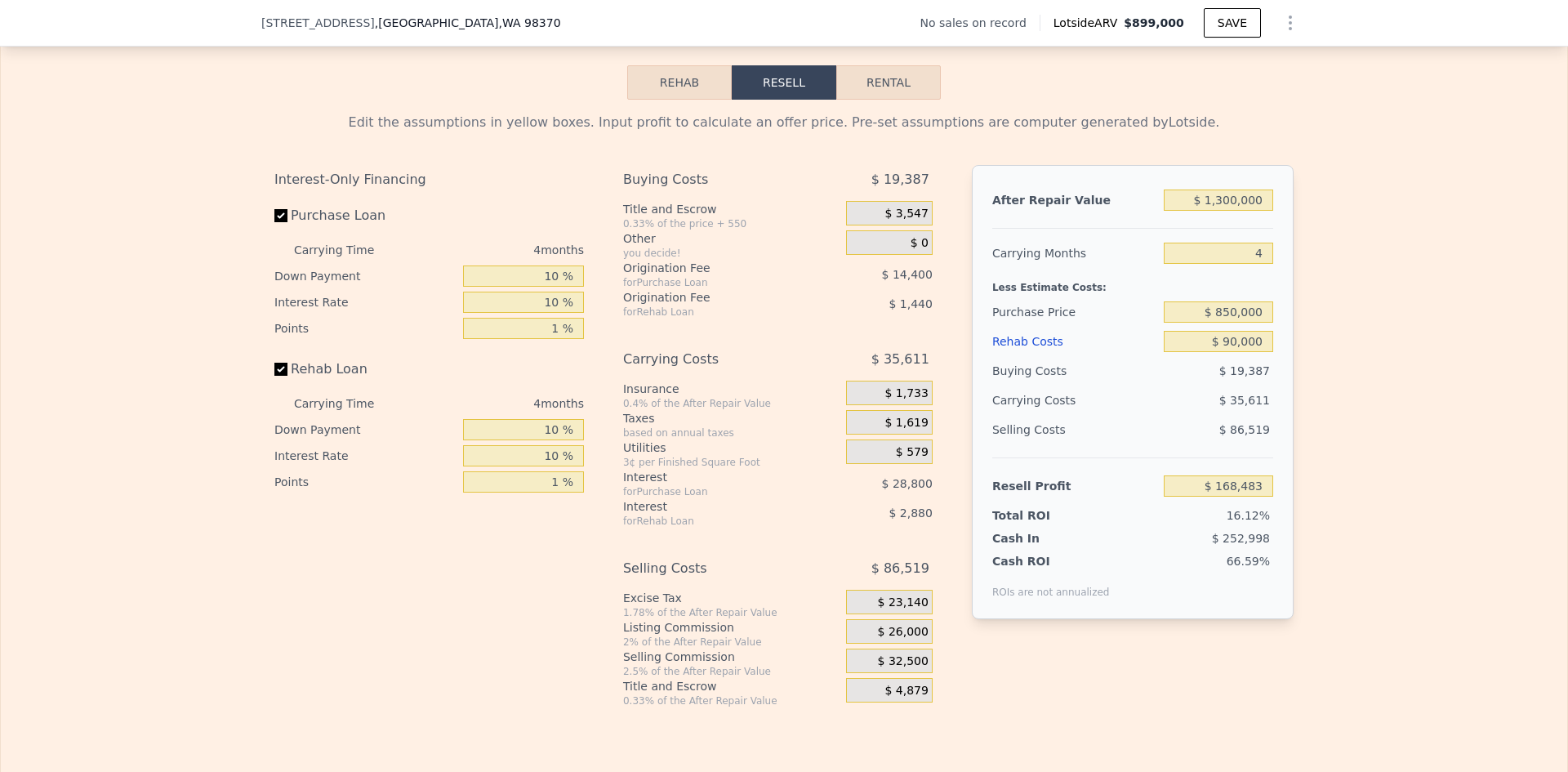
type input "$ 221,049"
click at [1305, 363] on div "Edit the assumptions in yellow boxes. Input profit to calculate an offer price.…" at bounding box center [784, 403] width 1567 height 608
click at [1220, 210] on input "$ 1,300,000" at bounding box center [1218, 200] width 109 height 21
type input "$ 1,200,000"
type input "$ 127,795"
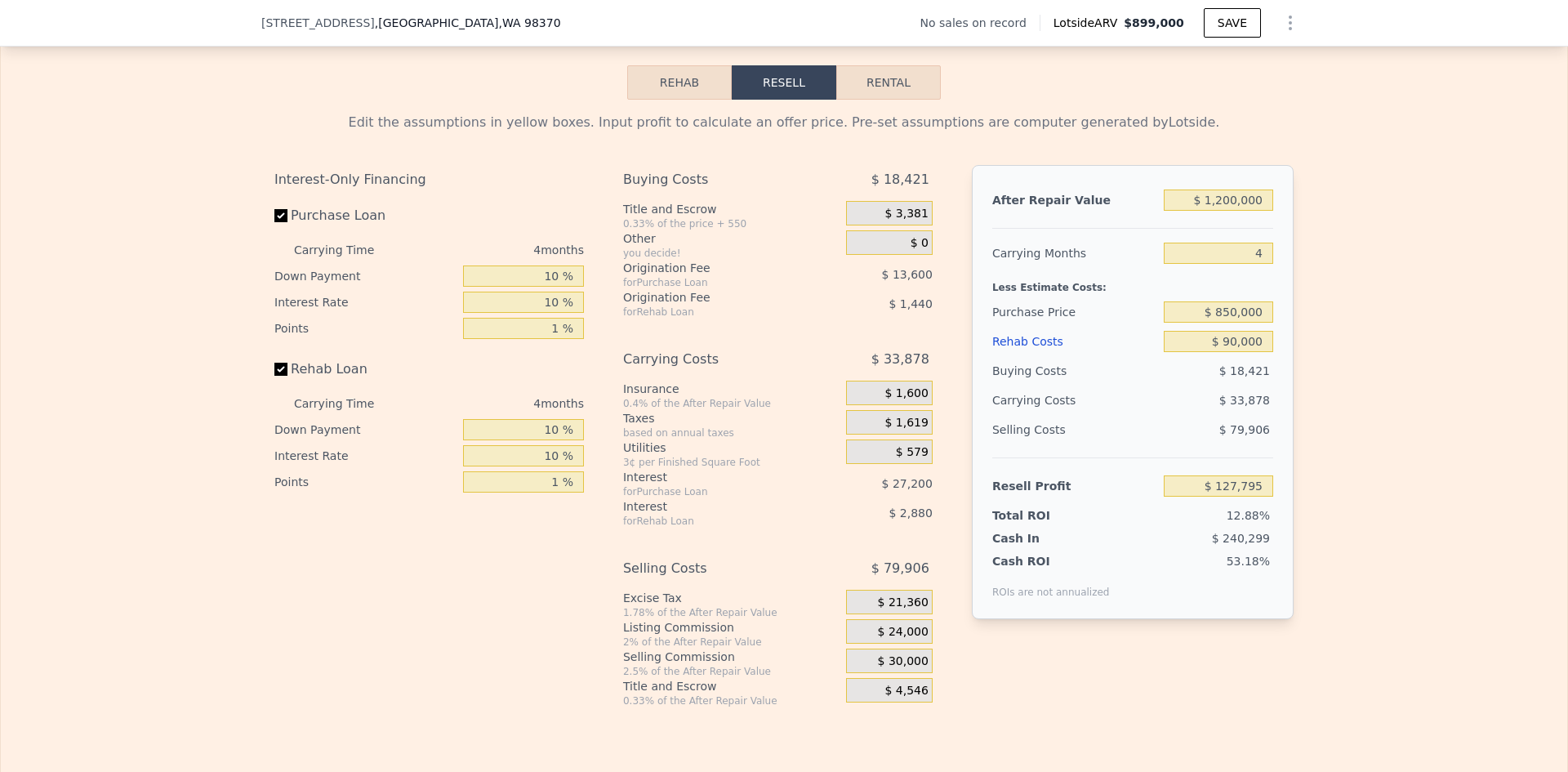
click at [1352, 253] on div "Edit the assumptions in yellow boxes. Input profit to calculate an offer price.…" at bounding box center [784, 403] width 1567 height 608
click at [1233, 323] on input "$ 850,000" at bounding box center [1218, 312] width 109 height 21
click at [1316, 328] on div "Edit the assumptions in yellow boxes. Input profit to calculate an offer price.…" at bounding box center [784, 403] width 1567 height 608
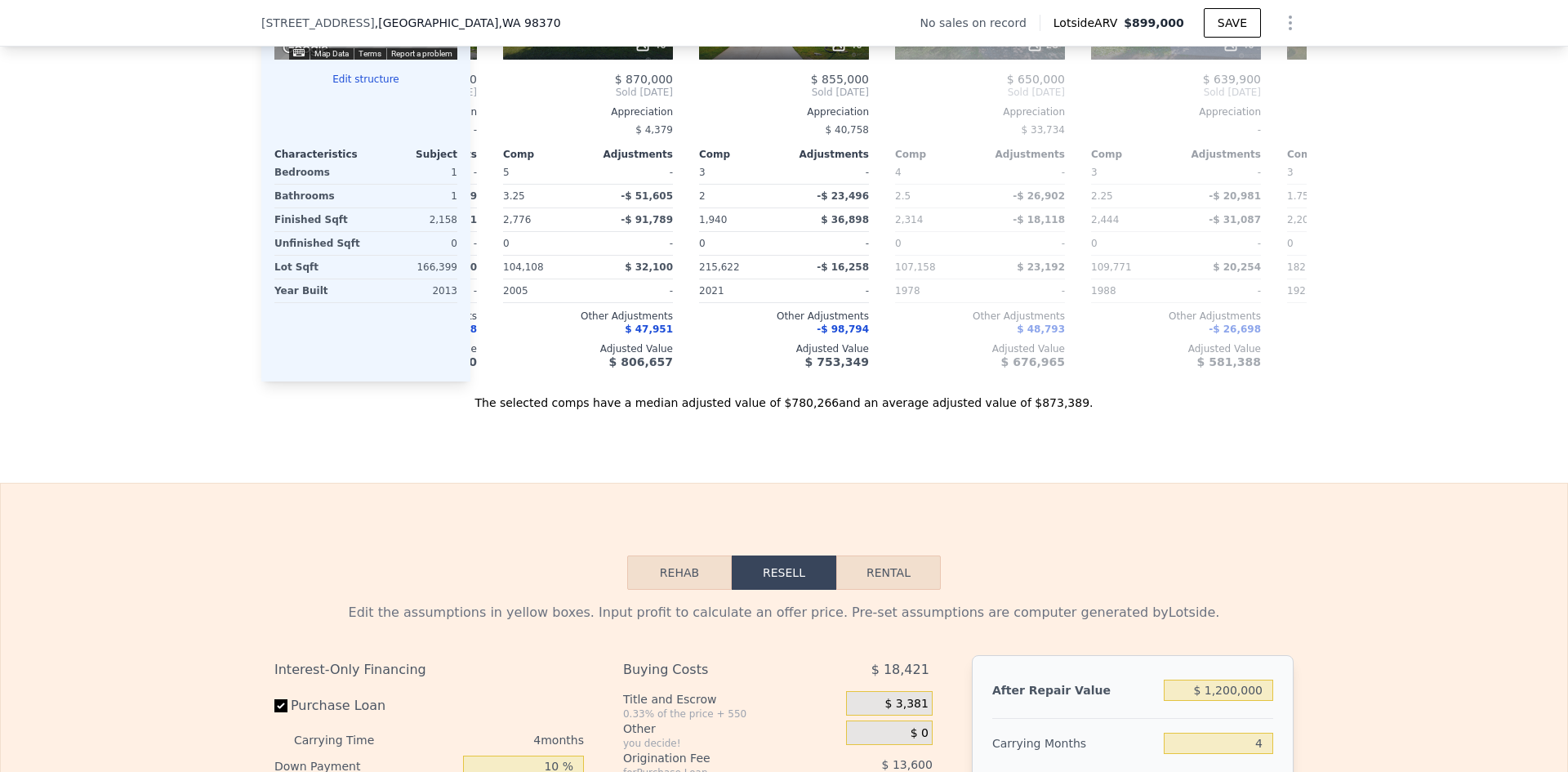
scroll to position [1017, 0]
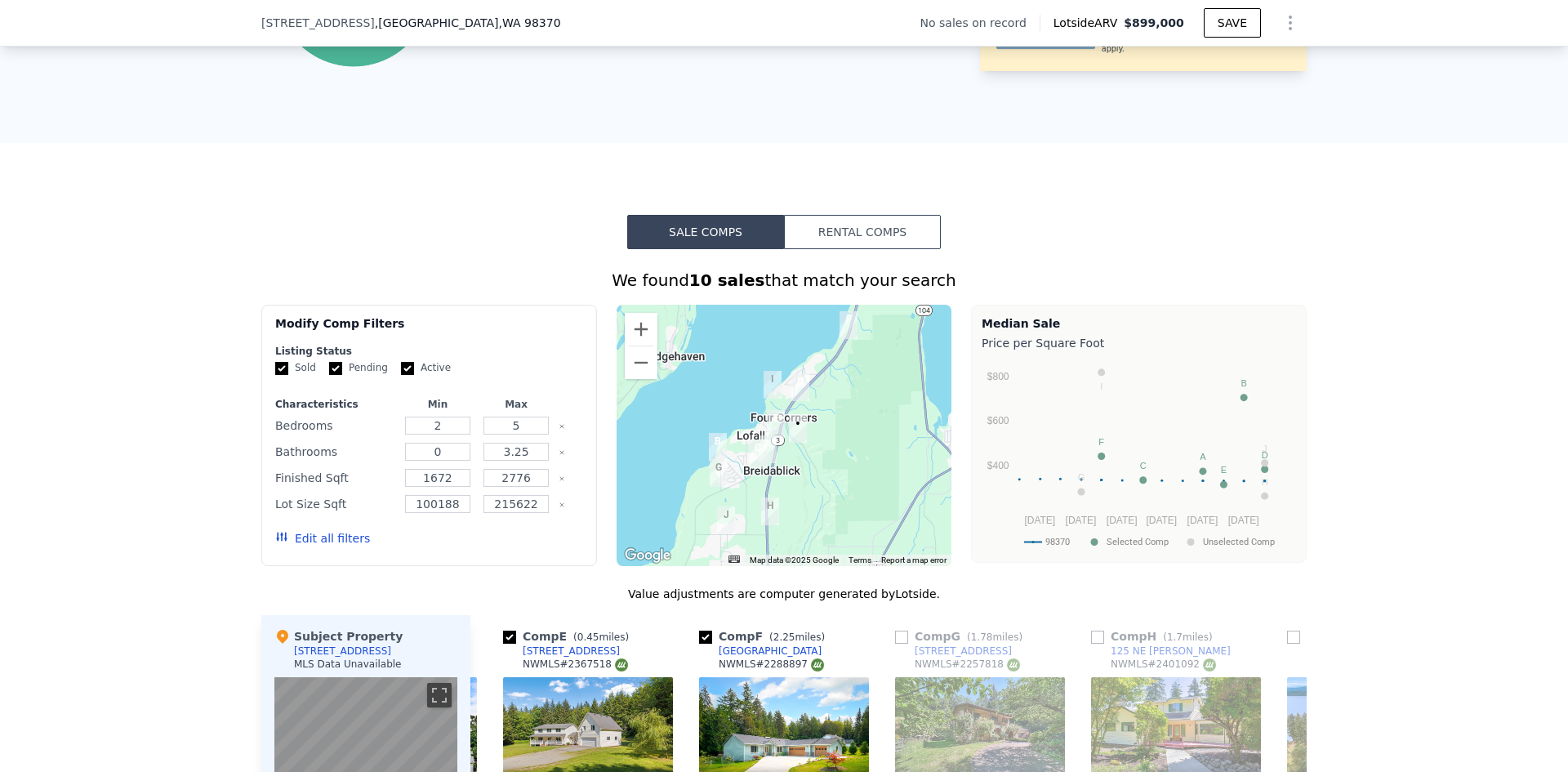
type input "$ 899,000"
type input "5"
type input "$ 0"
type input "$ 30,002"
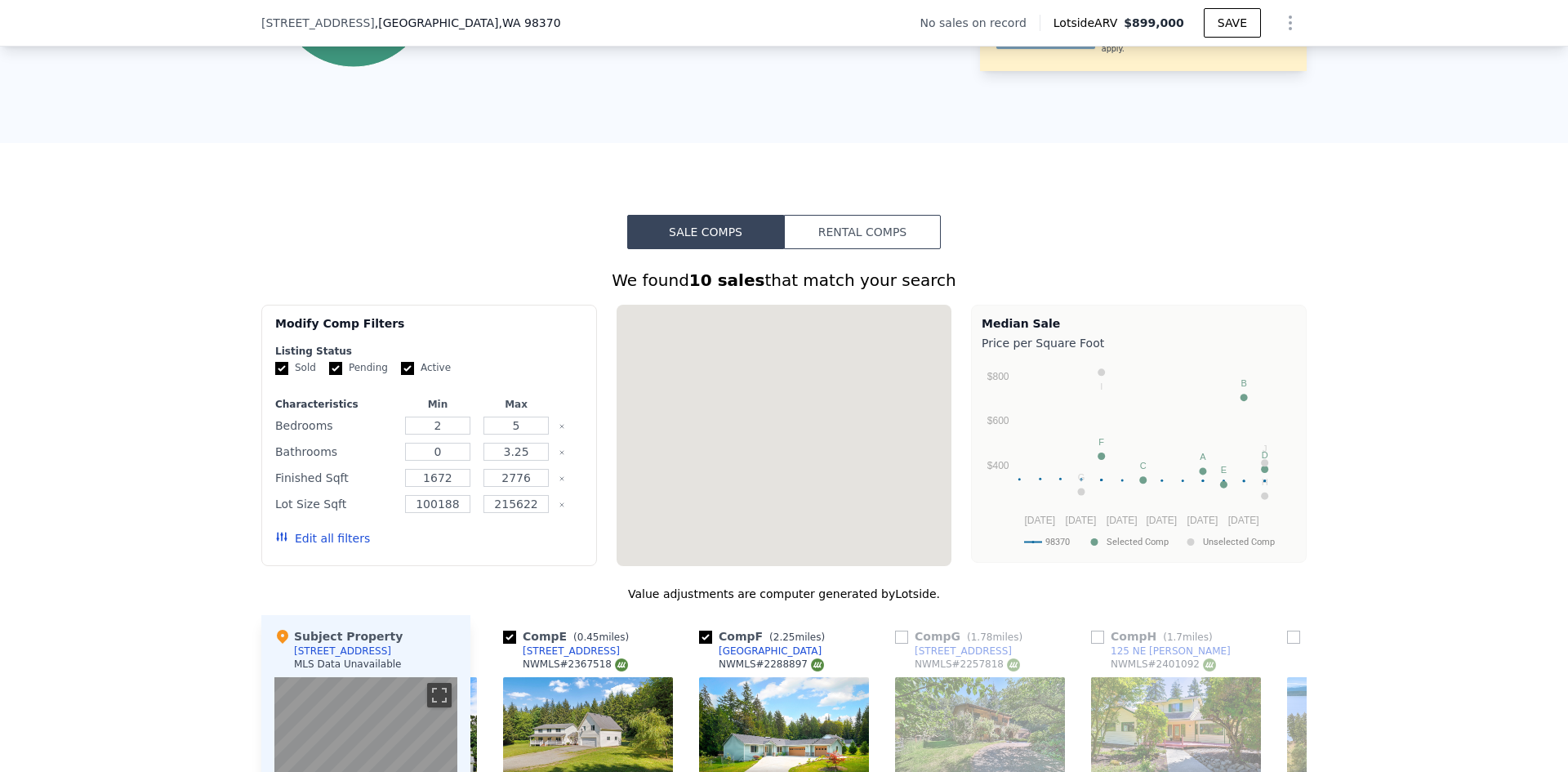
scroll to position [0, 0]
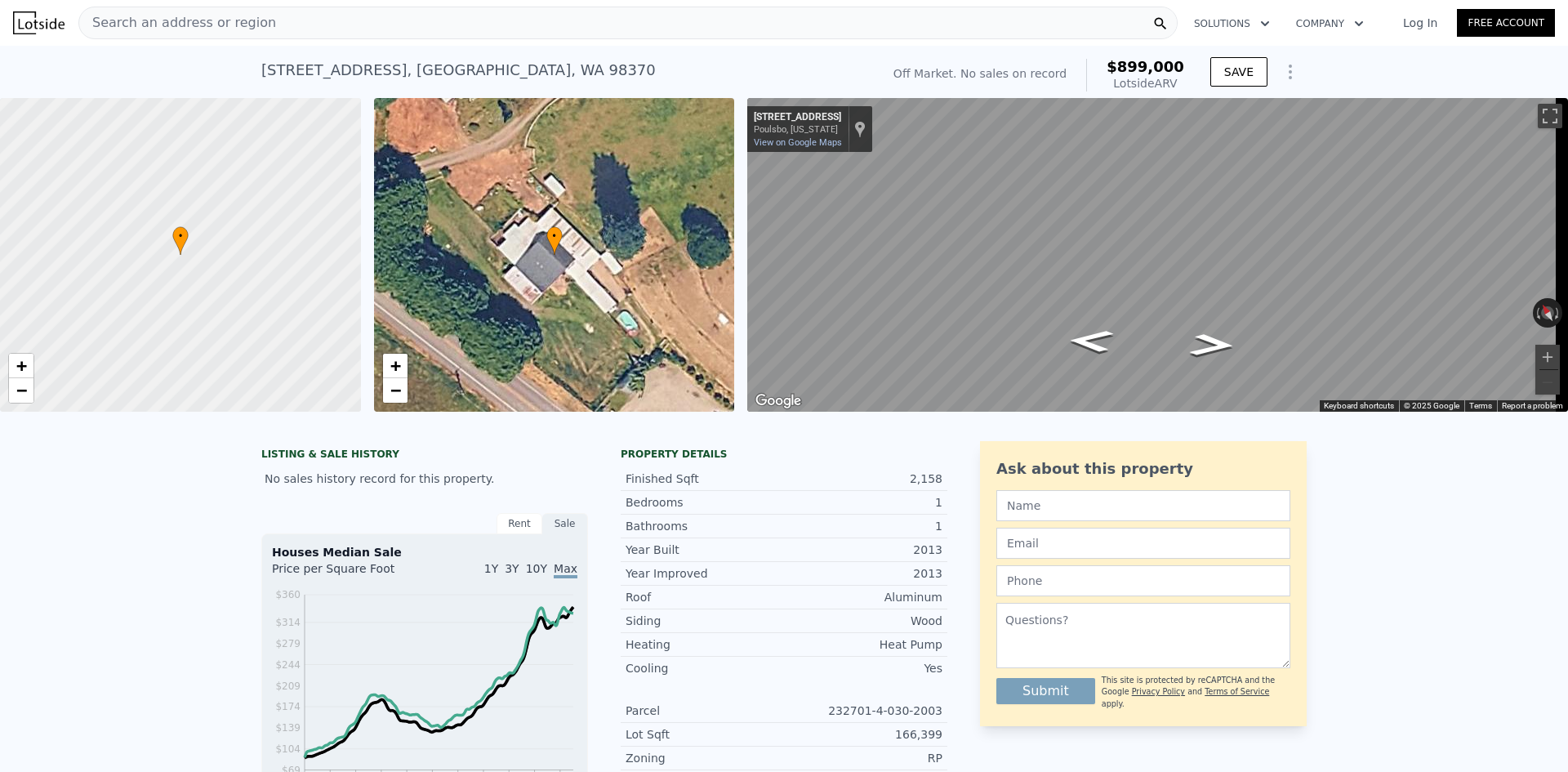
click at [201, 28] on span "Search an address or region" at bounding box center [178, 23] width 197 height 19
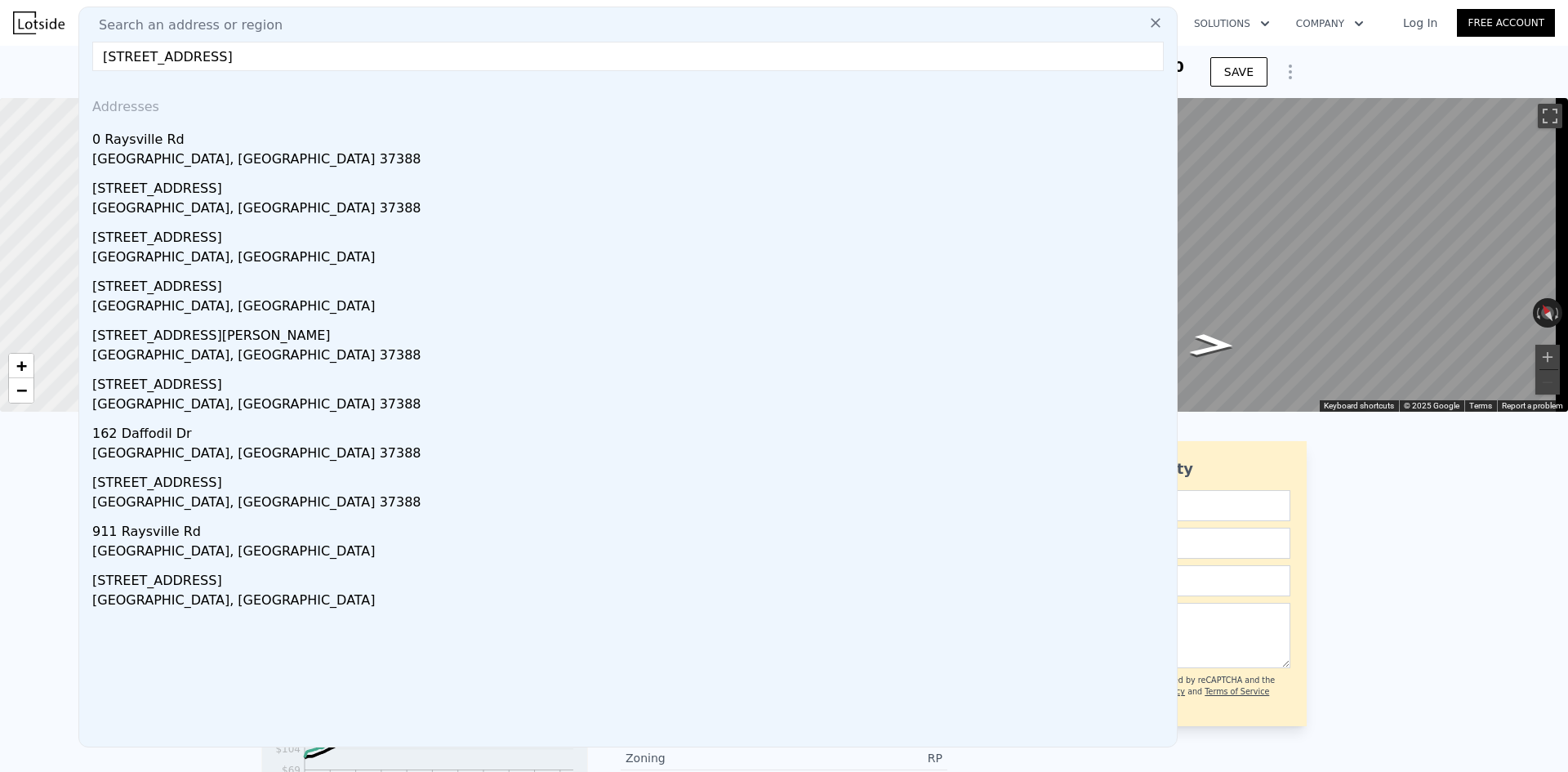
click at [205, 55] on input "162 Raysville Rd Tullahoma, TN 37388" at bounding box center [628, 56] width 1072 height 30
click at [231, 59] on input "162 Raysville Rd Tullahoma, TN 37388" at bounding box center [628, 56] width 1072 height 30
drag, startPoint x: 200, startPoint y: 53, endPoint x: 363, endPoint y: 68, distance: 163.7
click at [363, 68] on input "162 Raysville Rd Tullahoma, TN 37388" at bounding box center [628, 56] width 1072 height 30
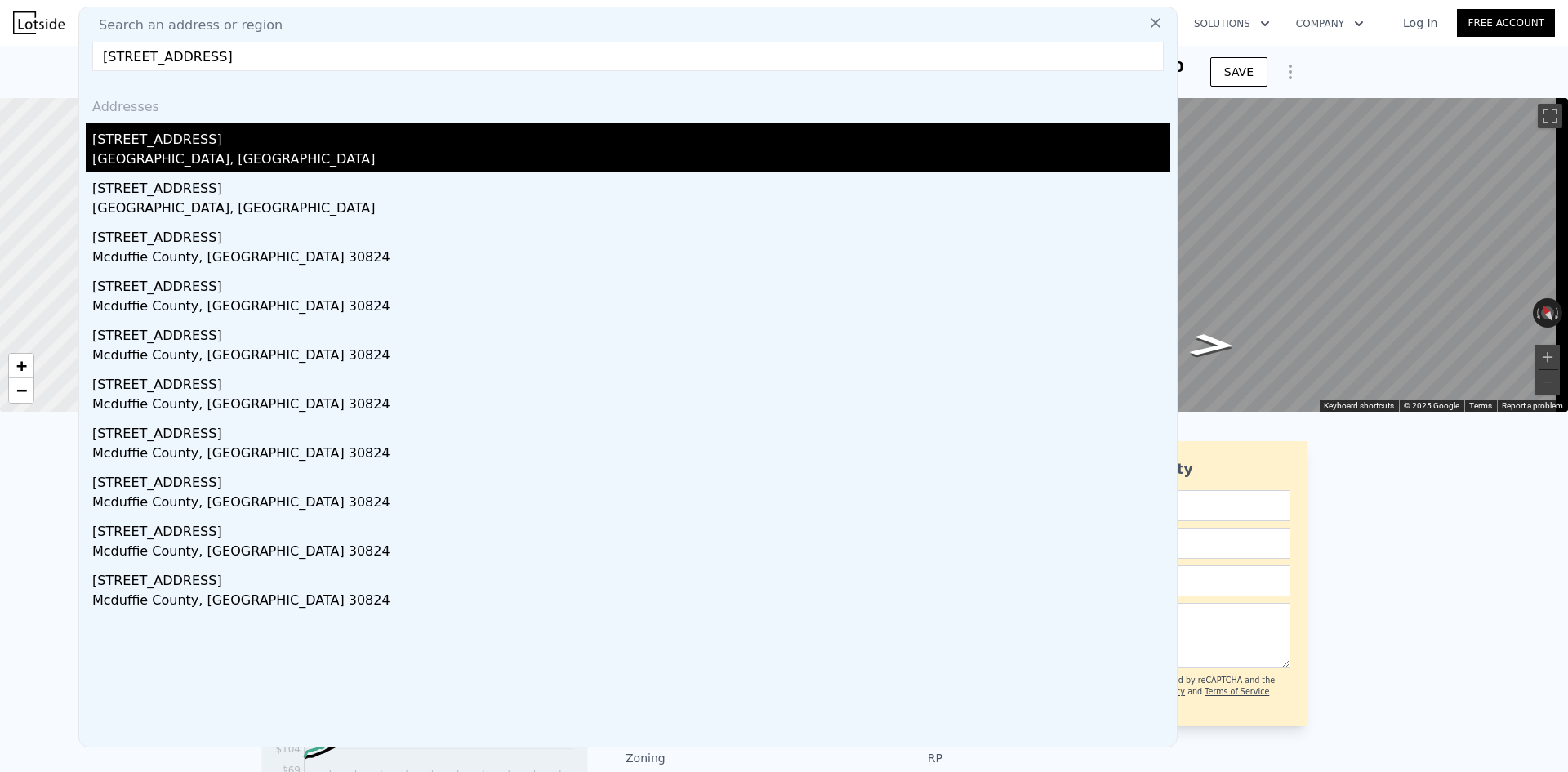
type input "162 Raysville Rd"
click at [202, 149] on div "162 Raysville Rd" at bounding box center [631, 135] width 1078 height 26
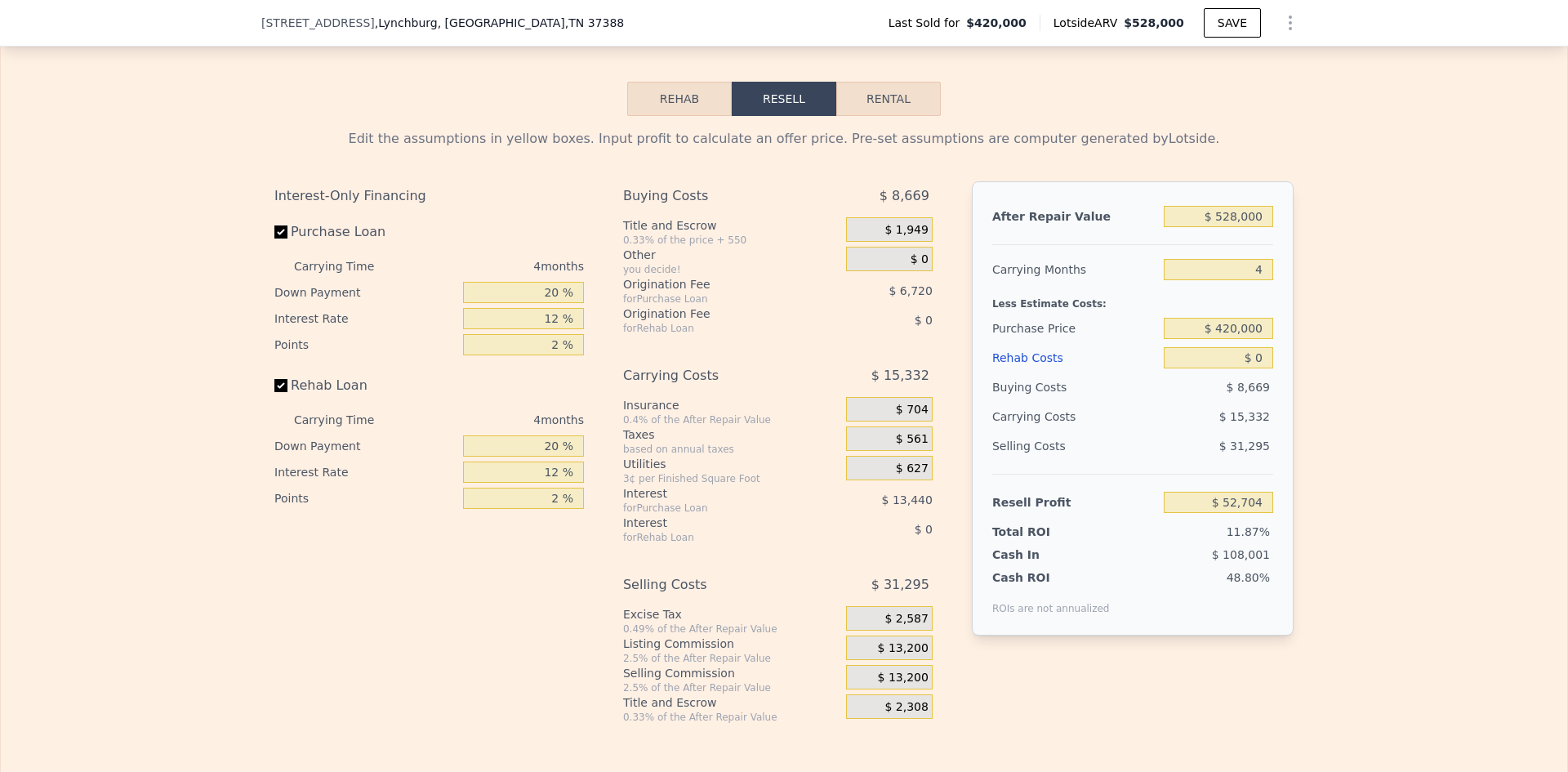
scroll to position [2445, 0]
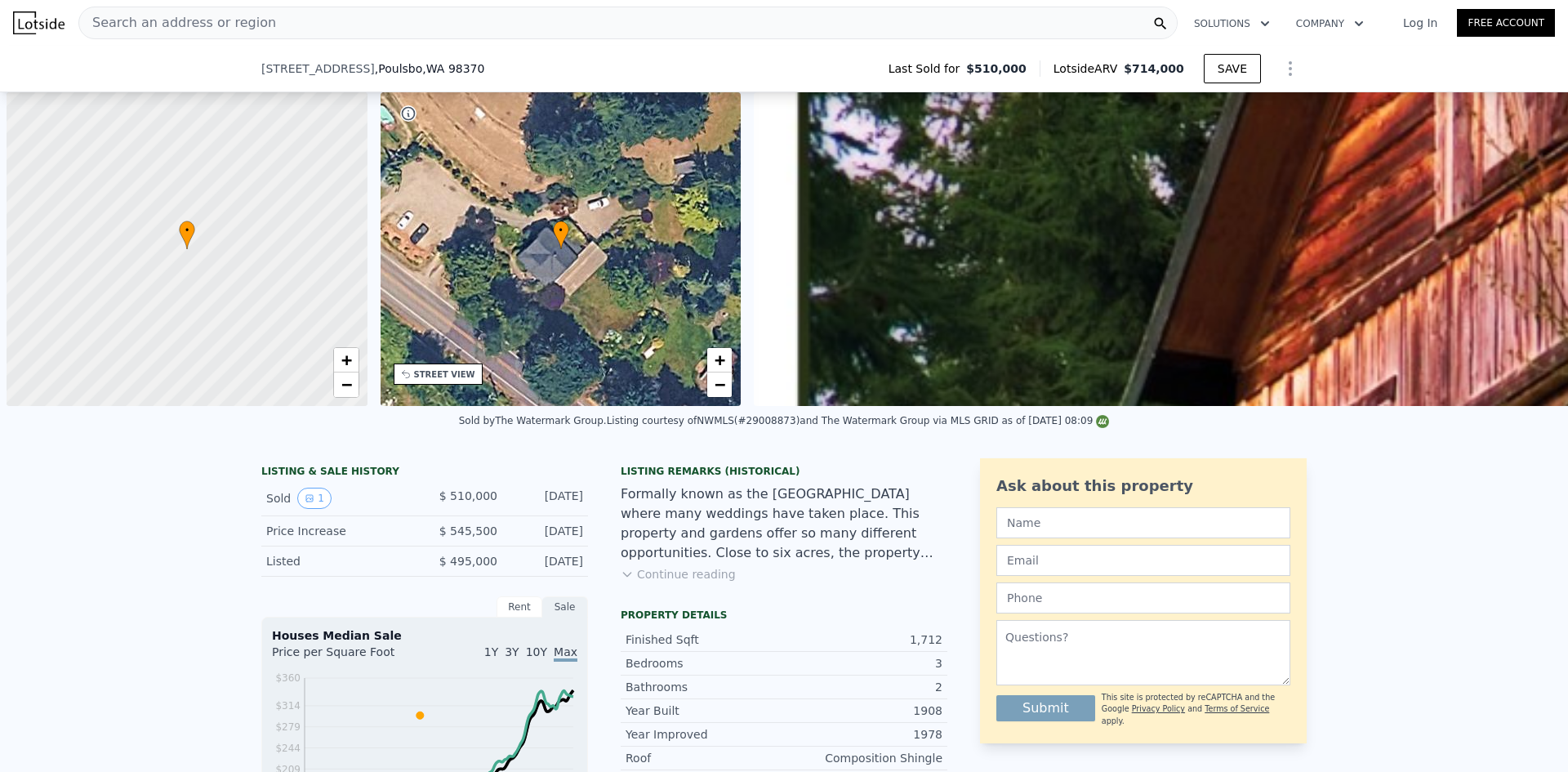
scroll to position [0, 7]
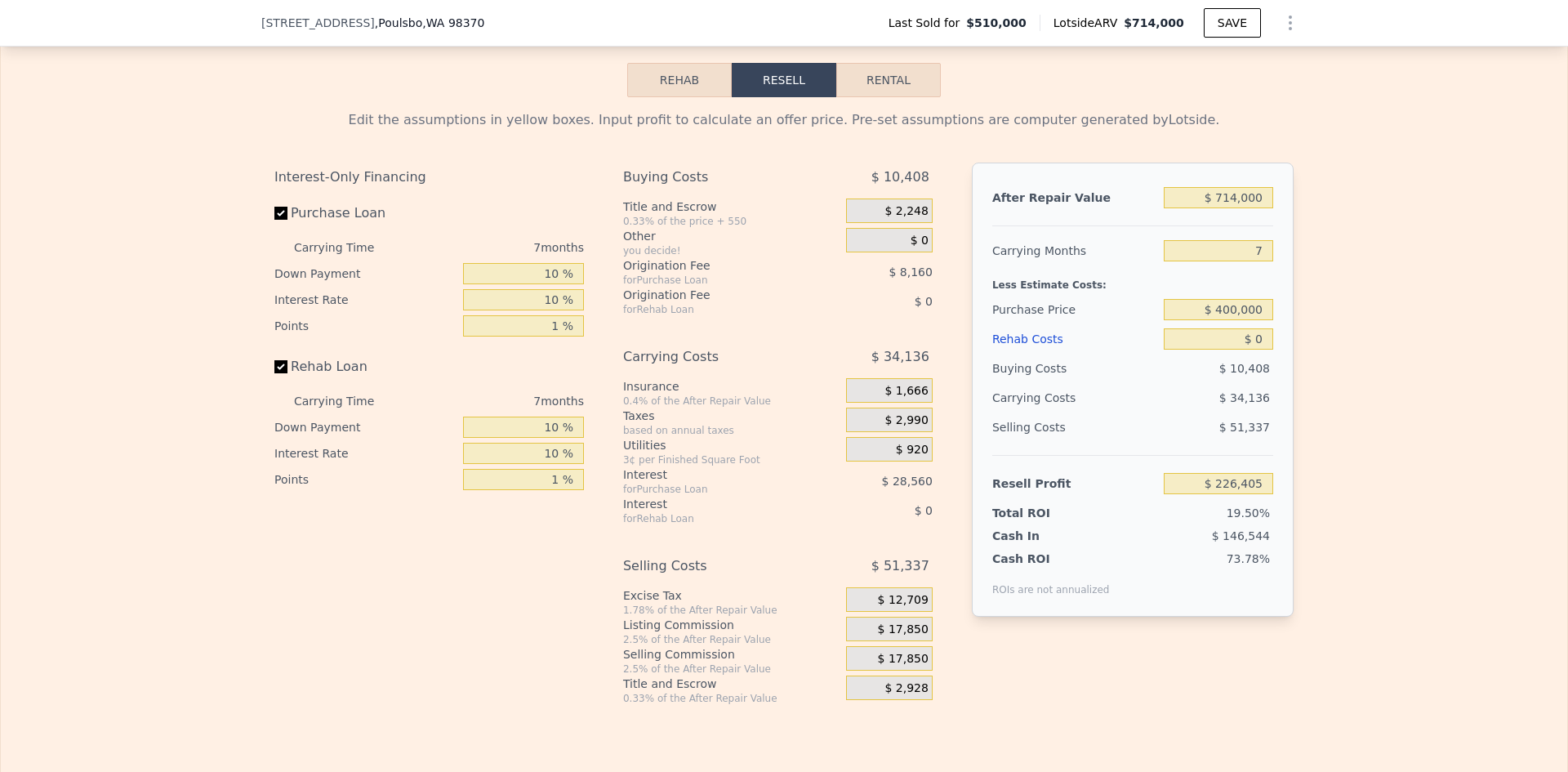
type input "$ 108,119"
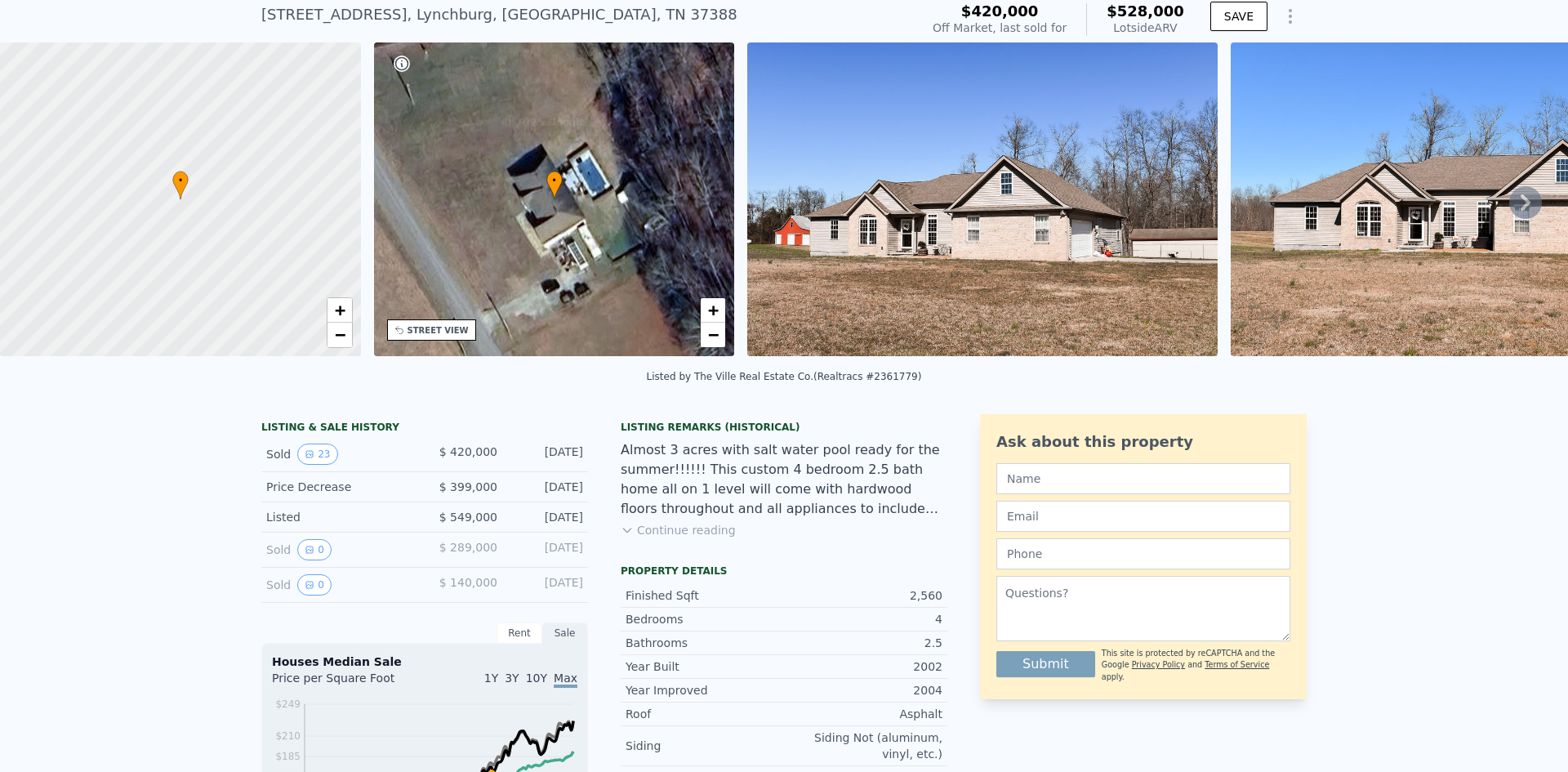
scroll to position [6, 0]
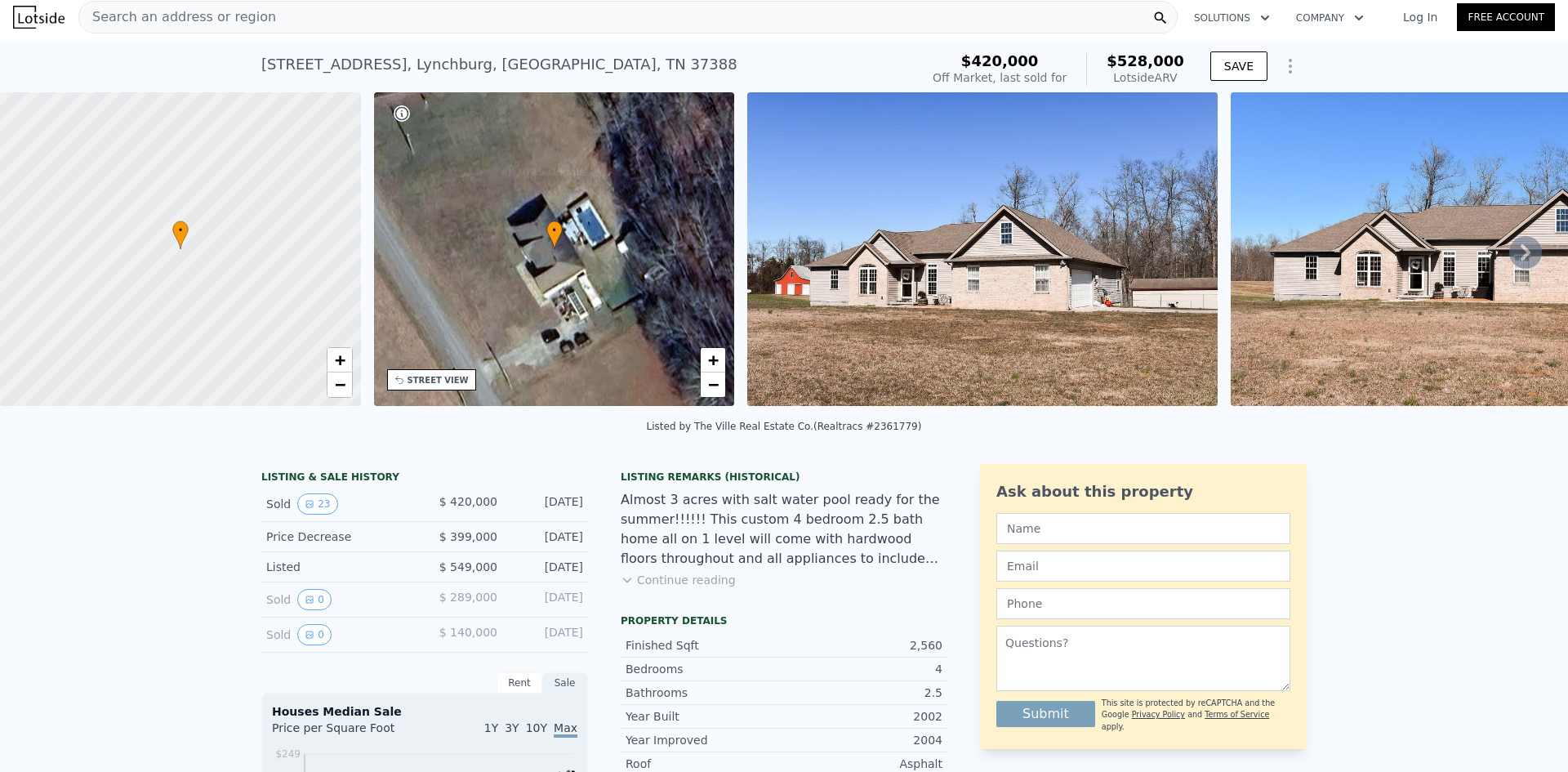
click at [173, 19] on span "Search an address or region" at bounding box center [178, 17] width 197 height 19
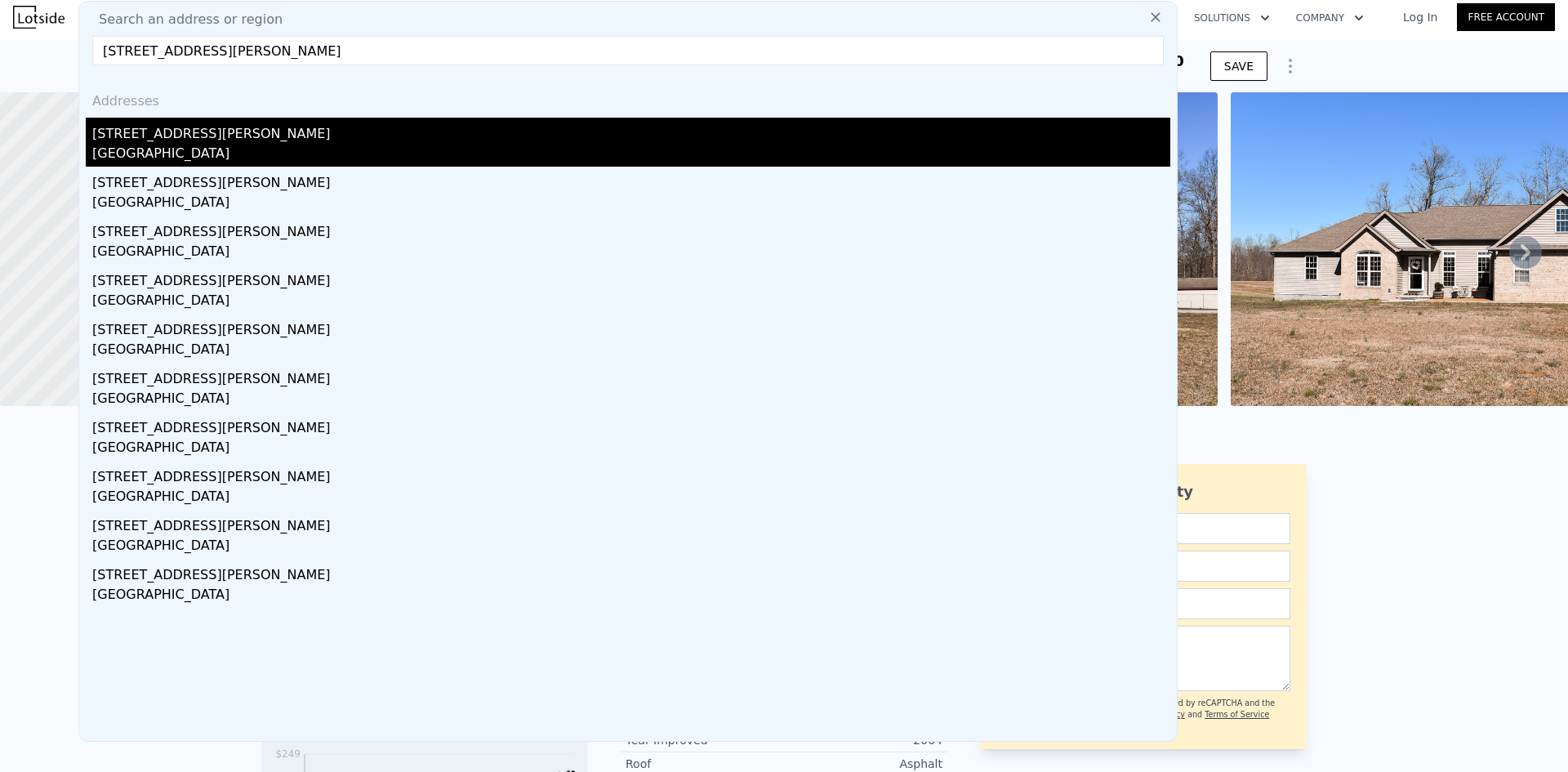
type input "9406 Saint Johns Pl Ne, Bremerton, WA 98311"
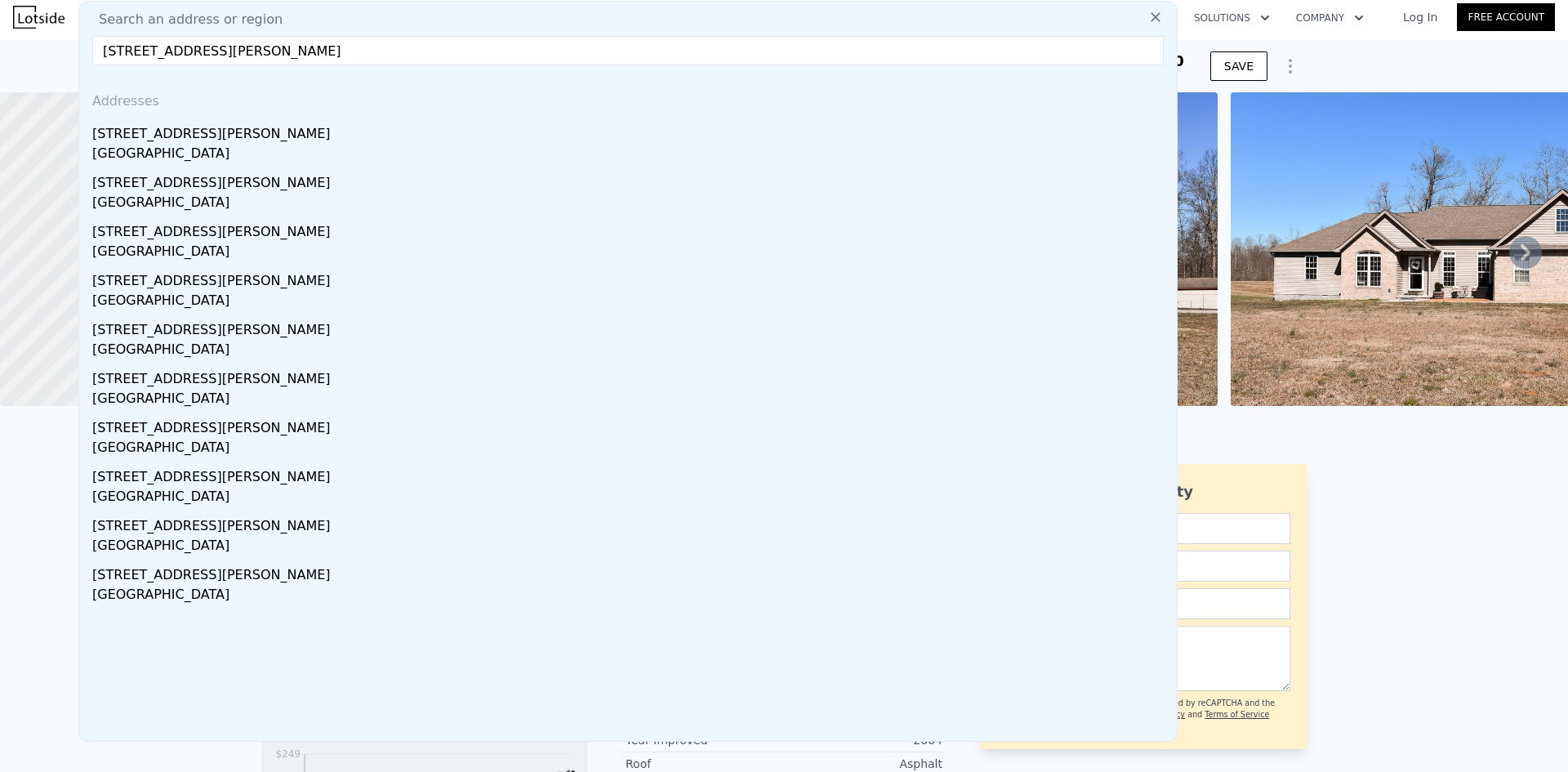
drag, startPoint x: 223, startPoint y: 141, endPoint x: 337, endPoint y: 151, distance: 114.4
click at [223, 141] on div "9406 Saint Johns Pl NE" at bounding box center [631, 130] width 1078 height 26
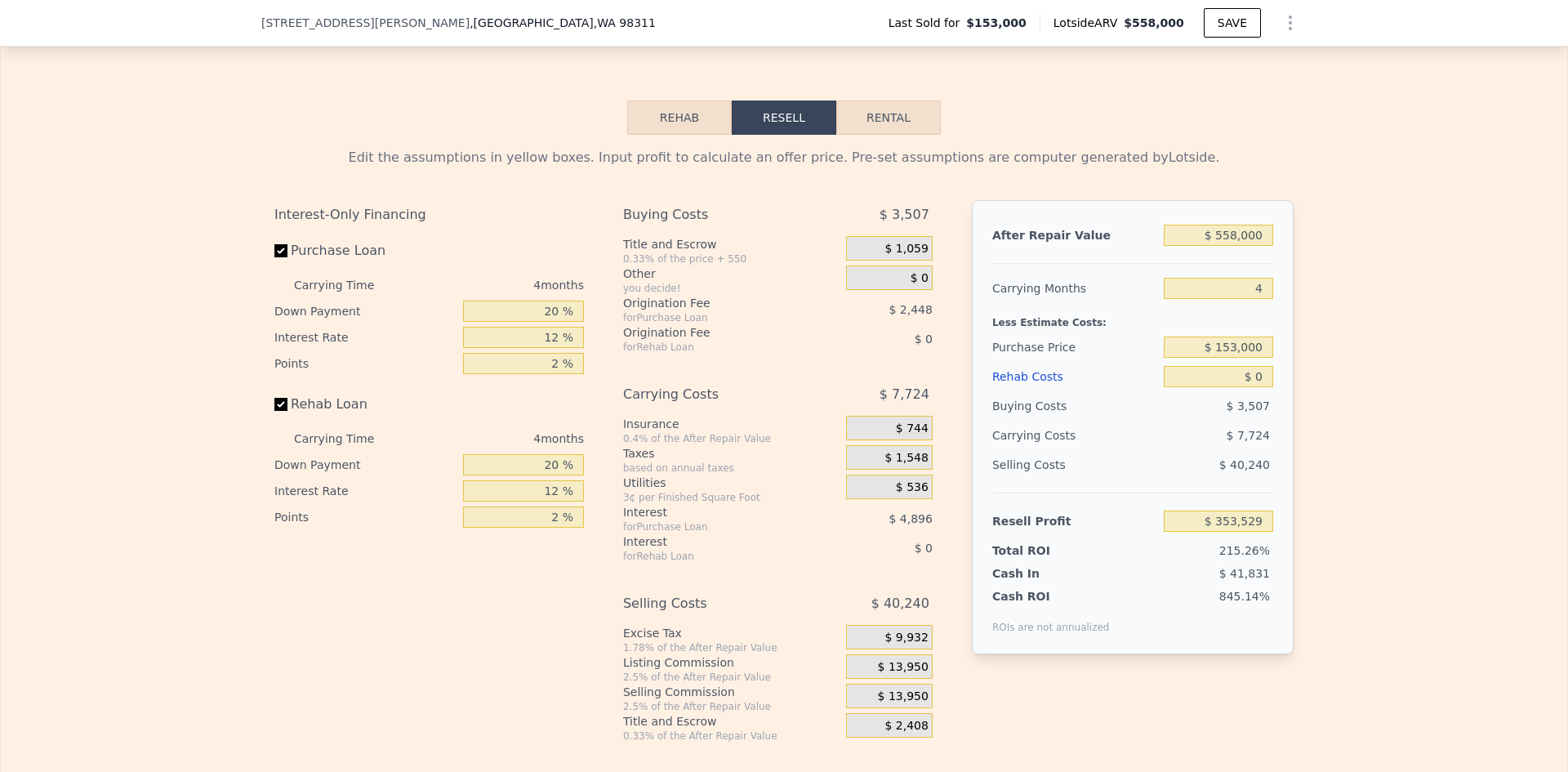
scroll to position [2124, 0]
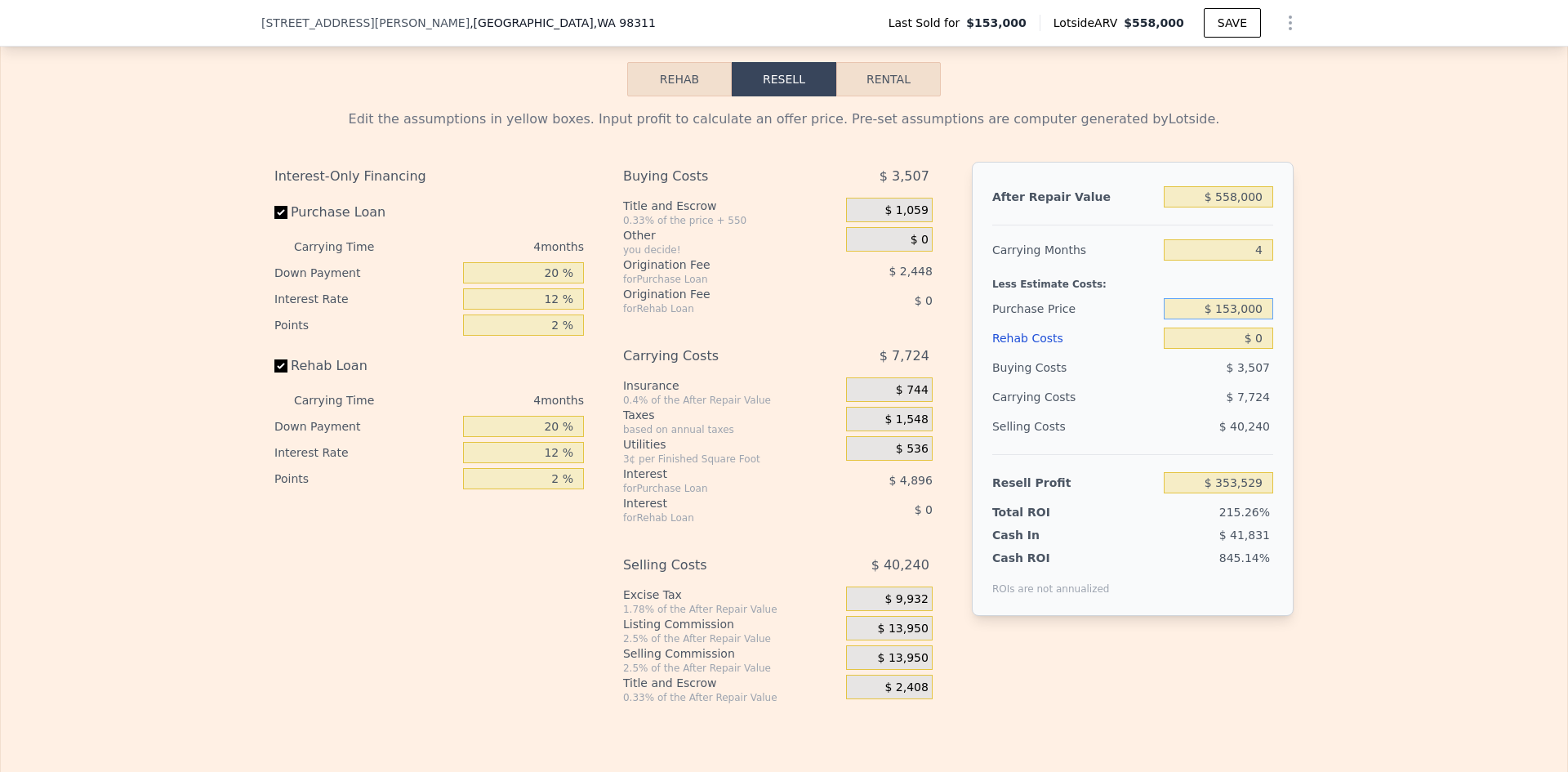
click at [1234, 320] on input "$ 153,000" at bounding box center [1218, 309] width 109 height 21
type input "$ 400,000"
click at [549, 283] on input "20 %" at bounding box center [523, 273] width 121 height 21
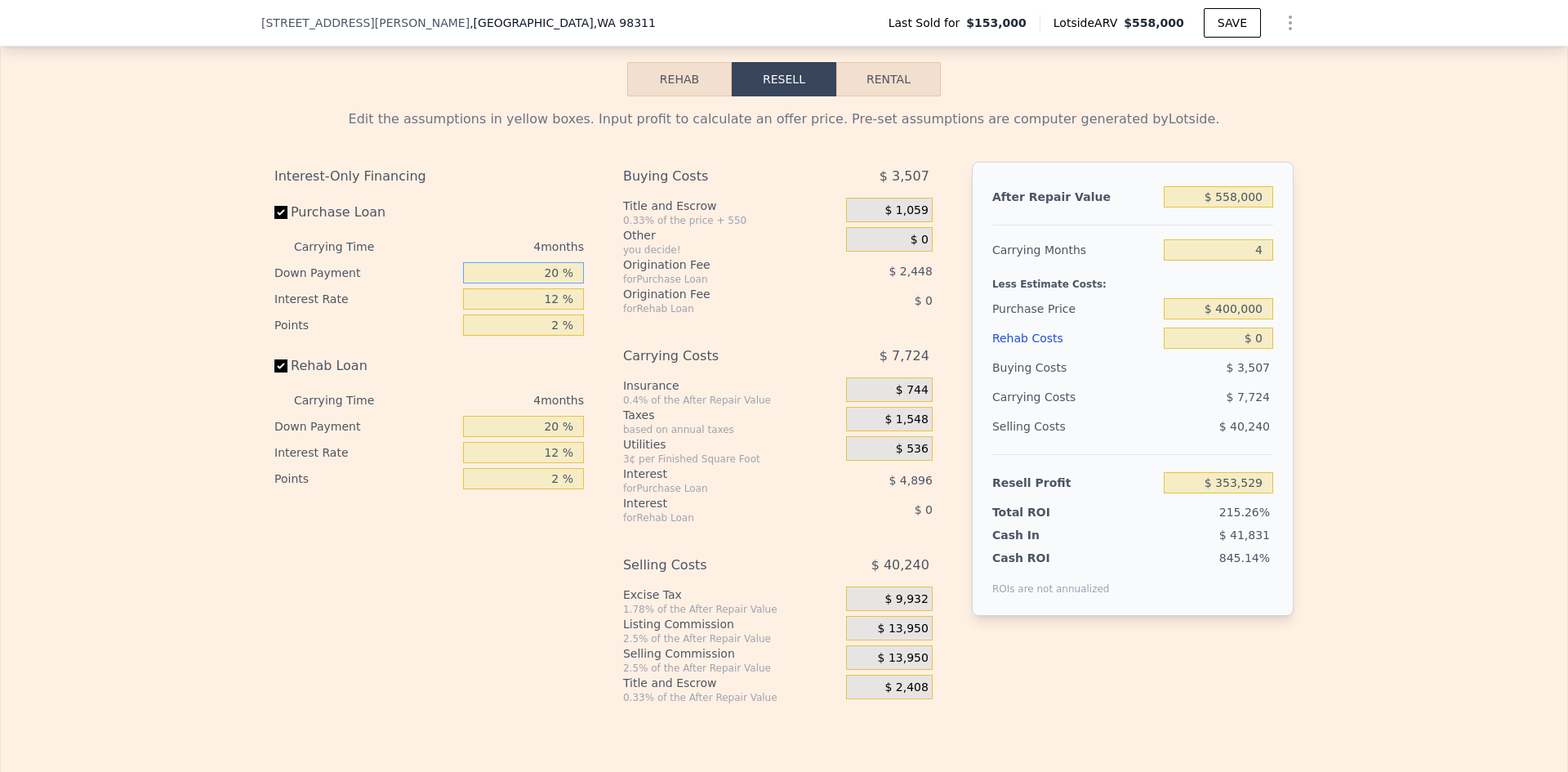
type input "$ 93,850"
type input "10 %"
type input "$ 91,450"
type input "10 %"
type input "$ 93,850"
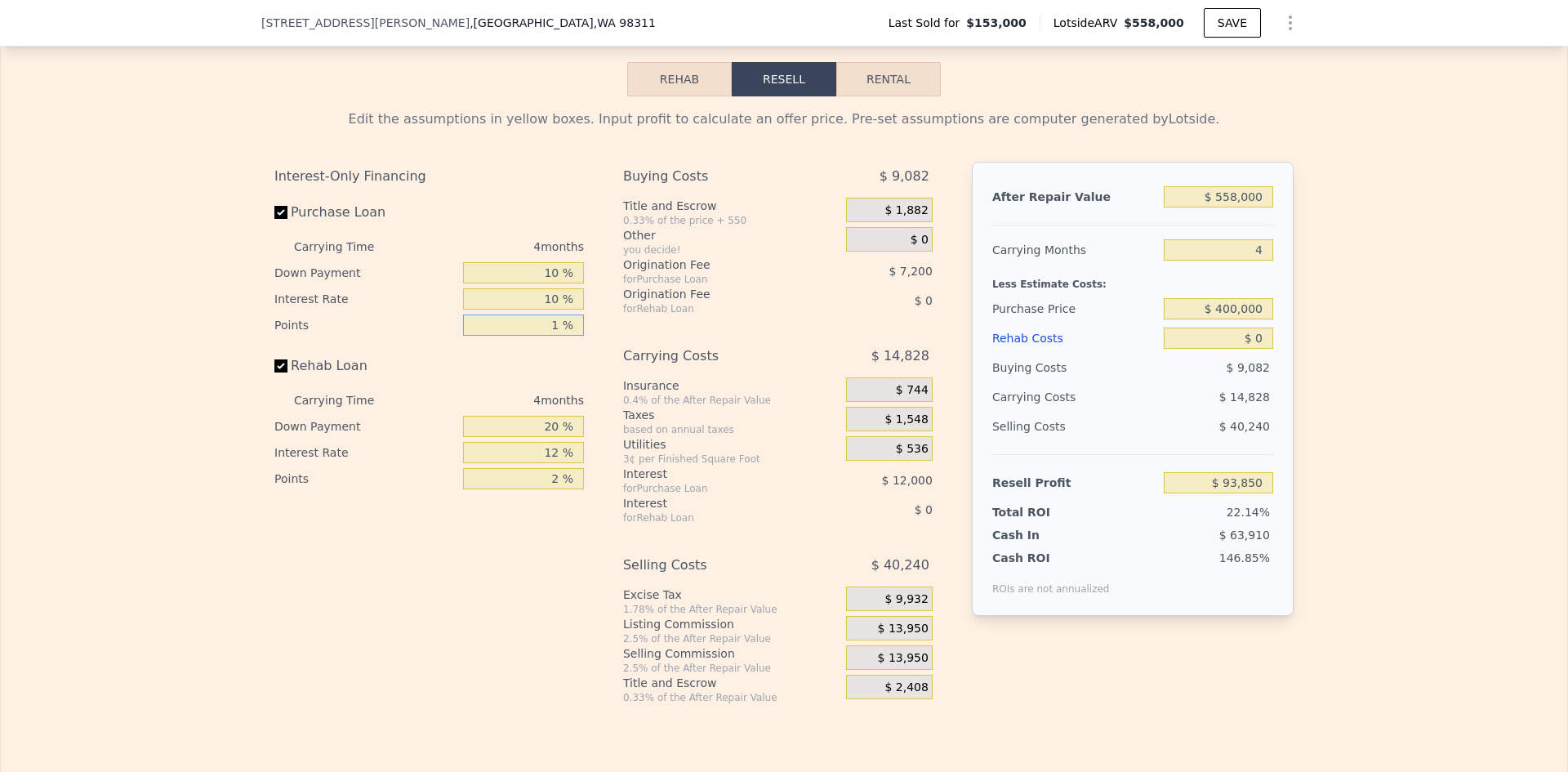
type input "1 %"
type input "$ 97,450"
type input "10 %"
type input "1 %"
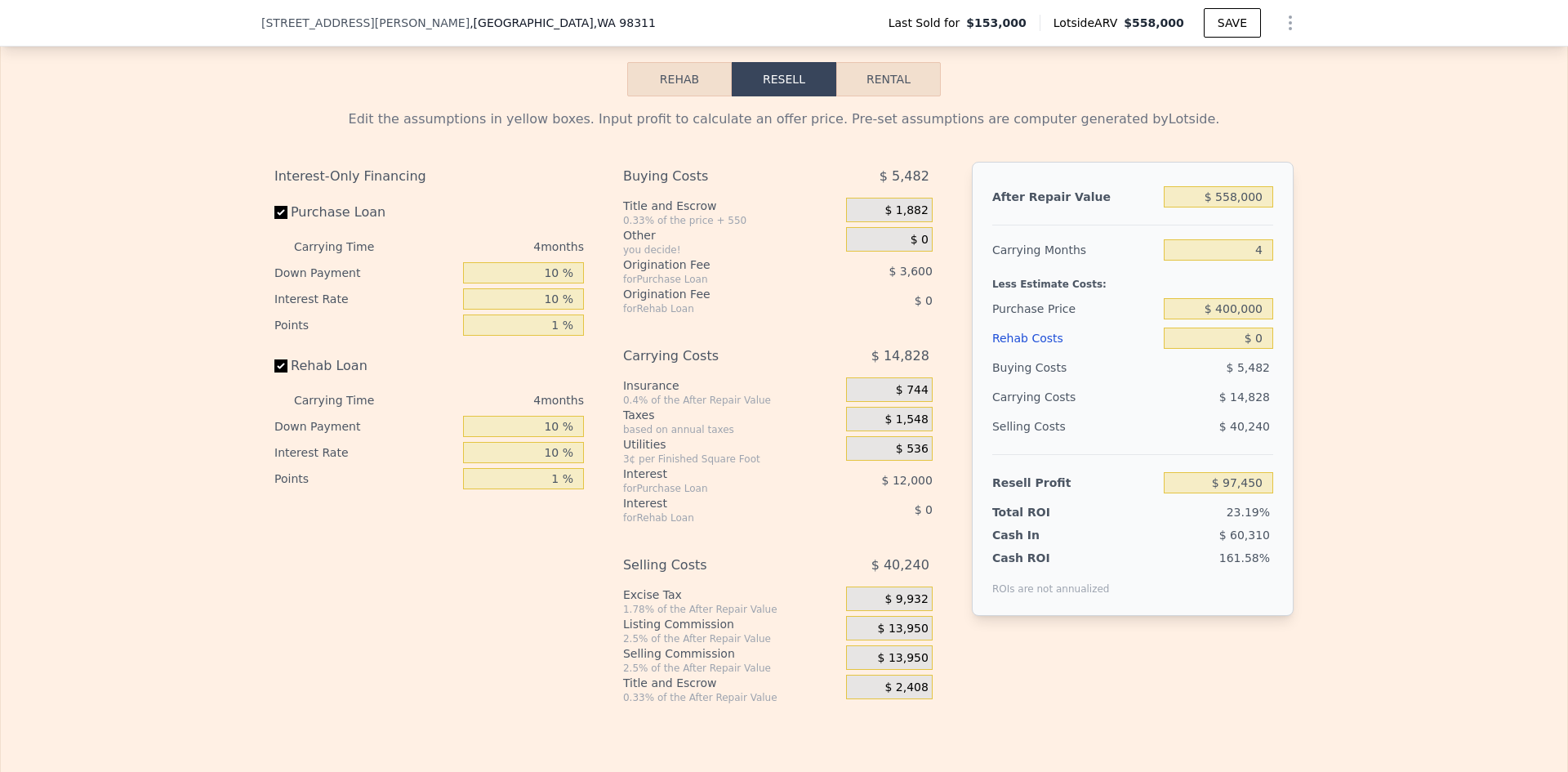
click at [899, 637] on span "$ 13,950" at bounding box center [903, 628] width 51 height 14
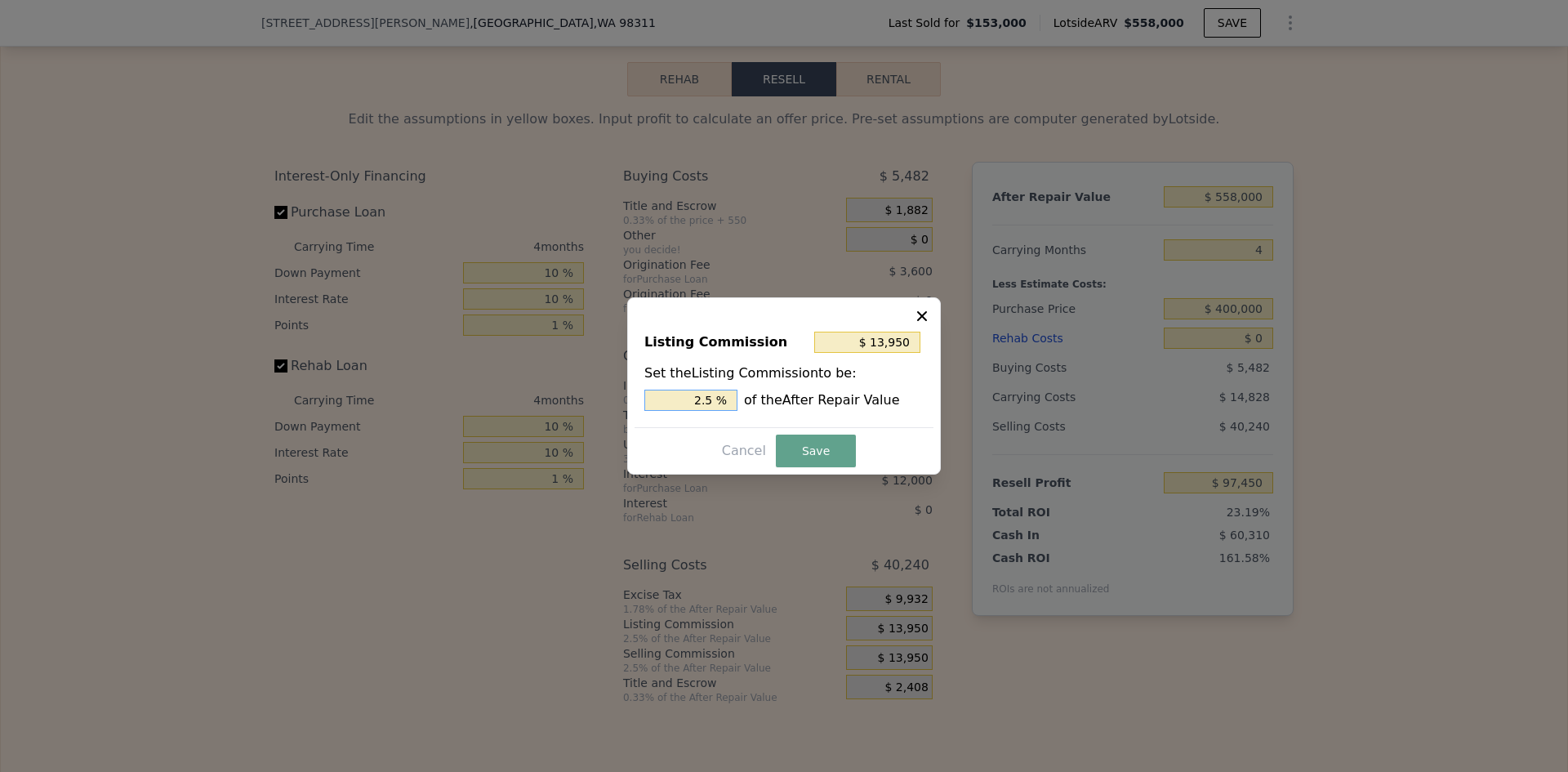
drag, startPoint x: 707, startPoint y: 402, endPoint x: 716, endPoint y: 401, distance: 9.1
click at [716, 401] on input "2.5 %" at bounding box center [690, 400] width 93 height 21
type input "$ 11,160"
type input "2 %"
click at [802, 453] on button "Save" at bounding box center [815, 451] width 80 height 33
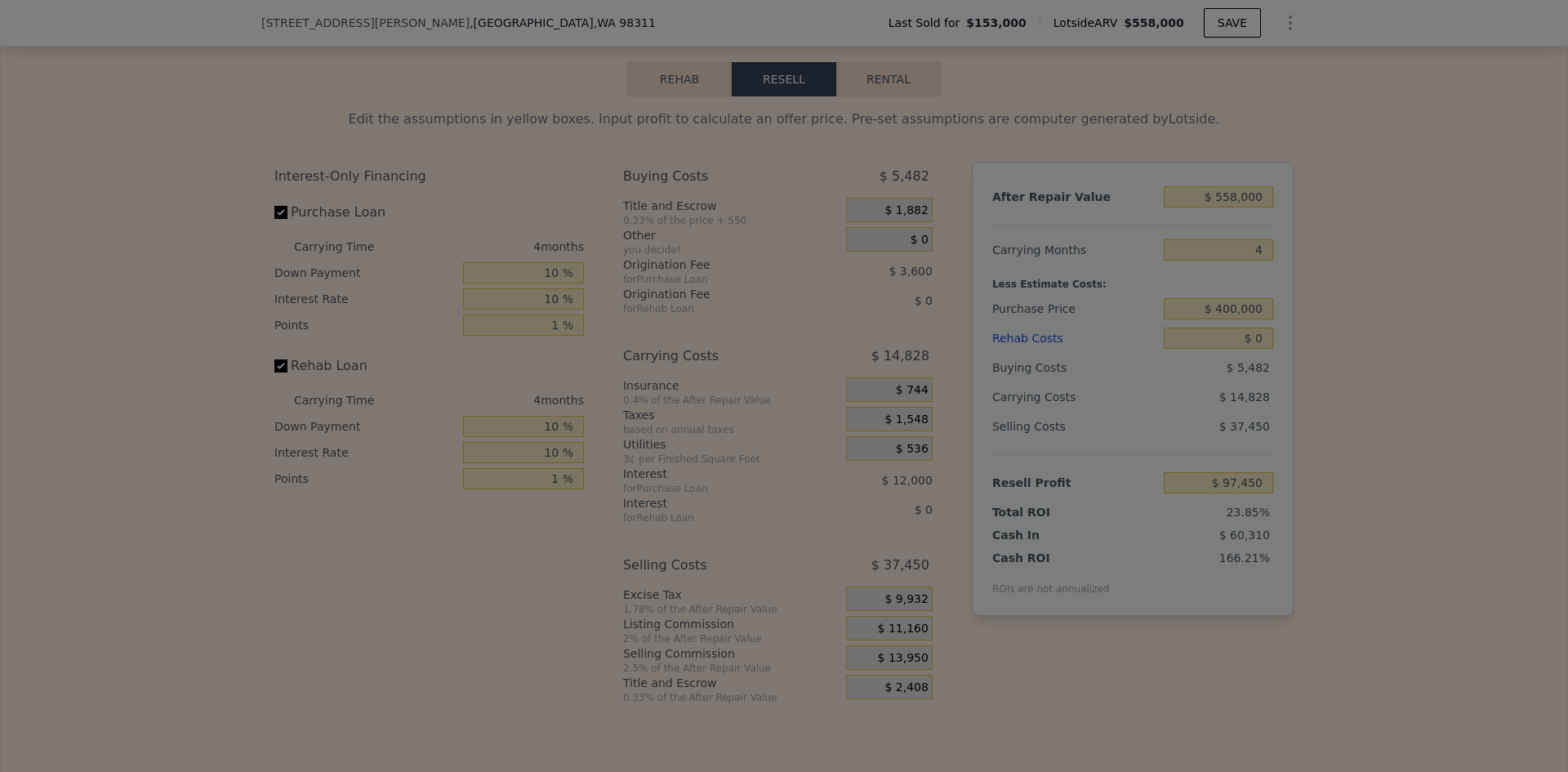
type input "$ 100,240"
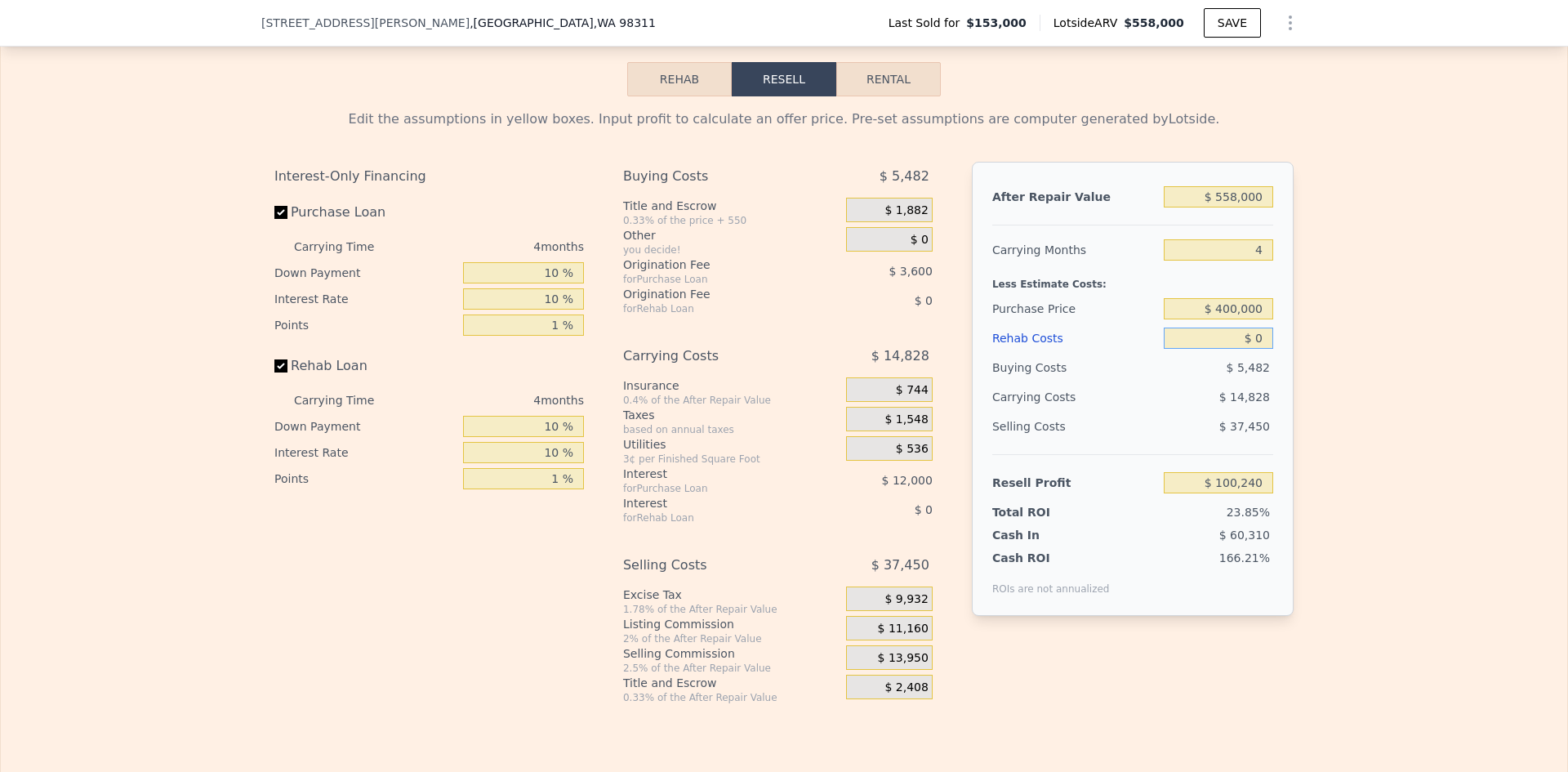
click at [1259, 349] on input "$ 0" at bounding box center [1218, 338] width 109 height 21
type input "$ 30"
type input "$ 100,210"
type input "$ 30,000"
type input "$ 69,070"
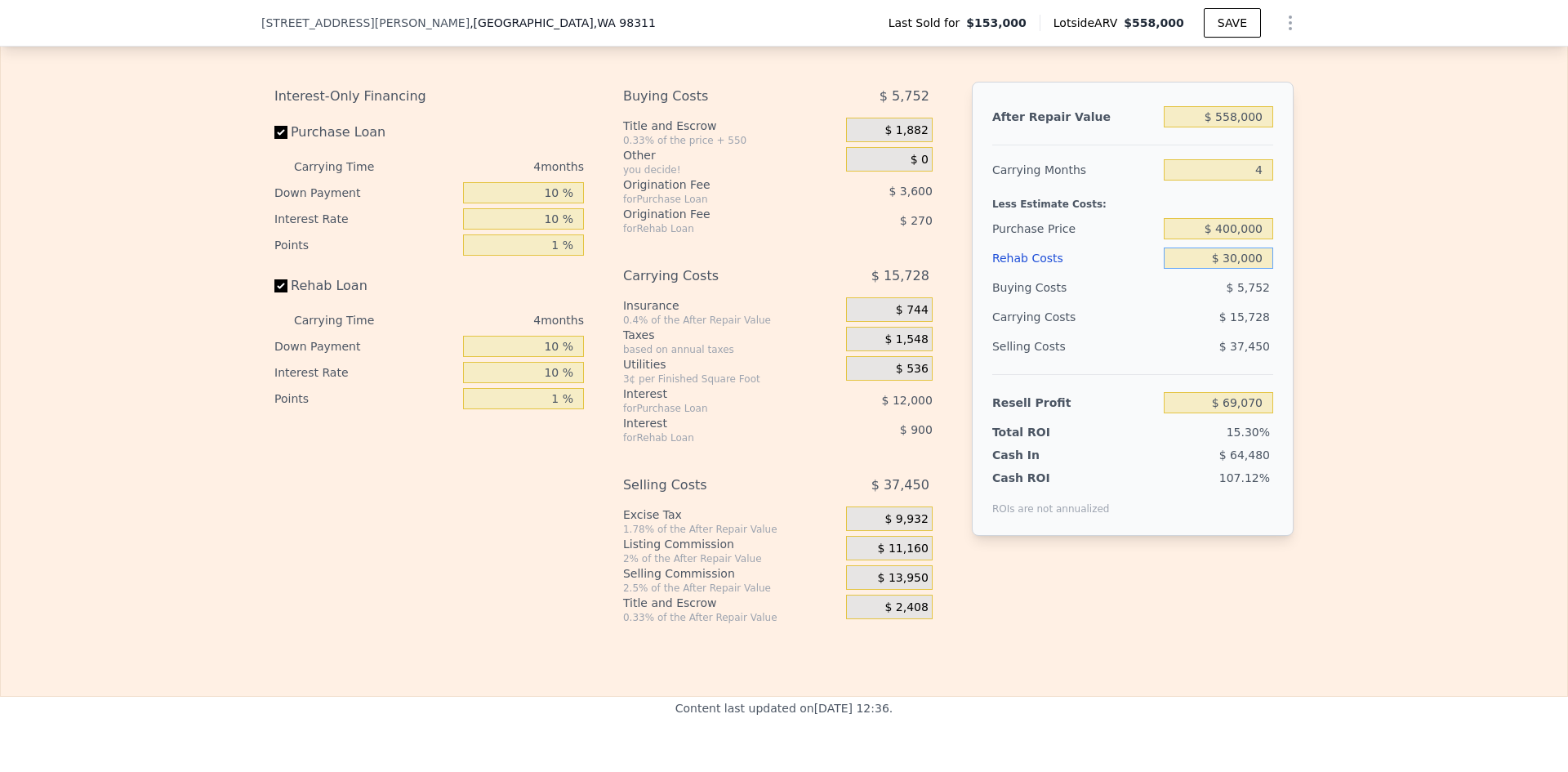
scroll to position [2206, 0]
click at [1227, 267] on input "$ 30,000" at bounding box center [1218, 256] width 109 height 21
click at [1228, 267] on input "$ 30,000" at bounding box center [1218, 256] width 109 height 21
type input "$ 50,000"
type input "$ 48,290"
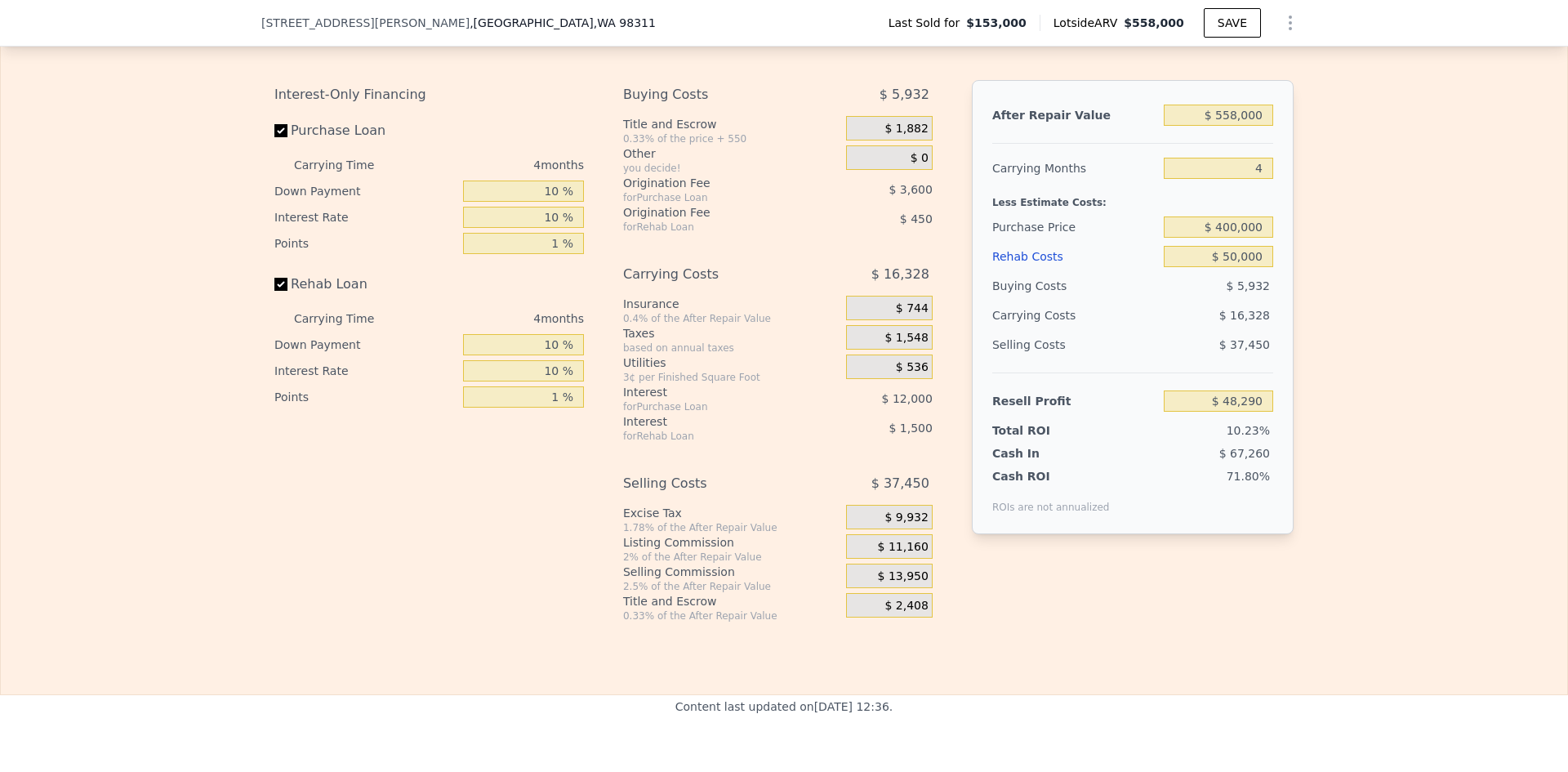
click at [1348, 301] on div "Edit the assumptions in yellow boxes. Input profit to calculate an offer price.…" at bounding box center [784, 318] width 1567 height 608
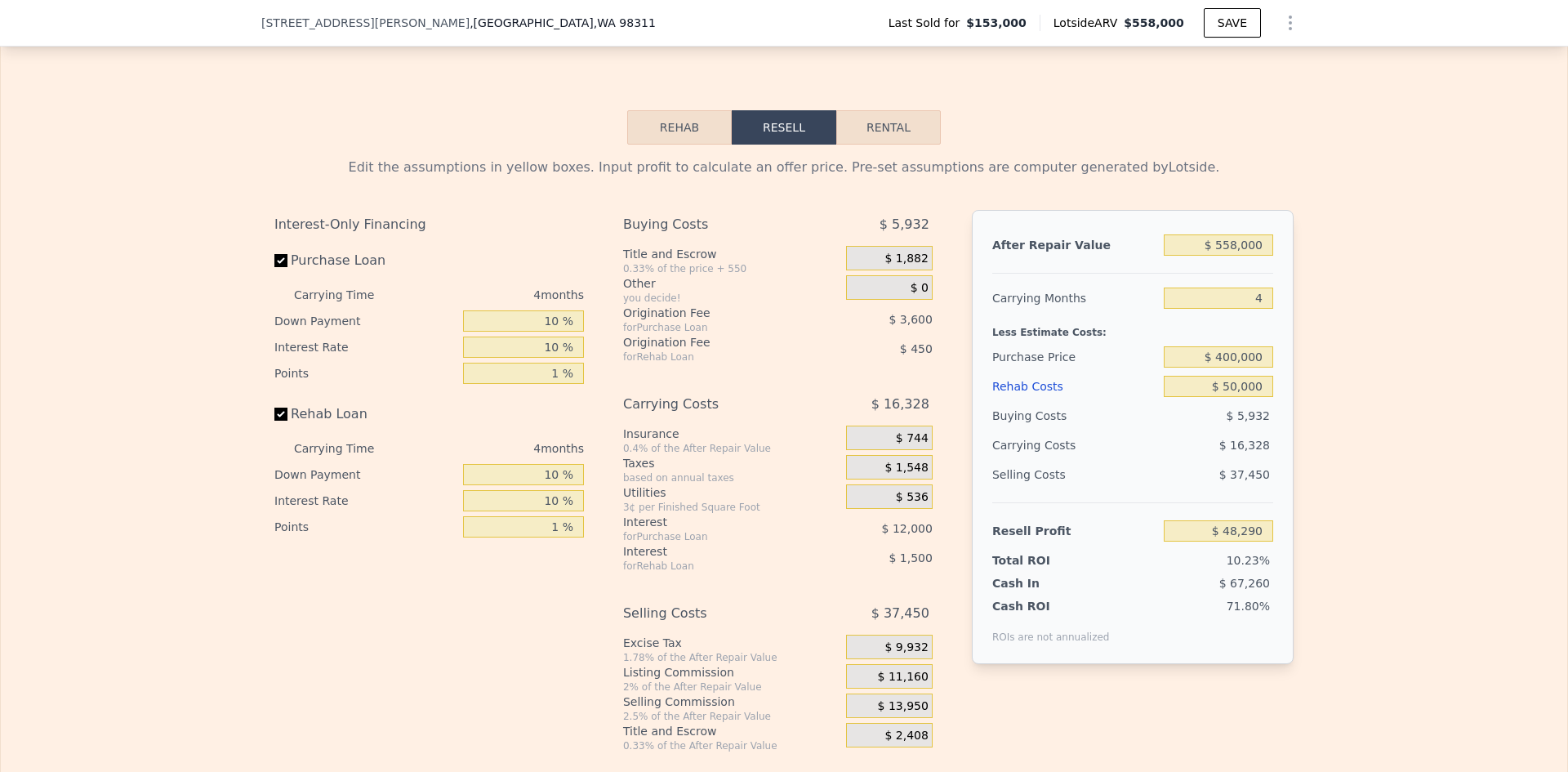
scroll to position [2124, 0]
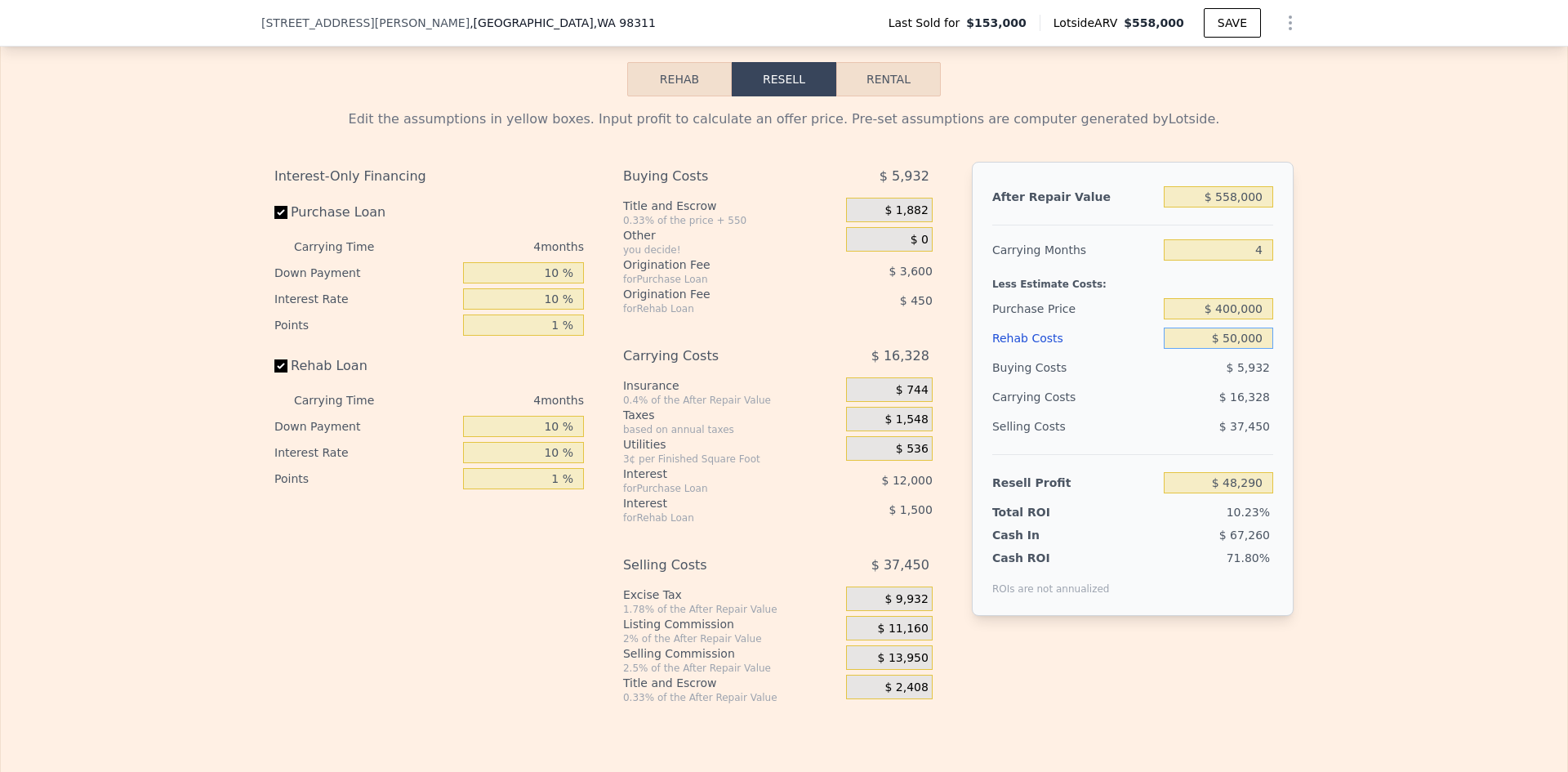
click at [1234, 349] on input "$ 50,000" at bounding box center [1218, 338] width 109 height 21
type input "$ 54,000"
type input "$ 44,134"
type input "$ 54,000"
click at [1363, 355] on div "Edit the assumptions in yellow boxes. Input profit to calculate an offer price.…" at bounding box center [784, 399] width 1567 height 608
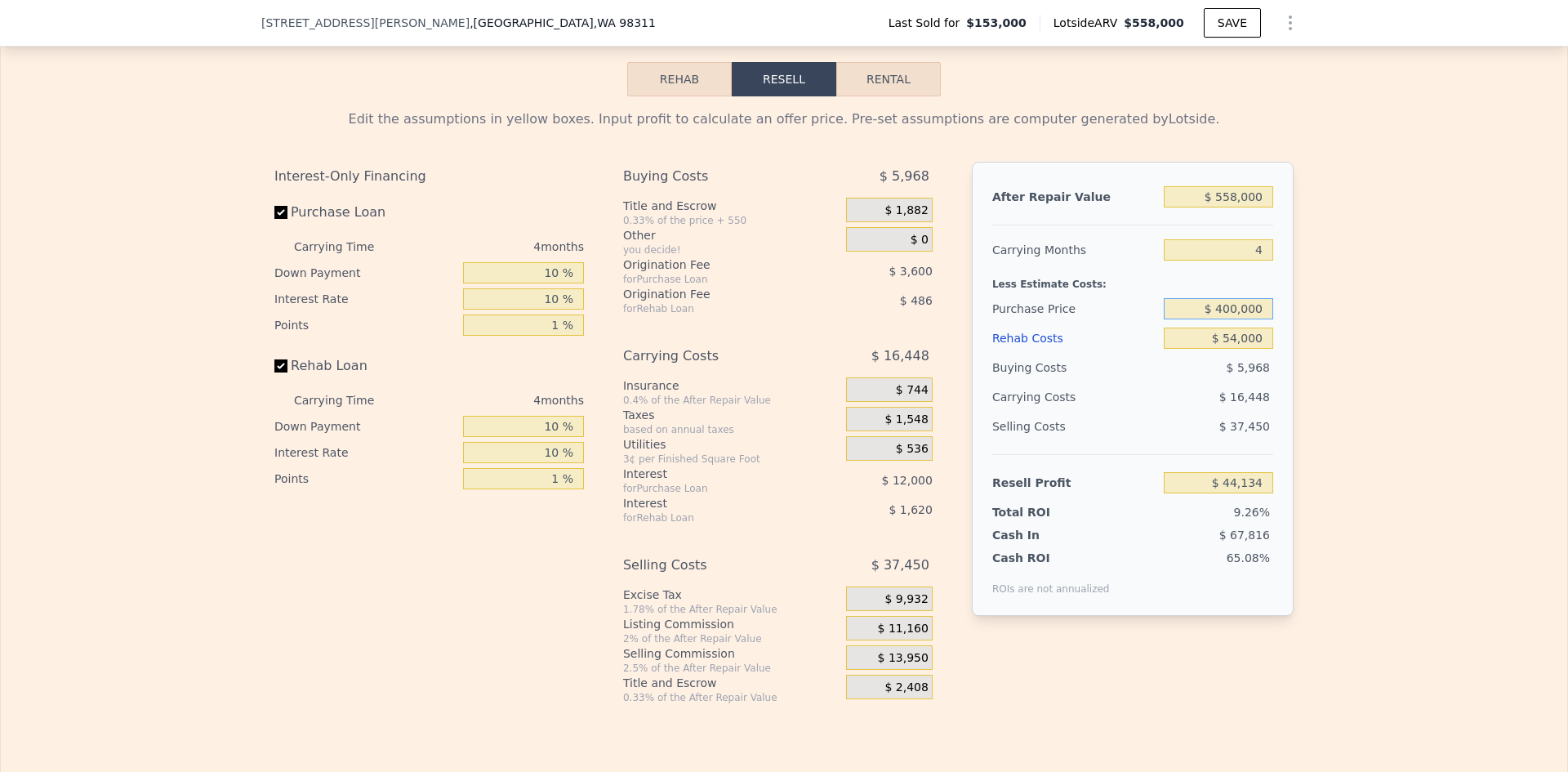
drag, startPoint x: 1218, startPoint y: 333, endPoint x: 1229, endPoint y: 332, distance: 11.0
click at [1229, 320] on input "$ 400,000" at bounding box center [1218, 309] width 109 height 21
type input "$ 350,000"
click at [1325, 345] on div "Edit the assumptions in yellow boxes. Input profit to calculate an offer price.…" at bounding box center [784, 399] width 1567 height 608
type input "$ 96,250"
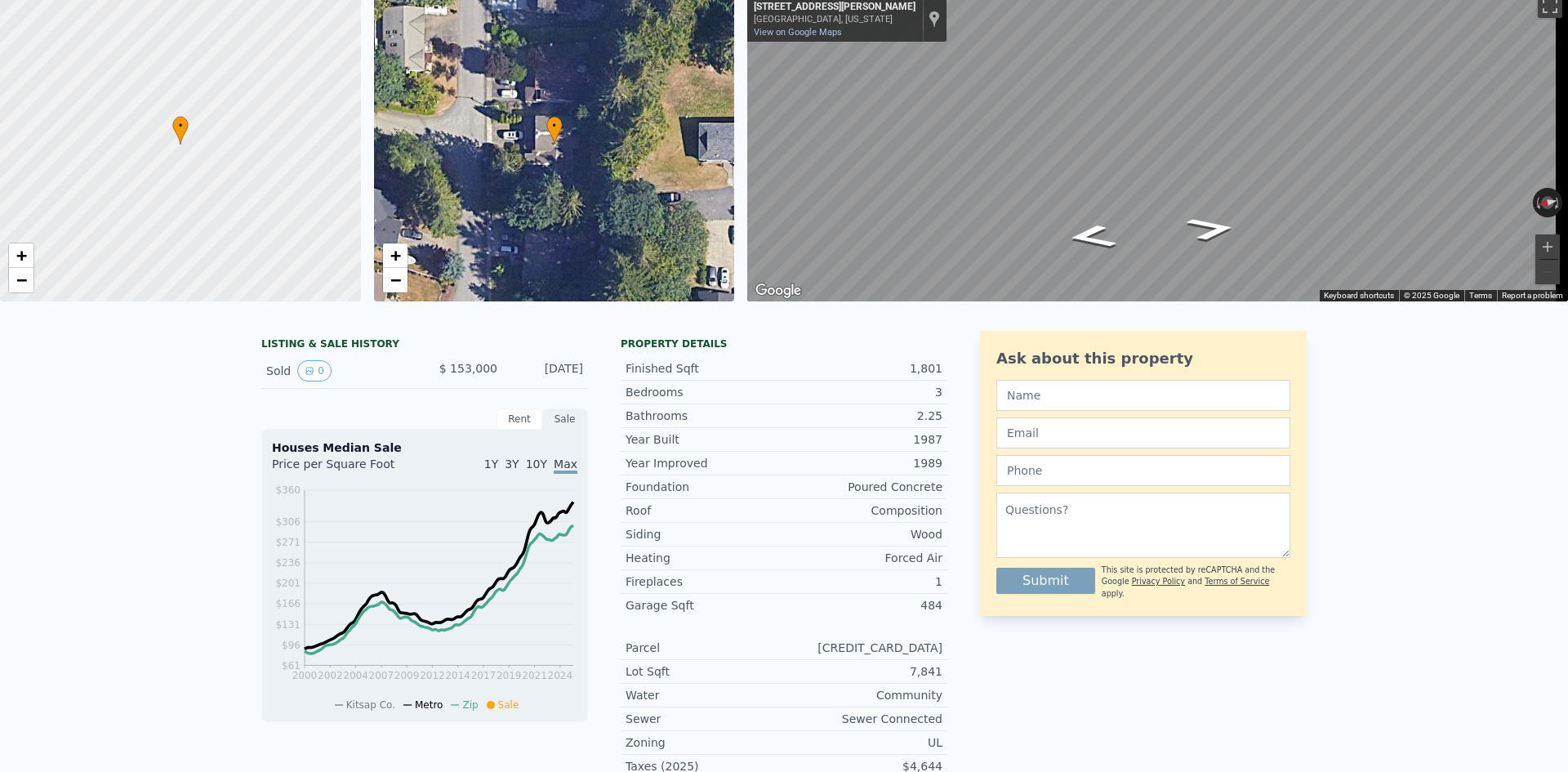
scroll to position [6, 0]
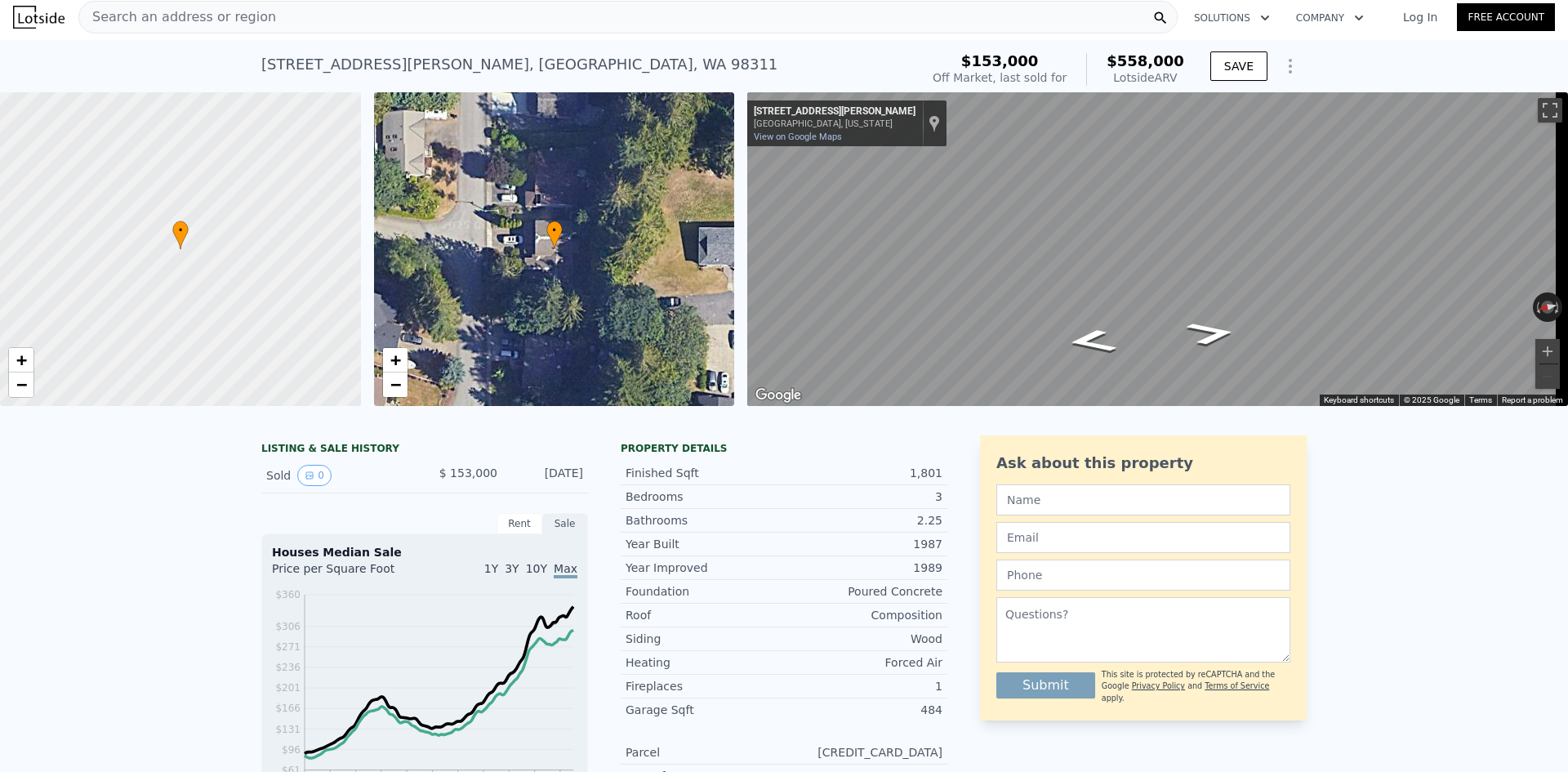
click at [142, 11] on span "Search an address or region" at bounding box center [178, 17] width 197 height 19
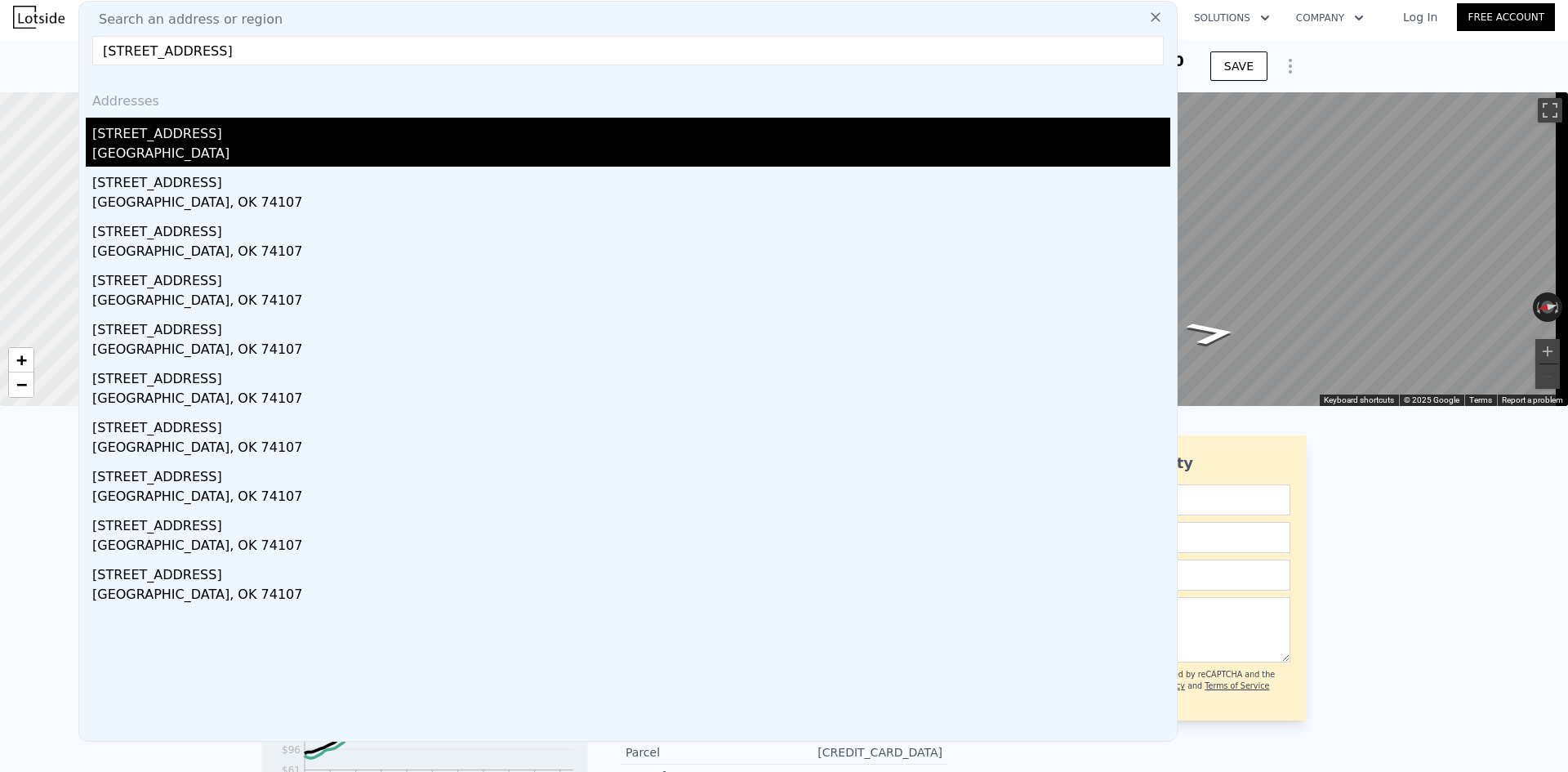
type input "4125 S 25TH AVE W TULSA, OK 74107"
click at [208, 144] on div "Tulsa County, OK 74107" at bounding box center [631, 156] width 1078 height 23
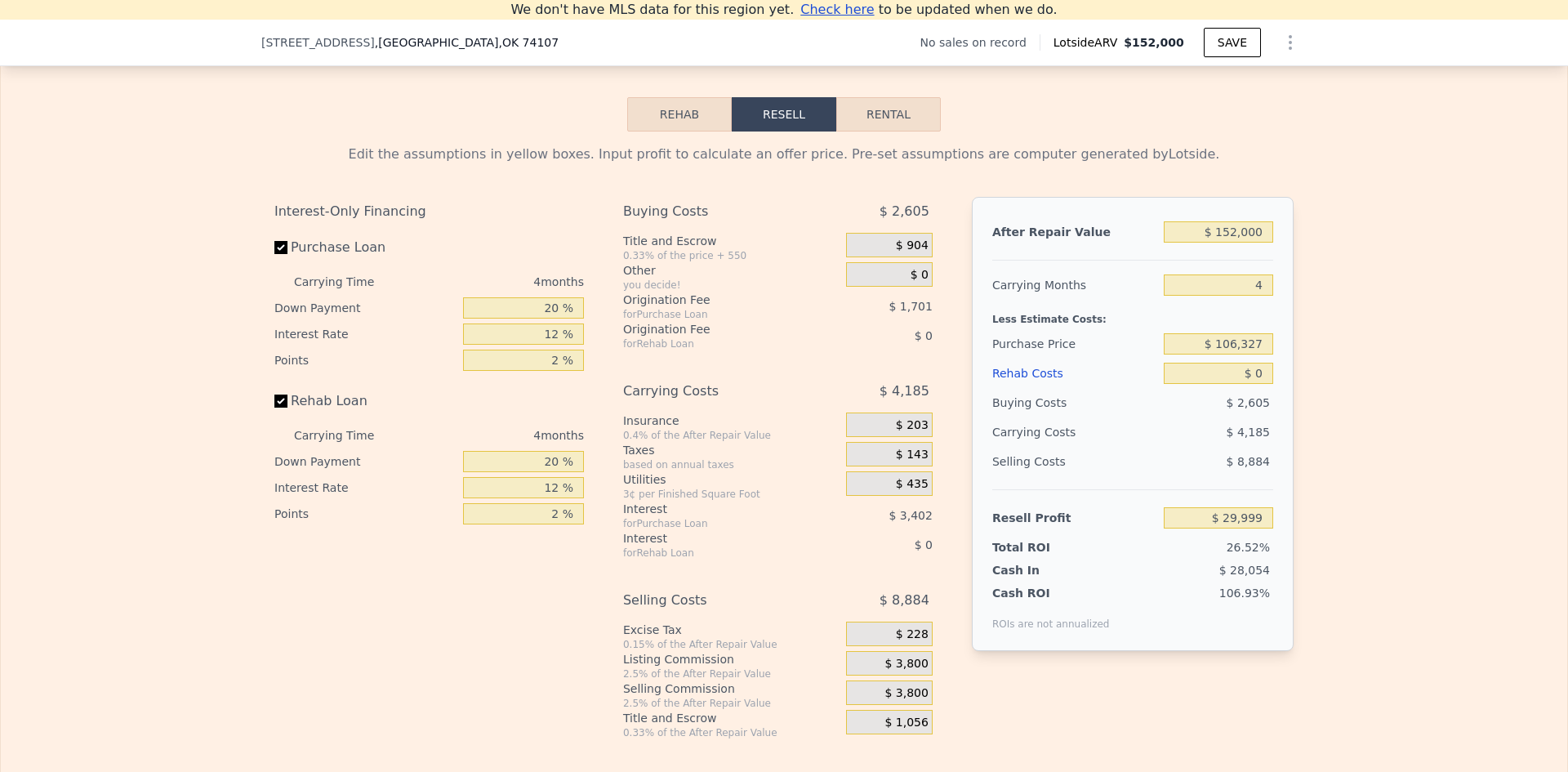
scroll to position [2274, 0]
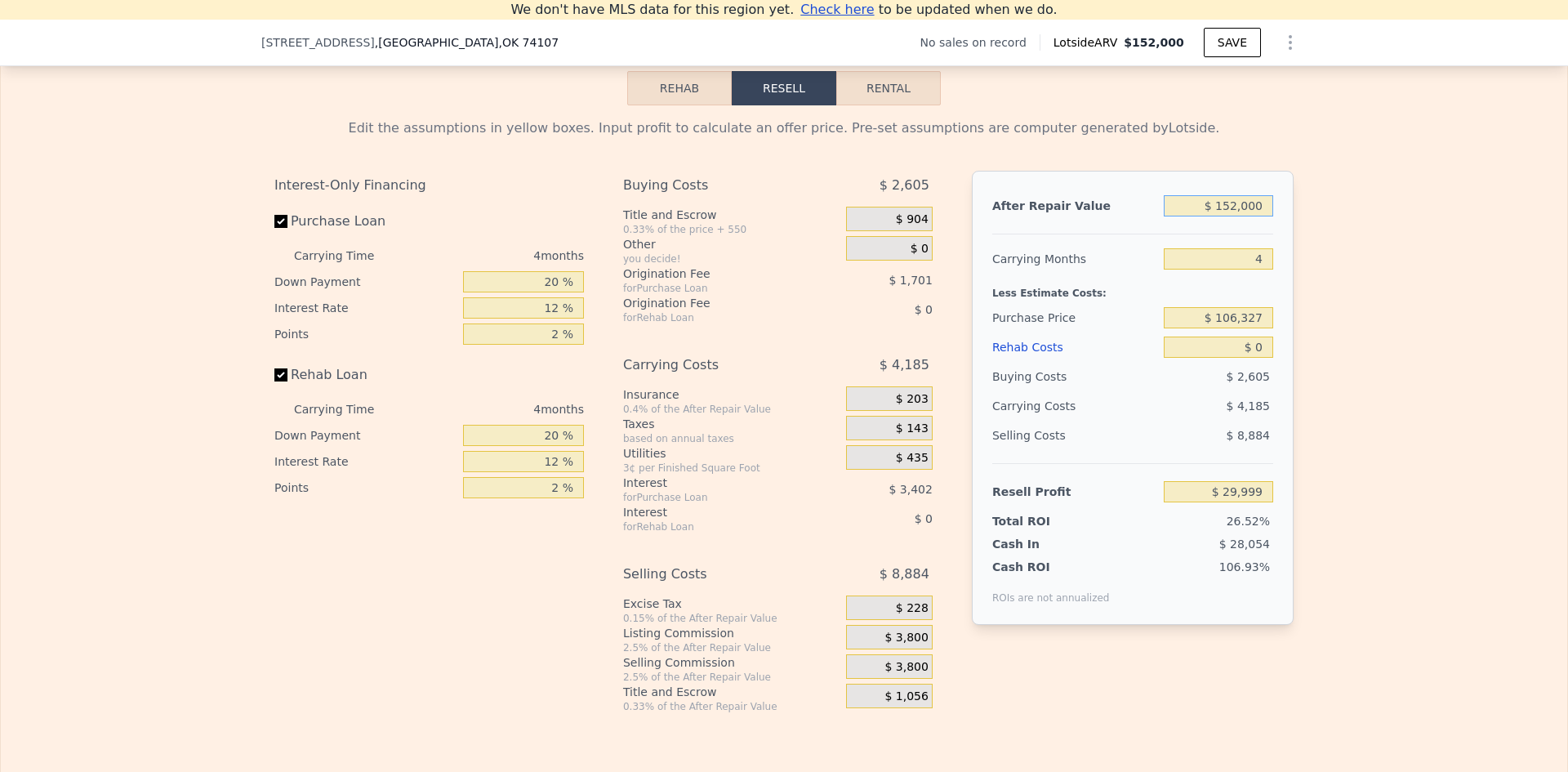
click at [1235, 216] on input "$ 152,000" at bounding box center [1218, 205] width 109 height 21
type input "$ 150,000"
type input "$ 28,111"
type input "$ 150,000"
click at [1239, 328] on input "$ 106,327" at bounding box center [1218, 318] width 109 height 21
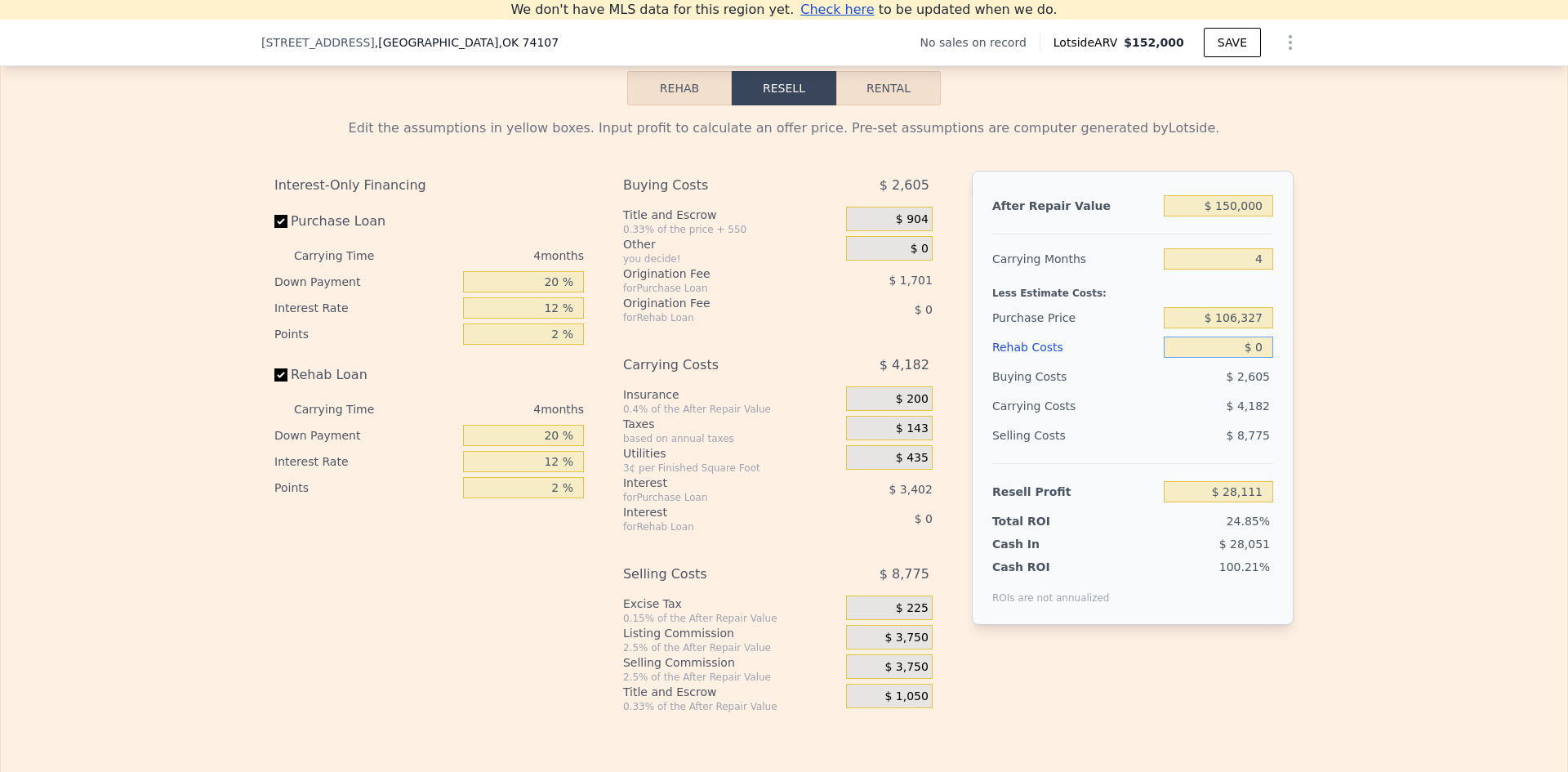
click at [1264, 358] on input "$ 0" at bounding box center [1218, 347] width 109 height 21
click at [1297, 354] on div "Edit the assumptions in yellow boxes. Input profit to calculate an offer price.…" at bounding box center [784, 409] width 1046 height 608
drag, startPoint x: 1258, startPoint y: 367, endPoint x: 1223, endPoint y: 364, distance: 35.1
click at [1223, 358] on input "$ 0" at bounding box center [1218, 347] width 109 height 21
type input "$ 20"
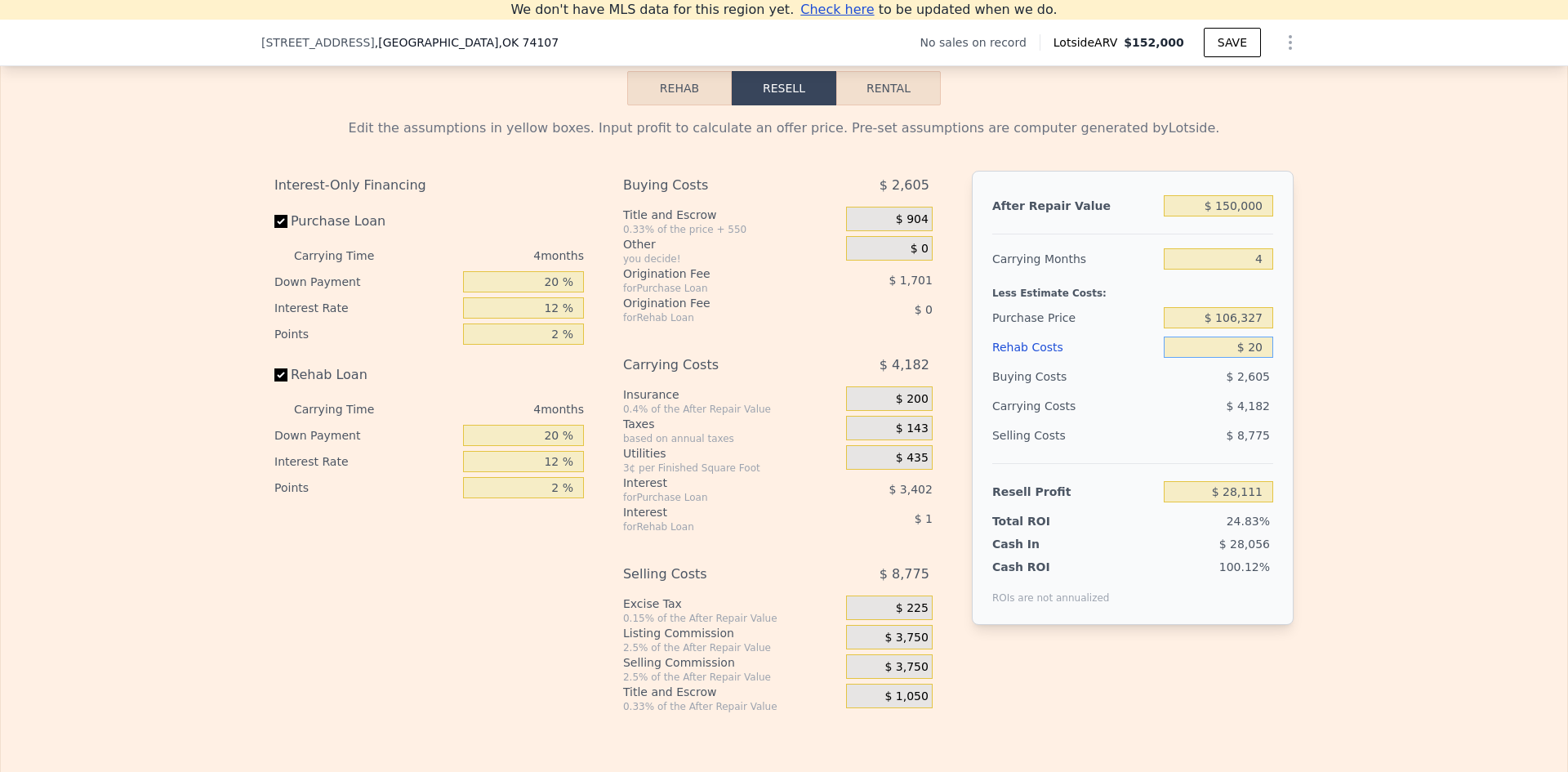
type input "$ 28,091"
type input "$ 2,000"
type input "$ 26,015"
type input "$ 20,000"
type input "$ 7,151"
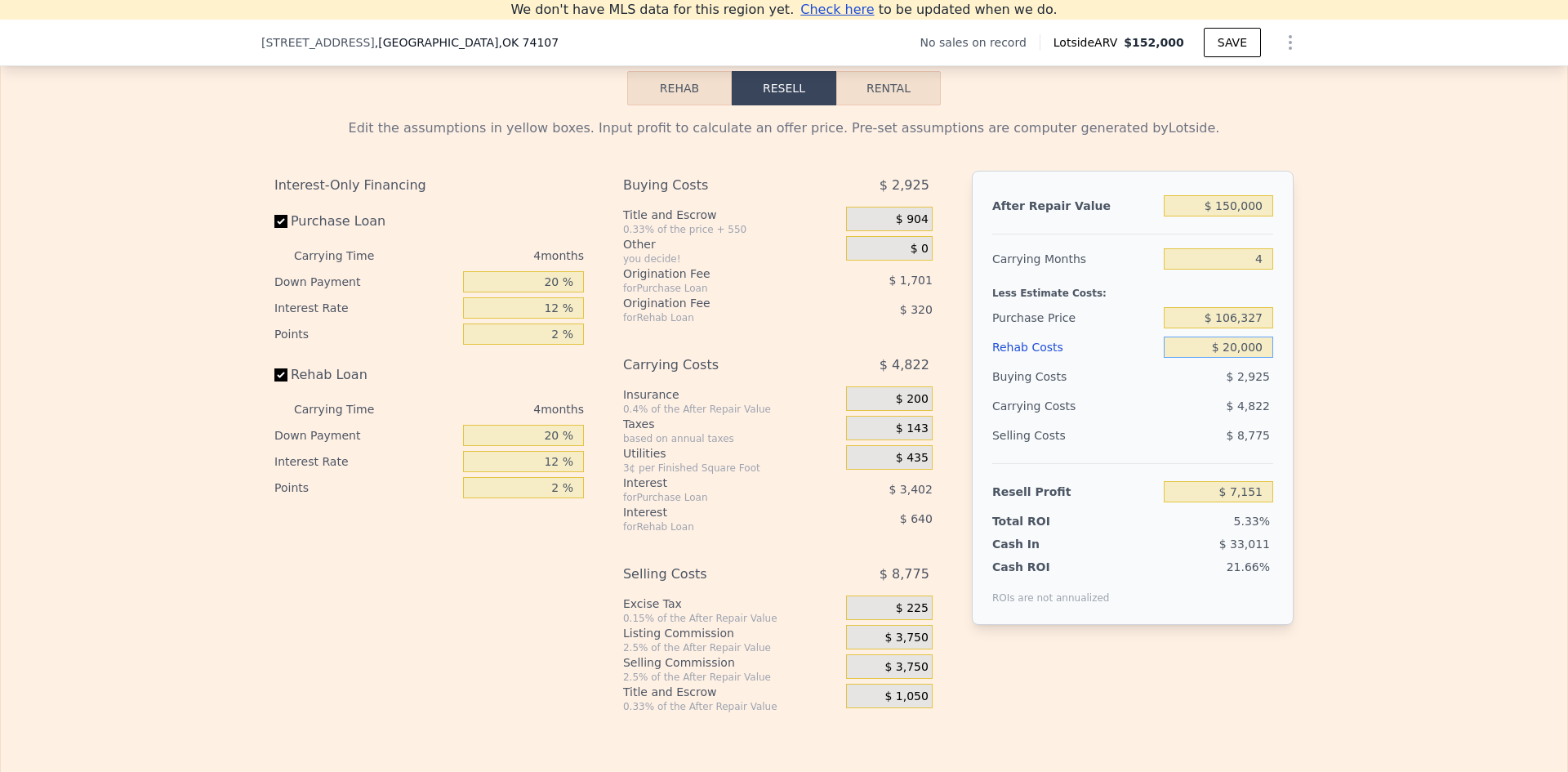
type input "$ 20,000"
click at [1342, 379] on div "Edit the assumptions in yellow boxes. Input profit to calculate an offer price.…" at bounding box center [784, 409] width 1567 height 608
drag, startPoint x: 1220, startPoint y: 341, endPoint x: 1256, endPoint y: 342, distance: 36.0
click at [1261, 328] on input "$ 106,327" at bounding box center [1218, 318] width 109 height 21
type input "$ 80,000"
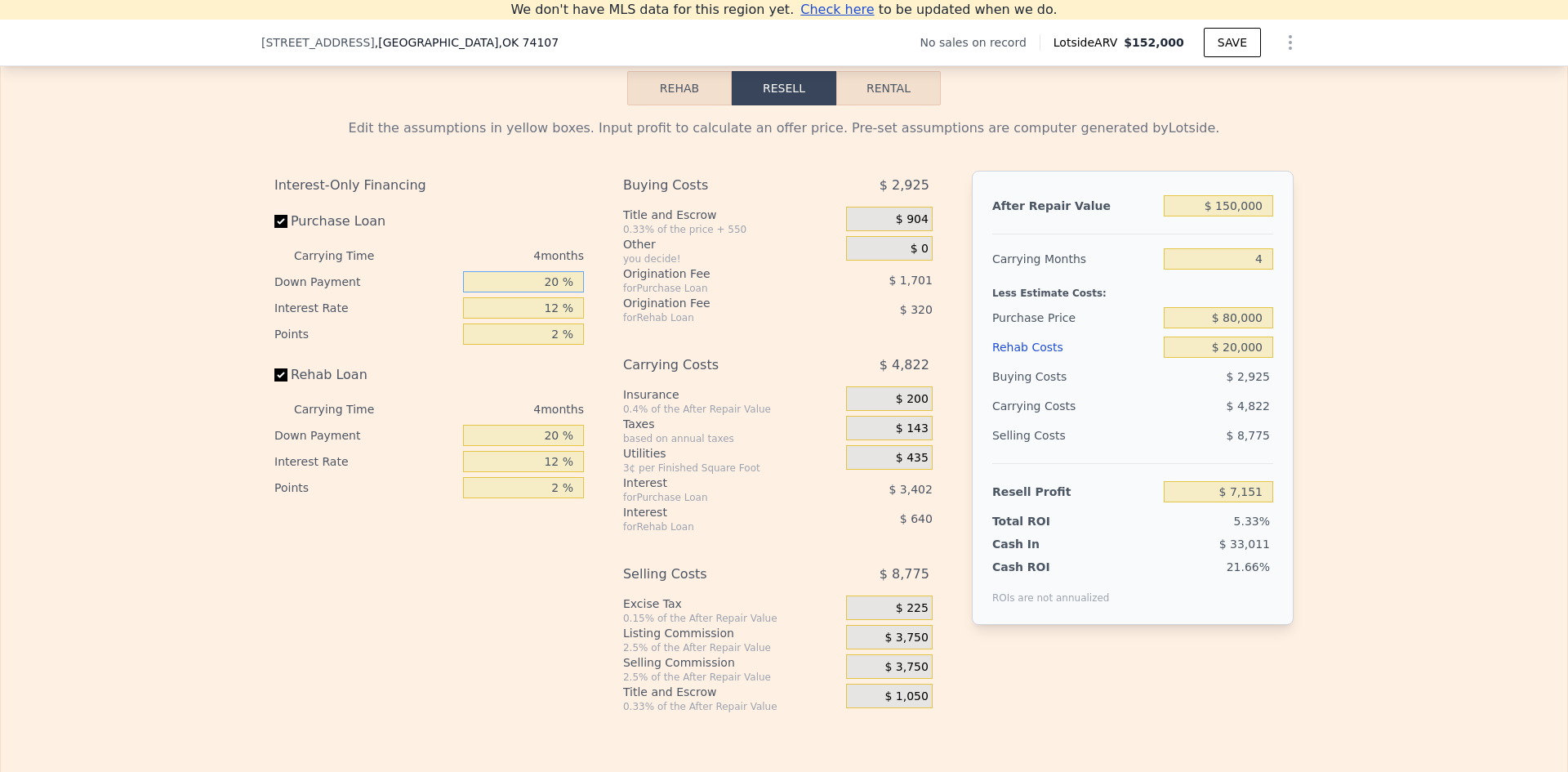
click at [545, 293] on input "20 %" at bounding box center [523, 281] width 121 height 21
type input "$ 34,831"
click at [545, 293] on input "20 %" at bounding box center [523, 281] width 121 height 21
type input "10 %"
type input "$ 34,351"
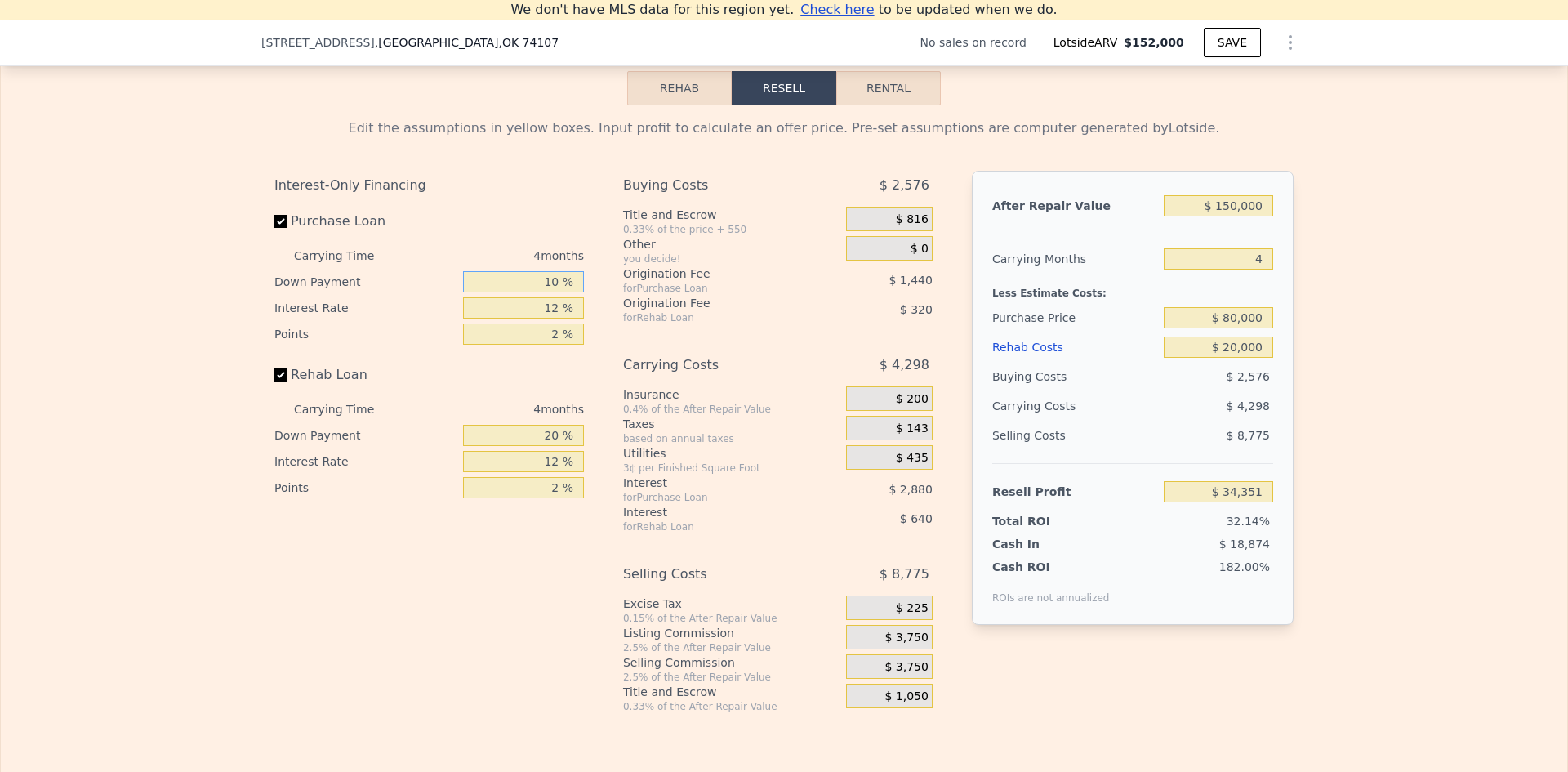
type input "10 %"
type input "$ 34,831"
type input "10 %"
type input "1 %"
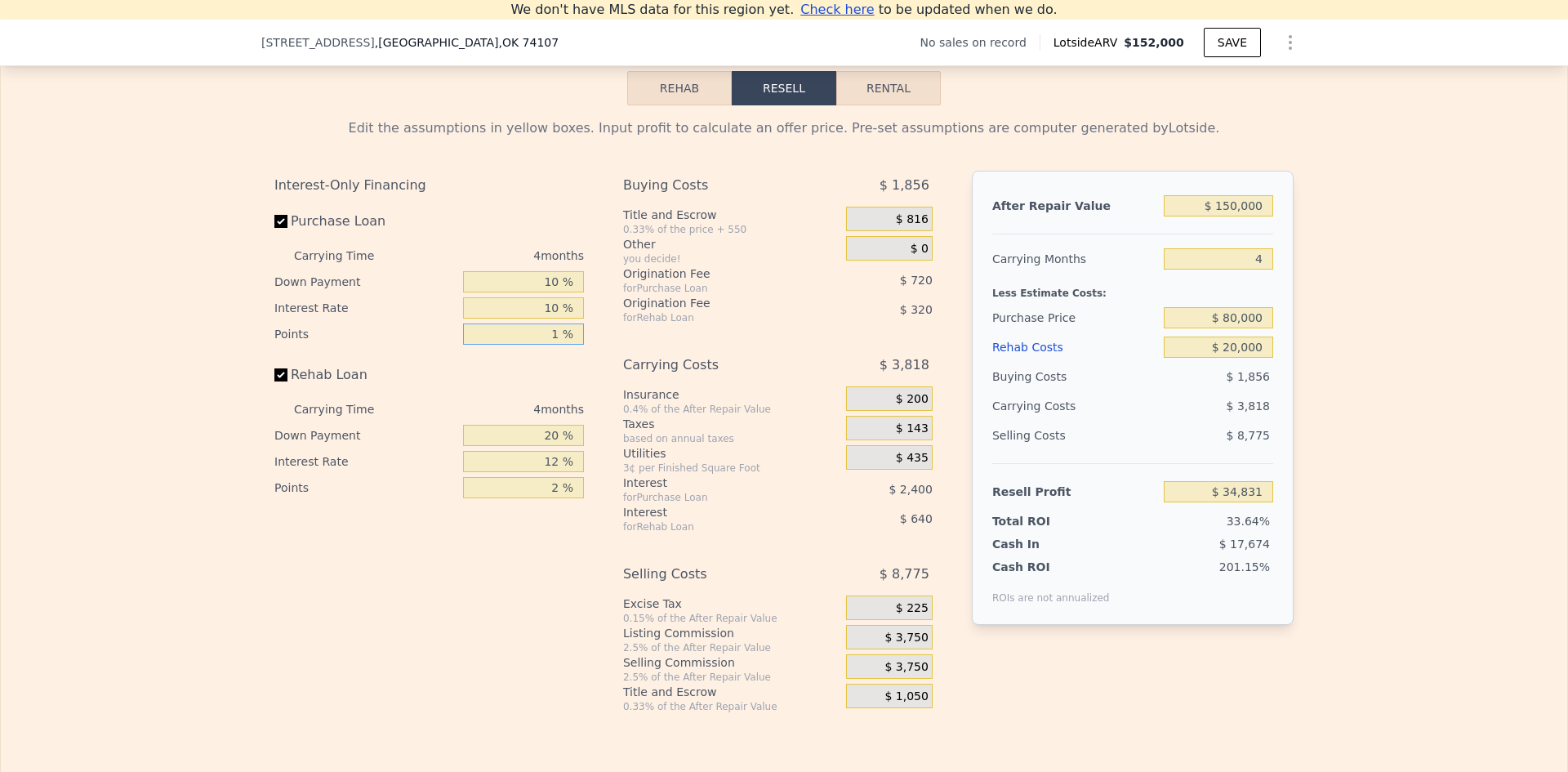
type input "$ 35,551"
type input "1 %"
type input "10 %"
type input "$ 35,431"
type input "10 %"
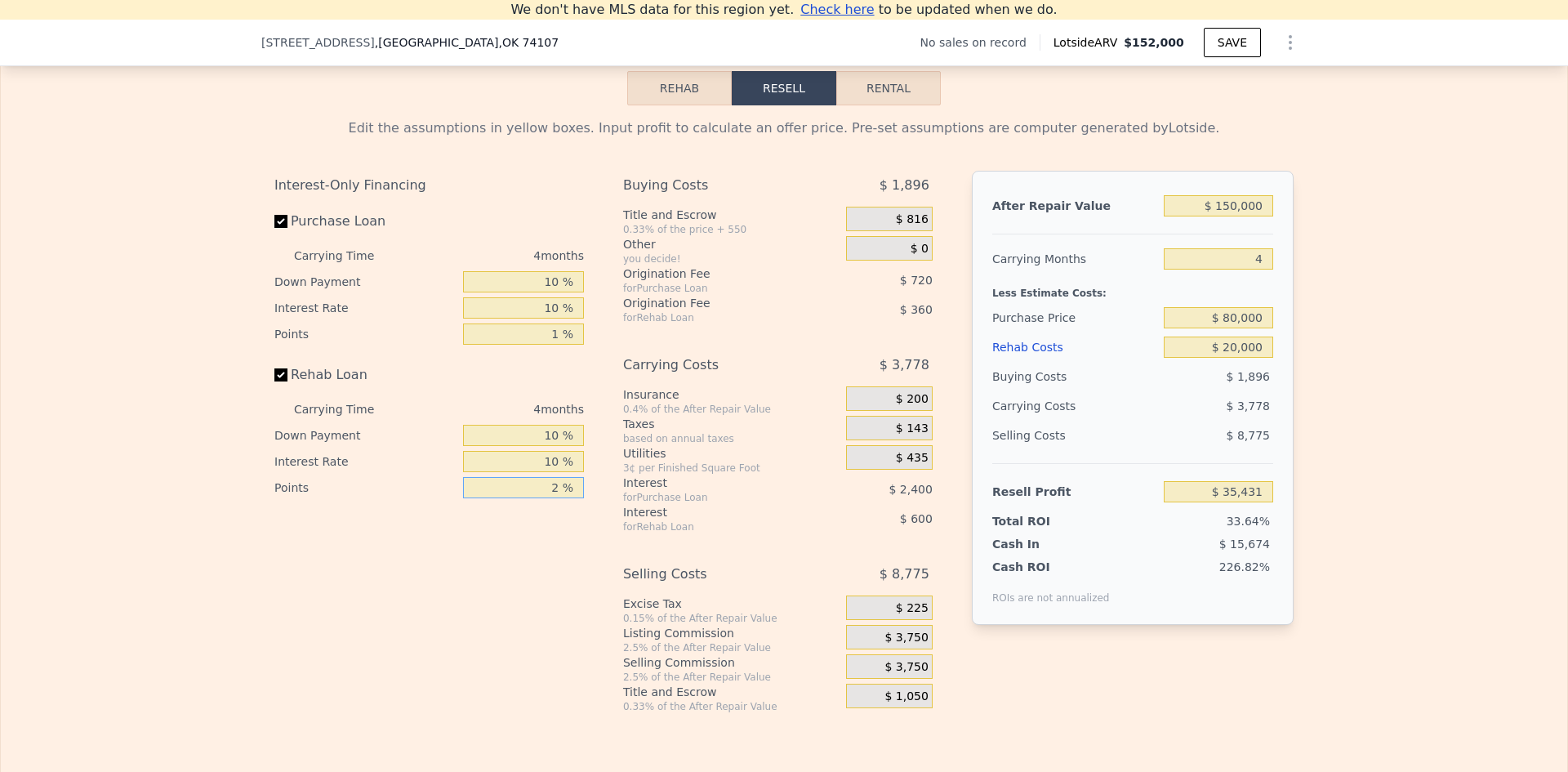
type input "$ 35,551"
type input "1 %"
type input "$ 35,731"
type input "1 %"
click at [900, 645] on span "$ 3,750" at bounding box center [905, 638] width 43 height 14
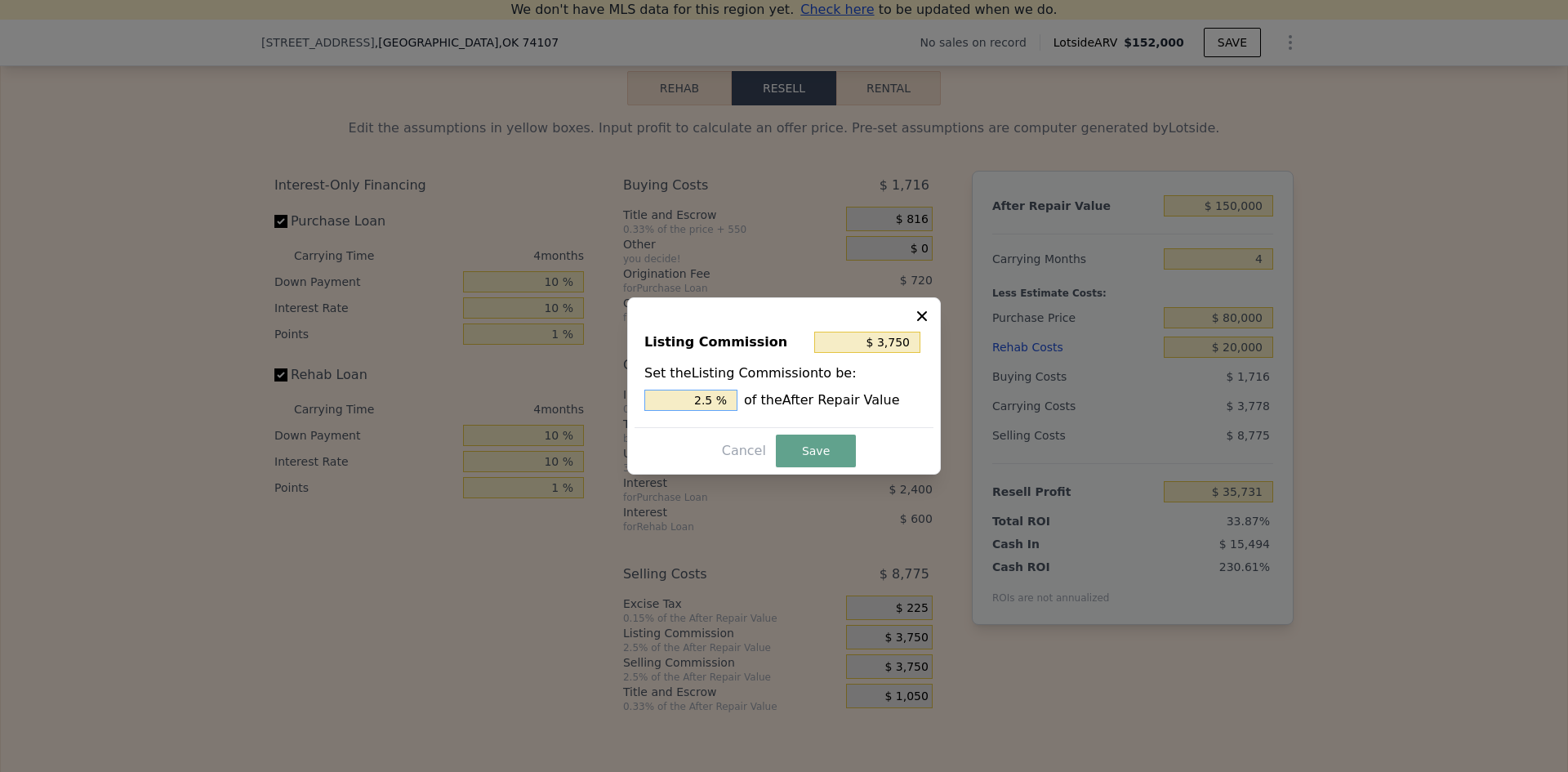
drag, startPoint x: 703, startPoint y: 402, endPoint x: 720, endPoint y: 397, distance: 17.7
click at [720, 397] on input "2.5 %" at bounding box center [690, 400] width 93 height 21
type input "$ 3,000"
type input "2 %"
click at [785, 449] on button "Save" at bounding box center [815, 451] width 80 height 33
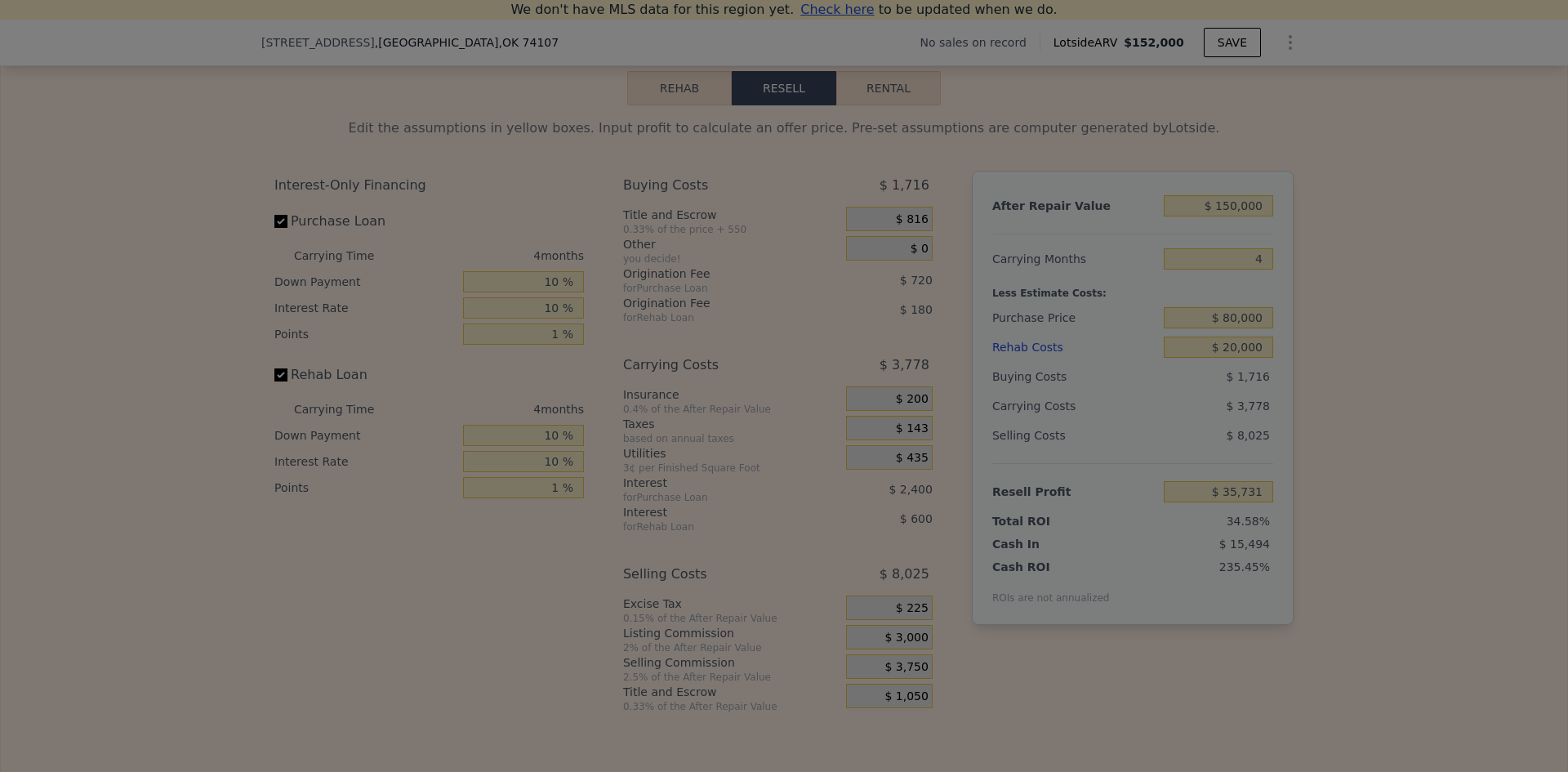
type input "$ 36,481"
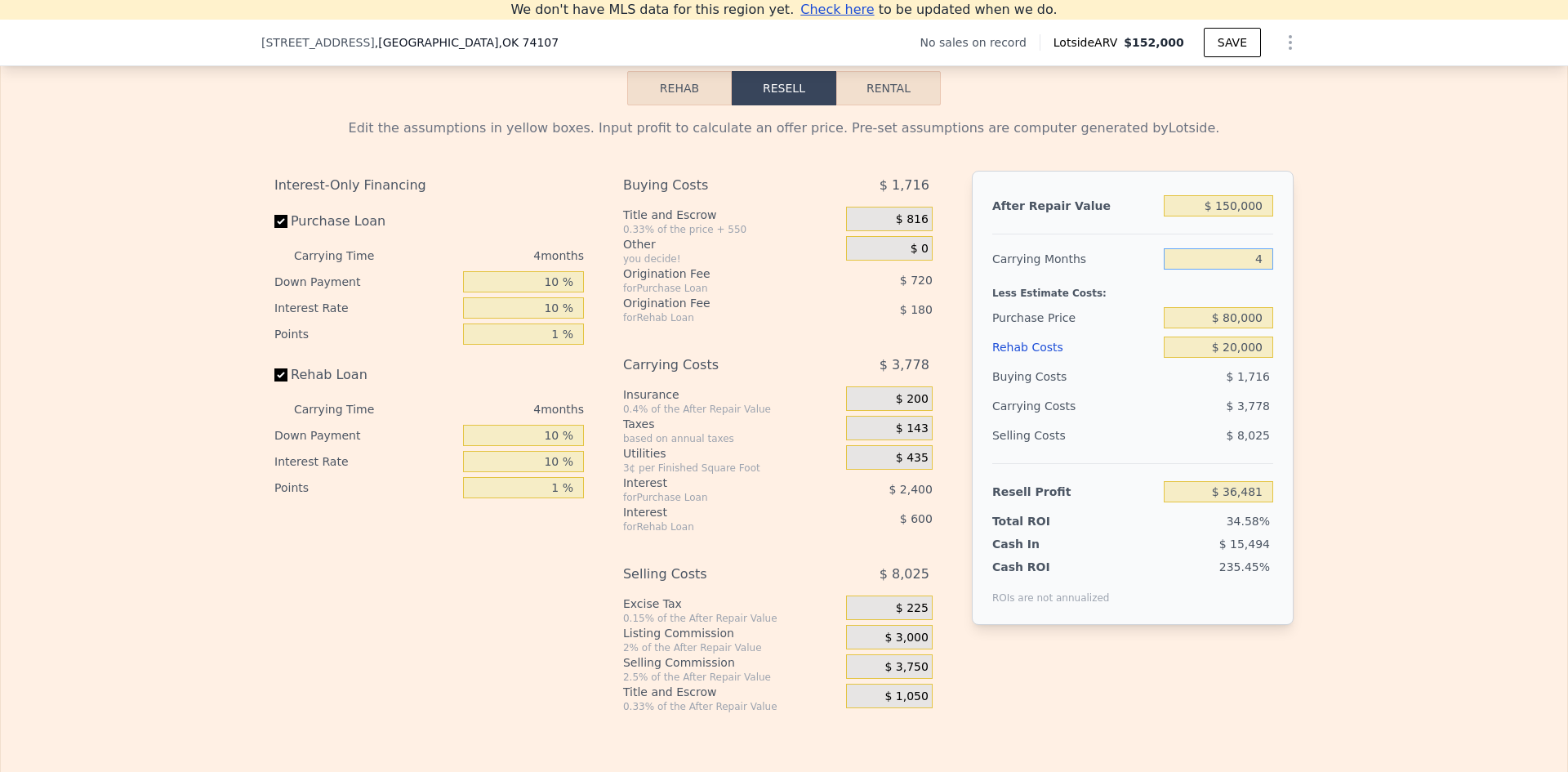
drag, startPoint x: 1260, startPoint y: 281, endPoint x: 1236, endPoint y: 281, distance: 24.0
click at [1236, 270] on input "4" at bounding box center [1218, 259] width 109 height 21
type input "5"
type input "$ 35,537"
type input "5"
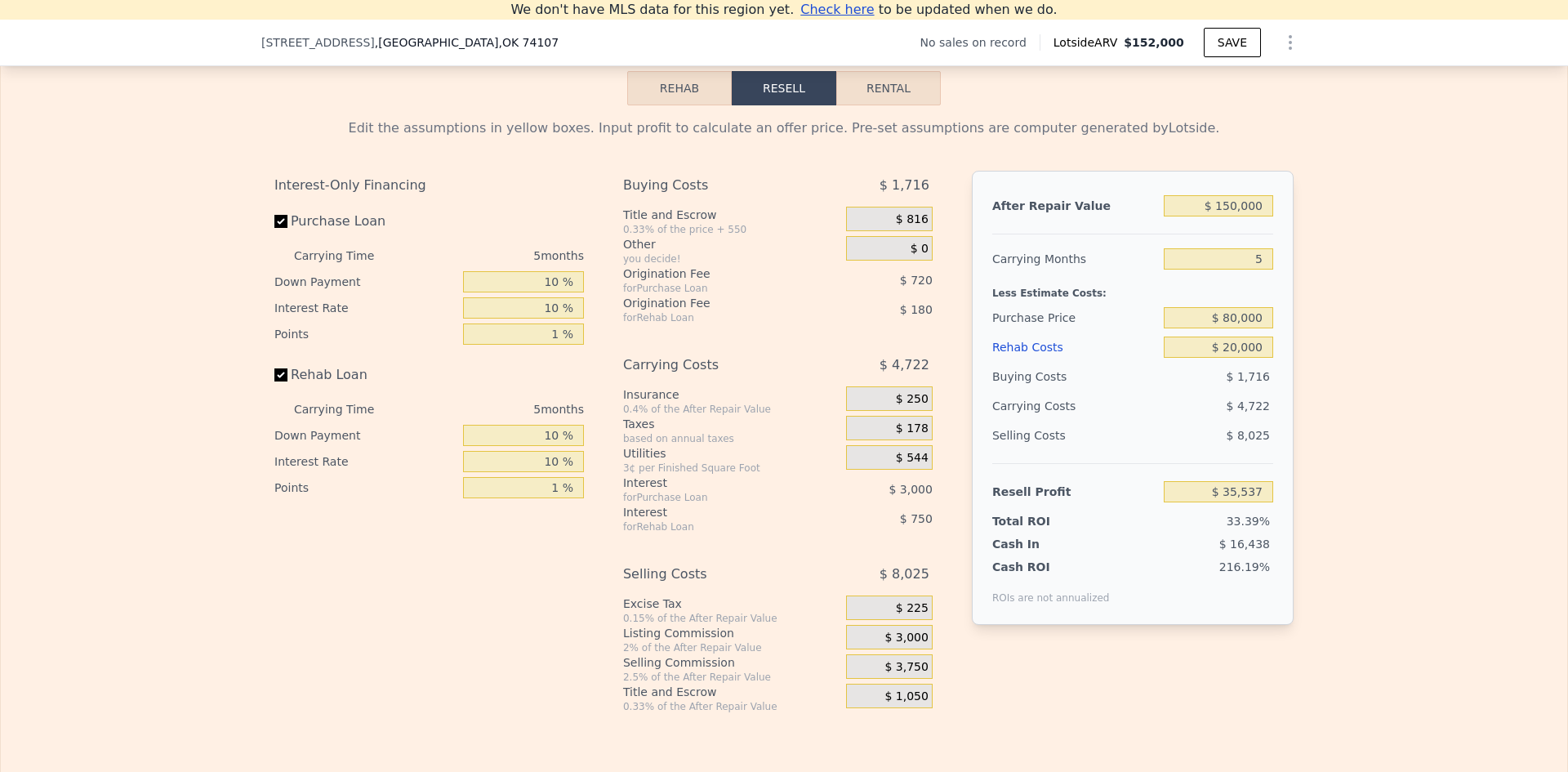
click at [1445, 328] on div "Edit the assumptions in yellow boxes. Input profit to calculate an offer price.…" at bounding box center [784, 409] width 1567 height 608
click at [1239, 358] on input "$ 20,000" at bounding box center [1218, 347] width 109 height 21
click at [1318, 368] on div "Edit the assumptions in yellow boxes. Input profit to calculate an offer price.…" at bounding box center [784, 409] width 1567 height 608
click at [1227, 358] on input "$ 20,000" at bounding box center [1218, 347] width 109 height 21
type input "$ 30,000"
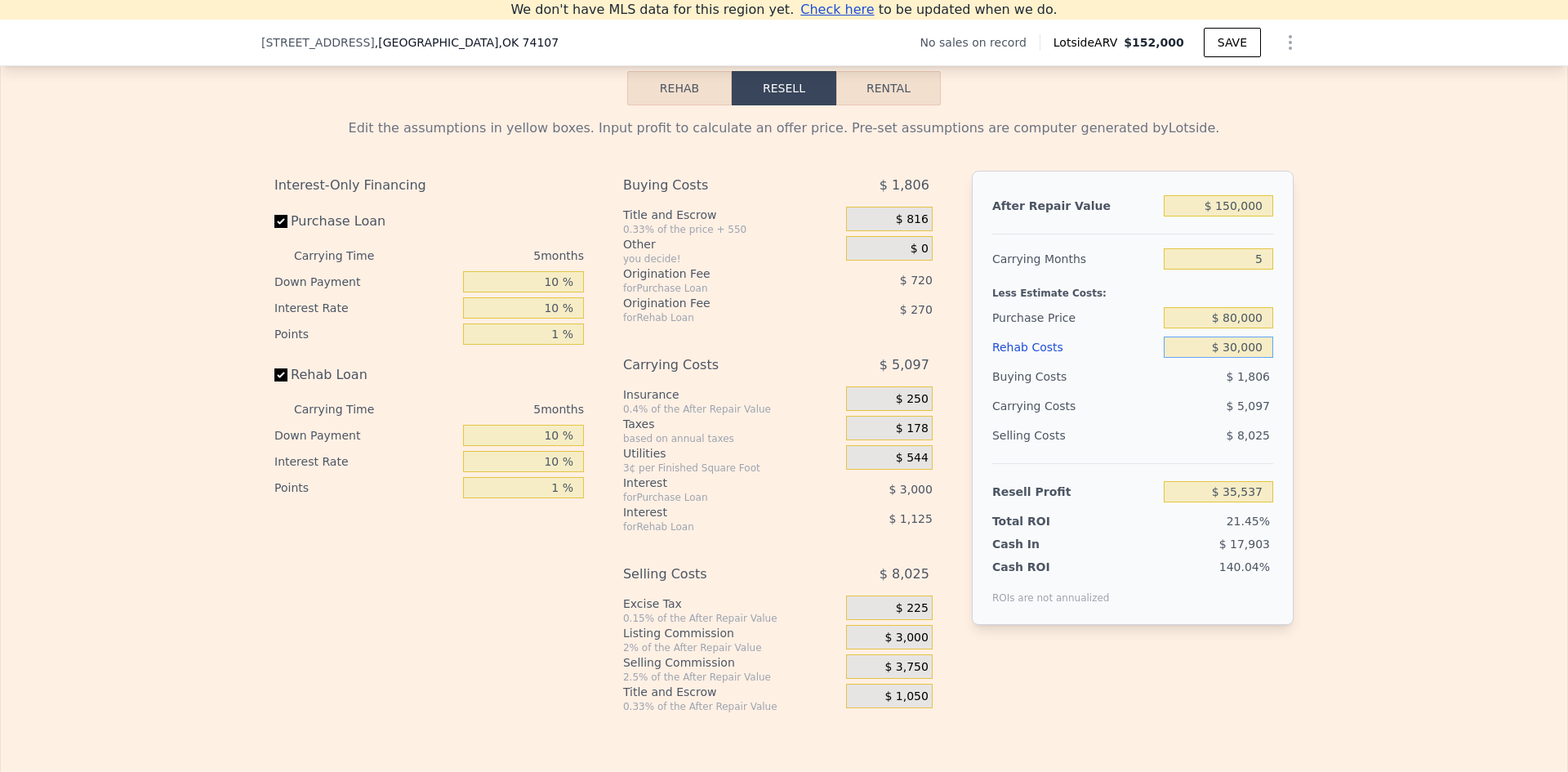
type input "$ 25,072"
type input "$ 30,000"
click at [1315, 381] on div "Edit the assumptions in yellow boxes. Input profit to calculate an offer price.…" at bounding box center [784, 409] width 1567 height 608
type input "$ 152,000"
type input "4"
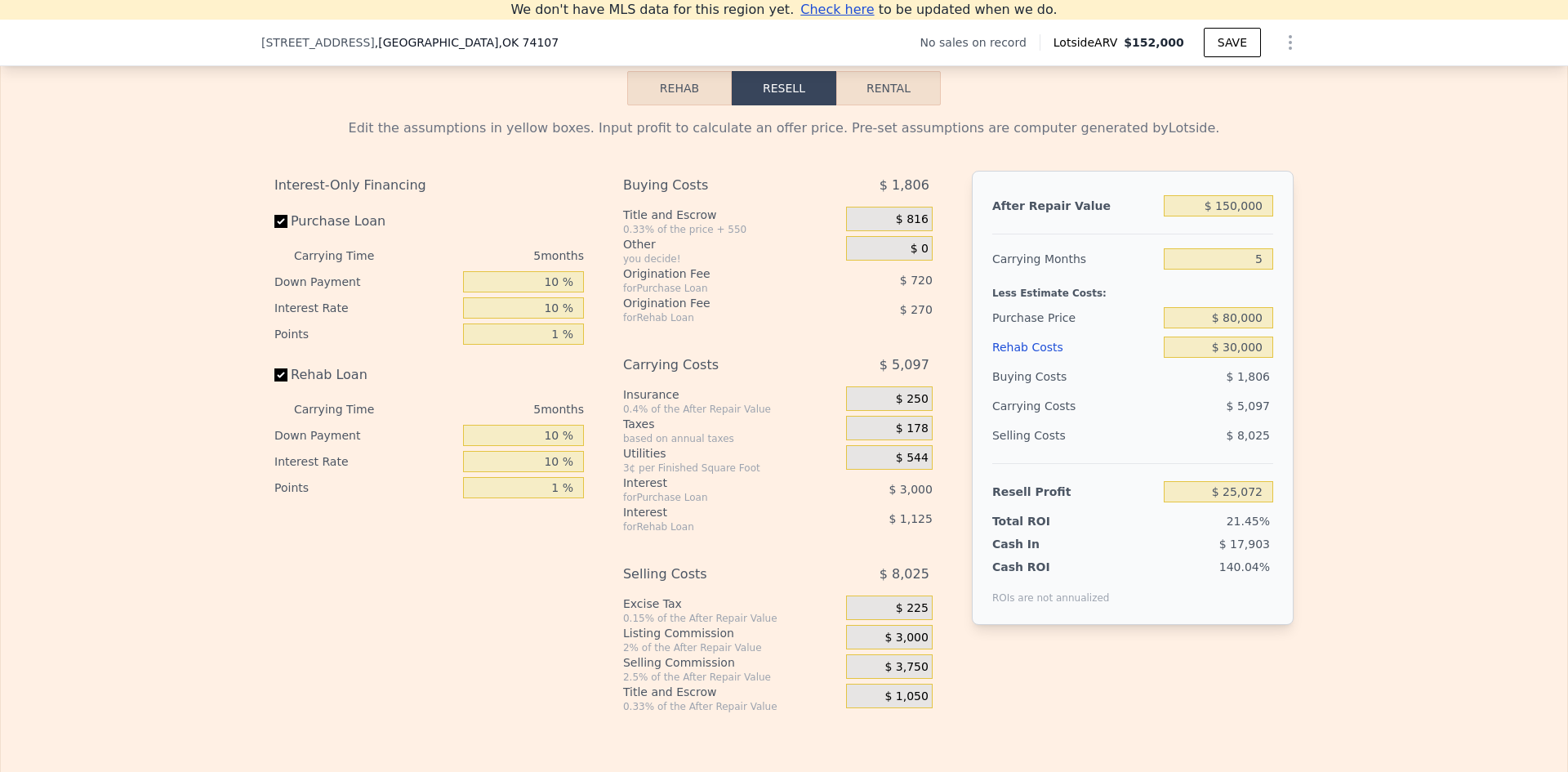
type input "$ 0"
type input "$ 29,999"
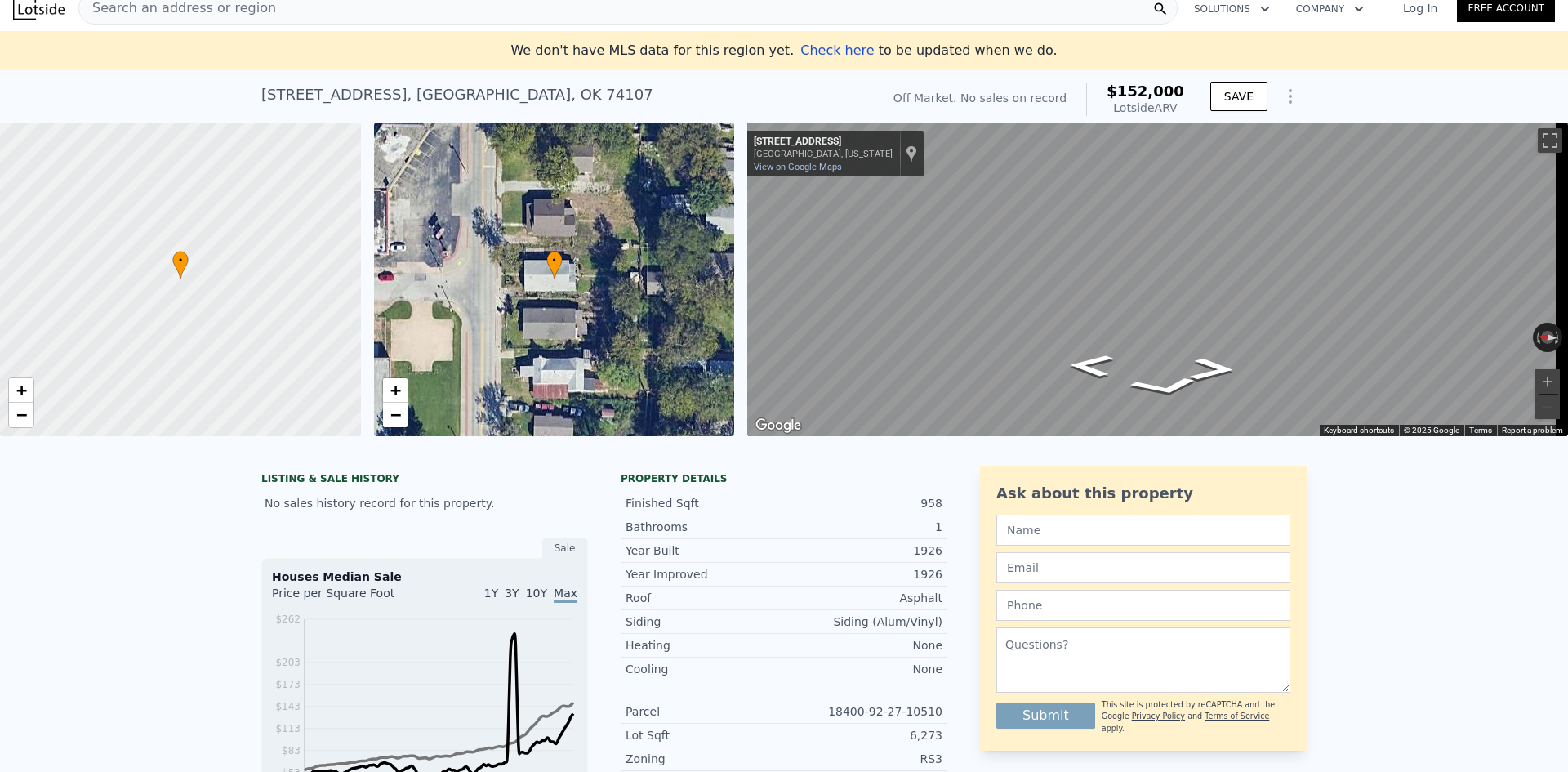
scroll to position [0, 0]
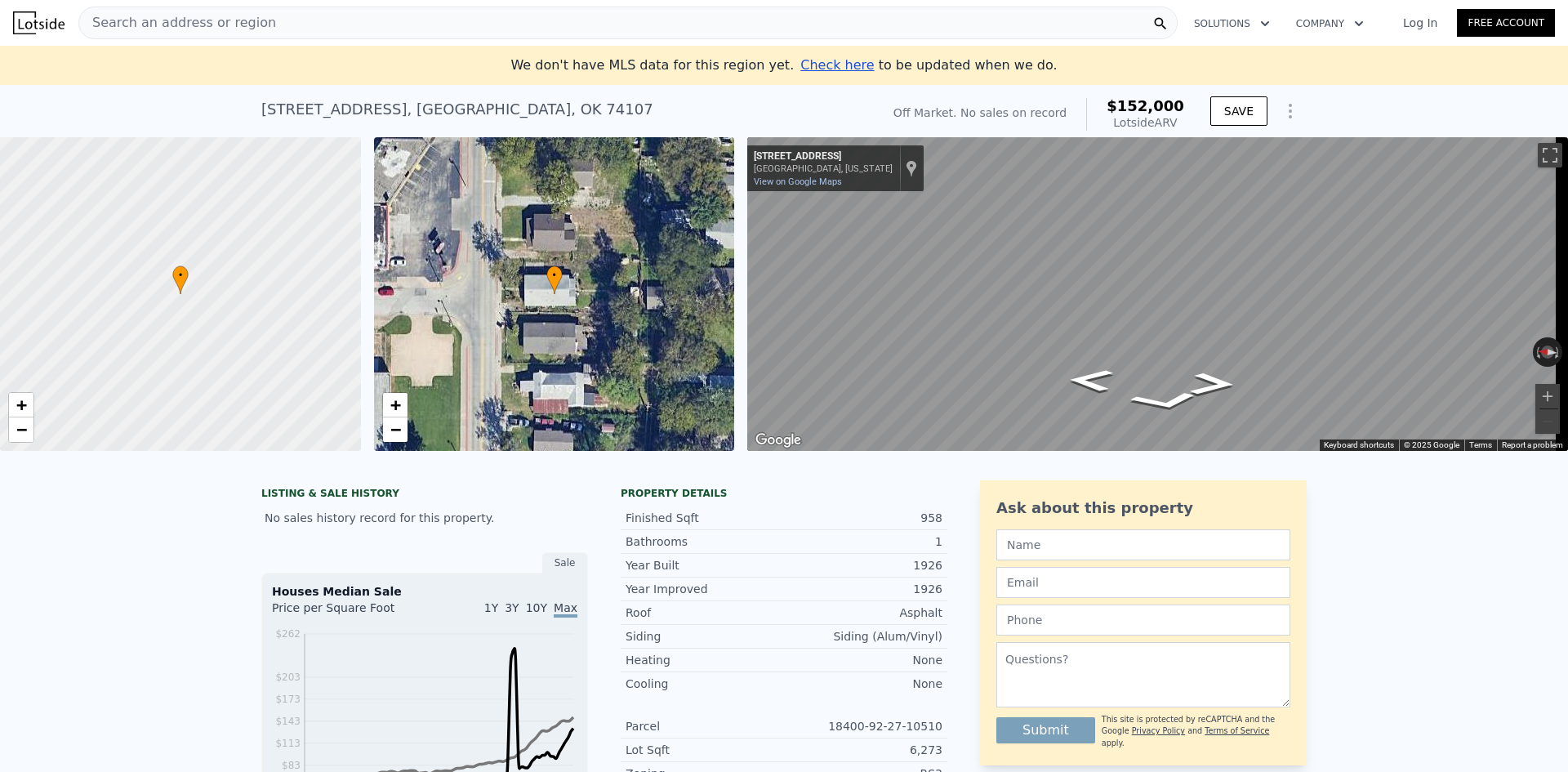
click at [271, 26] on div "Search an address or region" at bounding box center [628, 23] width 1099 height 33
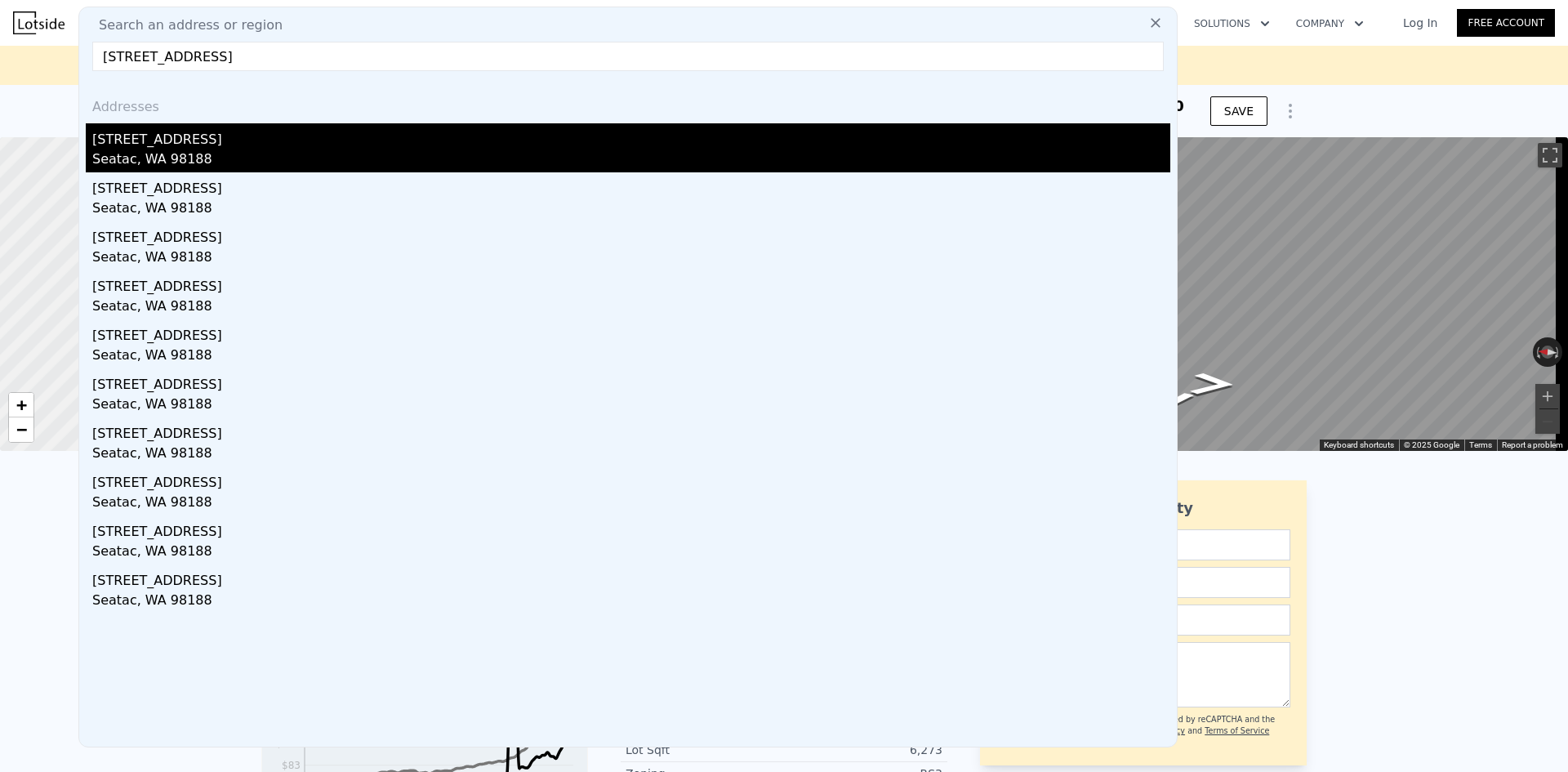
type input "4510 S 184th St, Seatac, WA 98188"
click at [141, 149] on div "4510 S 184th St" at bounding box center [631, 135] width 1078 height 26
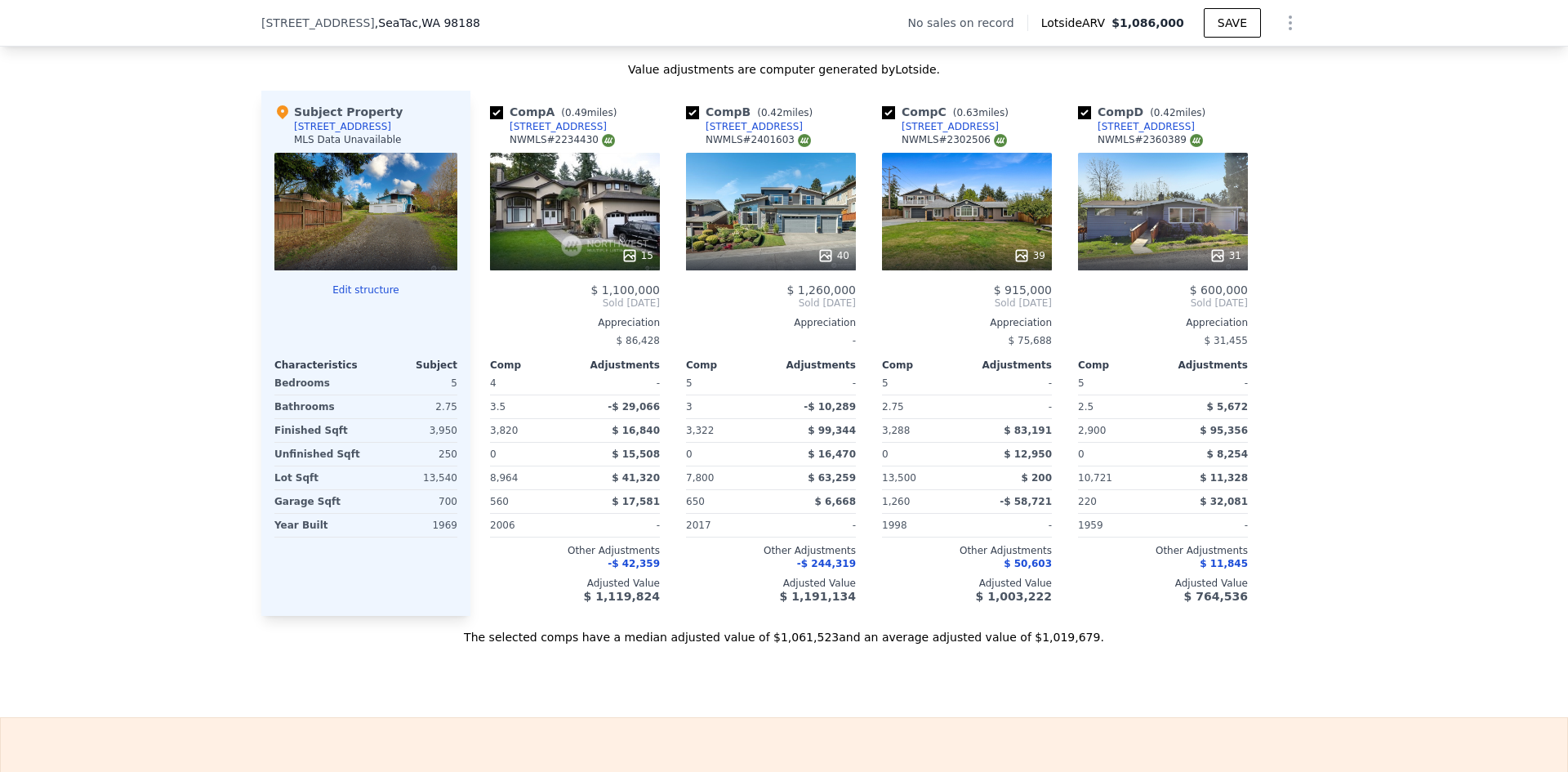
scroll to position [1546, 0]
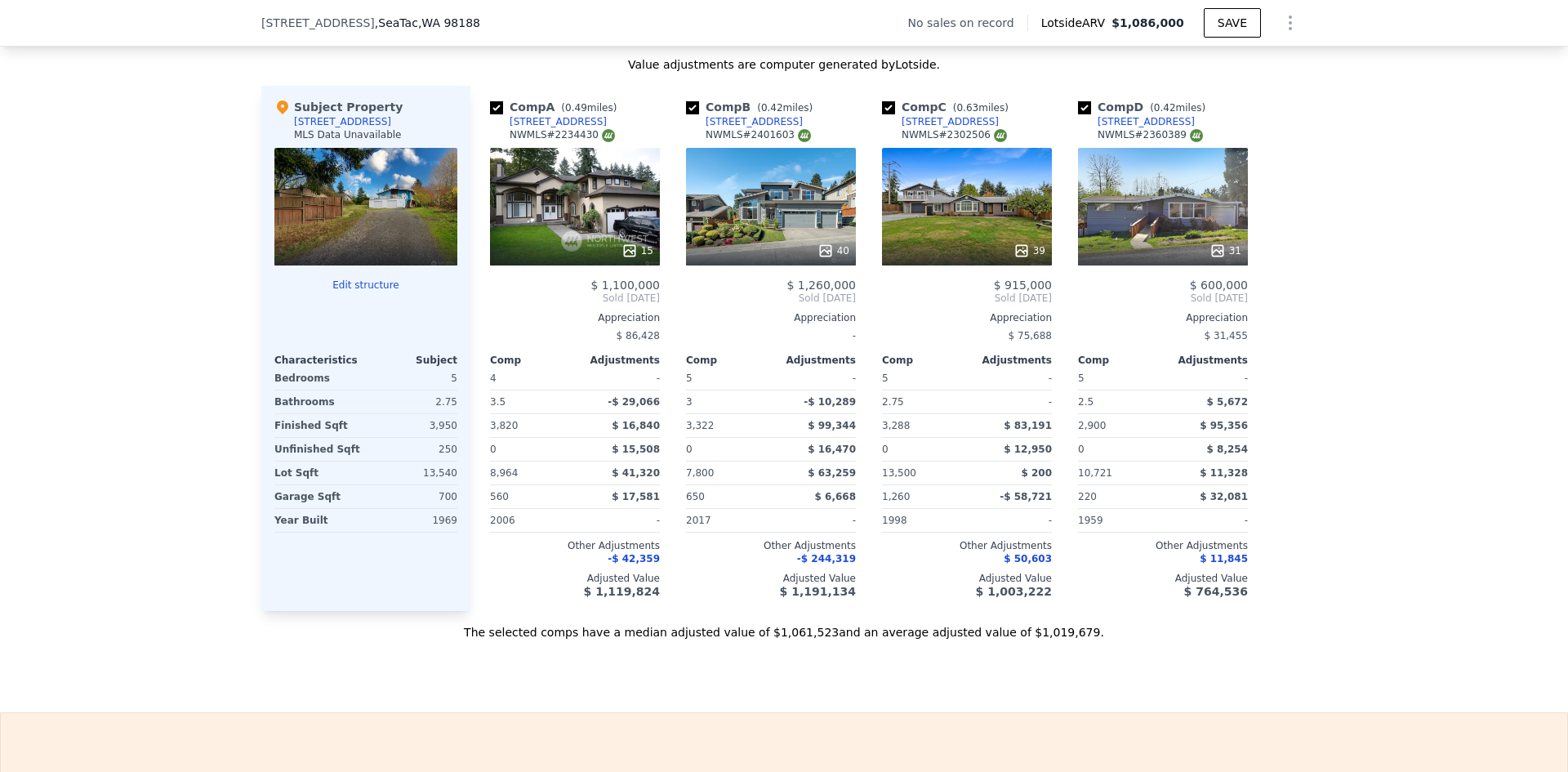
click at [1022, 259] on icon at bounding box center [1022, 251] width 16 height 16
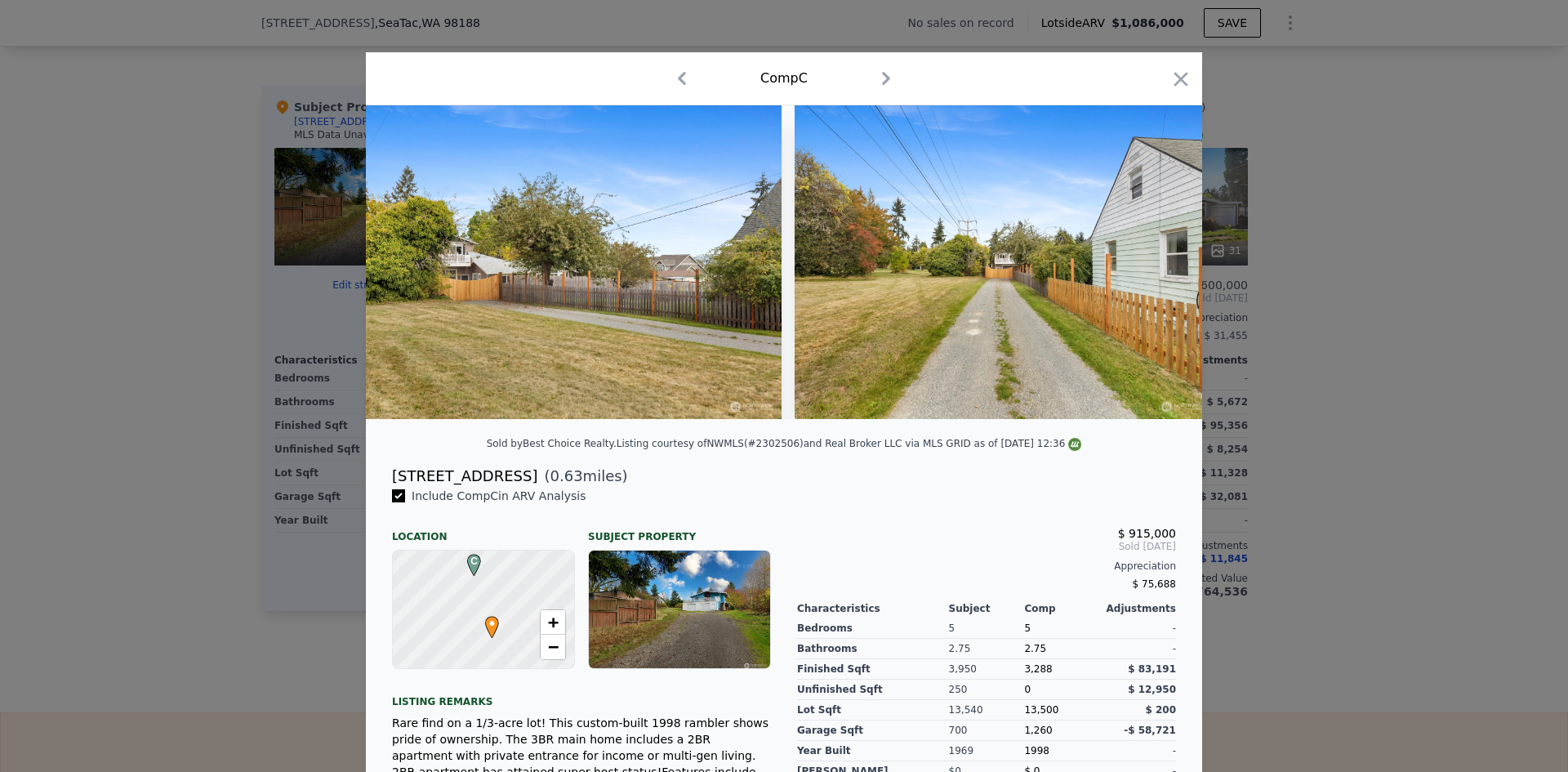
scroll to position [0, 15868]
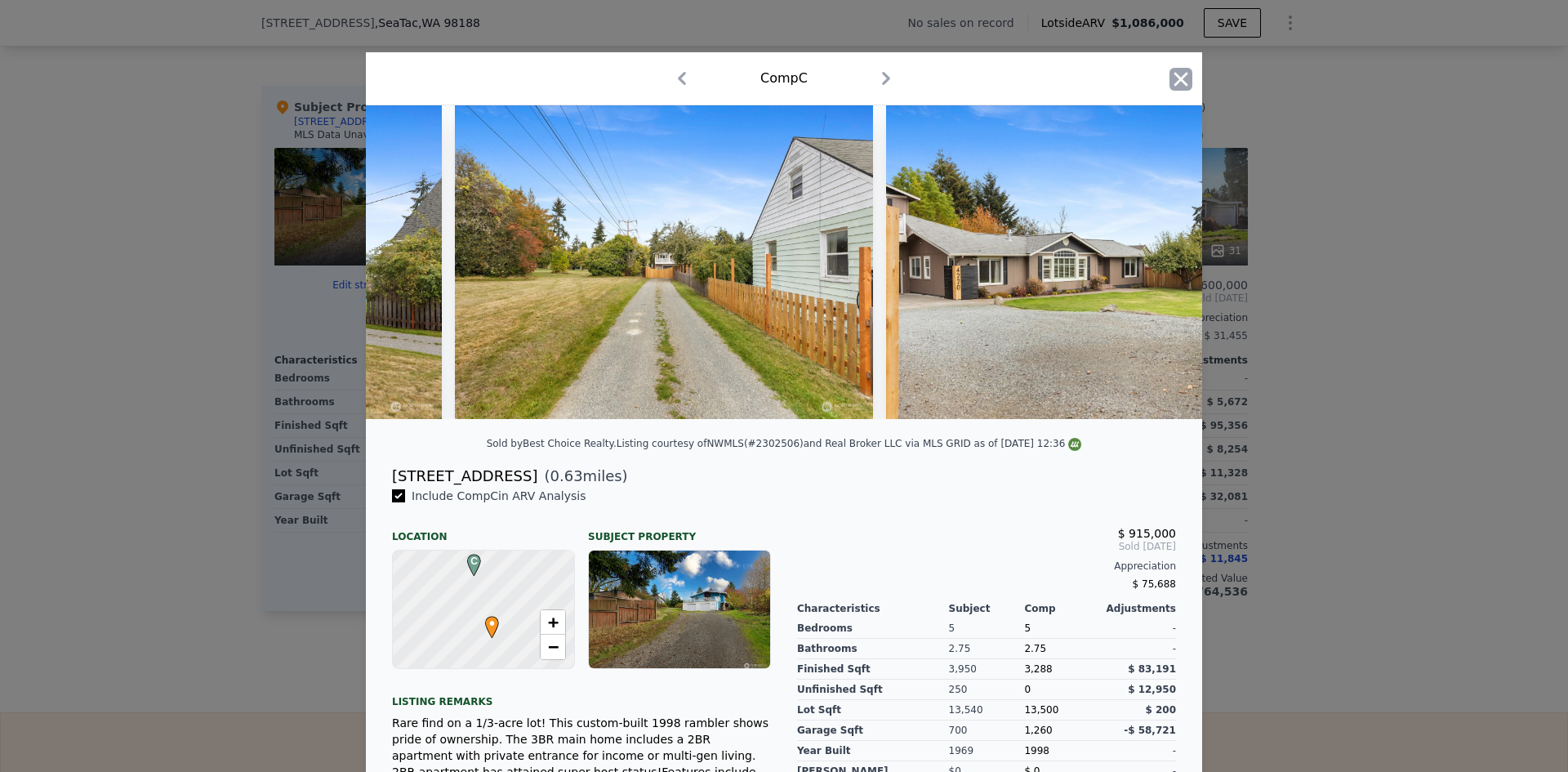
click at [1178, 77] on icon "button" at bounding box center [1181, 79] width 13 height 13
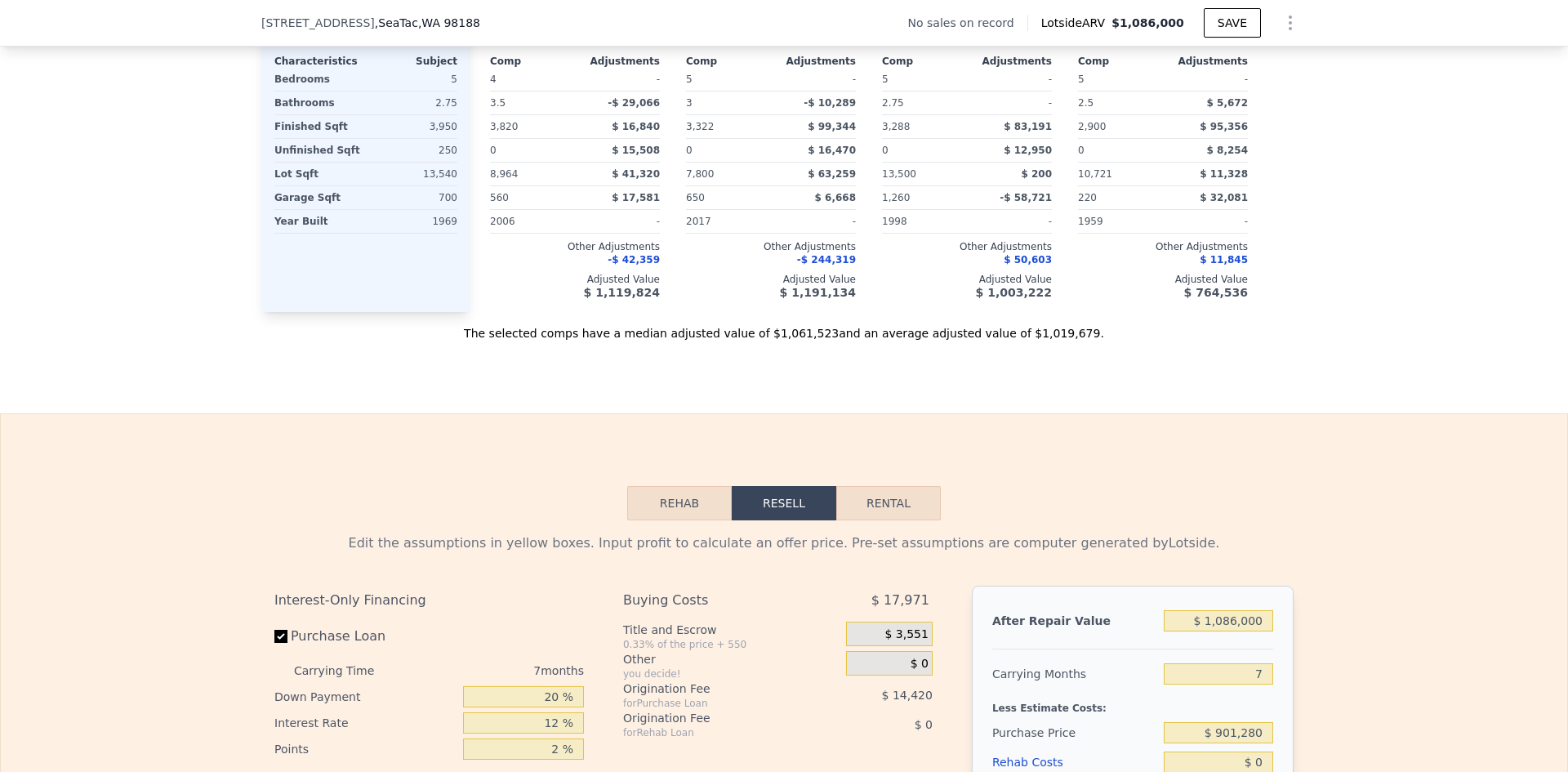
scroll to position [2037, 0]
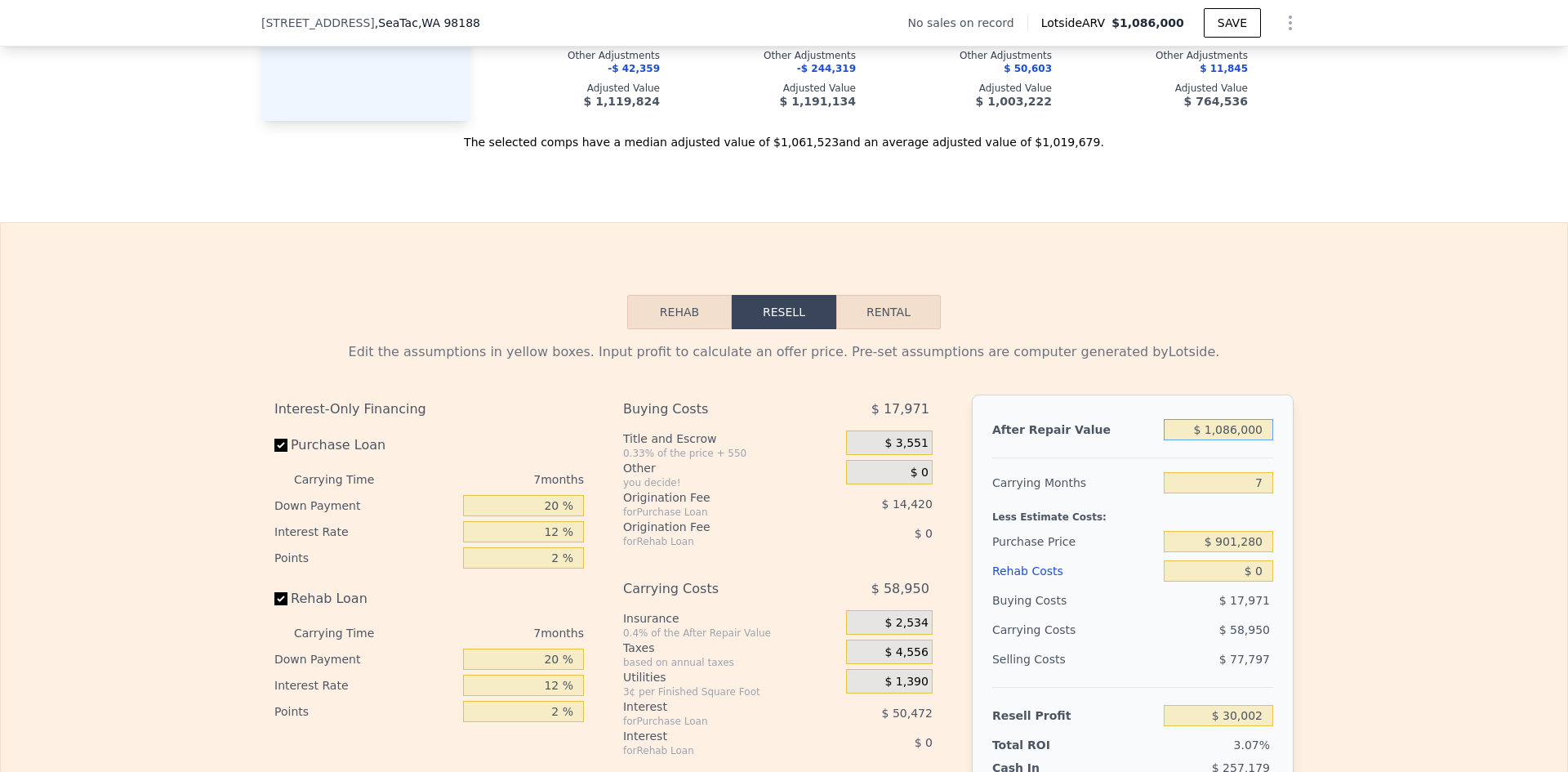
click at [1255, 441] on input "$ 1,086,000" at bounding box center [1218, 429] width 109 height 21
type input "$ 91,500"
type input "-$ 975,369"
type input "$ 915,000"
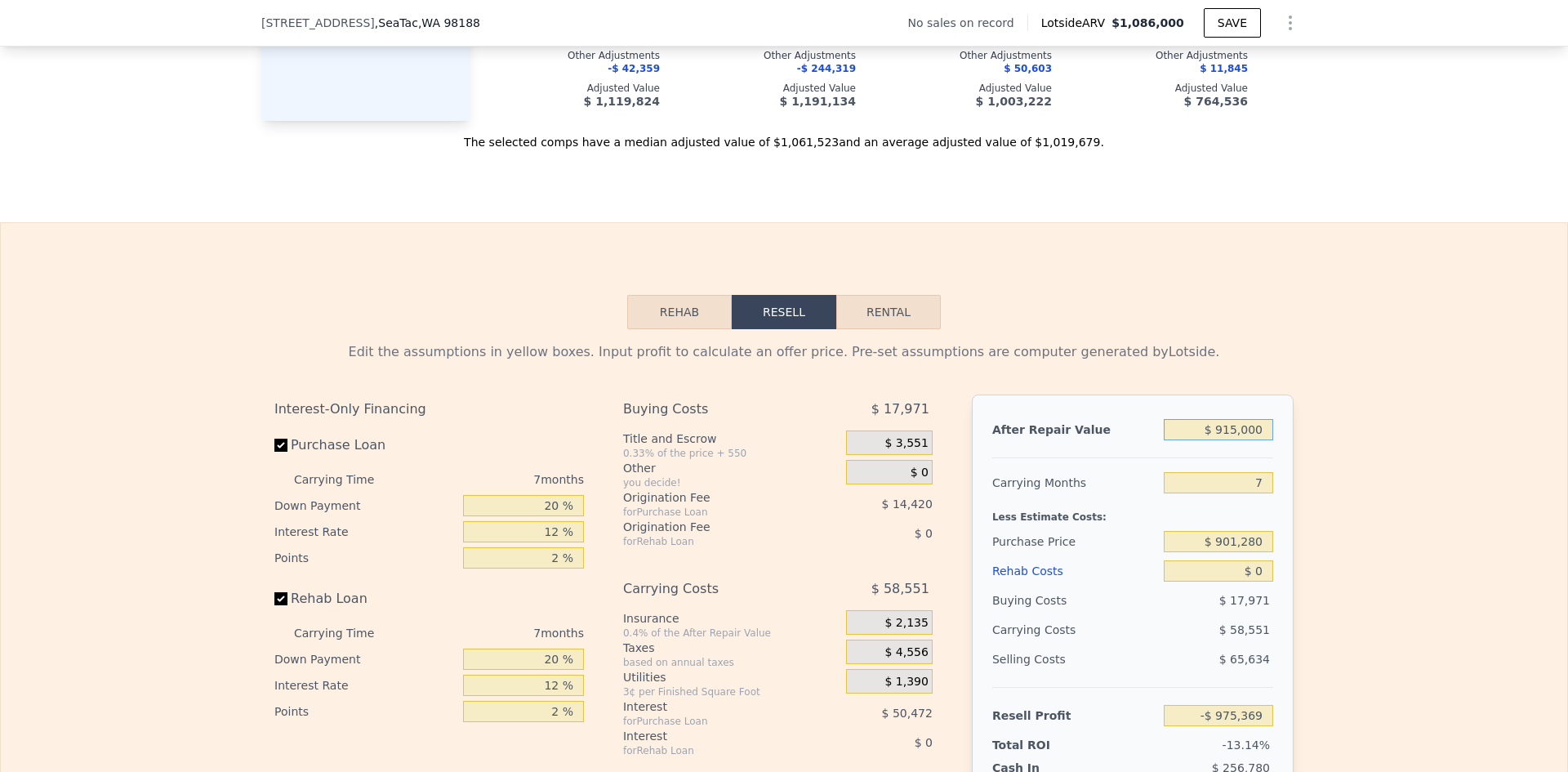
type input "-$ 128,436"
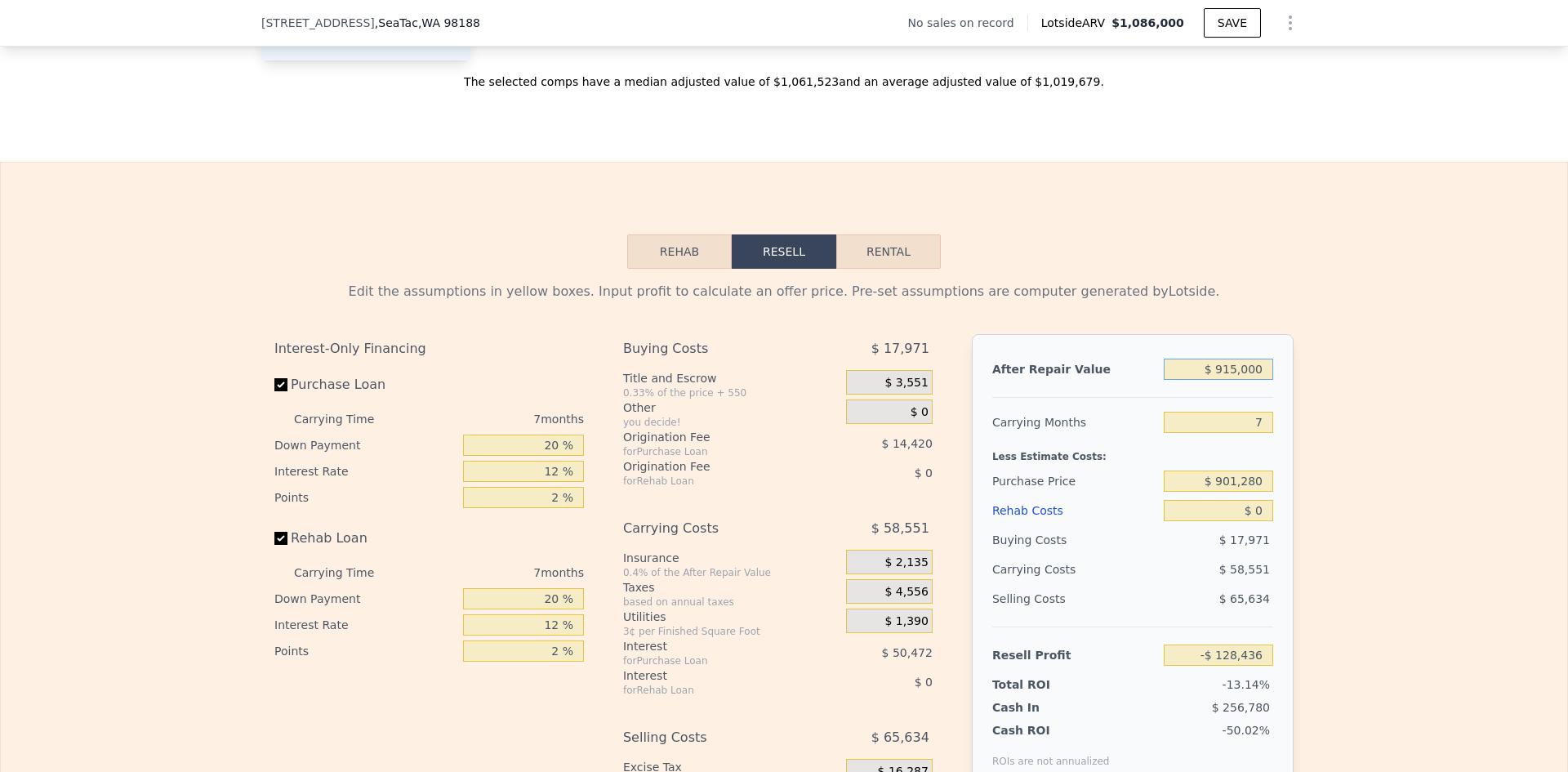
scroll to position [2200, 0]
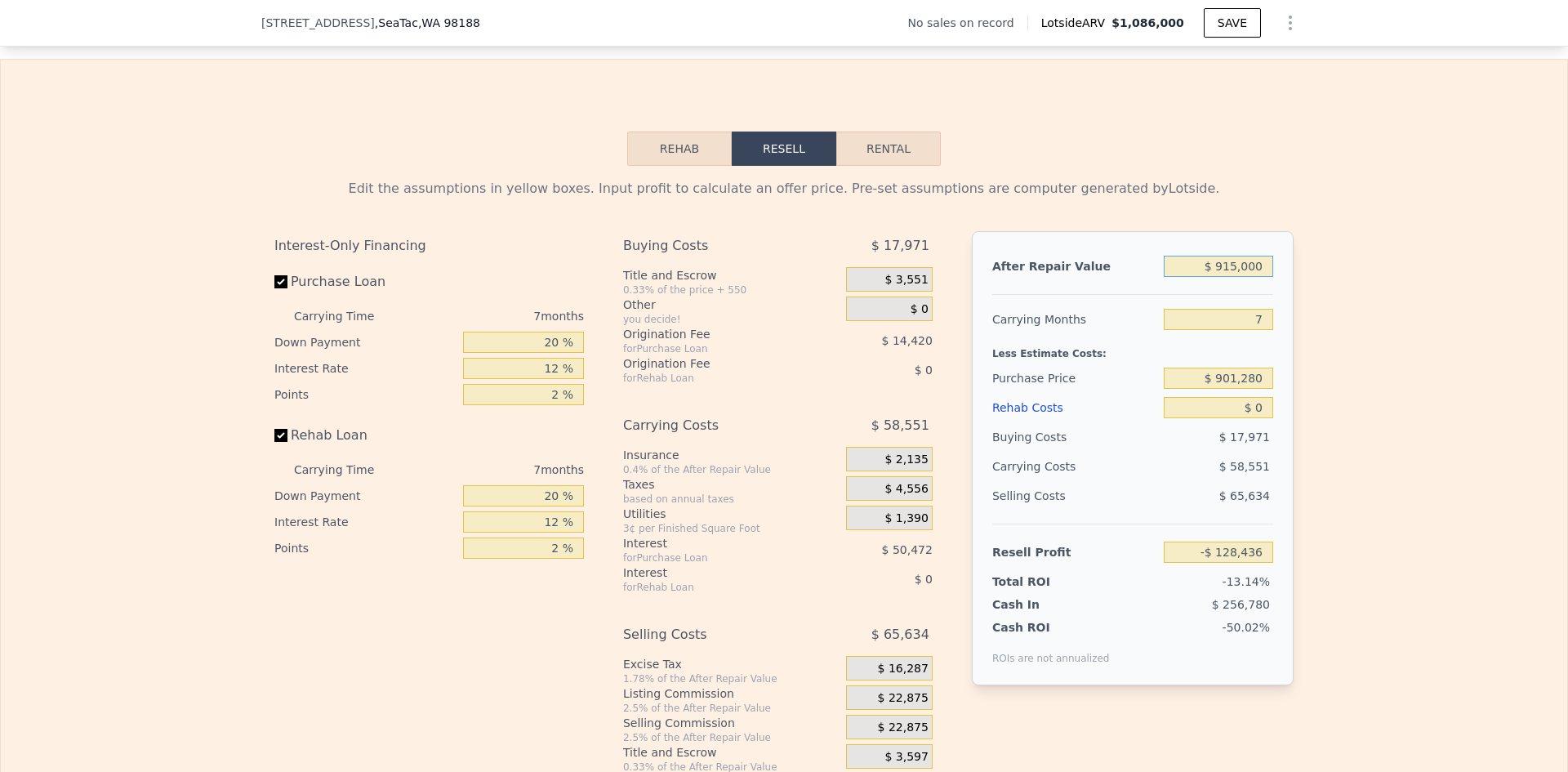
type input "$ 915,000"
click at [1259, 330] on input "7" at bounding box center [1218, 320] width 109 height 21
type input "6"
type input "-$ 120,071"
type input "6"
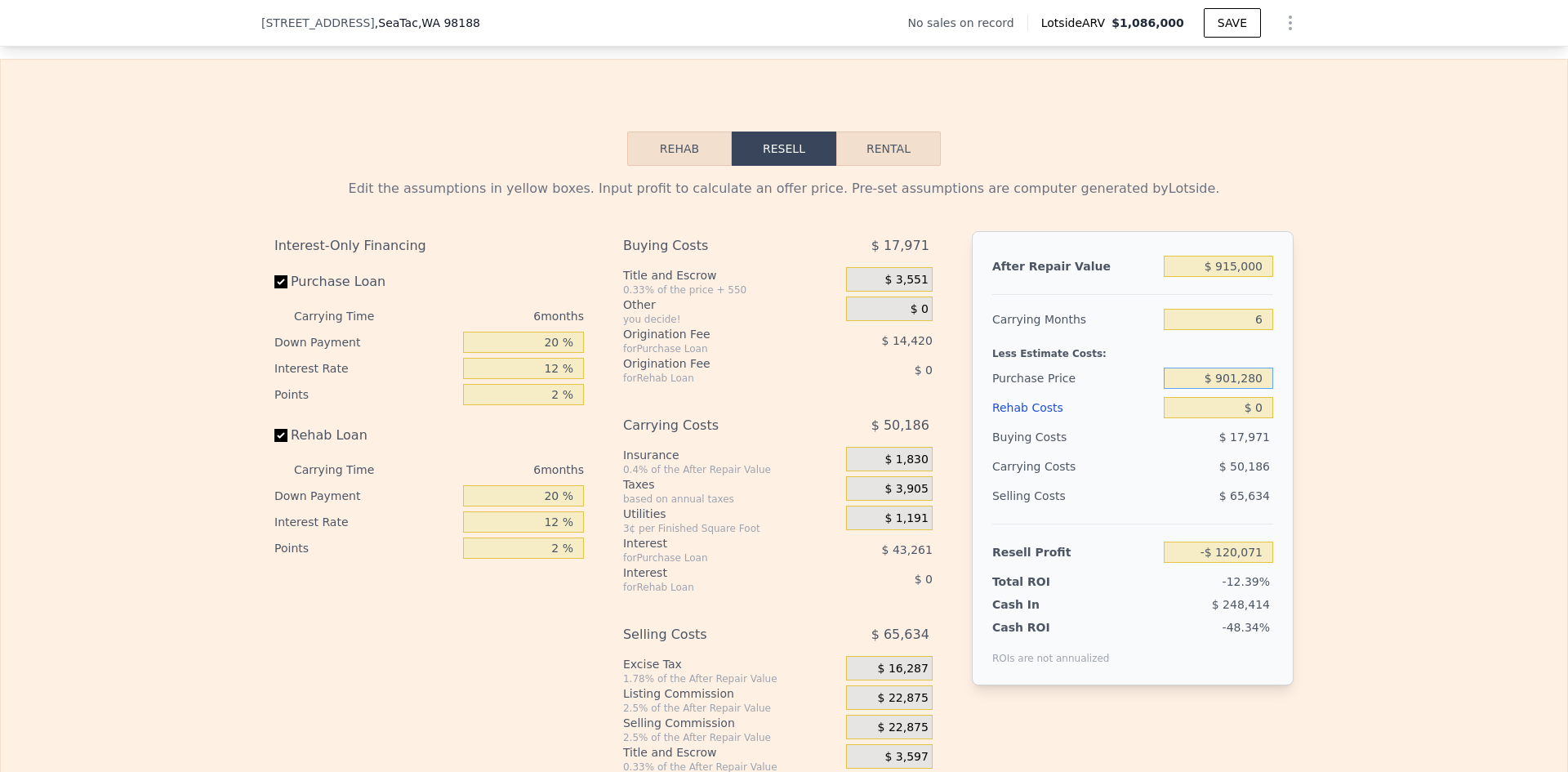
click at [1244, 389] on input "$ 901,280" at bounding box center [1218, 378] width 109 height 21
type input "$ 750,000"
click at [545, 352] on input "20 %" at bounding box center [523, 342] width 121 height 21
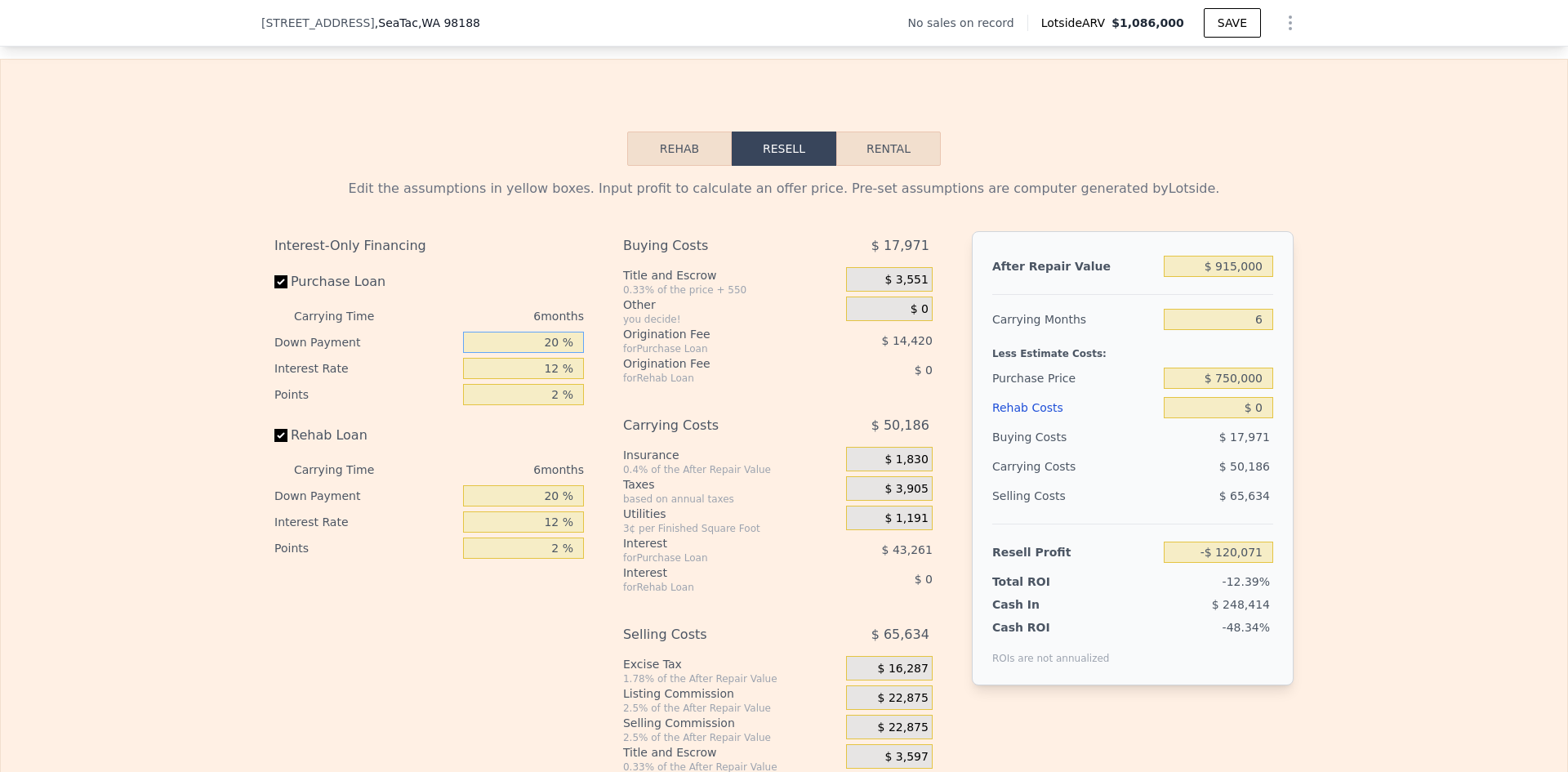
type input "$ 41,392"
type input "10 %"
type input "1 %"
type input "$ 48,892"
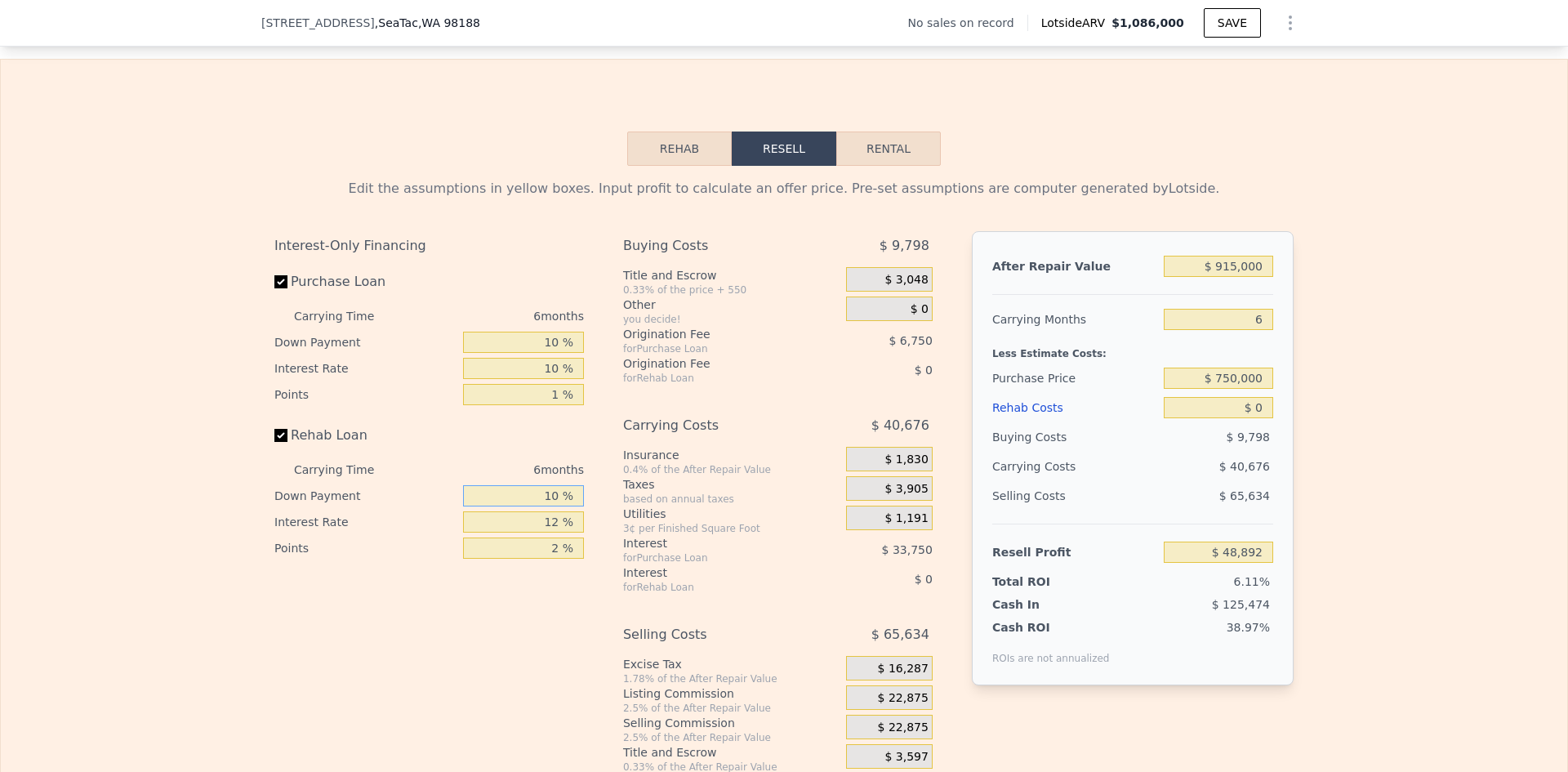
type input "10 %"
type input "1 %"
click at [911, 706] on span "$ 22,875" at bounding box center [903, 698] width 51 height 14
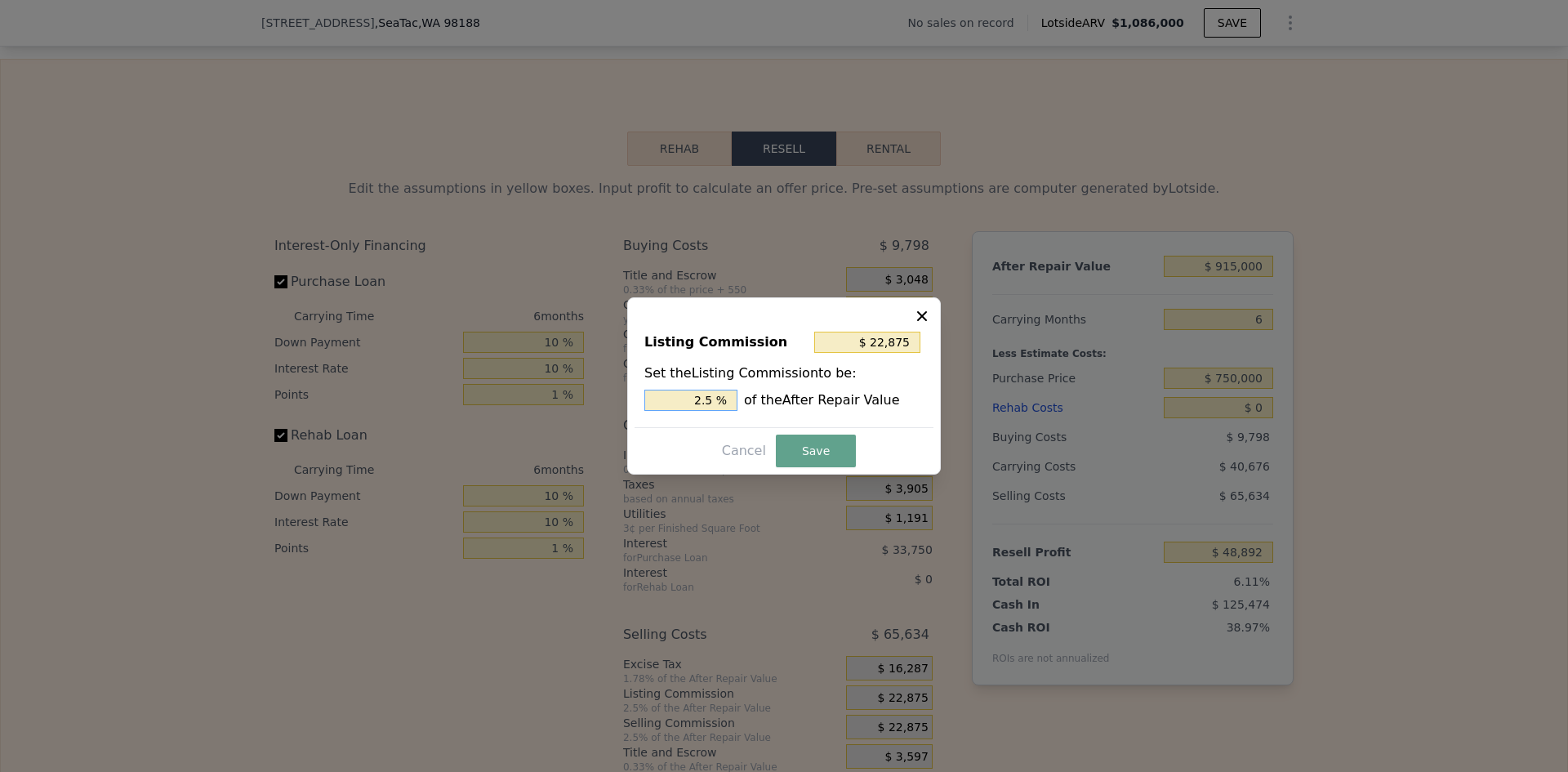
drag, startPoint x: 706, startPoint y: 400, endPoint x: 714, endPoint y: 398, distance: 8.2
click at [714, 398] on input "2.5 %" at bounding box center [690, 400] width 93 height 21
type input "$ 18,300"
type input "2 %"
click at [814, 441] on button "Save" at bounding box center [815, 451] width 80 height 33
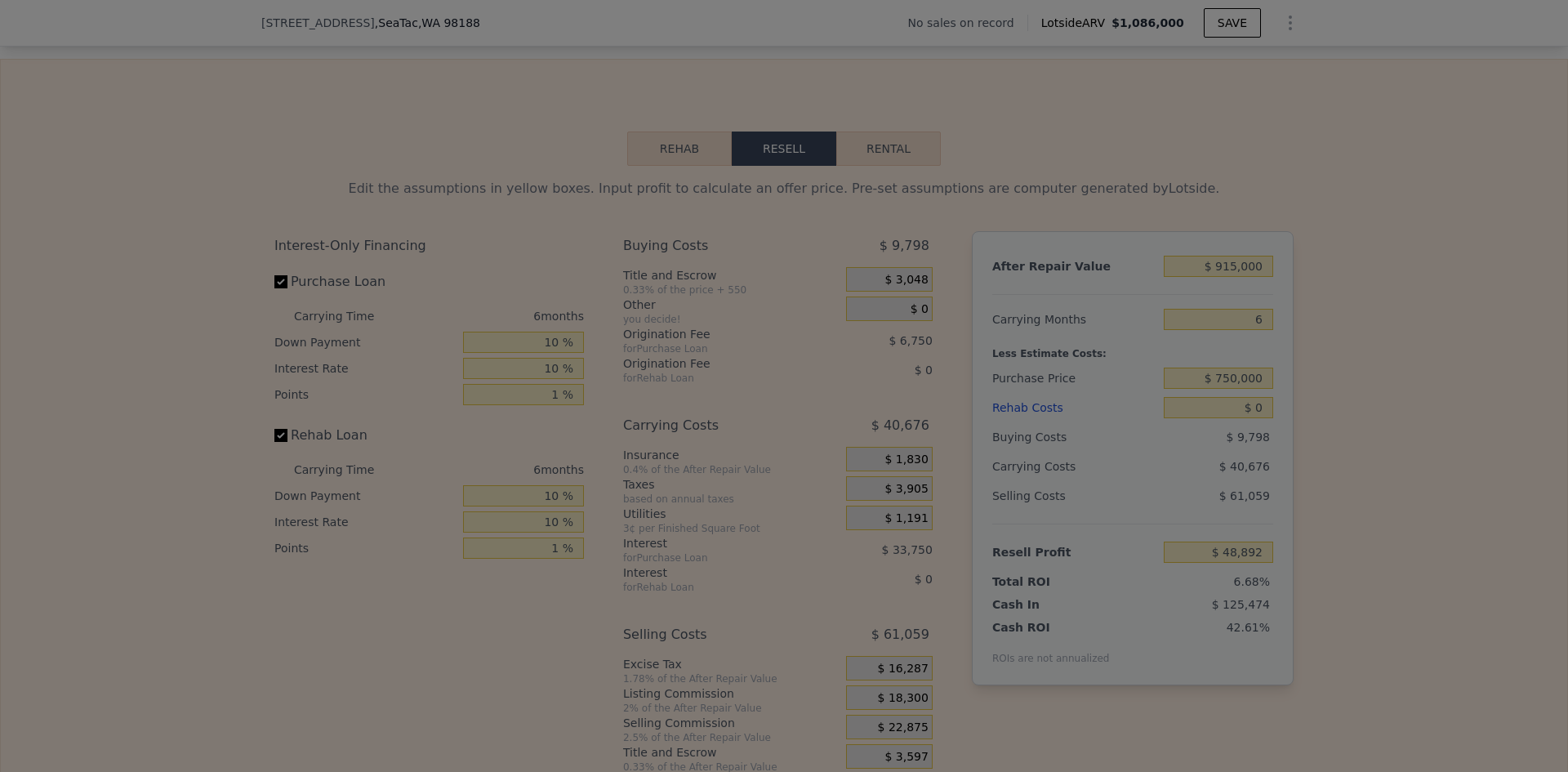
type input "$ 53,467"
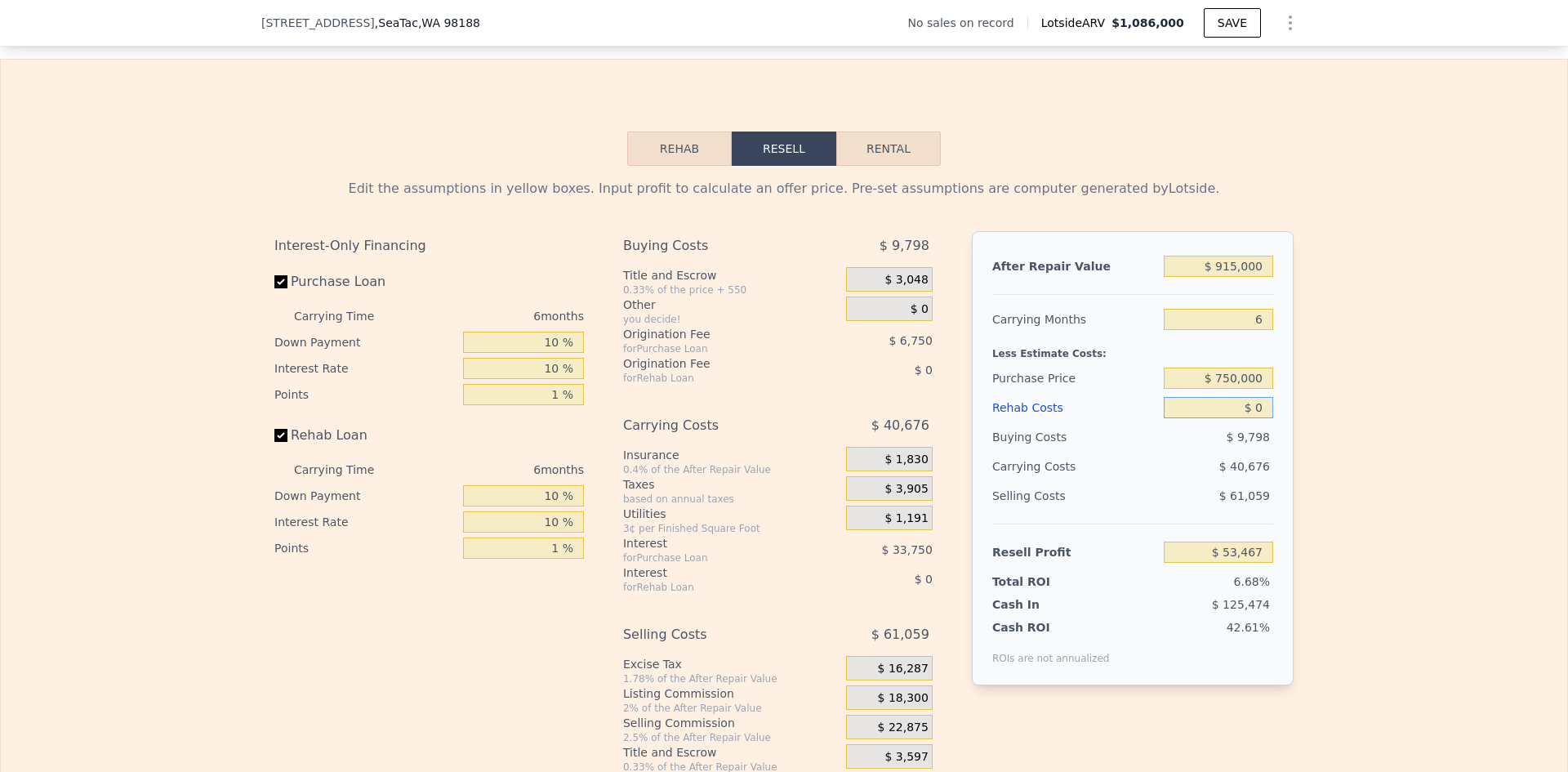
click at [1264, 418] on input "$ 0" at bounding box center [1218, 407] width 109 height 21
type input "$ 10"
type input "$ 53,457"
type input "$ 1,000"
type input "$ 52,410"
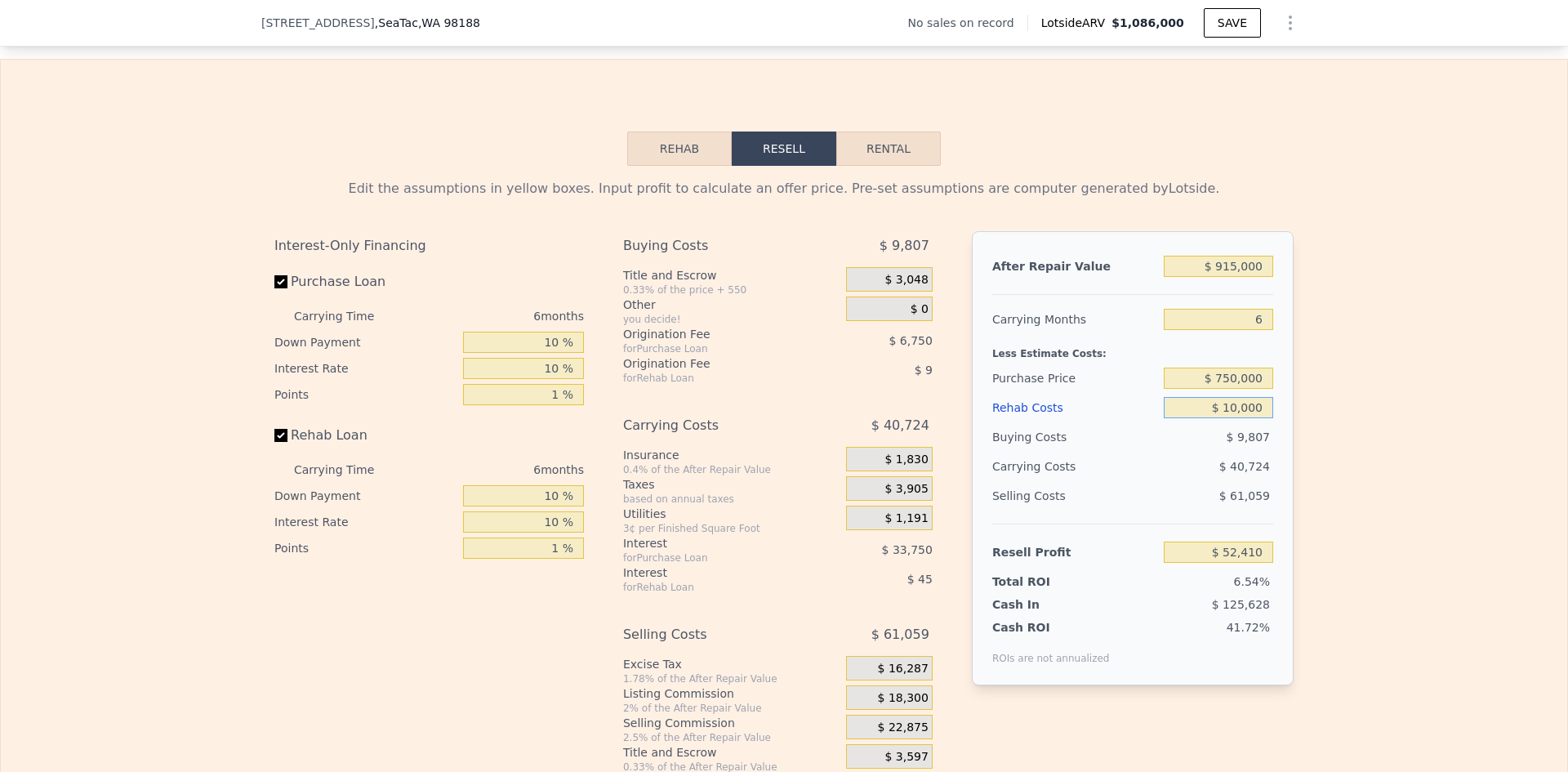
type input "$ 100,000"
type input "-$ 51,933"
type input "$ 100,000"
click at [1299, 405] on div "Edit the assumptions in yellow boxes. Input profit to calculate an offer price.…" at bounding box center [784, 470] width 1046 height 608
click at [1238, 389] on input "$ 750,000" at bounding box center [1218, 378] width 109 height 21
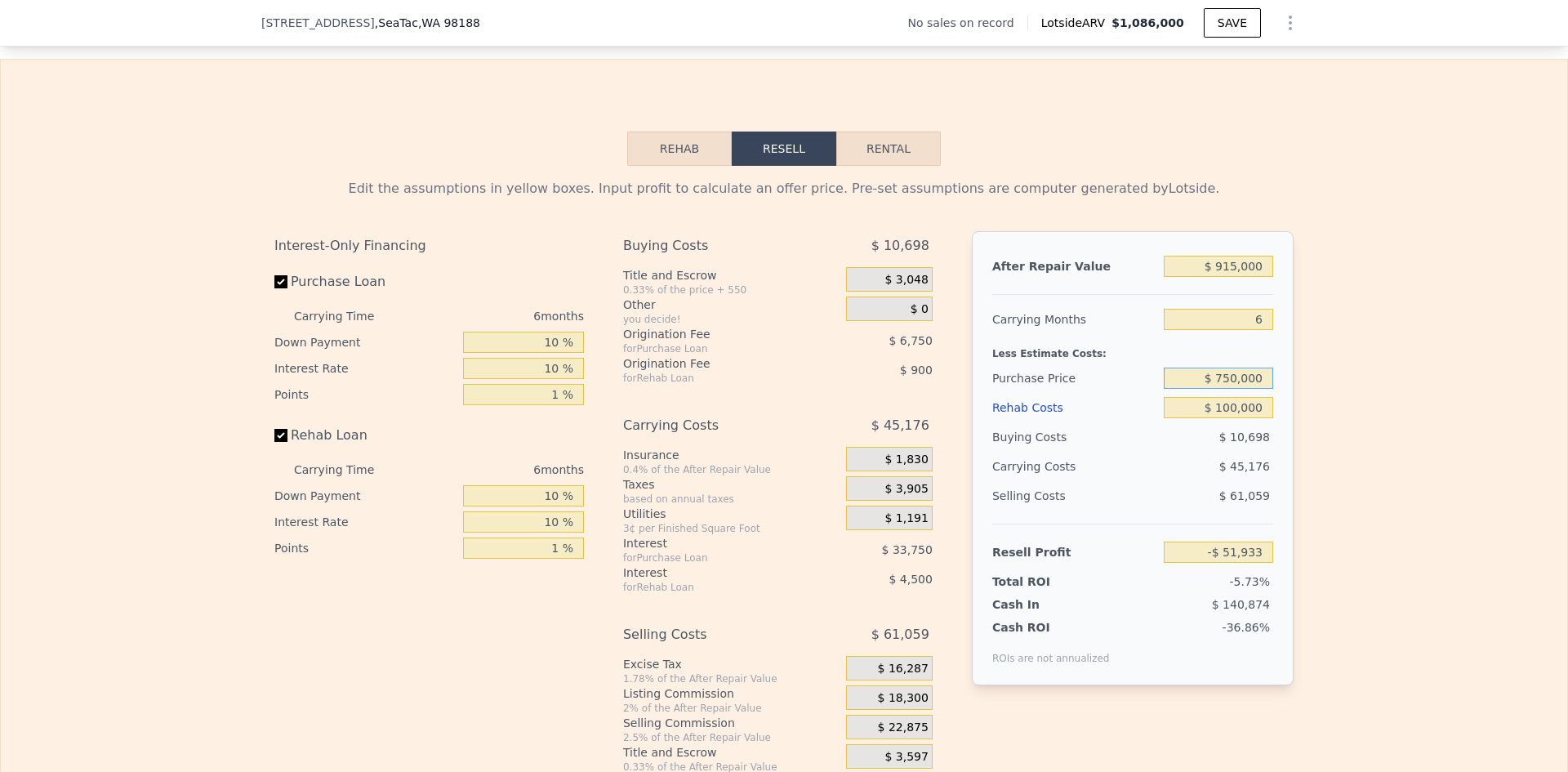
click at [1238, 389] on input "$ 750,000" at bounding box center [1218, 378] width 109 height 21
type input "$ 650,000"
click at [1346, 414] on div "Edit the assumptions in yellow boxes. Input profit to calculate an offer price.…" at bounding box center [784, 470] width 1567 height 608
type input "$ 53,800"
drag, startPoint x: 1223, startPoint y: 388, endPoint x: 1232, endPoint y: 389, distance: 9.1
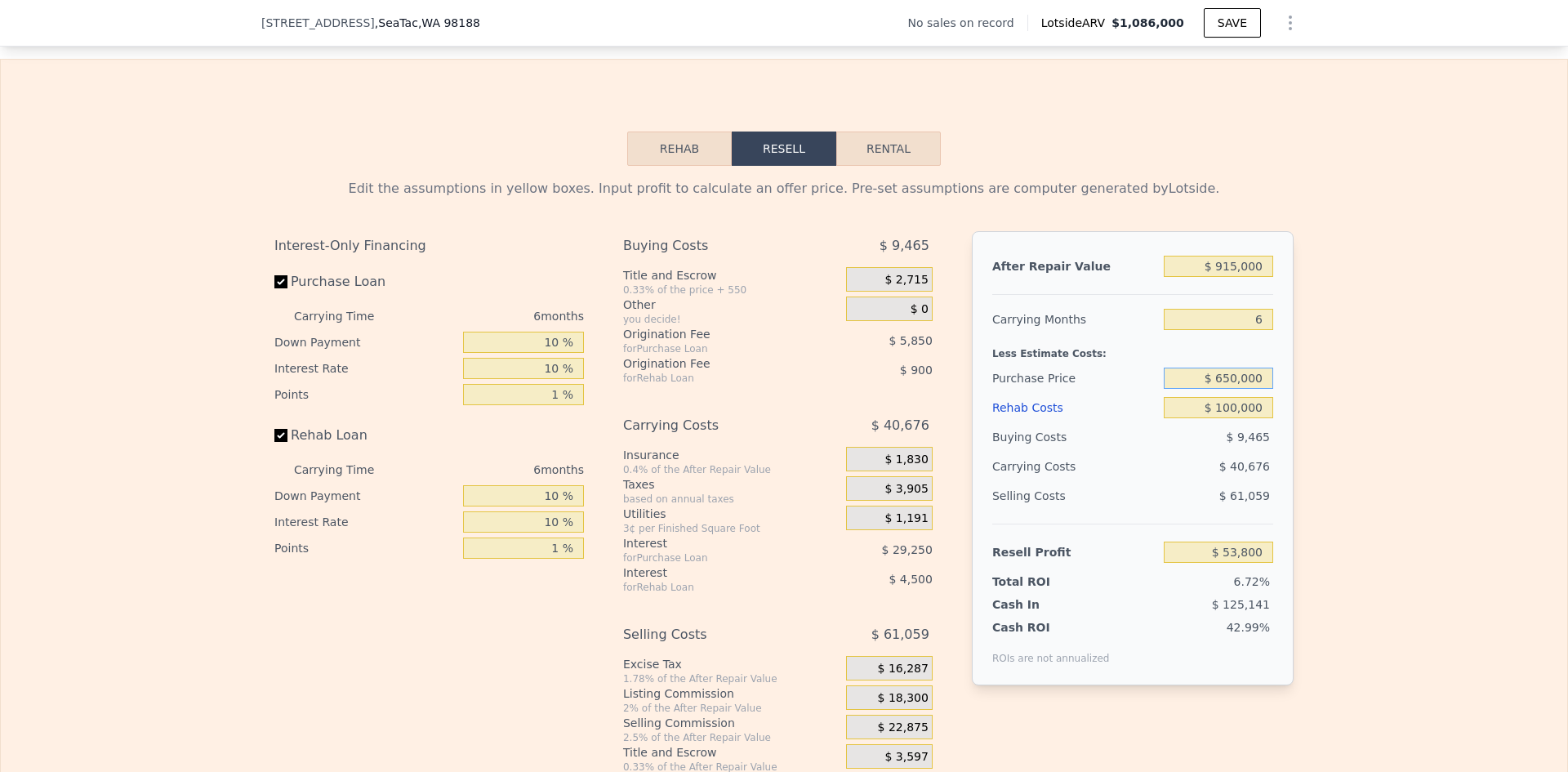
click at [1232, 389] on input "$ 650,000" at bounding box center [1218, 378] width 109 height 21
type input "$ 600,000"
click at [1497, 406] on div "Edit the assumptions in yellow boxes. Input profit to calculate an offer price.…" at bounding box center [784, 470] width 1567 height 608
type input "$ 106,667"
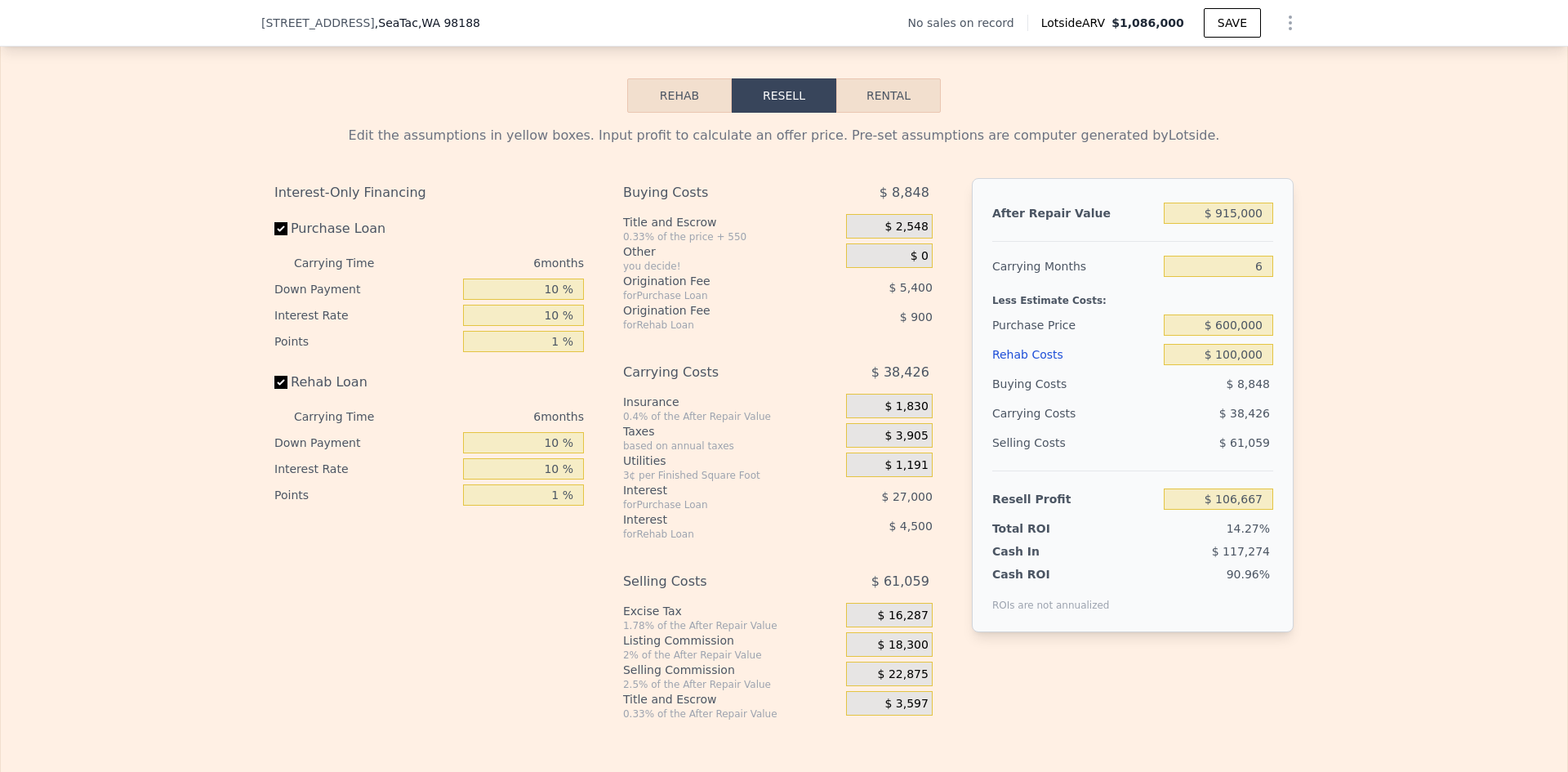
scroll to position [2281, 0]
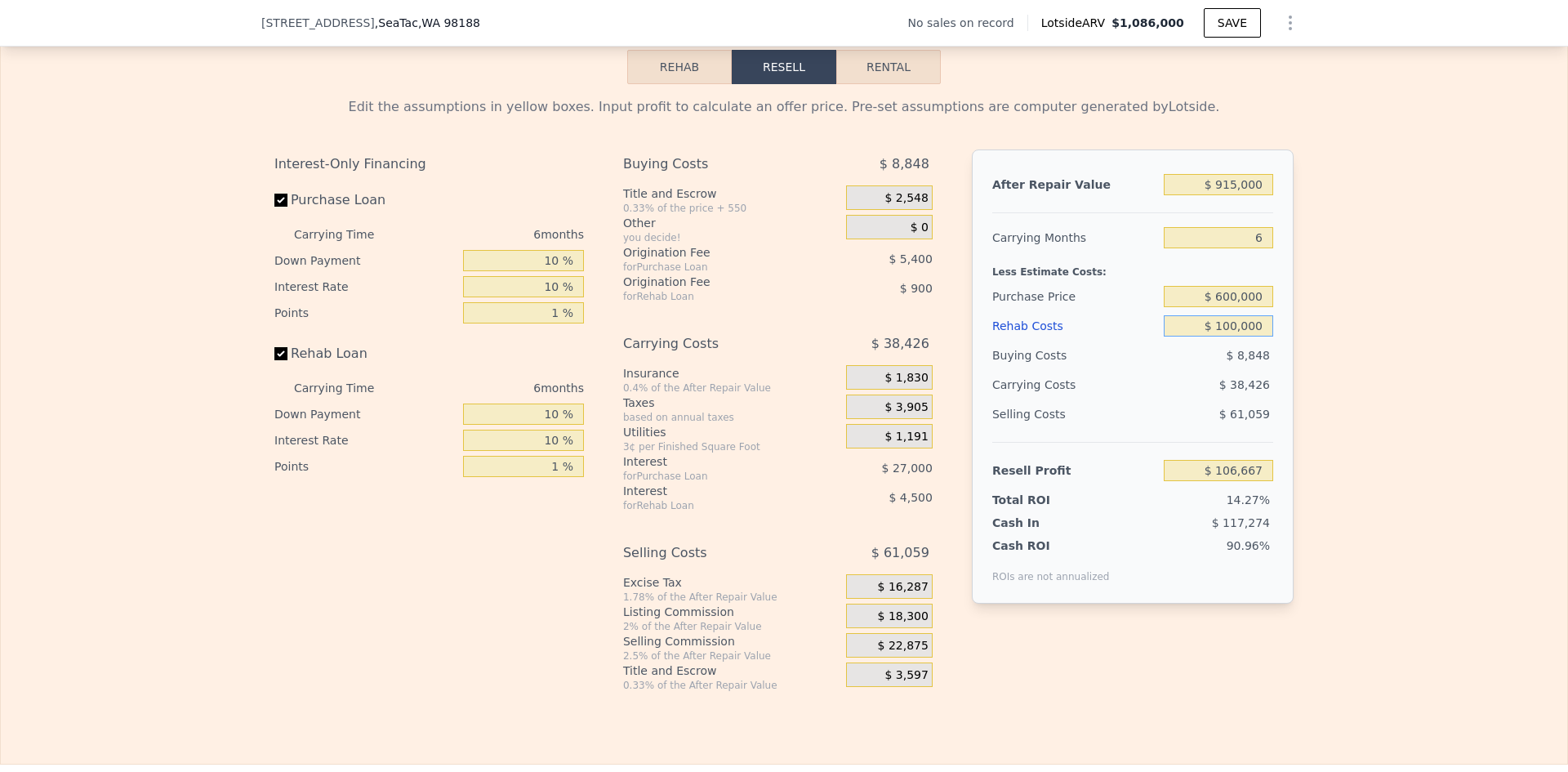
drag, startPoint x: 1222, startPoint y: 336, endPoint x: 1236, endPoint y: 336, distance: 14.0
click at [1236, 336] on input "$ 100,000" at bounding box center [1218, 326] width 109 height 21
type input "$ 117,000"
type input "$ 88,746"
type input "$ 117,000"
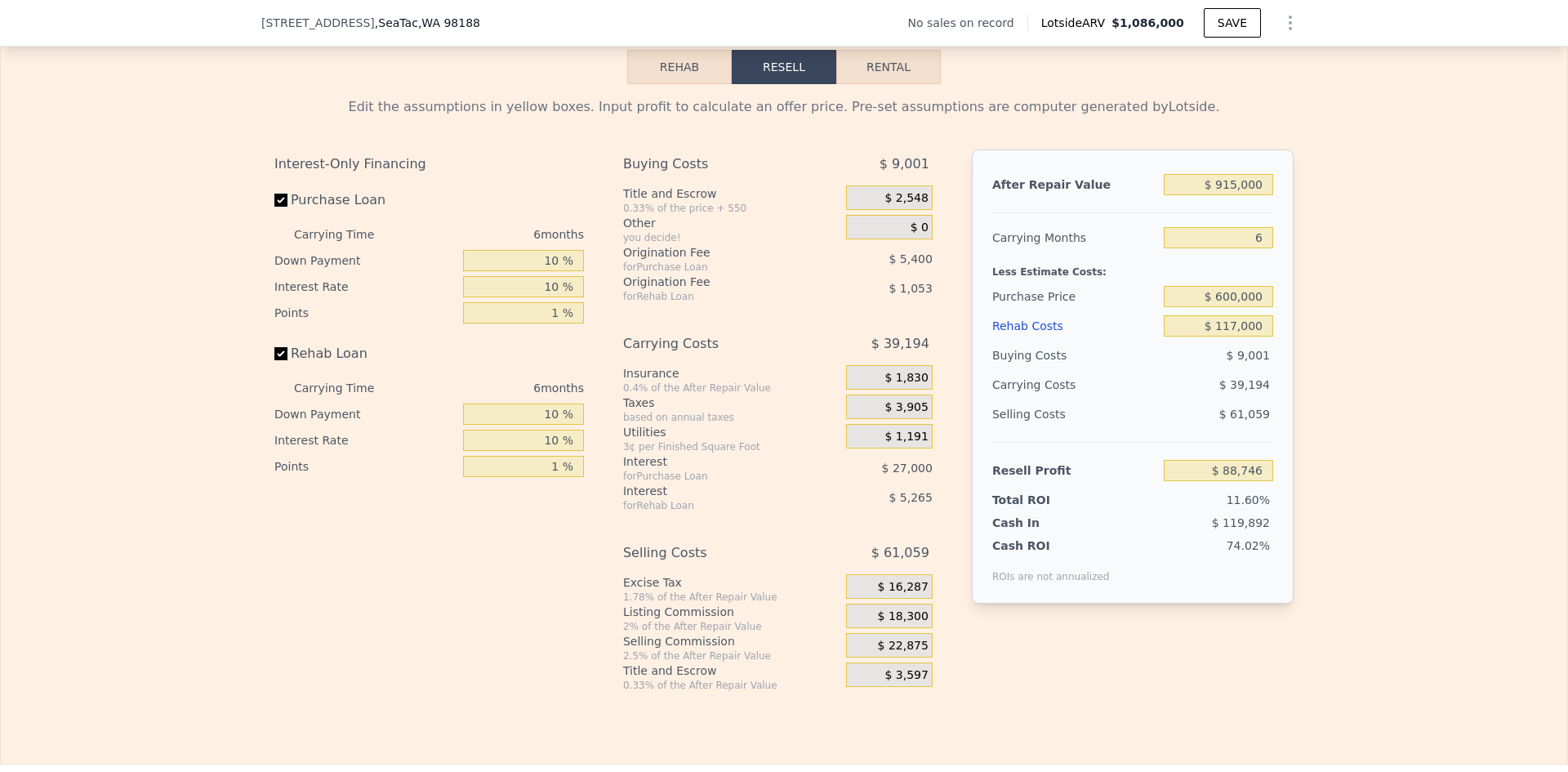
click at [1370, 364] on div "Edit the assumptions in yellow boxes. Input profit to calculate an offer price.…" at bounding box center [784, 388] width 1567 height 608
drag, startPoint x: 1218, startPoint y: 305, endPoint x: 1230, endPoint y: 306, distance: 12.0
click at [1230, 306] on input "$ 600,000" at bounding box center [1218, 297] width 109 height 21
type input "$ 570,000"
click at [1344, 326] on div "Edit the assumptions in yellow boxes. Input profit to calculate an offer price.…" at bounding box center [784, 388] width 1567 height 608
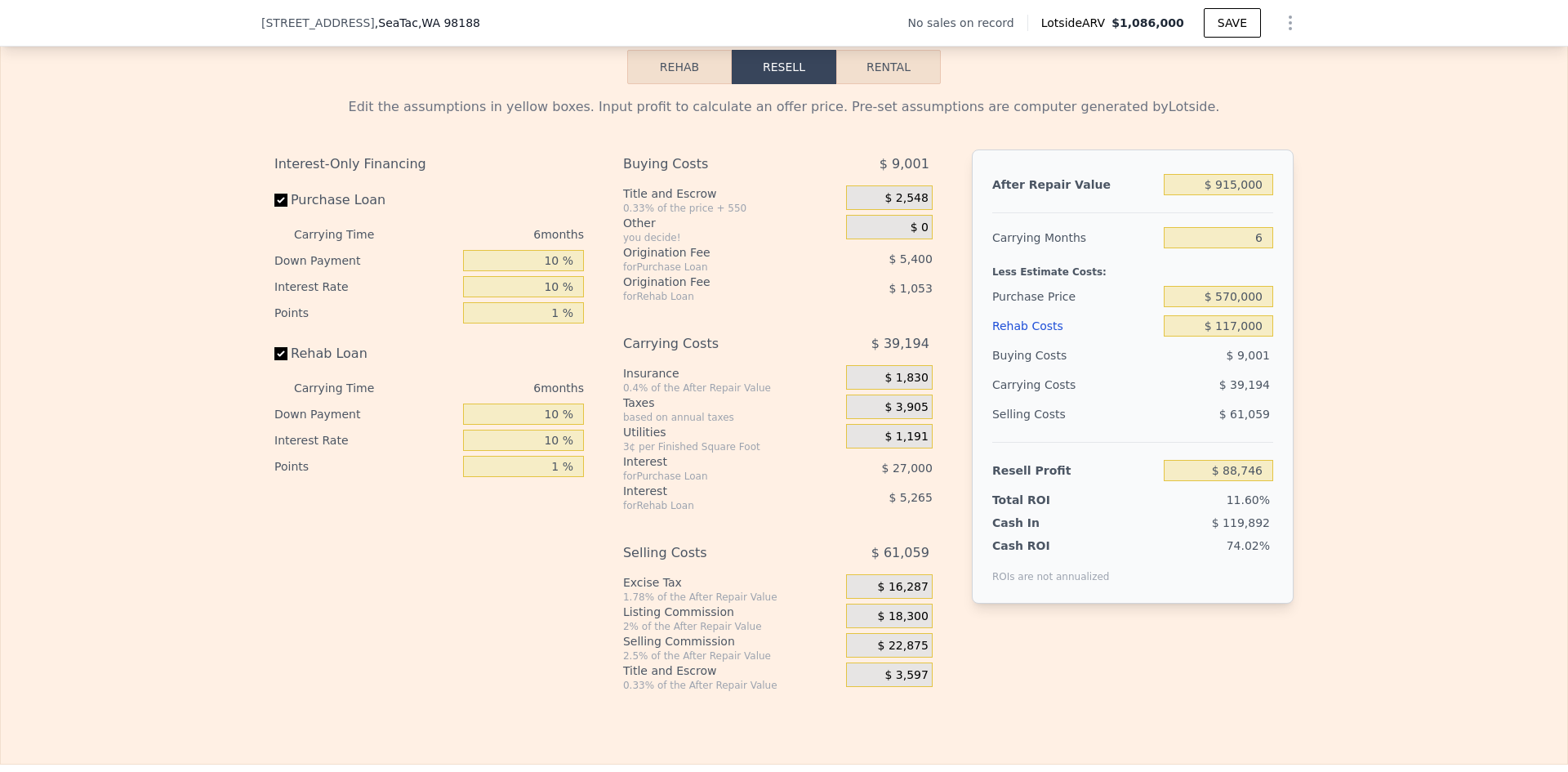
type input "$ 120,466"
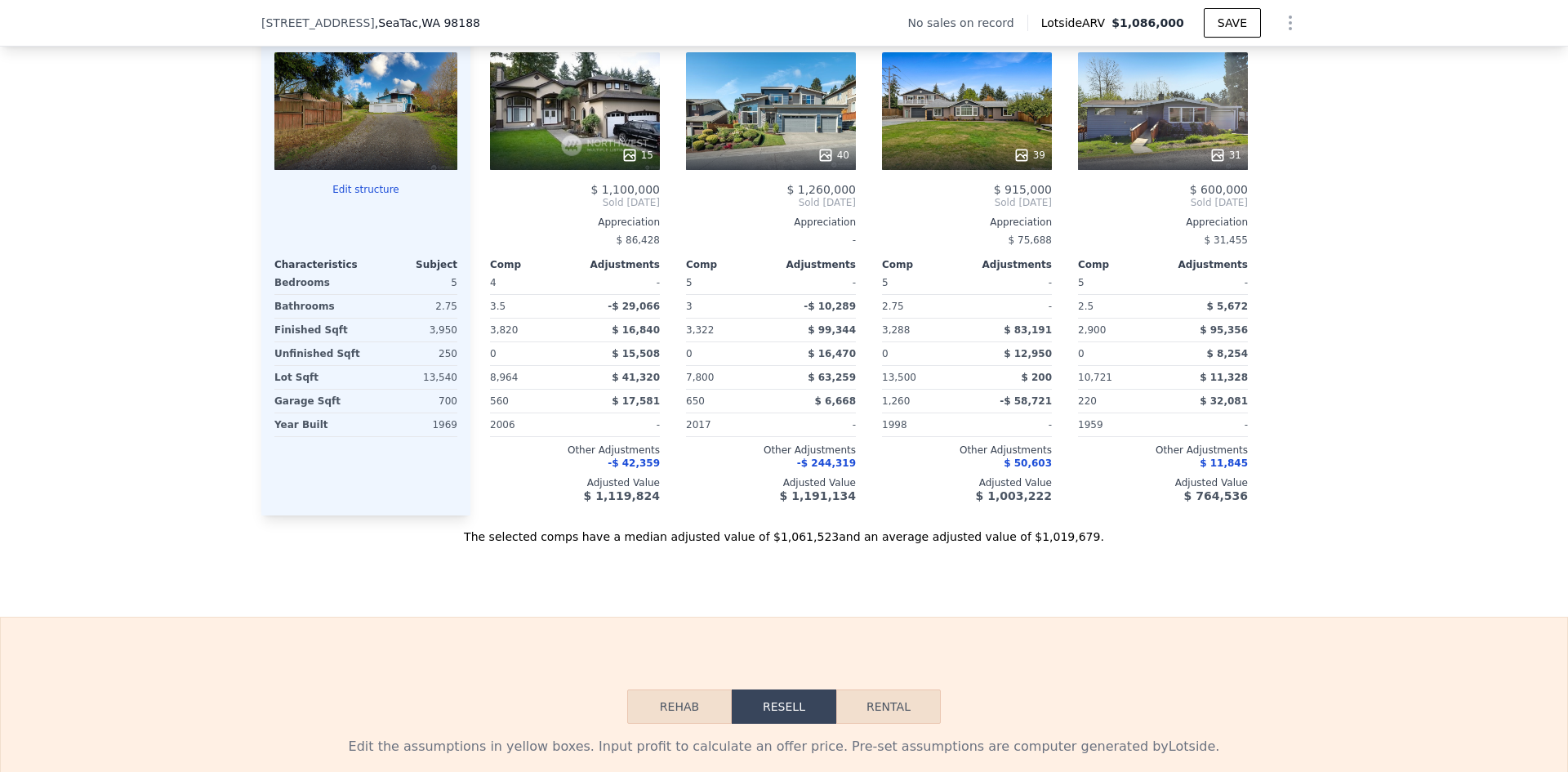
scroll to position [1464, 0]
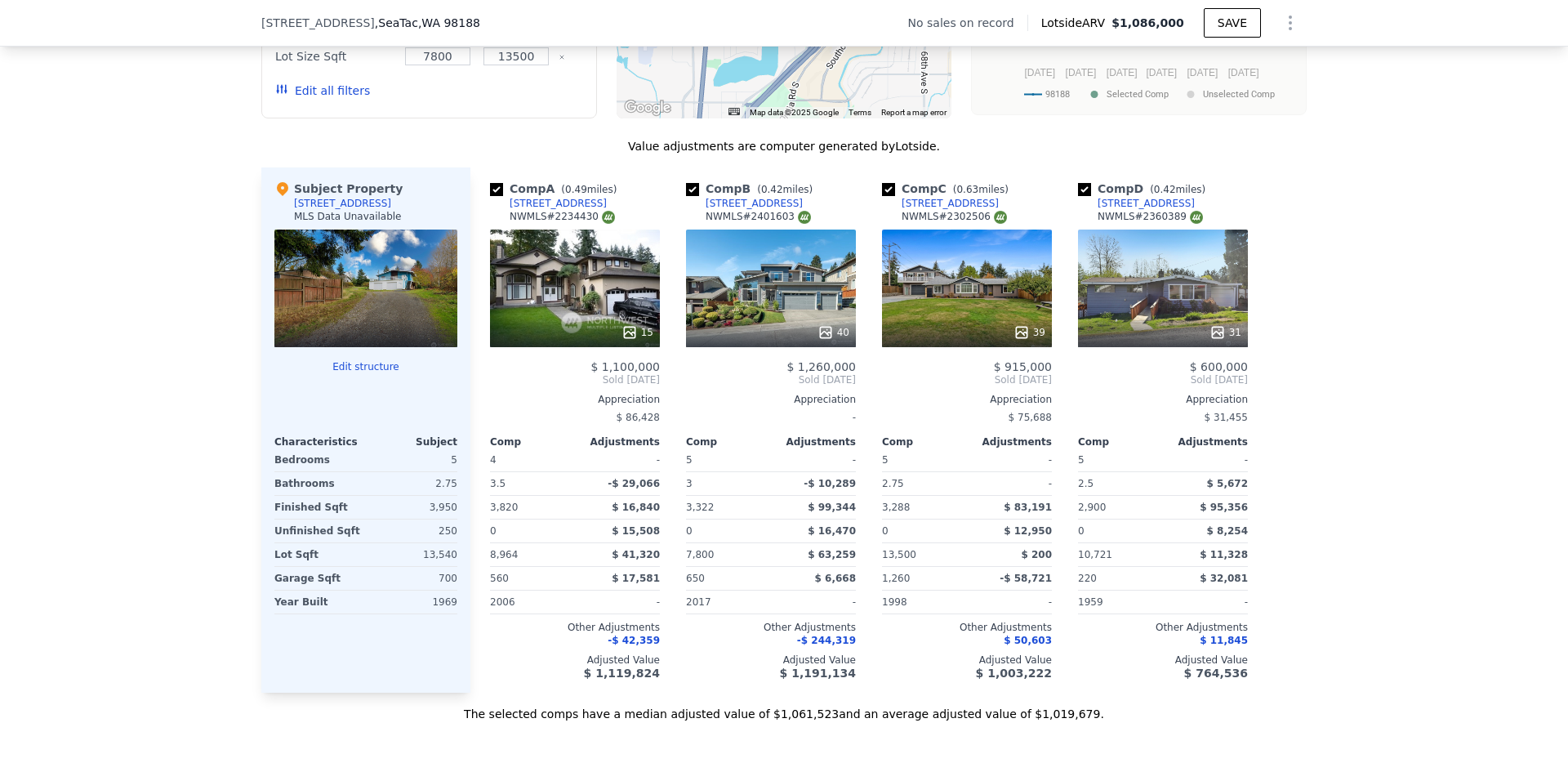
click at [1211, 338] on icon at bounding box center [1218, 332] width 16 height 16
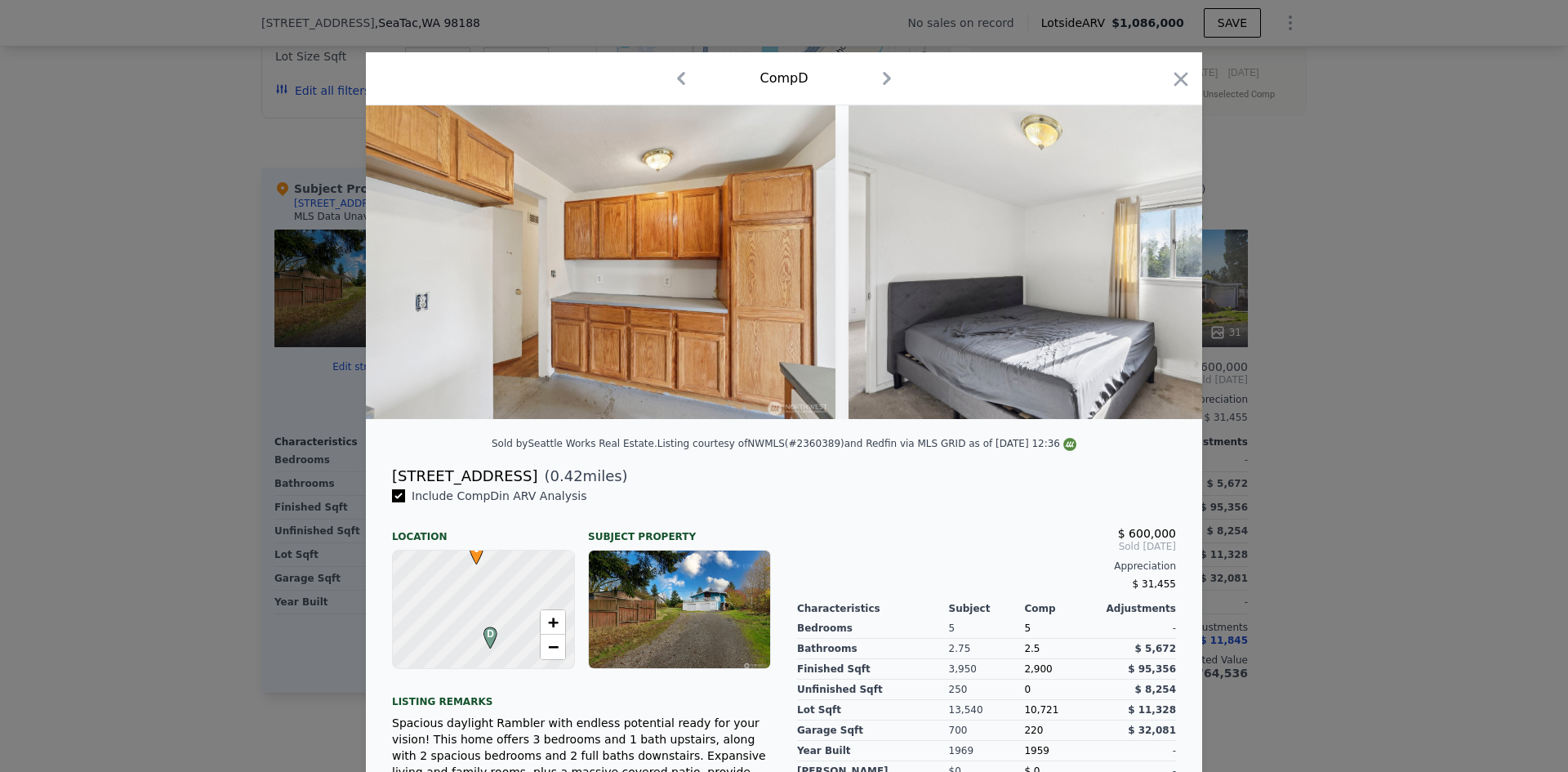
scroll to position [0, 4429]
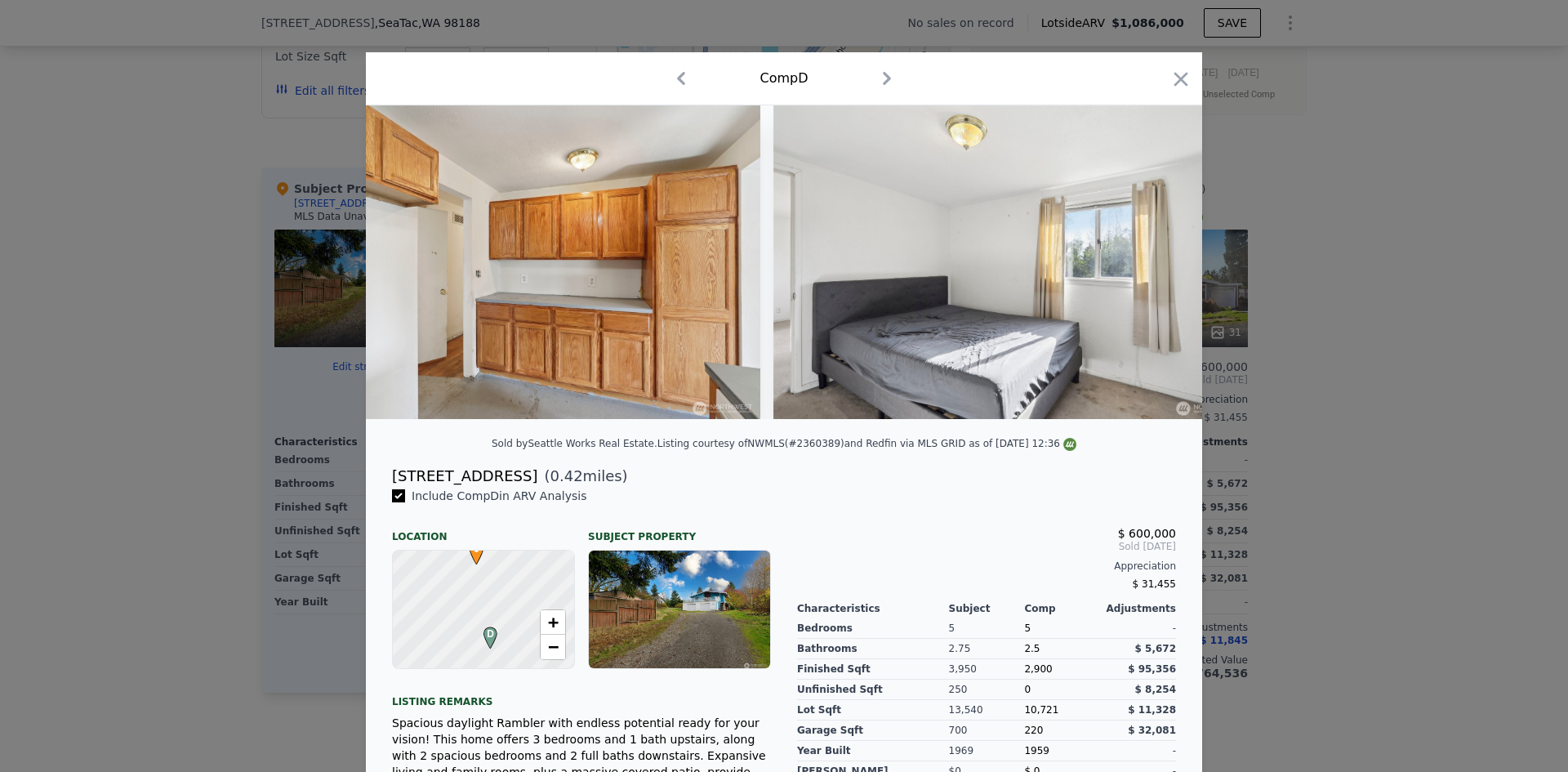
type input "$ 1,086,000"
type input "7"
type input "$ 0"
type input "$ 30,002"
click at [1177, 78] on icon "button" at bounding box center [1181, 79] width 13 height 13
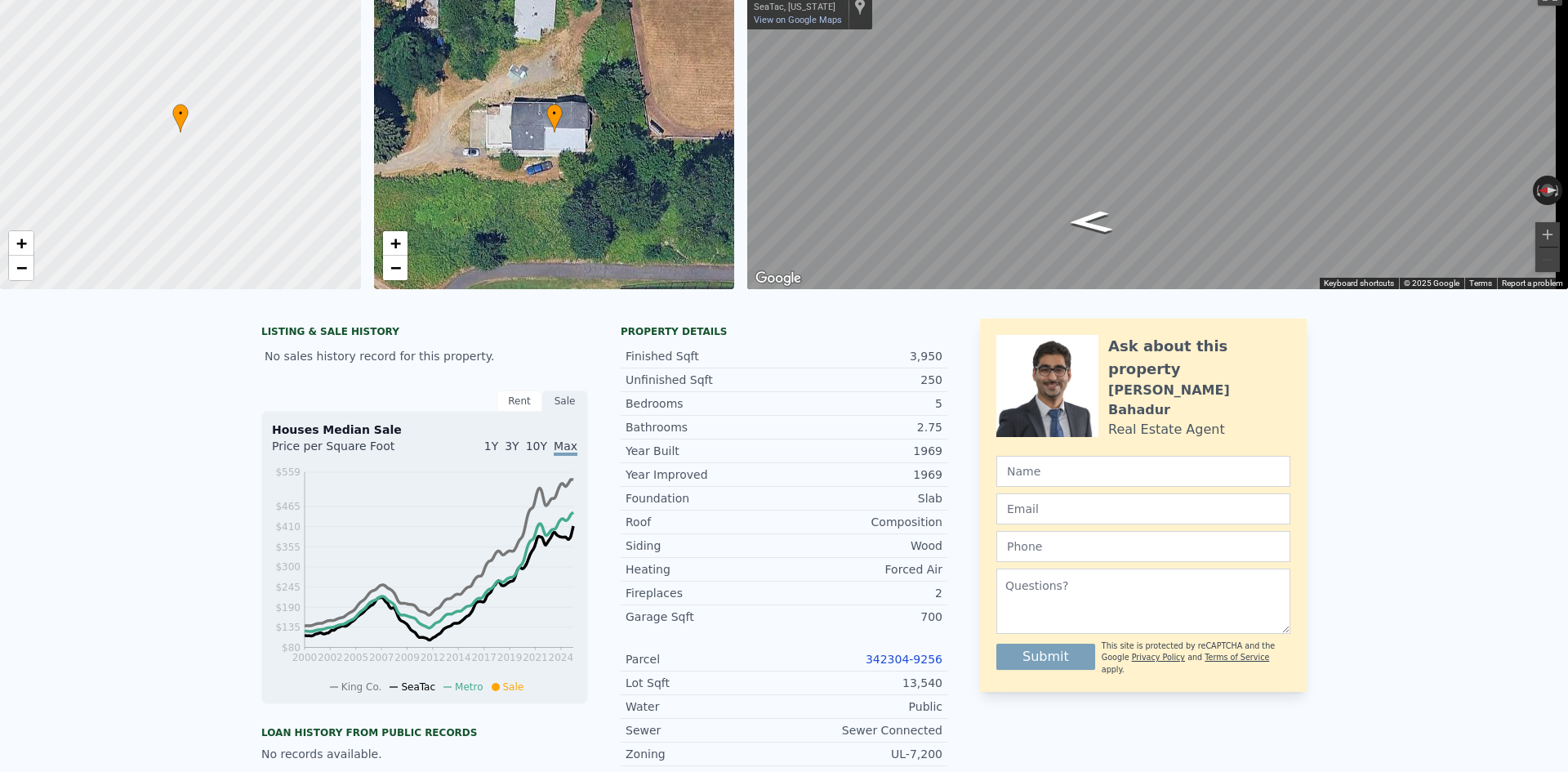
scroll to position [6, 0]
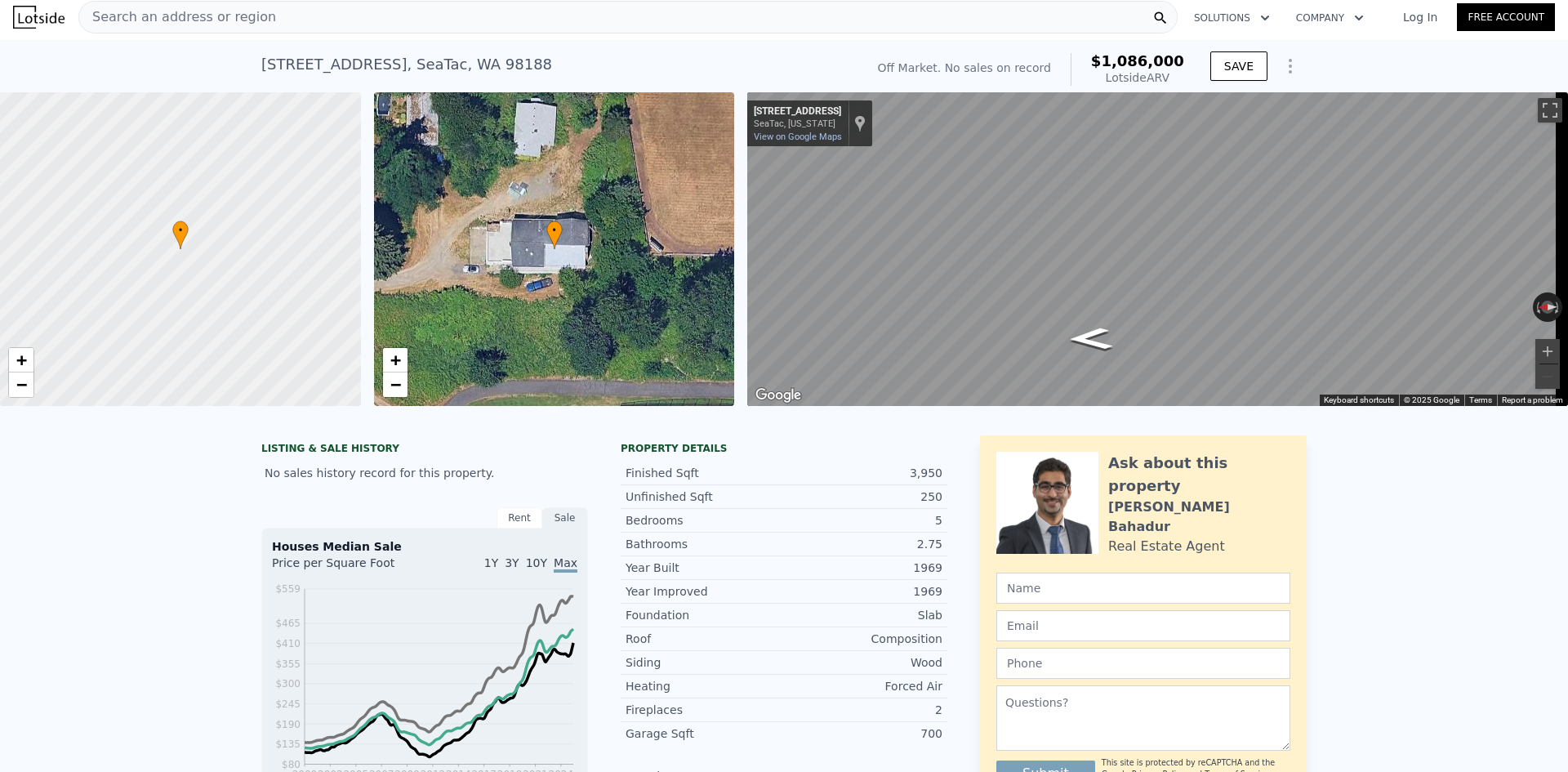
click at [129, 11] on span "Search an address or region" at bounding box center [178, 17] width 197 height 19
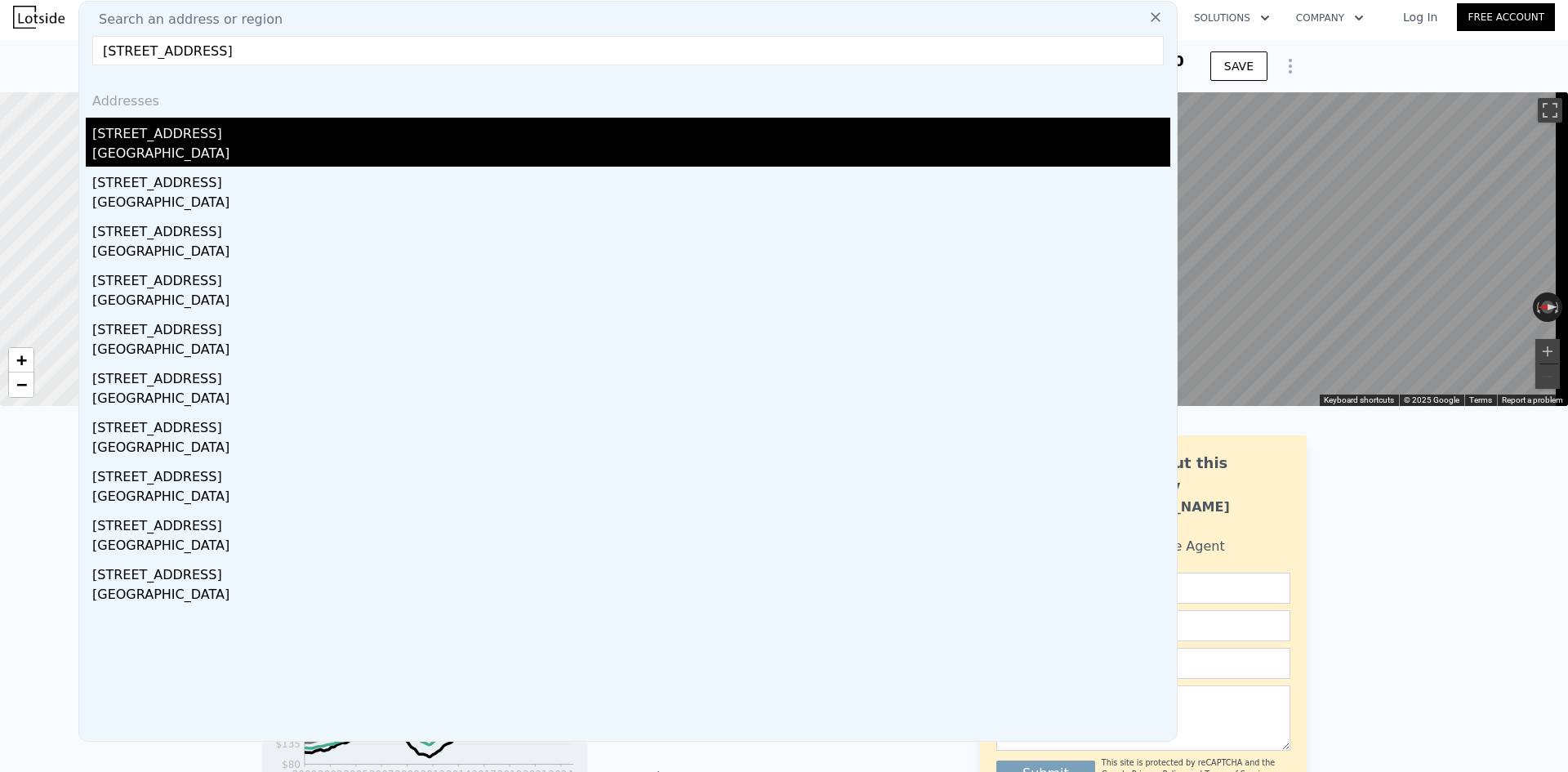
type input "7547 25th Ave NE Seattle, WA 98115"
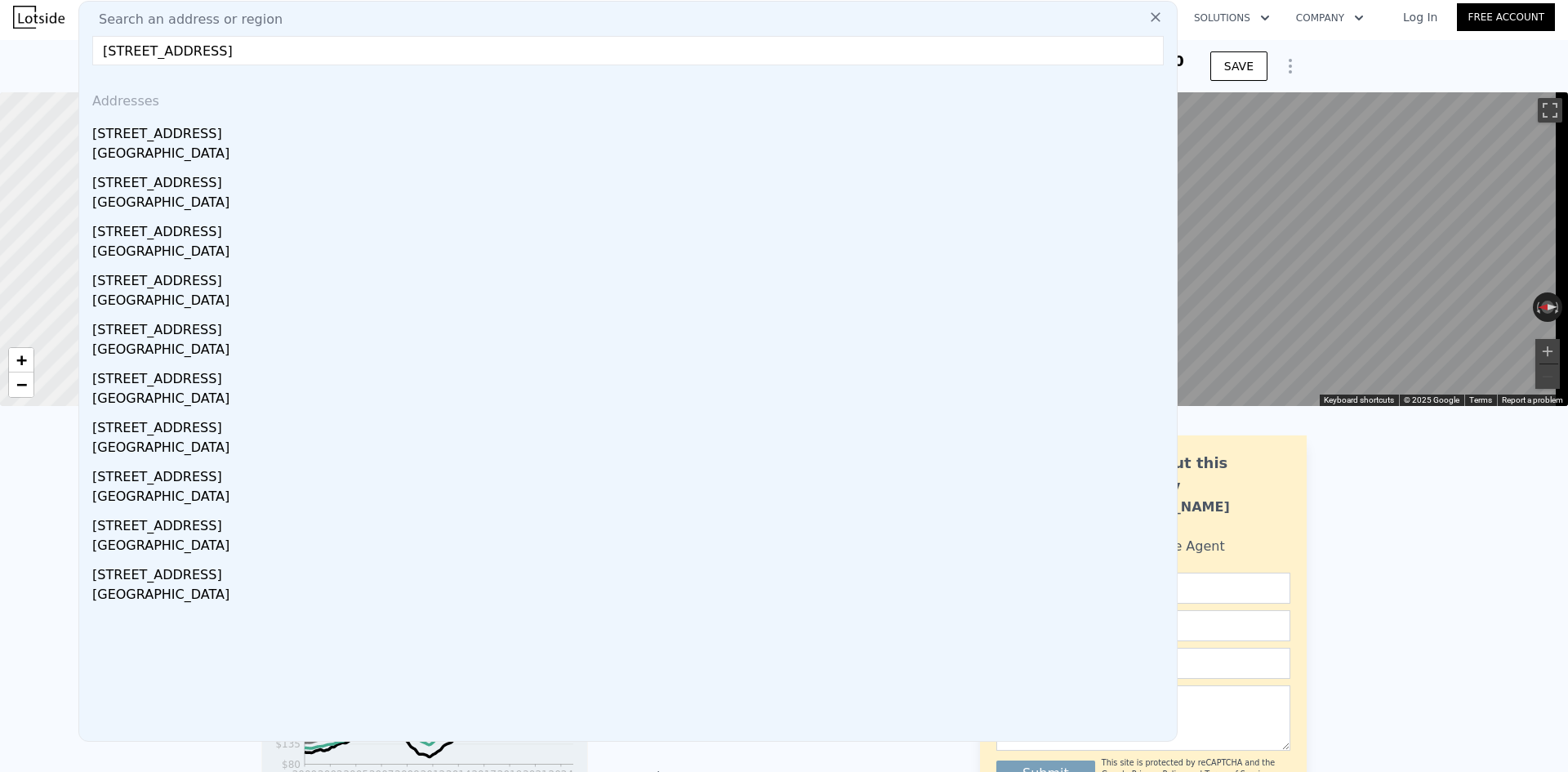
drag, startPoint x: 191, startPoint y: 143, endPoint x: 367, endPoint y: 147, distance: 176.0
click at [191, 143] on div "7547 25th Ave NE" at bounding box center [631, 130] width 1078 height 26
